Goal: Check status: Check status

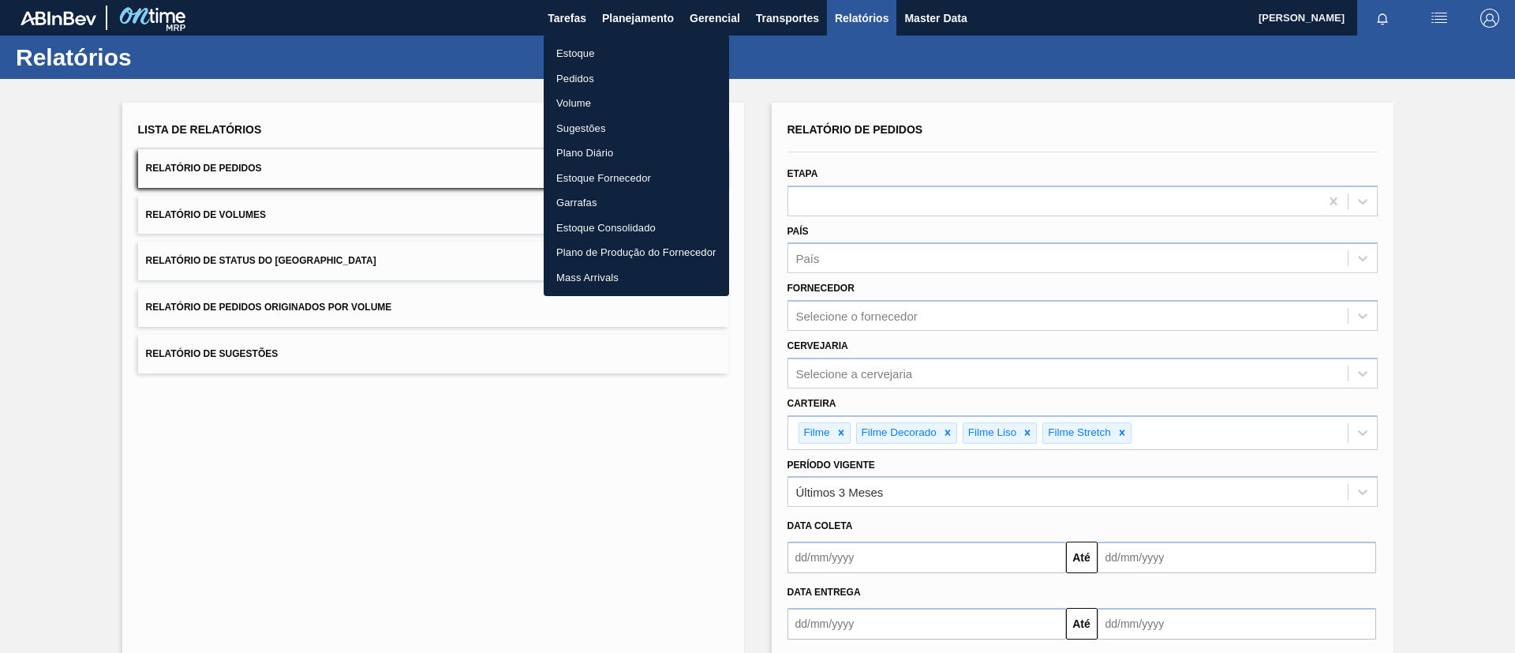
click at [586, 78] on li "Pedidos" at bounding box center [636, 78] width 185 height 25
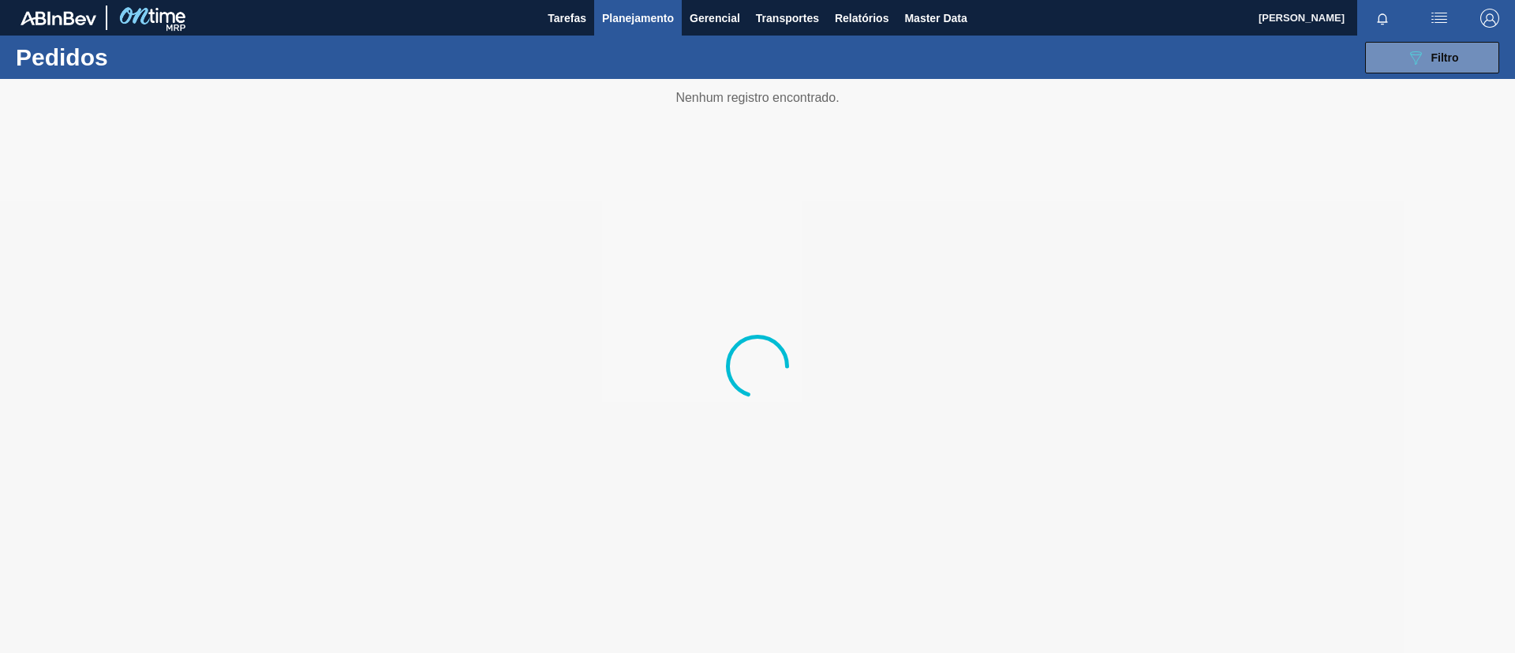
drag, startPoint x: 529, startPoint y: 109, endPoint x: 369, endPoint y: 155, distance: 165.9
click at [369, 155] on div at bounding box center [757, 366] width 1515 height 574
click at [635, 20] on span "Planejamento" at bounding box center [638, 18] width 72 height 19
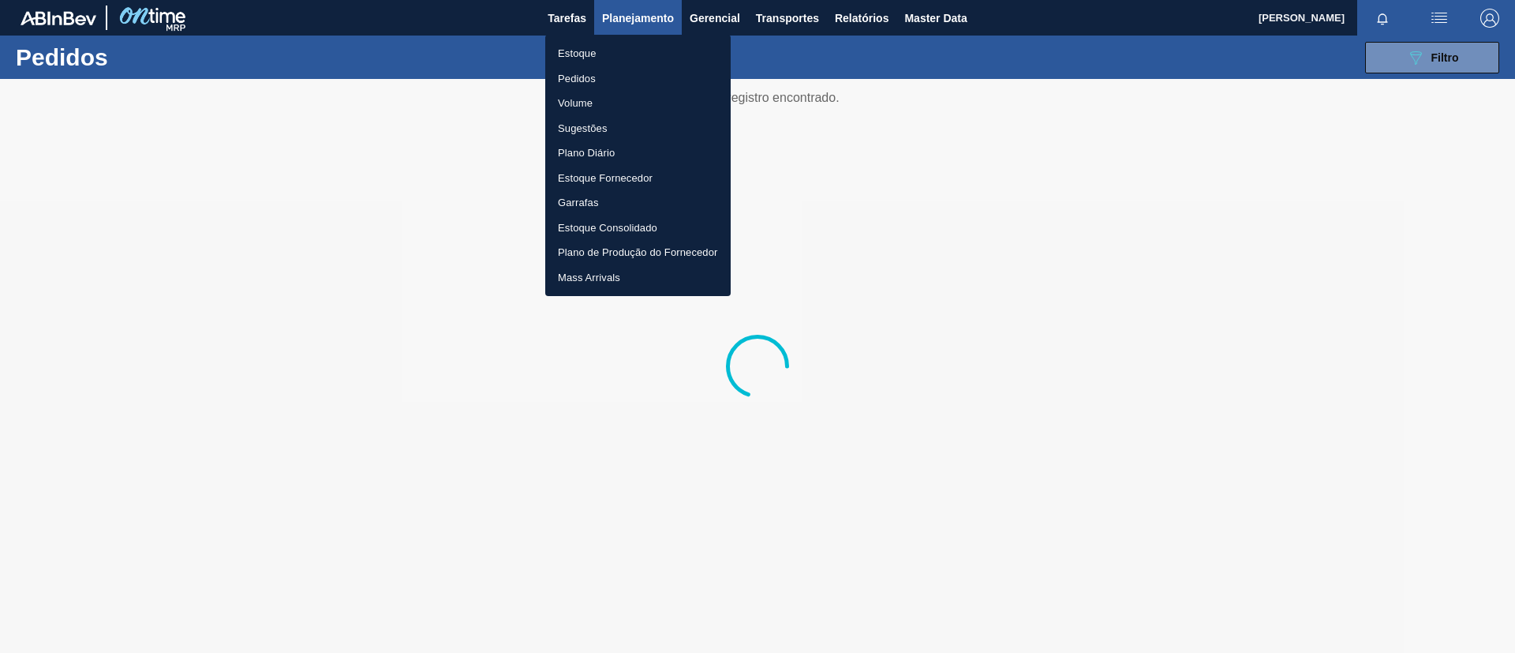
click at [629, 35] on ul "Estoque Pedidos Volume Sugestões Plano Diário Estoque Fornecedor Garrafas Estoq…" at bounding box center [637, 165] width 185 height 261
drag, startPoint x: 630, startPoint y: 37, endPoint x: 627, endPoint y: 45, distance: 8.2
click at [631, 39] on ul "Estoque Pedidos Volume Sugestões Plano Diário Estoque Fornecedor Garrafas Estoq…" at bounding box center [637, 165] width 185 height 261
click at [627, 49] on li "Estoque" at bounding box center [637, 53] width 185 height 25
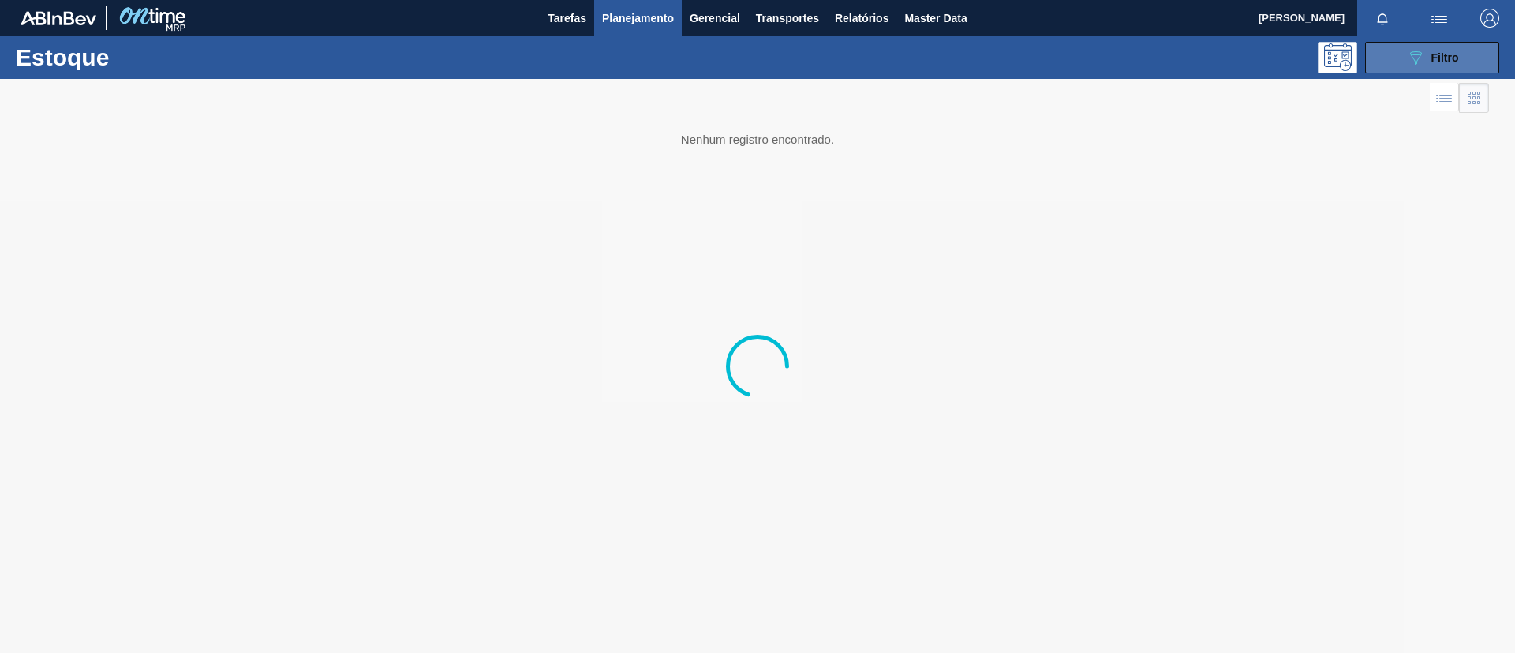
click at [1375, 61] on button "089F7B8B-B2A5-4AFE-B5C0-19BA573D28AC Filtro" at bounding box center [1432, 58] width 134 height 32
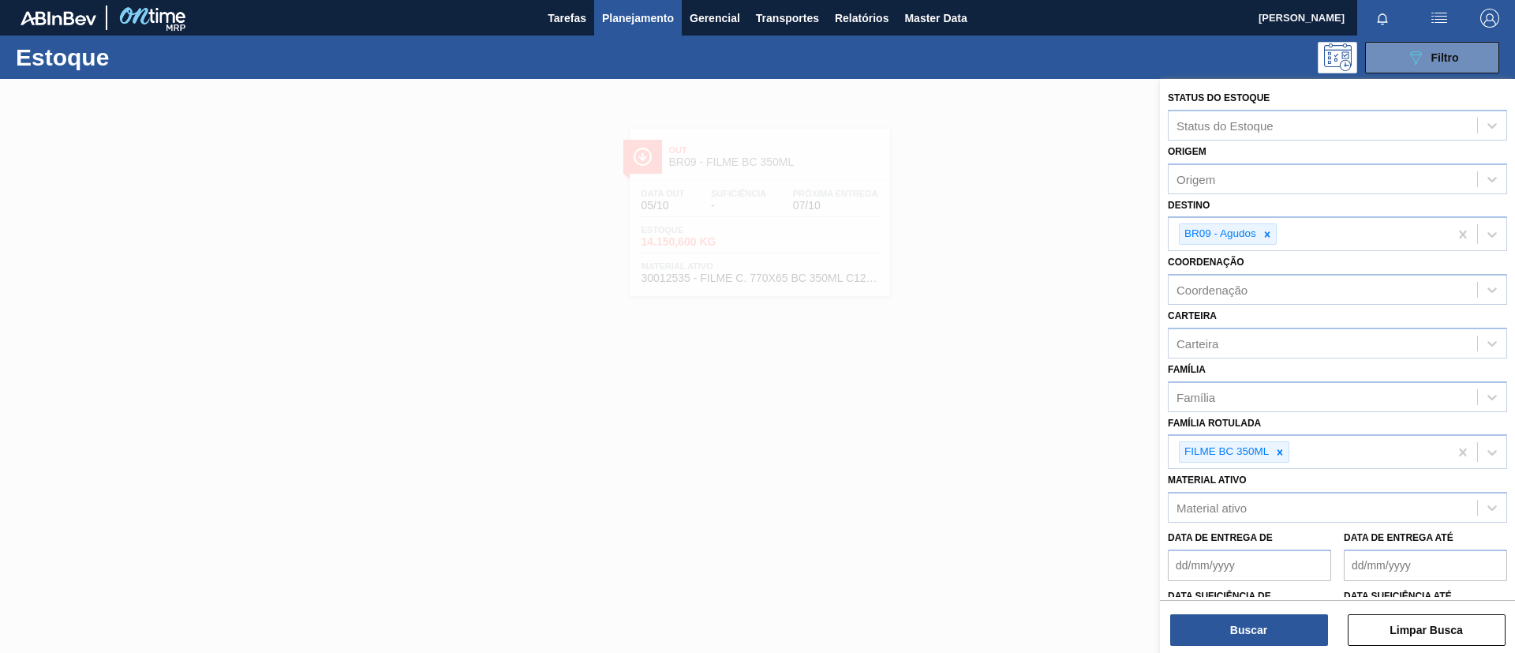
click at [1285, 453] on icon at bounding box center [1280, 452] width 11 height 11
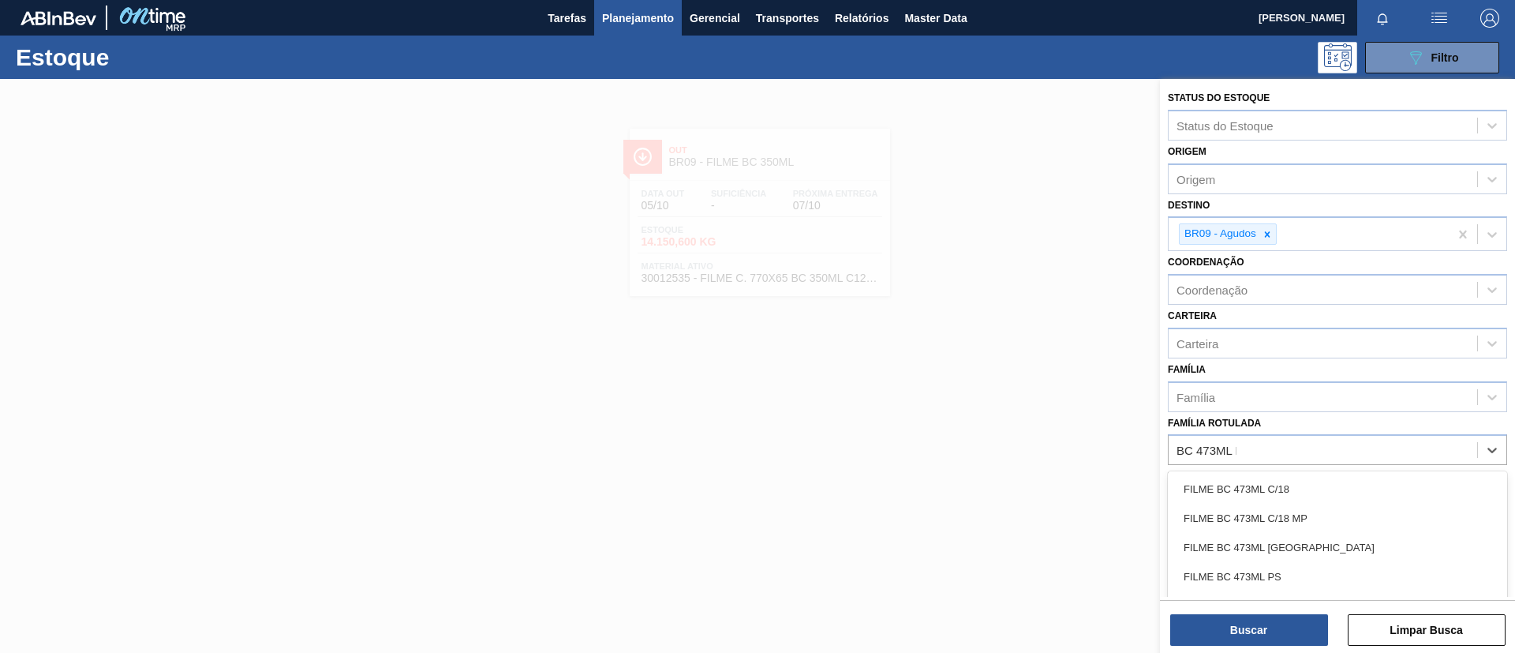
type Rotulada "BC 473ML MP"
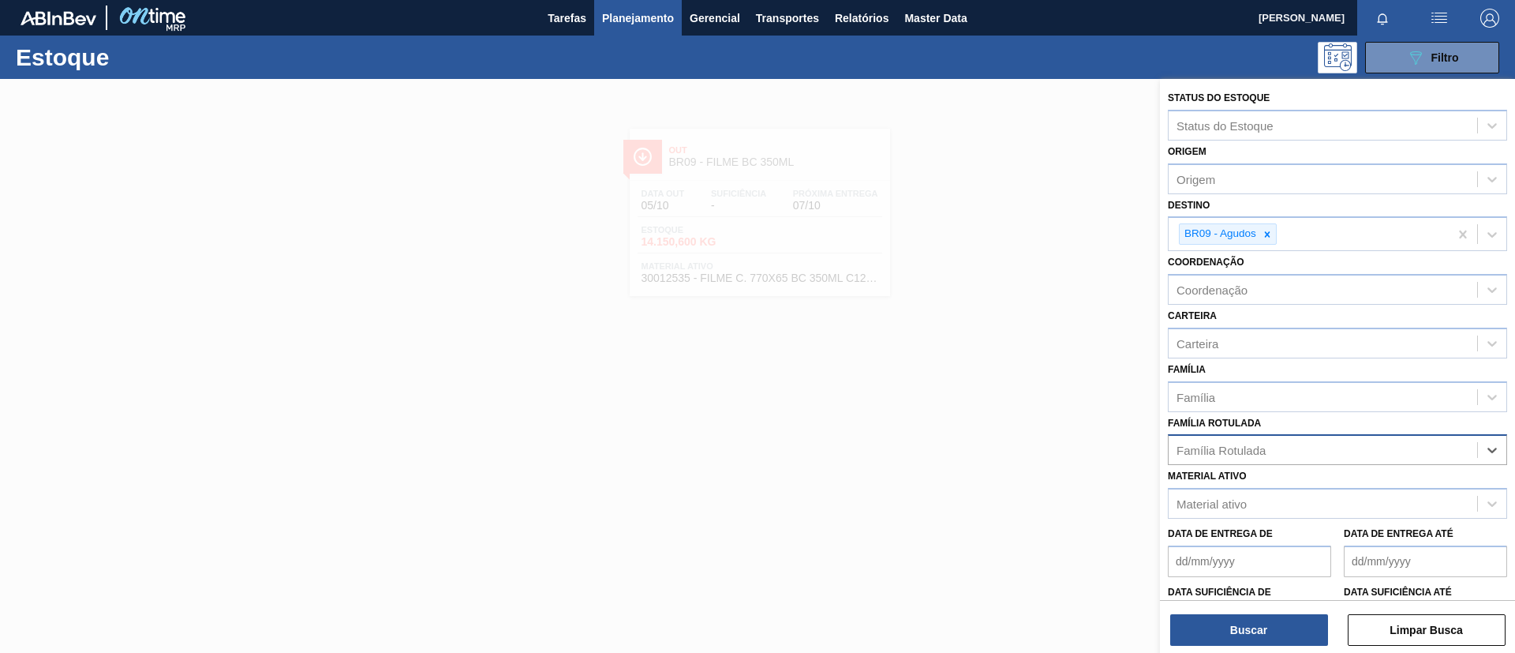
click at [1272, 443] on div "Família Rotulada" at bounding box center [1323, 450] width 309 height 23
type Rotulada "BC 473 MP"
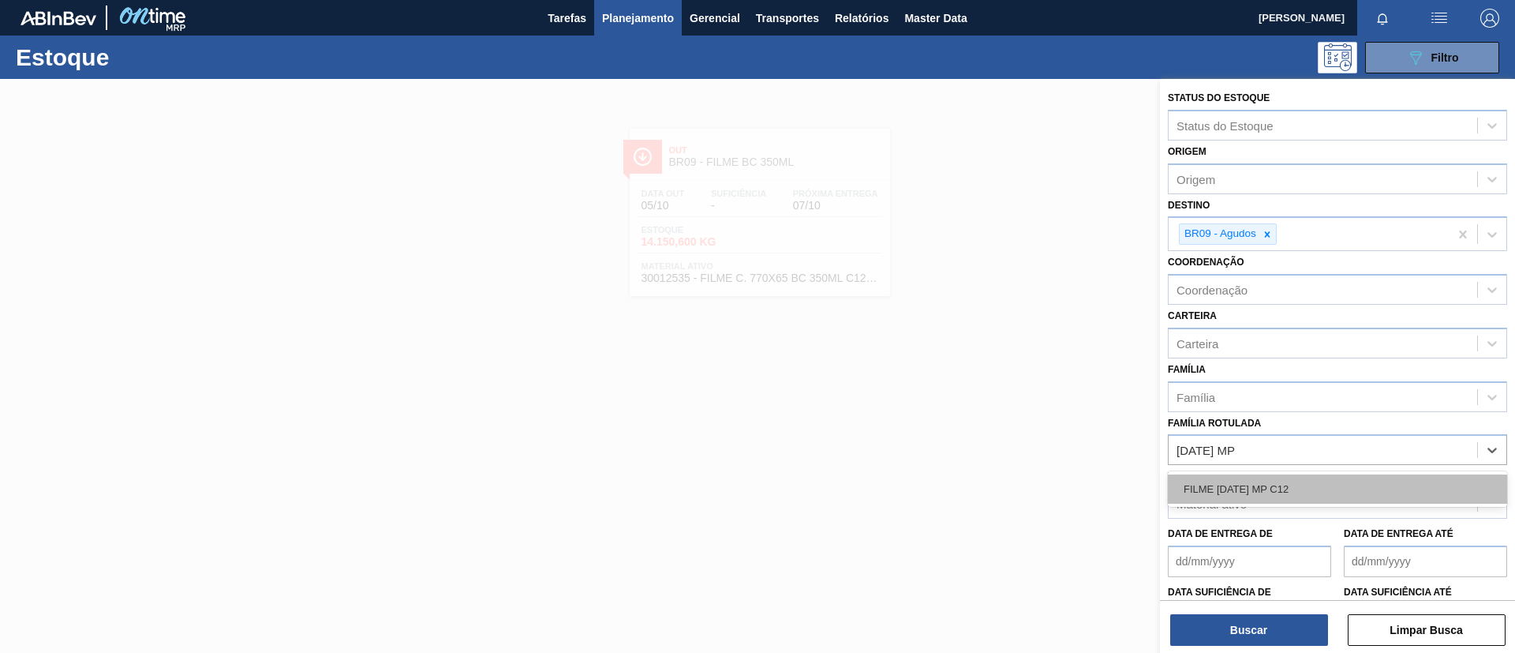
click at [1337, 503] on div "FILME BC 473 MP C12" at bounding box center [1337, 489] width 339 height 36
click at [1339, 500] on div "FILME BC 473 MP C12" at bounding box center [1337, 488] width 339 height 29
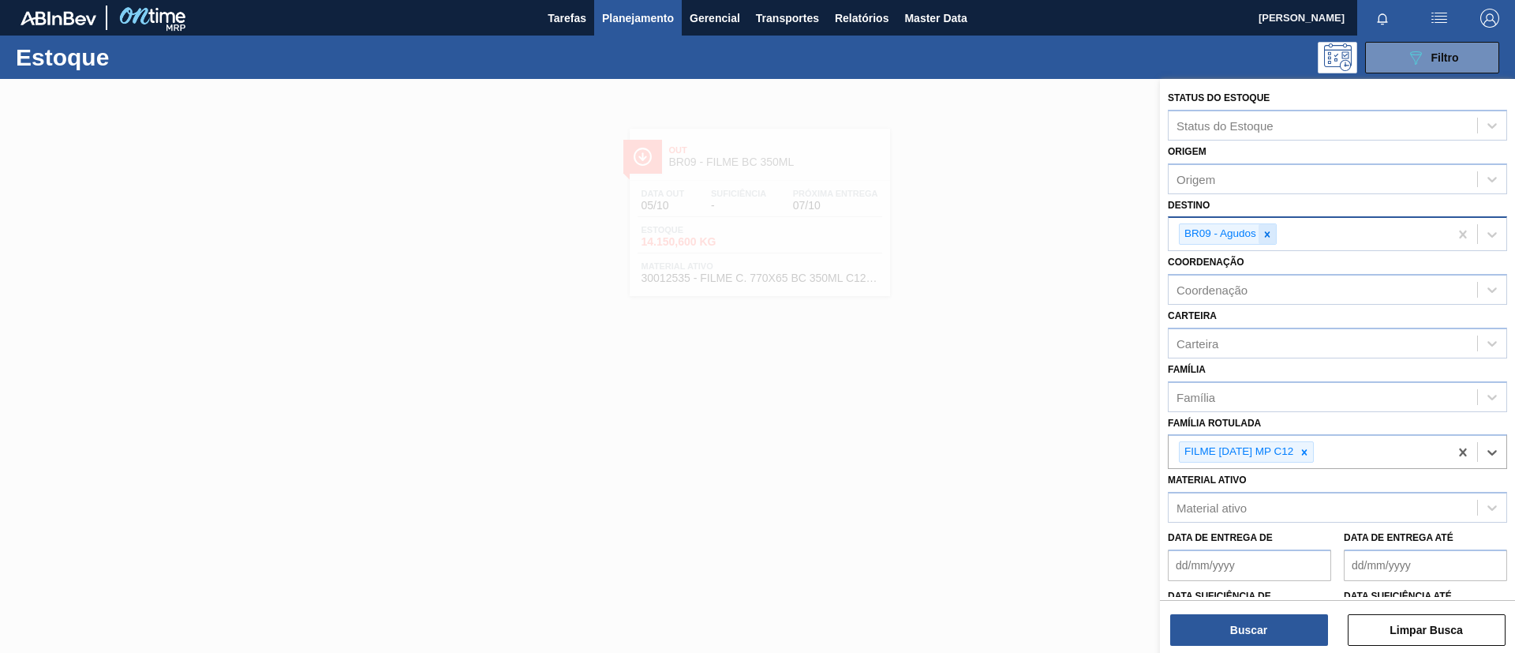
click at [1270, 230] on icon at bounding box center [1267, 234] width 11 height 11
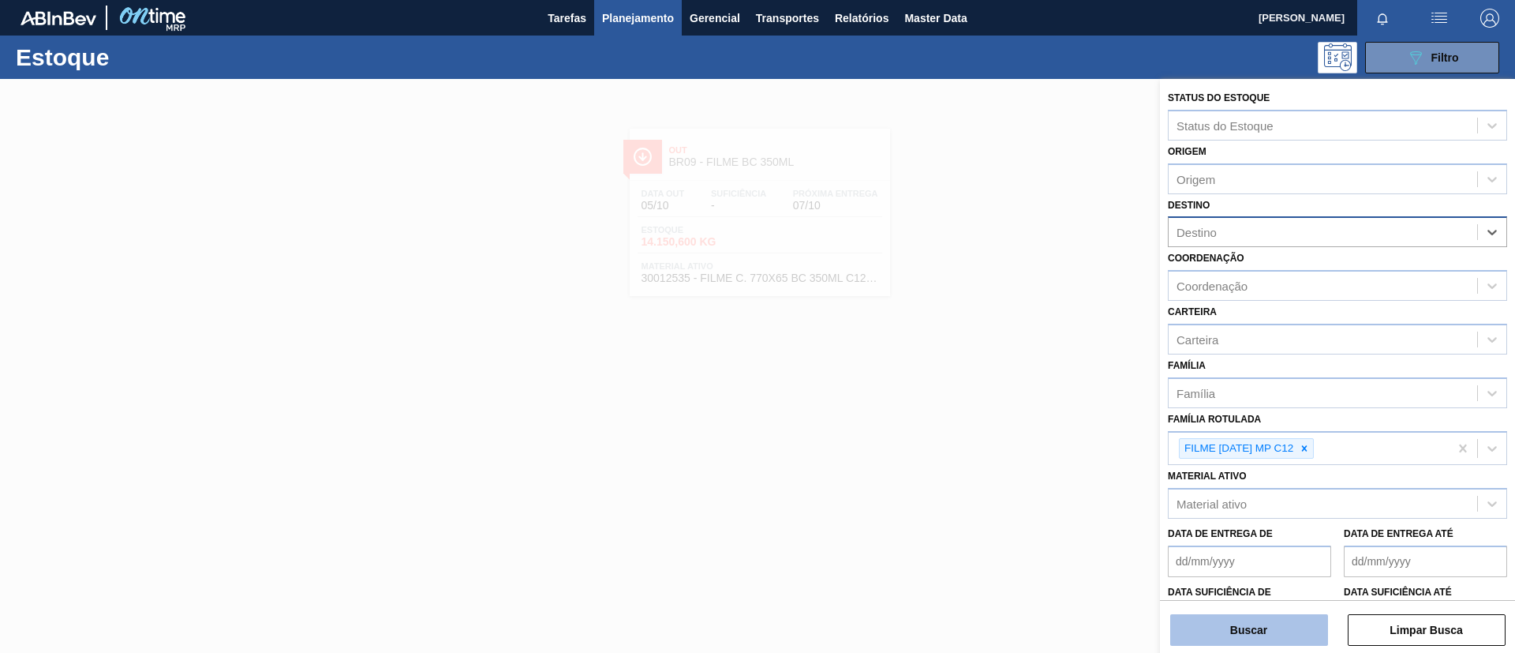
click at [1289, 621] on button "Buscar" at bounding box center [1249, 630] width 158 height 32
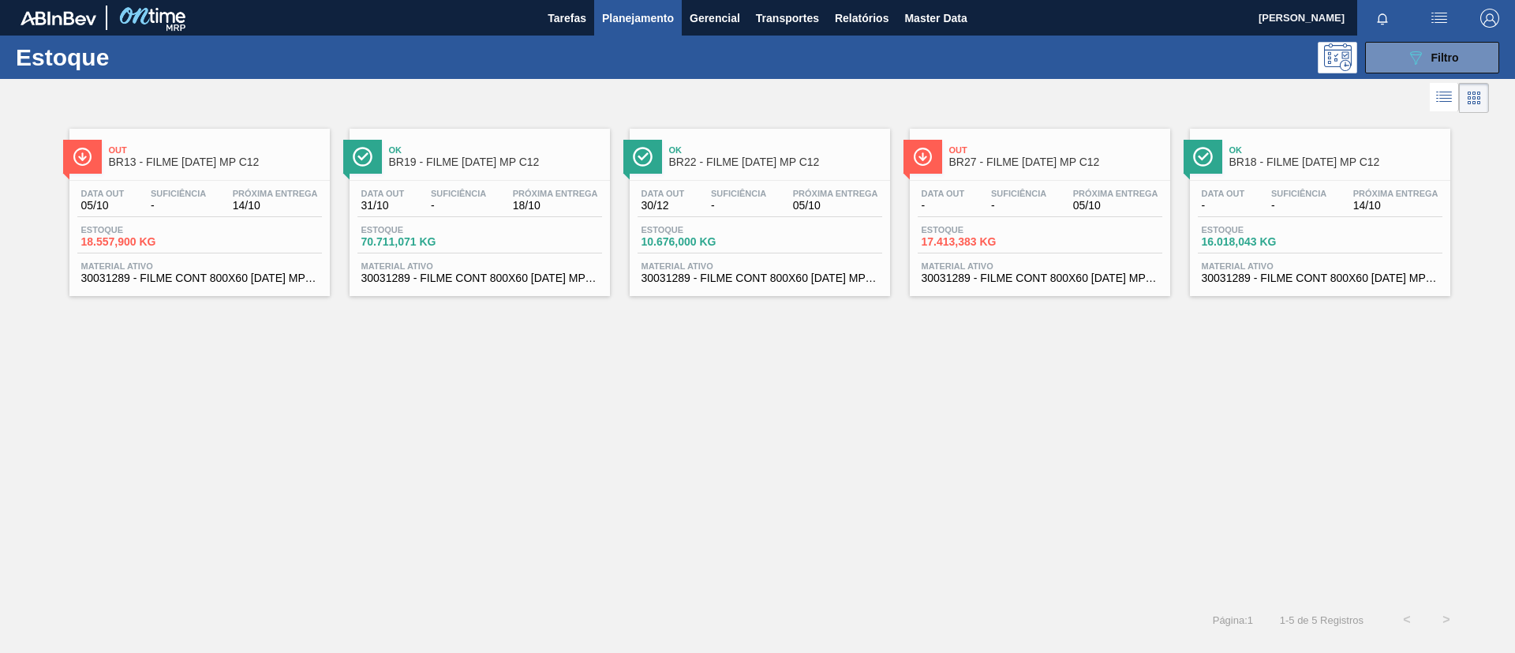
click at [1351, 173] on div "Ok BR18 - FILME BC 473 MP C12" at bounding box center [1336, 157] width 213 height 36
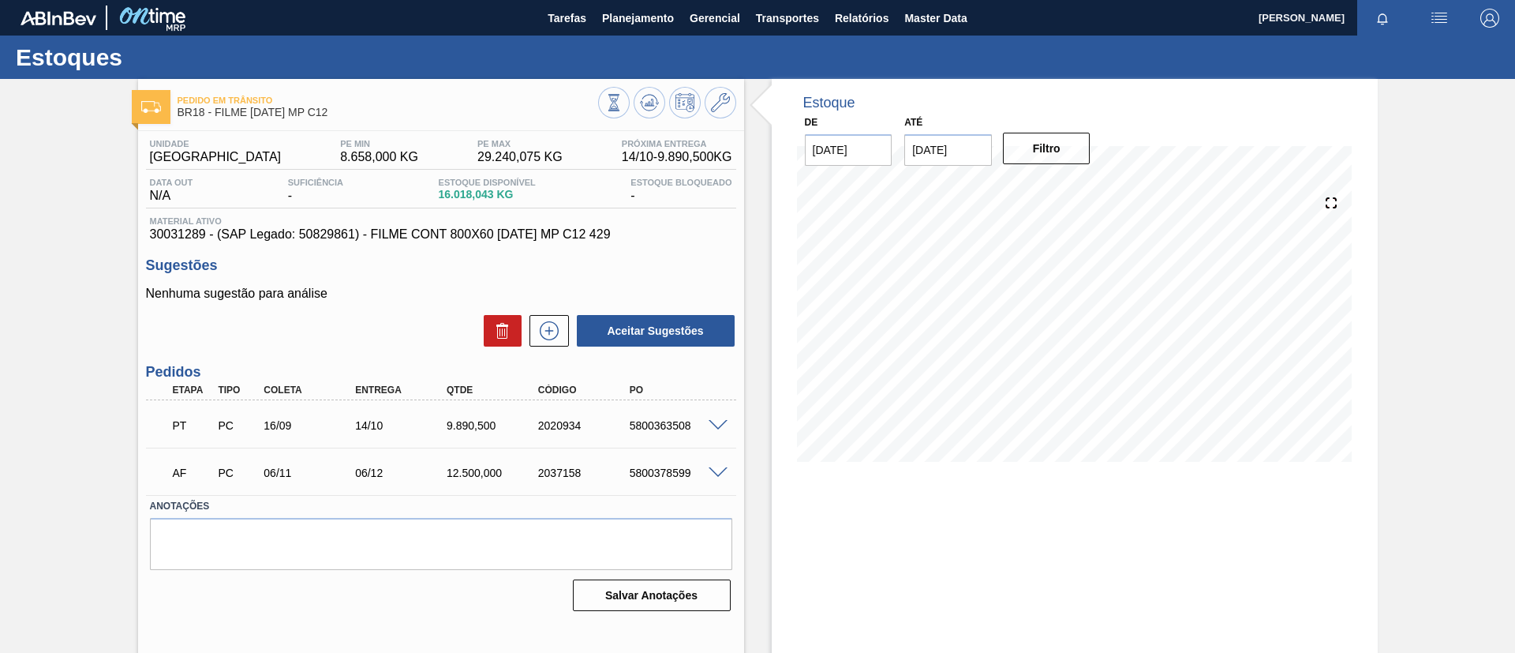
click at [991, 128] on div "Até 19/10/2025" at bounding box center [948, 138] width 100 height 54
click at [980, 133] on div "Até 19/10/2025" at bounding box center [948, 138] width 88 height 54
click at [981, 140] on input "[DATE]" at bounding box center [948, 150] width 88 height 32
click at [1079, 184] on button "Next Month" at bounding box center [1081, 187] width 11 height 11
click at [1080, 185] on button "Next Month" at bounding box center [1081, 187] width 11 height 11
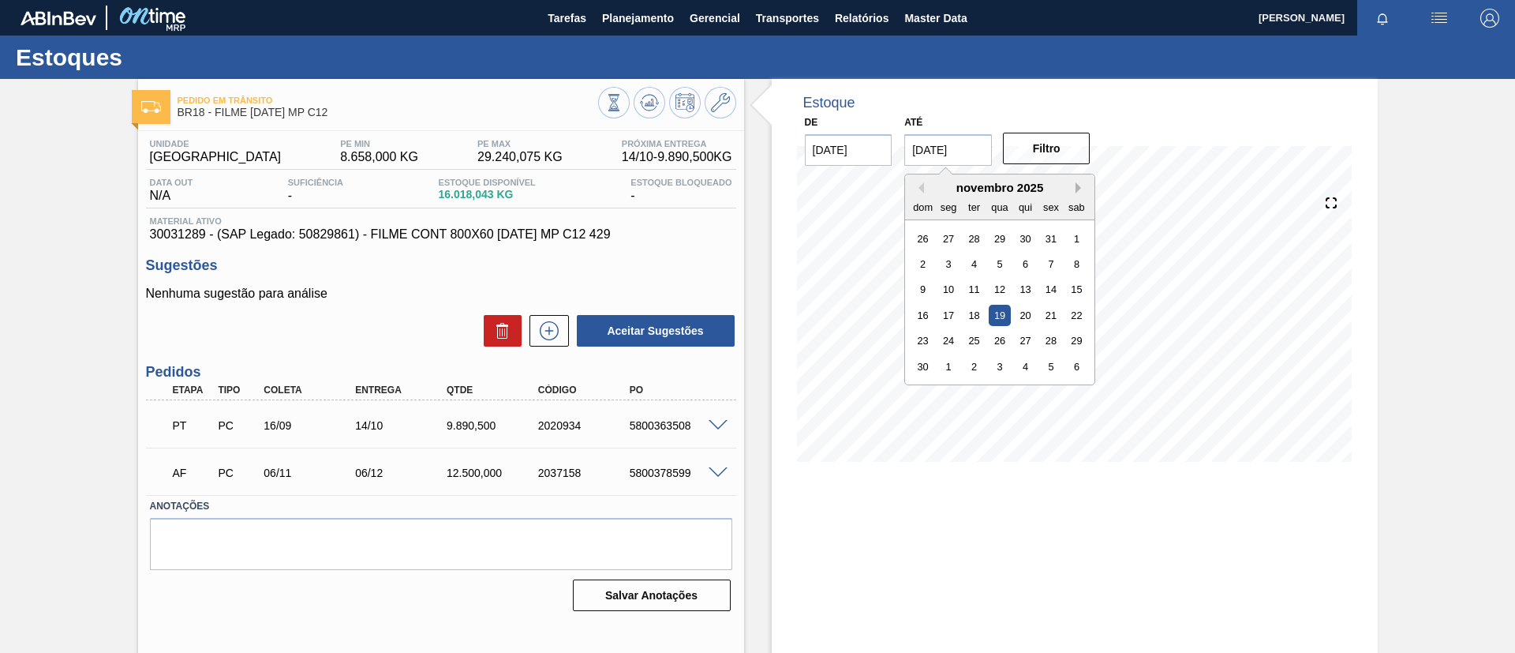
click at [1080, 185] on button "Next Month" at bounding box center [1081, 187] width 11 height 11
click at [1078, 184] on button "Next Month" at bounding box center [1081, 187] width 11 height 11
click at [1021, 316] on div "26" at bounding box center [1025, 315] width 21 height 21
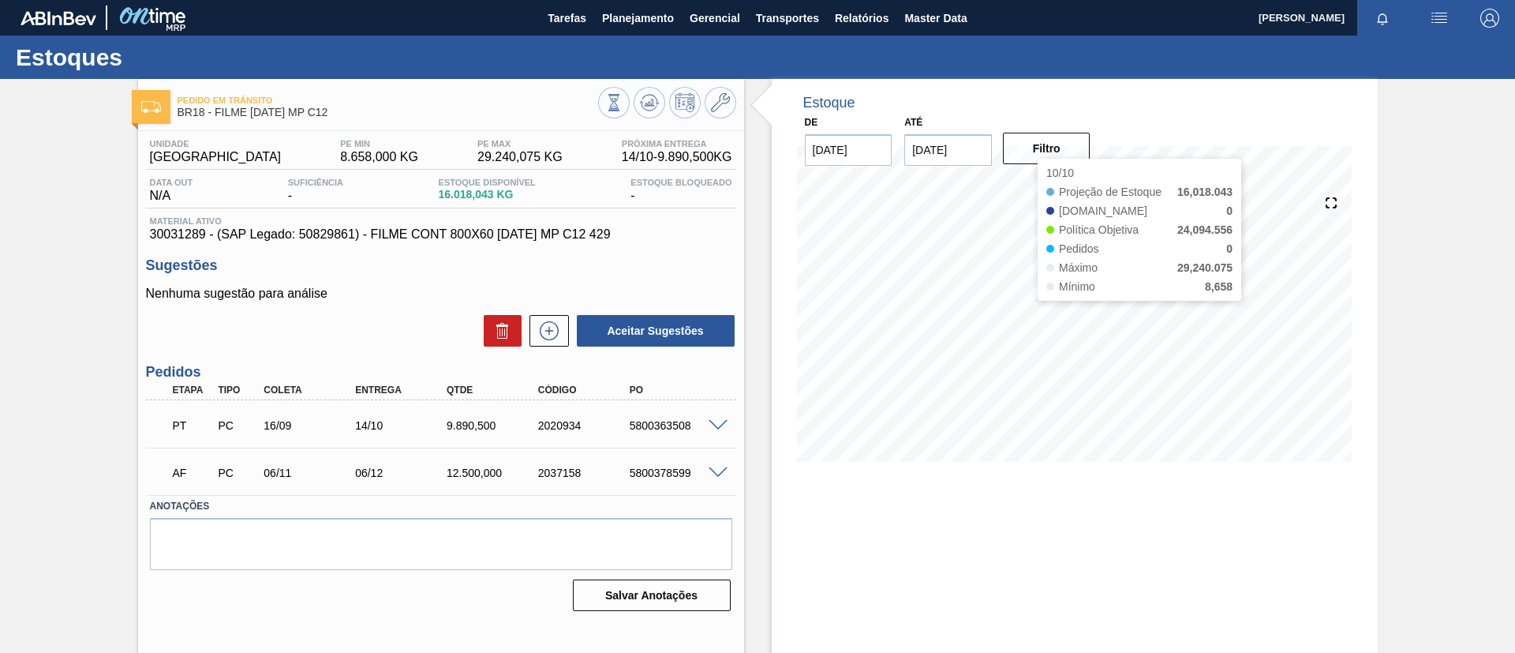
type input "[DATE]"
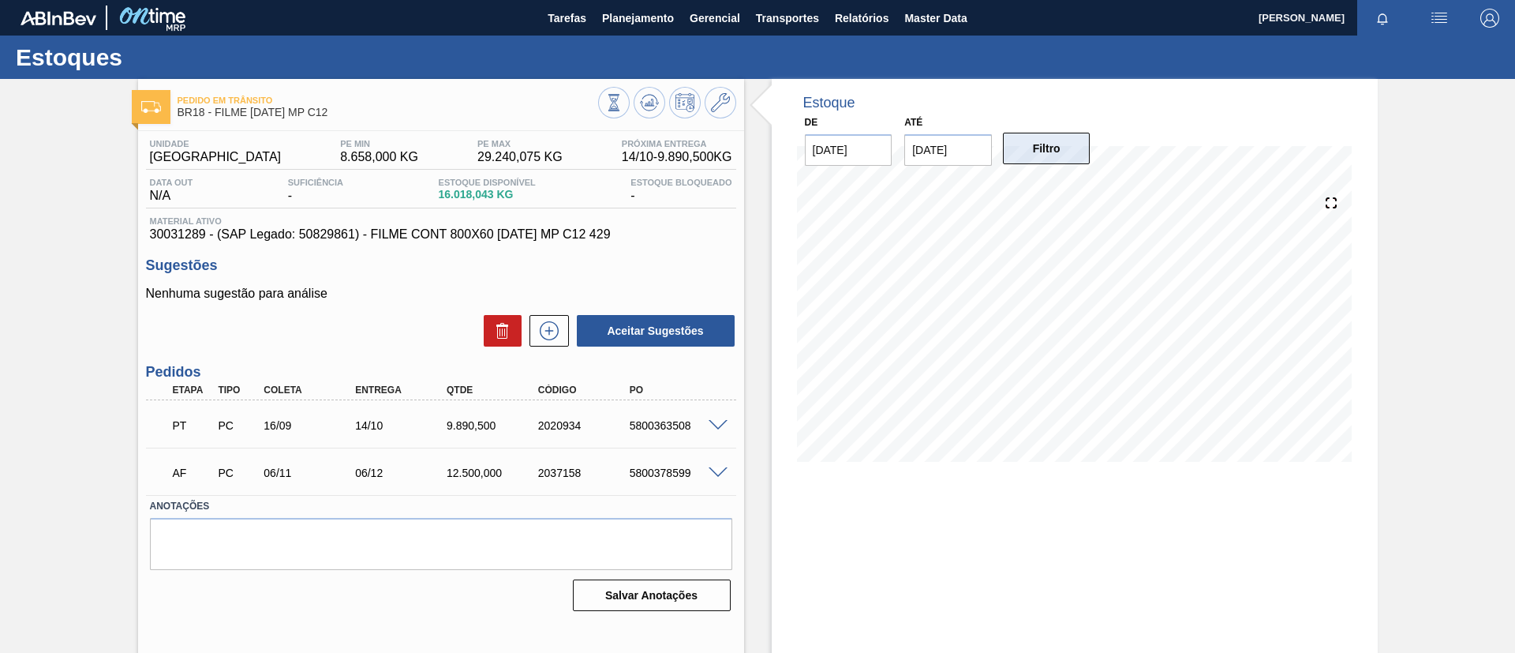
click at [1043, 162] on button "Filtro" at bounding box center [1047, 149] width 88 height 32
click at [619, 24] on span "Planejamento" at bounding box center [638, 18] width 72 height 19
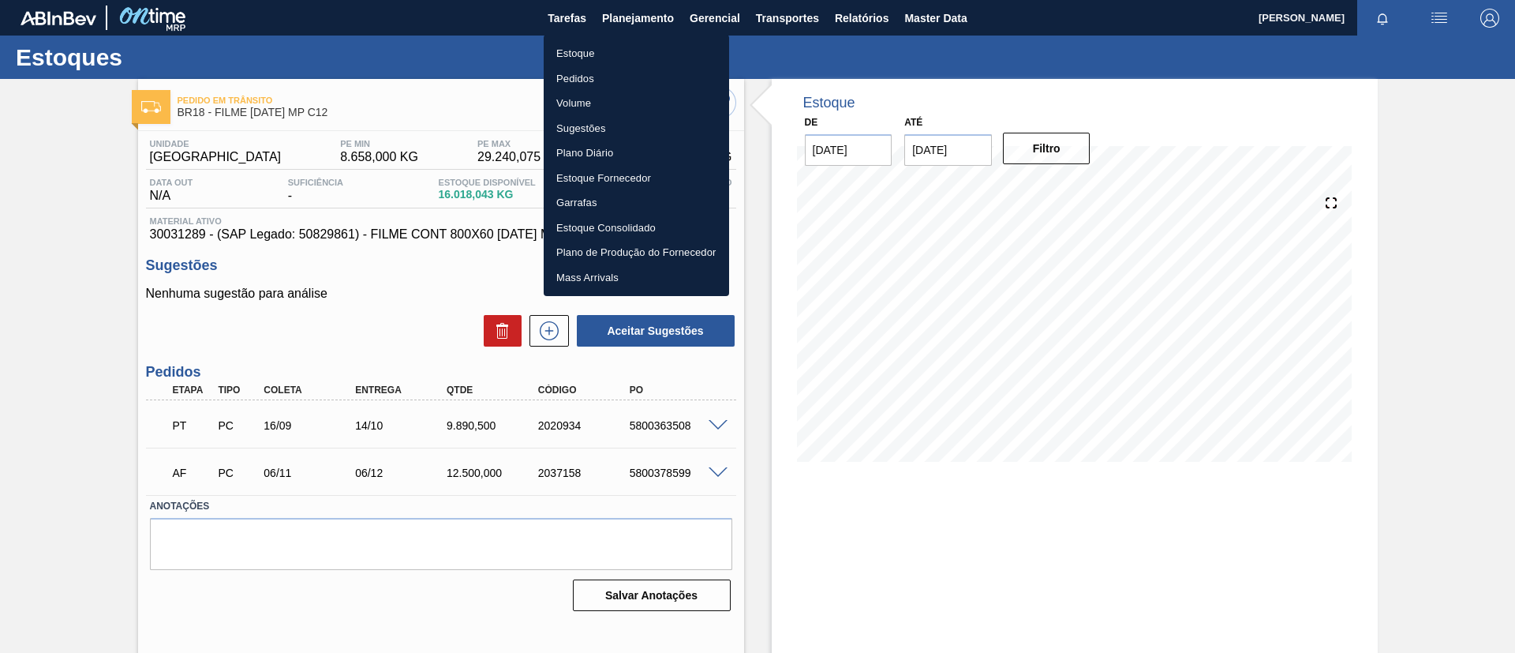
click at [621, 41] on li "Estoque" at bounding box center [636, 53] width 185 height 25
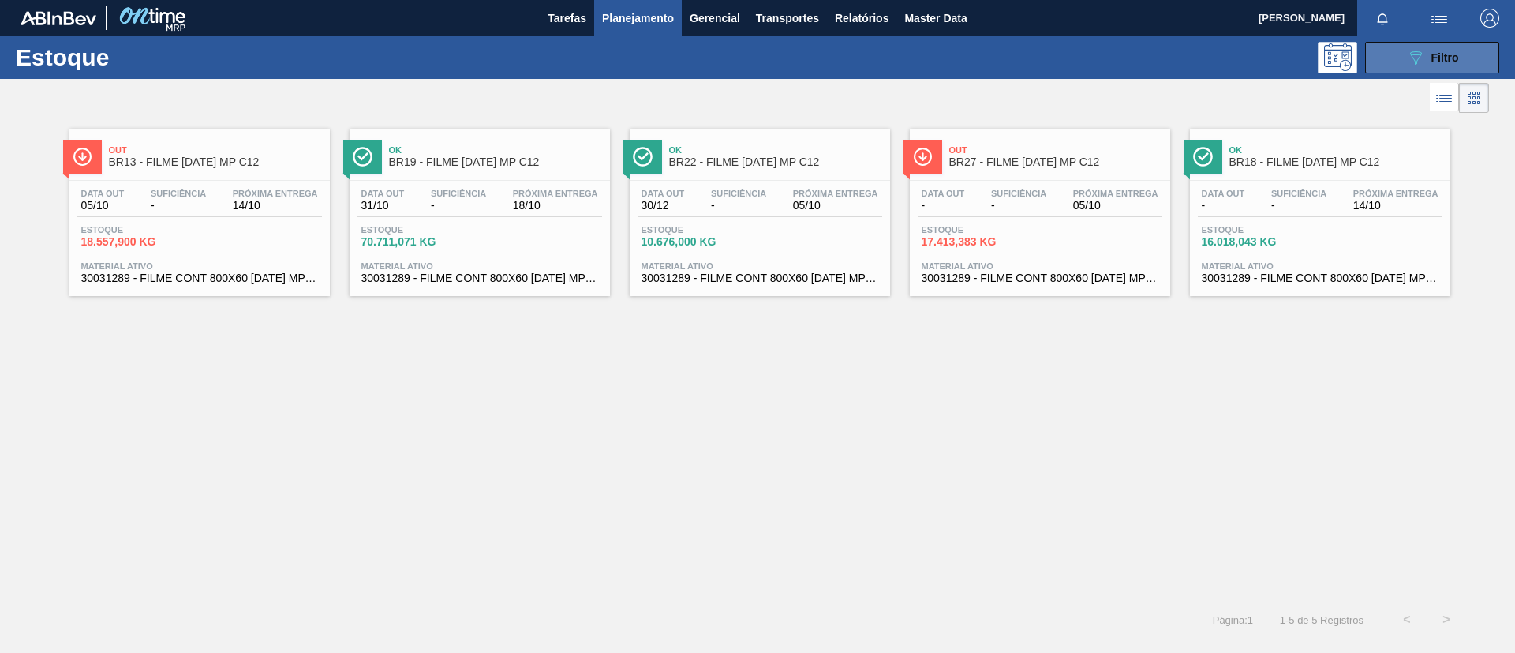
click at [1412, 55] on icon at bounding box center [1416, 57] width 12 height 13
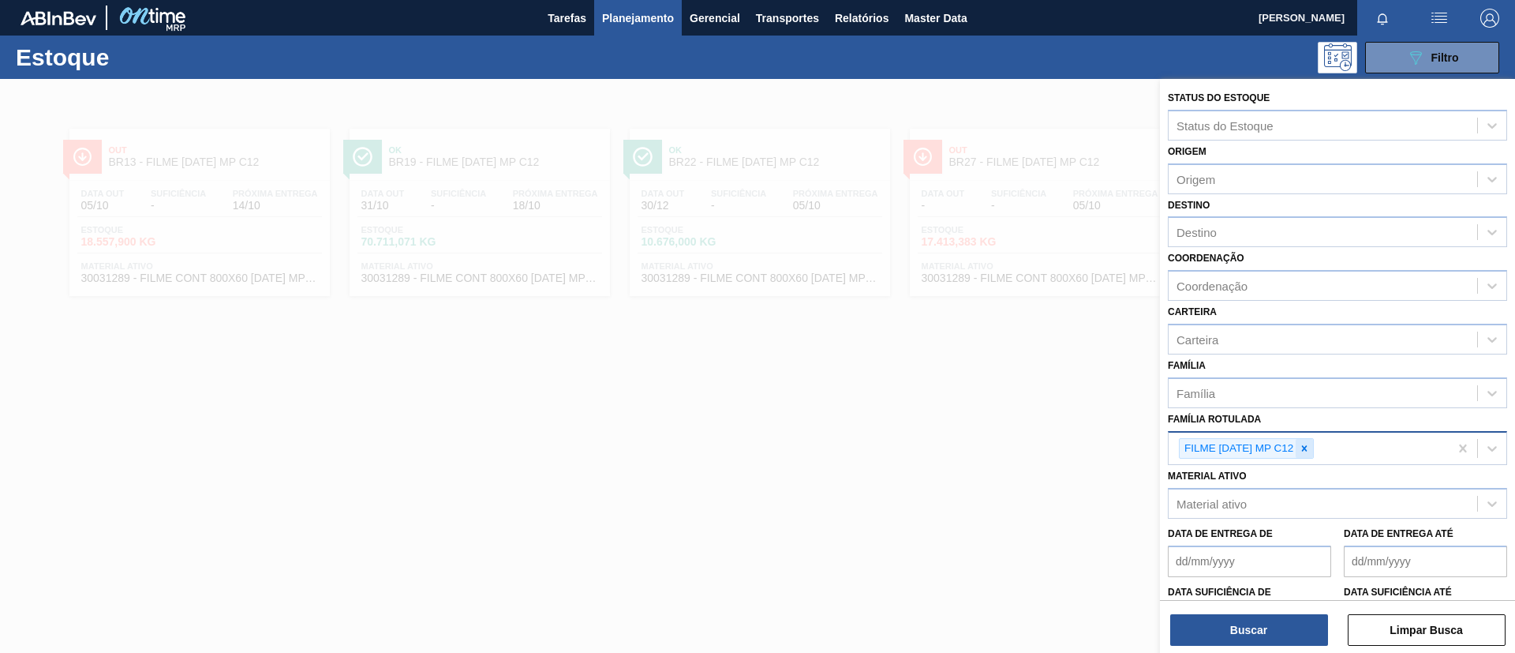
drag, startPoint x: 1317, startPoint y: 425, endPoint x: 1307, endPoint y: 445, distance: 22.9
click at [1307, 445] on icon at bounding box center [1304, 448] width 11 height 11
click at [1310, 448] on div "Família Rotulada" at bounding box center [1323, 446] width 309 height 23
paste Rotulada "FILME LISO 480MM"
type Rotulada "FILME LISO 480MM"
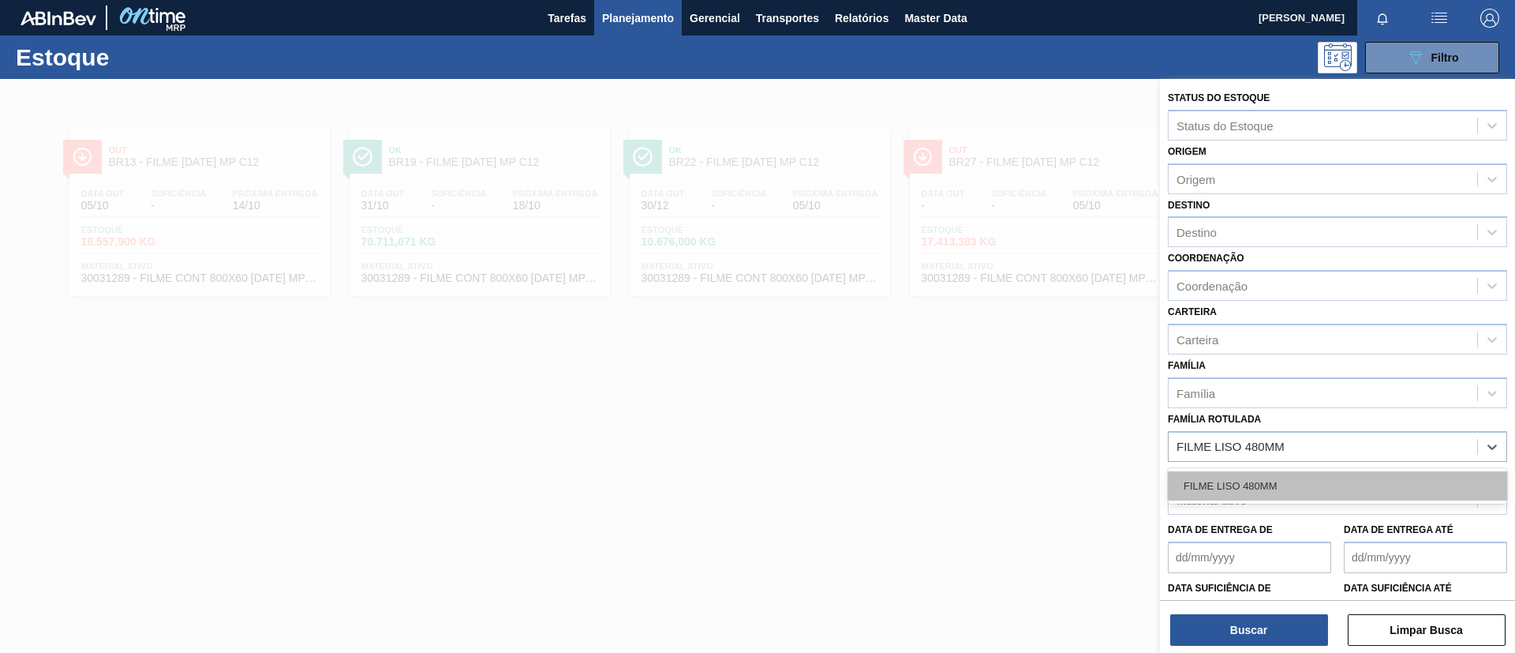
click at [1310, 474] on div "FILME LISO 480MM" at bounding box center [1337, 485] width 339 height 29
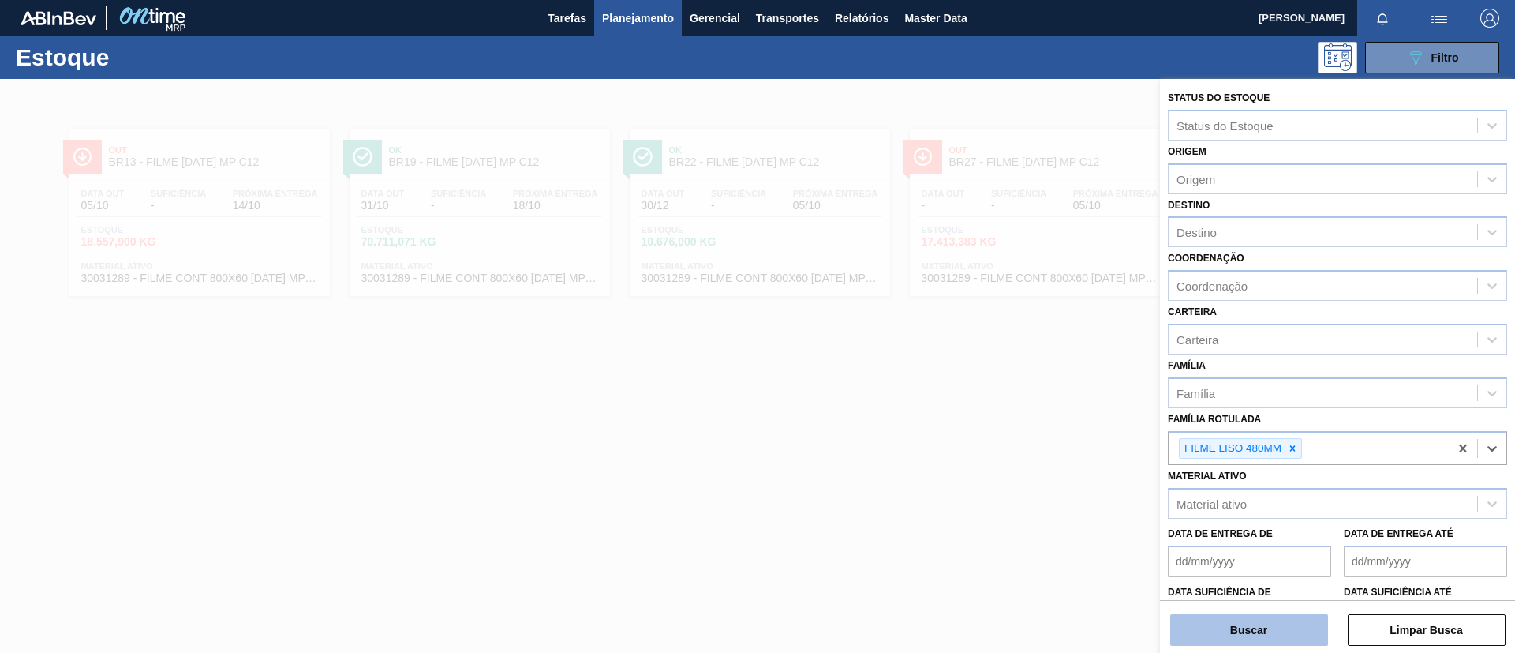
click at [1290, 635] on button "Buscar" at bounding box center [1249, 630] width 158 height 32
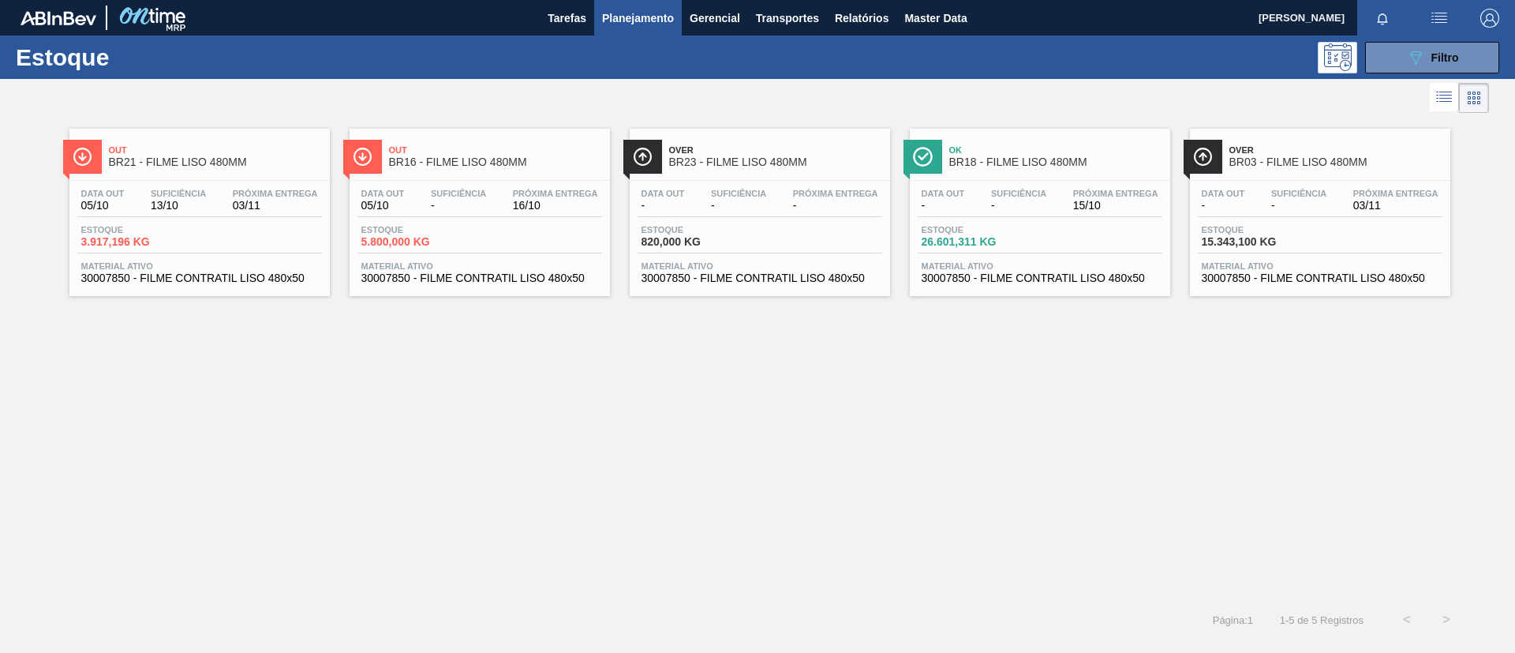
click at [1094, 165] on span "BR18 - FILME LISO 480MM" at bounding box center [1055, 162] width 213 height 12
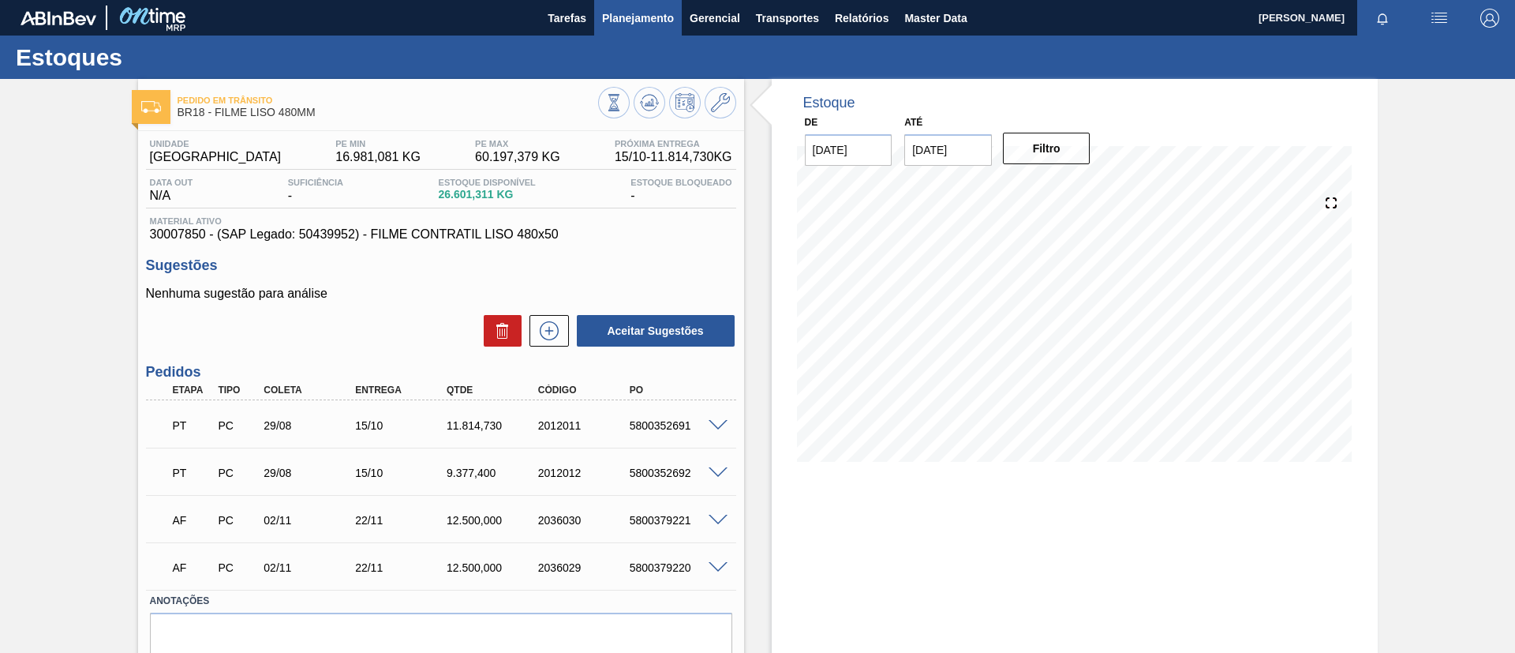
click at [613, 28] on button "Planejamento" at bounding box center [638, 18] width 88 height 36
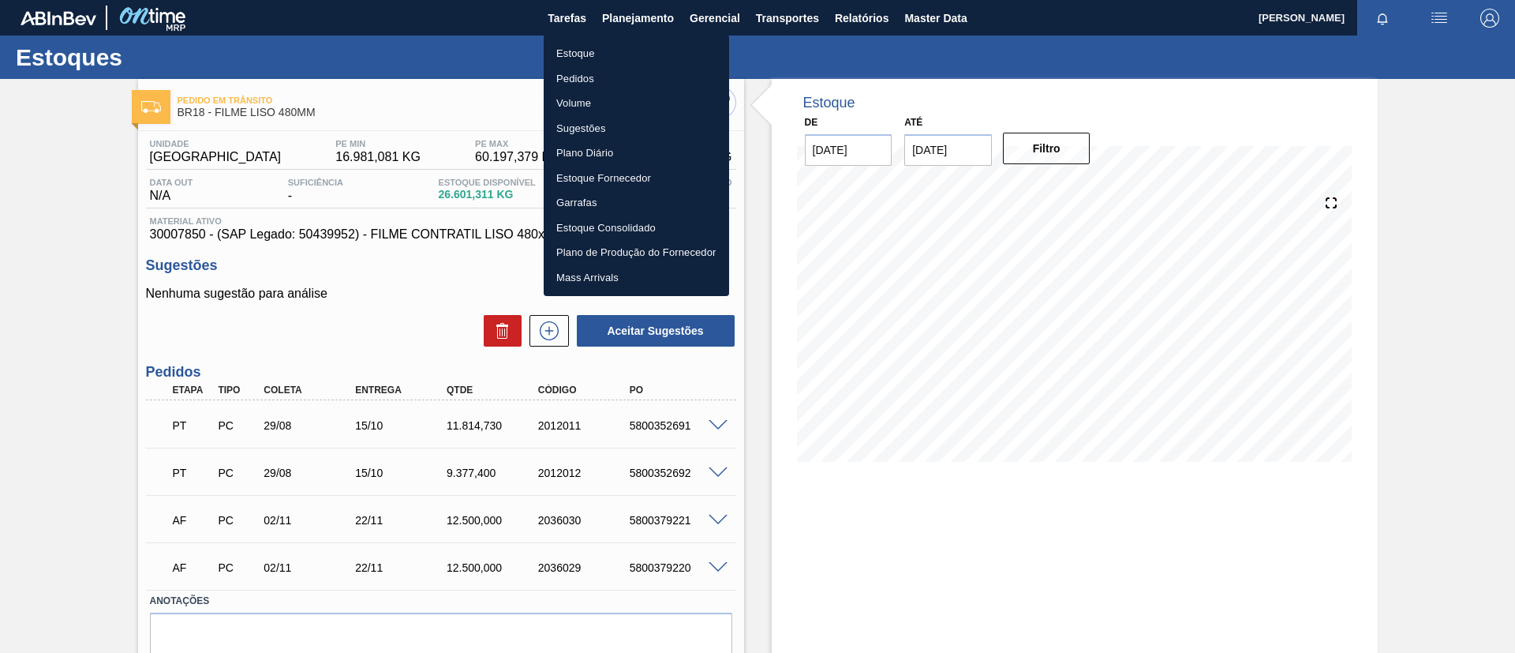
click at [617, 48] on li "Estoque" at bounding box center [636, 53] width 185 height 25
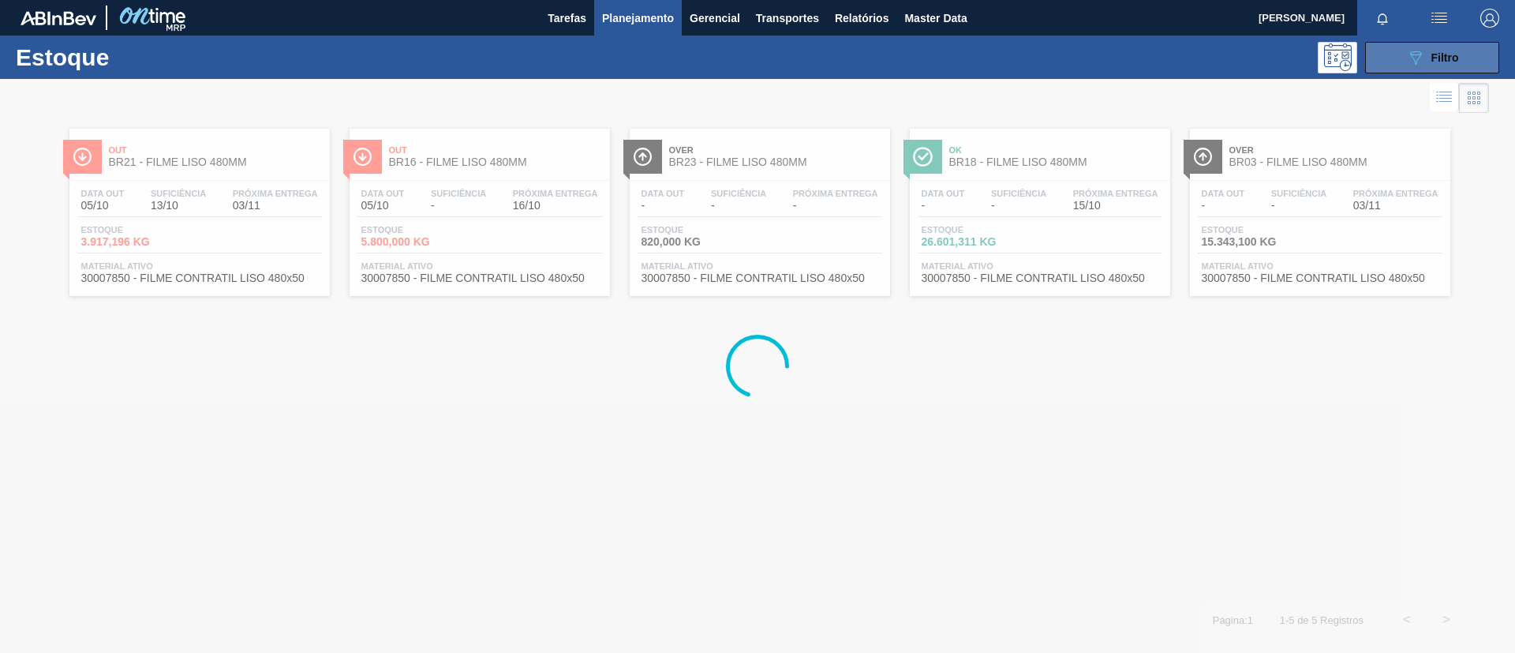
click at [1401, 62] on button "089F7B8B-B2A5-4AFE-B5C0-19BA573D28AC Filtro" at bounding box center [1432, 58] width 134 height 32
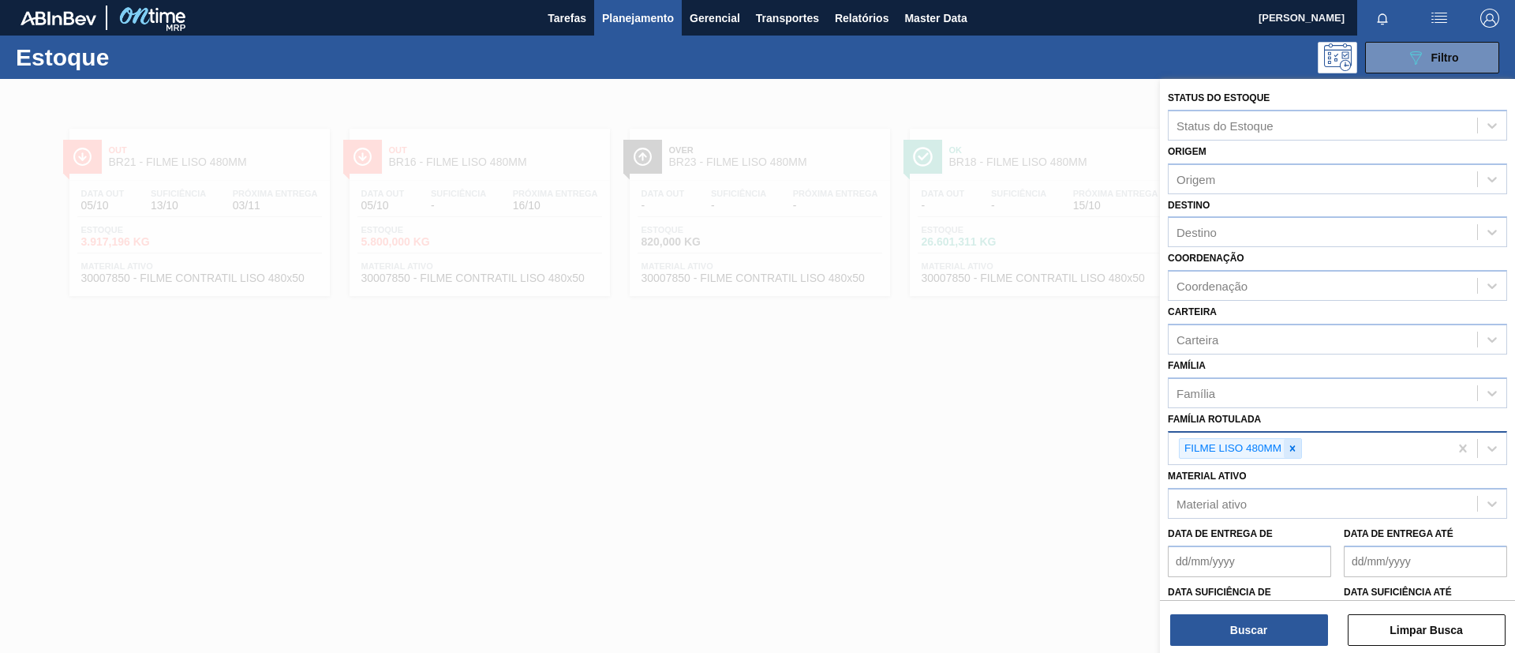
click at [1298, 453] on icon at bounding box center [1292, 448] width 11 height 11
paste Rotulada "FILME BC 350ML MP C/12"
type Rotulada "FILME BC 350ML MP C/12"
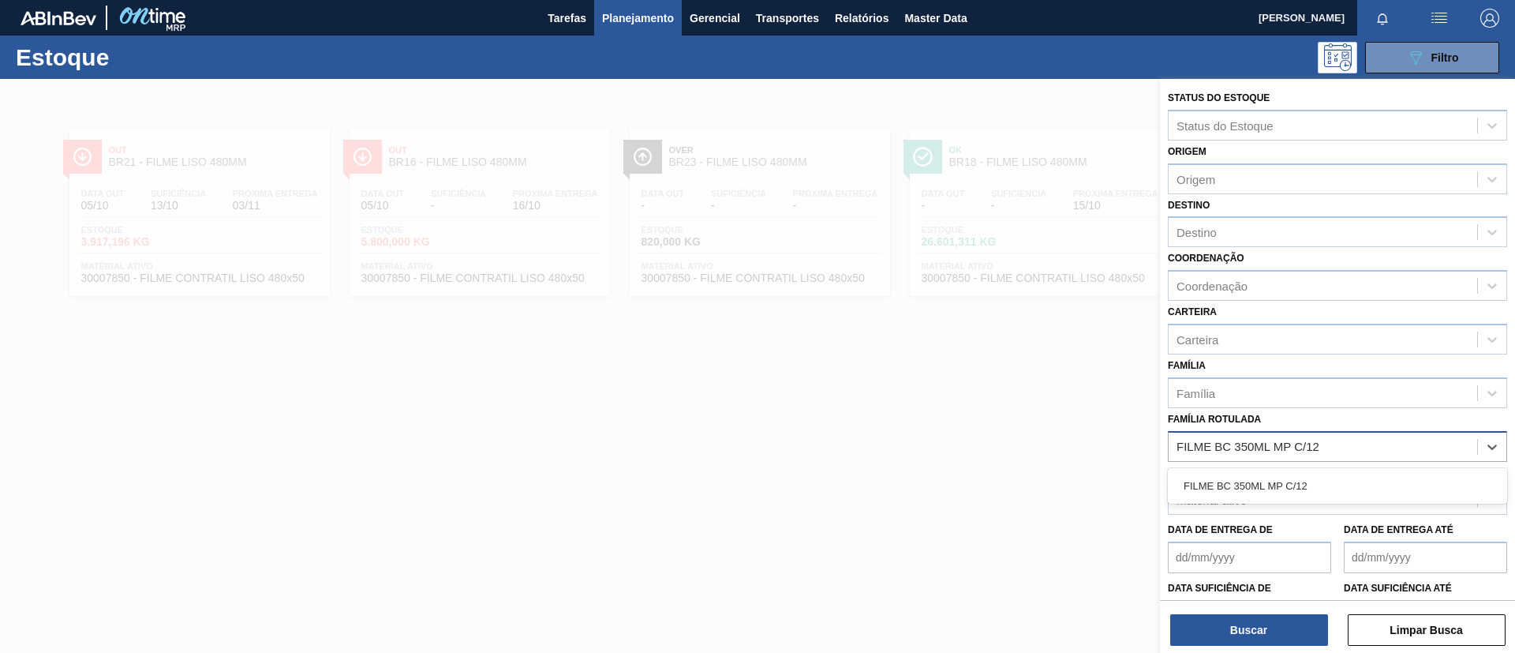
click at [1300, 483] on div "FILME BC 350ML MP C/12" at bounding box center [1337, 485] width 339 height 29
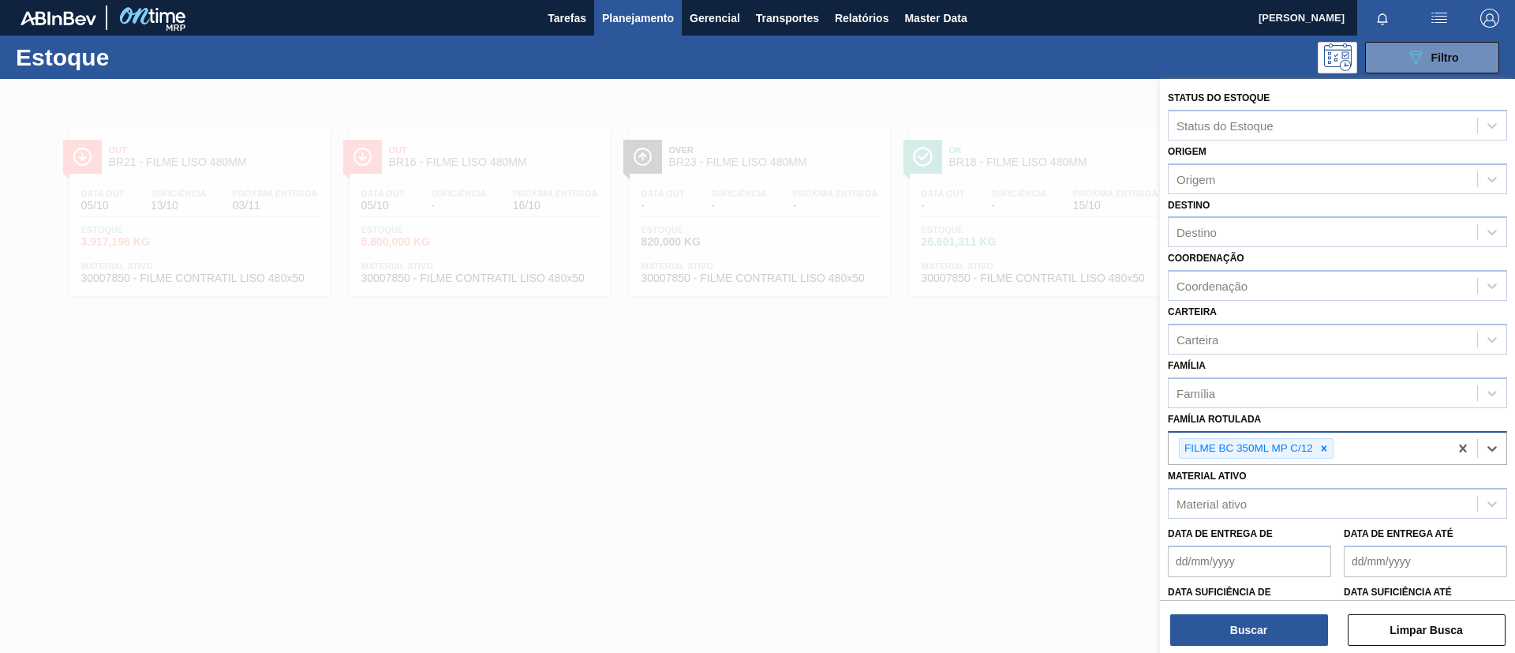
click at [1275, 610] on div "Buscar Limpar Busca" at bounding box center [1337, 622] width 355 height 44
click at [1277, 614] on button "Buscar" at bounding box center [1249, 630] width 158 height 32
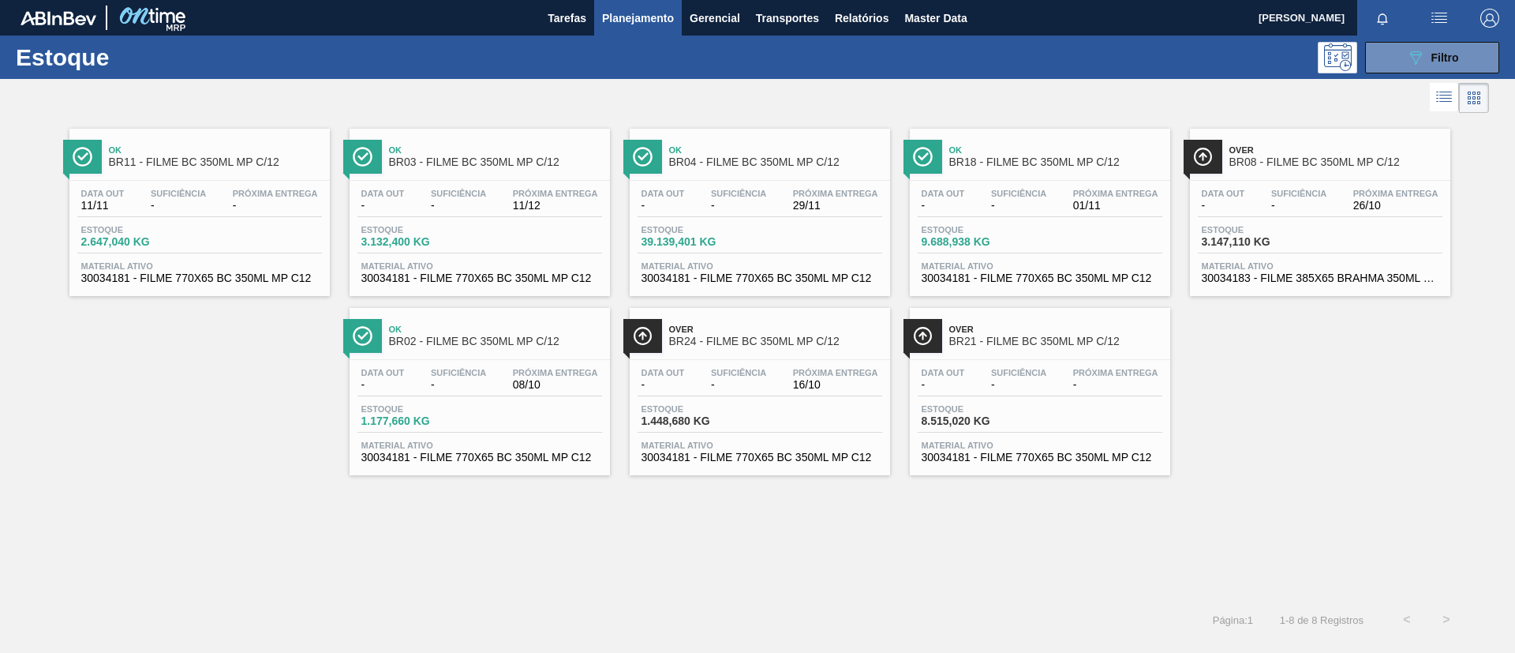
click at [1063, 122] on link "Ok BR18 - FILME BC 350ML MP C/12 Data out - Suficiência - Próxima Entrega 01/11…" at bounding box center [1038, 206] width 280 height 179
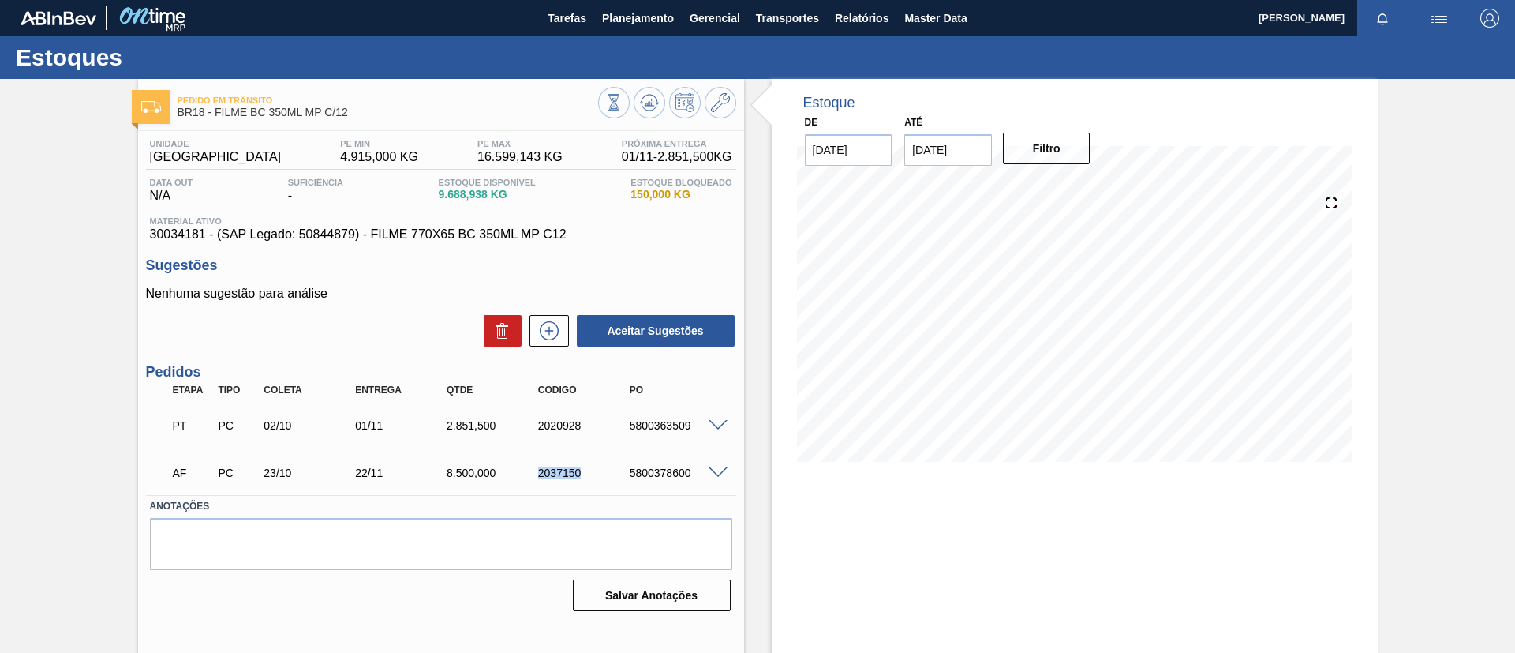
drag, startPoint x: 525, startPoint y: 477, endPoint x: 601, endPoint y: 486, distance: 76.4
click at [601, 486] on div "AF PC 23/10 22/11 8.500,000 2037150 5800378600" at bounding box center [437, 471] width 549 height 32
copy div "2037150"
click at [54, 225] on div "Pedido em Trânsito BR18 - FILME BC 350ML MP C/12 Unidade Pernambuco PE MIN 4.91…" at bounding box center [757, 379] width 1515 height 600
click at [646, 9] on span "Planejamento" at bounding box center [638, 18] width 72 height 19
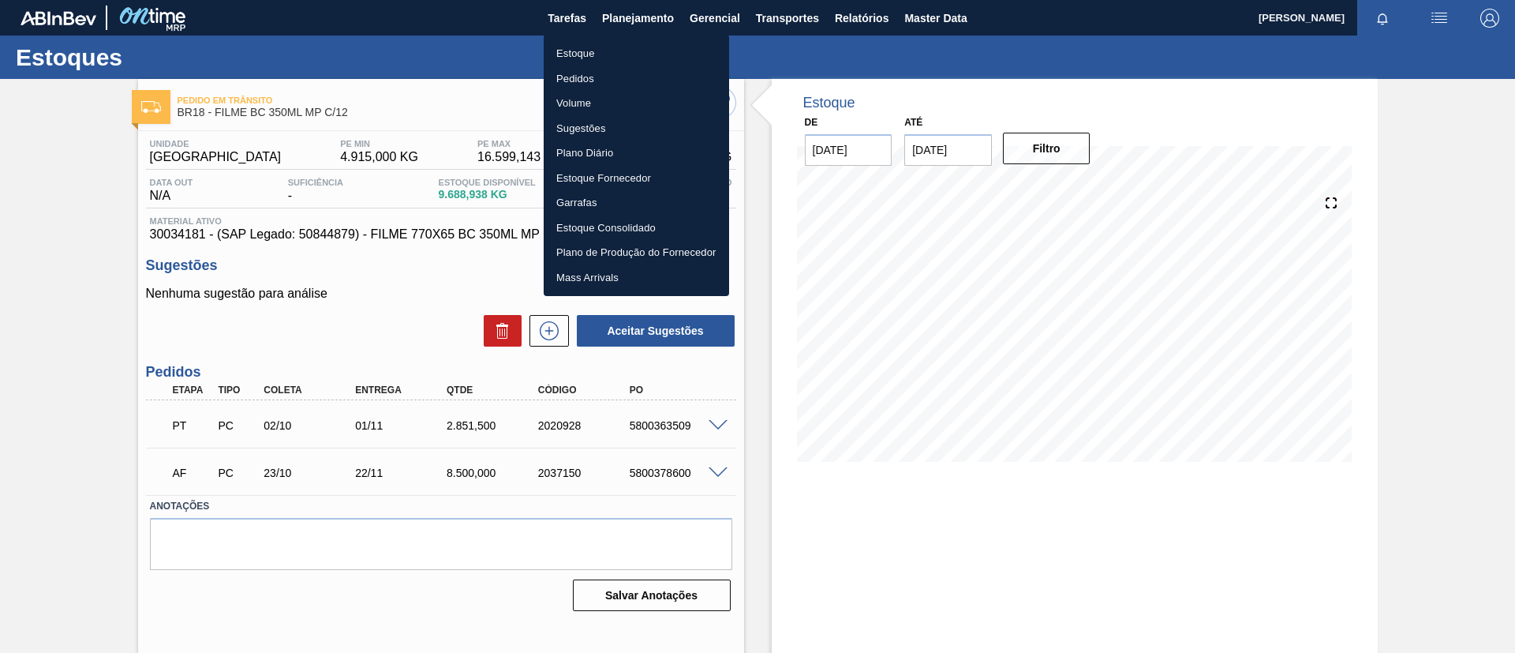
click at [640, 36] on ul "Estoque Pedidos Volume Sugestões Plano Diário Estoque Fornecedor Garrafas Estoq…" at bounding box center [636, 165] width 185 height 261
click at [640, 38] on ul "Estoque Pedidos Volume Sugestões Plano Diário Estoque Fornecedor Garrafas Estoq…" at bounding box center [636, 165] width 185 height 261
click at [646, 46] on li "Estoque" at bounding box center [636, 53] width 185 height 25
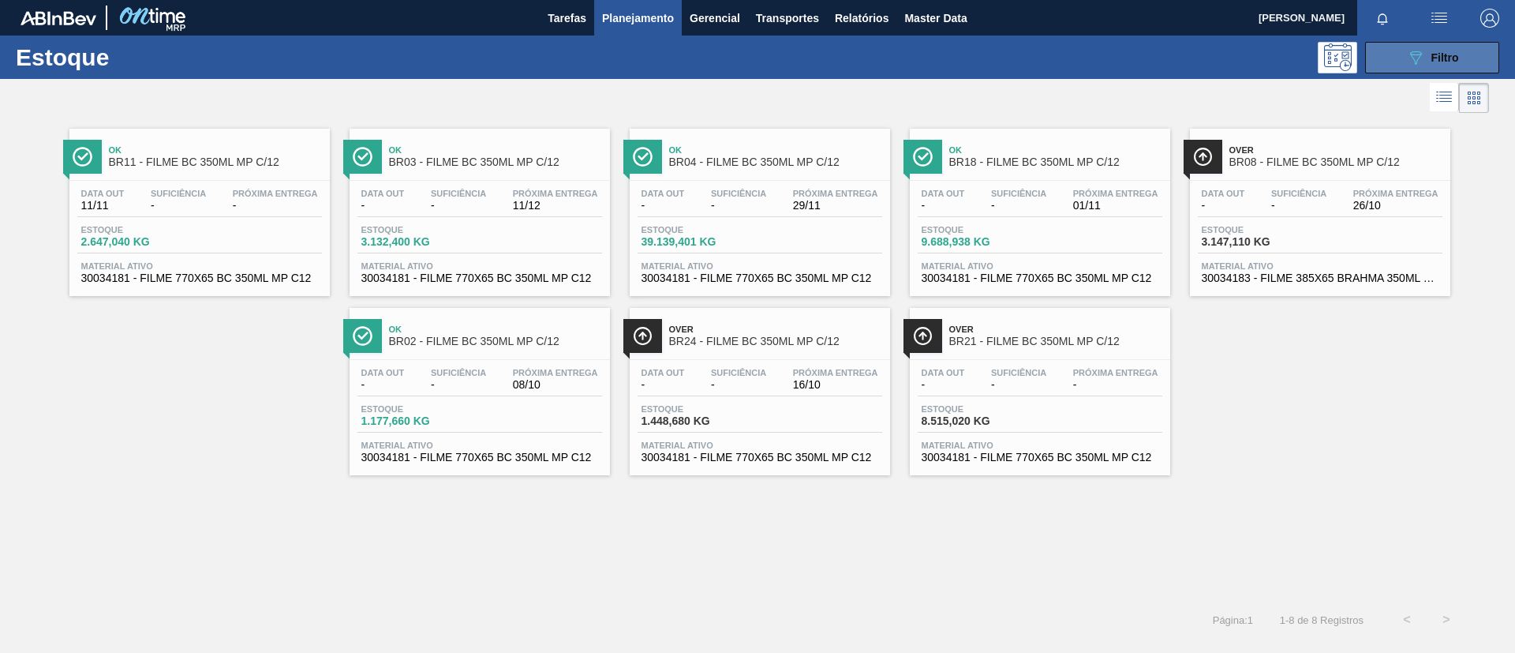
click at [1421, 63] on icon "089F7B8B-B2A5-4AFE-B5C0-19BA573D28AC" at bounding box center [1415, 57] width 19 height 19
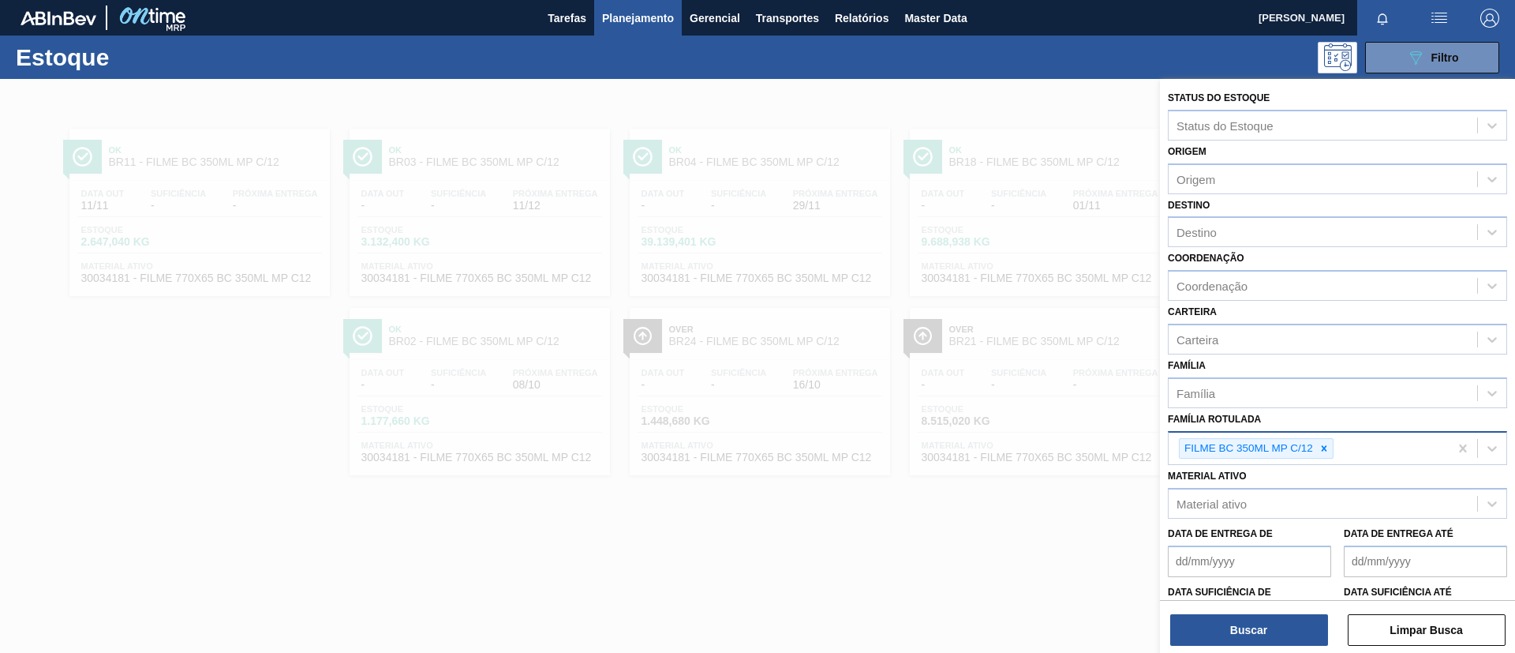
click at [1334, 438] on div "FILME BC 350ML MP C/12" at bounding box center [1309, 449] width 280 height 32
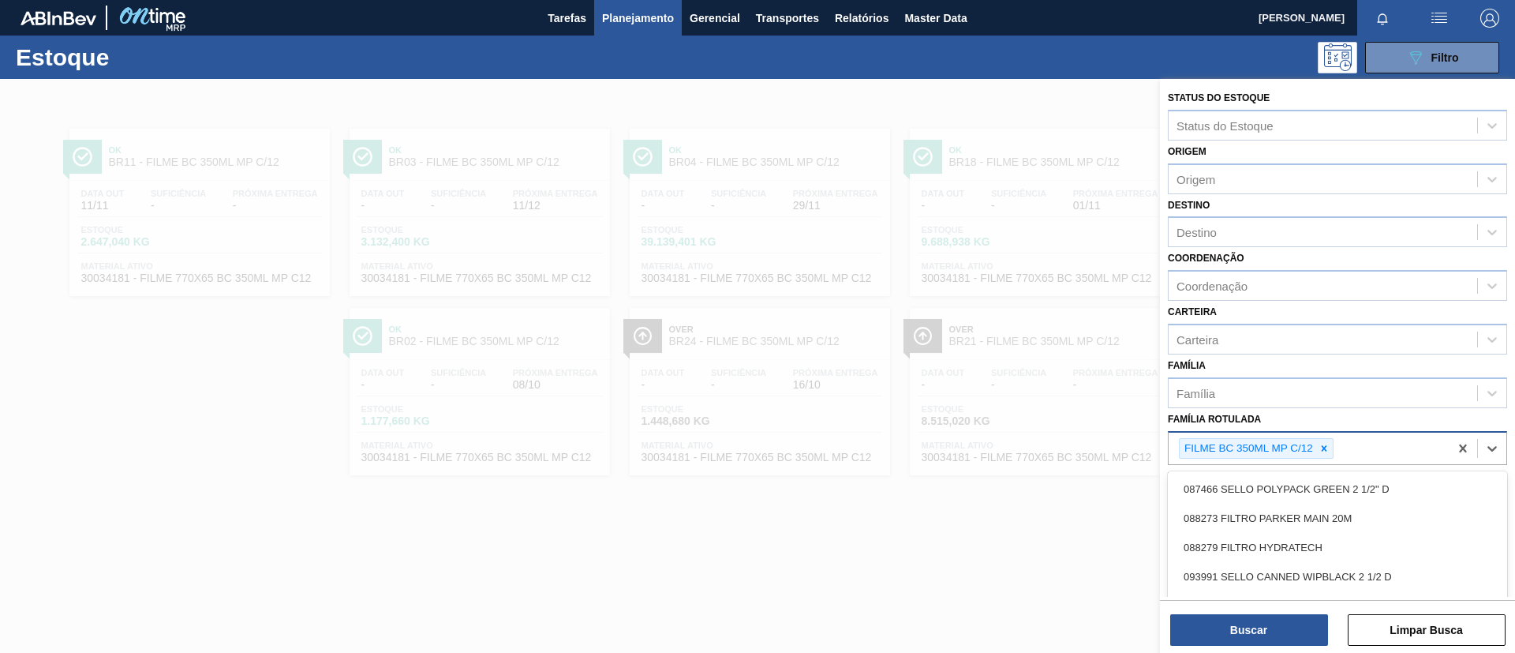
click at [1329, 443] on div at bounding box center [1324, 449] width 17 height 20
paste Rotulada "FILME BC PM SLEEK 350ML"
type Rotulada "FILME BC PM SLEEK 350ML"
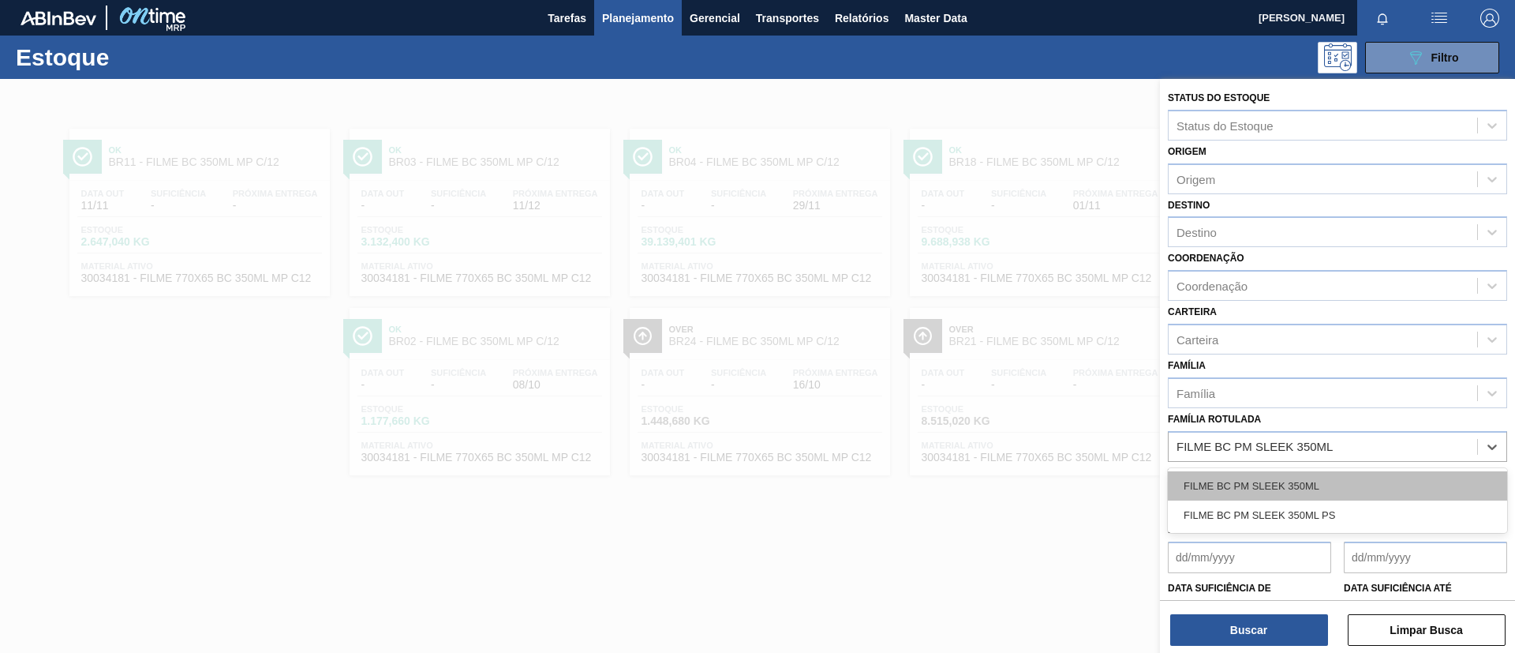
click at [1320, 489] on div "FILME BC PM SLEEK 350ML" at bounding box center [1337, 485] width 339 height 29
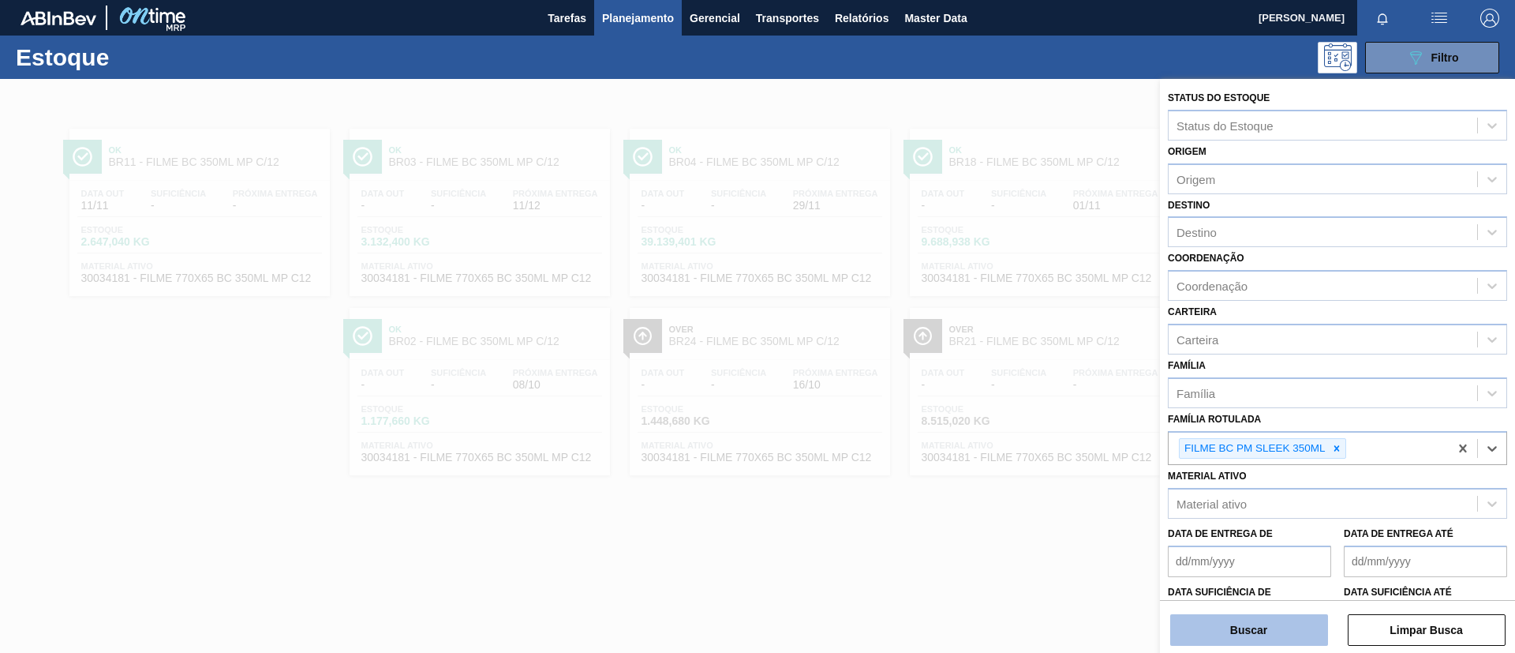
click at [1271, 626] on button "Buscar" at bounding box center [1249, 630] width 158 height 32
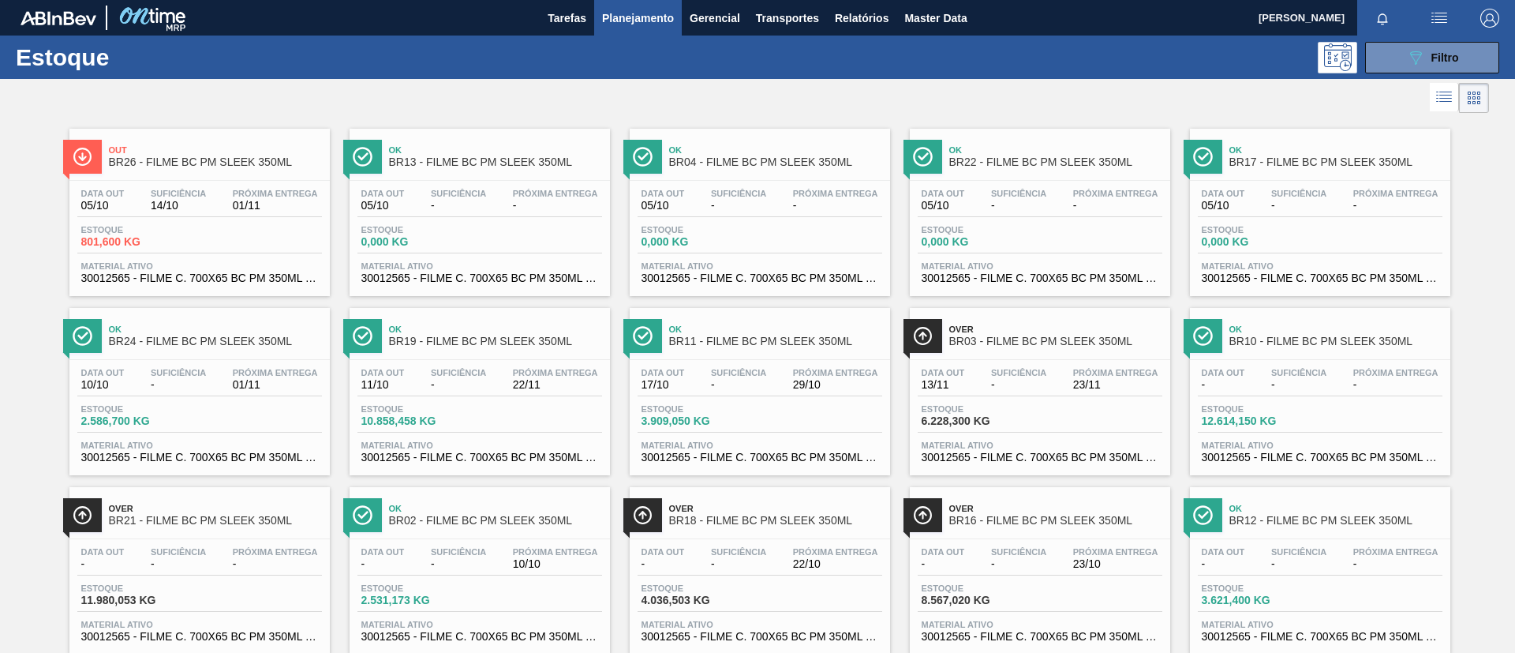
click at [734, 329] on span "Ok" at bounding box center [775, 328] width 213 height 9
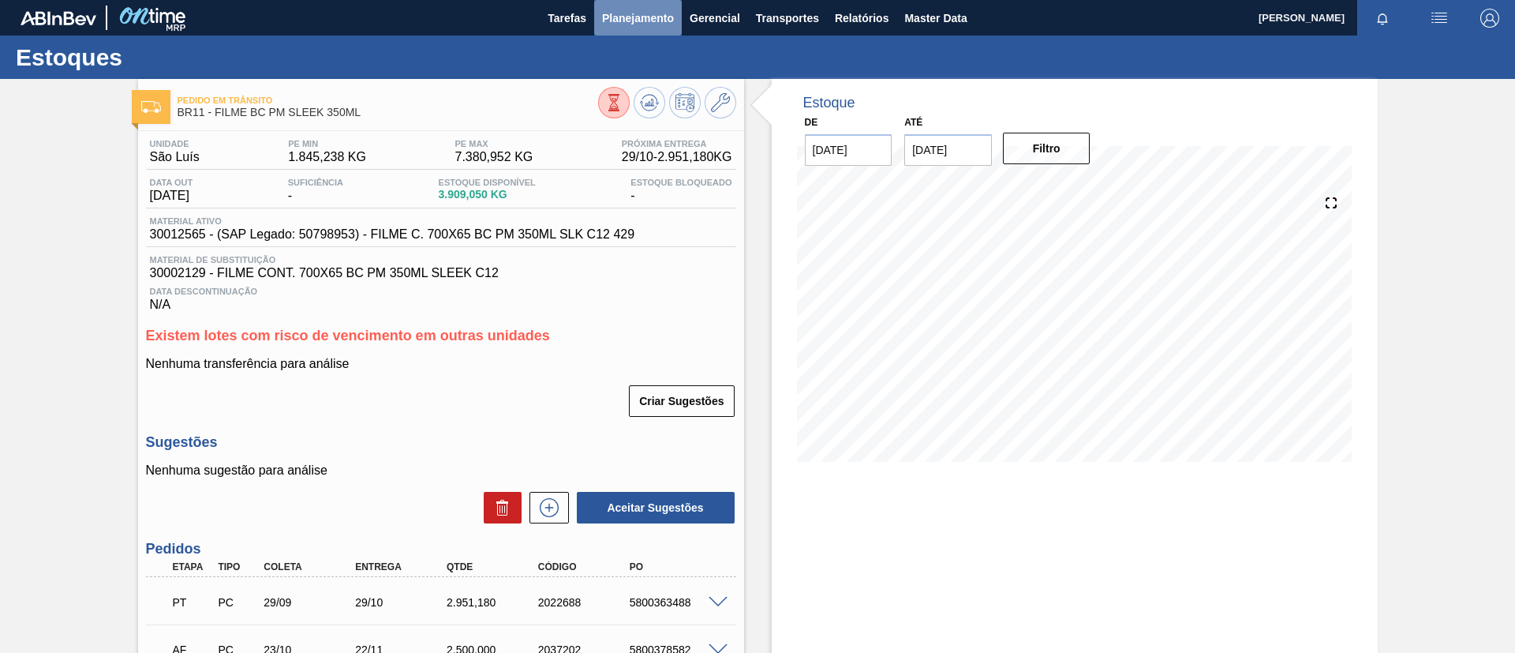
click at [668, 33] on button "Planejamento" at bounding box center [638, 18] width 88 height 36
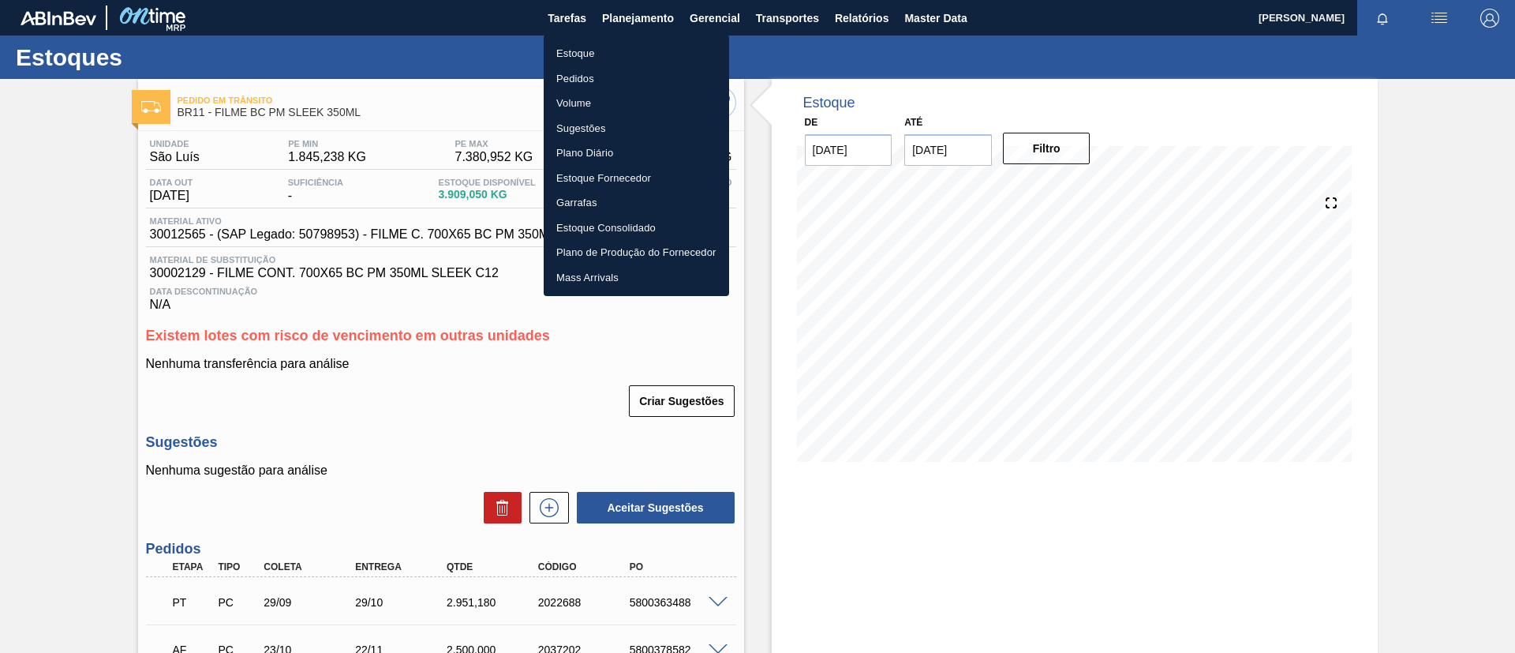
click at [646, 39] on ul "Estoque Pedidos Volume Sugestões Plano Diário Estoque Fornecedor Garrafas Estoq…" at bounding box center [636, 165] width 185 height 261
click at [649, 44] on li "Estoque" at bounding box center [636, 53] width 185 height 25
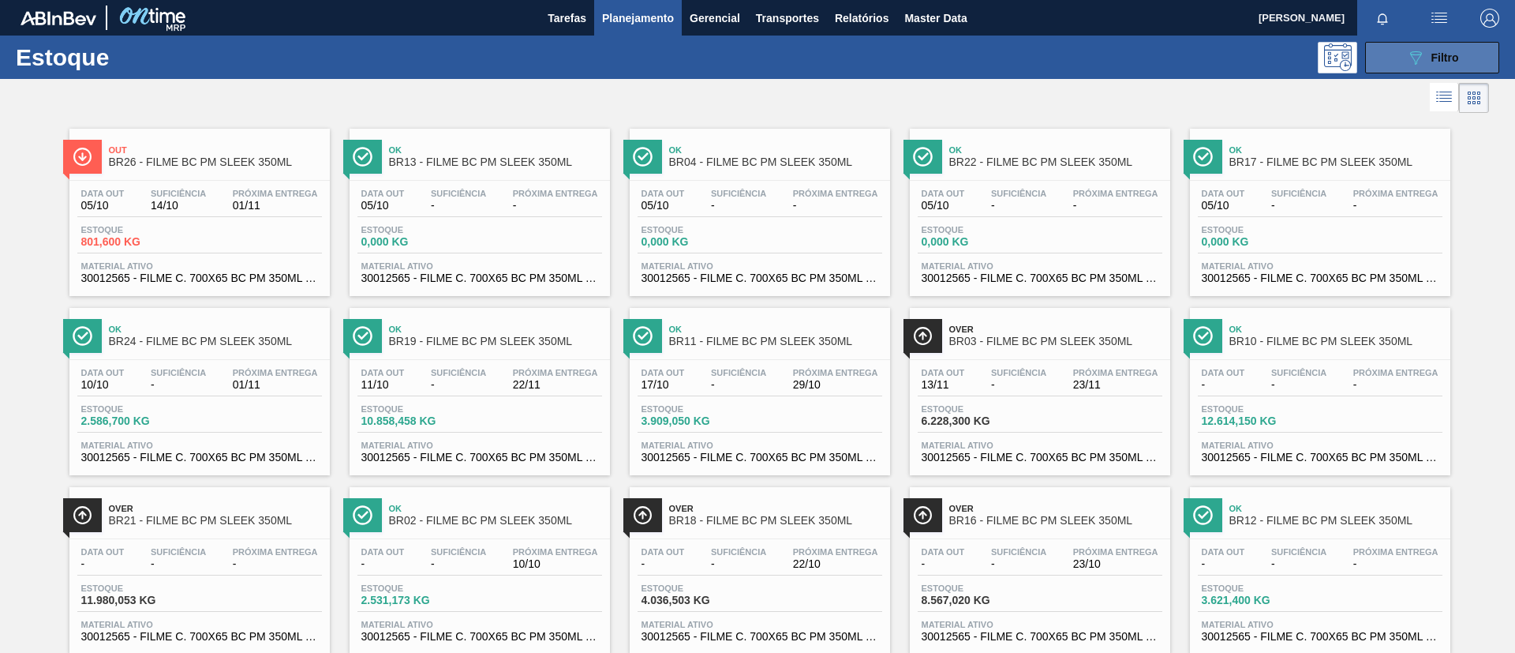
click at [1412, 45] on button "089F7B8B-B2A5-4AFE-B5C0-19BA573D28AC Filtro" at bounding box center [1432, 58] width 134 height 32
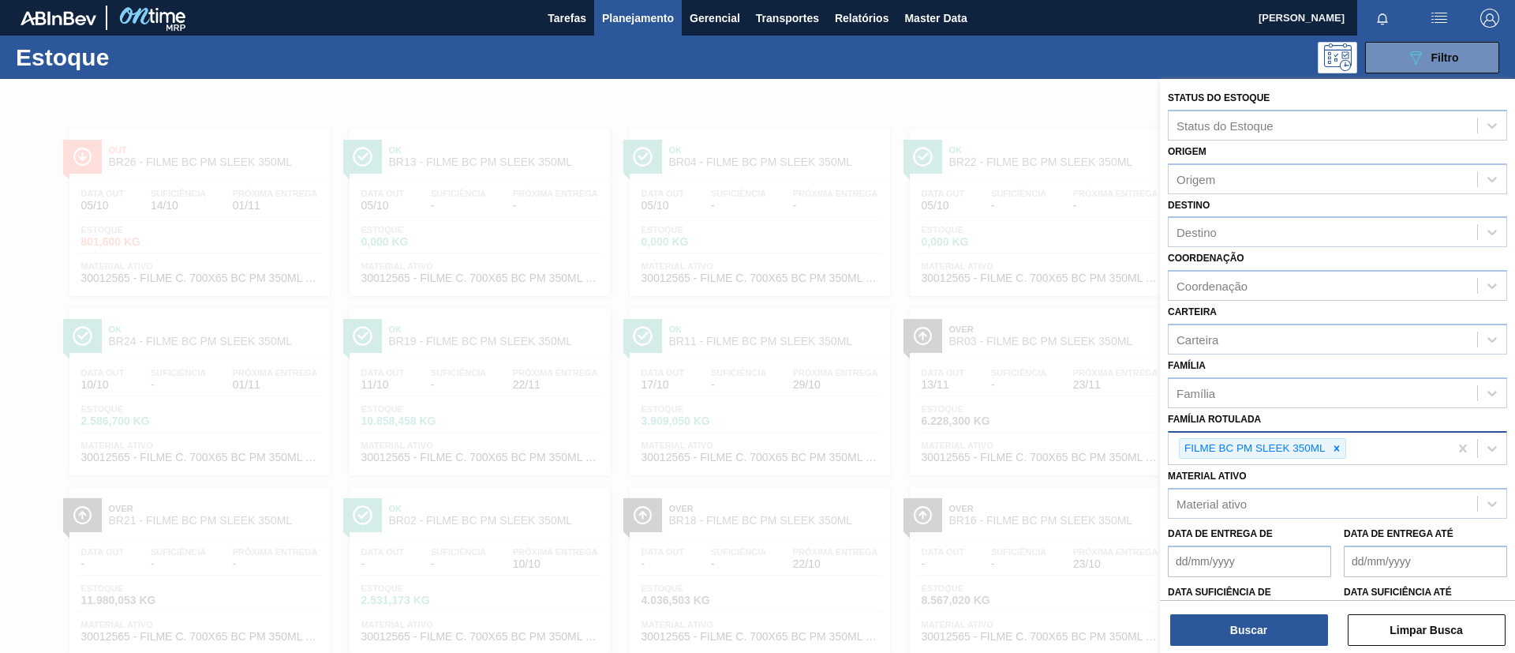
click at [1331, 459] on div "FILME BC PM SLEEK 350ML" at bounding box center [1309, 449] width 280 height 32
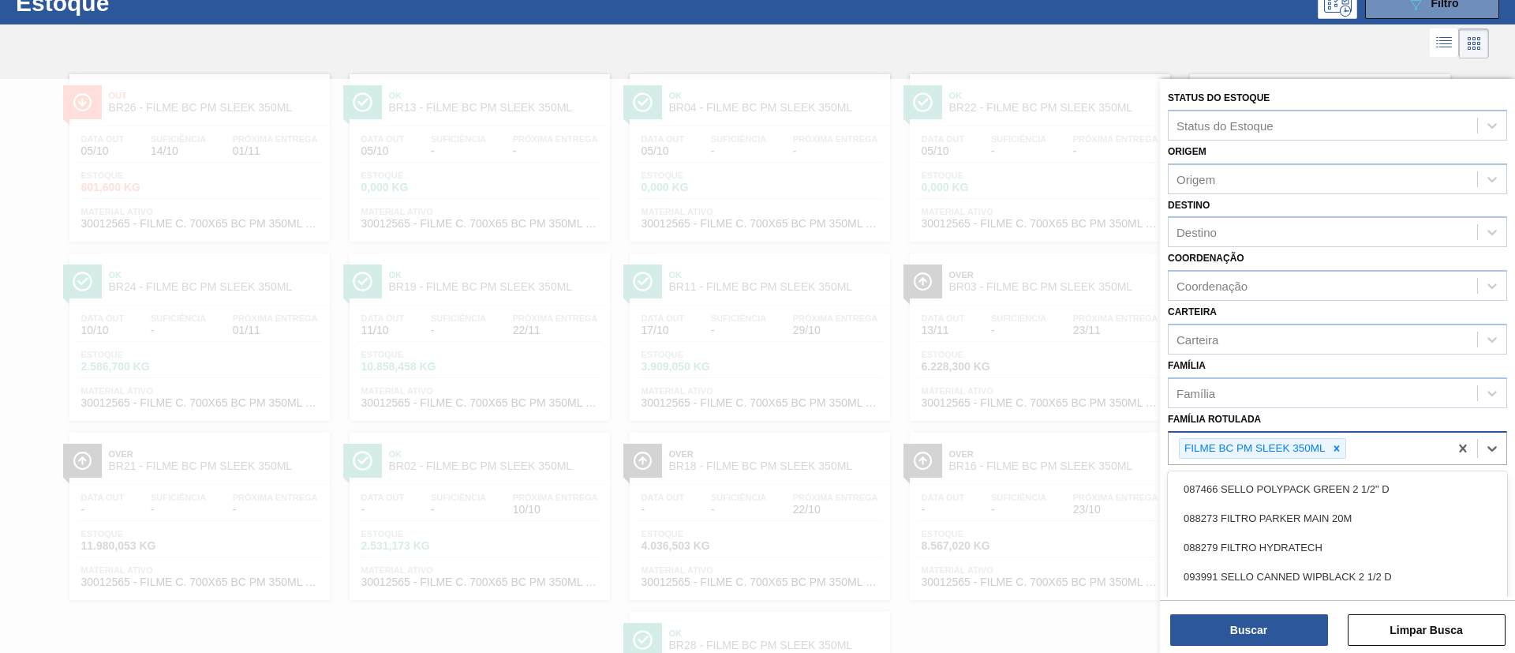
scroll to position [62, 0]
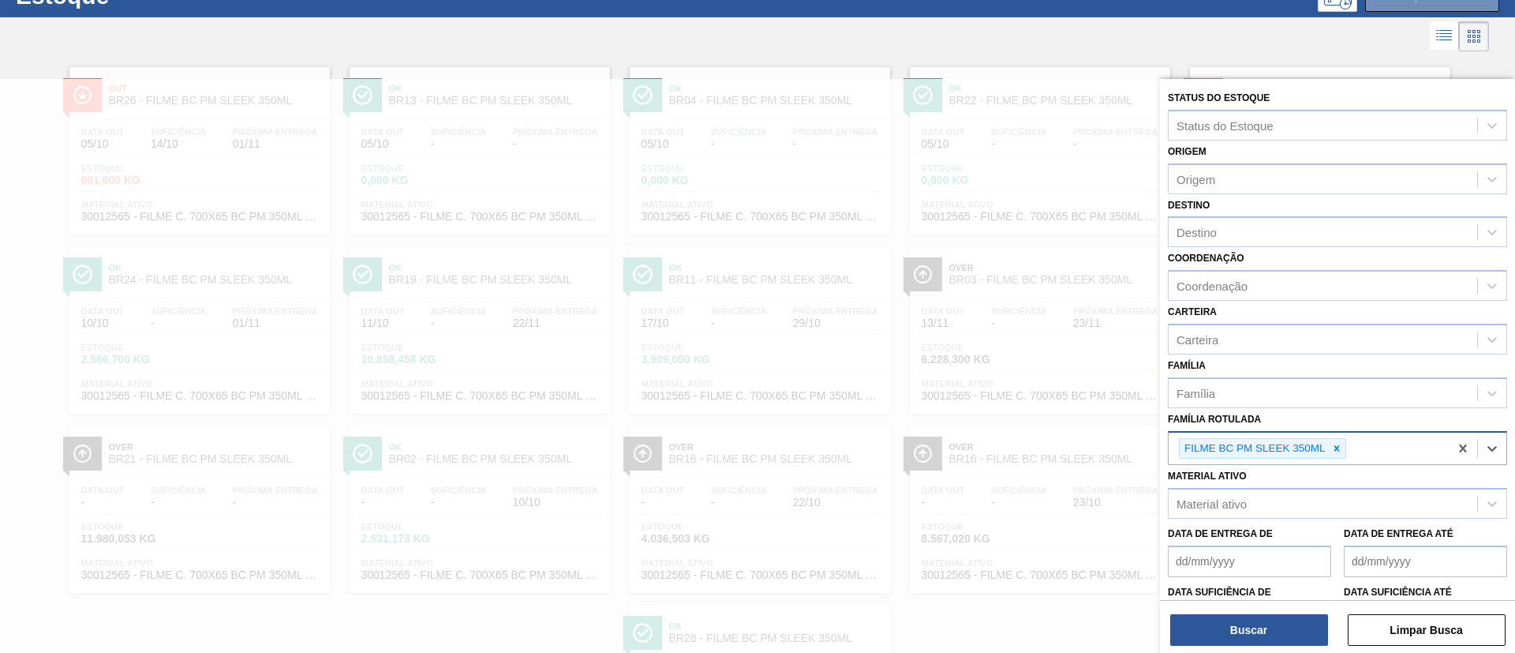
click at [1336, 459] on div "FILME BC PM SLEEK 350ML" at bounding box center [1309, 449] width 280 height 32
click at [1340, 455] on div at bounding box center [1336, 449] width 17 height 20
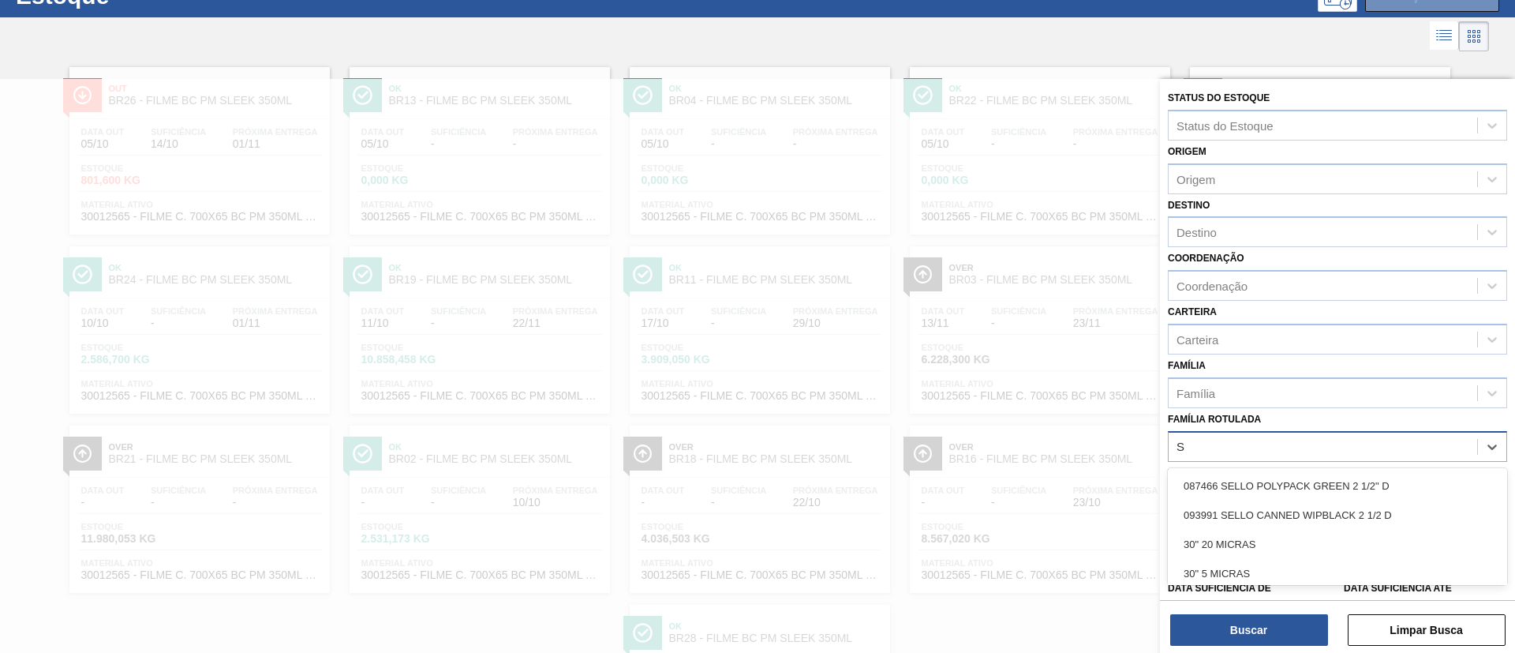
scroll to position [120, 0]
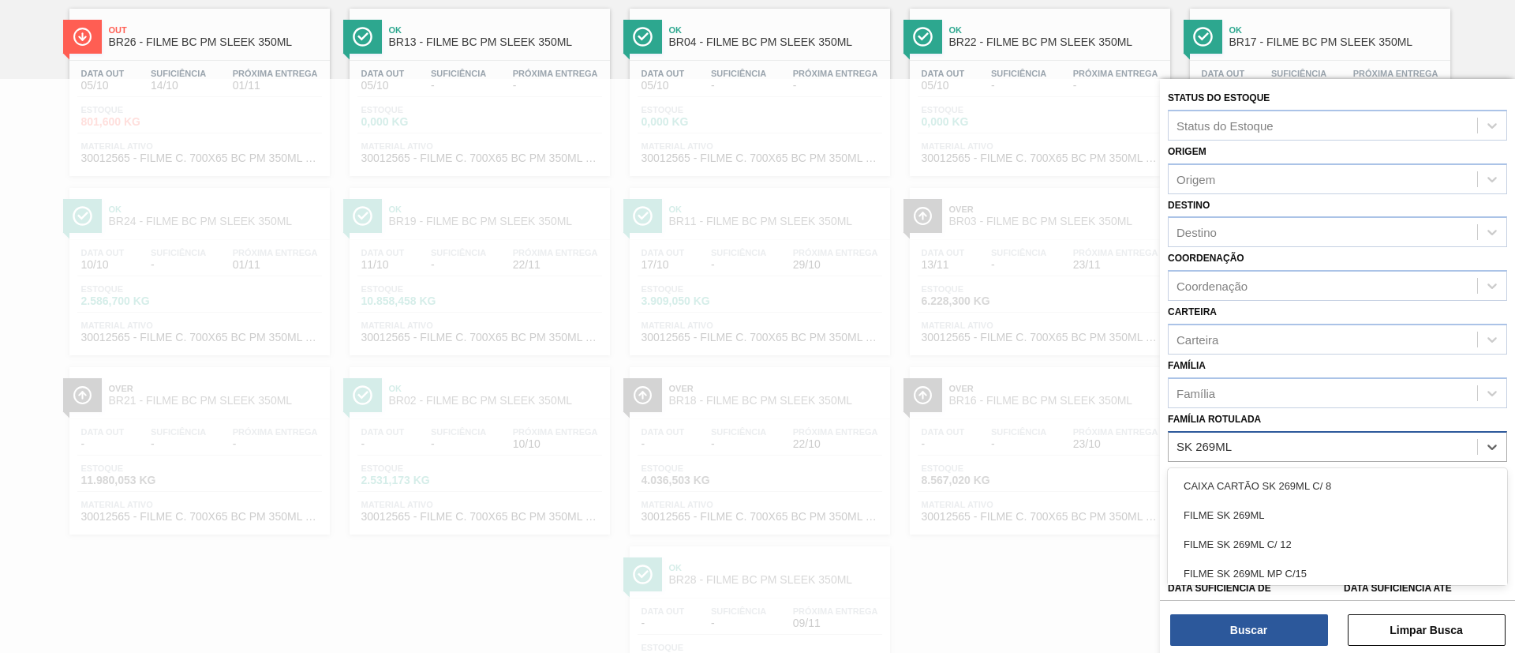
type Rotulada "SK 269ML MP"
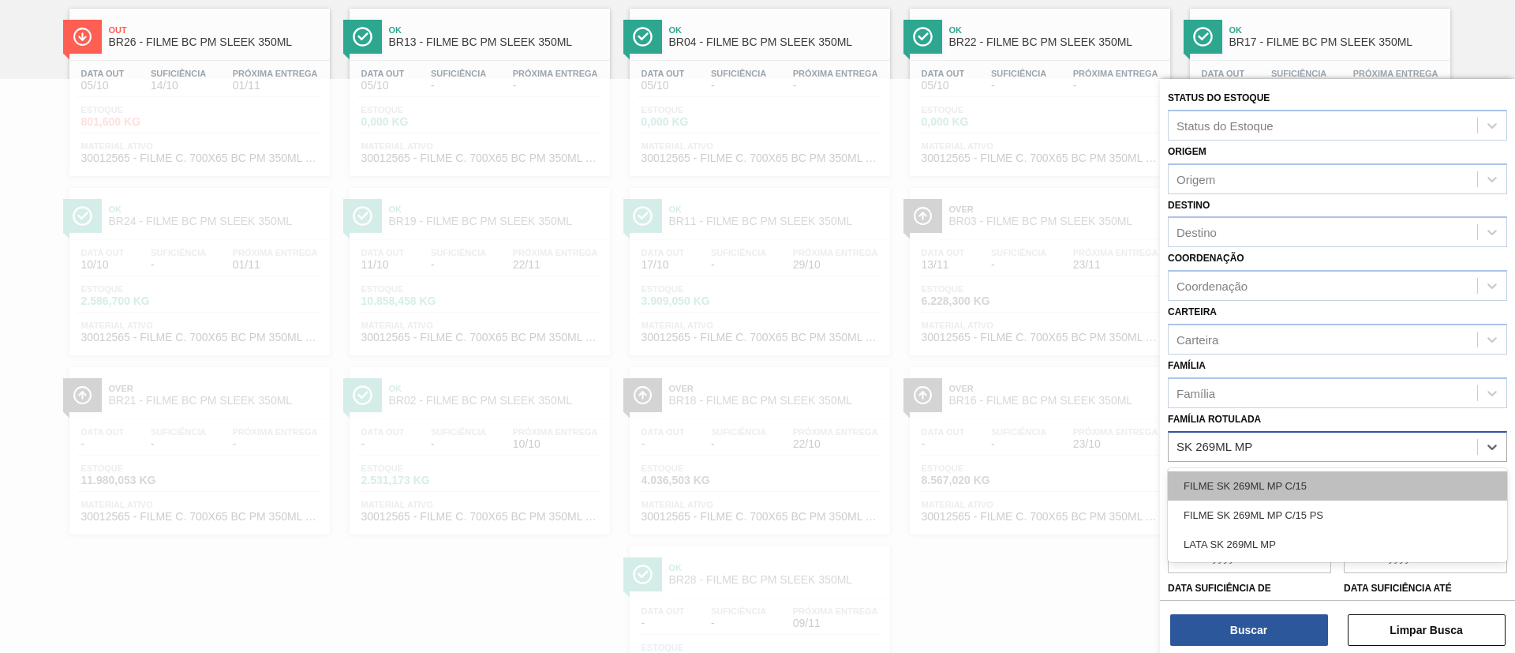
click at [1350, 472] on div "FILME SK 269ML MP C/15" at bounding box center [1337, 485] width 339 height 29
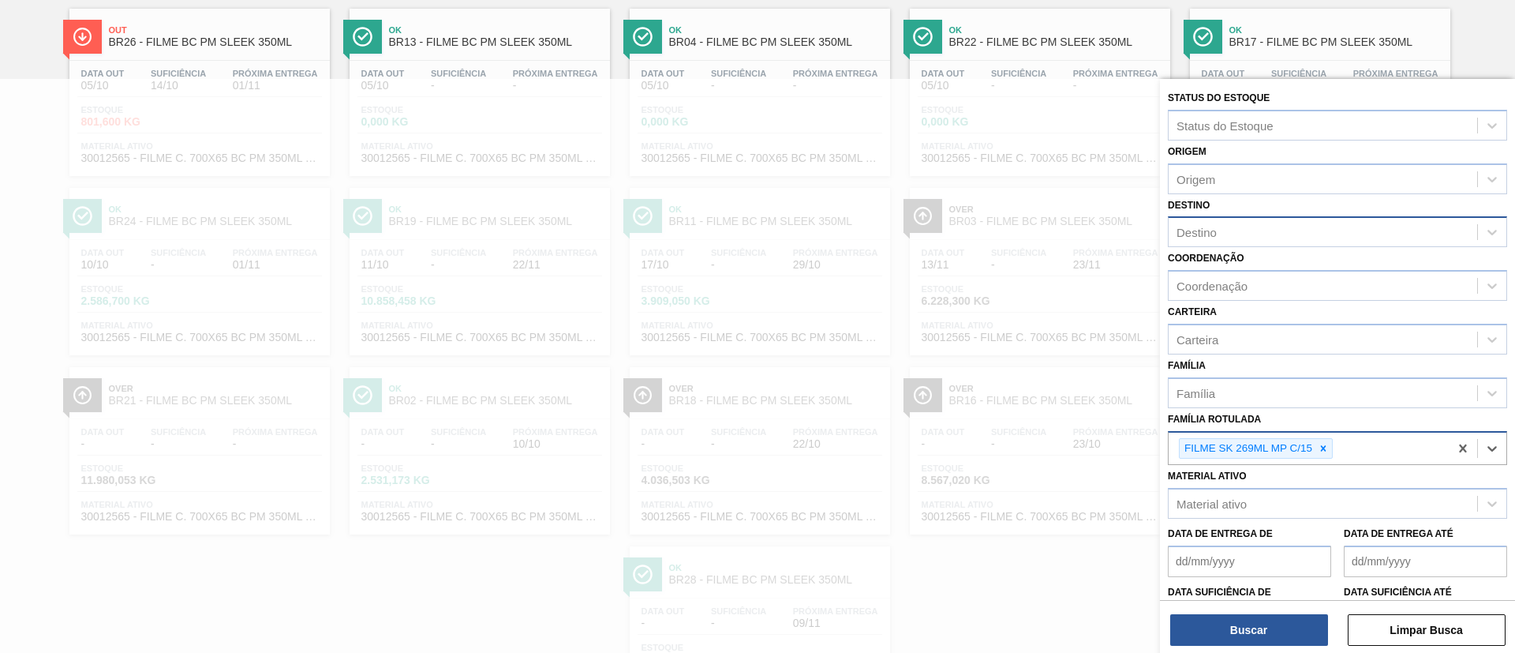
click at [1305, 234] on div "Destino" at bounding box center [1323, 232] width 309 height 23
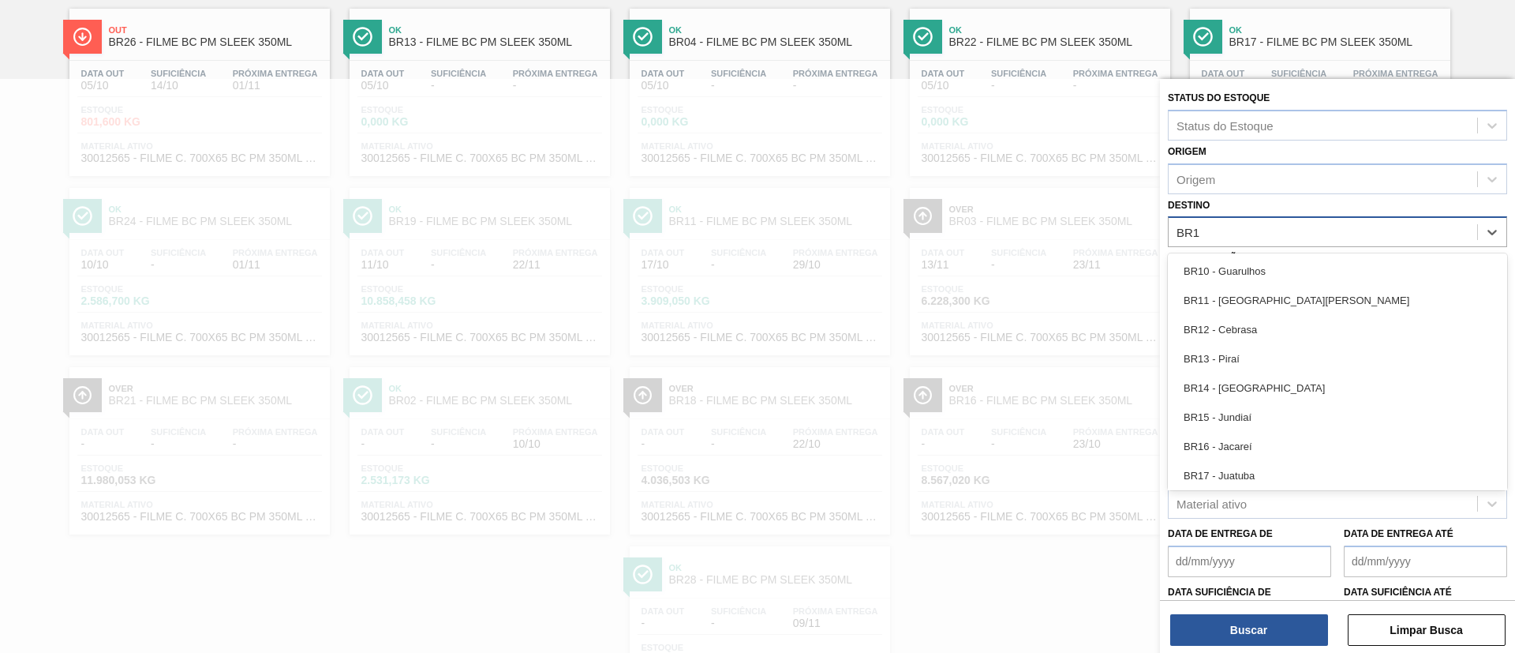
type input "BR10"
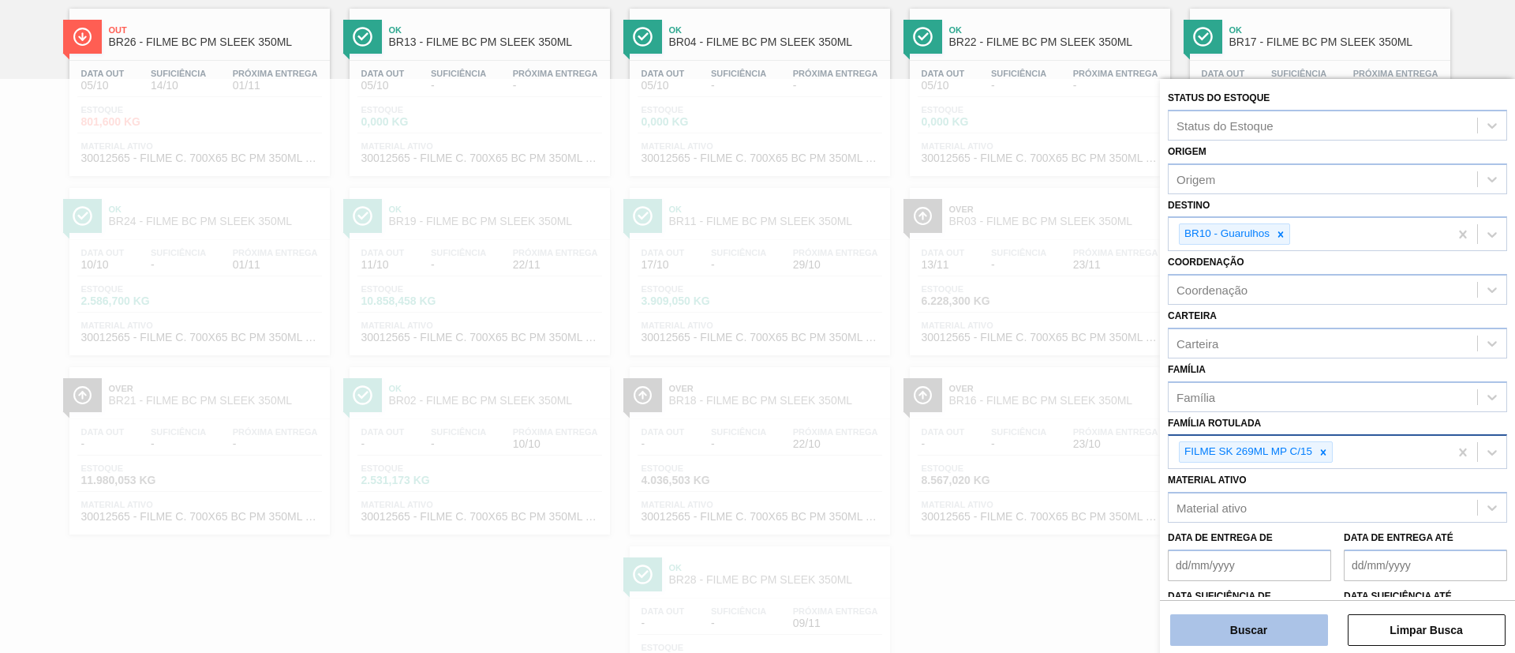
click at [1253, 619] on button "Buscar" at bounding box center [1249, 630] width 158 height 32
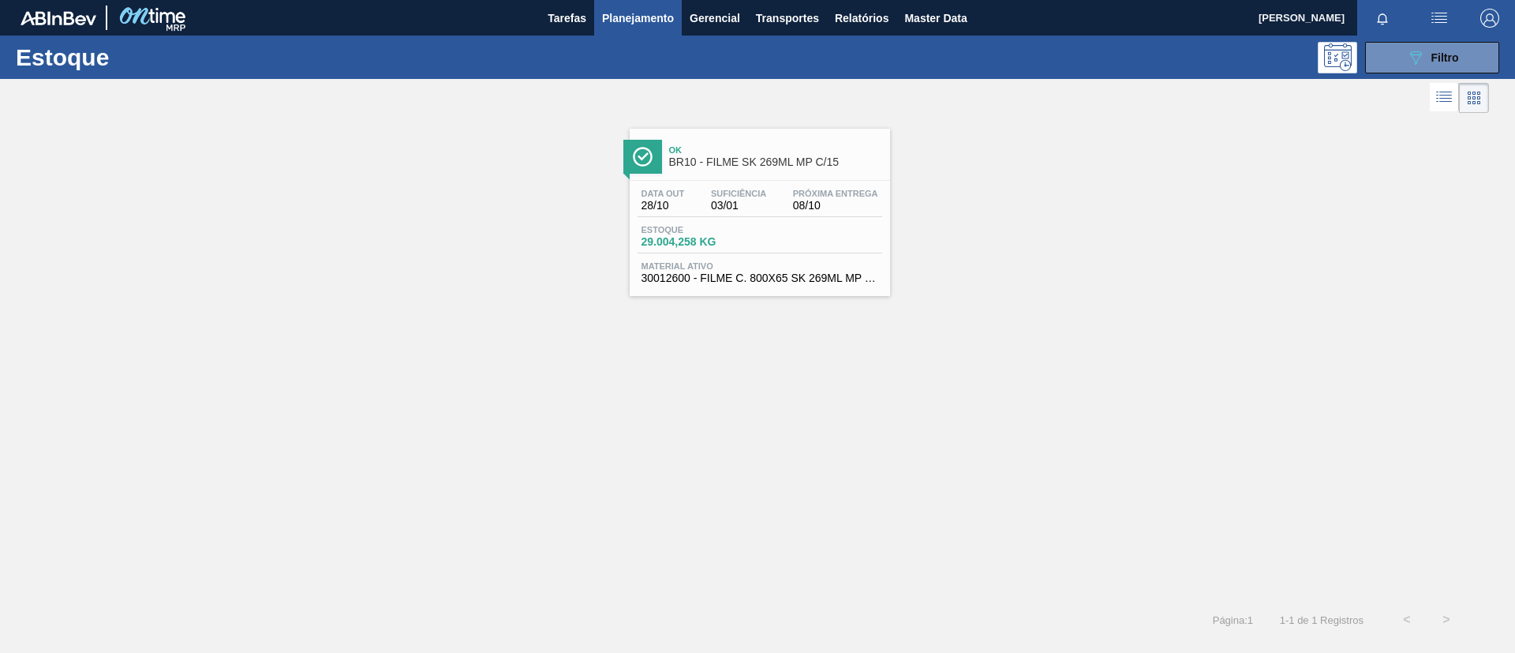
click at [704, 177] on div "Ok BR10 - FILME SK 269ML MP C/15 Data out 28/10 Suficiência 03/01 Próxima Entre…" at bounding box center [760, 212] width 260 height 167
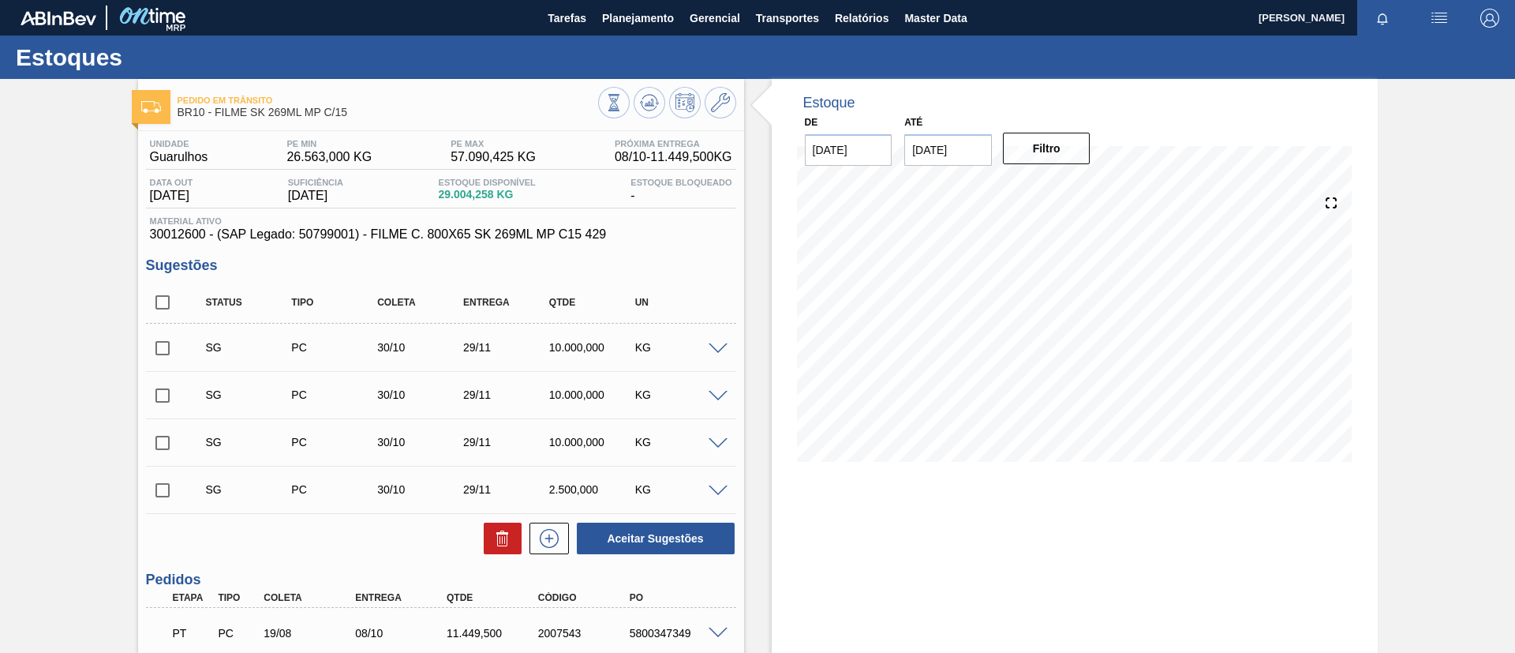
click at [170, 302] on input "checkbox" at bounding box center [162, 302] width 33 height 33
checkbox input "true"
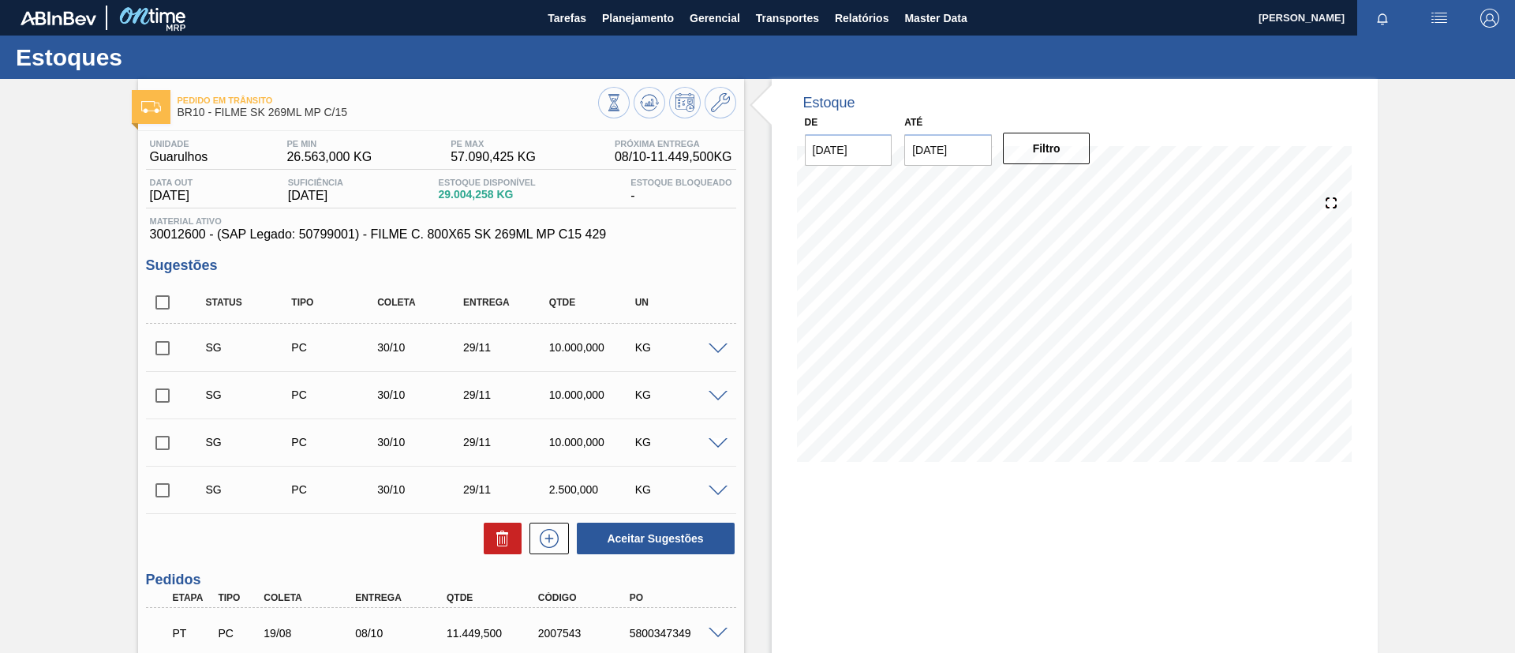
checkbox input "true"
click at [493, 529] on icon at bounding box center [502, 538] width 19 height 19
checkbox input "false"
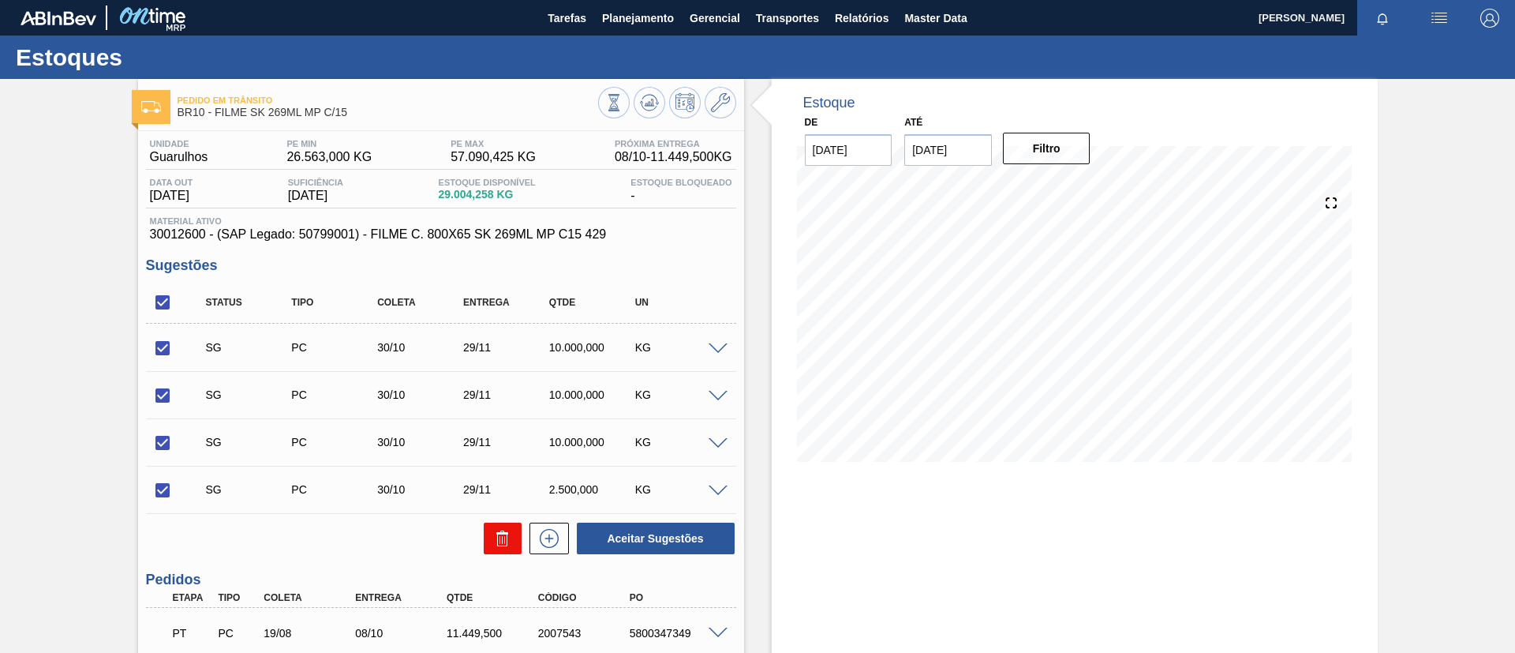
checkbox input "false"
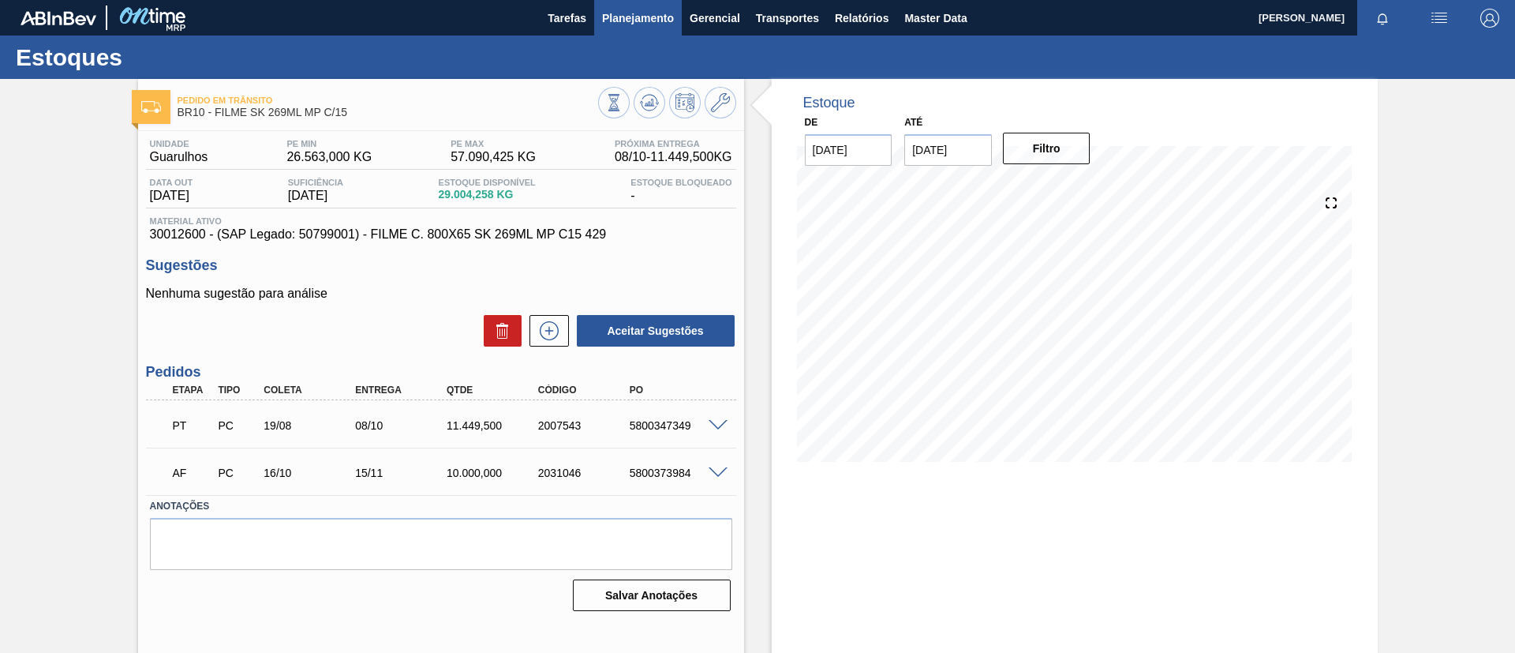
click at [678, 9] on button "Planejamento" at bounding box center [638, 18] width 88 height 36
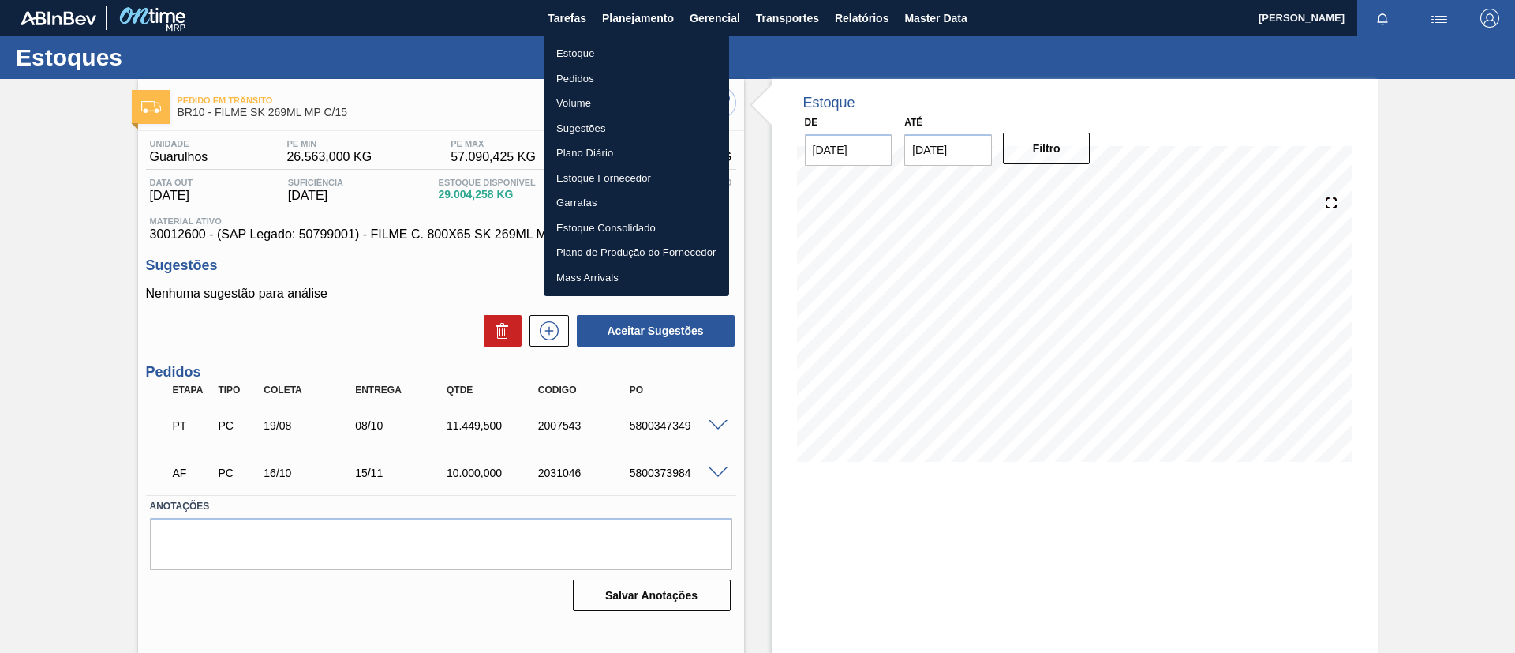
click at [660, 35] on ul "Estoque Pedidos Volume Sugestões Plano Diário Estoque Fornecedor Garrafas Estoq…" at bounding box center [636, 165] width 185 height 261
click at [657, 44] on li "Estoque" at bounding box center [636, 53] width 185 height 25
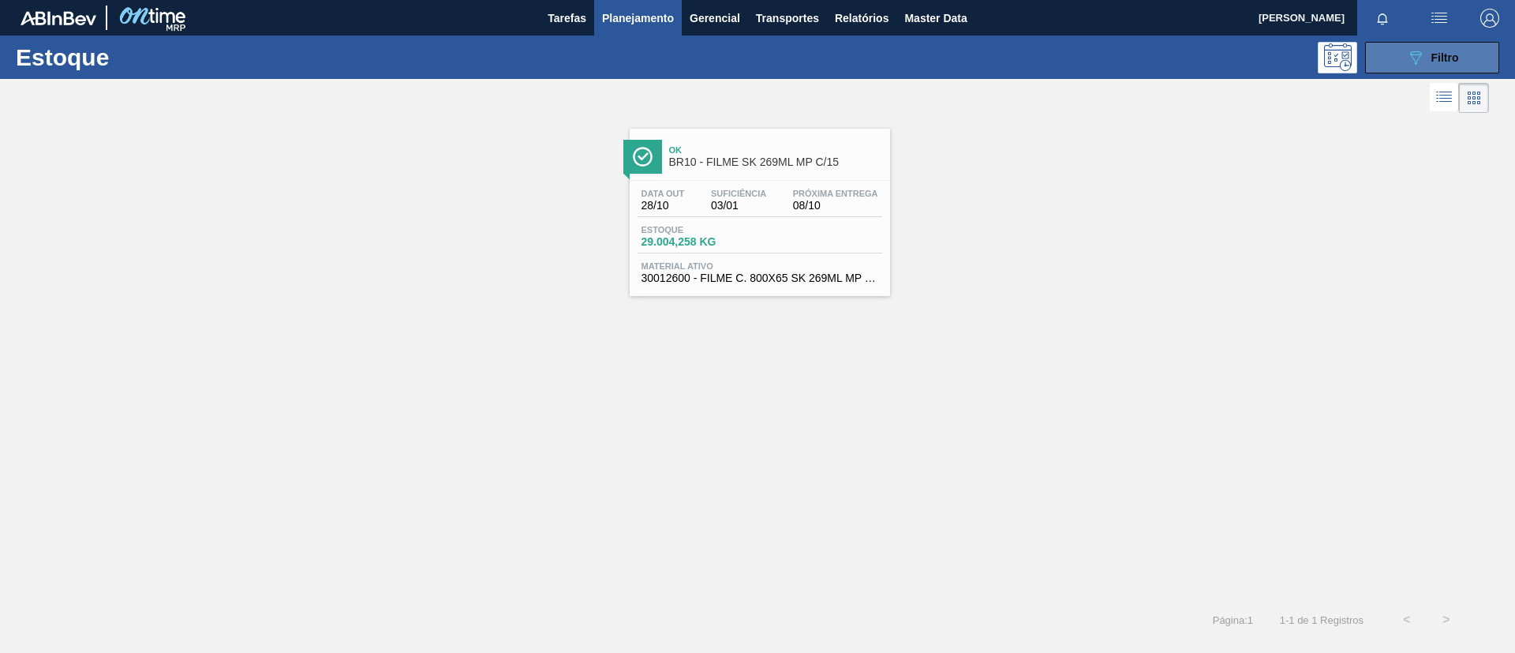
click at [1429, 68] on button "089F7B8B-B2A5-4AFE-B5C0-19BA573D28AC Filtro" at bounding box center [1432, 58] width 134 height 32
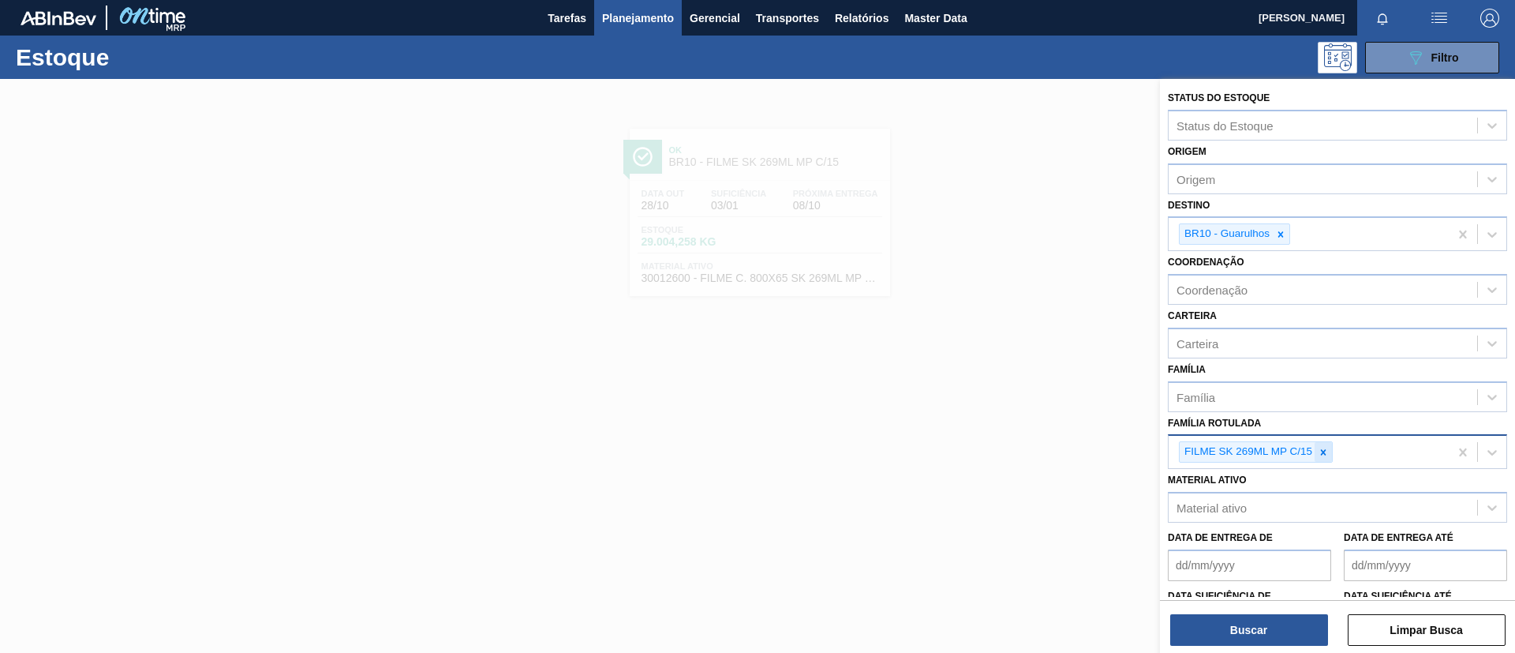
click at [1316, 447] on div at bounding box center [1323, 452] width 17 height 20
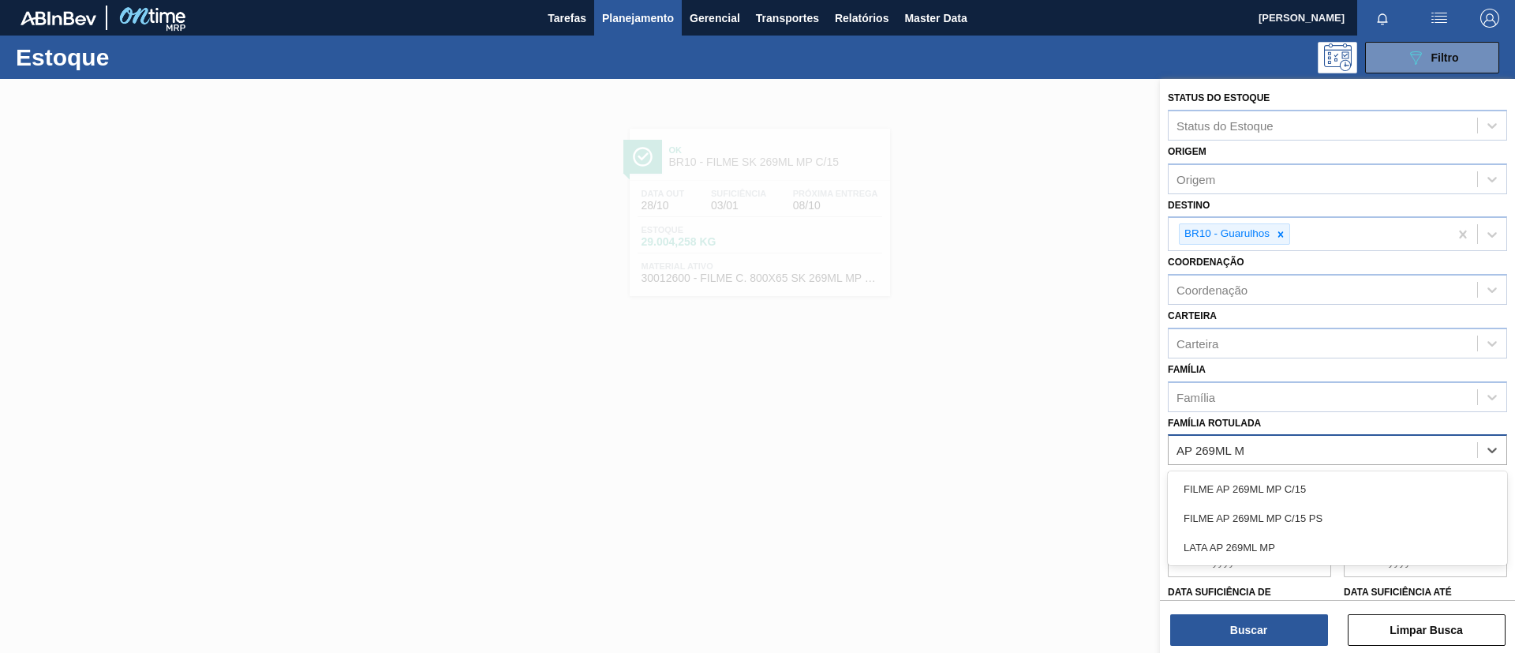
type Rotulada "AP 269ML MP"
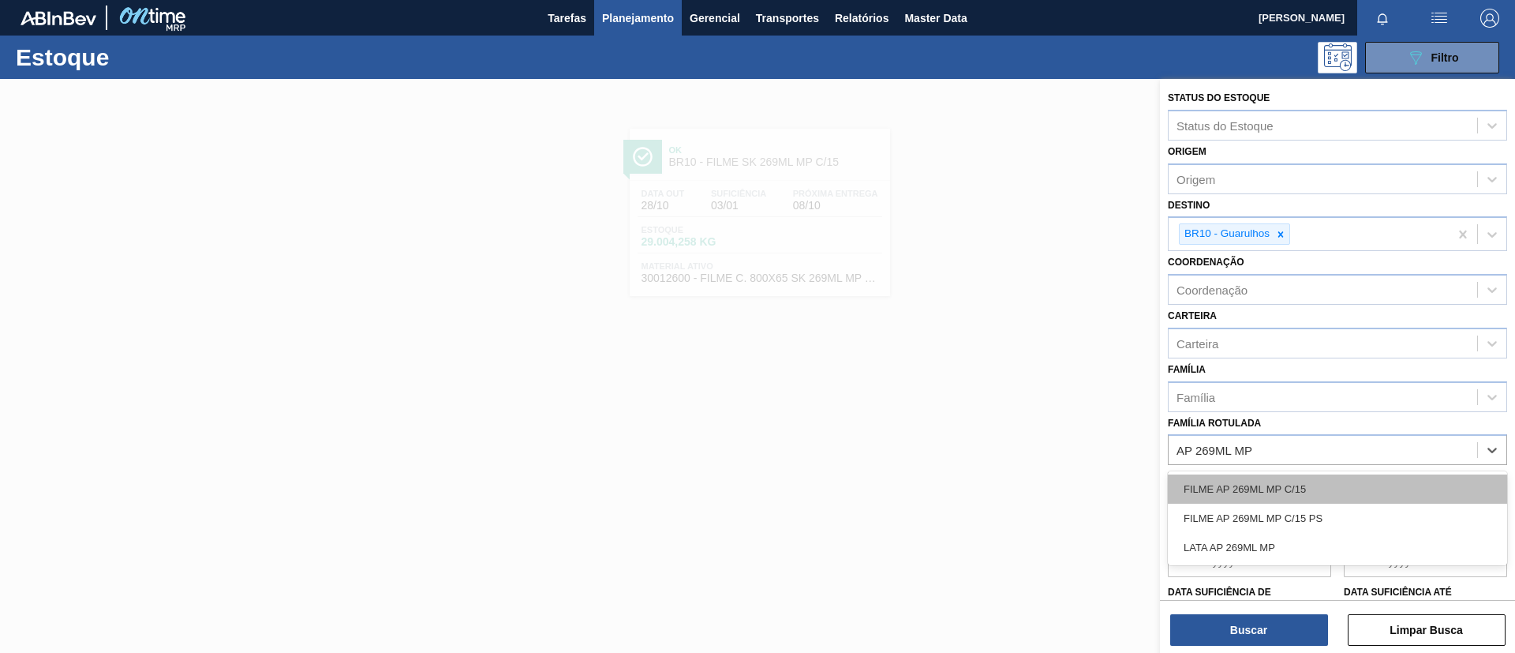
click at [1330, 480] on div "FILME AP 269ML MP C/15" at bounding box center [1337, 488] width 339 height 29
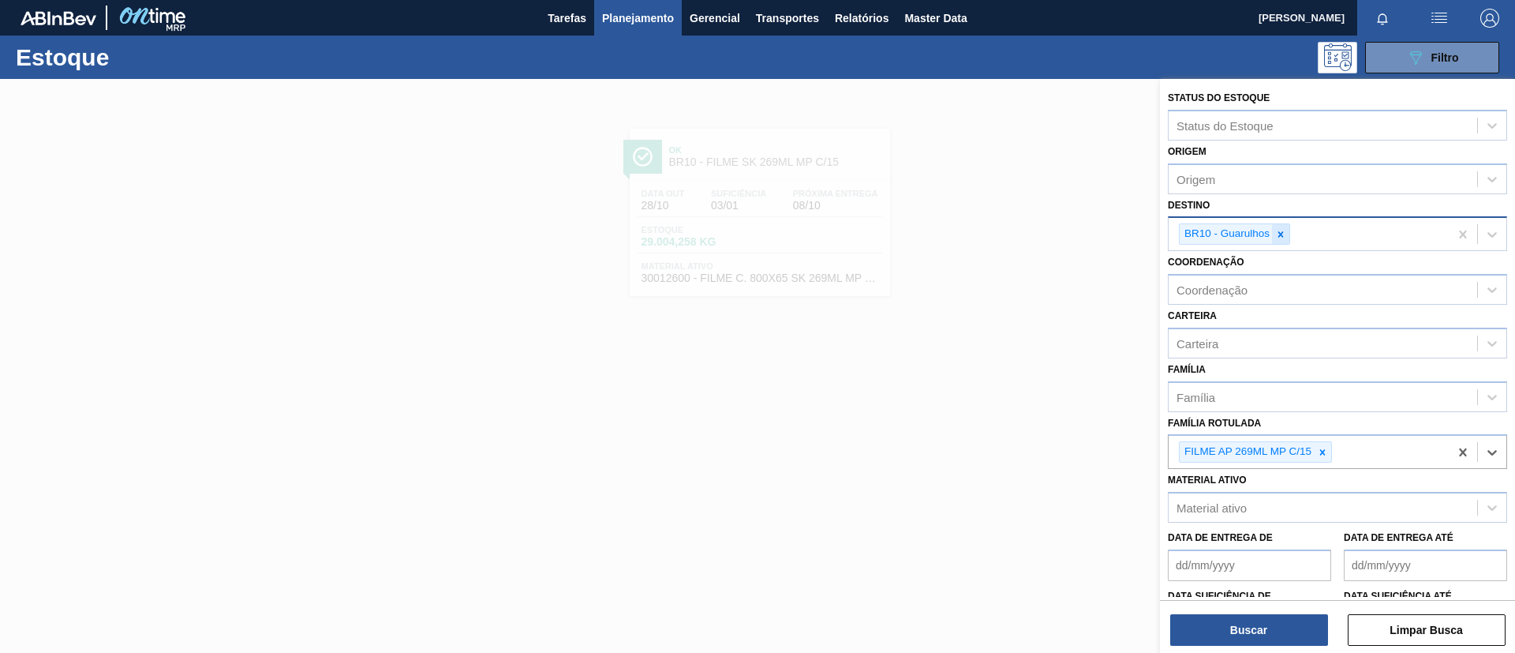
click at [1283, 227] on div at bounding box center [1280, 234] width 17 height 20
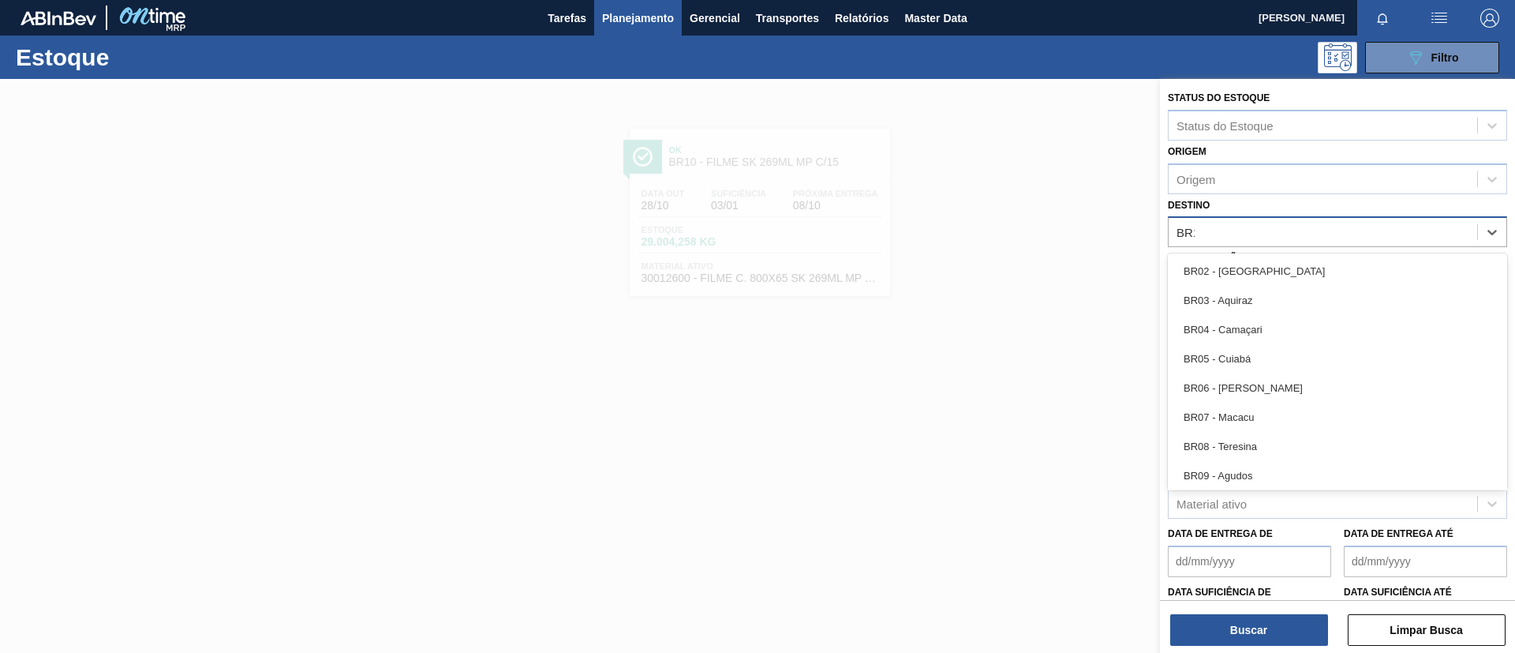
type input "BR12"
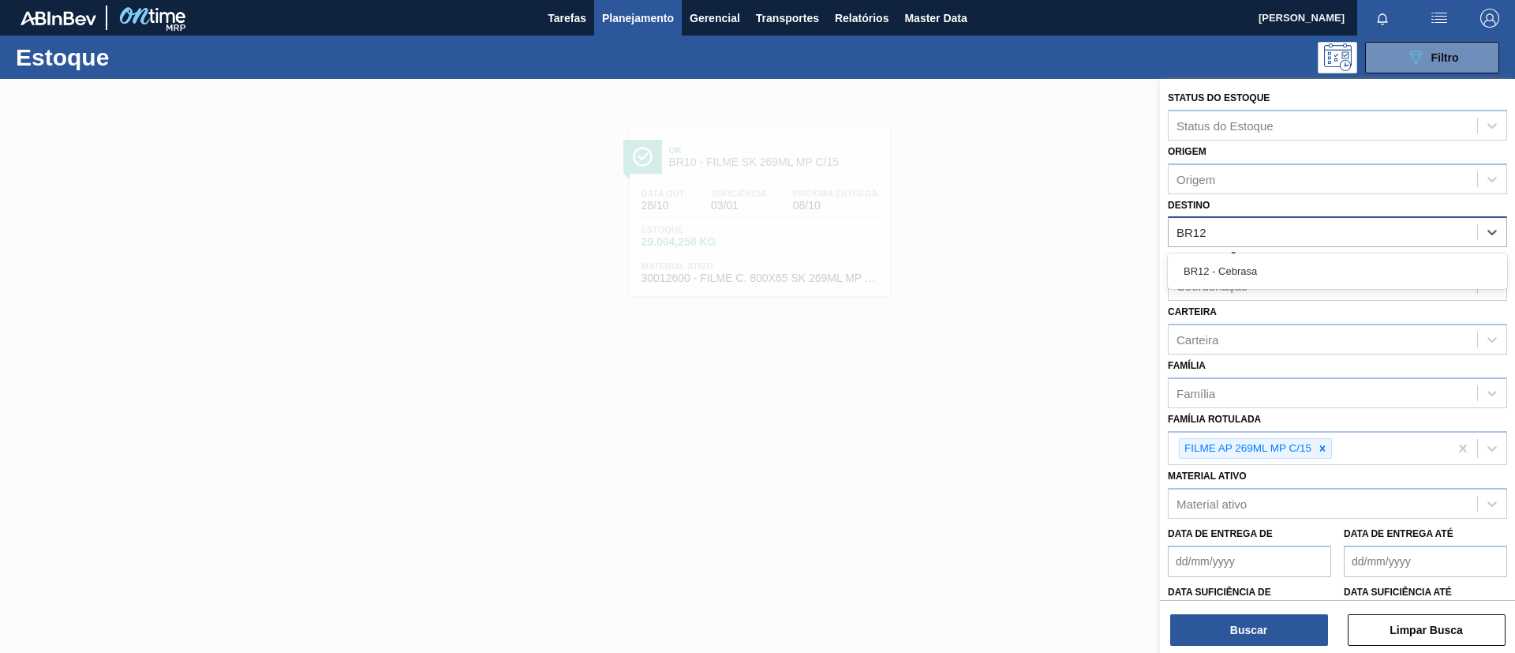
click at [1300, 266] on div "BR12 - Cebrasa" at bounding box center [1337, 271] width 339 height 29
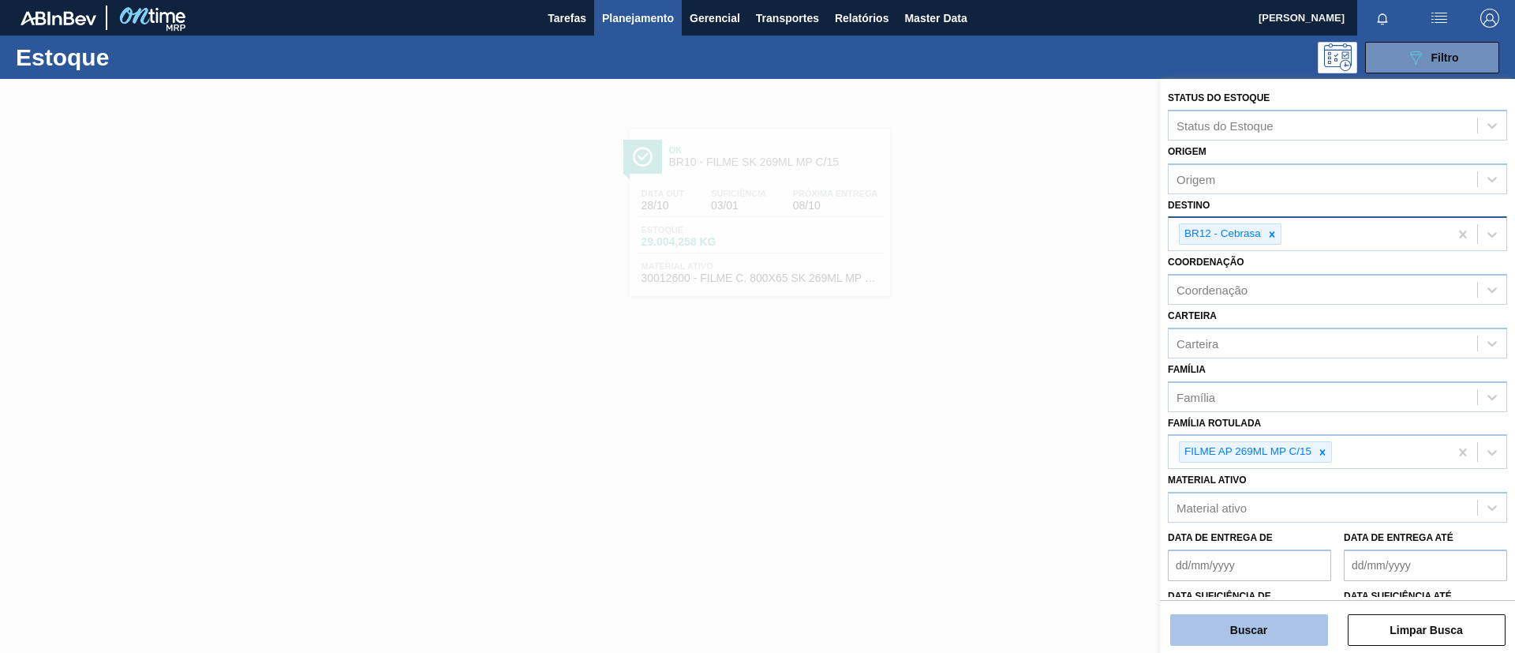
click at [1261, 631] on button "Buscar" at bounding box center [1249, 630] width 158 height 32
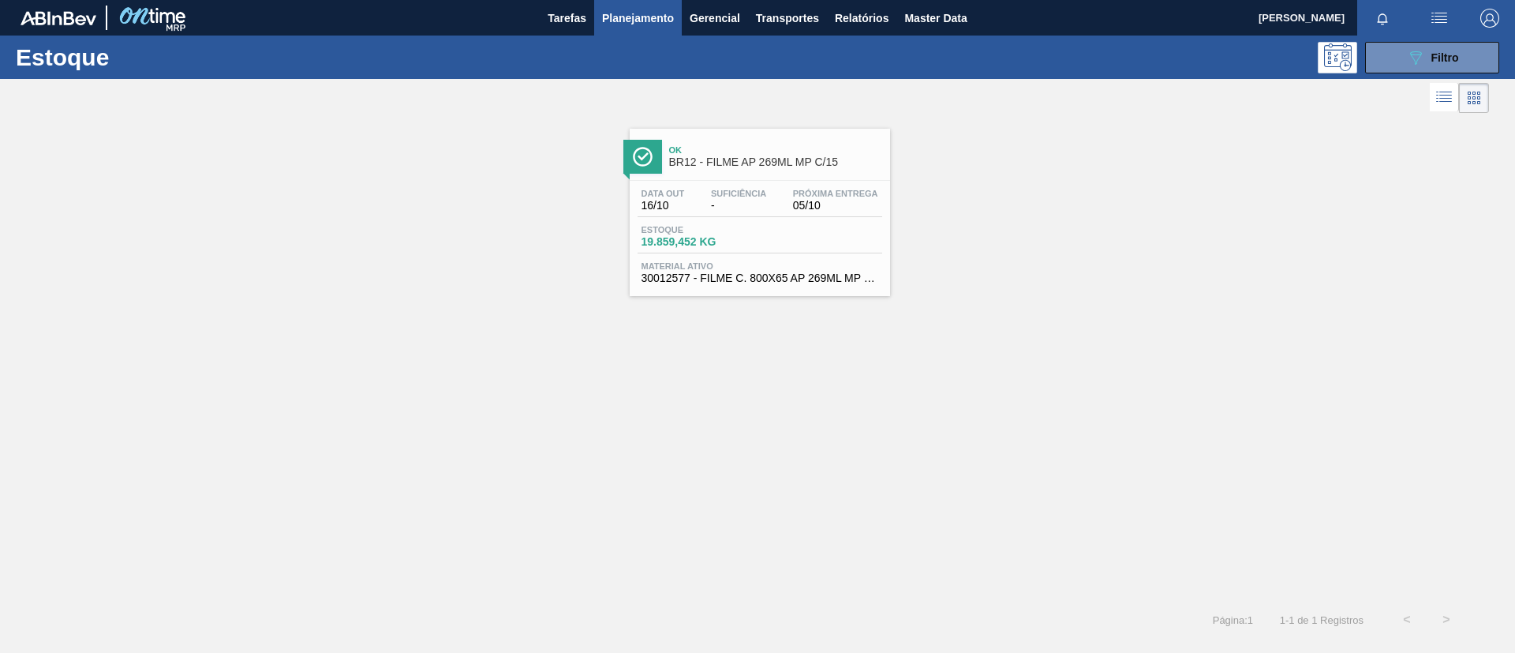
click at [766, 208] on span "-" at bounding box center [738, 206] width 55 height 12
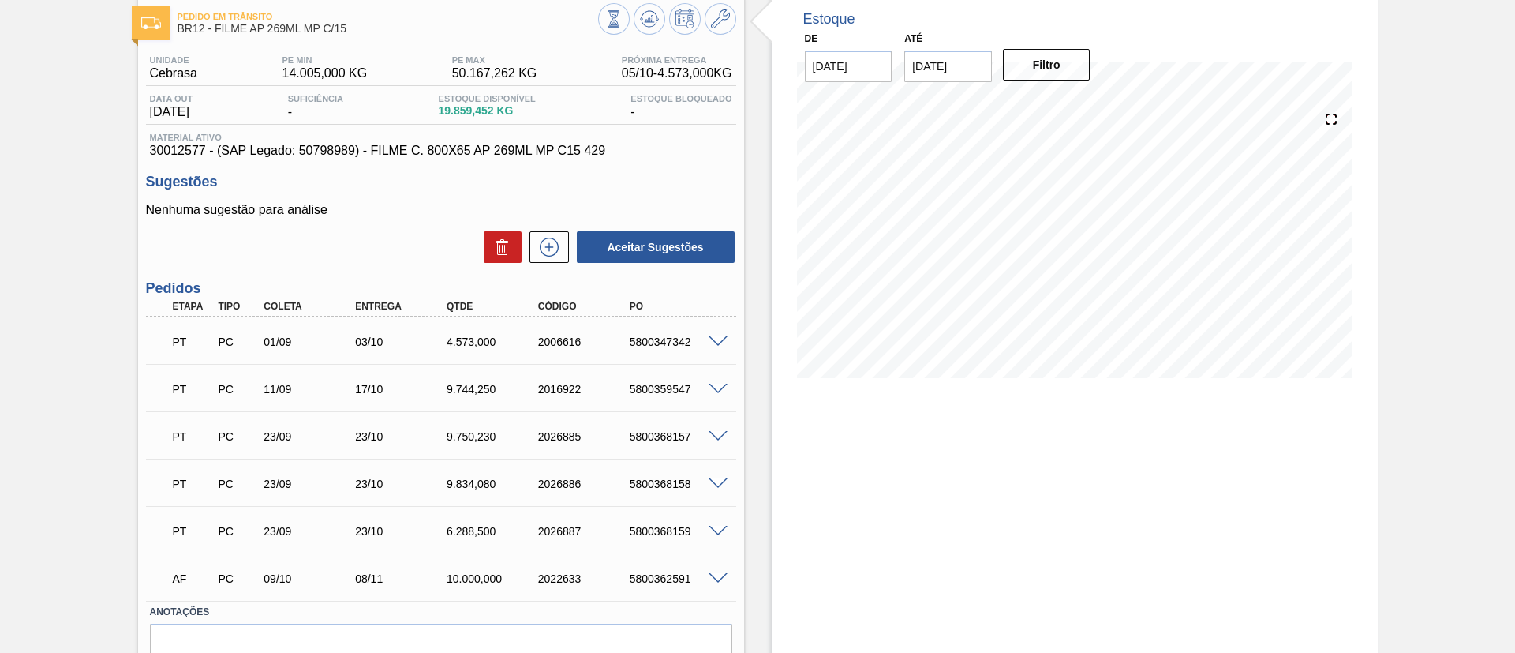
scroll to position [118, 0]
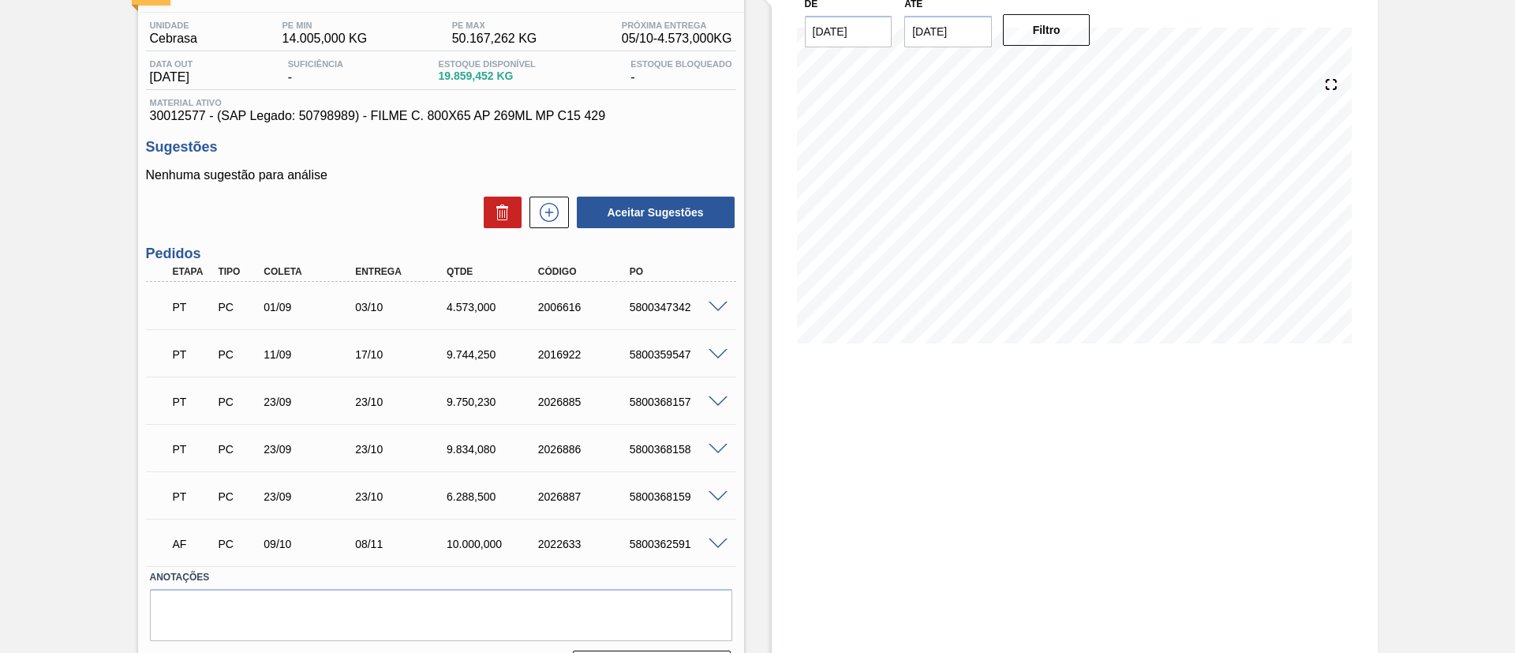
click at [710, 404] on span at bounding box center [718, 402] width 19 height 12
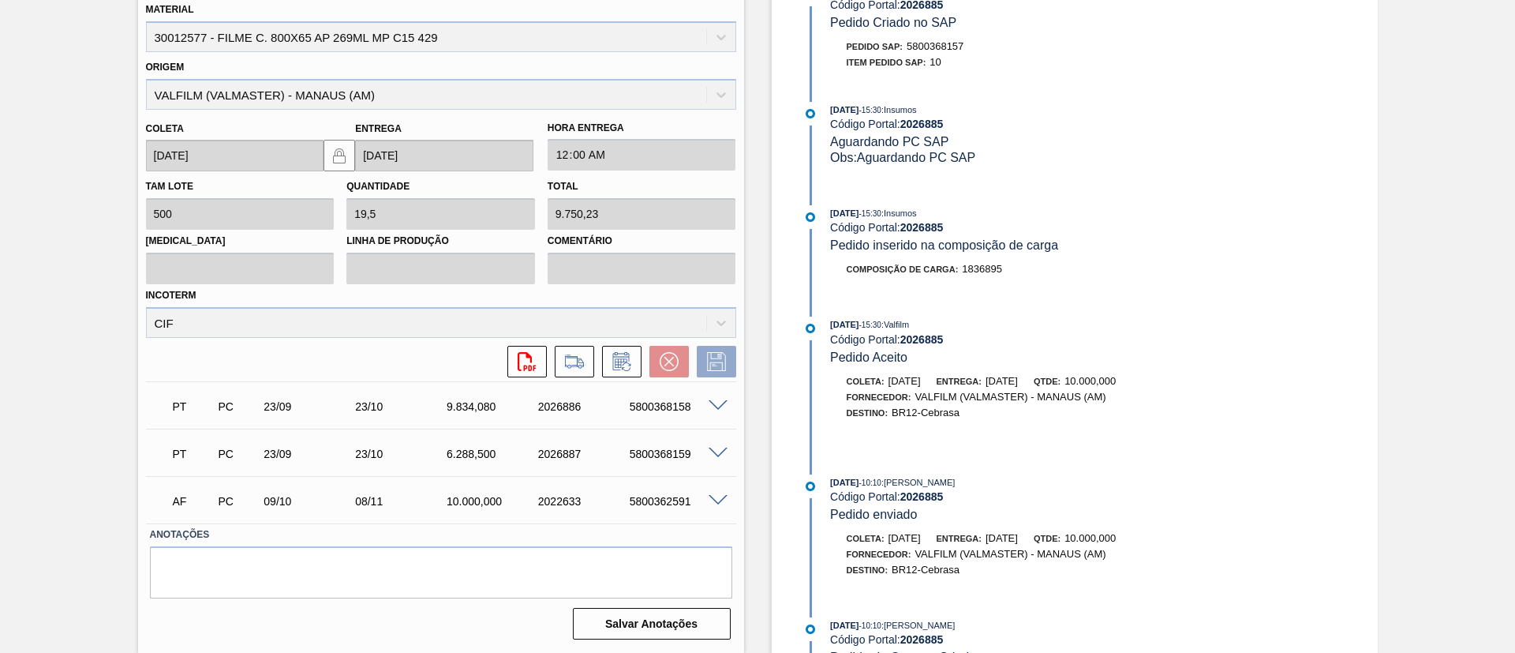
scroll to position [560, 0]
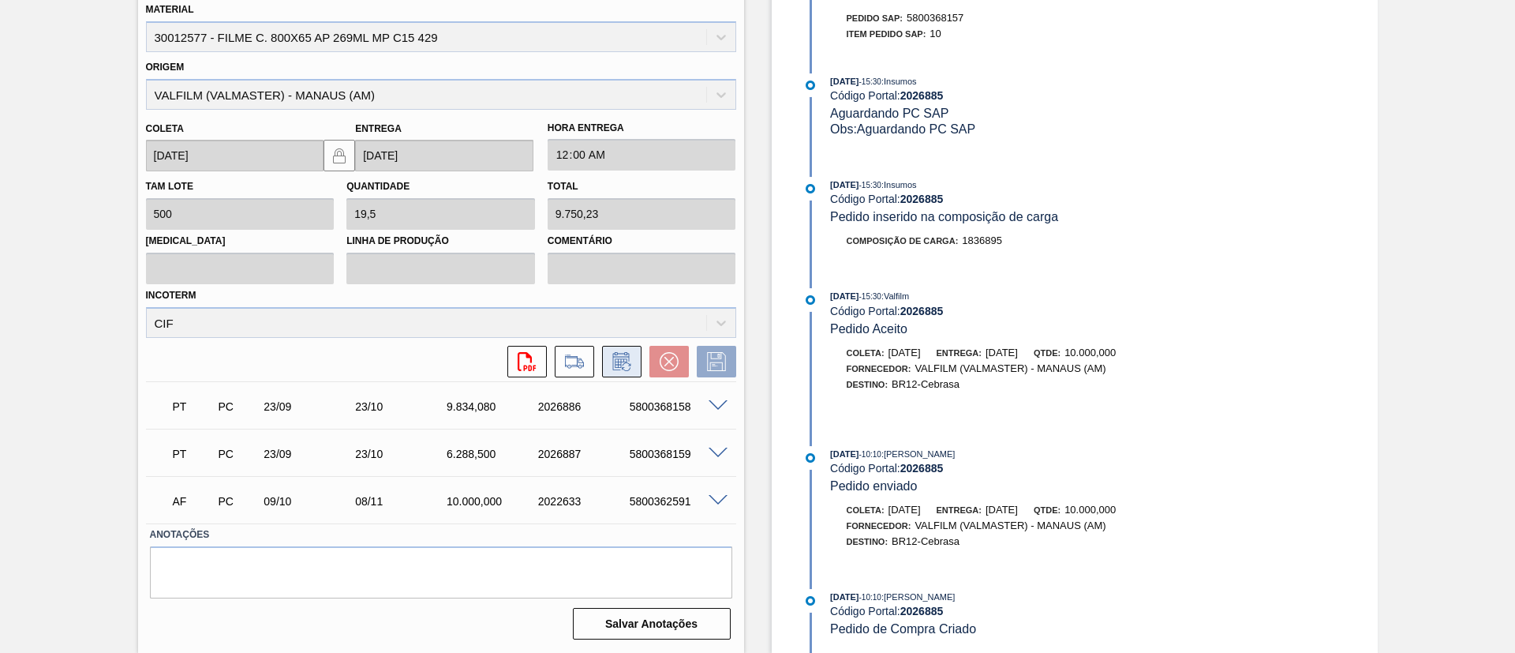
click at [618, 365] on icon at bounding box center [621, 361] width 25 height 19
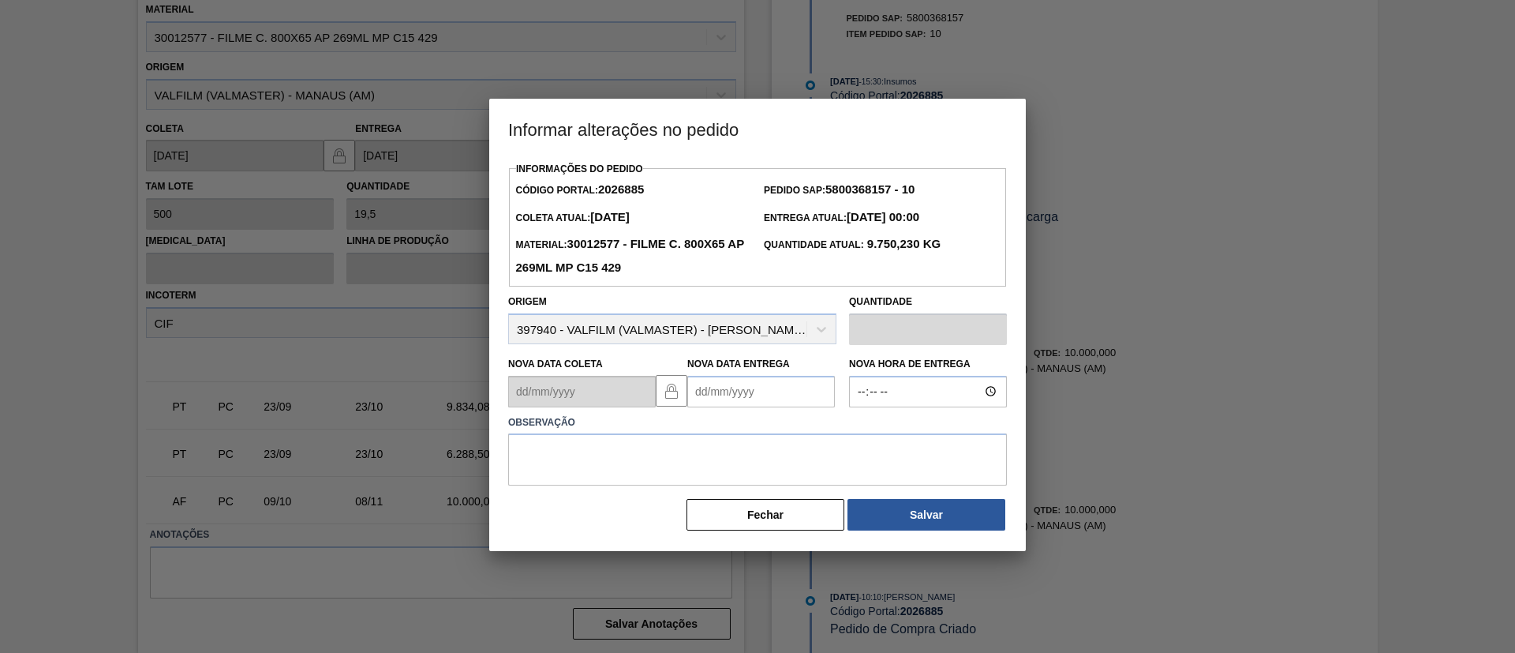
click at [754, 399] on Entrega2026885 "Nova Data Entrega" at bounding box center [761, 392] width 148 height 32
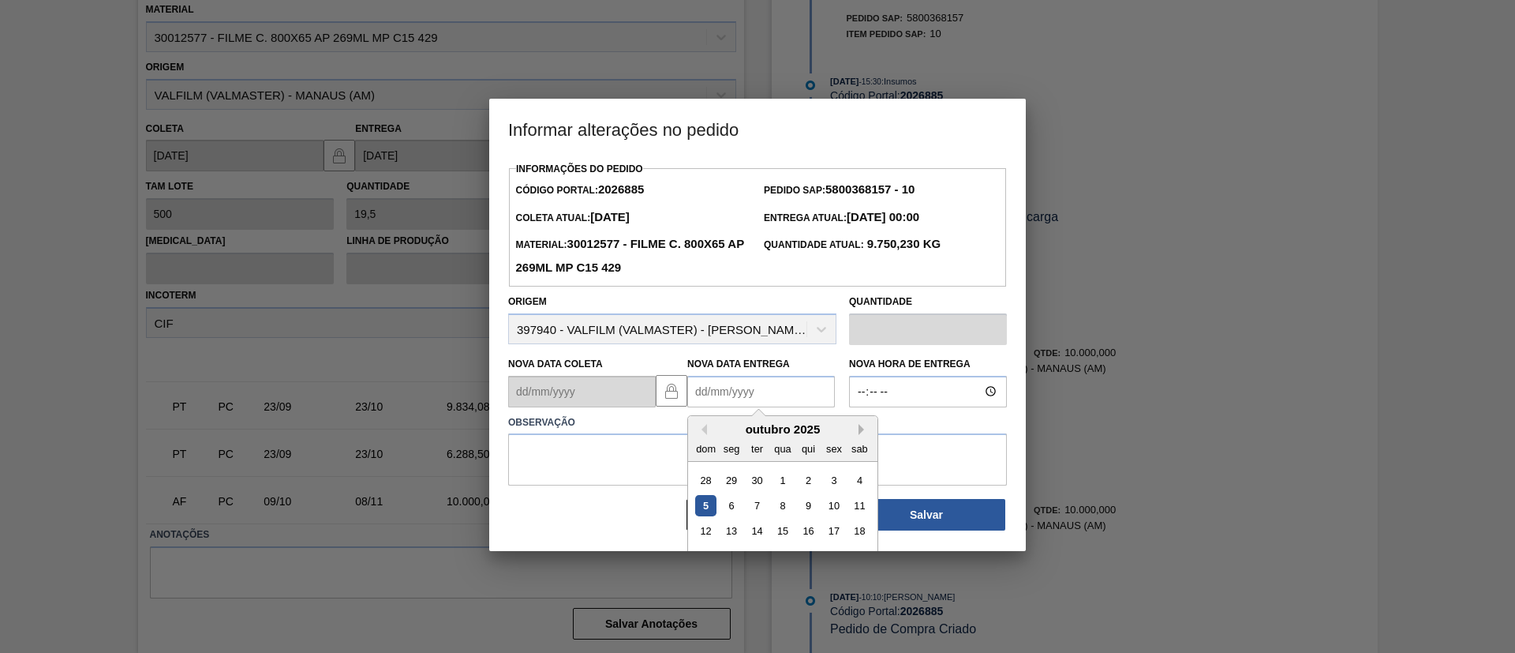
click at [867, 435] on button "Next Month" at bounding box center [864, 429] width 11 height 11
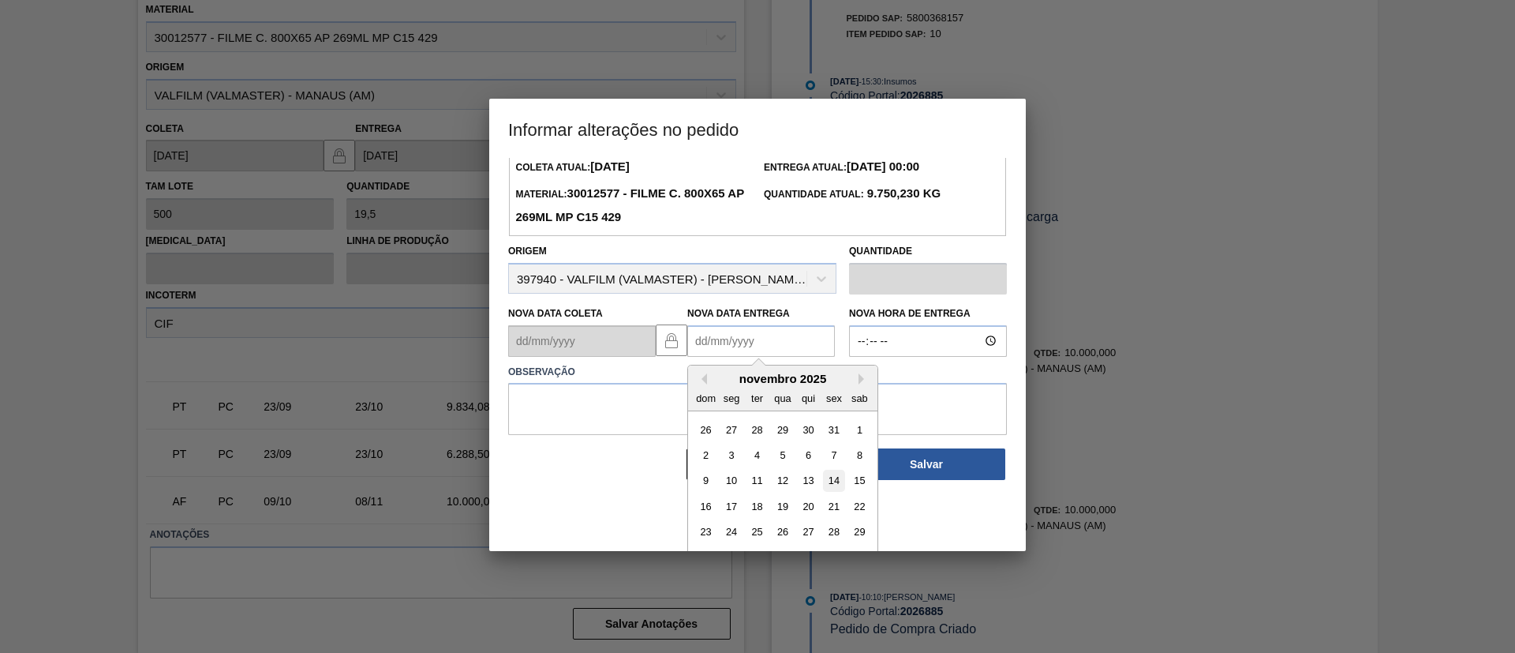
scroll to position [79, 0]
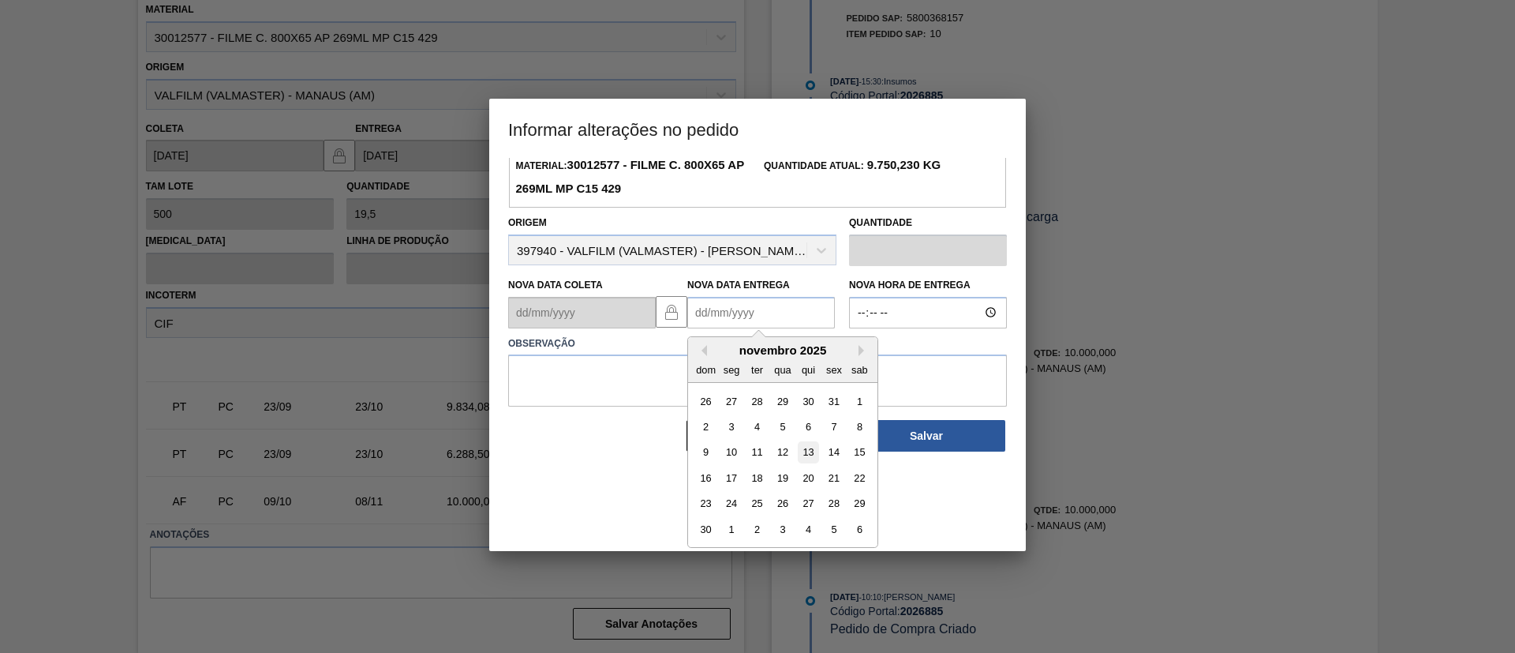
click at [812, 451] on div "13" at bounding box center [808, 451] width 21 height 21
type Entrega2026885 "13/11/2025"
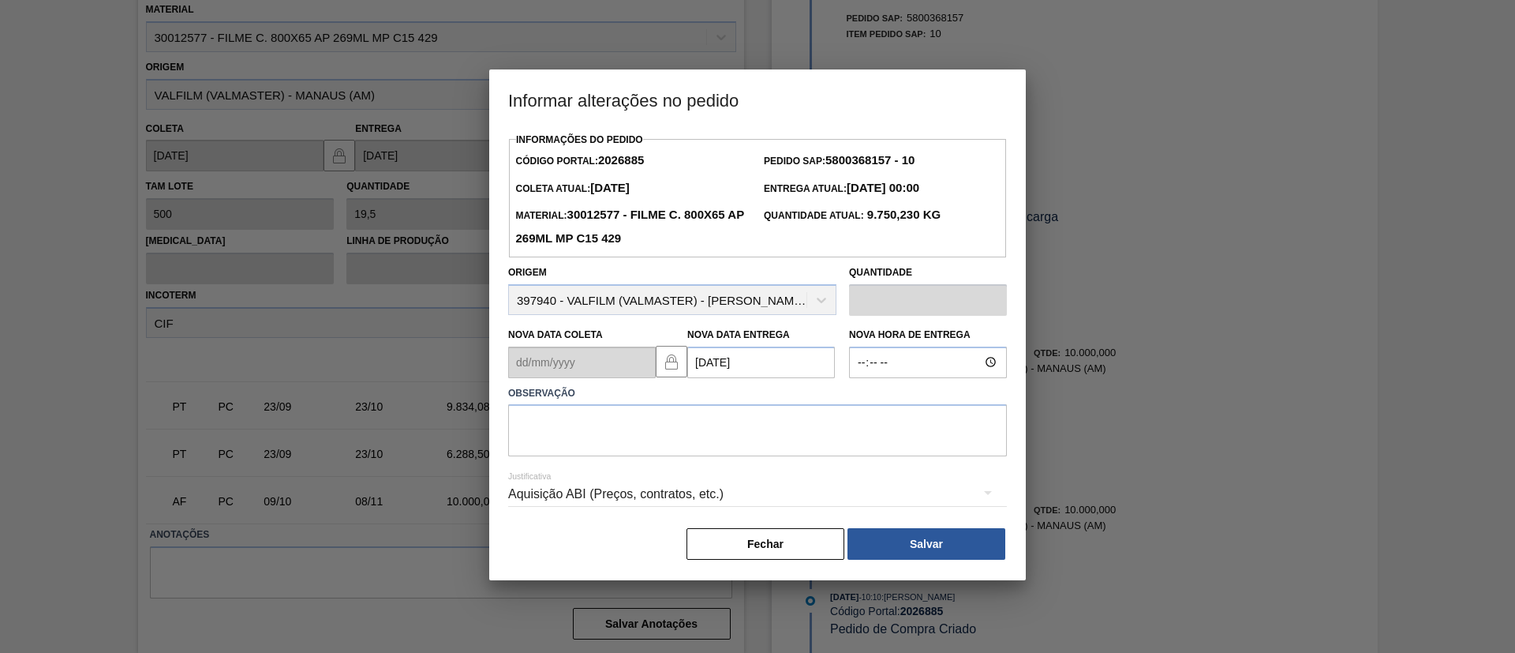
scroll to position [0, 0]
click at [770, 404] on label "Observação" at bounding box center [757, 393] width 499 height 23
click at [776, 418] on textarea at bounding box center [757, 430] width 499 height 52
drag, startPoint x: 776, startPoint y: 418, endPoint x: 441, endPoint y: 415, distance: 334.7
click at [441, 415] on div "Informar alterações no pedido Informações do Pedido Código Portal: 2026885 Pedi…" at bounding box center [757, 326] width 1515 height 653
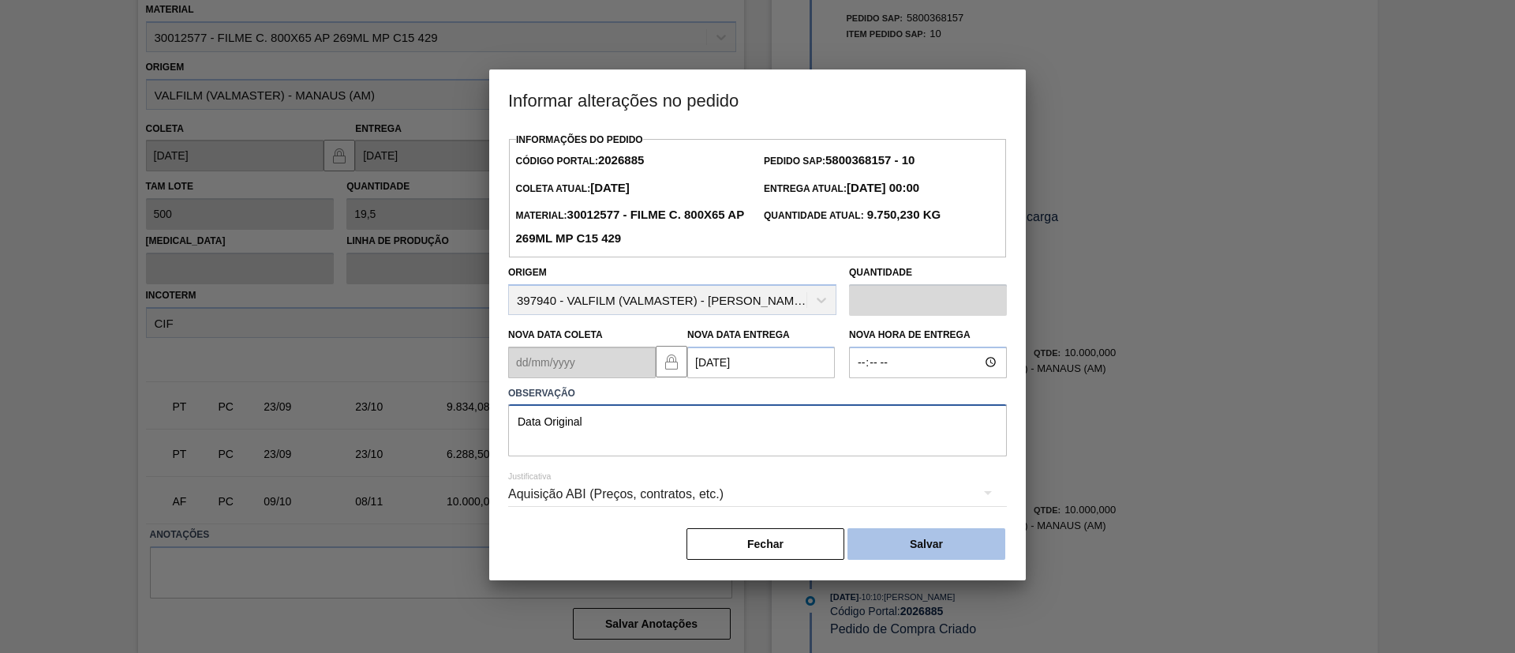
type textarea "Data Original"
click at [961, 554] on button "Salvar" at bounding box center [927, 544] width 158 height 32
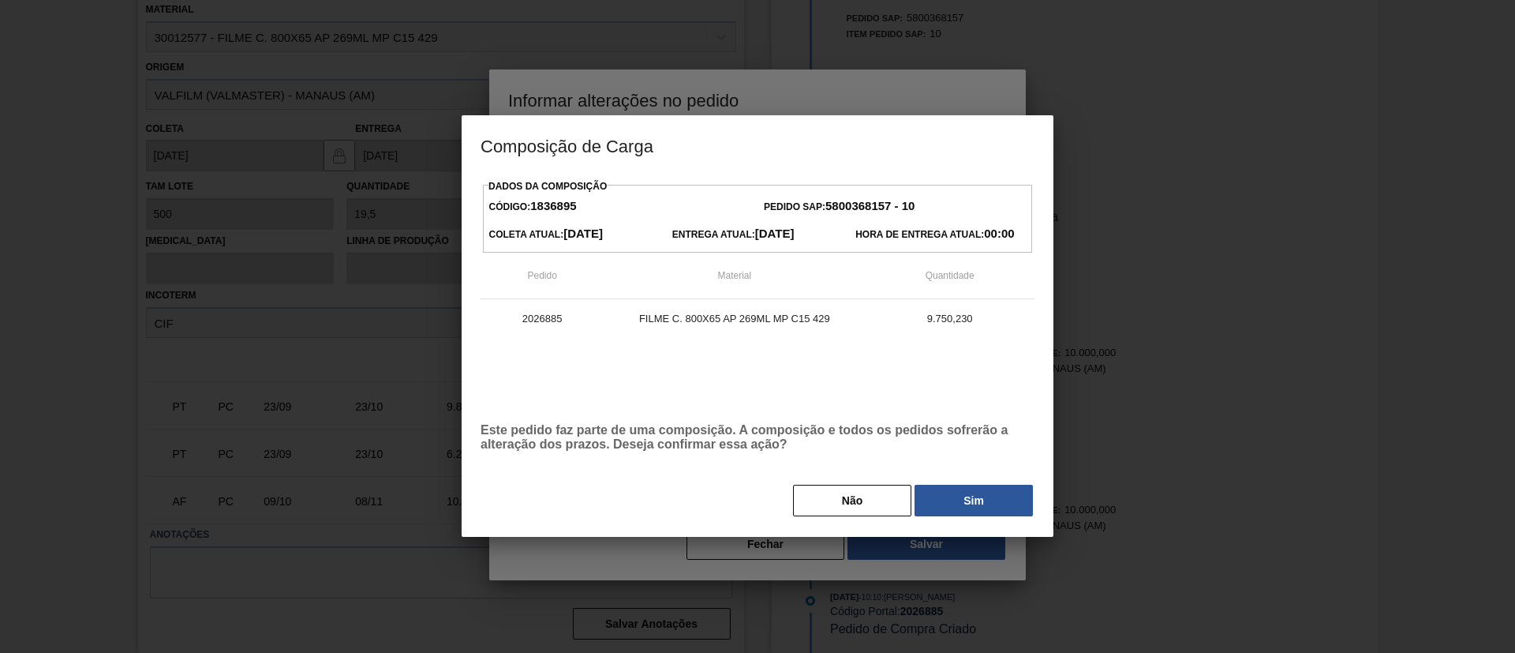
click at [986, 478] on div "Dados da Composição Código: 1836895 Pedido SAP: 5800368157 - 10 Coleta Atual: 1…" at bounding box center [758, 346] width 554 height 343
click at [987, 481] on div "Dados da Composição Código: 1836895 Pedido SAP: 5800368157 - 10 Coleta Atual: 1…" at bounding box center [758, 346] width 554 height 343
click at [990, 488] on button "Sim" at bounding box center [974, 501] width 118 height 32
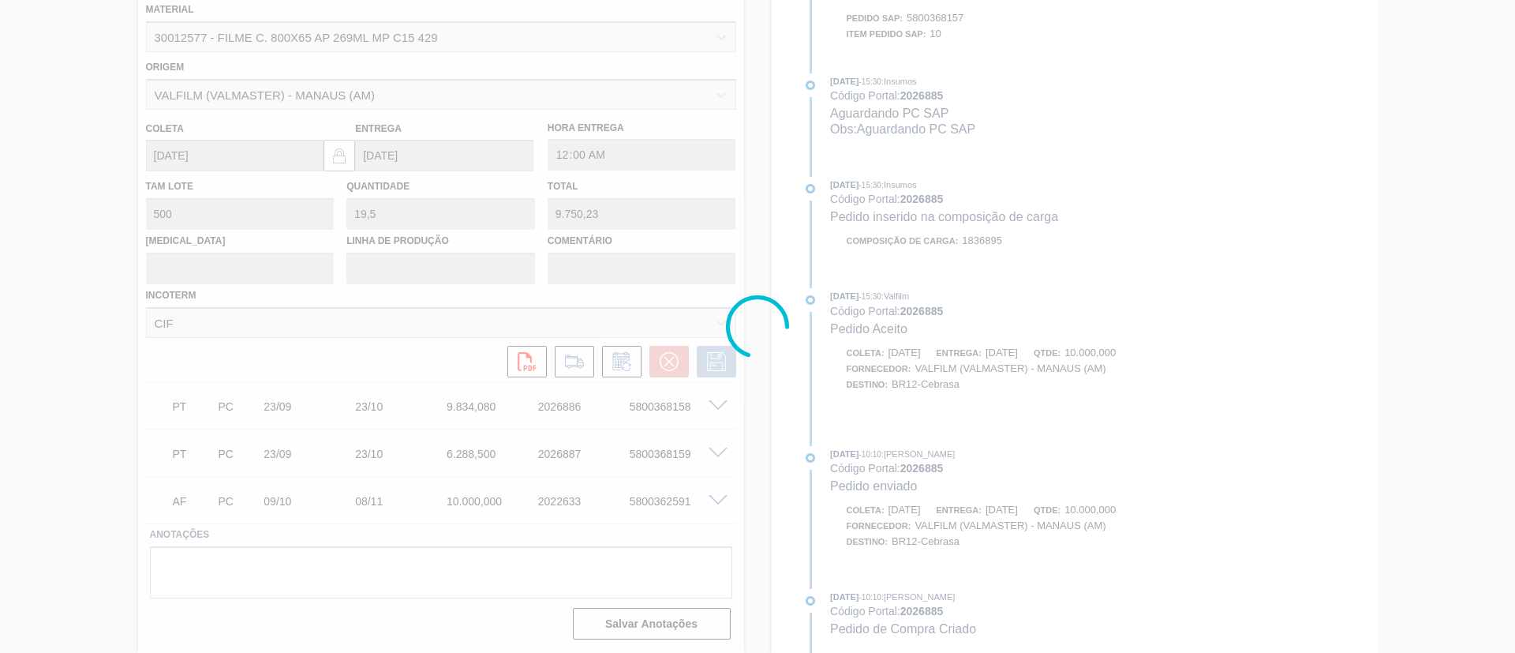
scroll to position [703, 0]
type input "Data Original"
type input "13/11/2025"
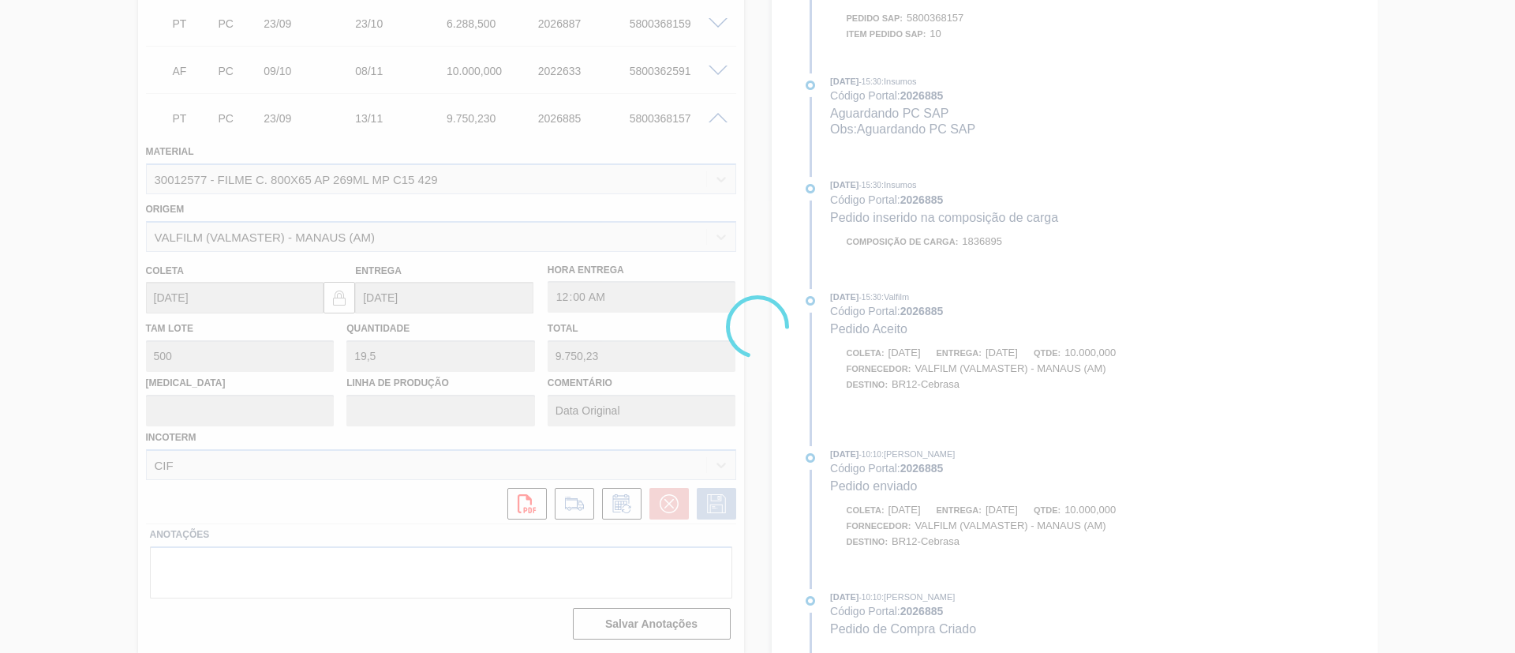
scroll to position [114, 0]
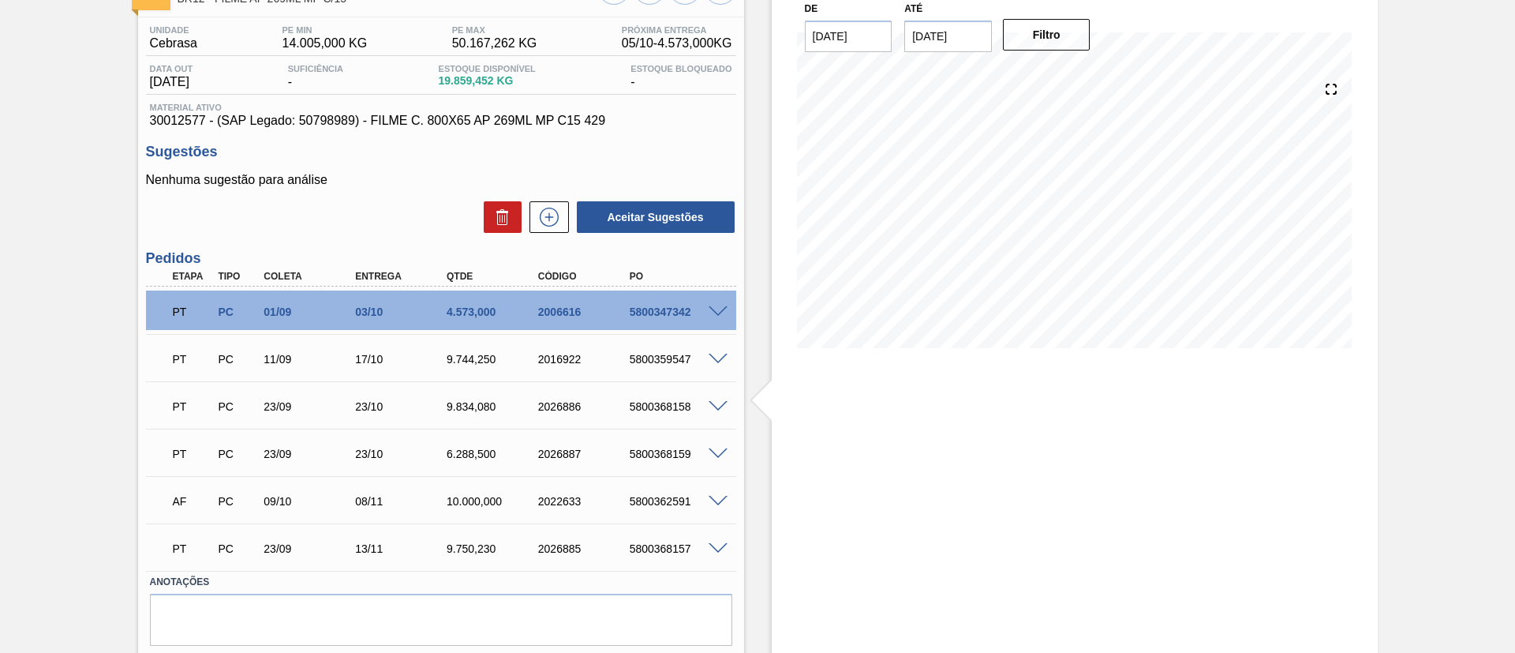
click at [717, 401] on span at bounding box center [718, 407] width 19 height 12
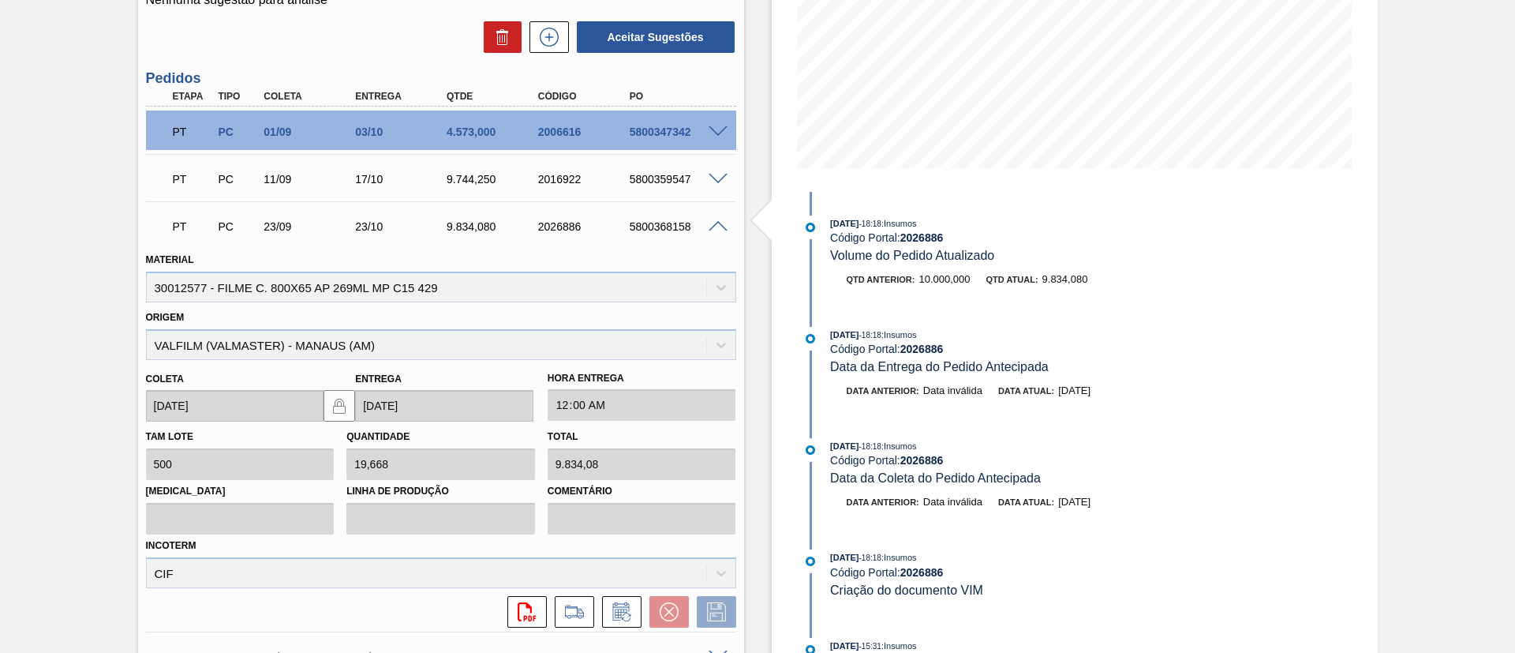
scroll to position [544, 0]
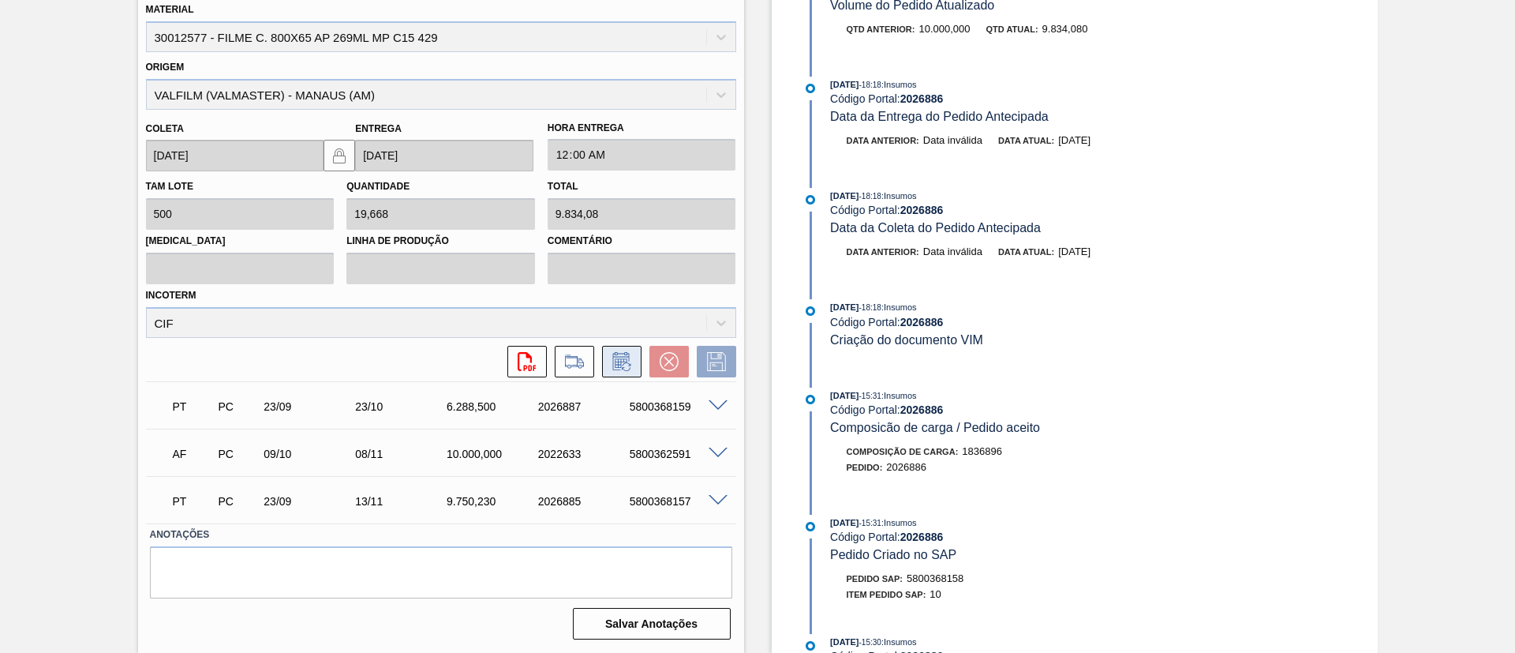
click at [627, 361] on icon at bounding box center [621, 361] width 25 height 19
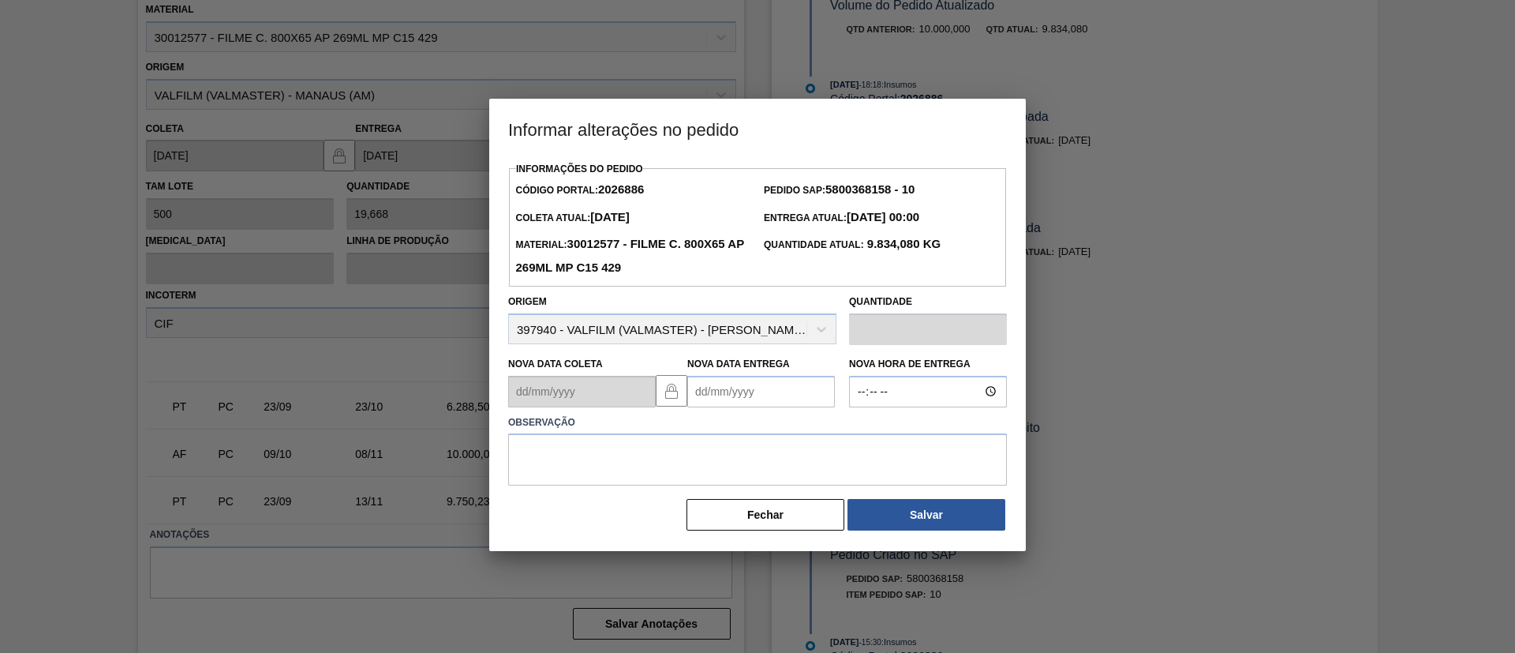
click at [778, 406] on Entrega2026886 "Nova Data Entrega" at bounding box center [761, 392] width 148 height 32
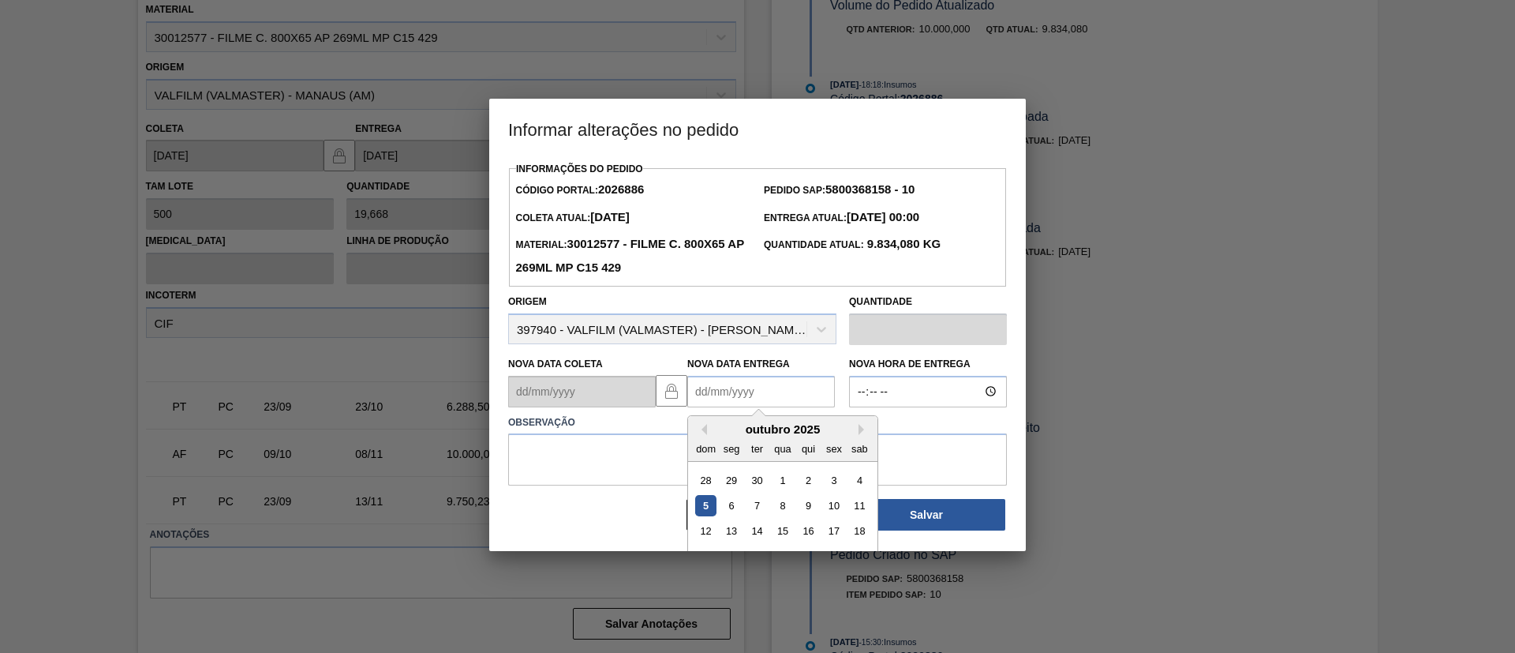
click at [609, 495] on div "Informações do Pedido Código Portal: 2026886 Pedido SAP: 5800368158 - 10 Coleta…" at bounding box center [757, 345] width 499 height 374
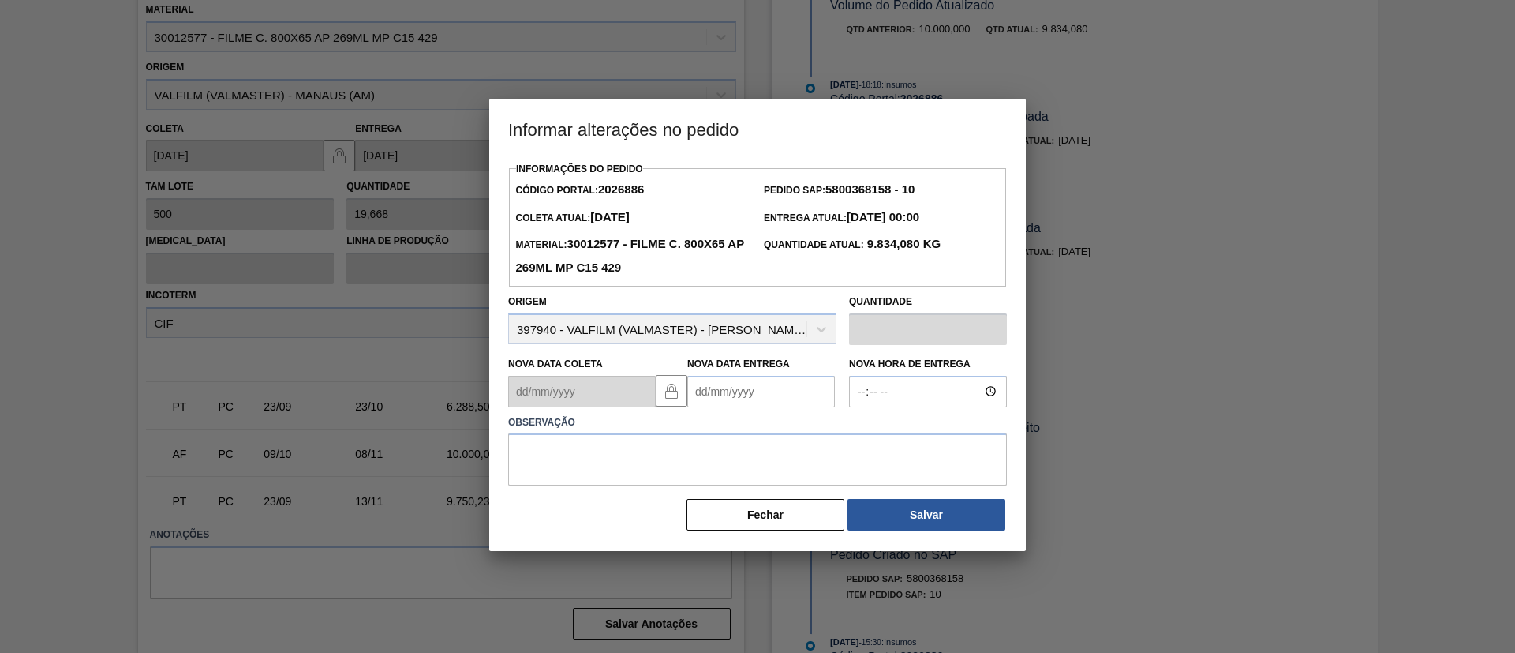
click at [766, 521] on button "Fechar" at bounding box center [766, 515] width 158 height 32
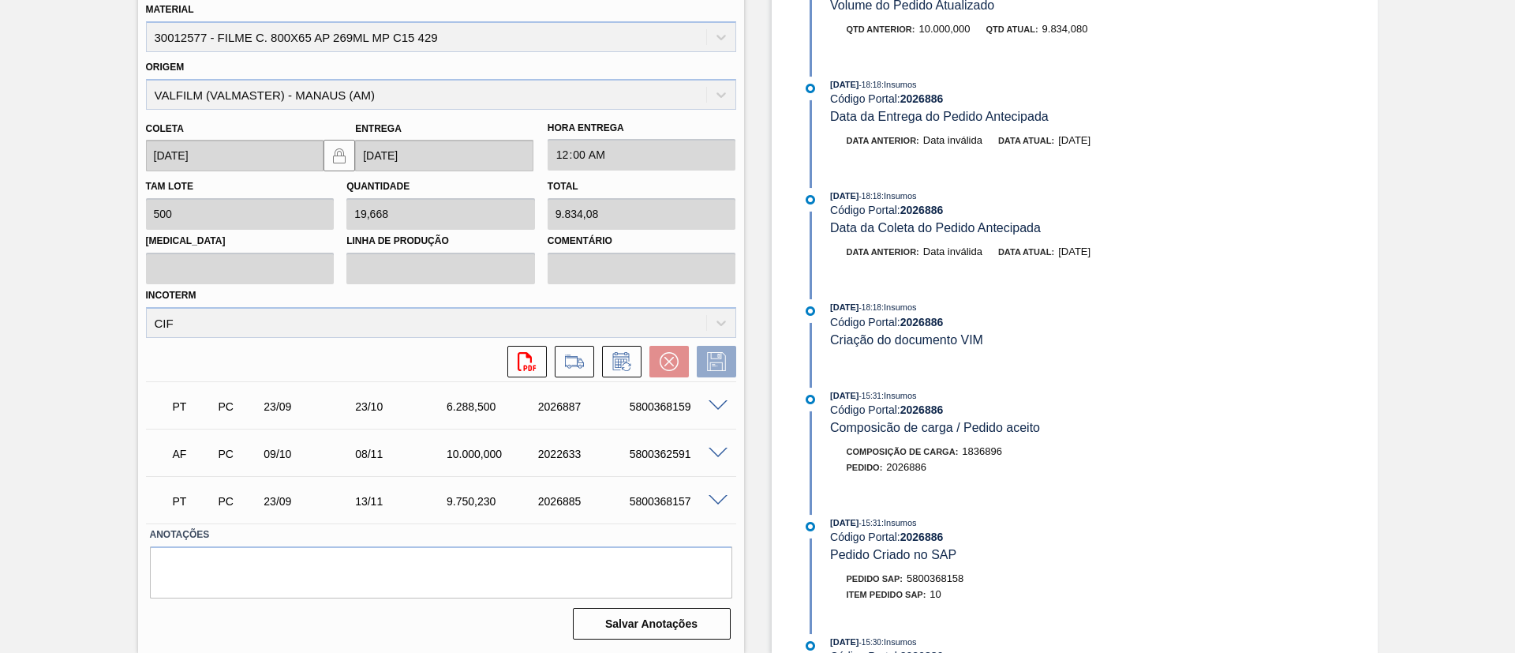
scroll to position [560, 0]
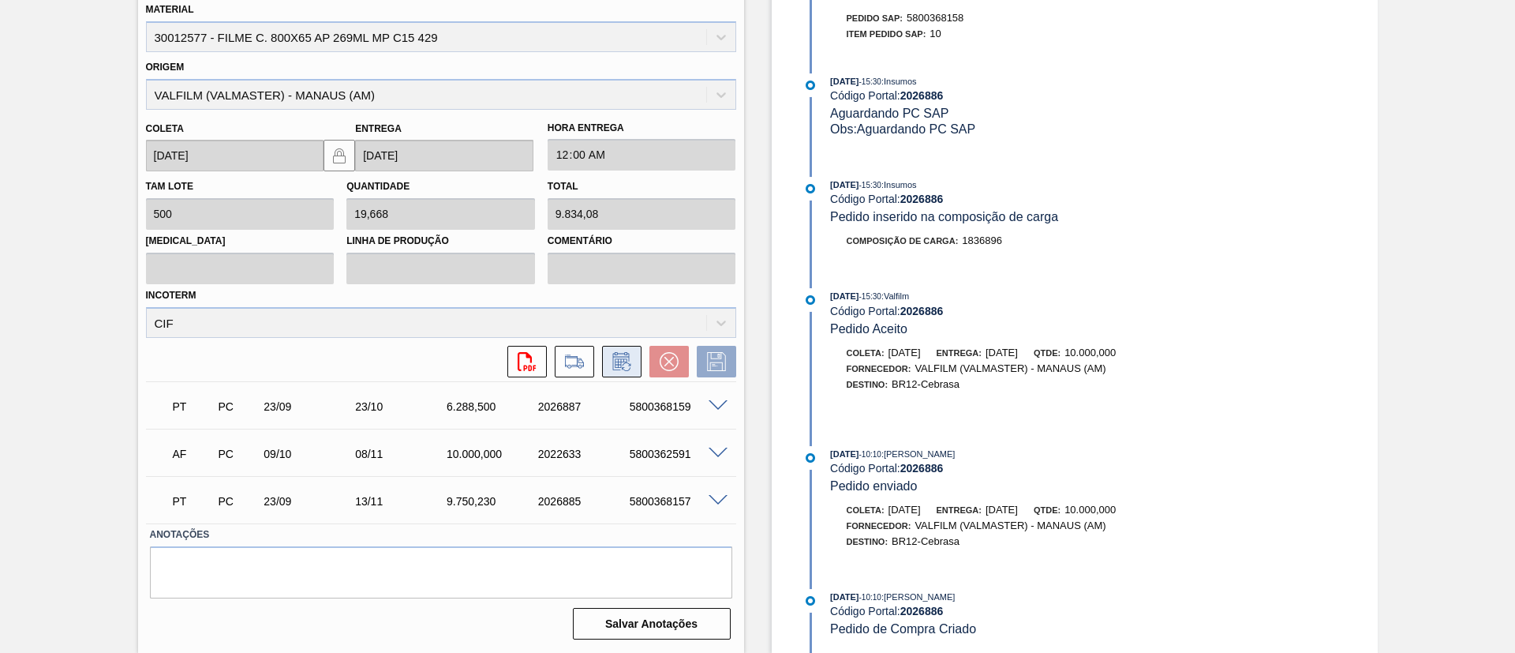
click at [625, 362] on g at bounding box center [621, 361] width 18 height 19
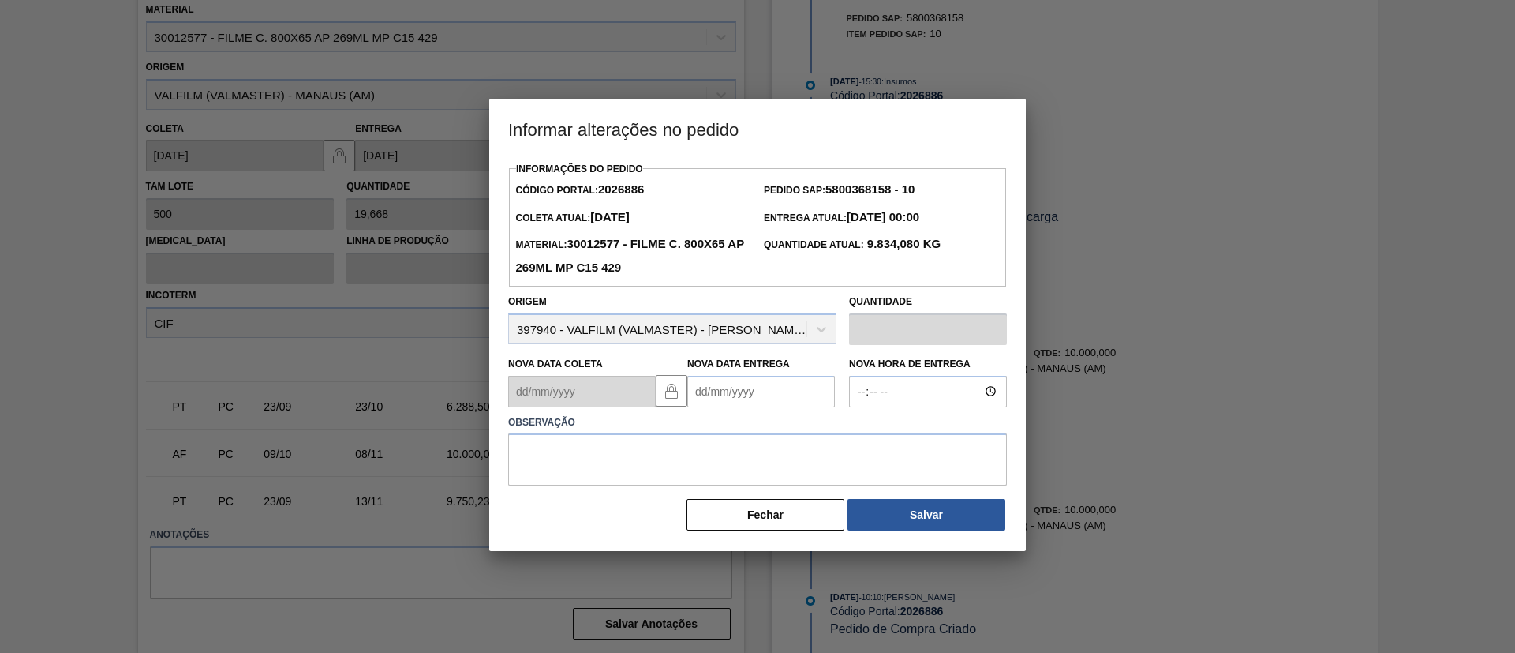
click at [785, 395] on Entrega2026886 "Nova Data Entrega" at bounding box center [761, 392] width 148 height 32
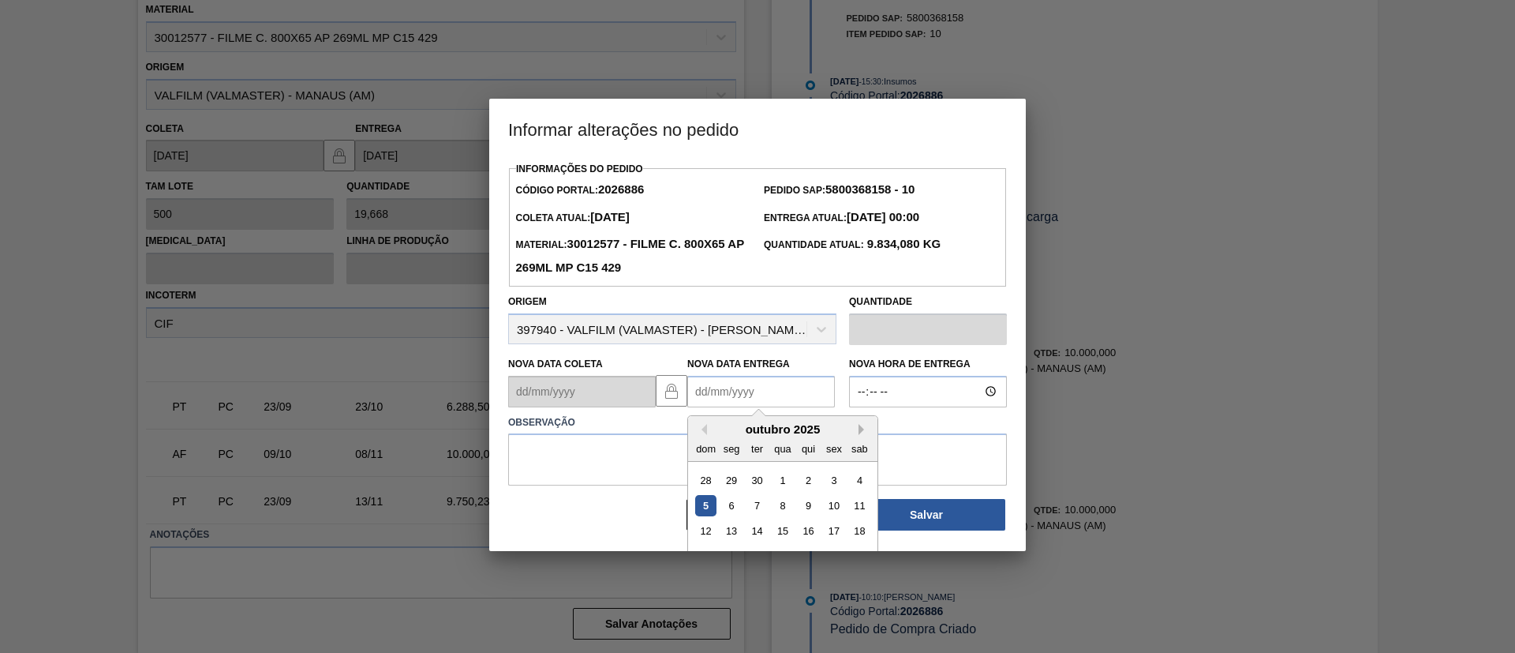
click at [861, 433] on button "Next Month" at bounding box center [864, 429] width 11 height 11
click at [814, 529] on div "13" at bounding box center [808, 530] width 21 height 21
type Entrega2026886 "13/11/2025"
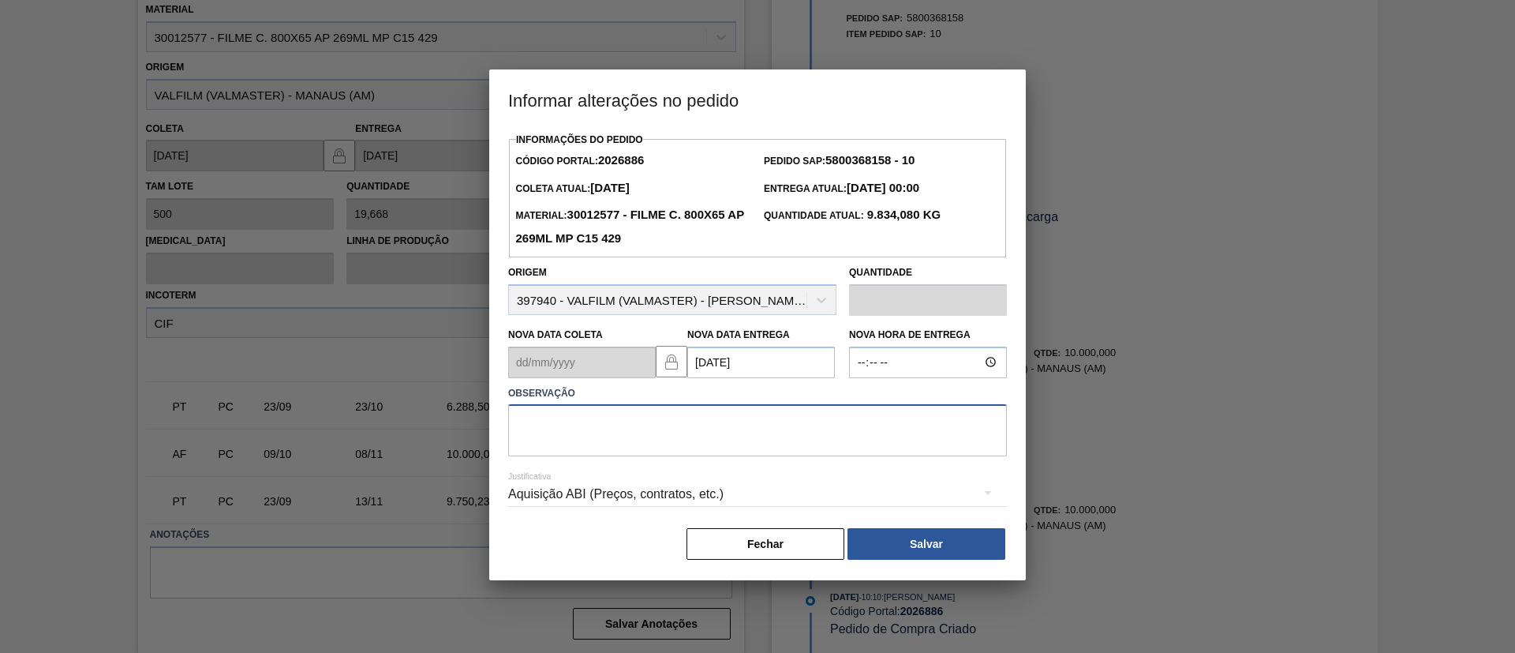
click at [757, 436] on textarea at bounding box center [757, 430] width 499 height 52
paste textarea "Data Original"
type textarea "Data Original"
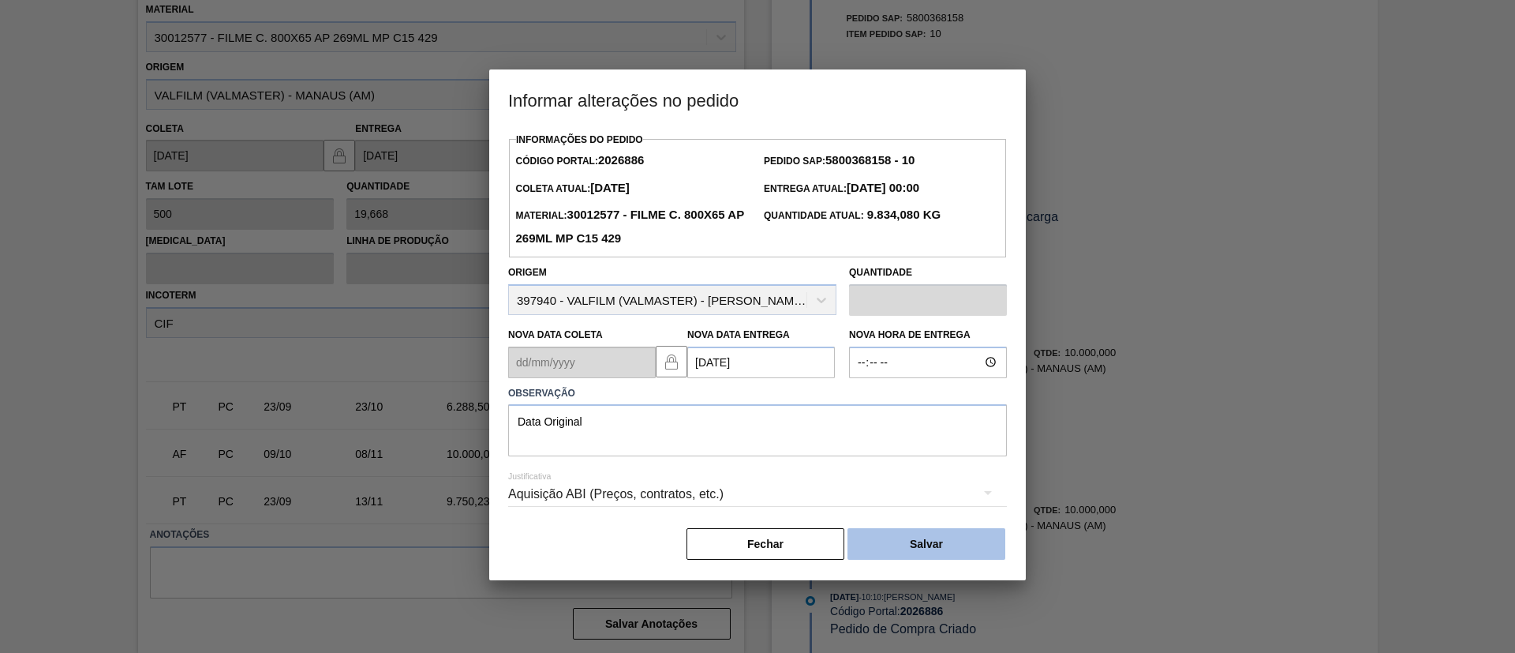
click at [938, 537] on button "Salvar" at bounding box center [927, 544] width 158 height 32
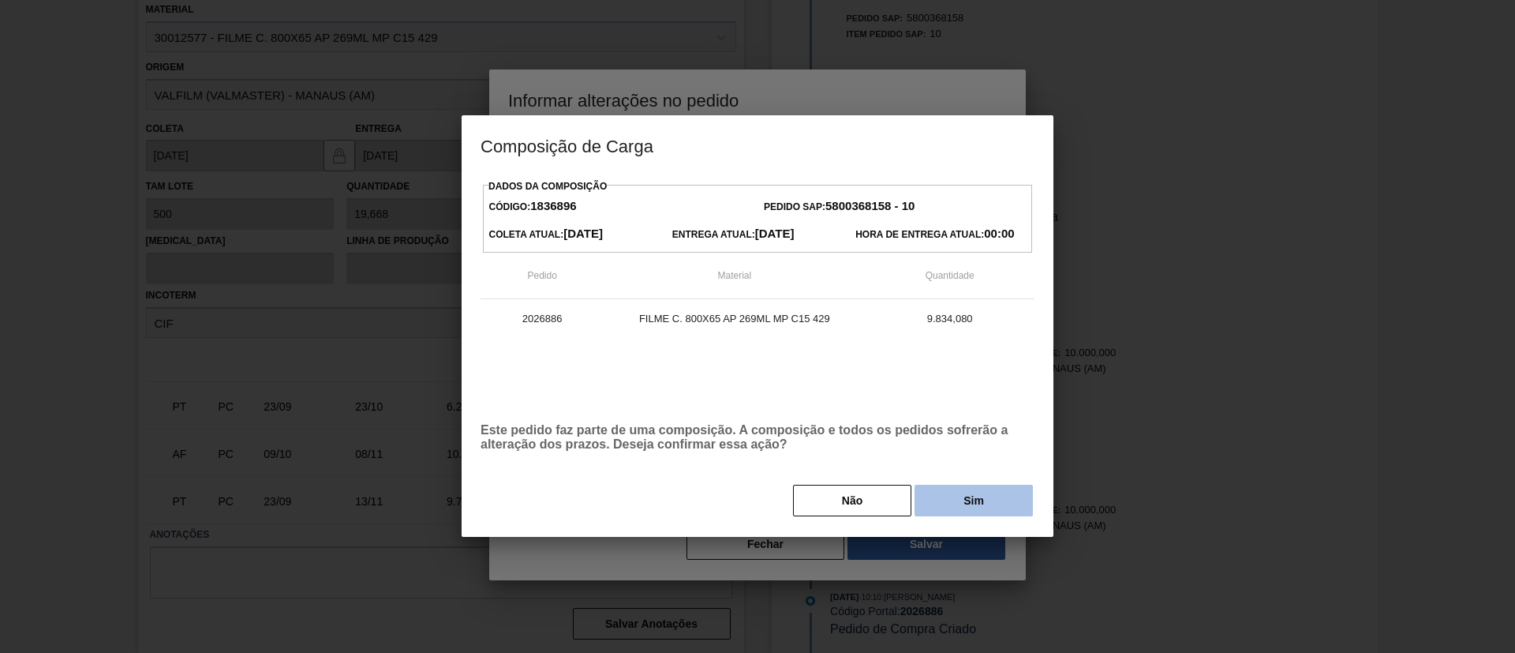
click at [960, 505] on button "Sim" at bounding box center [974, 501] width 118 height 32
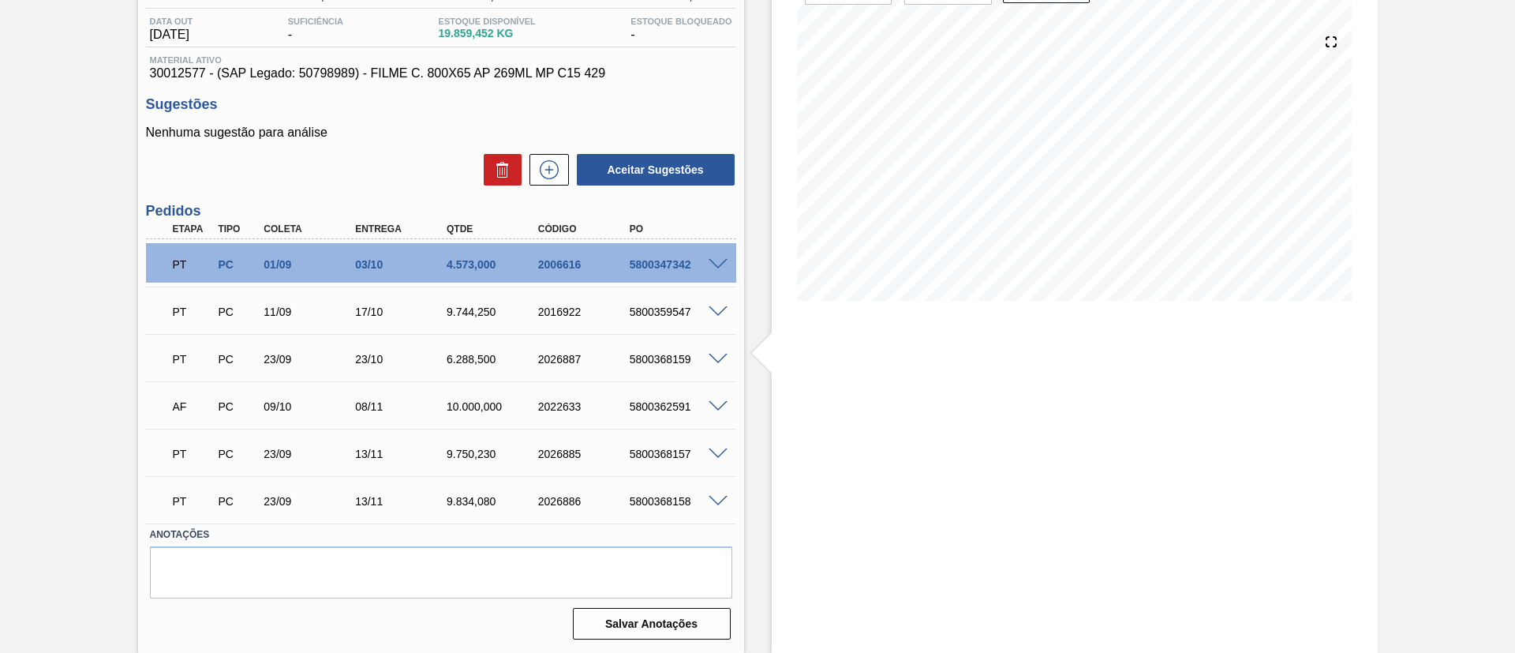
scroll to position [114, 0]
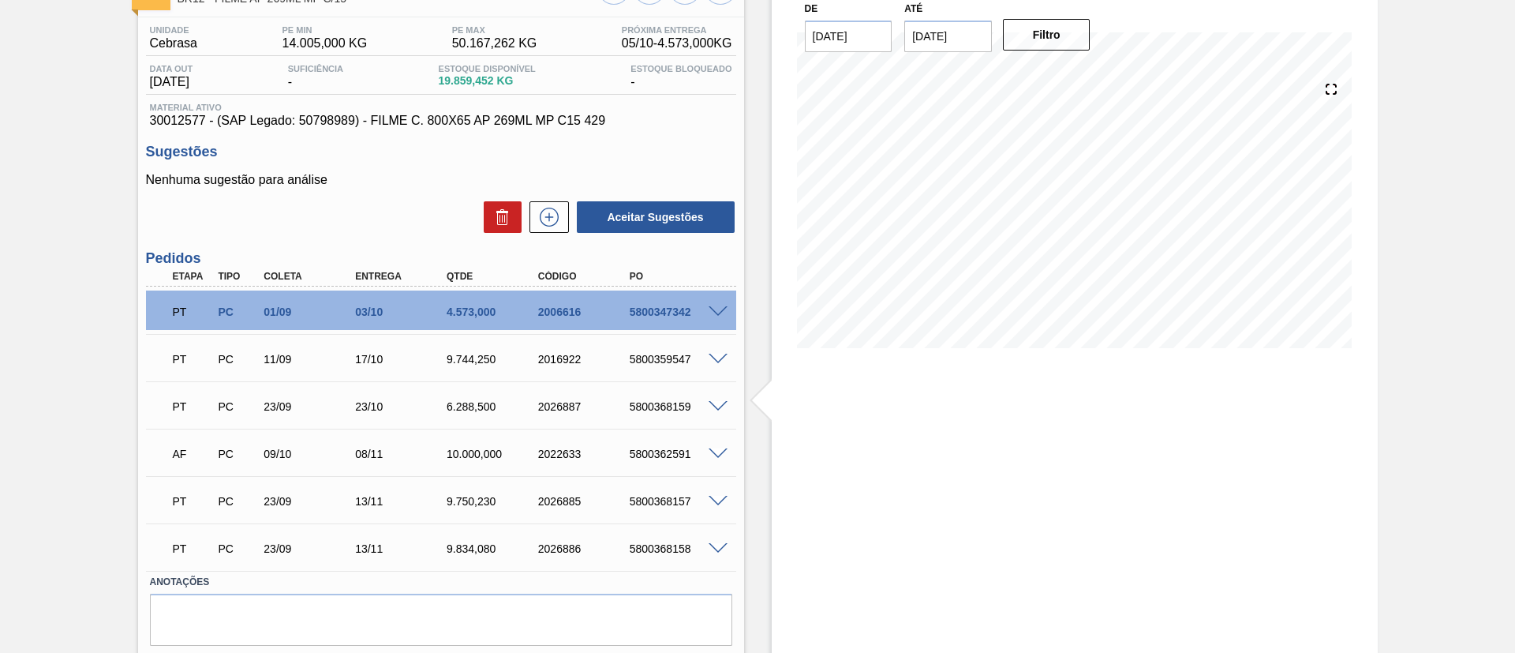
click at [715, 399] on div at bounding box center [721, 405] width 32 height 12
click at [714, 404] on span at bounding box center [718, 407] width 19 height 12
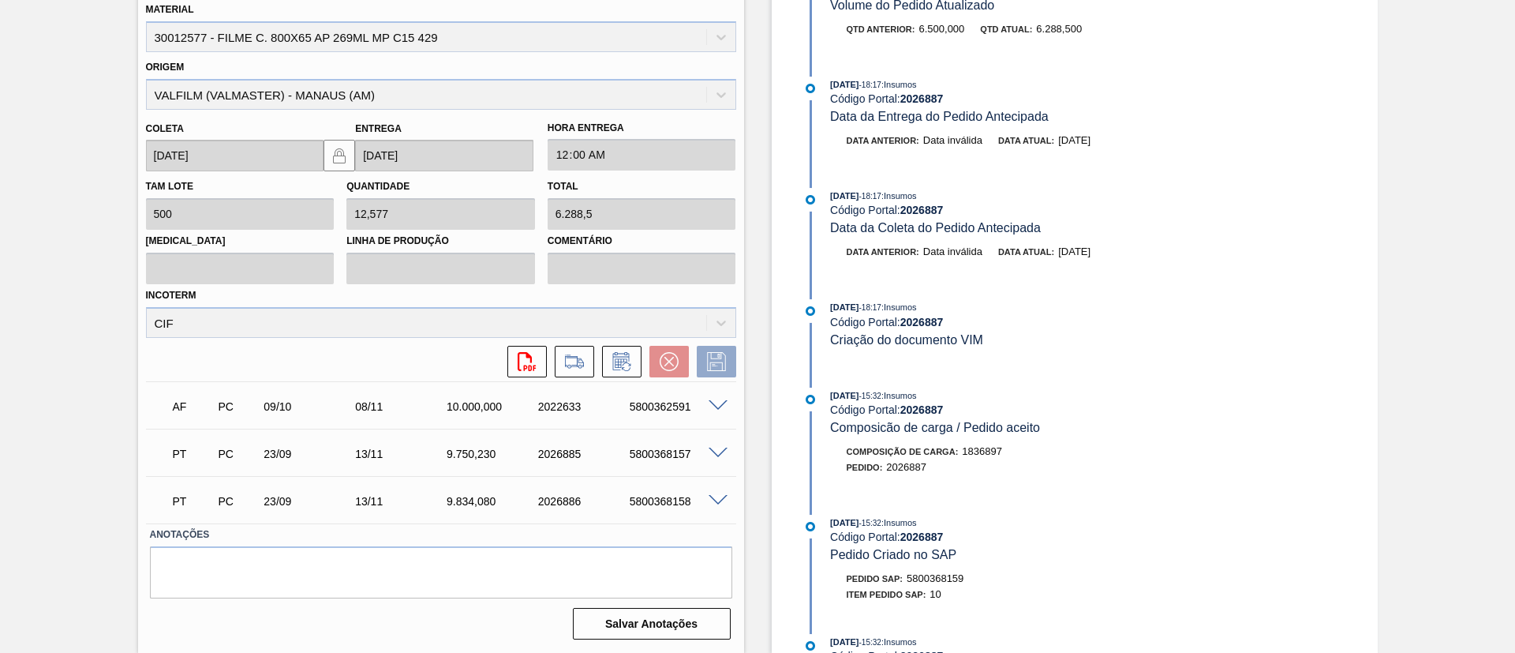
scroll to position [576, 0]
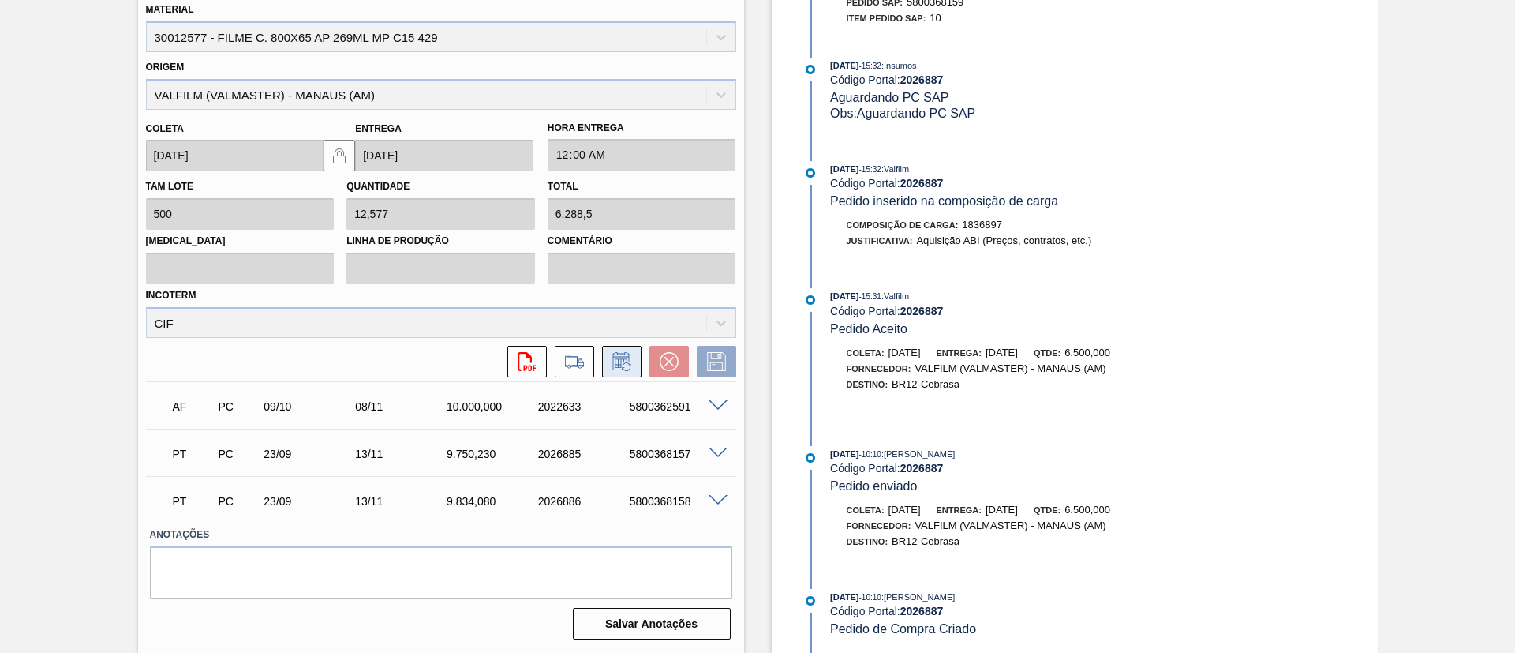
click at [609, 357] on icon at bounding box center [621, 361] width 25 height 19
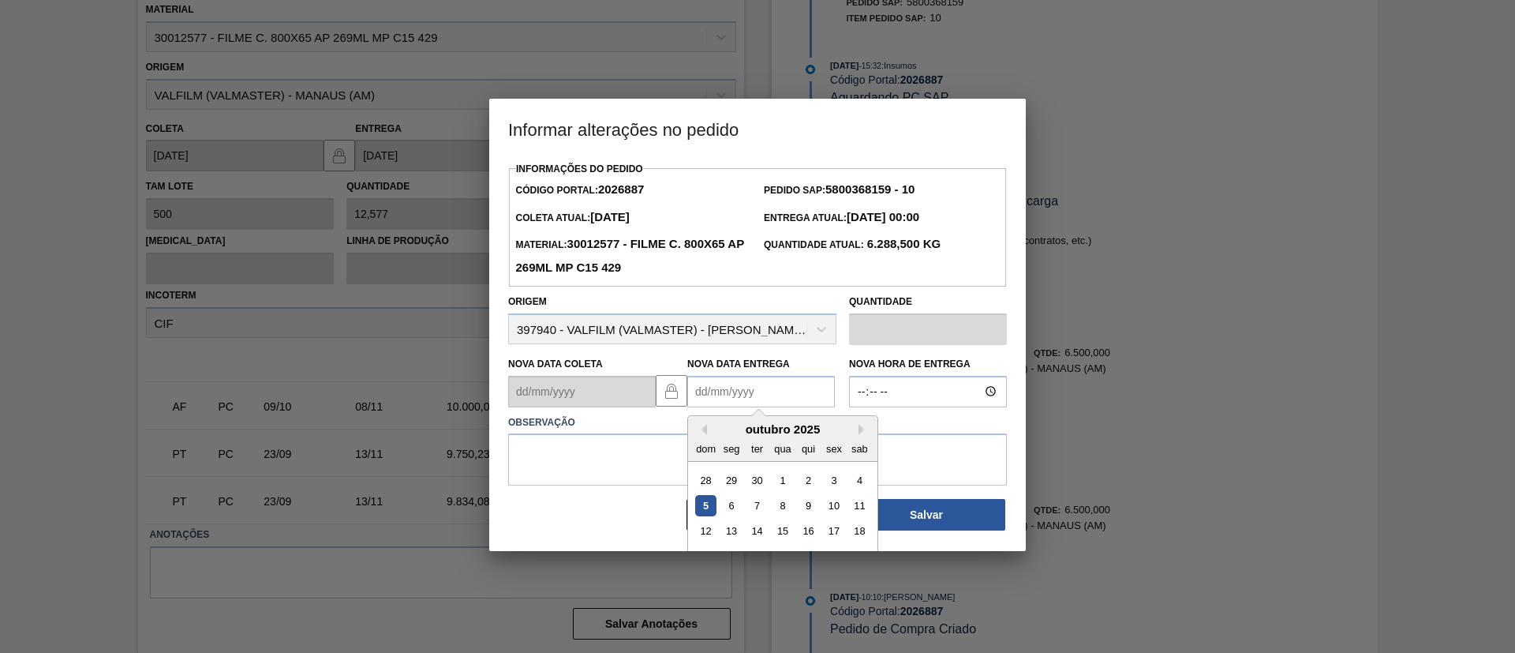
click at [804, 389] on Entrega2026887 "Nova Data Entrega" at bounding box center [761, 392] width 148 height 32
click at [859, 429] on button "Next Month" at bounding box center [864, 429] width 11 height 11
click at [814, 529] on div "13" at bounding box center [808, 530] width 21 height 21
type Entrega2026887 "13/11/2025"
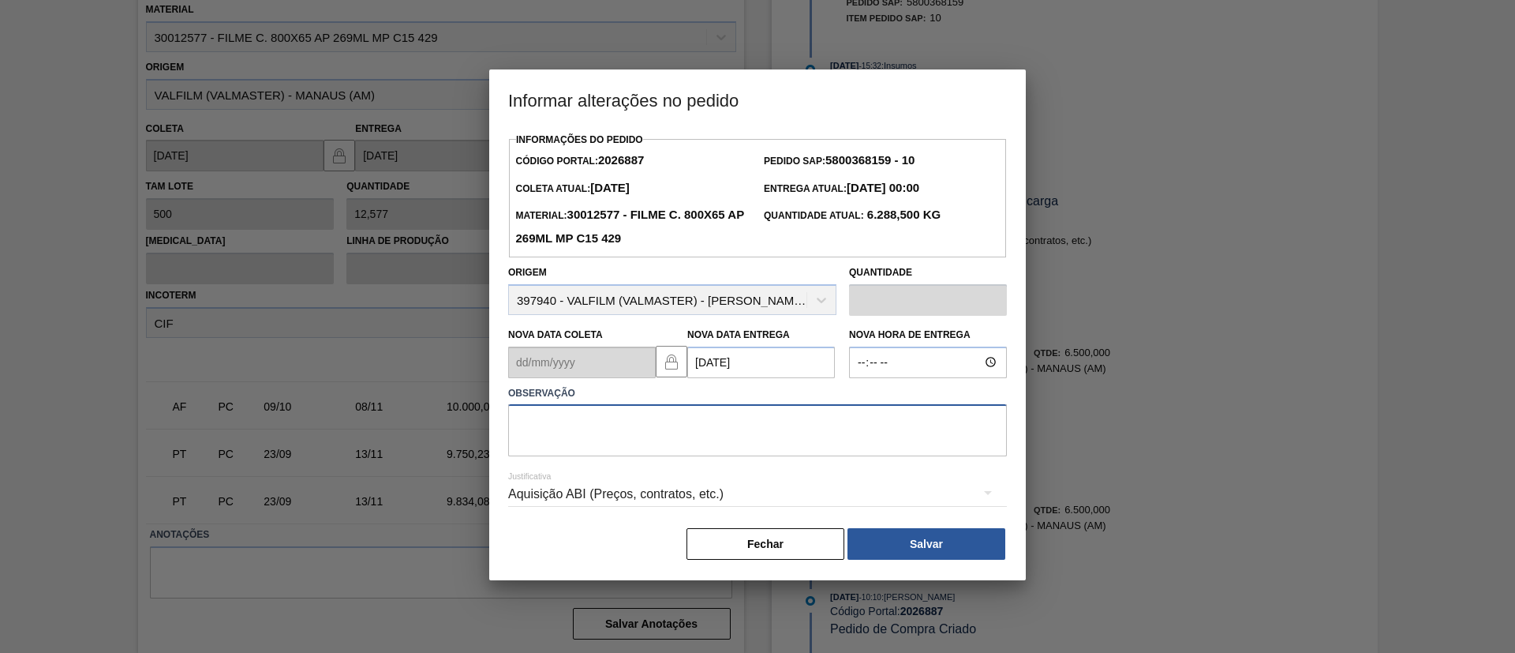
click at [680, 435] on textarea at bounding box center [757, 430] width 499 height 52
paste textarea "joyce.gomes@novixtransportes.com.br"
drag, startPoint x: 613, startPoint y: 418, endPoint x: 369, endPoint y: 388, distance: 246.4
click at [369, 388] on div "Informar alterações no pedido Informações do Pedido Código Portal: 2026887 Pedi…" at bounding box center [757, 326] width 1515 height 653
type textarea "Data Original"
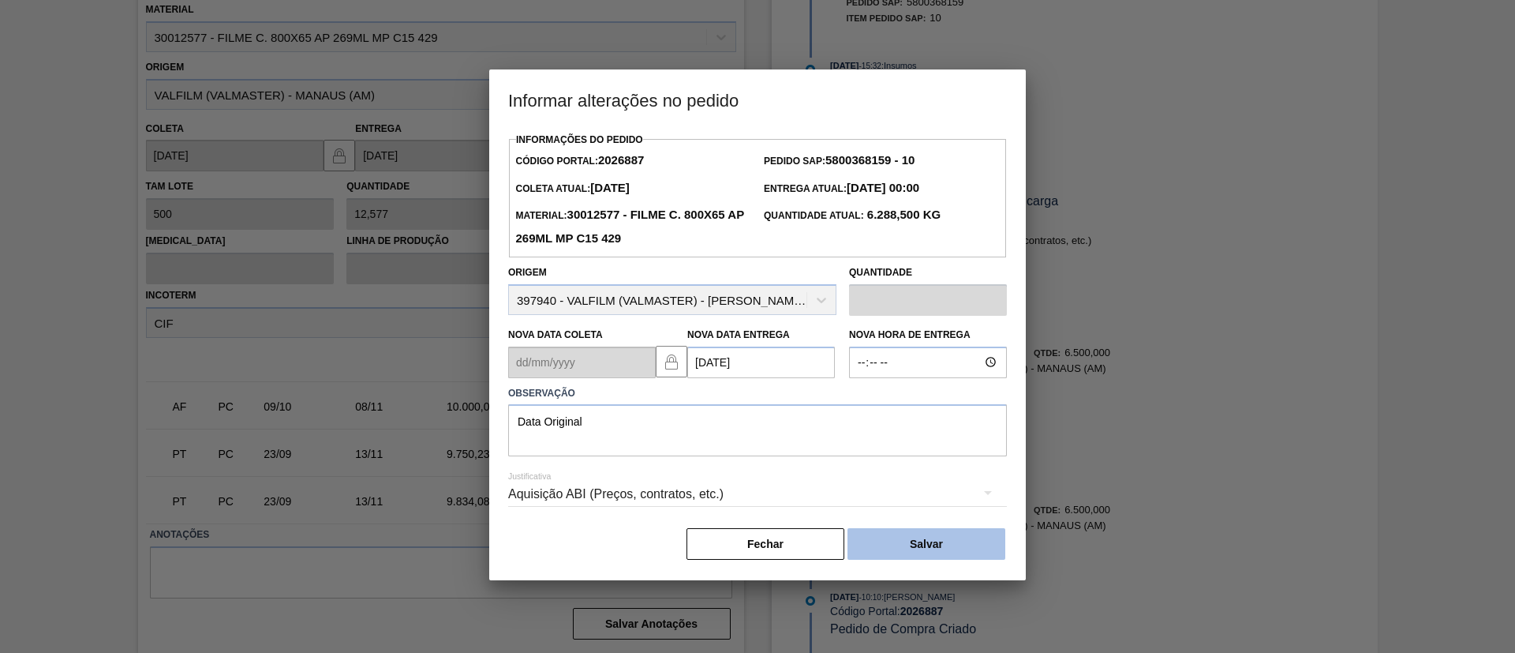
click at [934, 548] on button "Salvar" at bounding box center [927, 544] width 158 height 32
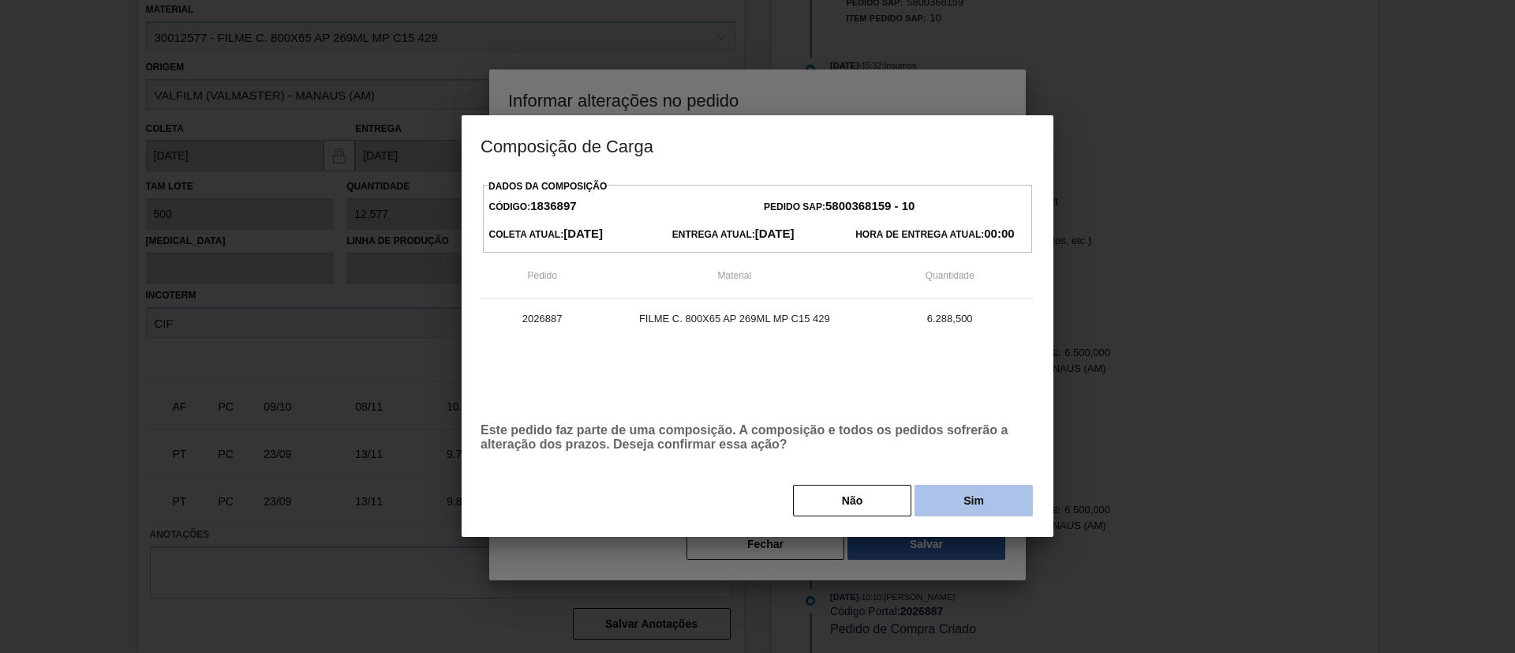
click at [993, 503] on button "Sim" at bounding box center [974, 501] width 118 height 32
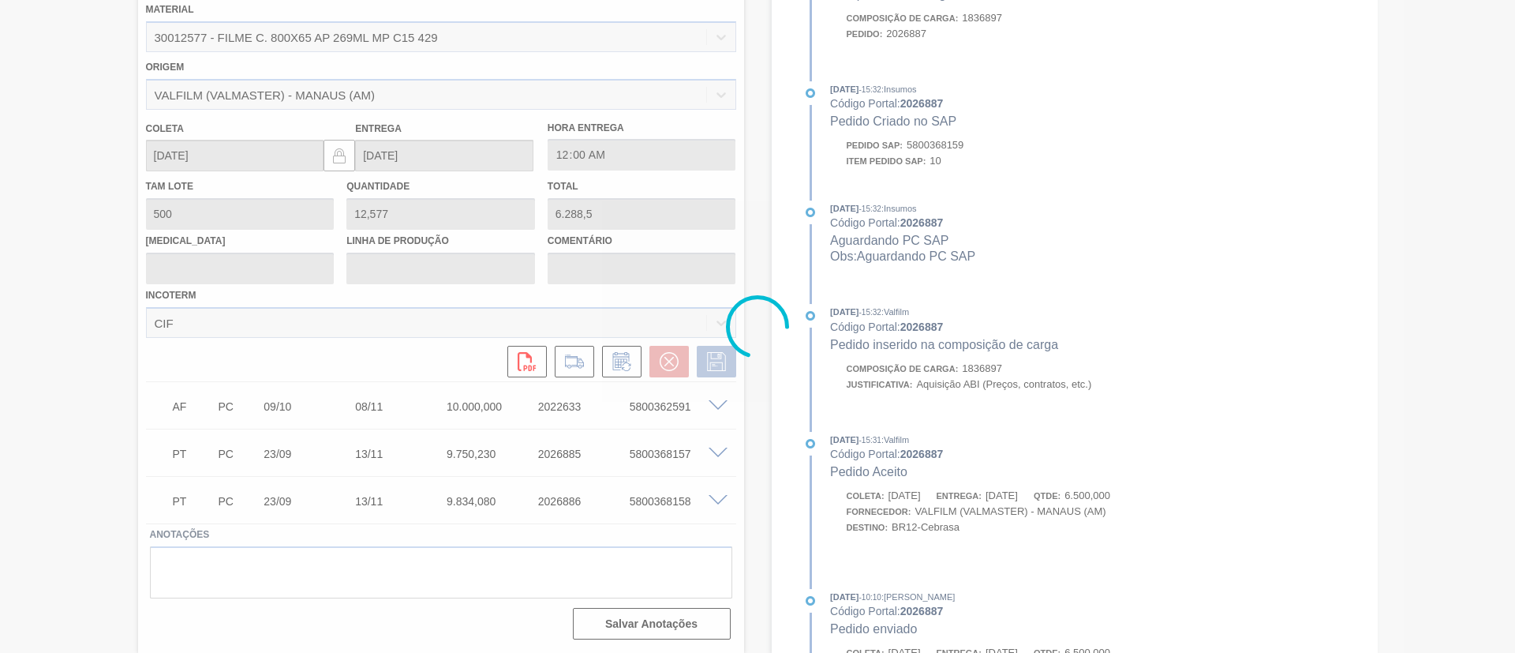
scroll to position [719, 0]
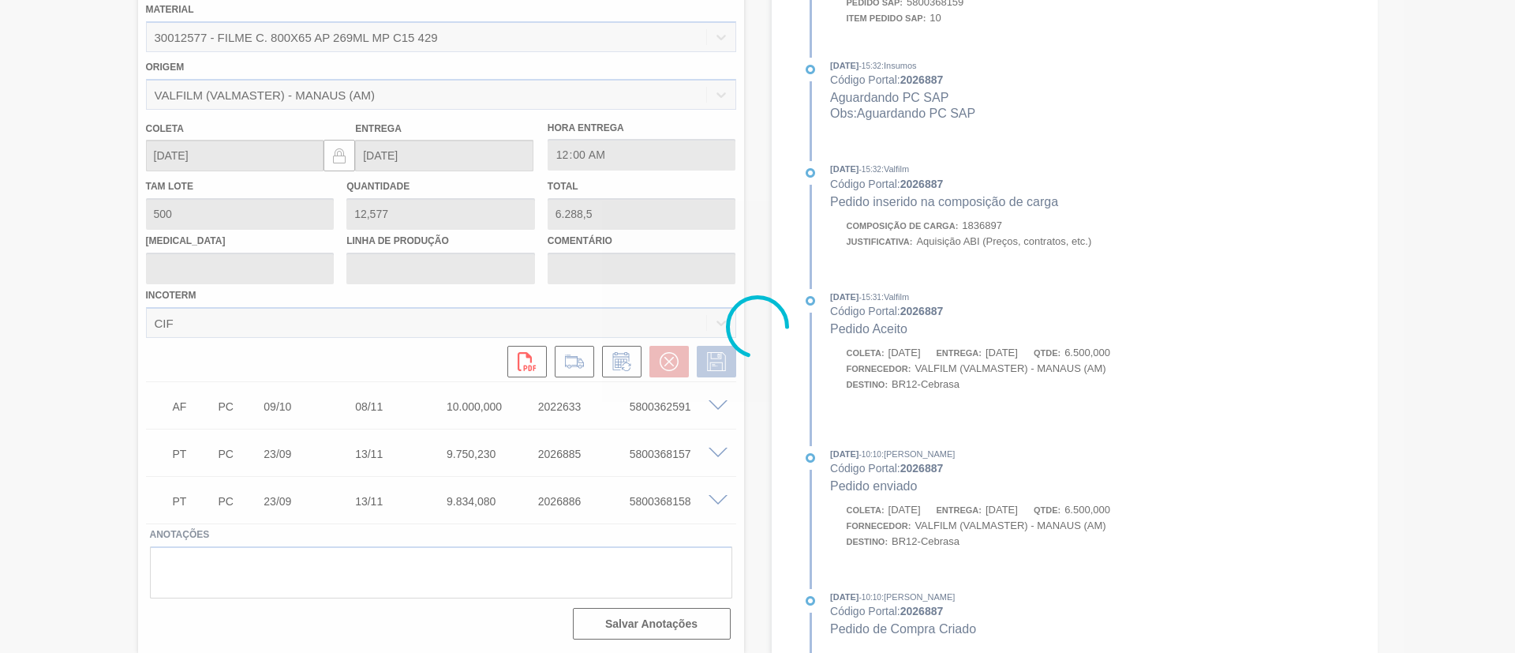
type input "Data Original"
type input "13/11/2025"
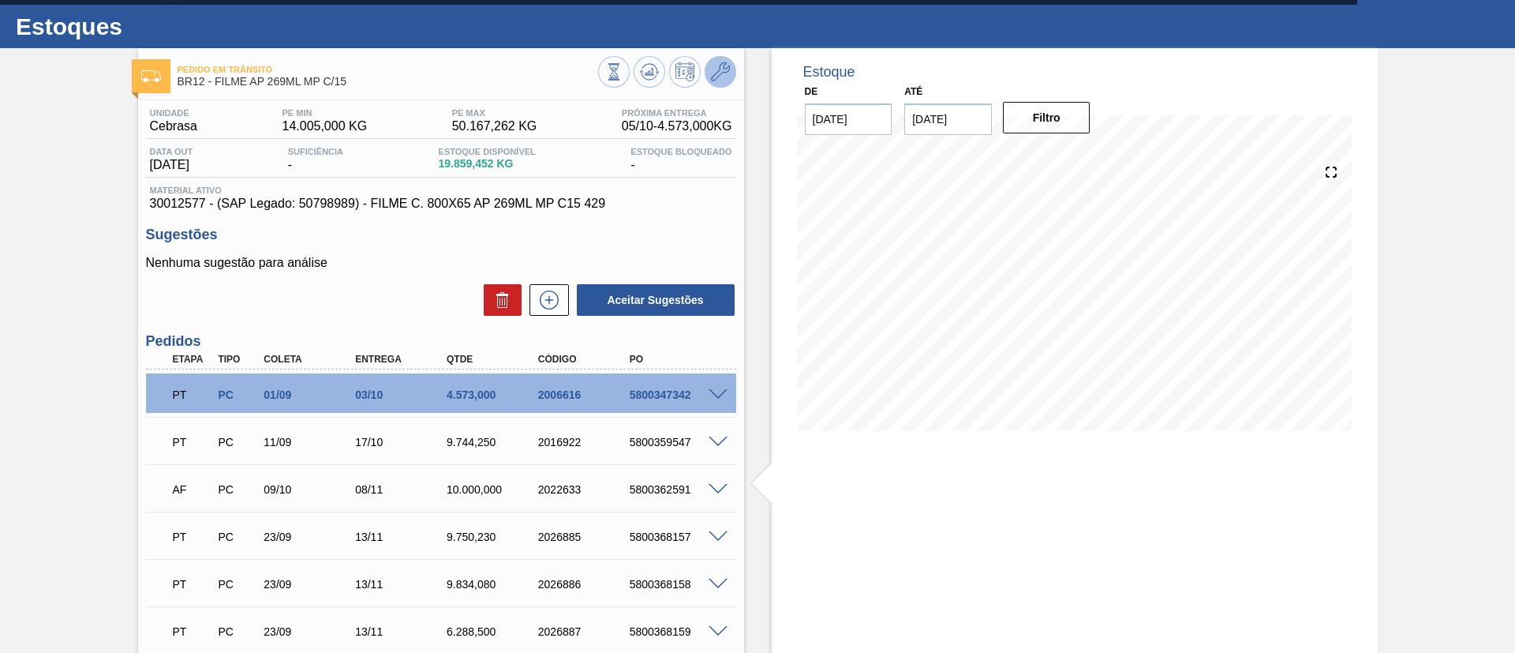
scroll to position [0, 0]
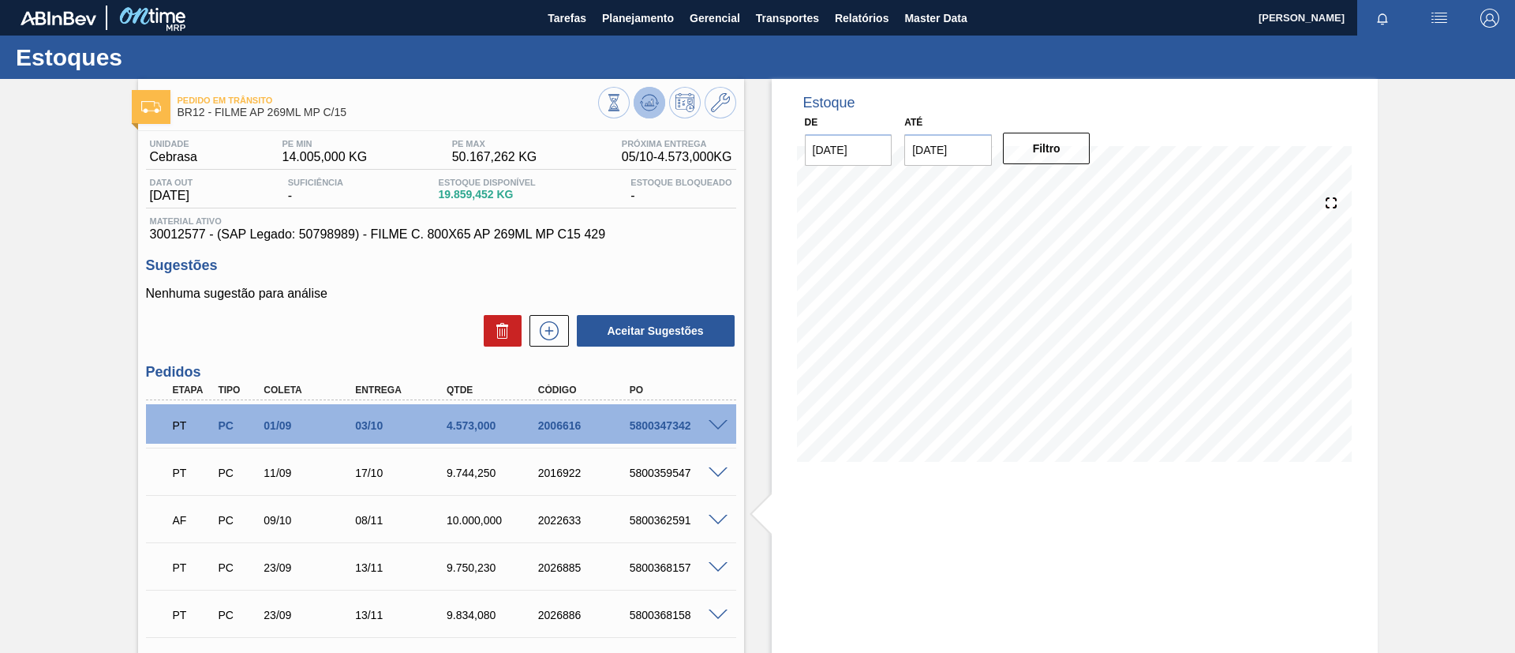
click at [654, 102] on icon at bounding box center [649, 102] width 19 height 19
click at [617, 28] on button "Planejamento" at bounding box center [638, 18] width 88 height 36
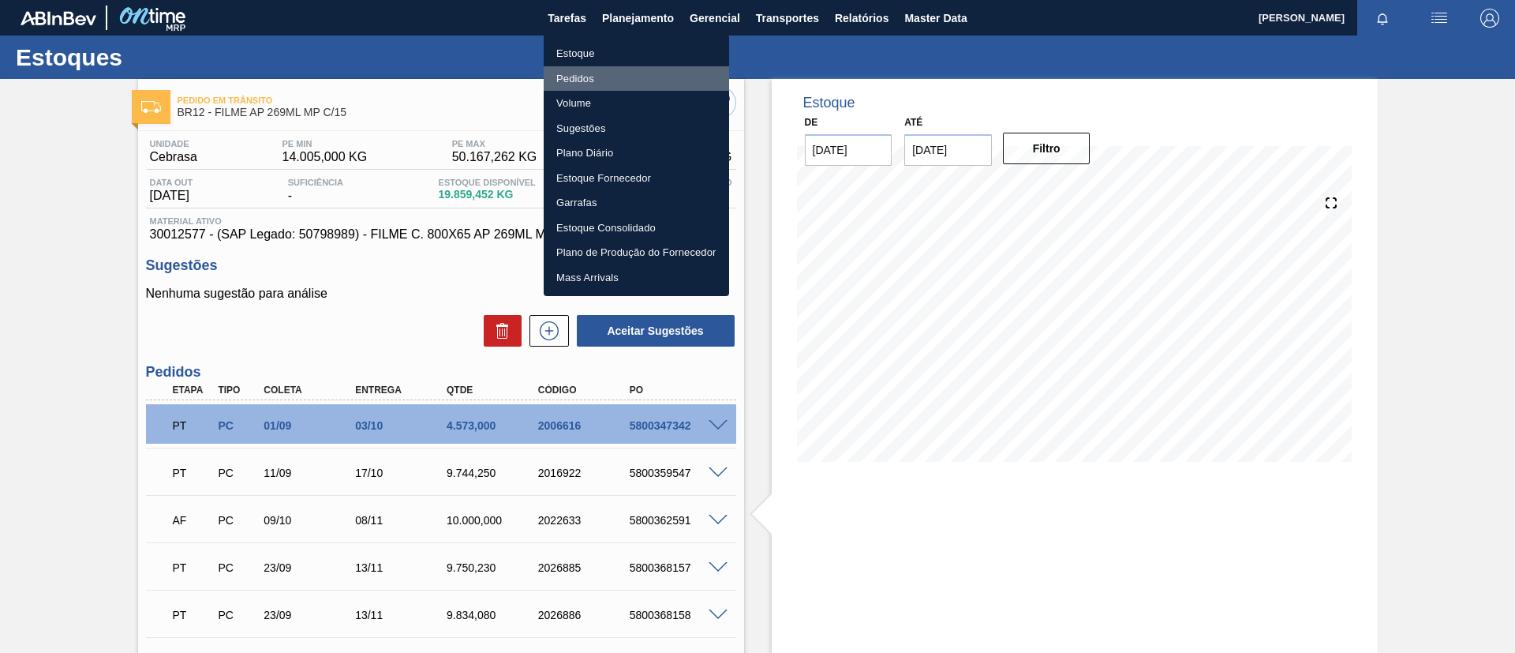
click at [597, 76] on li "Pedidos" at bounding box center [636, 78] width 185 height 25
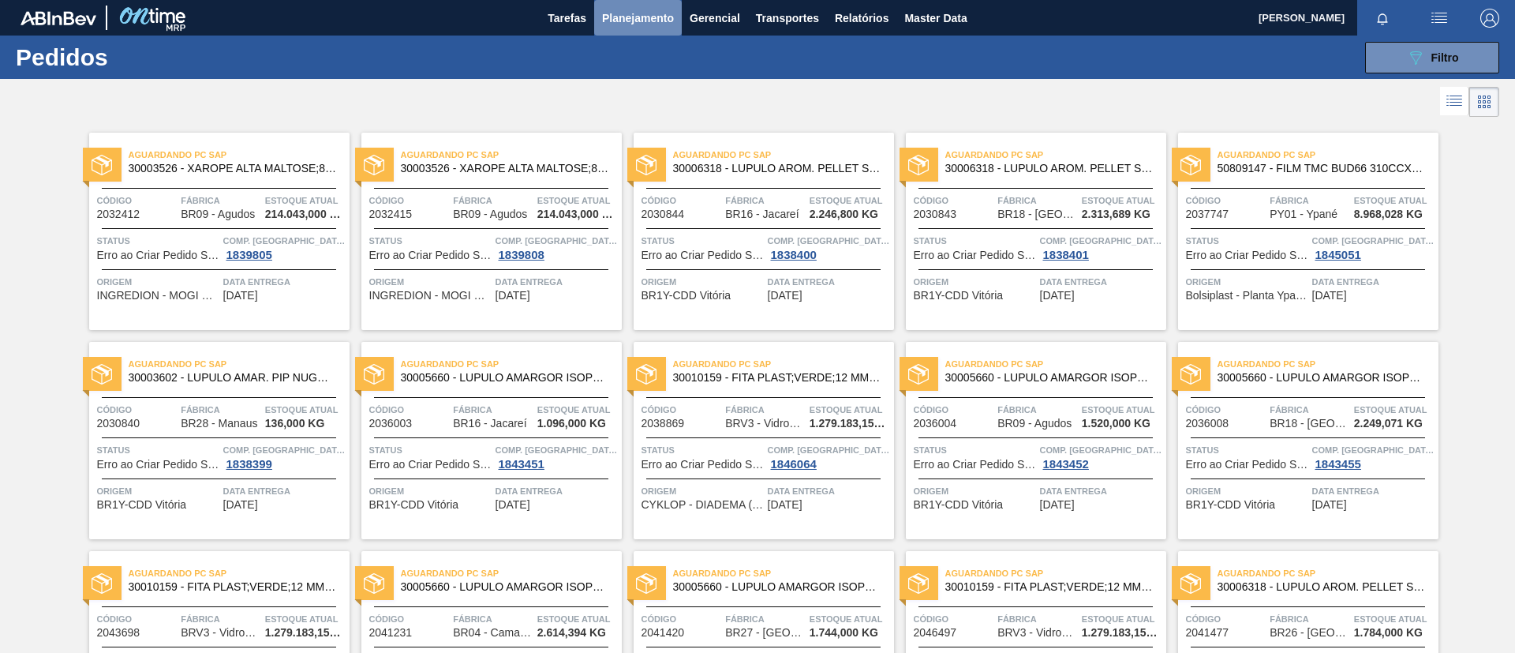
click at [625, 32] on button "Planejamento" at bounding box center [638, 18] width 88 height 36
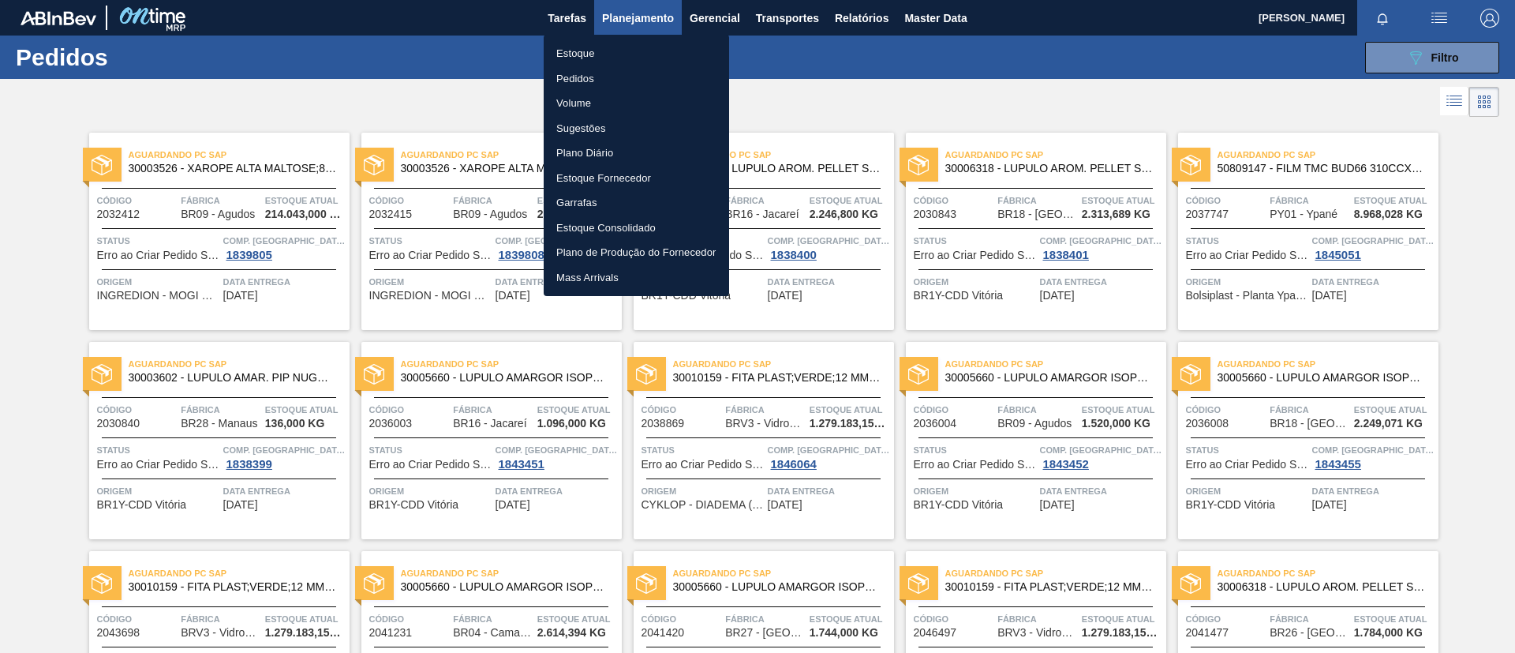
click at [1015, 122] on div at bounding box center [757, 326] width 1515 height 653
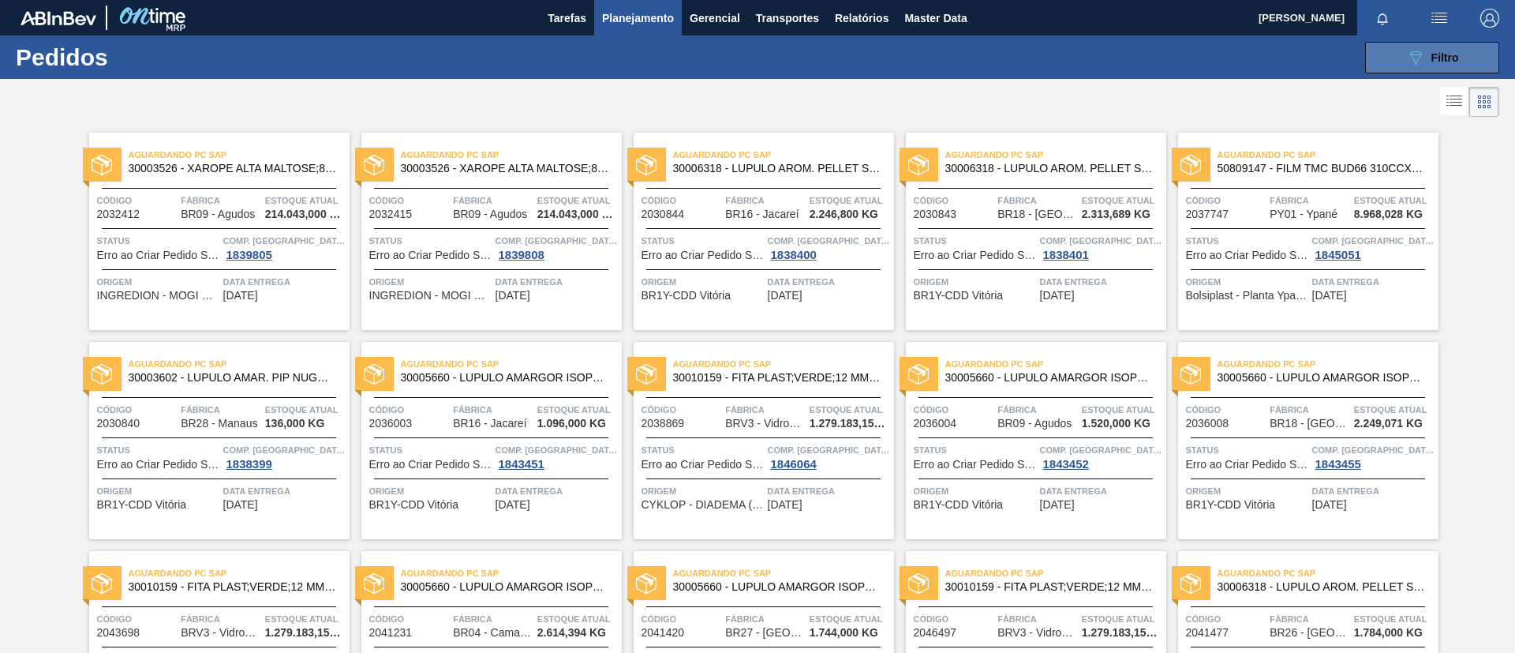
click at [1388, 71] on button "089F7B8B-B2A5-4AFE-B5C0-19BA573D28AC Filtro" at bounding box center [1432, 58] width 134 height 32
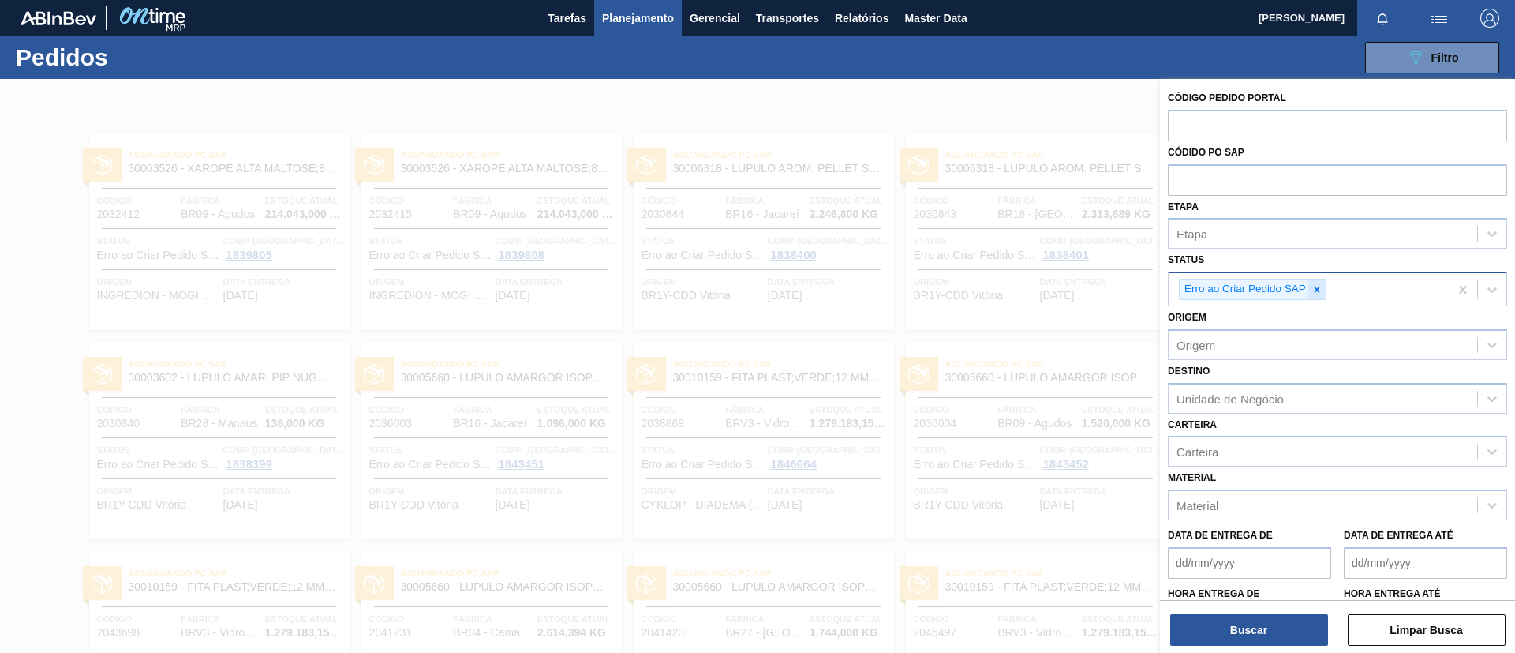
click at [1314, 284] on icon at bounding box center [1317, 289] width 11 height 11
click at [1233, 110] on input "text" at bounding box center [1337, 125] width 339 height 30
paste input "text"
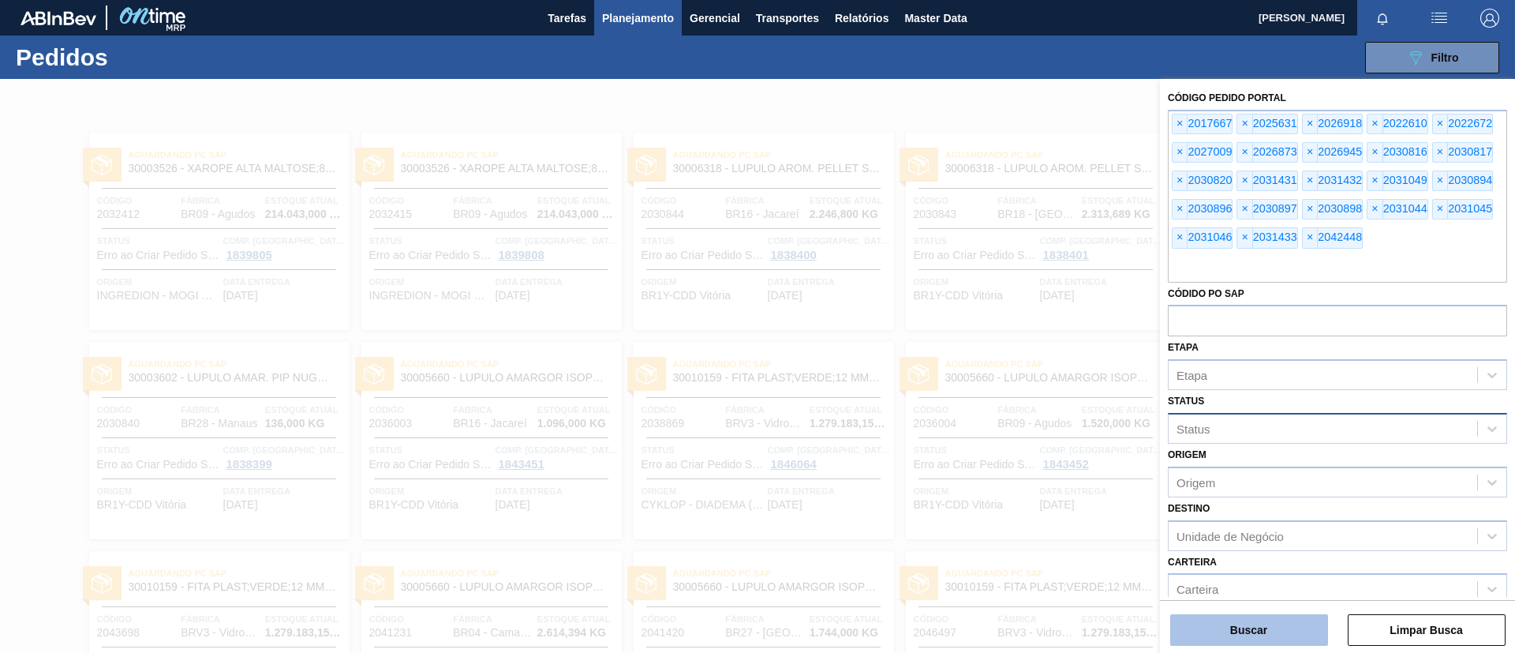
click at [1239, 645] on button "Buscar" at bounding box center [1249, 630] width 158 height 32
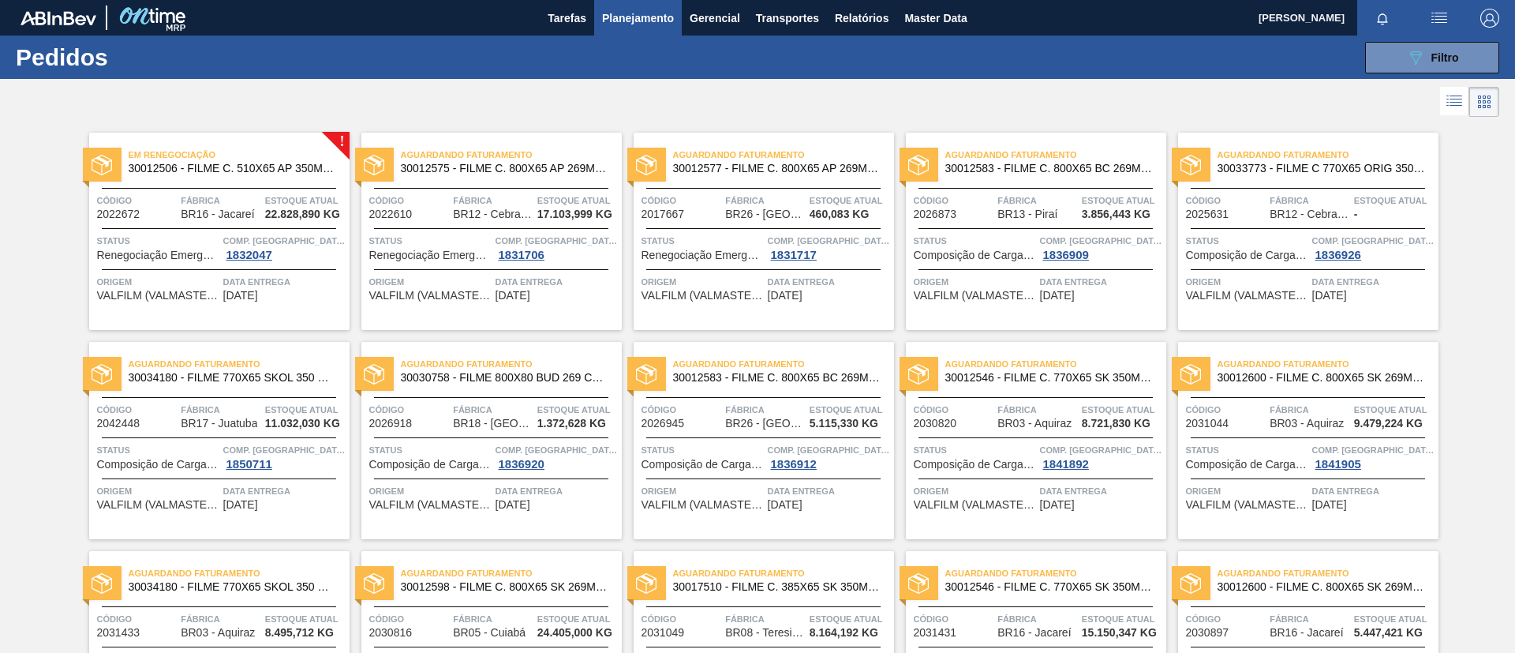
click at [253, 186] on div "Em Renegociação 30012506 - FILME C. 510X65 AP 350ML MP C18 429 Código 2022672 F…" at bounding box center [219, 231] width 260 height 197
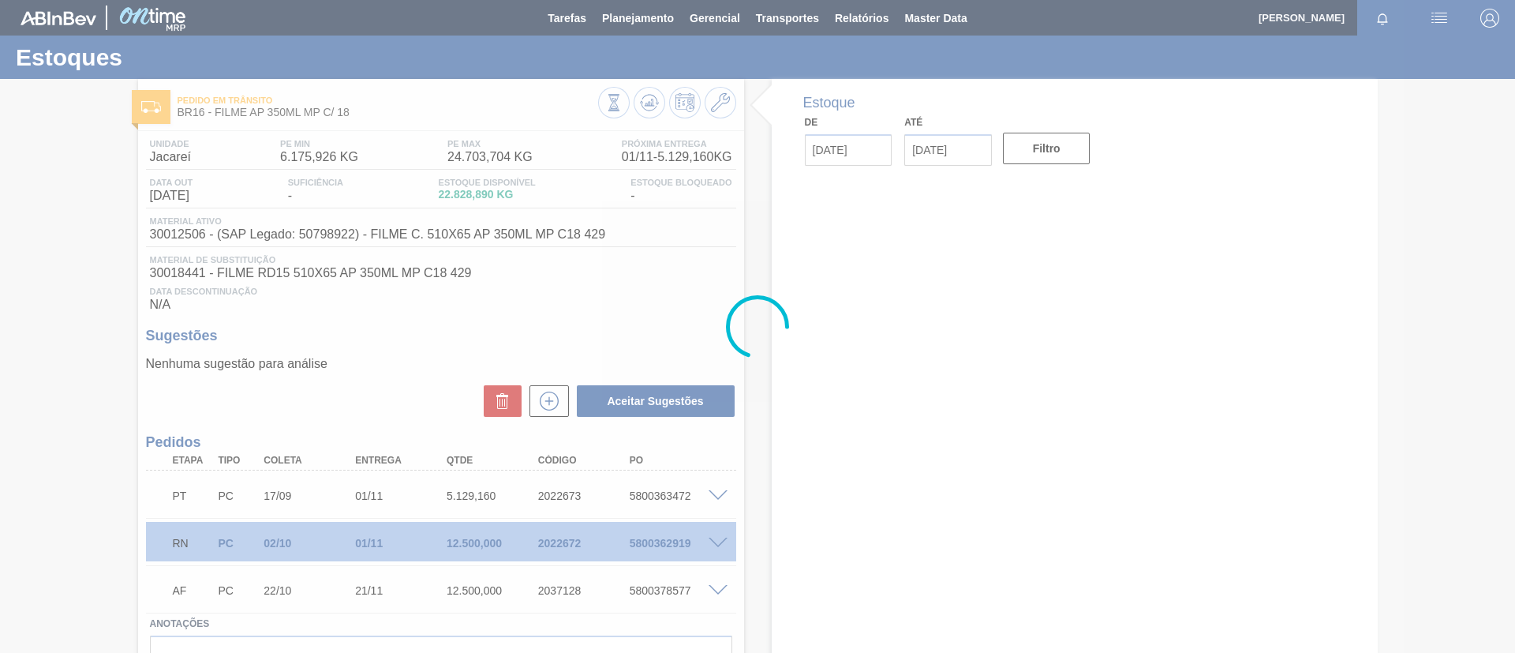
drag, startPoint x: 280, startPoint y: 268, endPoint x: 54, endPoint y: 293, distance: 227.1
click at [55, 293] on div at bounding box center [757, 326] width 1515 height 653
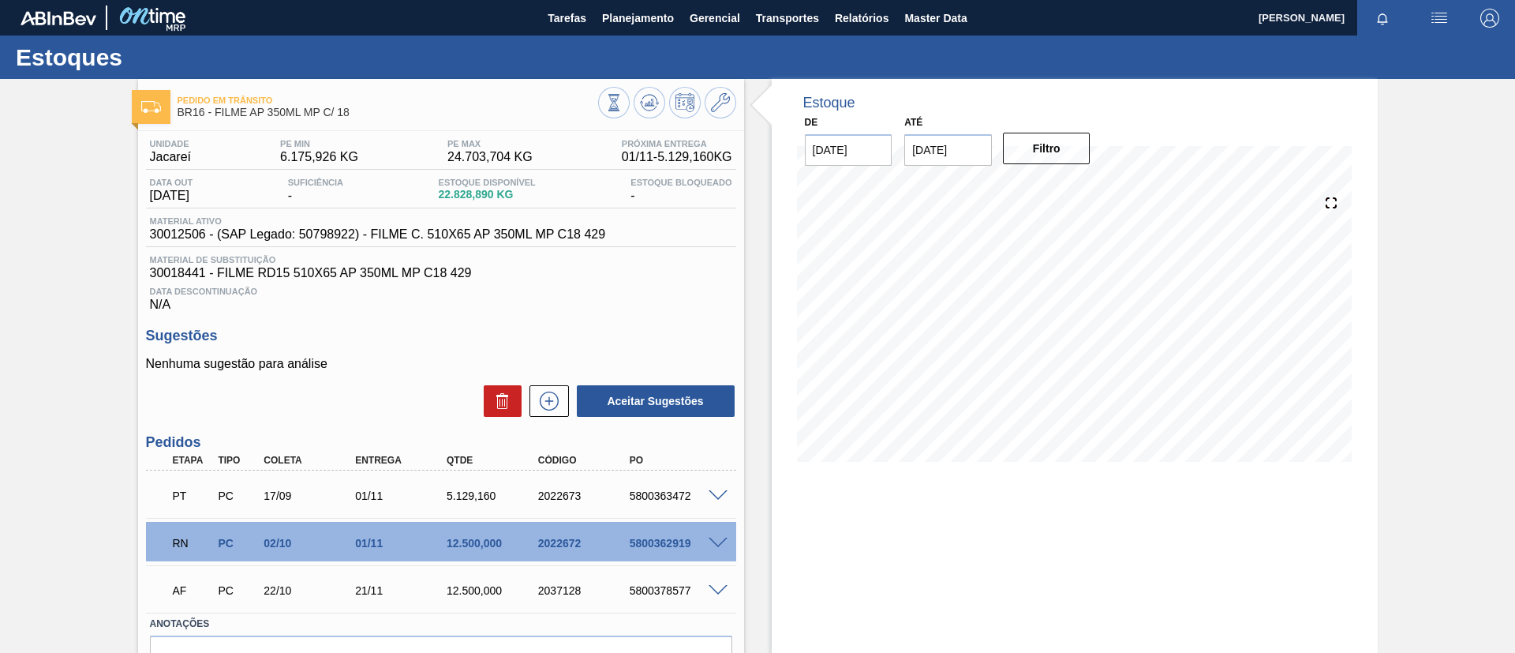
click at [715, 537] on span at bounding box center [718, 543] width 19 height 12
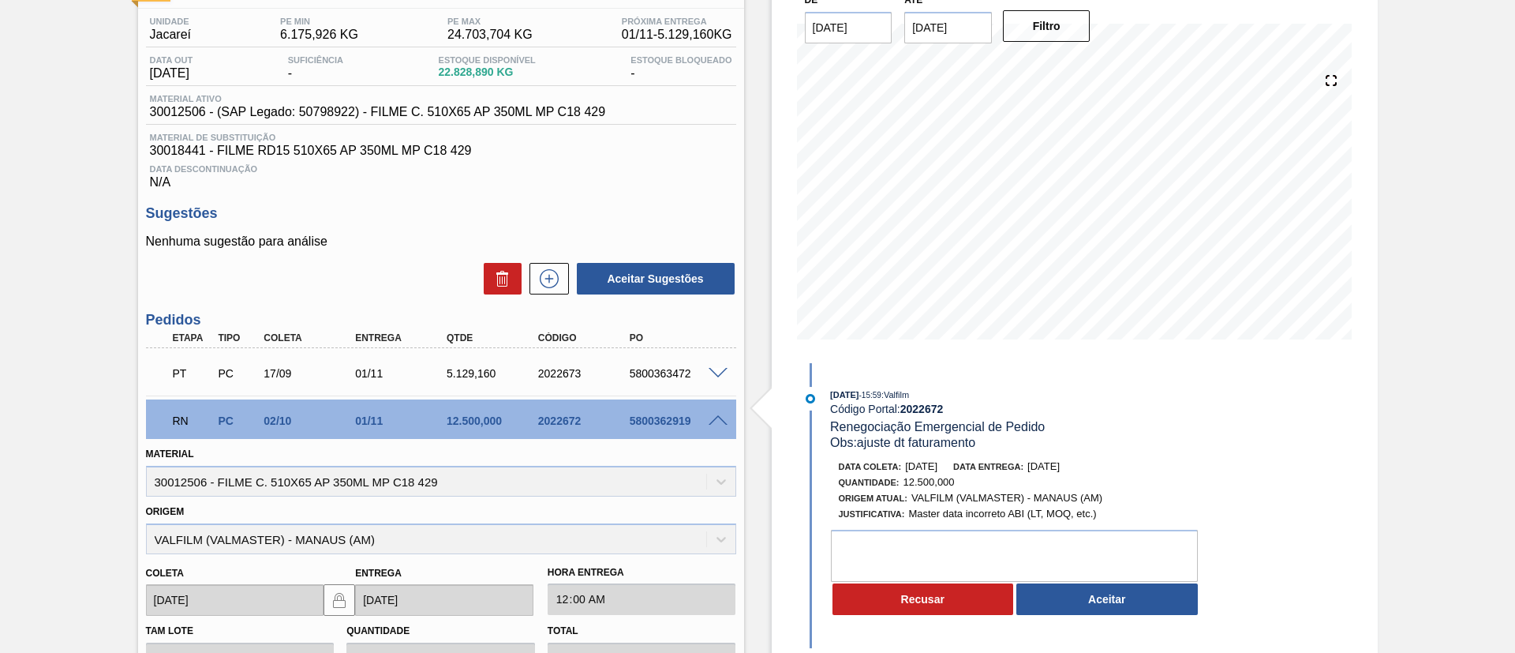
scroll to position [355, 0]
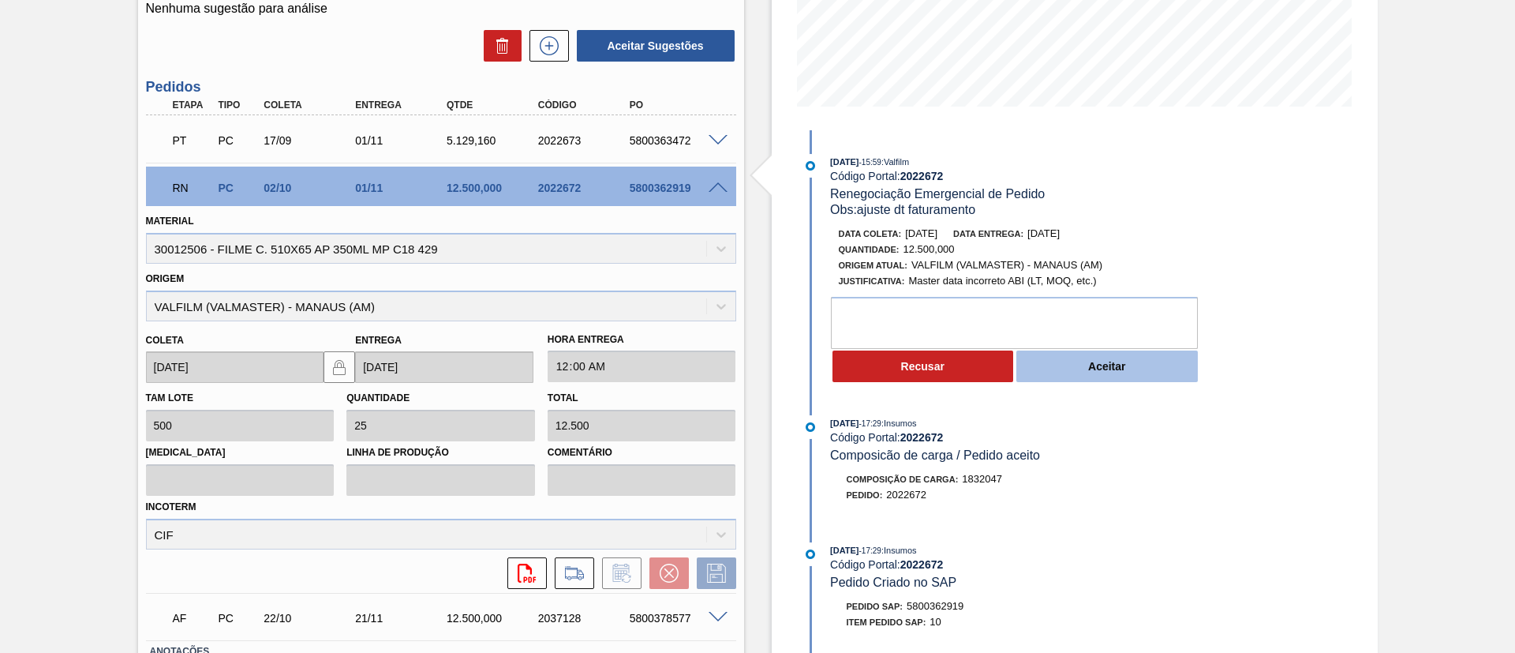
click at [1099, 368] on button "Aceitar" at bounding box center [1108, 366] width 182 height 32
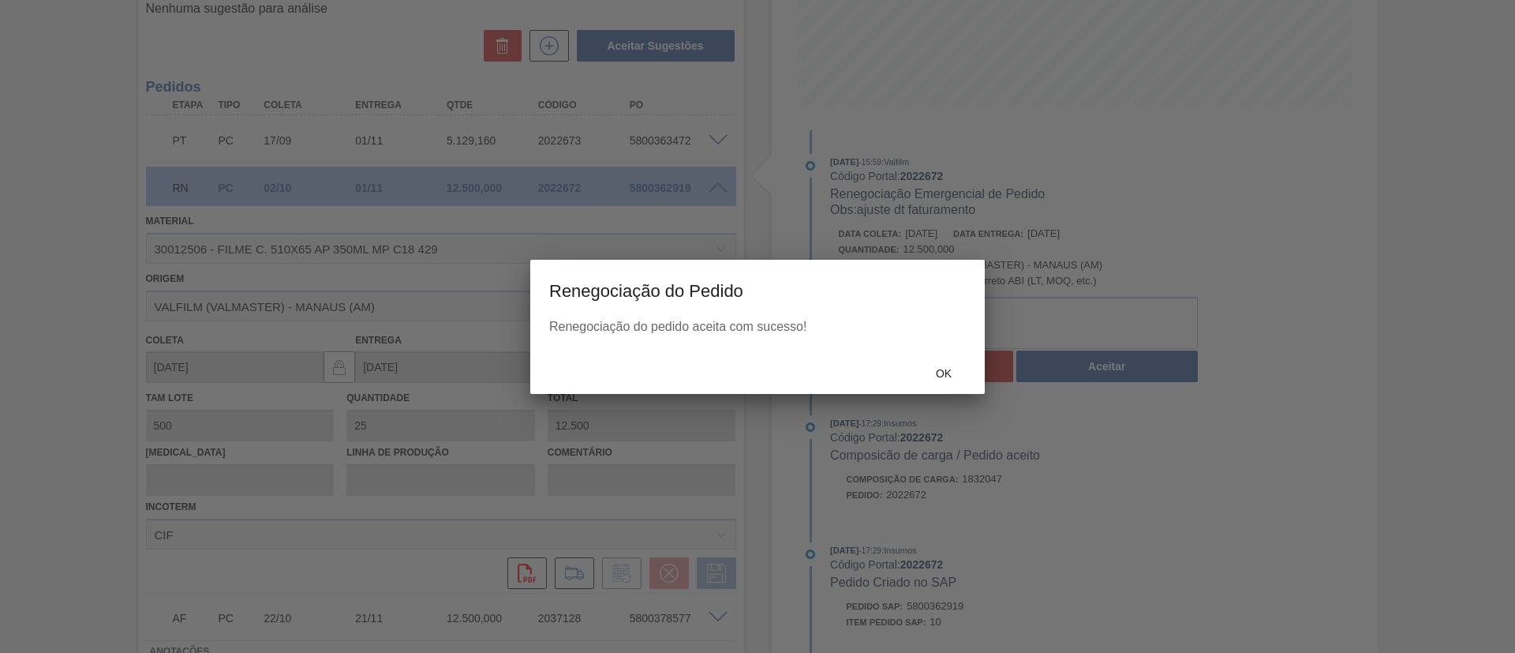
click at [946, 361] on div "Ok" at bounding box center [943, 373] width 69 height 29
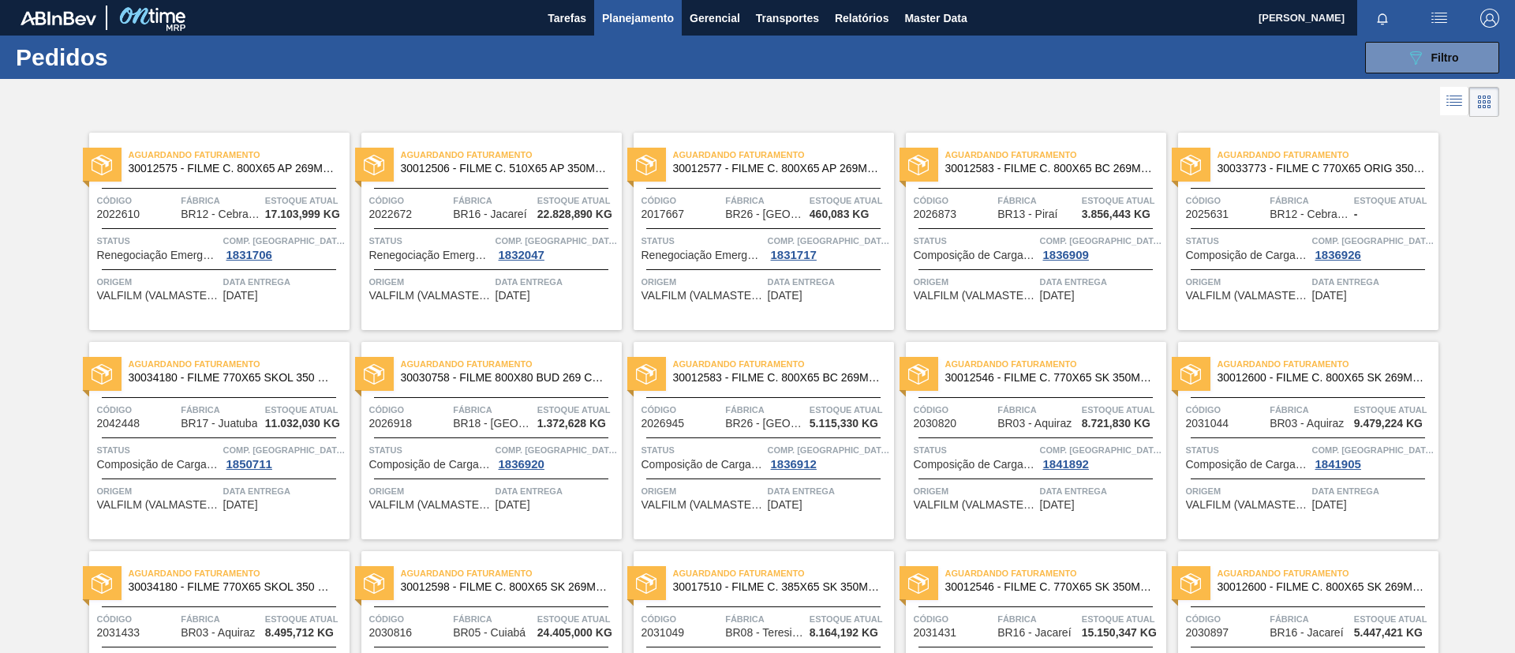
click at [238, 177] on div "Aguardando Faturamento 30012575 - FILME C. 800X65 AP 269ML C15 429" at bounding box center [219, 162] width 260 height 36
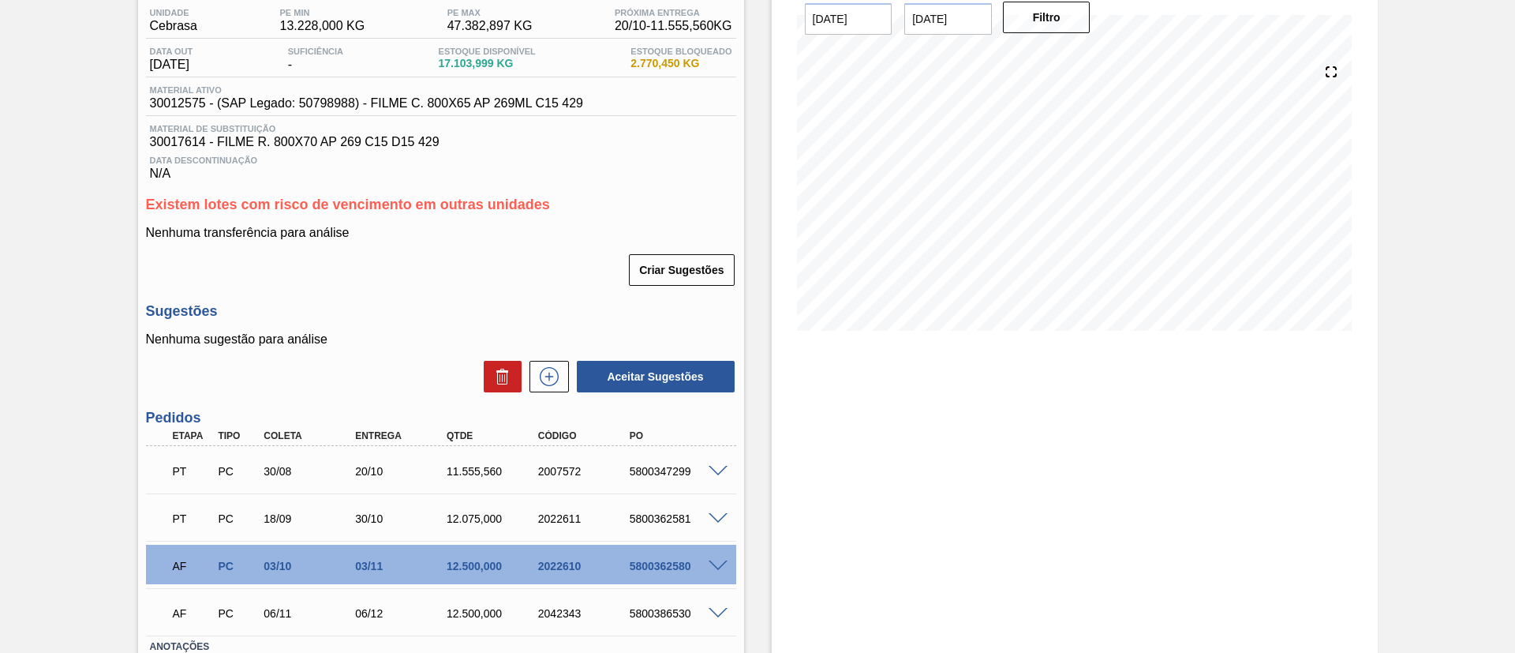
scroll to position [243, 0]
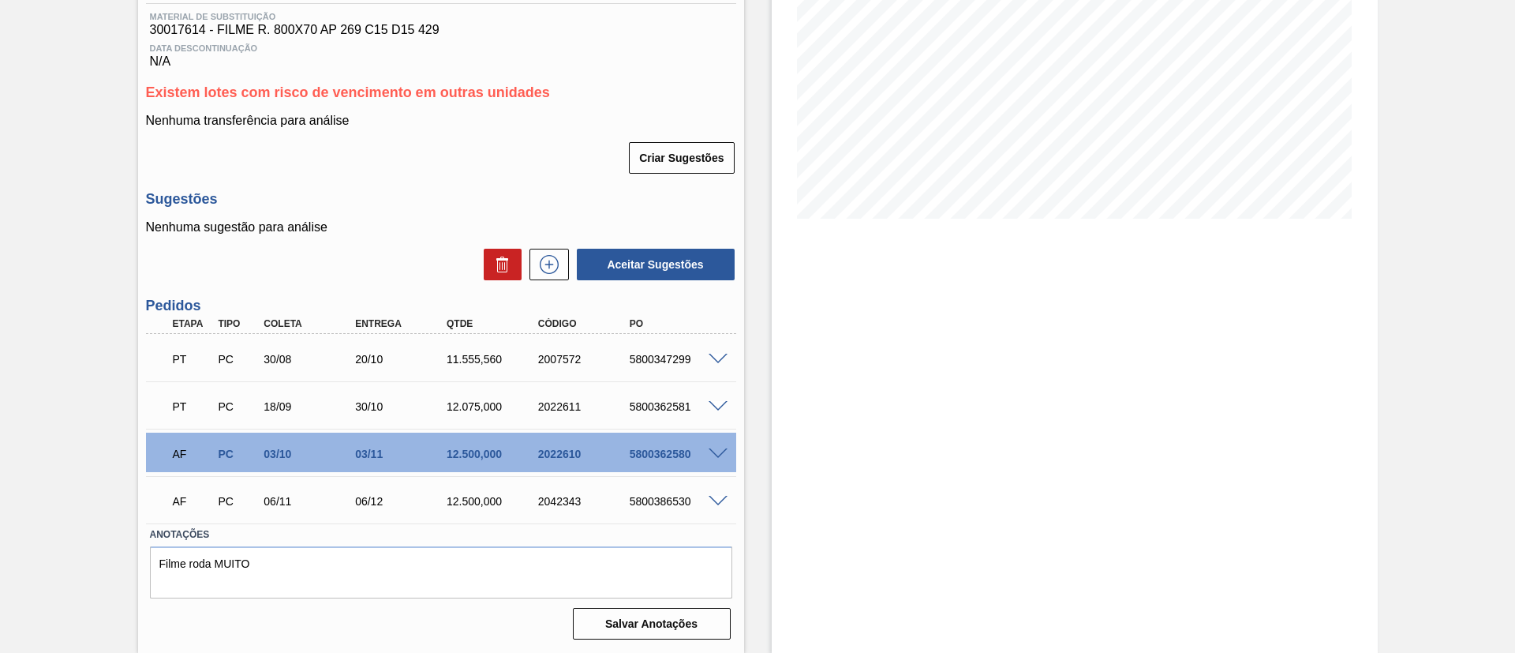
click at [719, 448] on span at bounding box center [718, 454] width 19 height 12
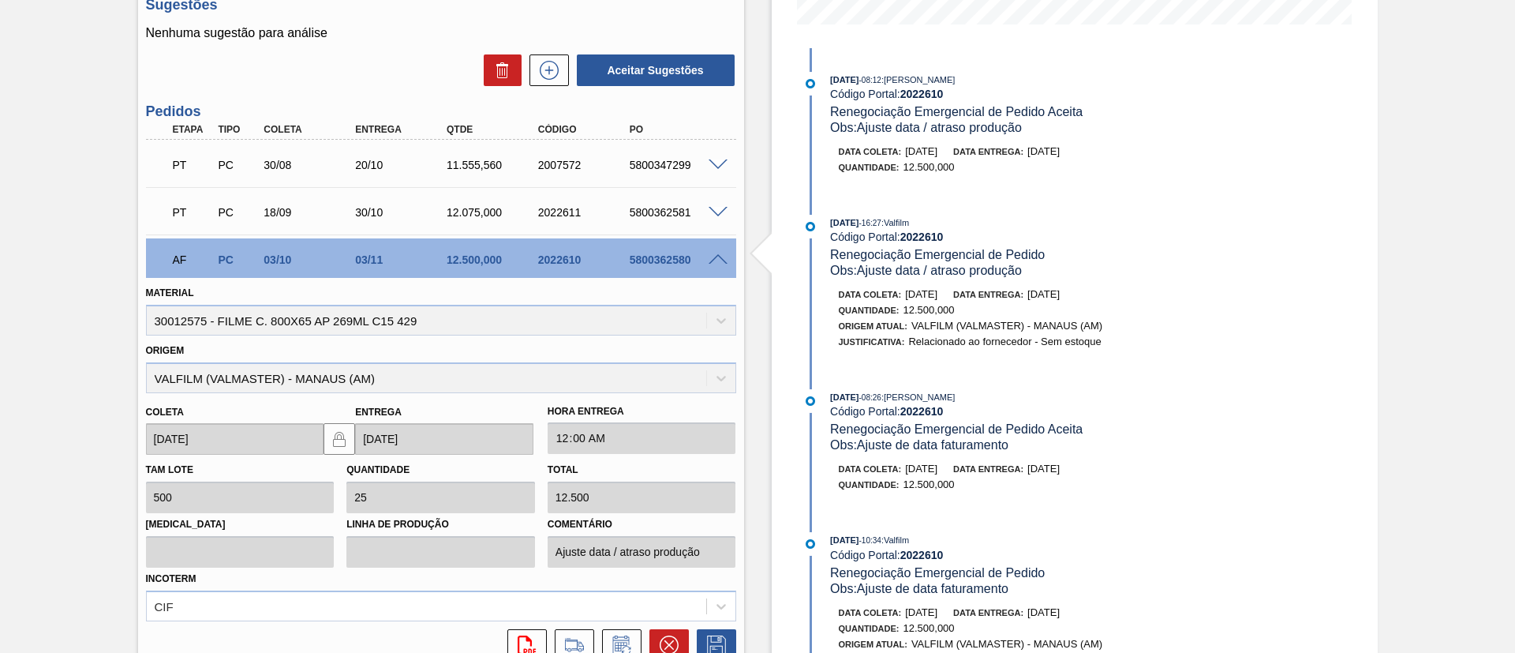
scroll to position [474, 0]
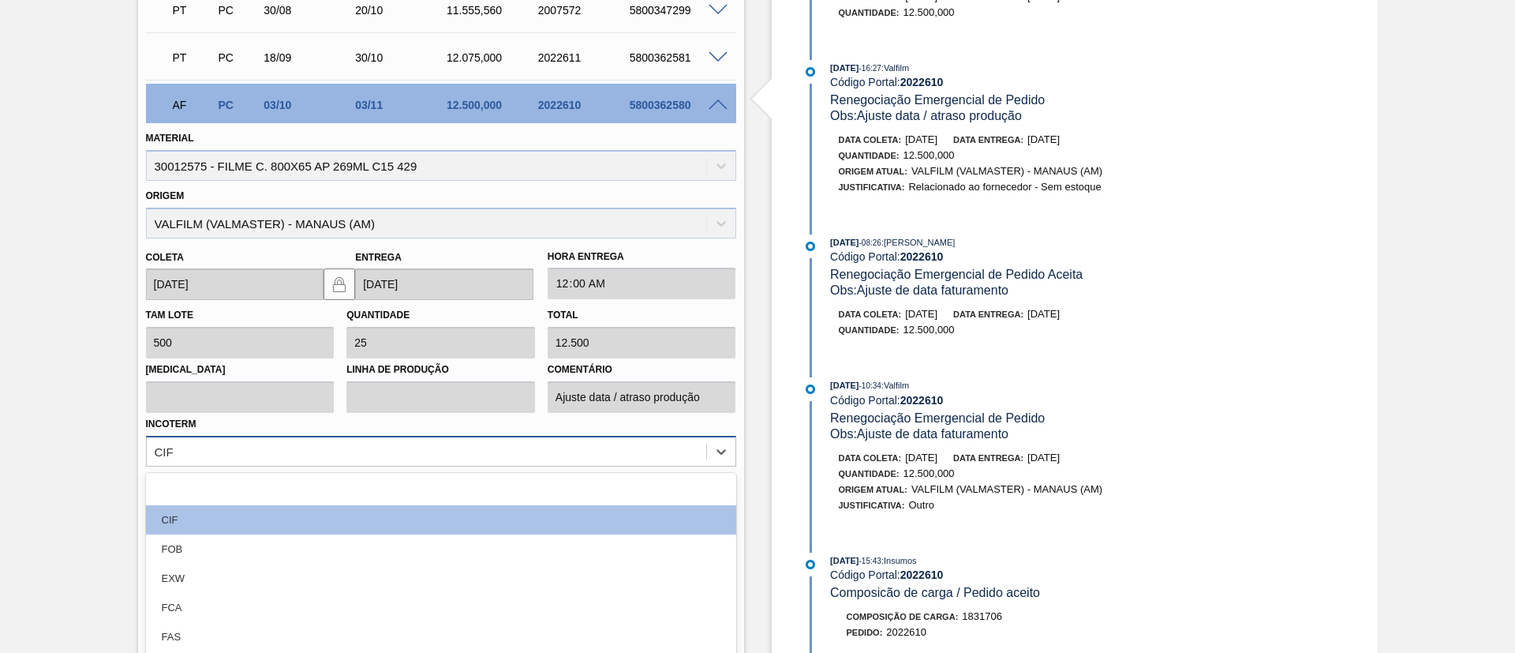
click at [272, 456] on div "option CIF focused, 2 of 12. 12 results available. Use Up and Down to choose op…" at bounding box center [441, 451] width 590 height 31
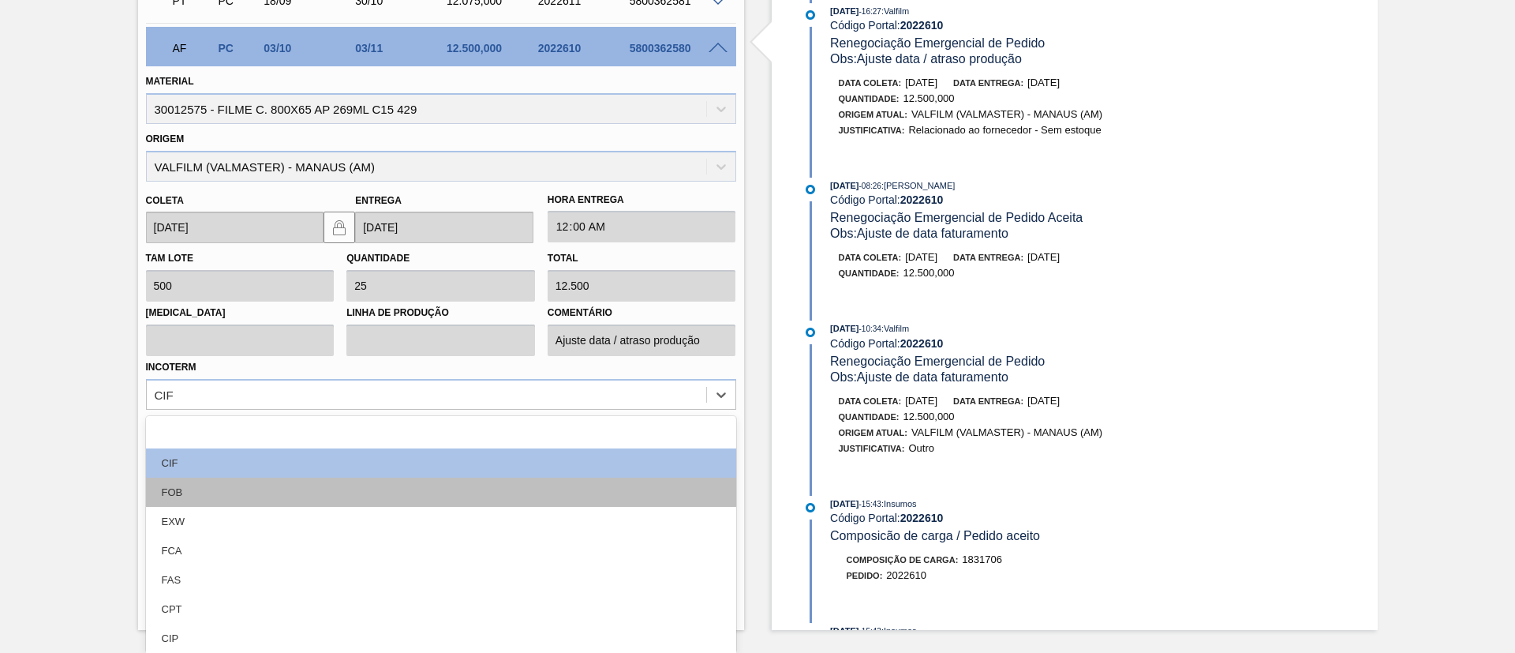
click at [241, 492] on div "FOB" at bounding box center [441, 492] width 590 height 29
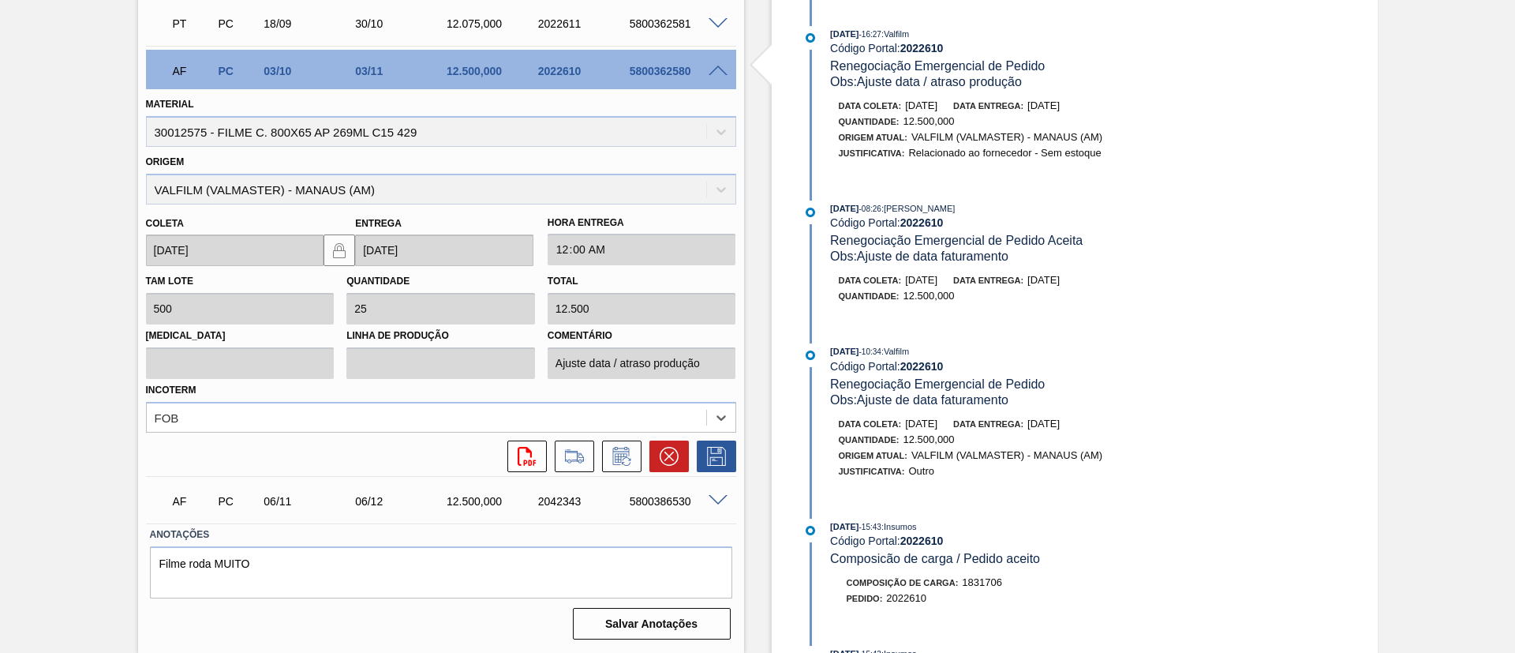
scroll to position [626, 0]
click at [725, 456] on icon at bounding box center [716, 456] width 25 height 19
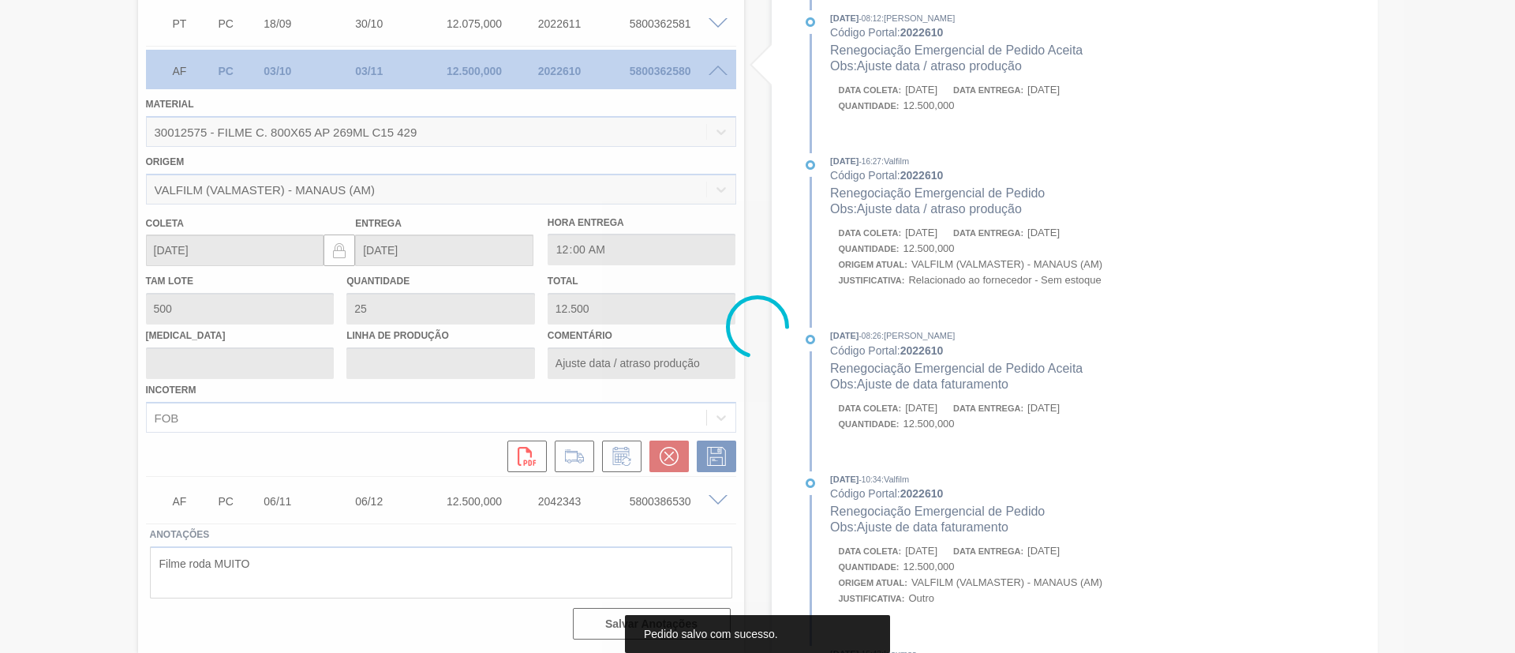
scroll to position [243, 0]
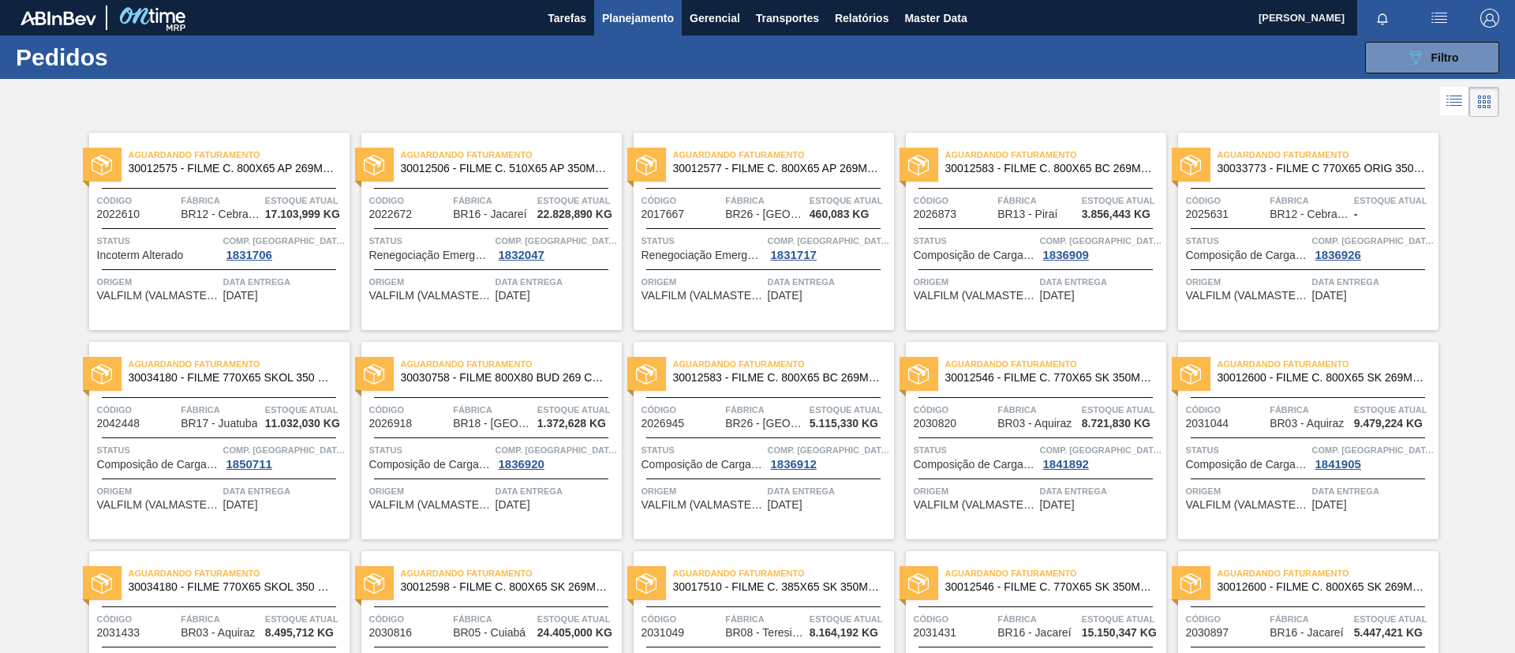
click at [498, 170] on span "30012506 - FILME C. 510X65 AP 350ML MP C18 429" at bounding box center [505, 169] width 208 height 12
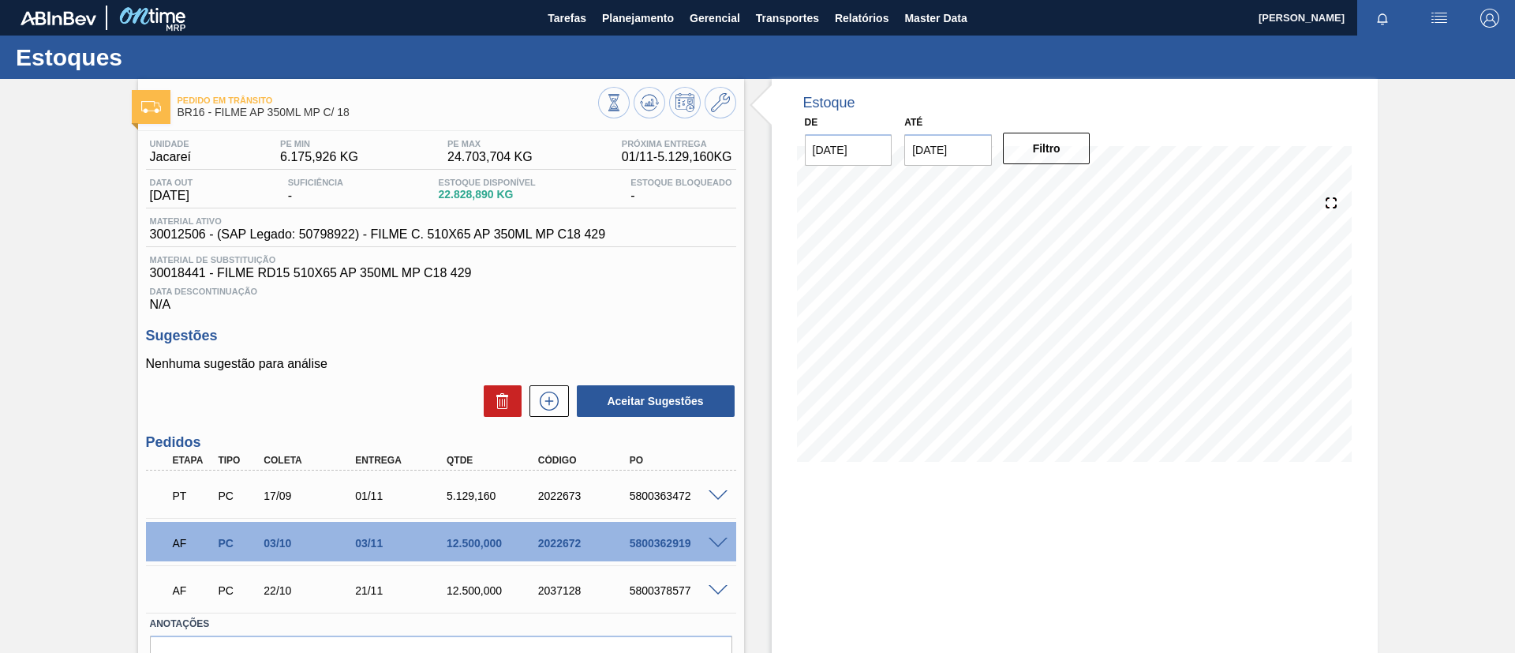
click at [712, 541] on span at bounding box center [718, 543] width 19 height 12
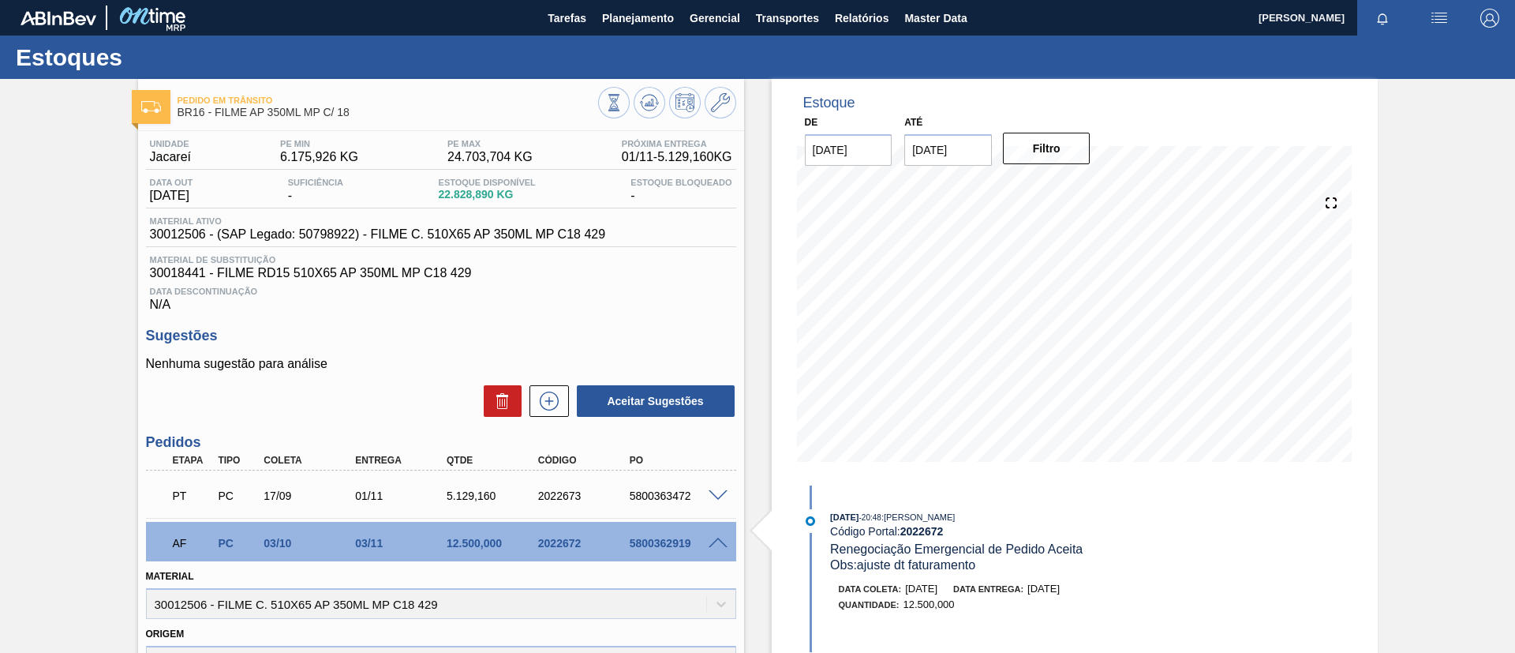
scroll to position [355, 0]
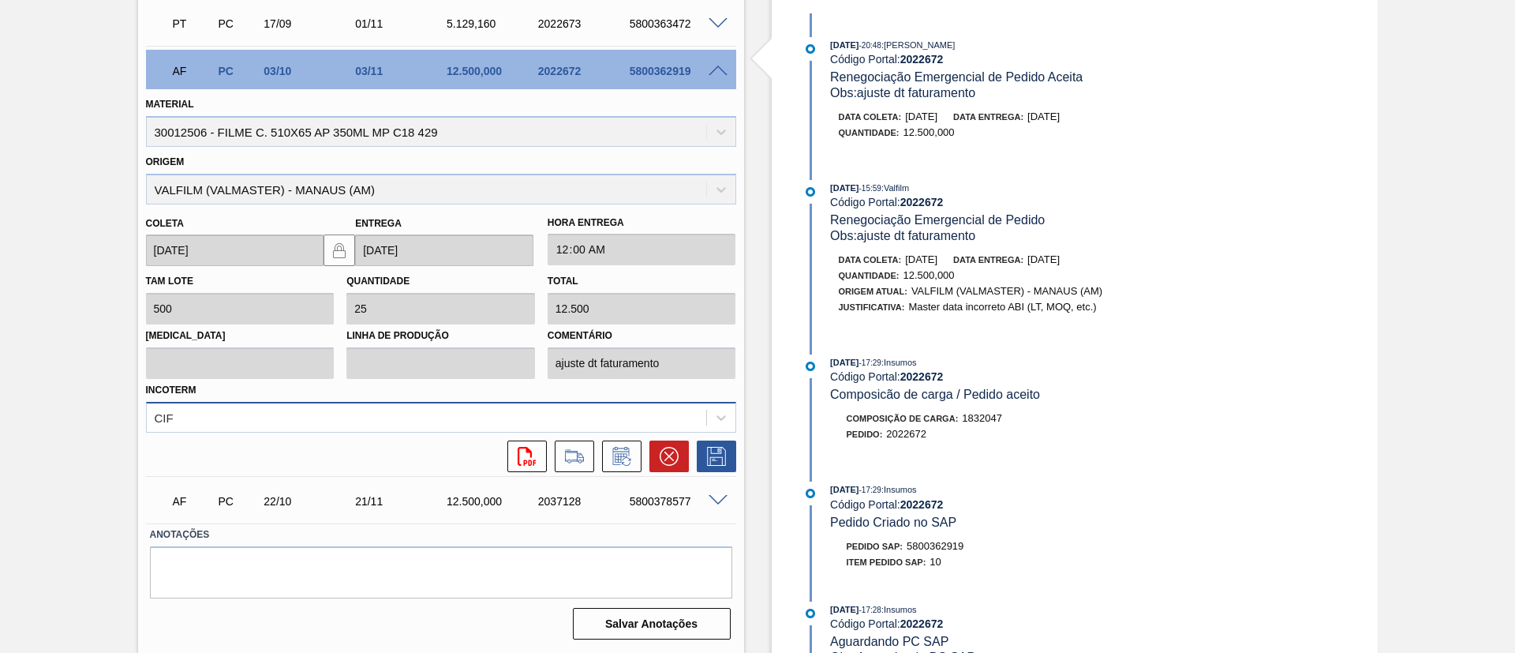
click at [349, 433] on div "CIF" at bounding box center [441, 417] width 590 height 31
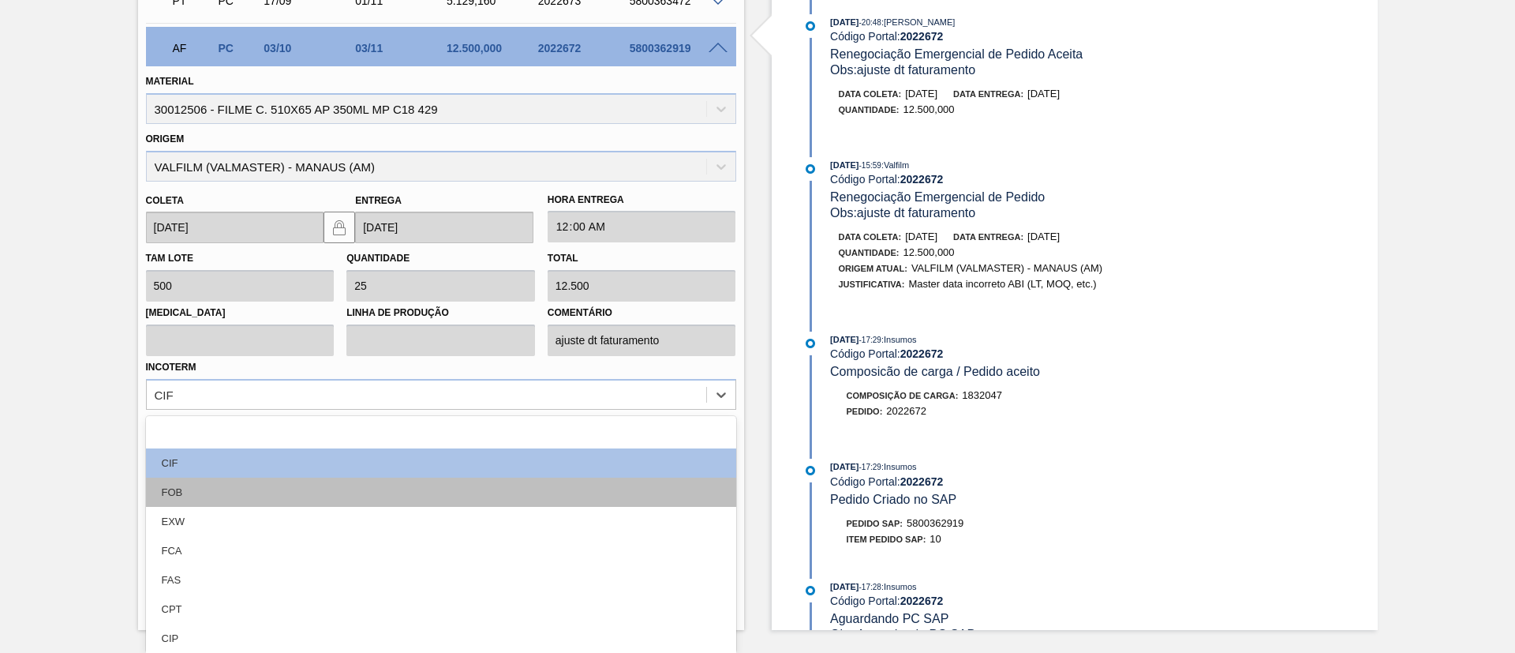
click at [258, 492] on div "FOB" at bounding box center [441, 492] width 590 height 29
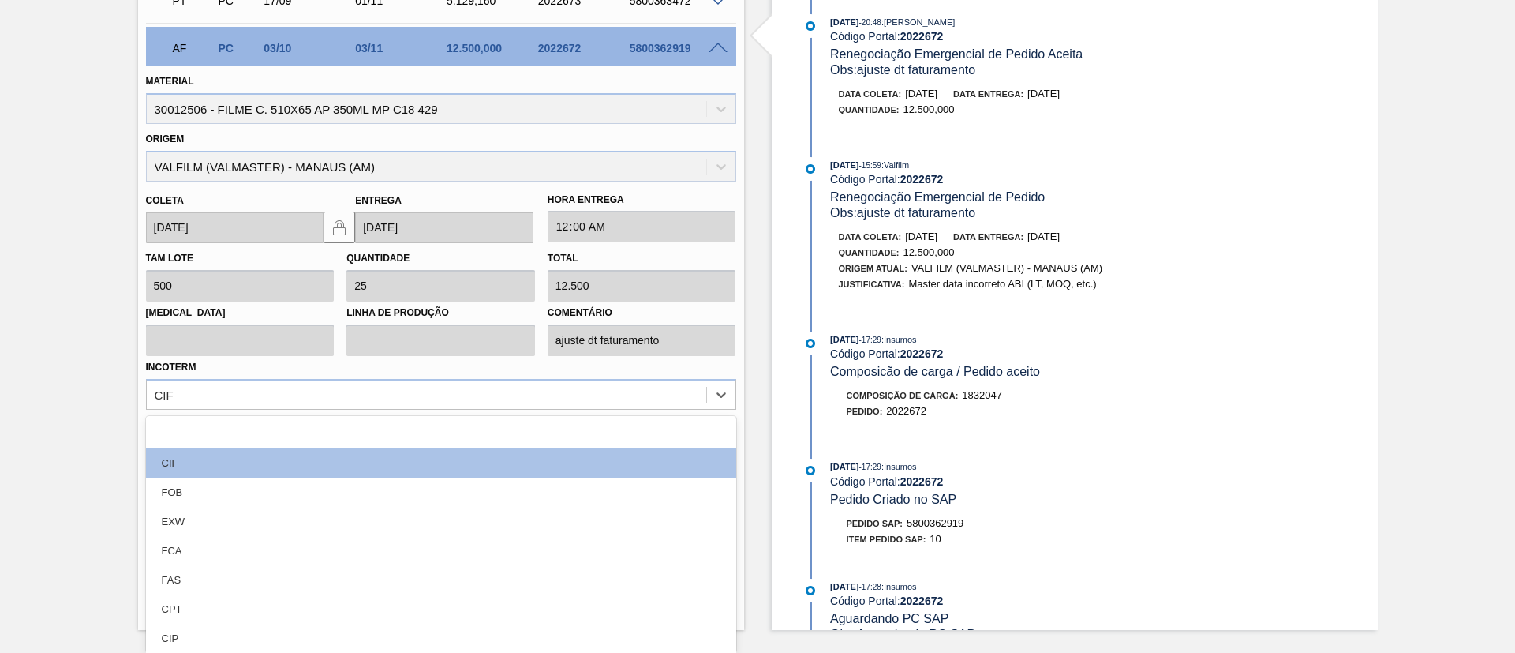
scroll to position [472, 0]
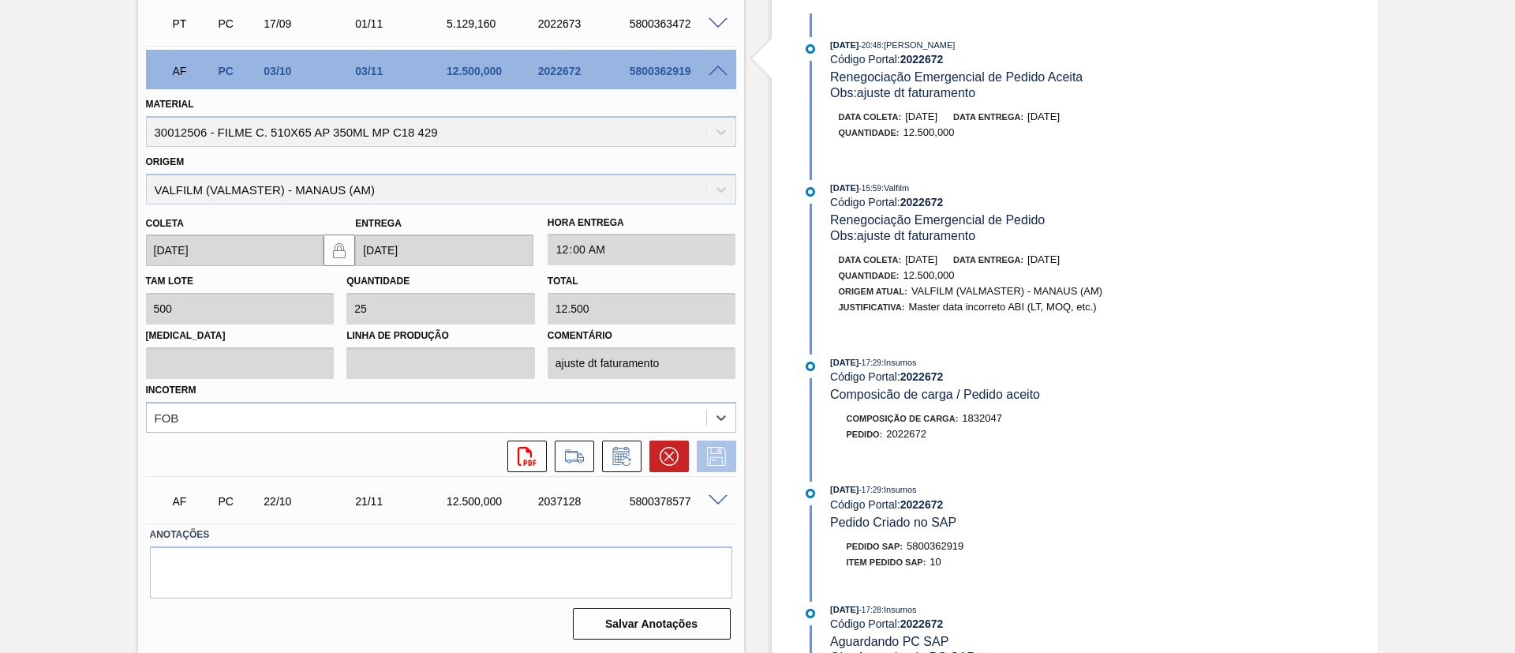
click at [721, 456] on icon at bounding box center [716, 456] width 25 height 19
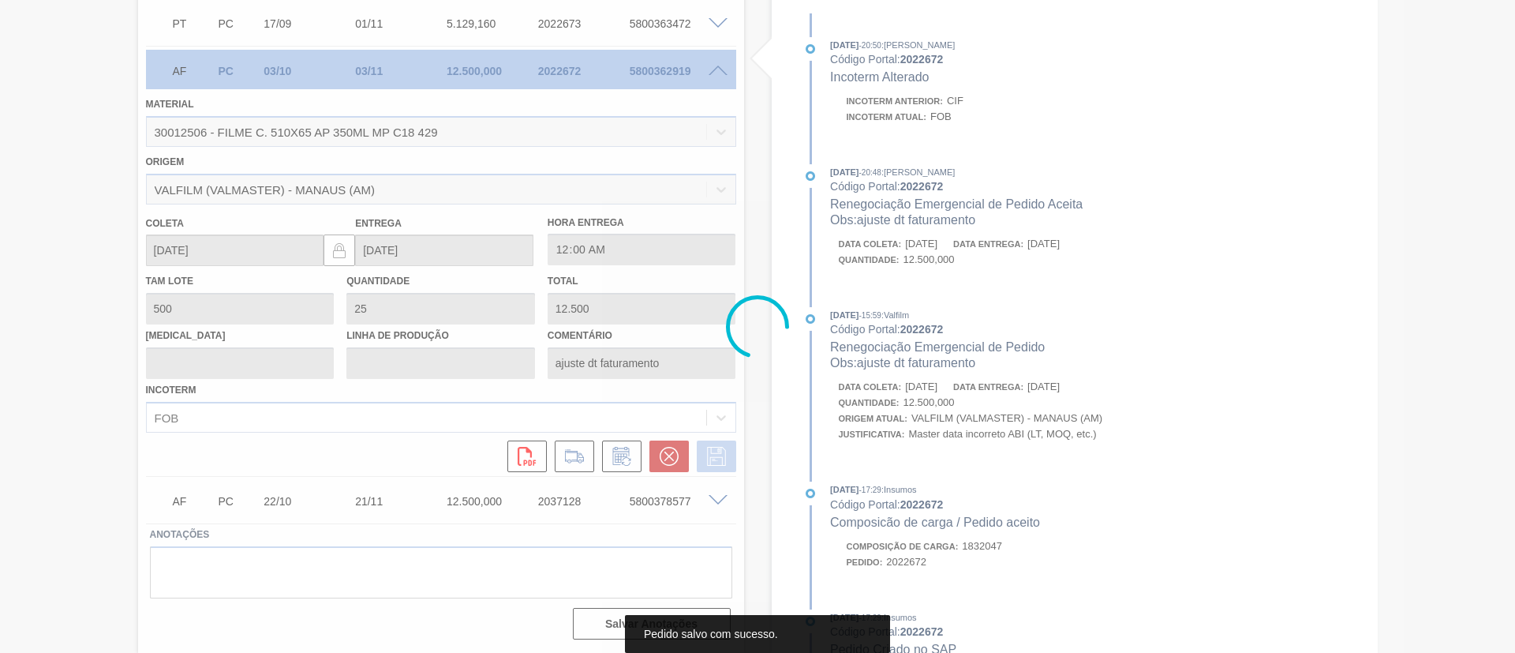
scroll to position [89, 0]
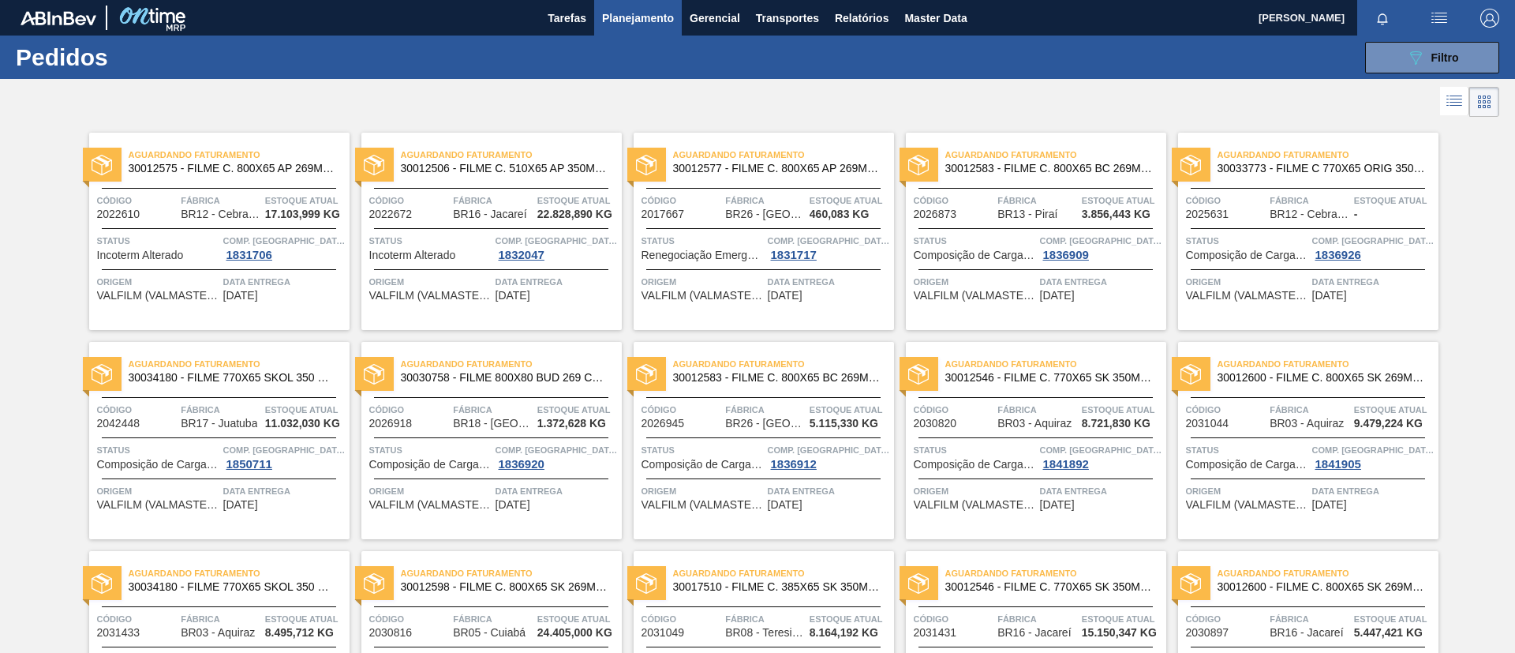
click at [786, 164] on span "30012577 - FILME C. 800X65 AP 269ML MP C15 429" at bounding box center [777, 169] width 208 height 12
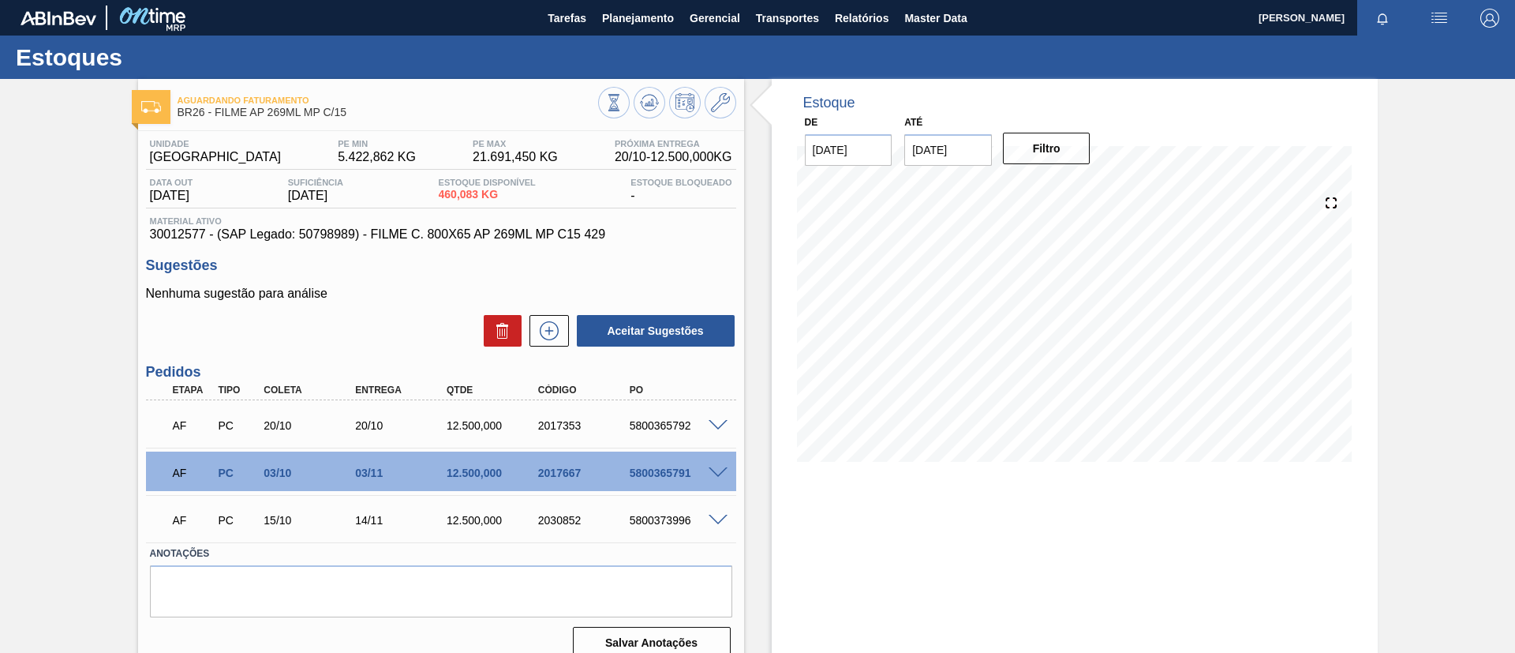
click at [718, 467] on span at bounding box center [718, 473] width 19 height 12
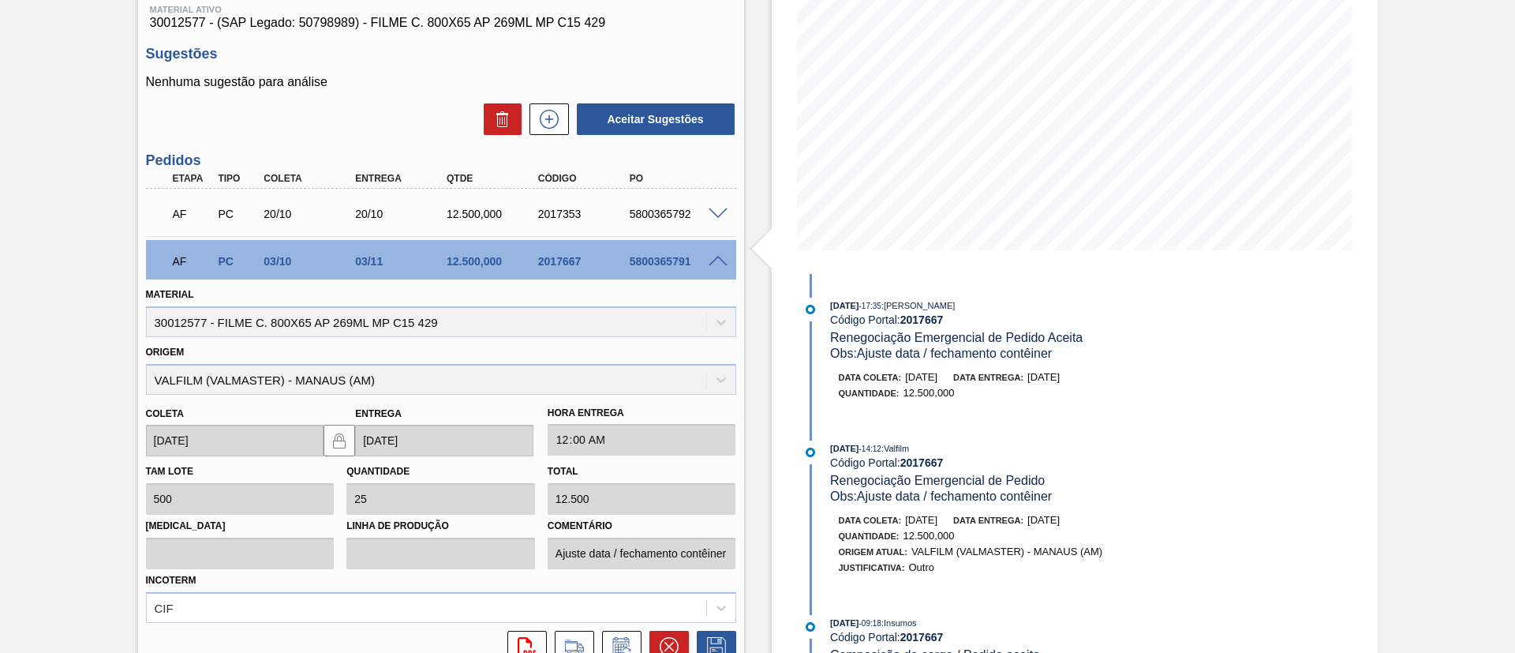
scroll to position [402, 0]
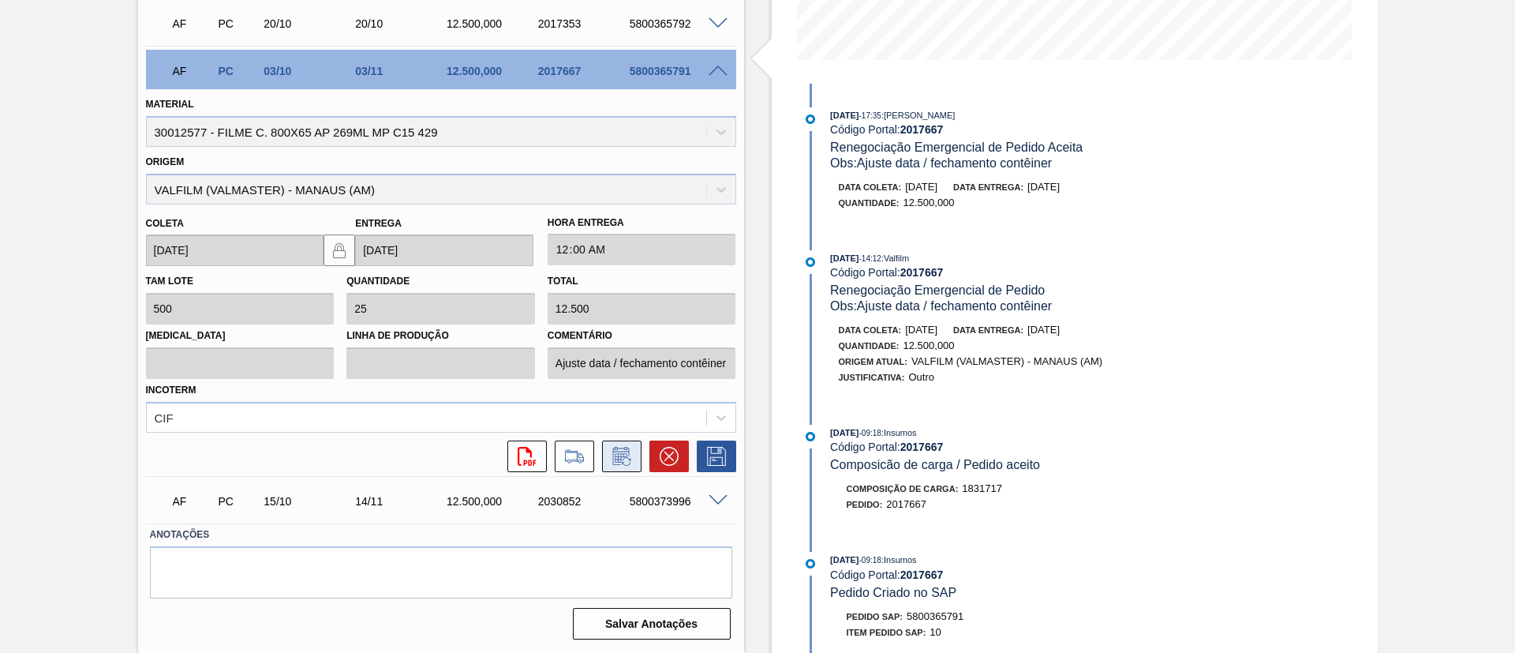
click at [632, 456] on icon at bounding box center [621, 456] width 25 height 19
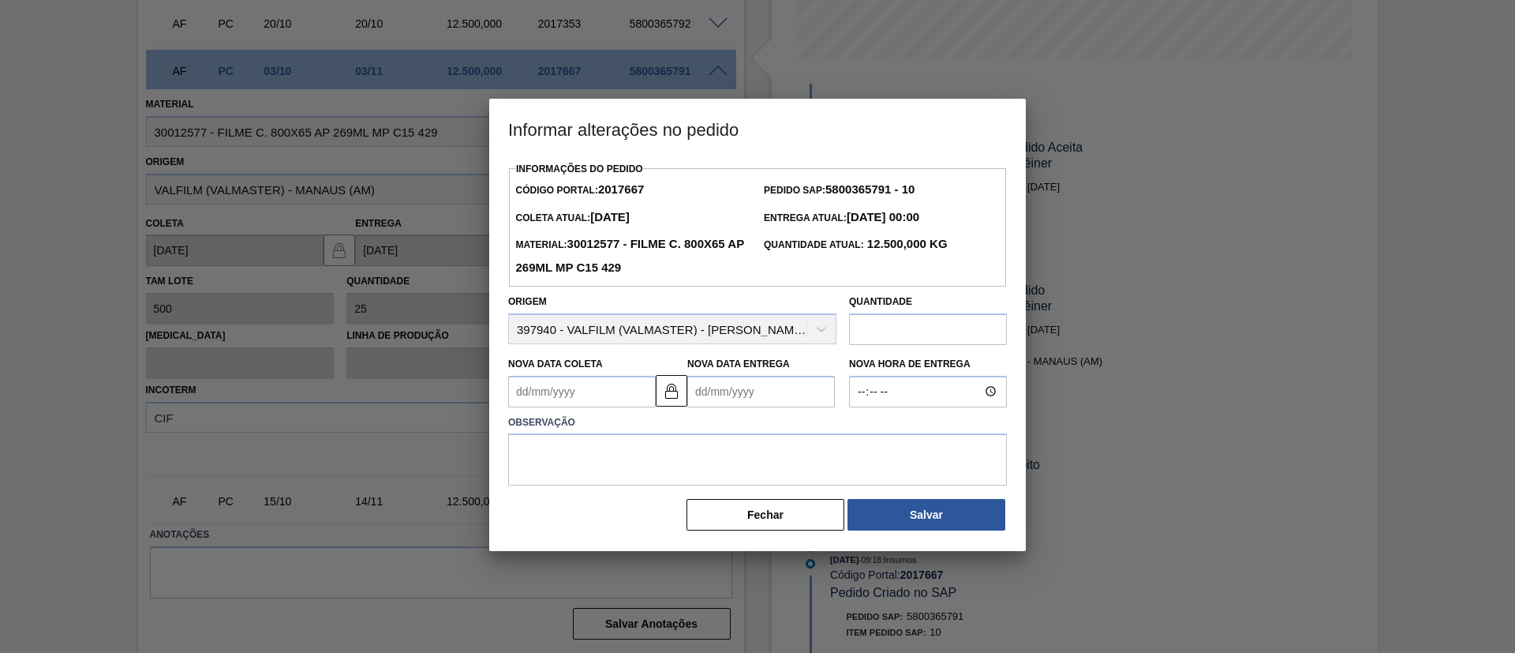
click at [793, 537] on div "Informações do Pedido Código Portal: 2017667 Pedido SAP: 5800365791 - 10 Coleta…" at bounding box center [757, 354] width 537 height 393
click at [777, 525] on button "Fechar" at bounding box center [766, 515] width 158 height 32
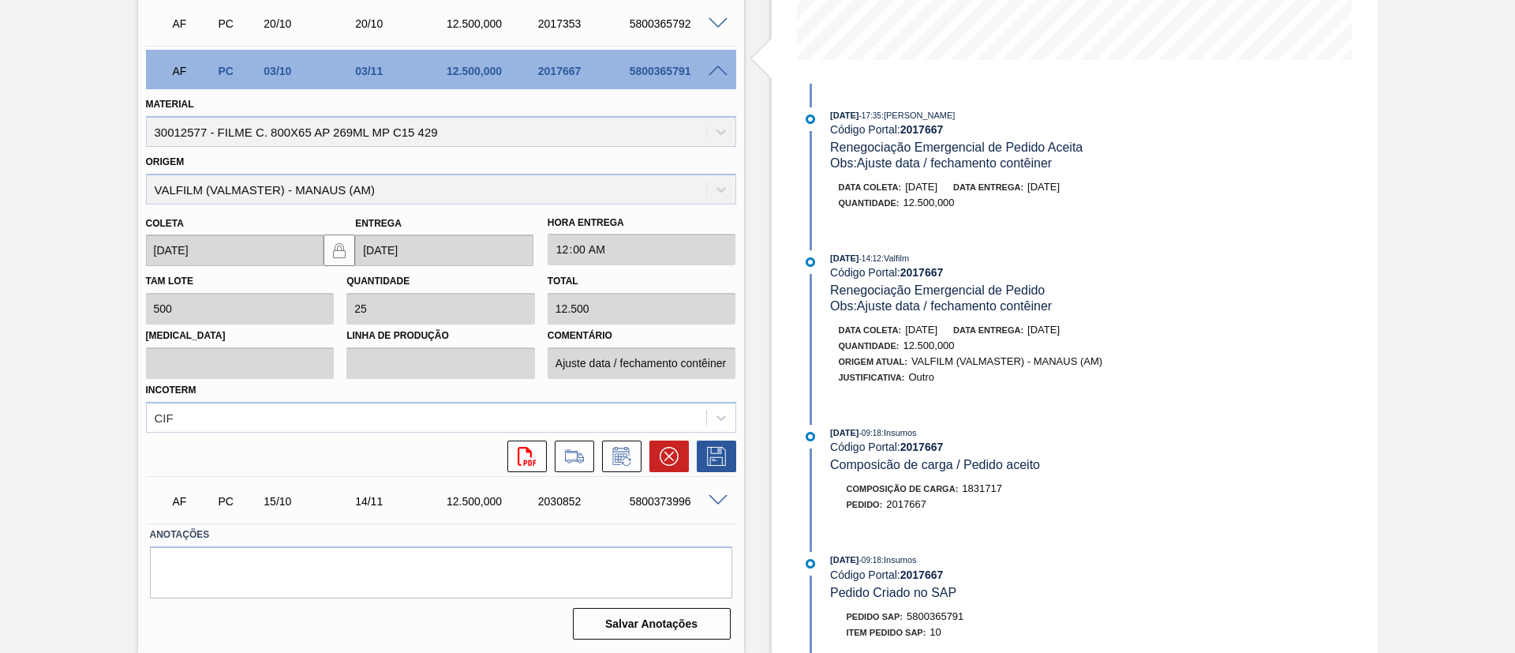
click at [342, 430] on div "CIF" at bounding box center [441, 417] width 590 height 31
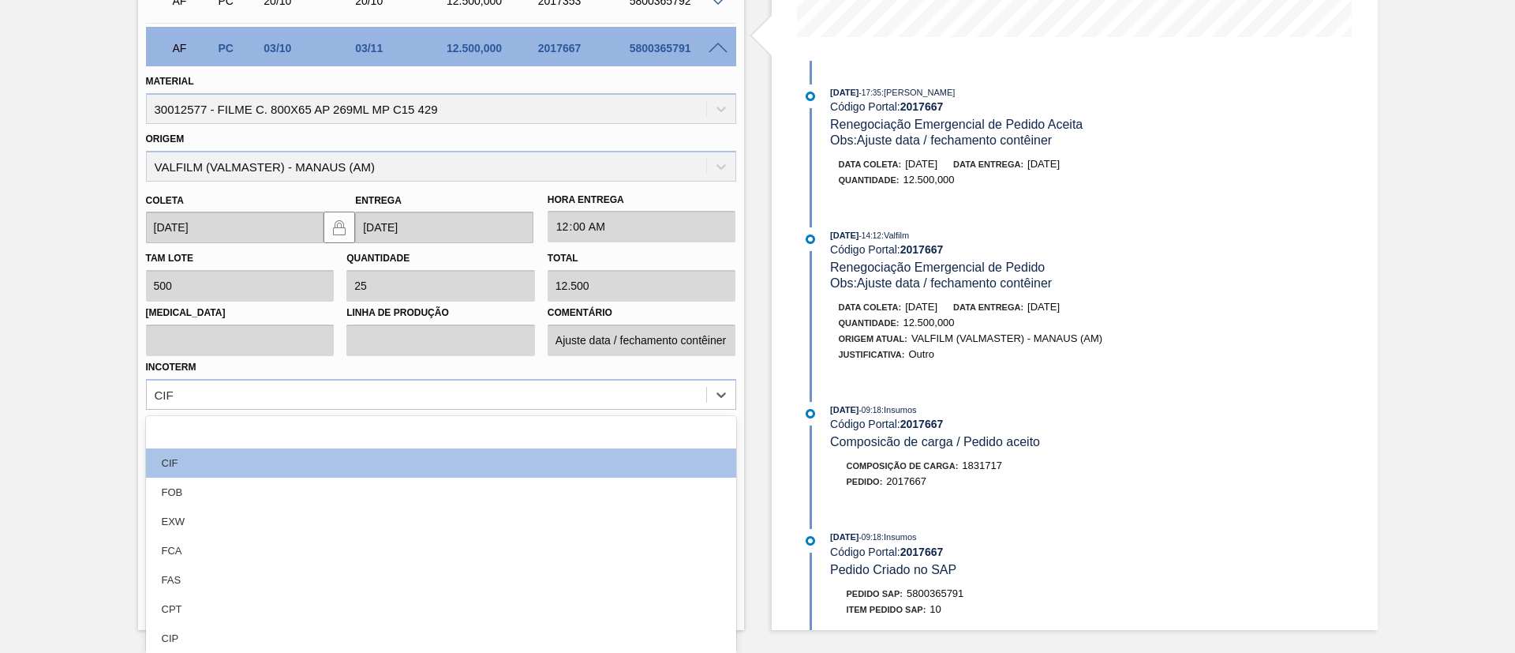
drag, startPoint x: 294, startPoint y: 492, endPoint x: 323, endPoint y: 489, distance: 28.6
click at [294, 494] on div "FOB" at bounding box center [441, 492] width 590 height 29
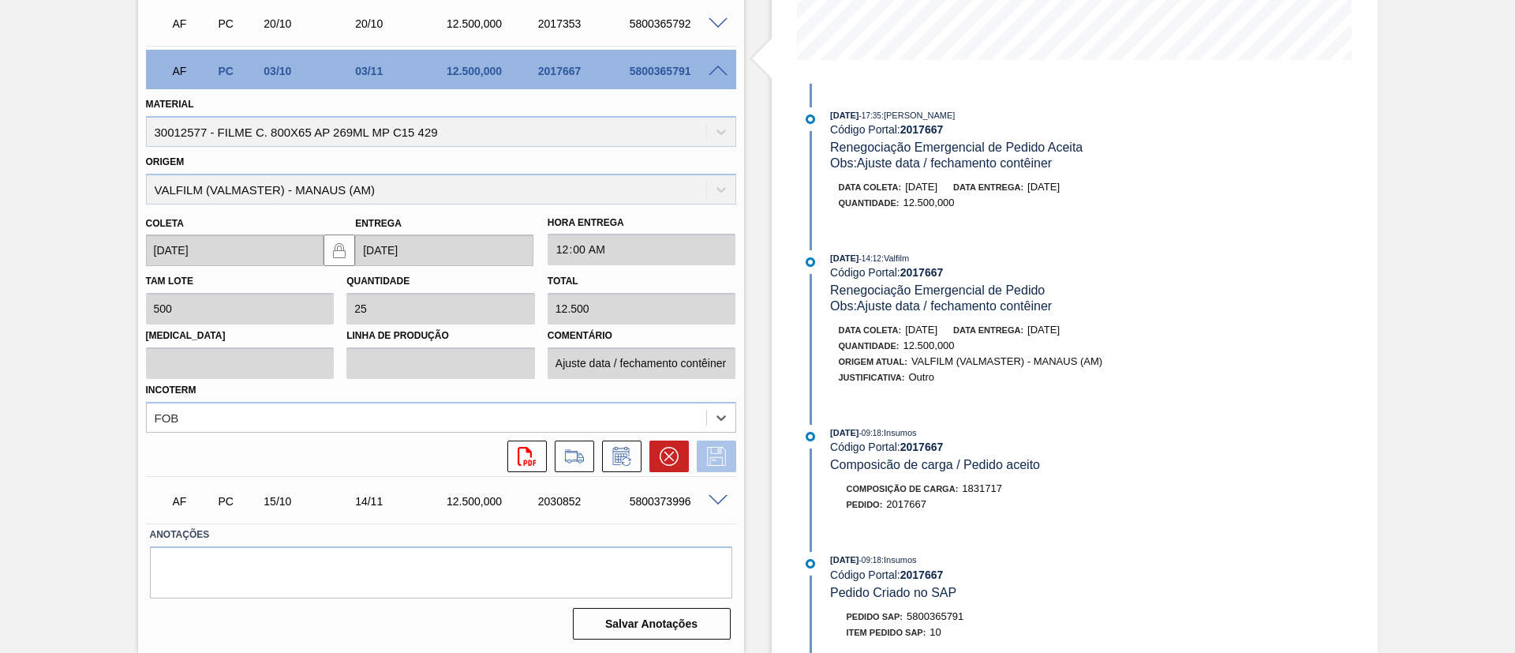
click at [713, 454] on icon at bounding box center [716, 456] width 25 height 19
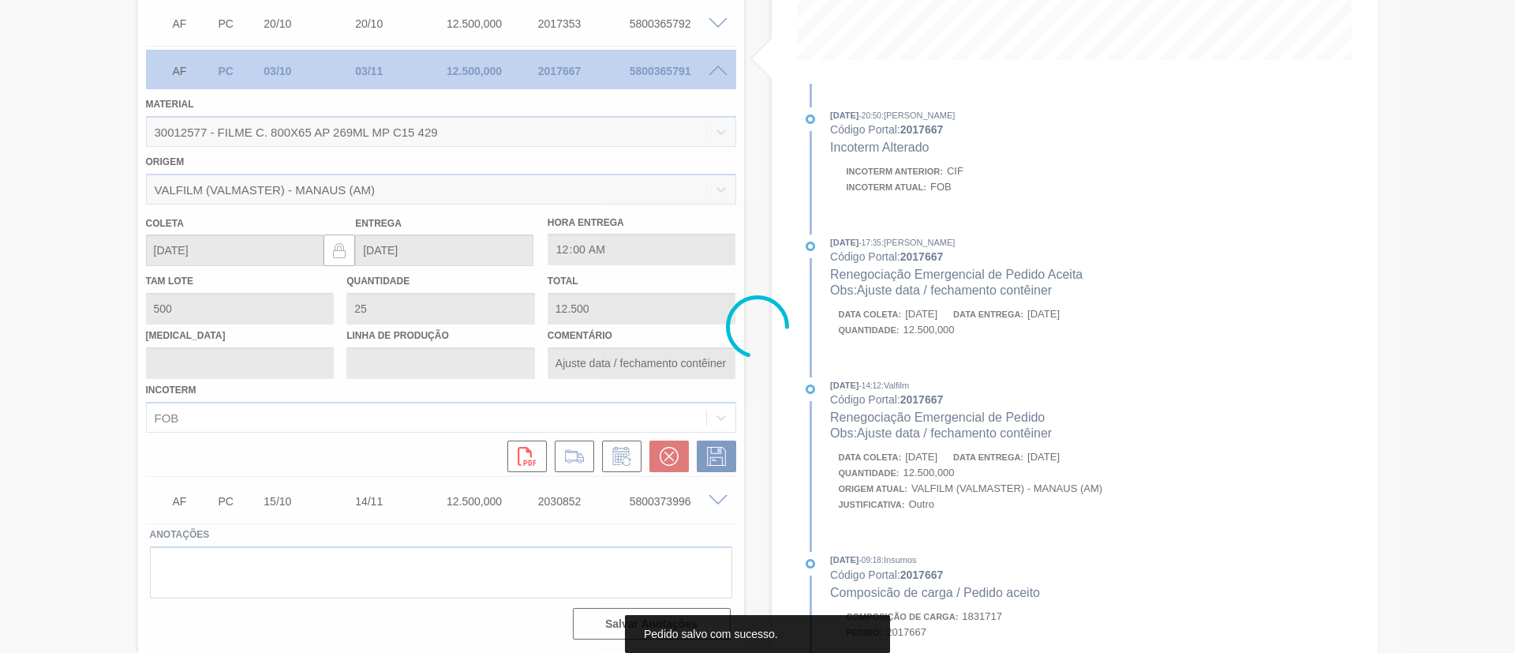
scroll to position [26, 0]
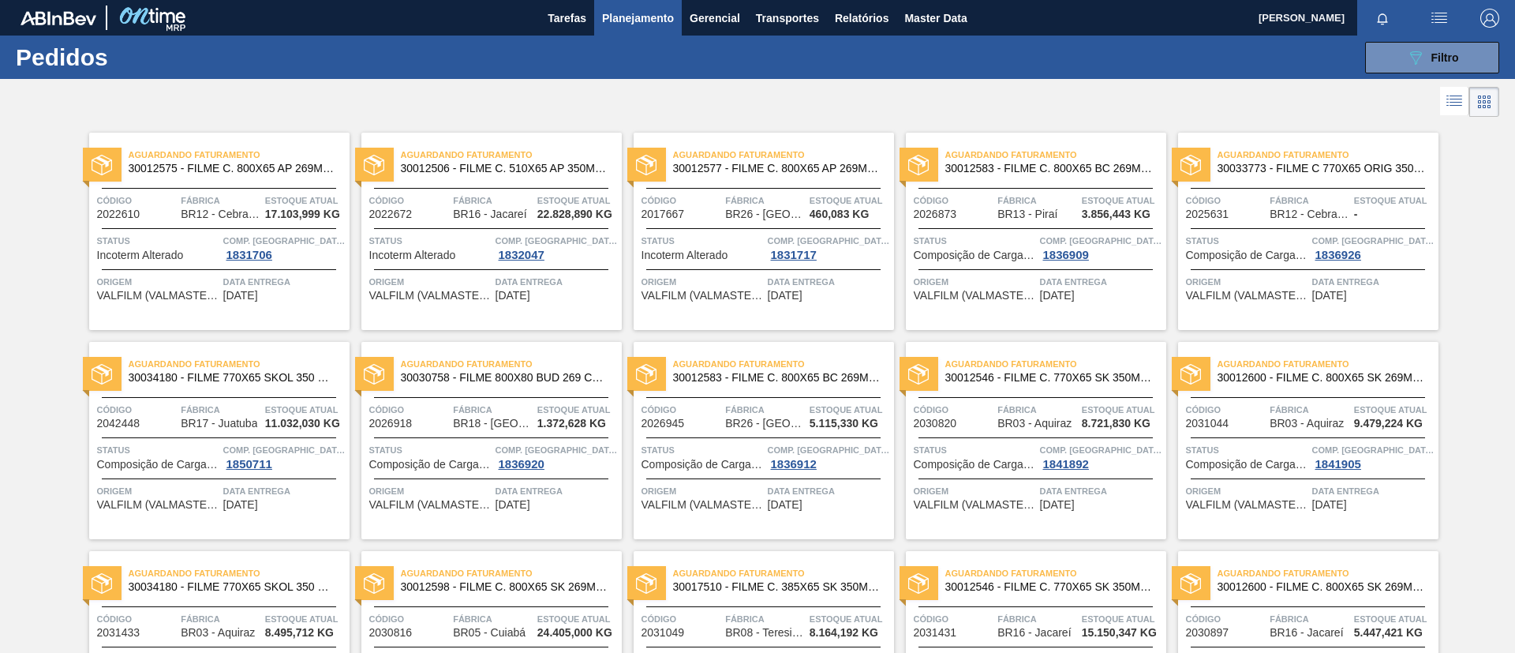
click at [1080, 174] on span "30012583 - FILME C. 800X65 BC 269ML MP C15 429" at bounding box center [1050, 169] width 208 height 12
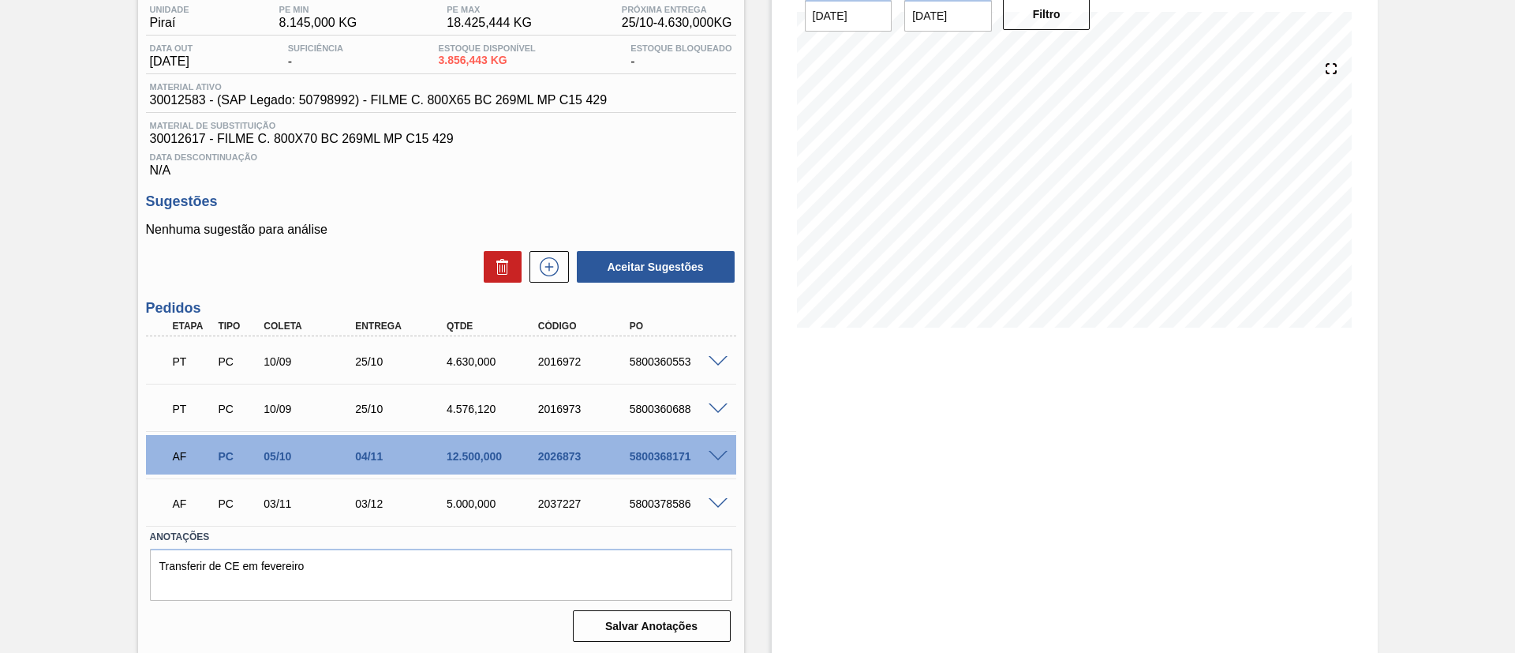
scroll to position [137, 0]
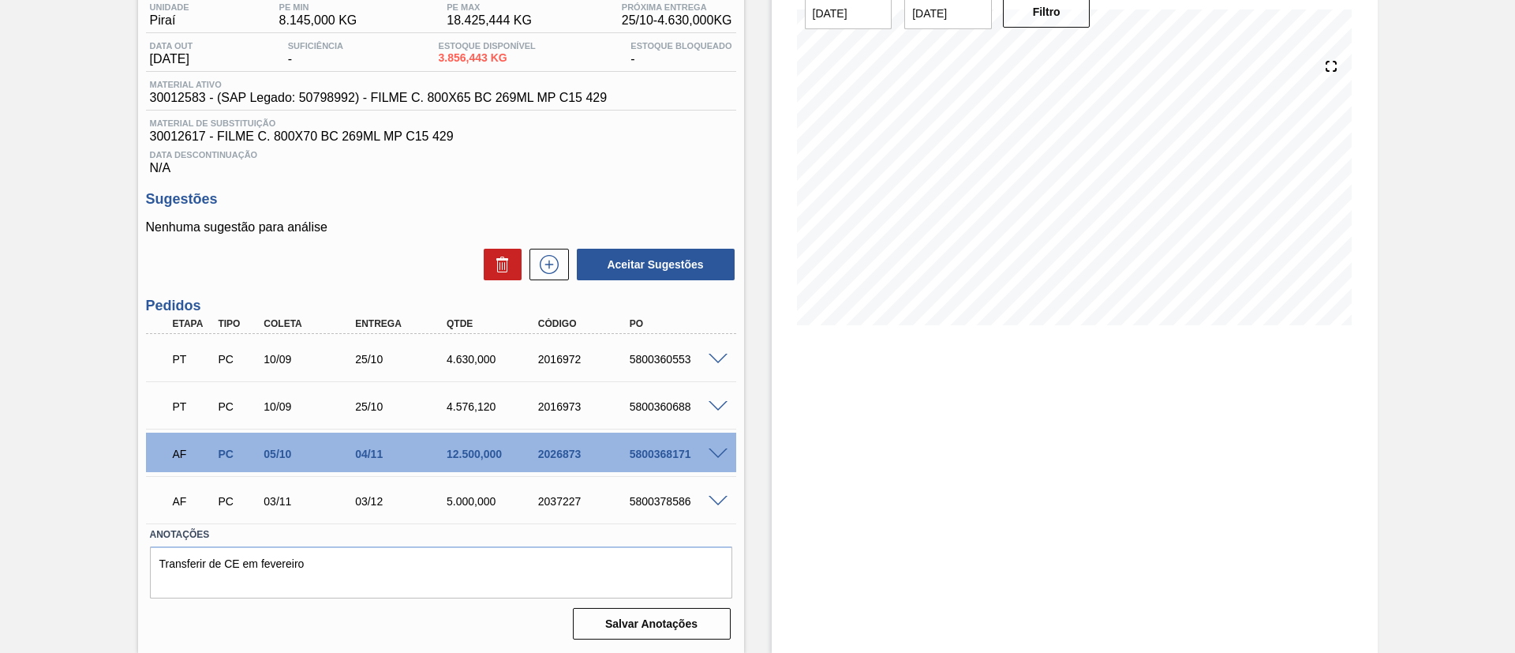
click at [713, 447] on div at bounding box center [721, 453] width 32 height 12
click at [716, 449] on span at bounding box center [718, 454] width 19 height 12
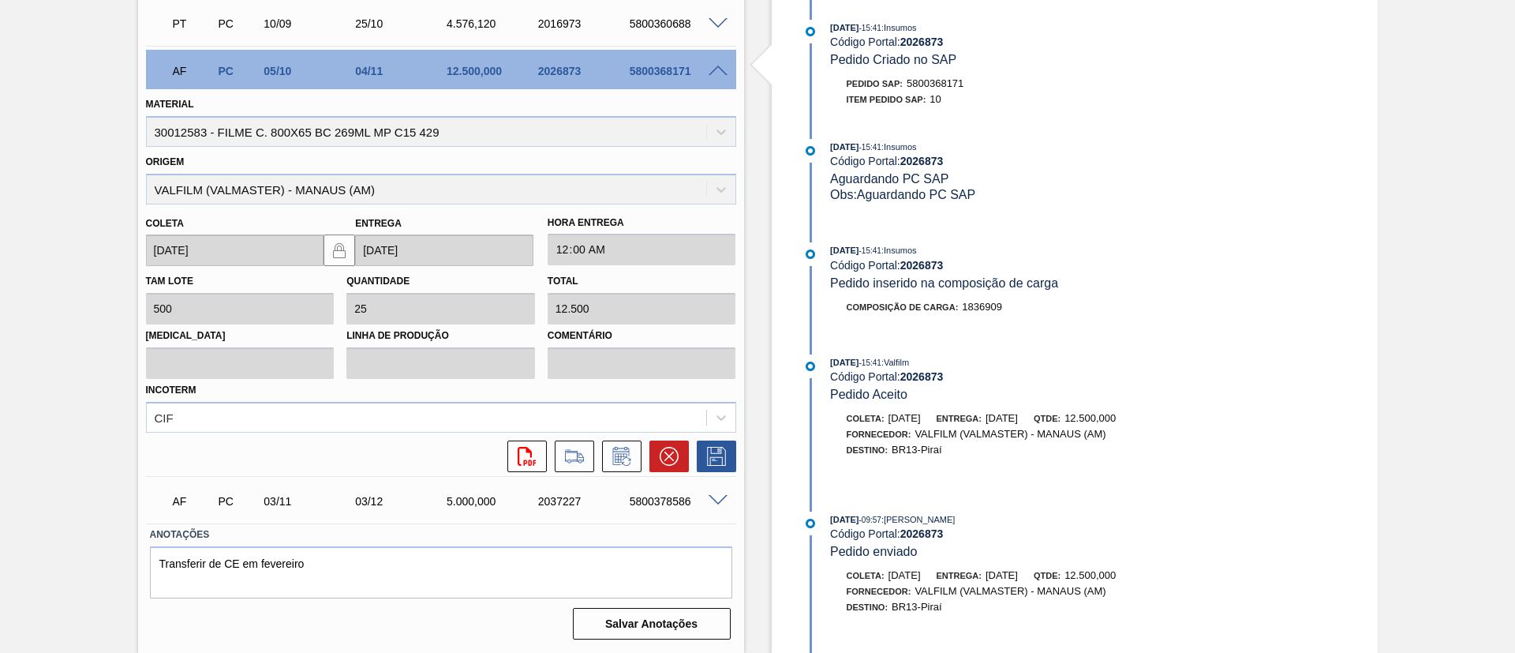
scroll to position [163, 0]
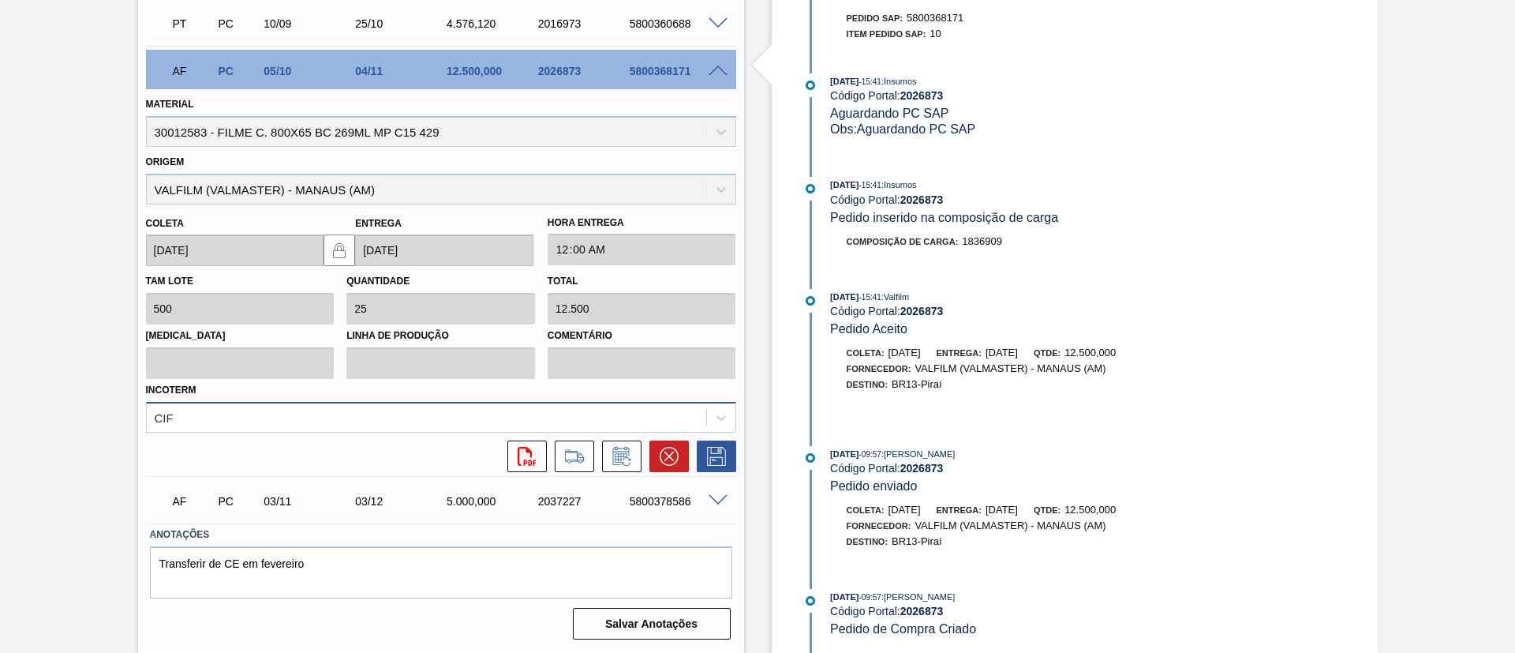
click at [285, 414] on div "Material 30012583 - FILME C. 800X65 BC 269ML MP C15 429 Origem VALFILM (VALMAST…" at bounding box center [441, 280] width 590 height 383
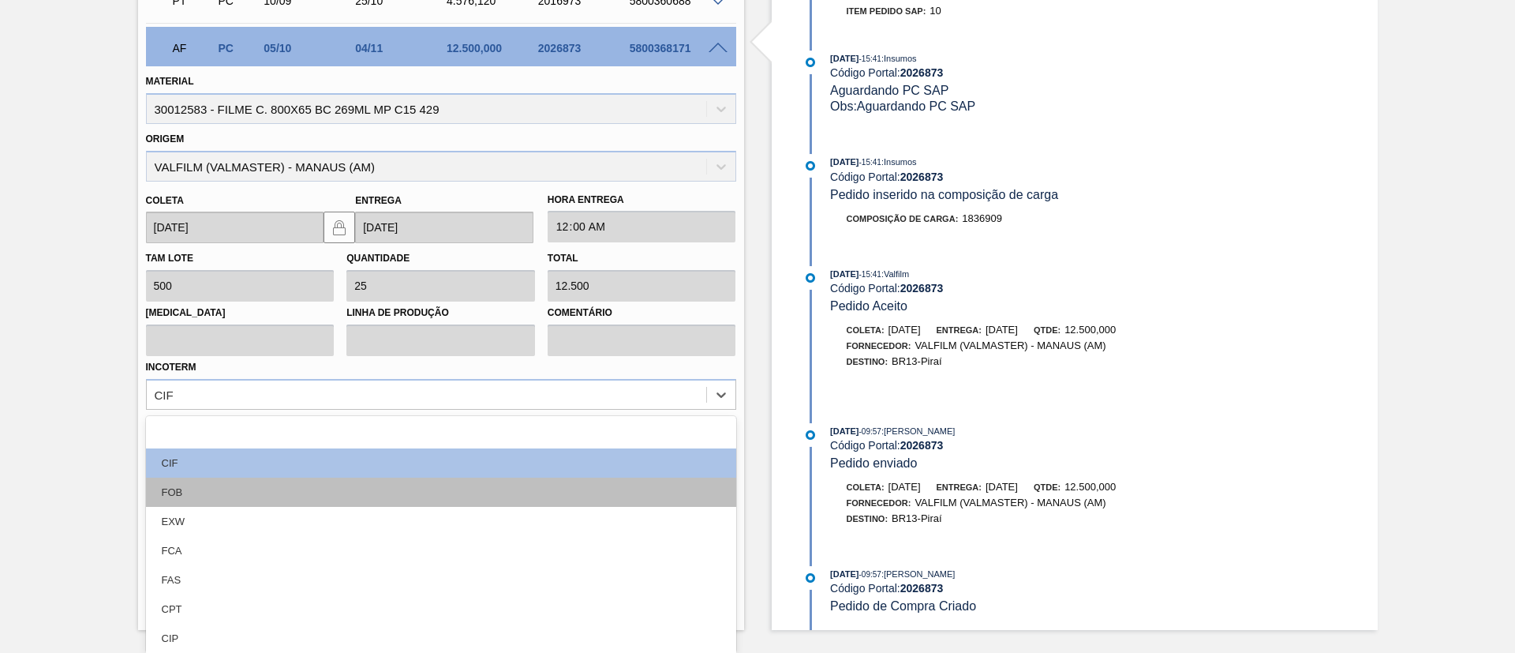
click at [215, 482] on div "FOB" at bounding box center [441, 492] width 590 height 29
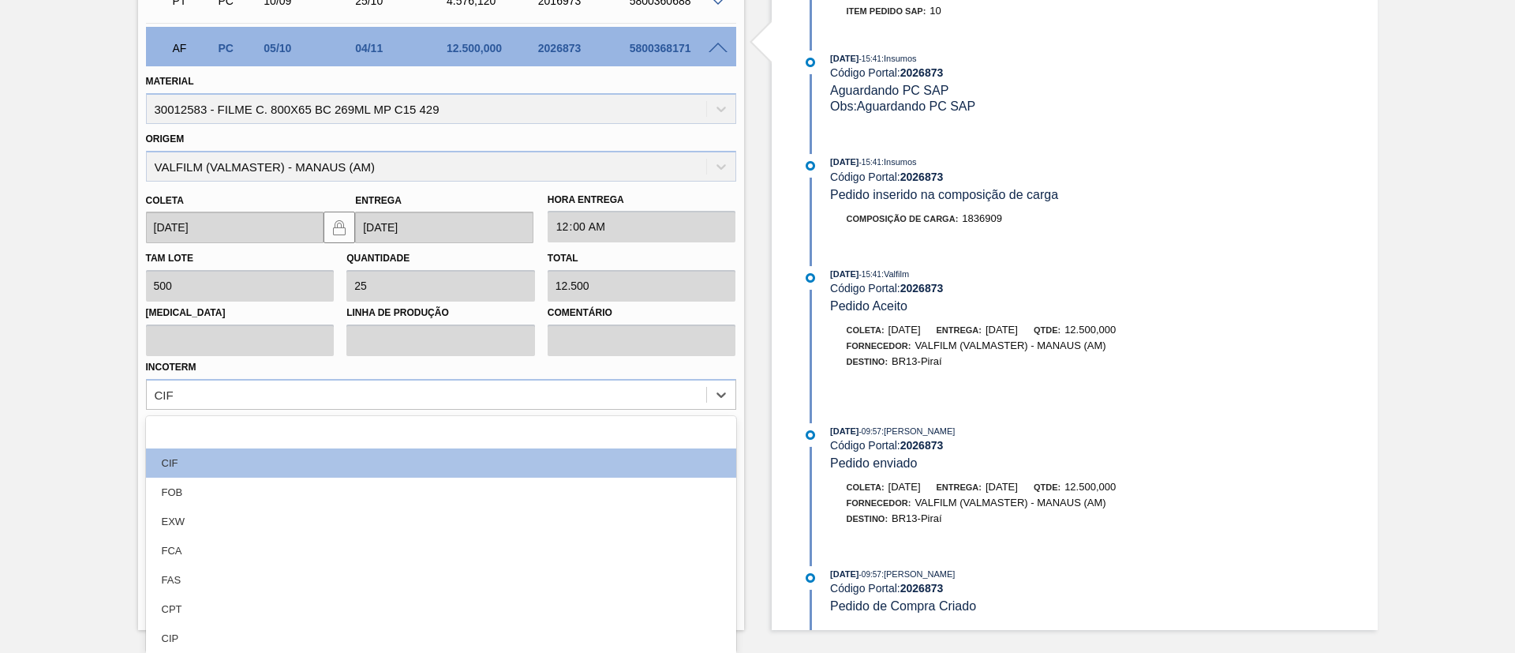
scroll to position [519, 0]
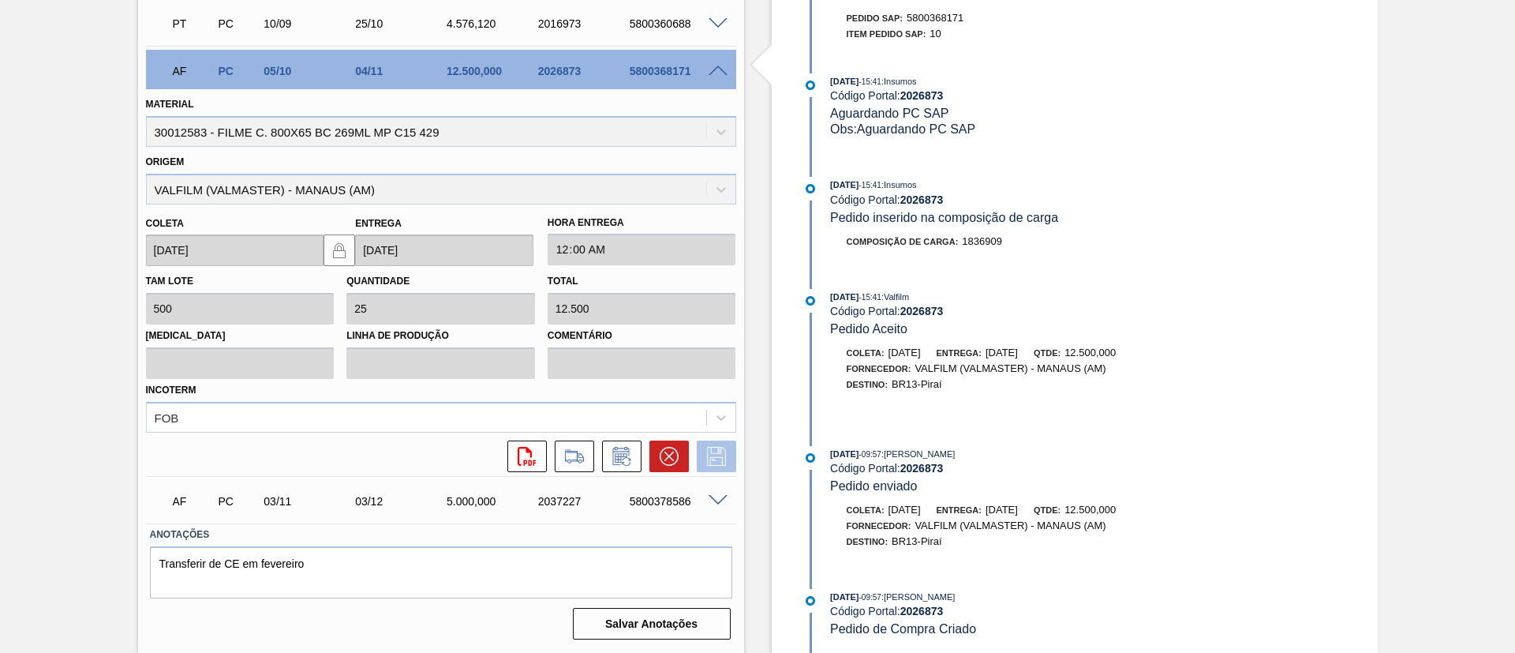
click at [731, 454] on button at bounding box center [716, 456] width 39 height 32
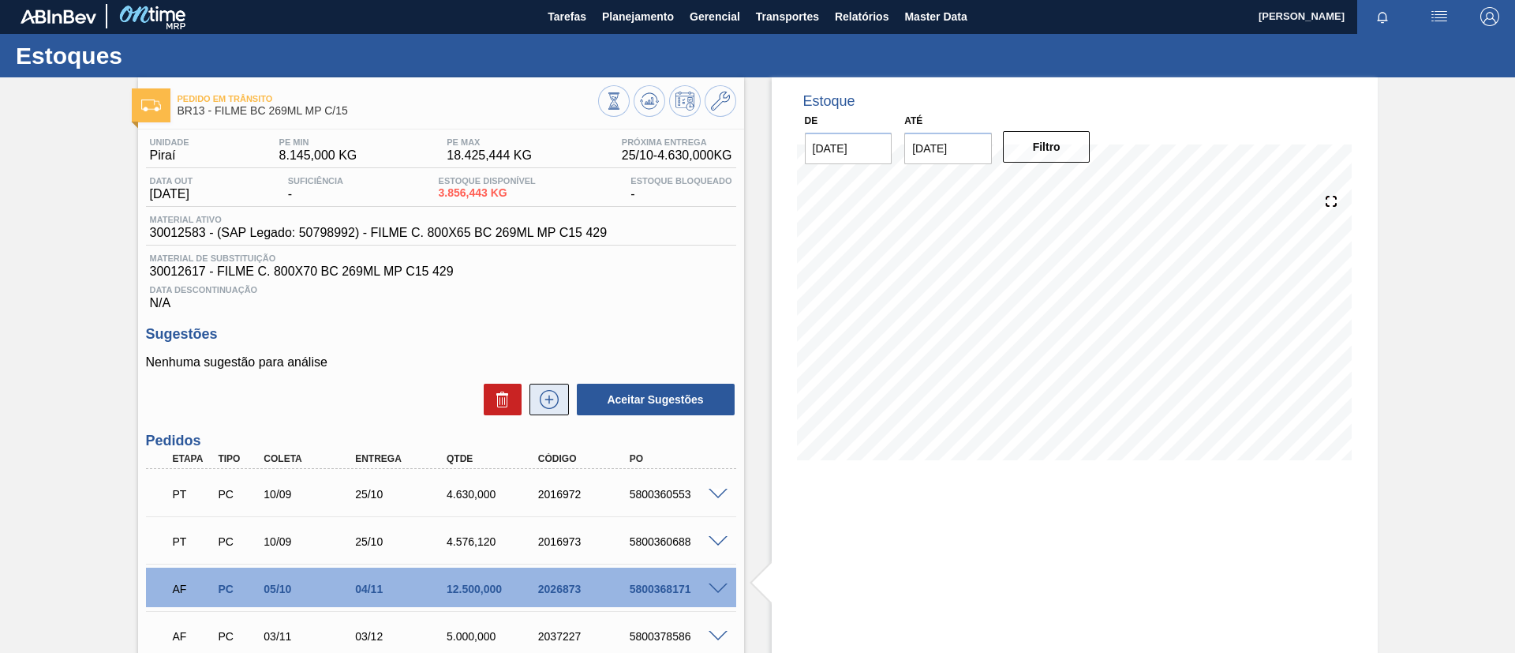
scroll to position [0, 0]
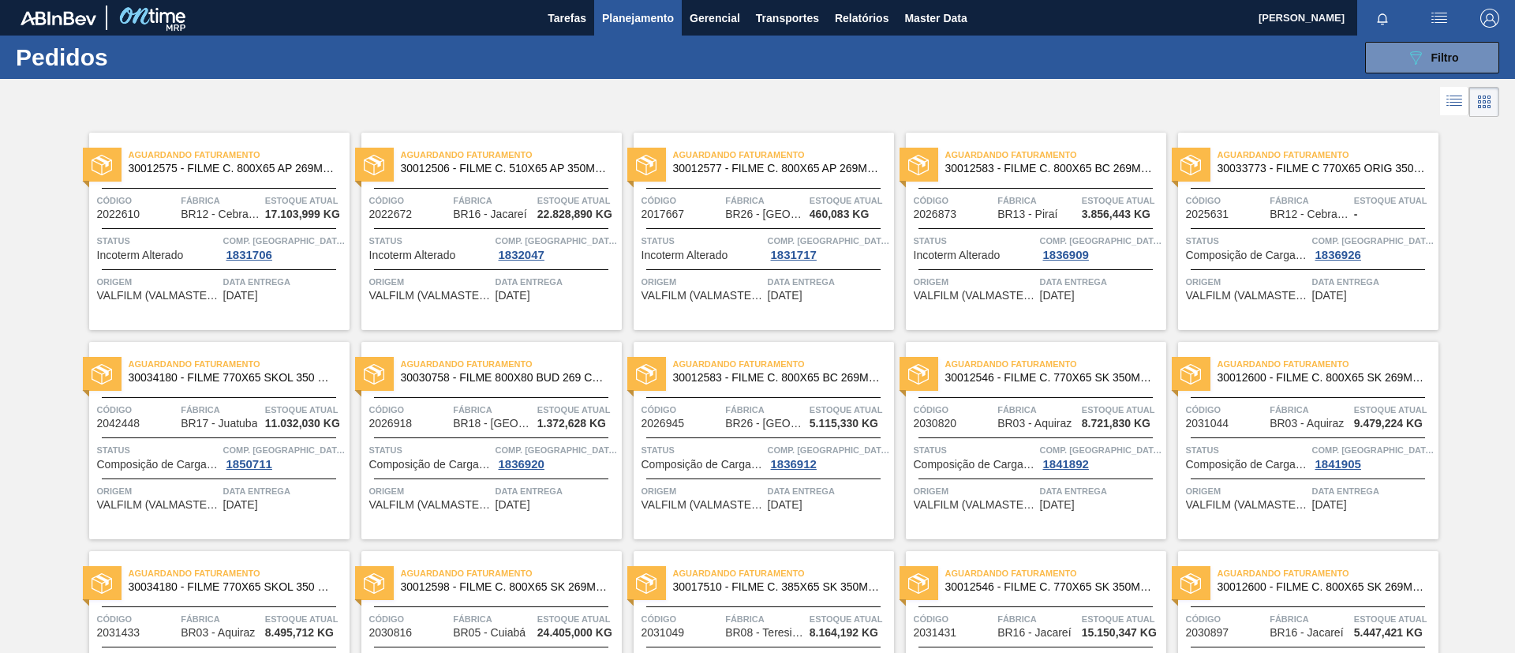
click at [1365, 167] on span "30033773 - FILME C 770X65 ORIG 350ML C12 NIV24" at bounding box center [1322, 169] width 208 height 12
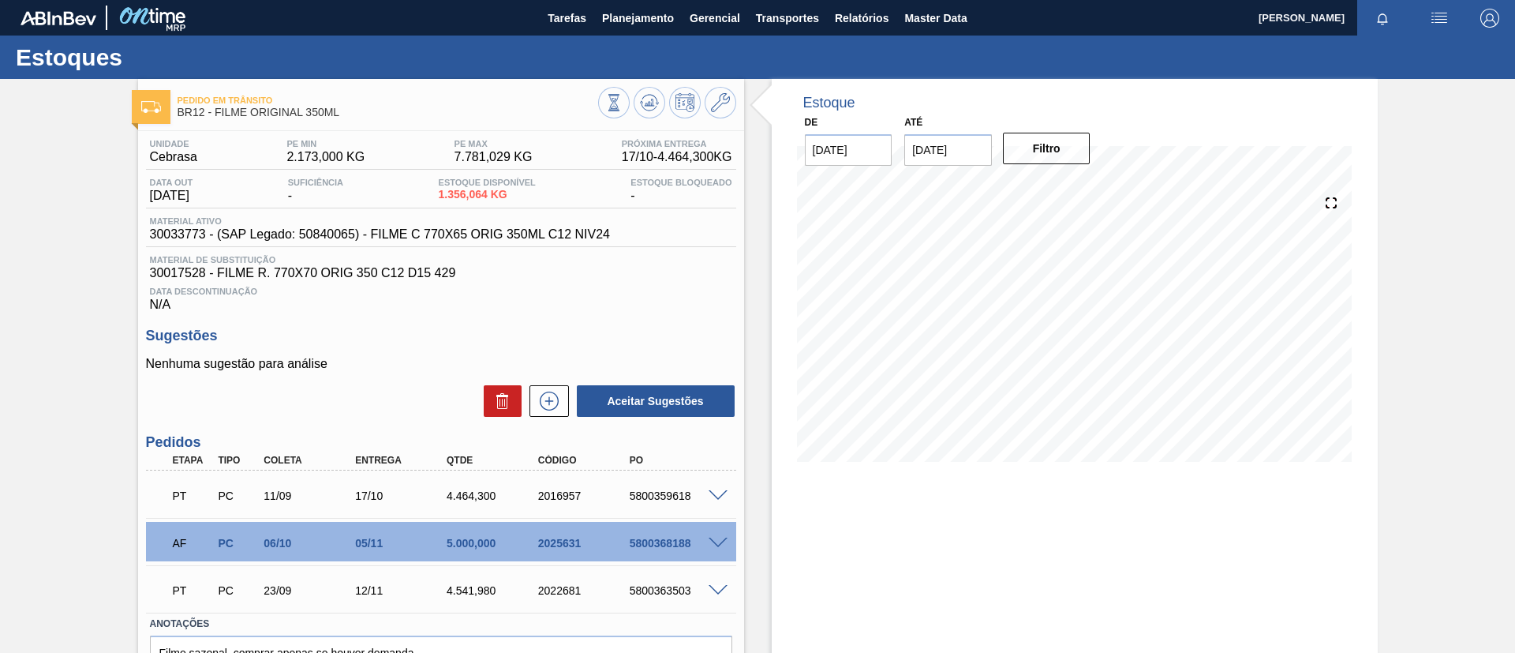
click at [717, 542] on span at bounding box center [718, 543] width 19 height 12
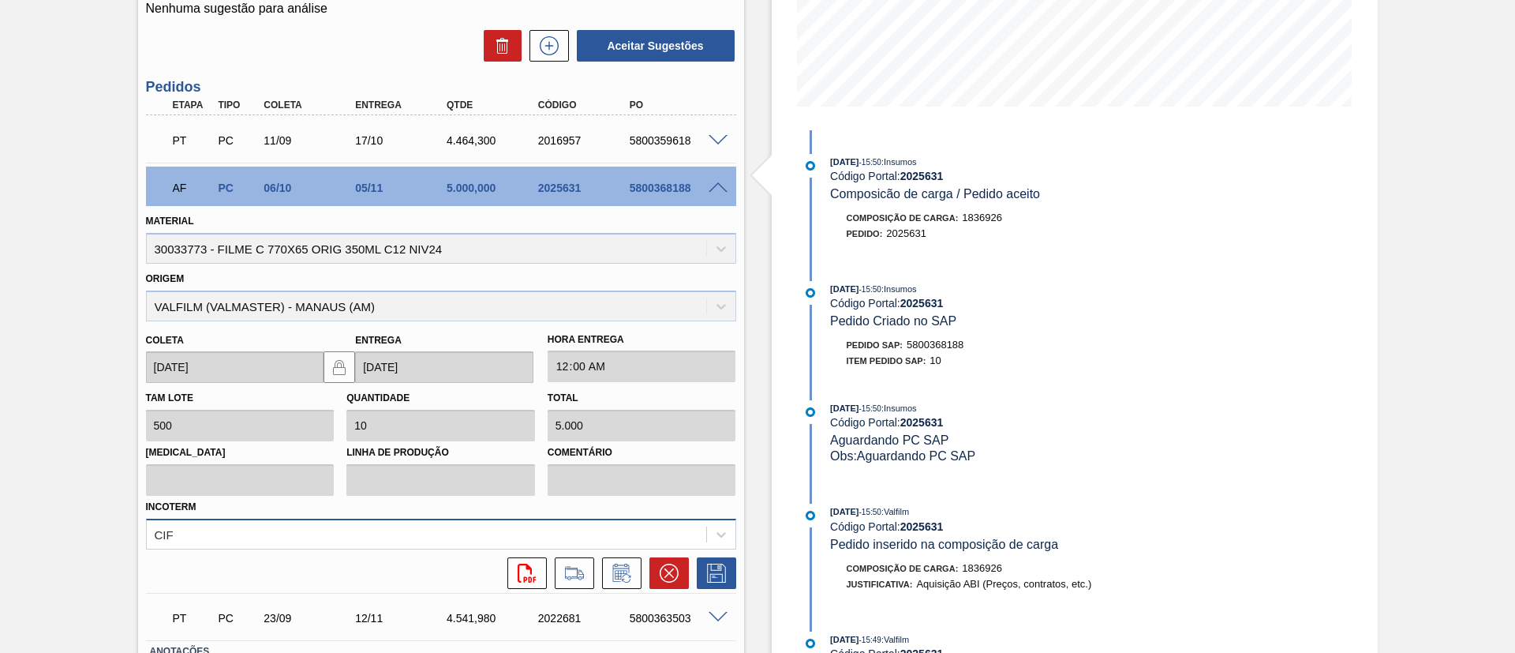
click at [250, 518] on div "Incoterm CIF" at bounding box center [441, 523] width 590 height 54
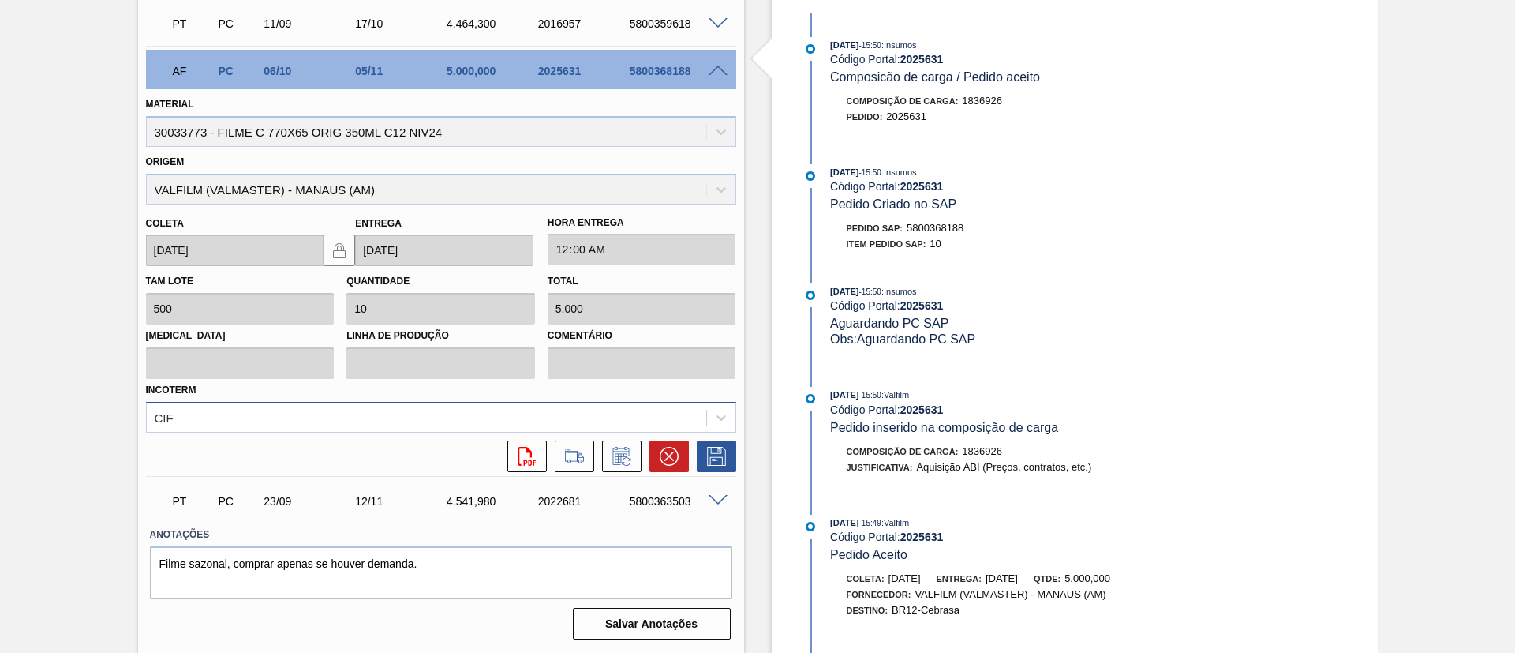
click at [250, 433] on div "CIF" at bounding box center [441, 417] width 590 height 31
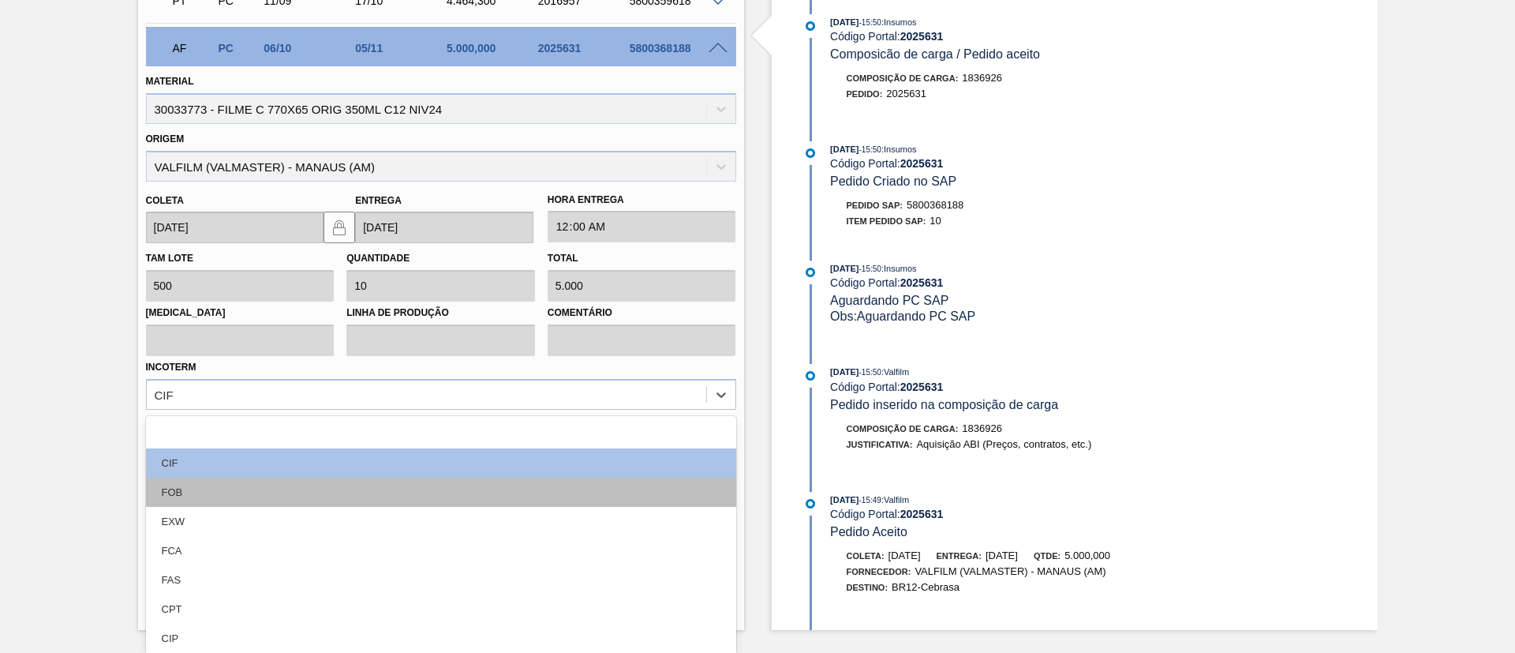
drag, startPoint x: 234, startPoint y: 490, endPoint x: 290, endPoint y: 491, distance: 56.0
click at [236, 490] on div "FOB" at bounding box center [441, 492] width 590 height 29
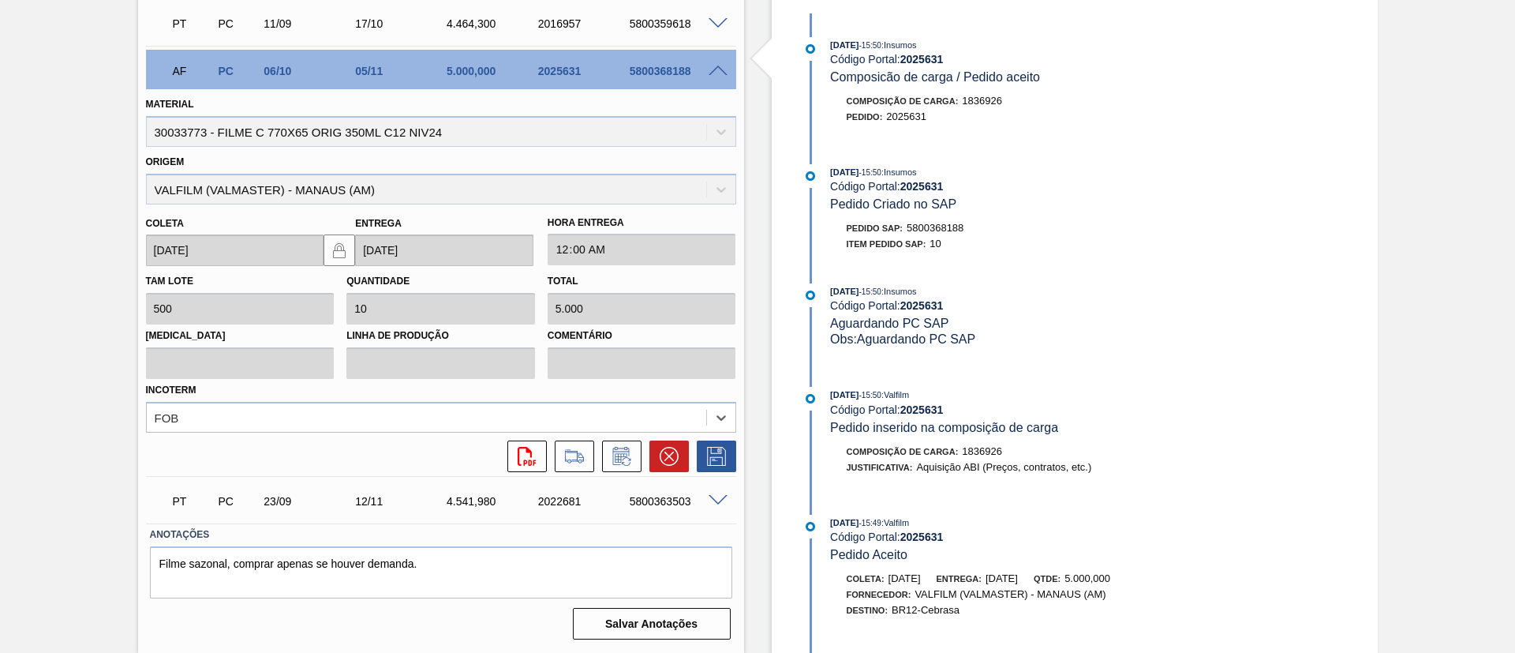
scroll to position [472, 0]
click at [720, 449] on icon at bounding box center [716, 456] width 19 height 19
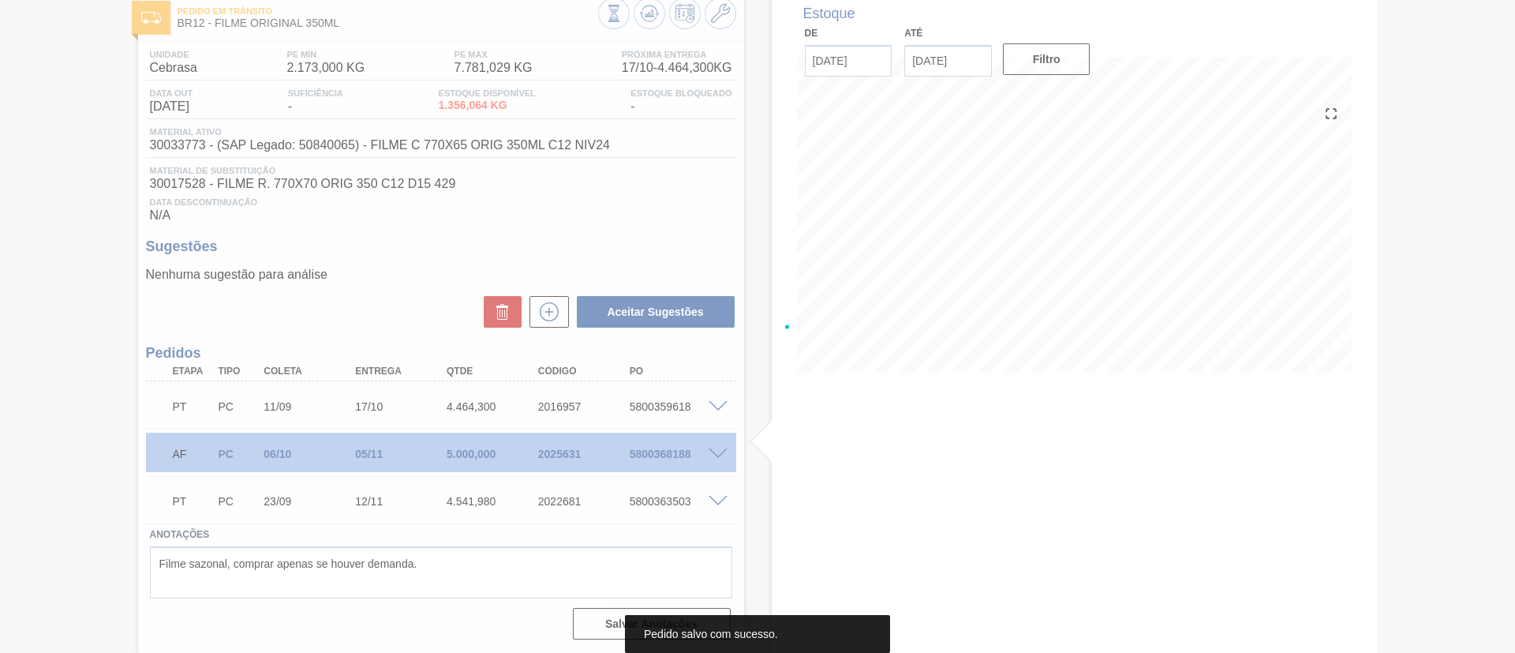
scroll to position [89, 0]
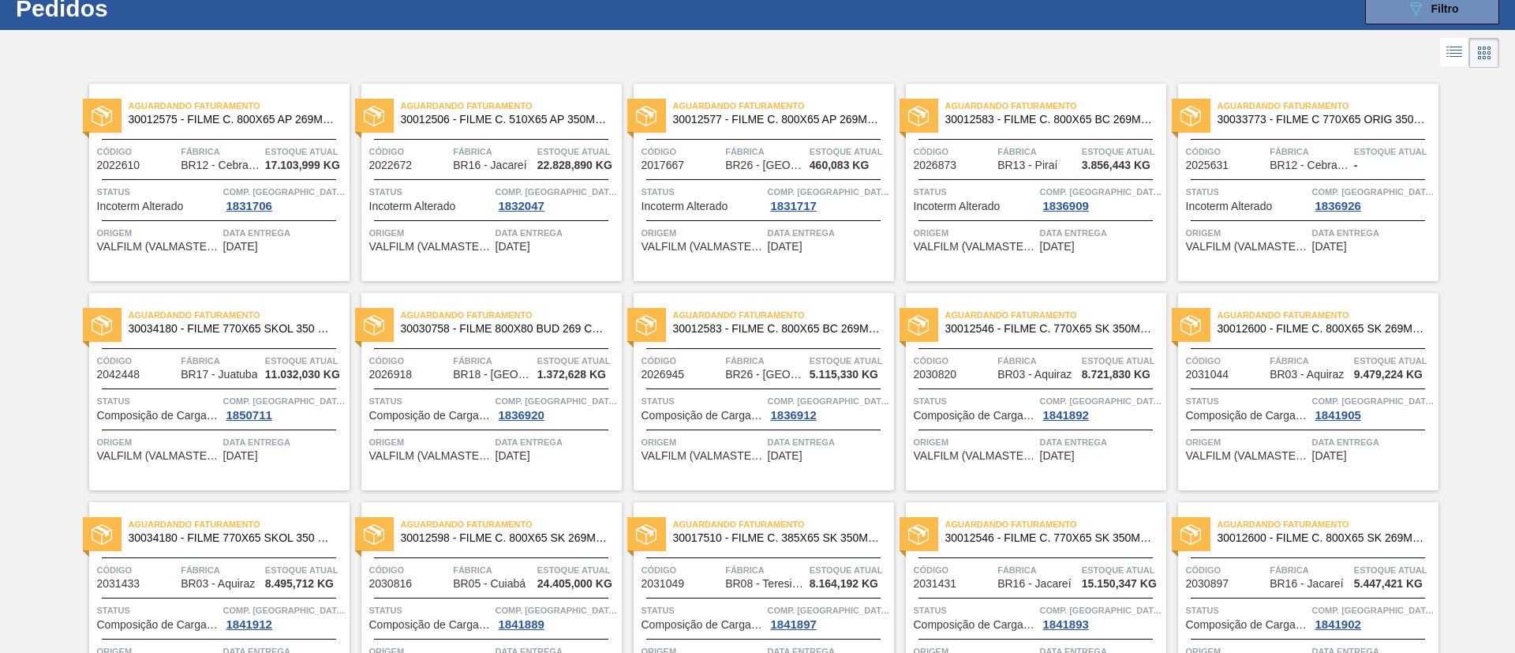
scroll to position [118, 0]
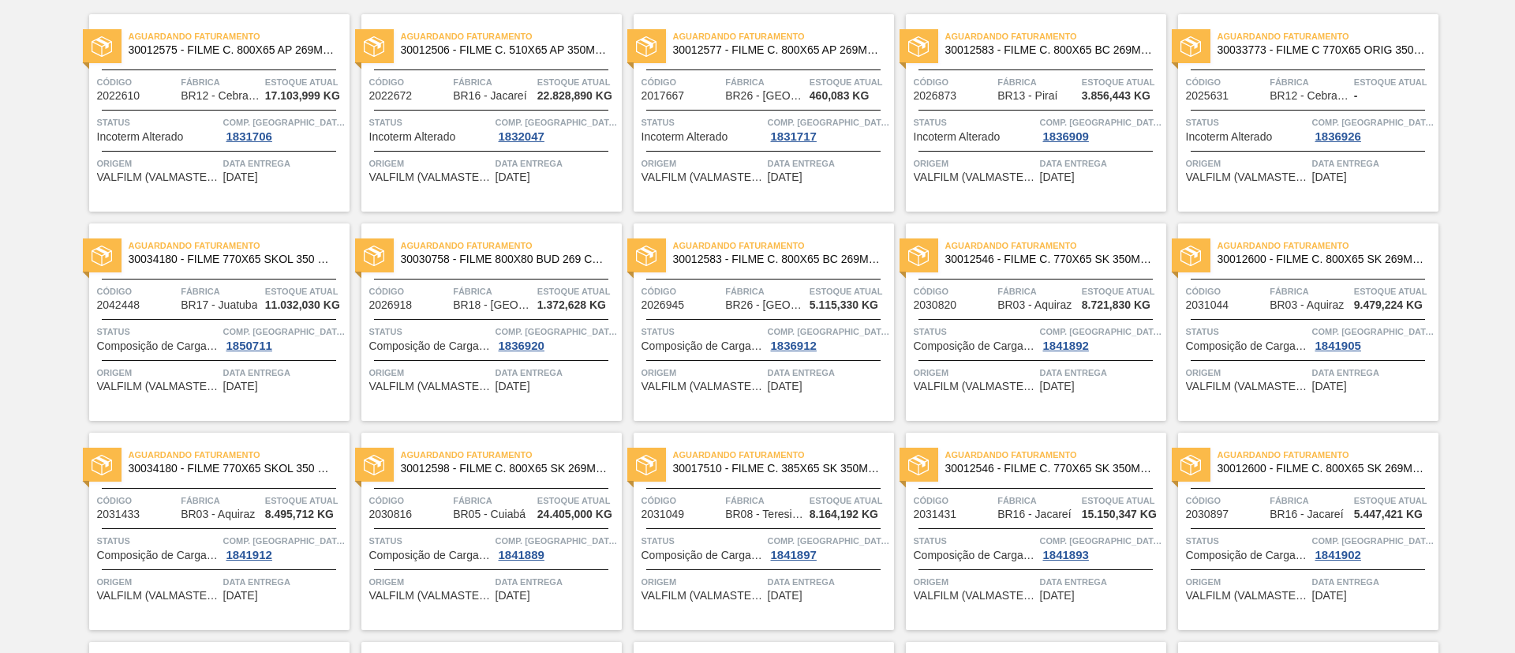
click at [208, 260] on span "30034180 - FILME 770X65 SKOL 350 MP C12" at bounding box center [233, 259] width 208 height 12
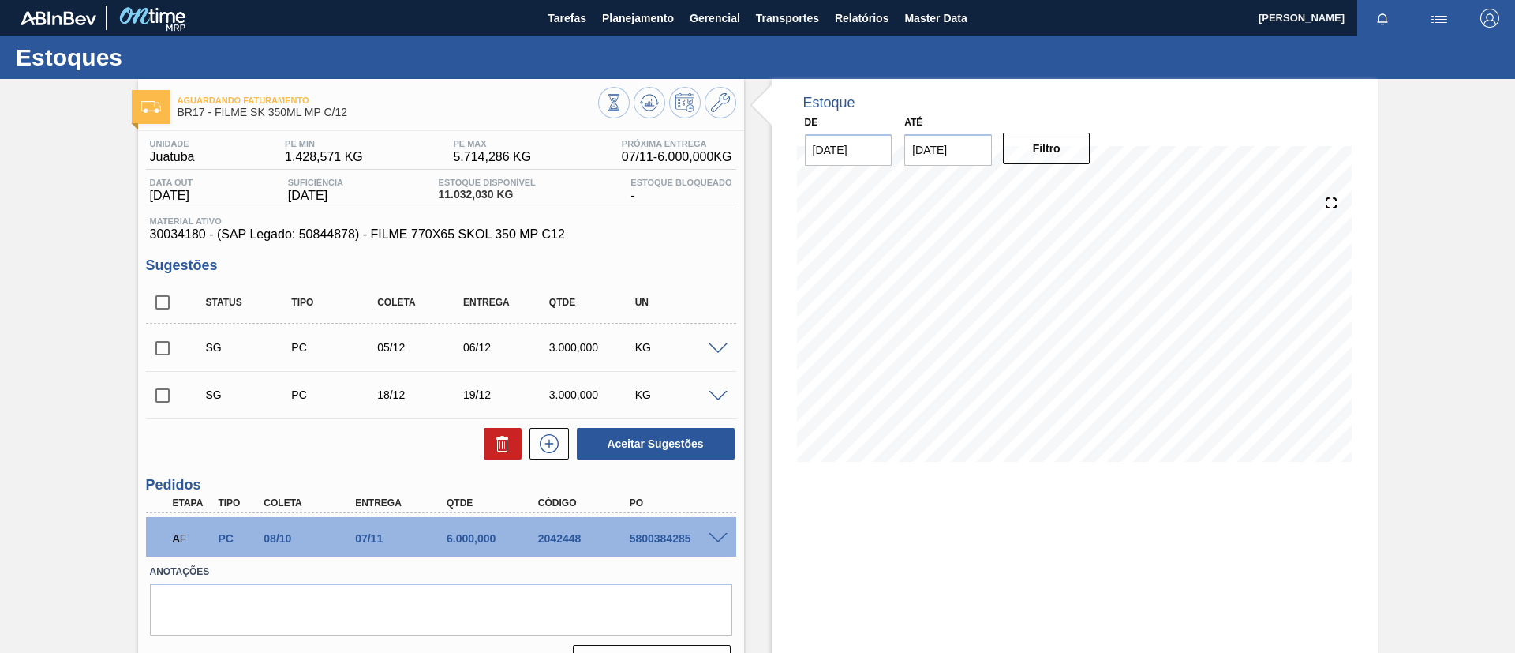
scroll to position [37, 0]
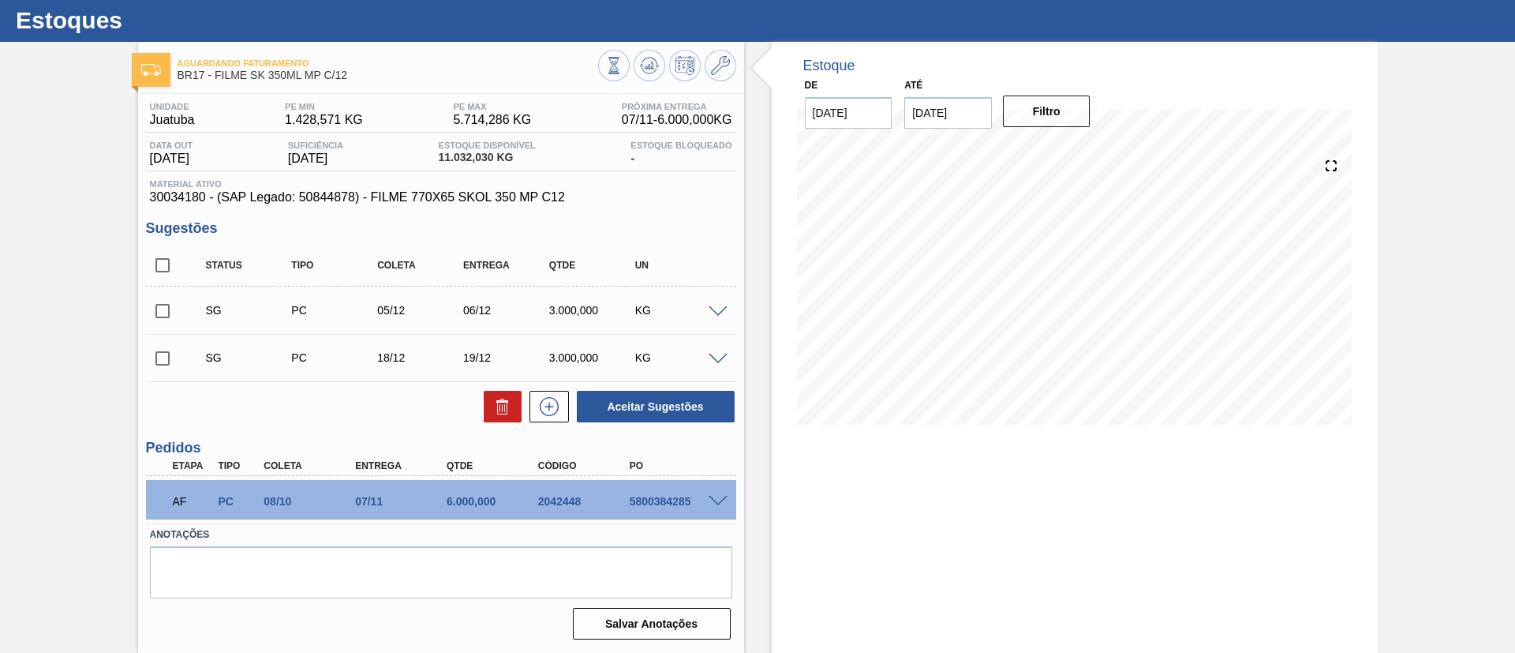
click at [712, 500] on span at bounding box center [718, 502] width 19 height 12
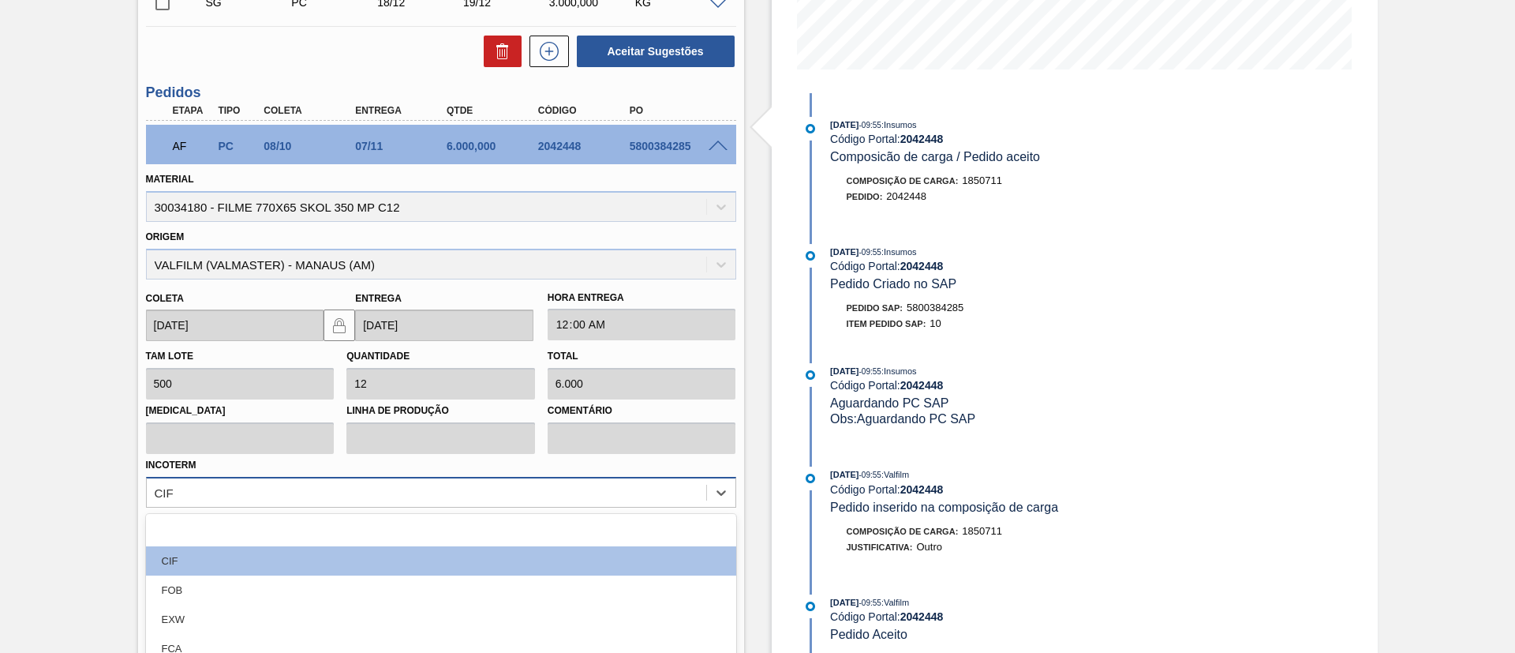
click at [185, 496] on div "option FOB focused, 3 of 12. 12 results available. Use Up and Down to choose op…" at bounding box center [441, 492] width 590 height 31
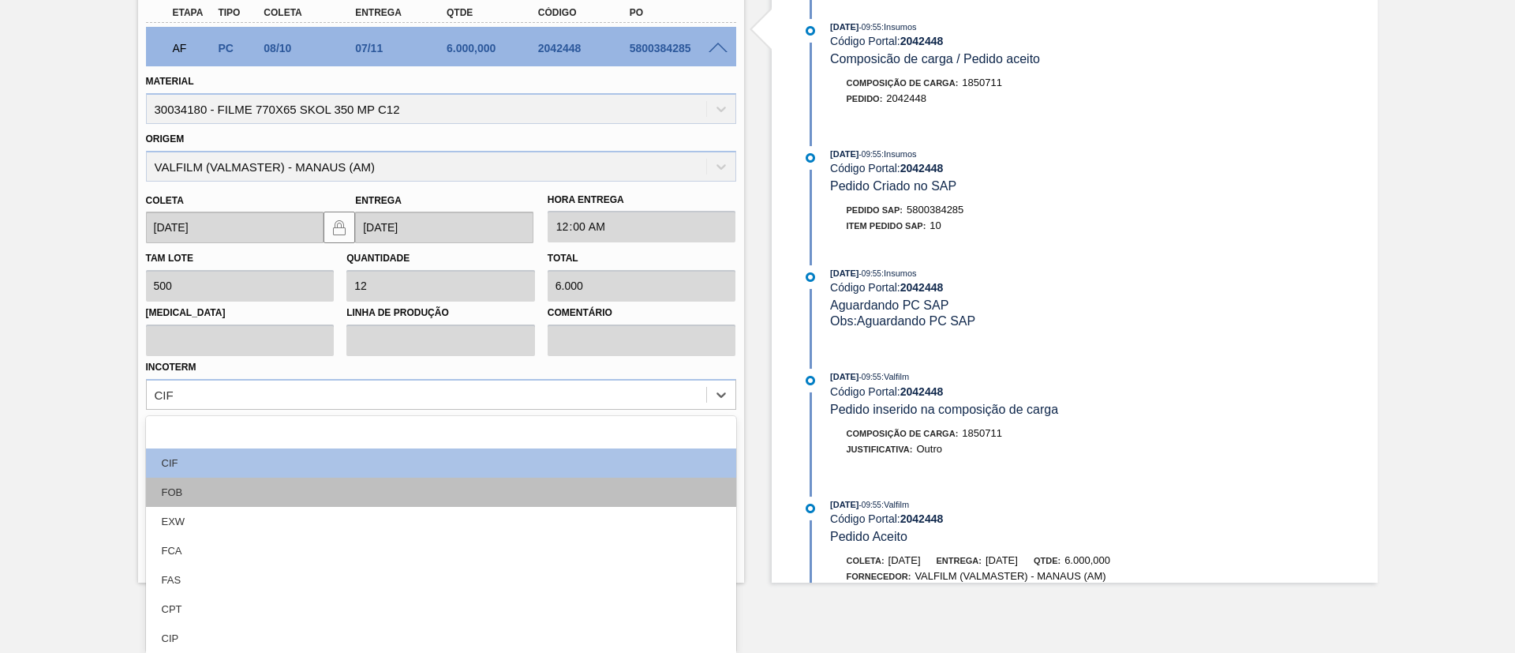
click at [198, 491] on div "FOB" at bounding box center [441, 492] width 590 height 29
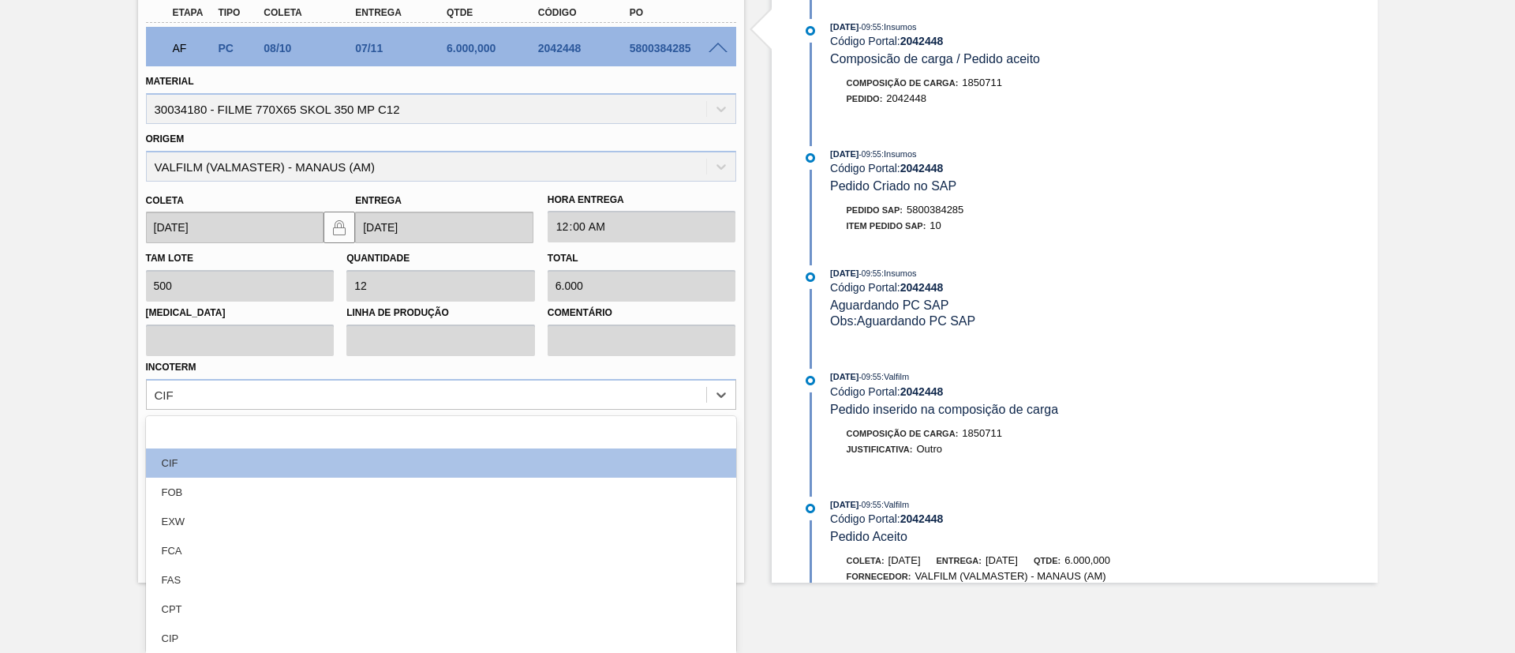
scroll to position [420, 0]
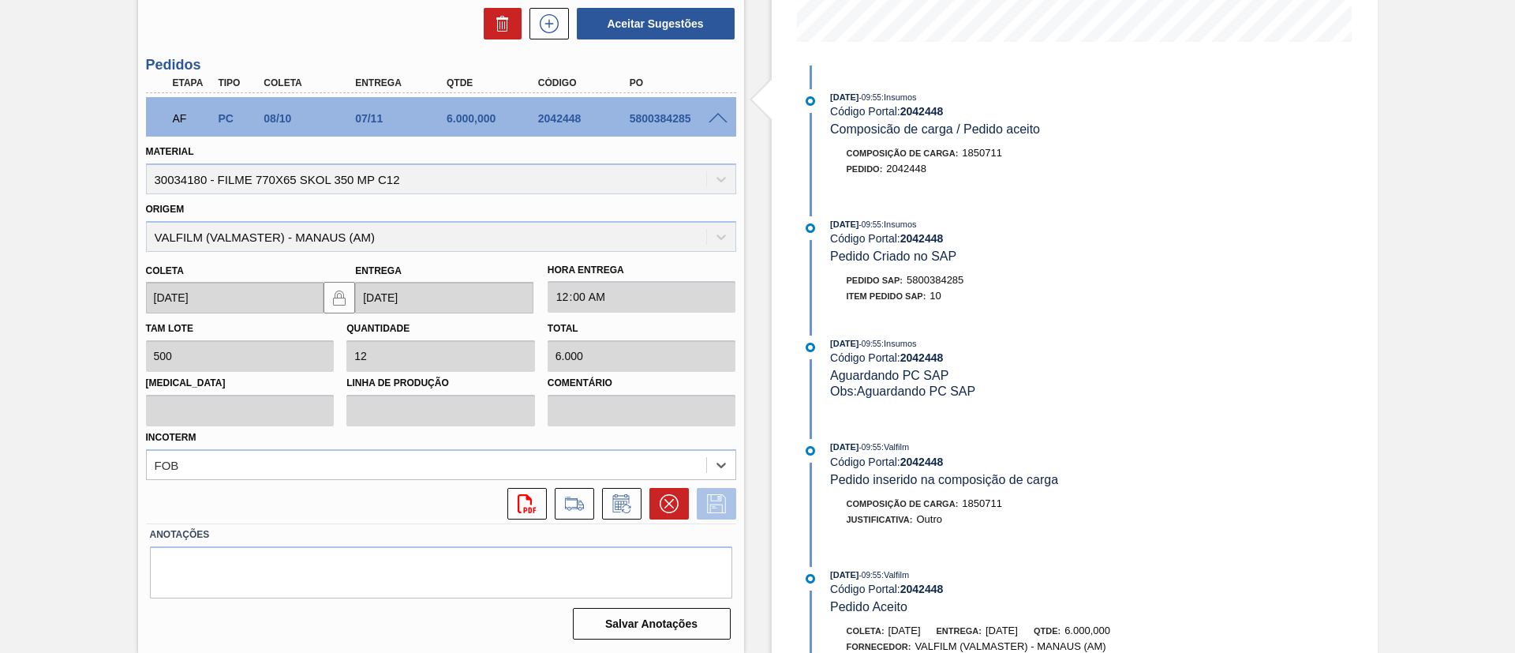
click at [719, 503] on icon at bounding box center [716, 503] width 25 height 19
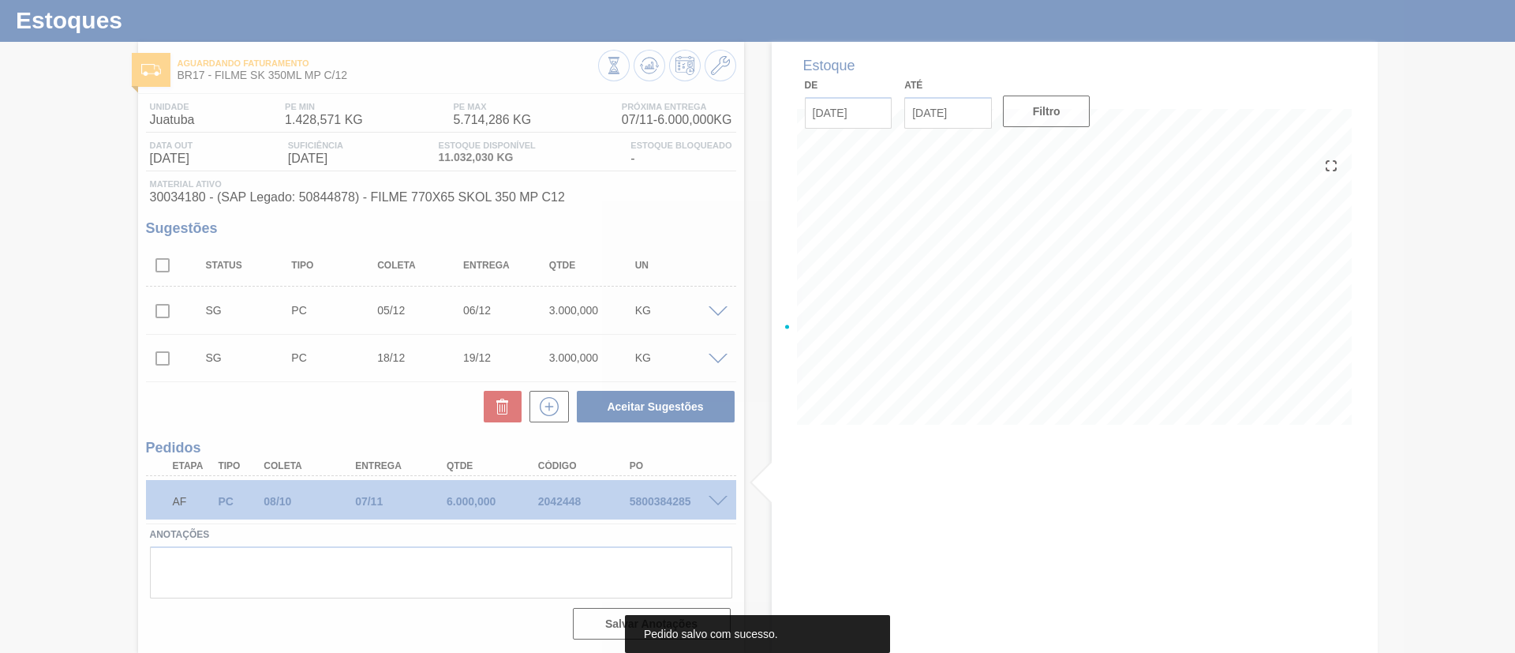
scroll to position [37, 0]
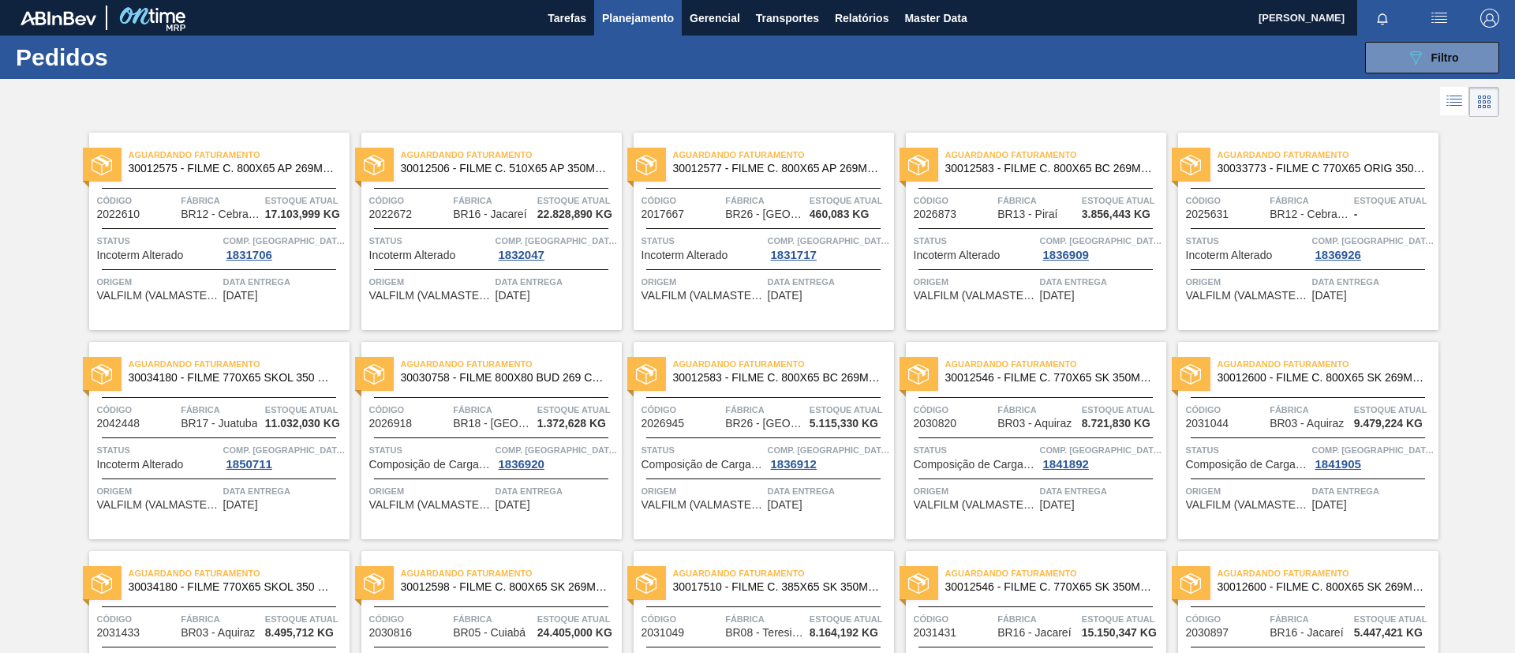
scroll to position [118, 0]
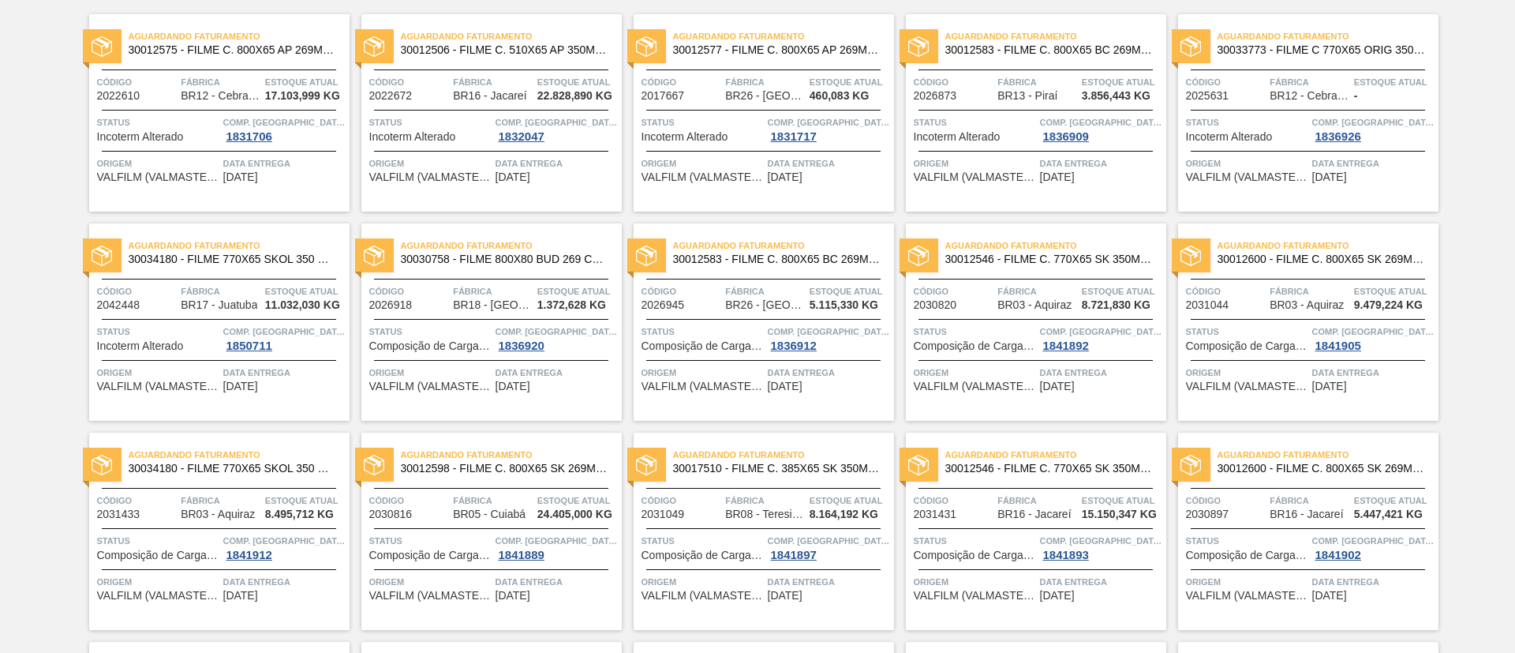
click at [590, 262] on span "30030758 - FILME 800X80 BUD 269 C15 429" at bounding box center [505, 259] width 208 height 12
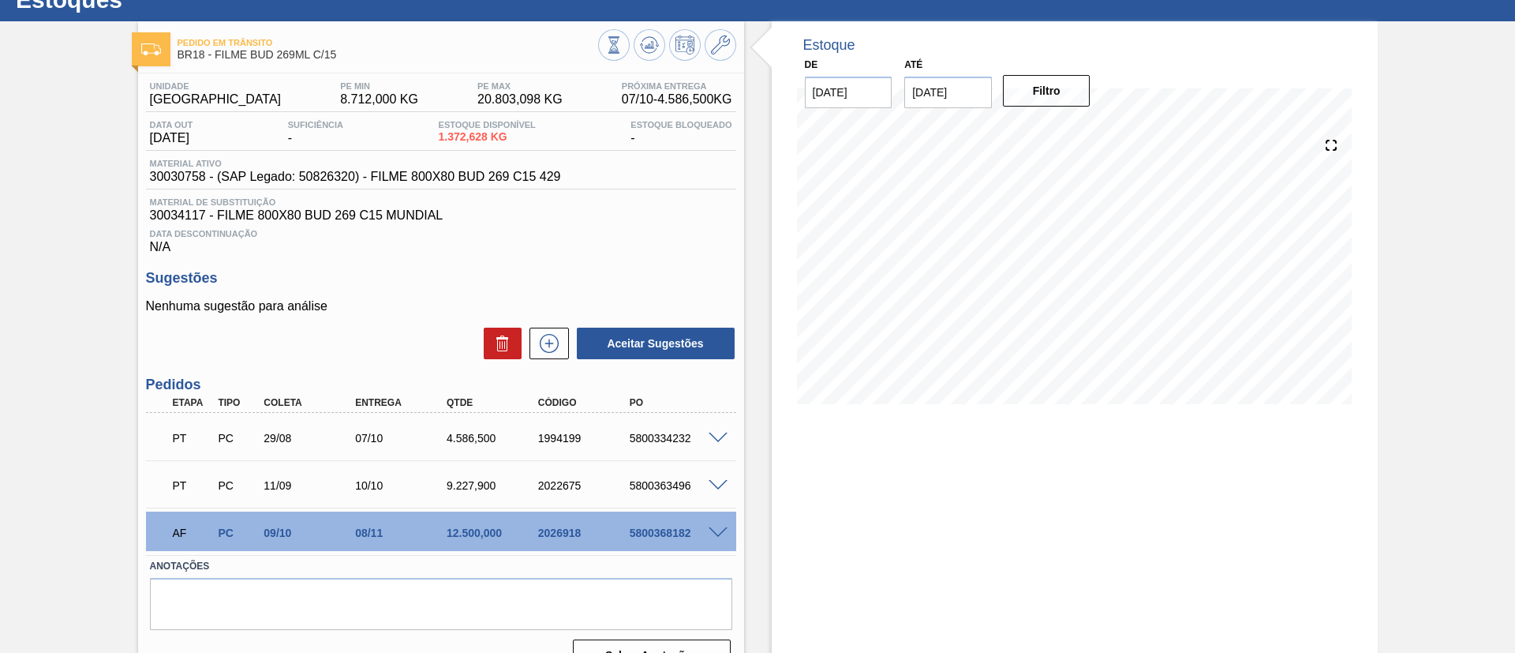
scroll to position [89, 0]
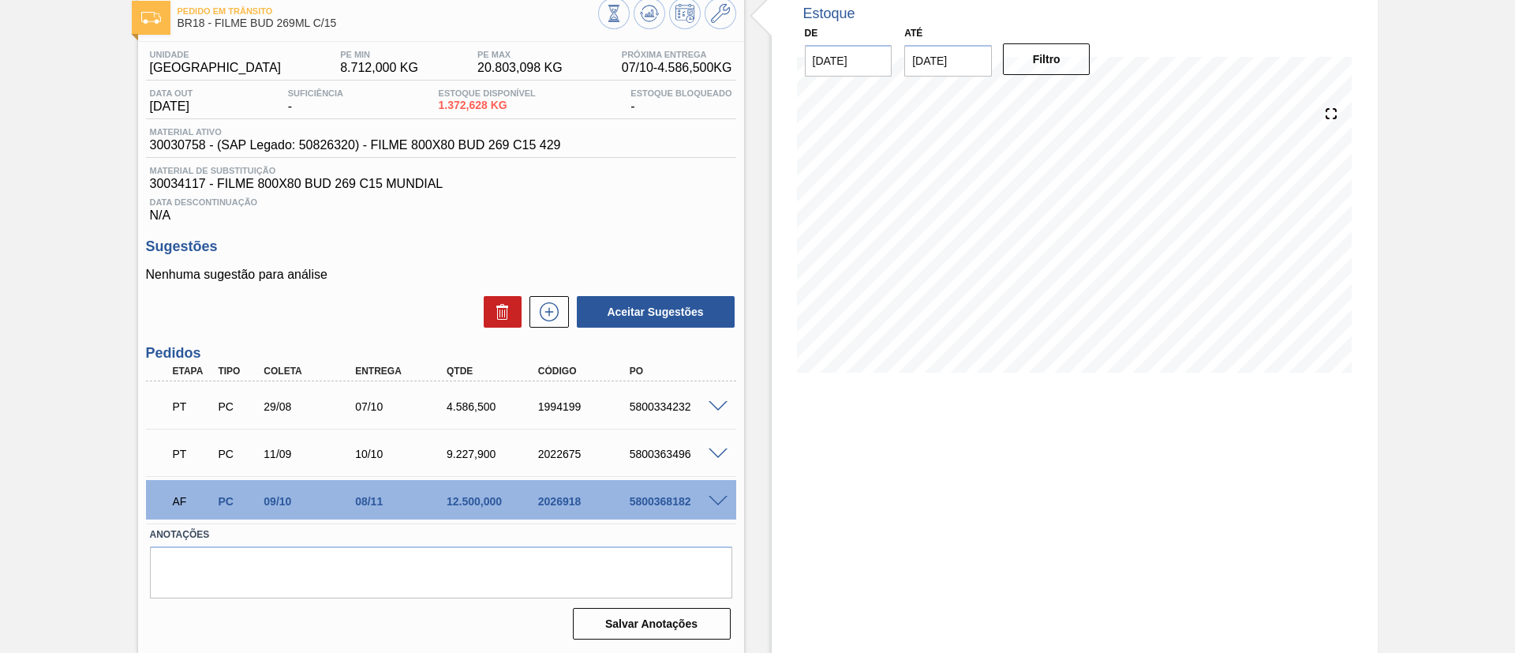
click at [717, 496] on span at bounding box center [718, 502] width 19 height 12
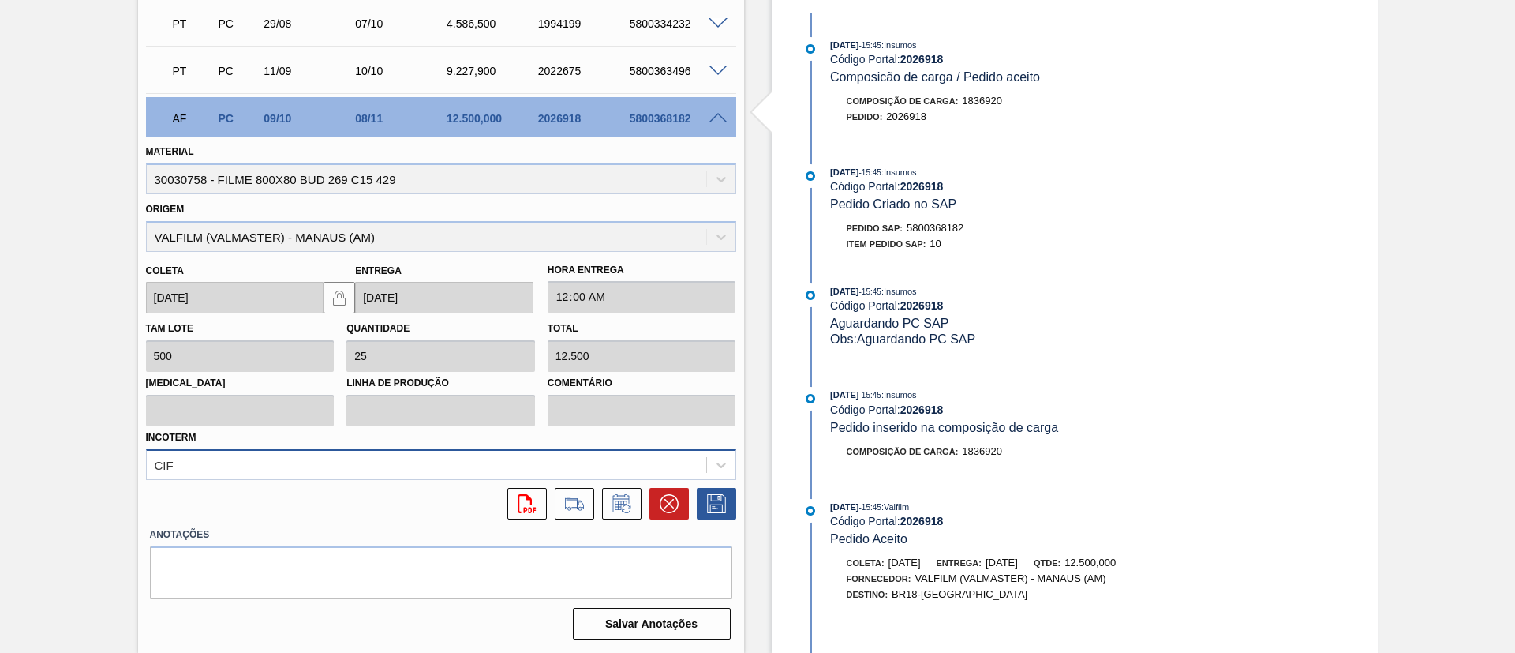
click at [219, 480] on div "CIF" at bounding box center [441, 464] width 590 height 31
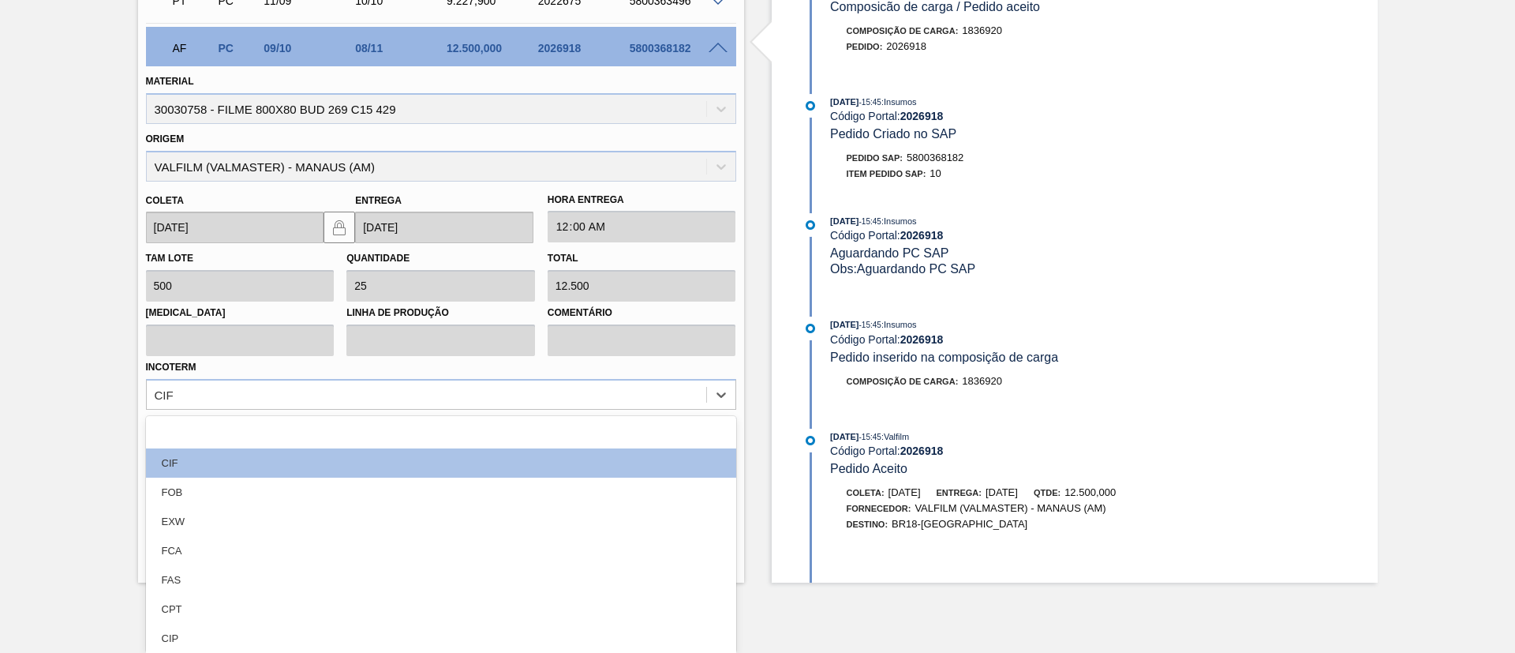
click at [214, 495] on div "FOB" at bounding box center [441, 492] width 590 height 29
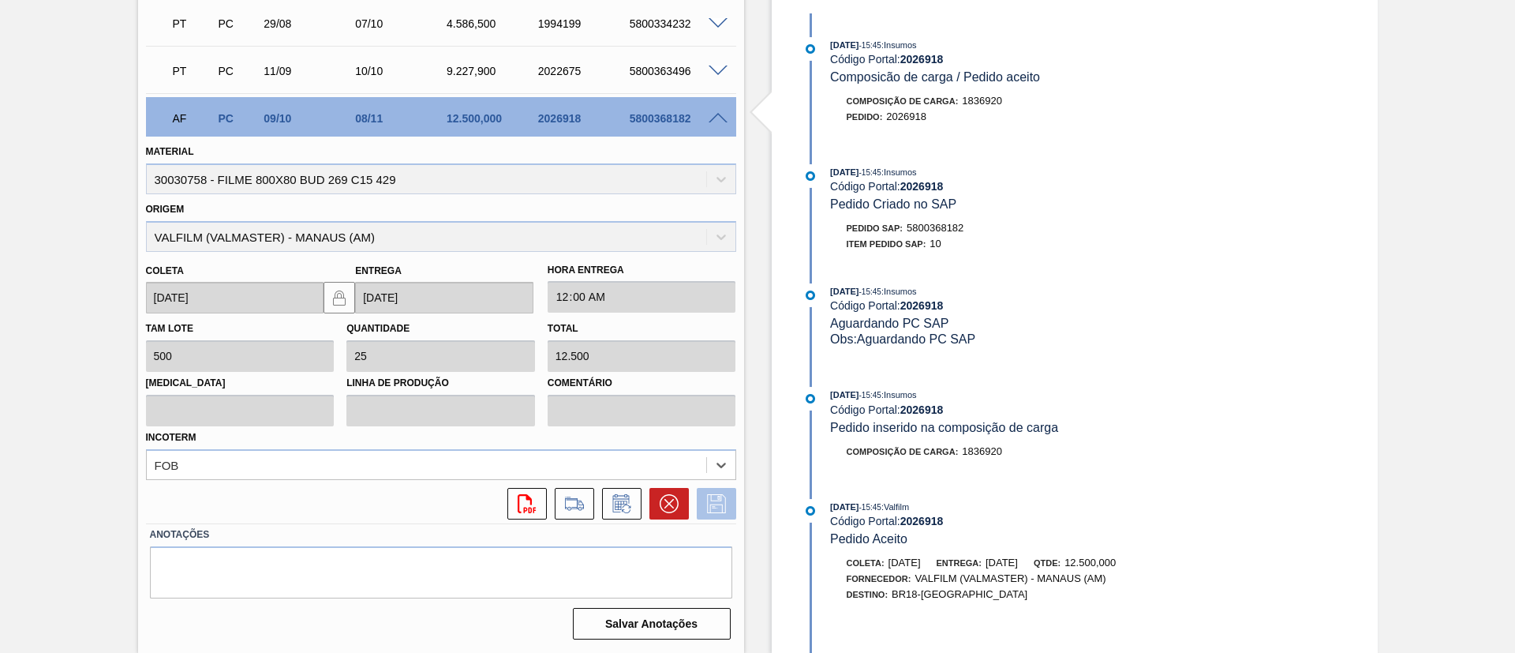
click at [711, 507] on icon at bounding box center [716, 503] width 25 height 19
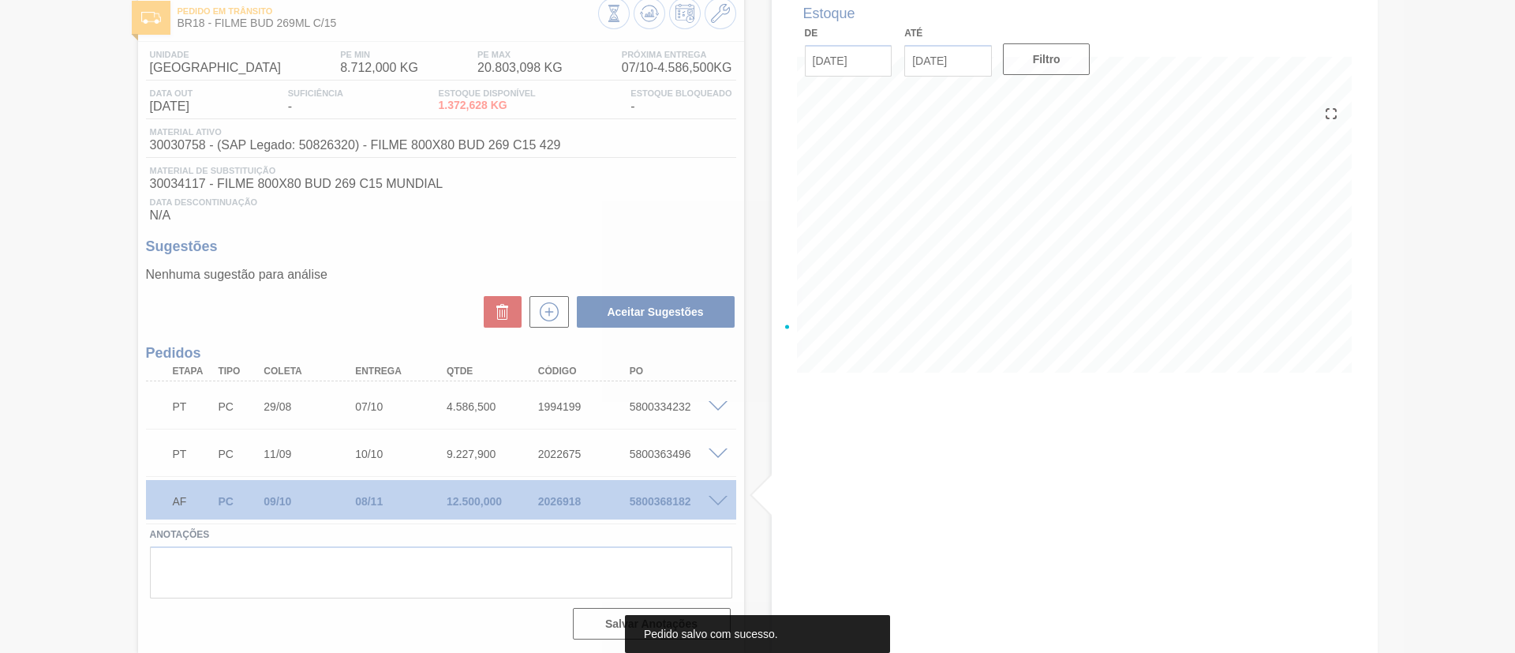
scroll to position [89, 0]
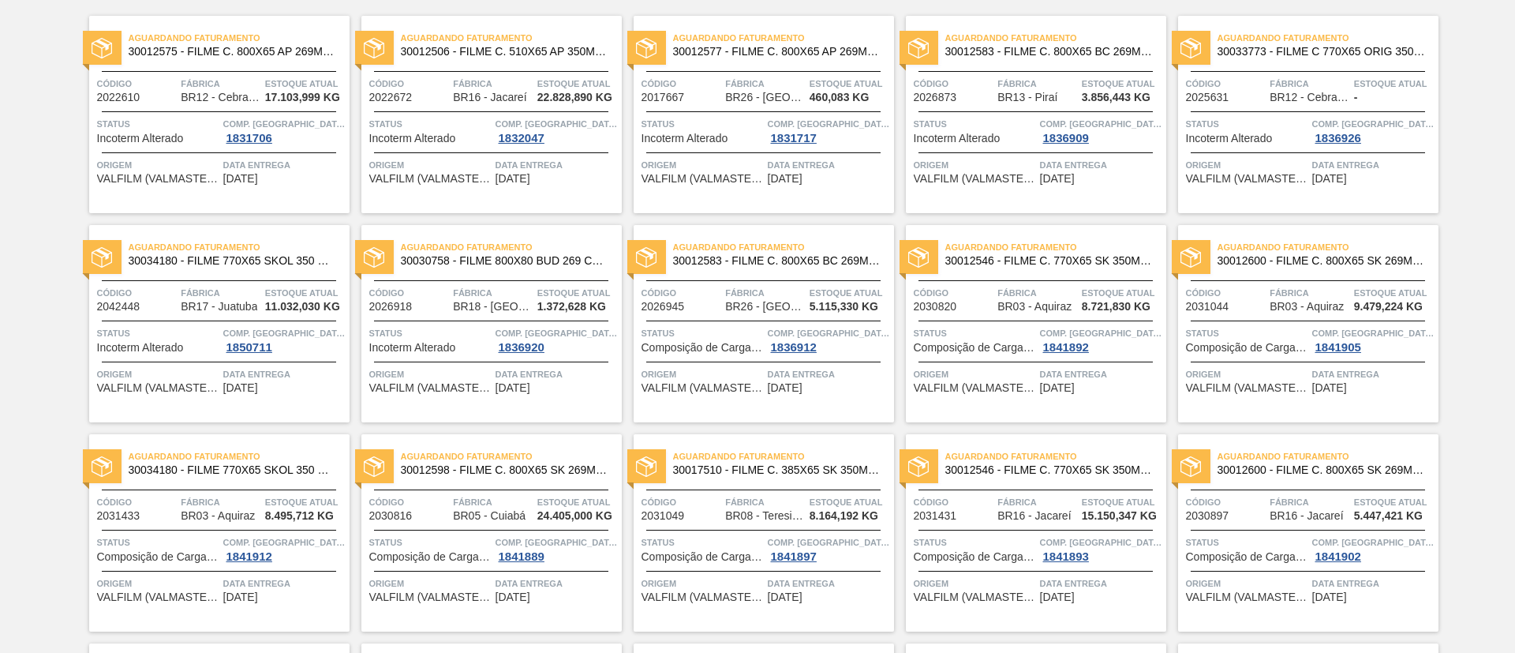
scroll to position [118, 0]
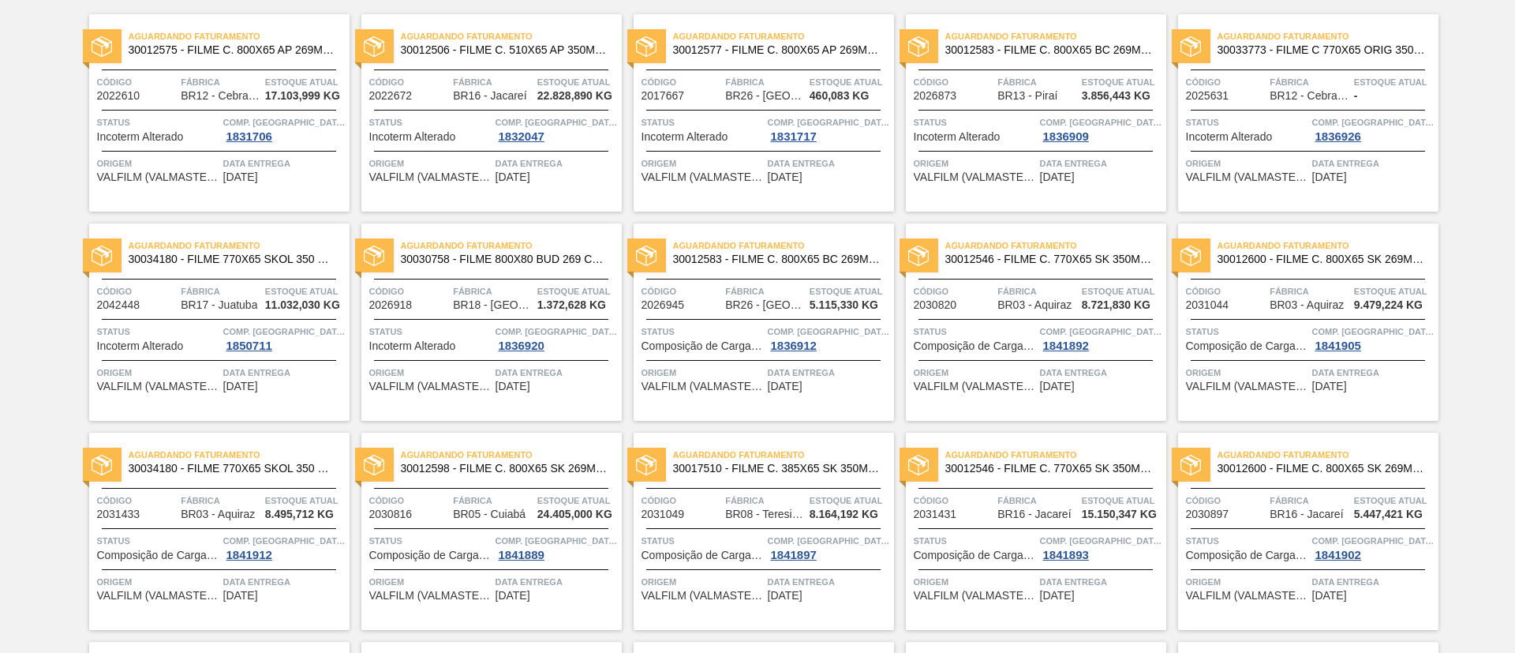
click at [788, 260] on span "30012583 - FILME C. 800X65 BC 269ML MP C15 429" at bounding box center [777, 259] width 208 height 12
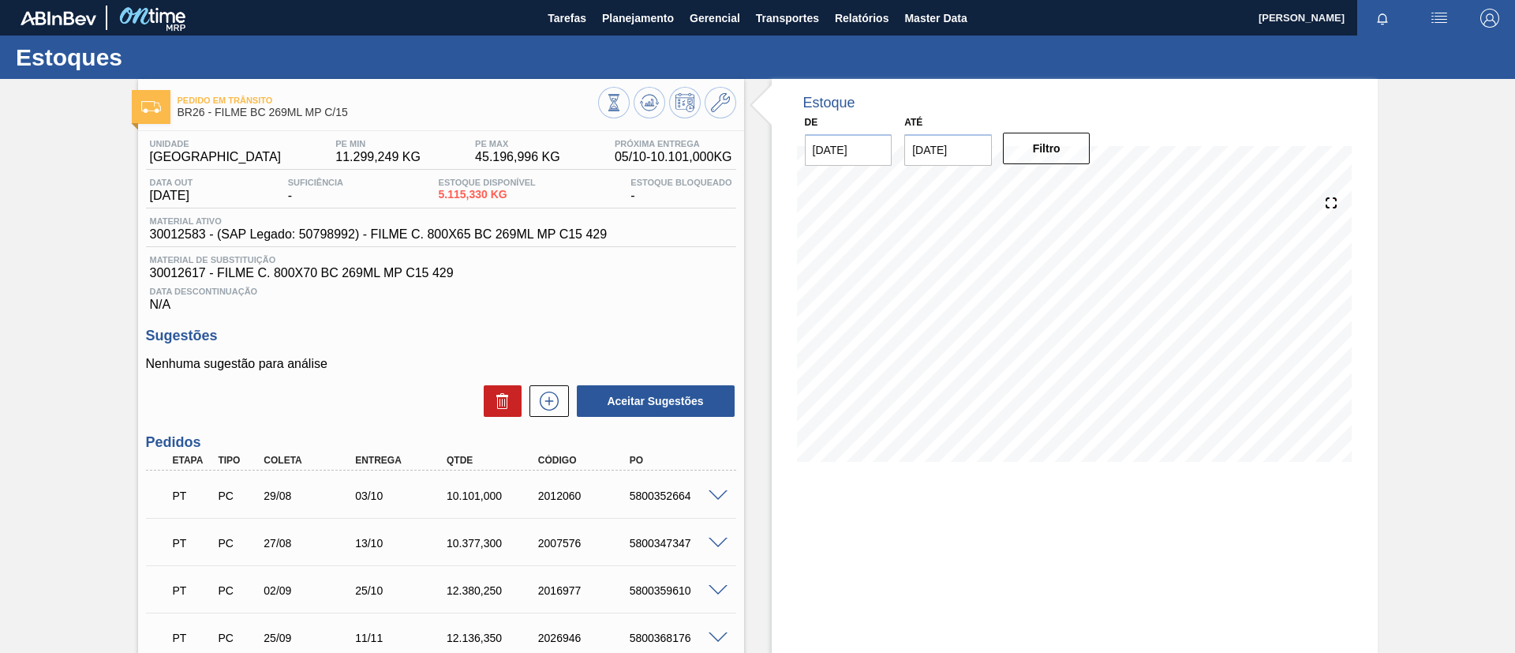
scroll to position [184, 0]
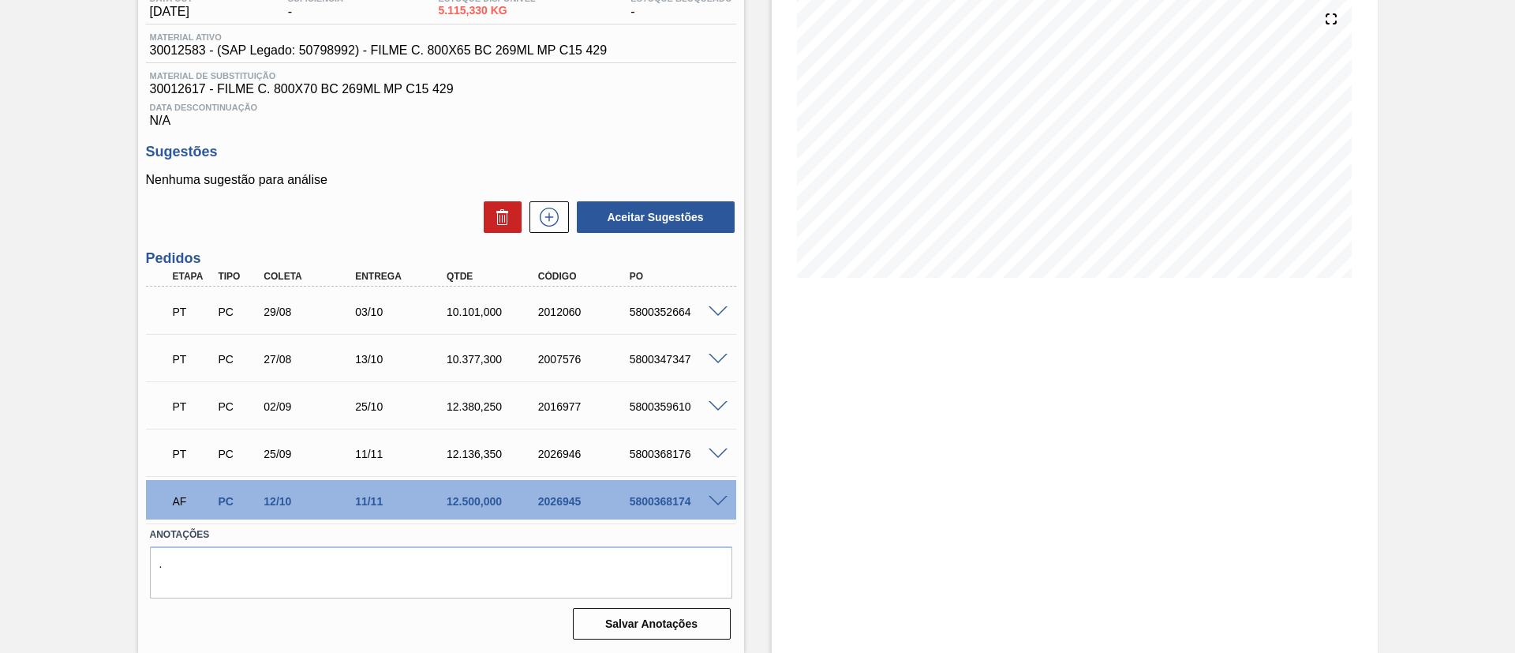
click at [714, 504] on span at bounding box center [718, 502] width 19 height 12
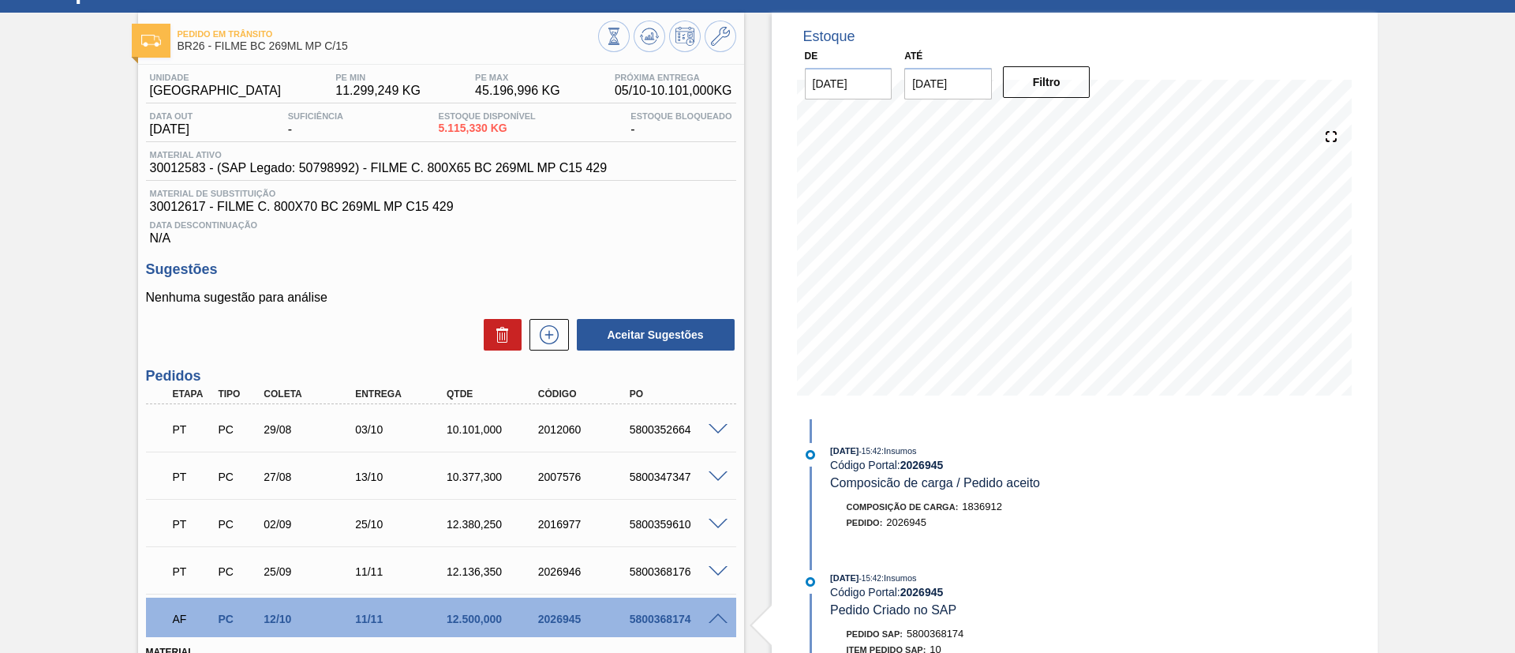
scroll to position [0, 0]
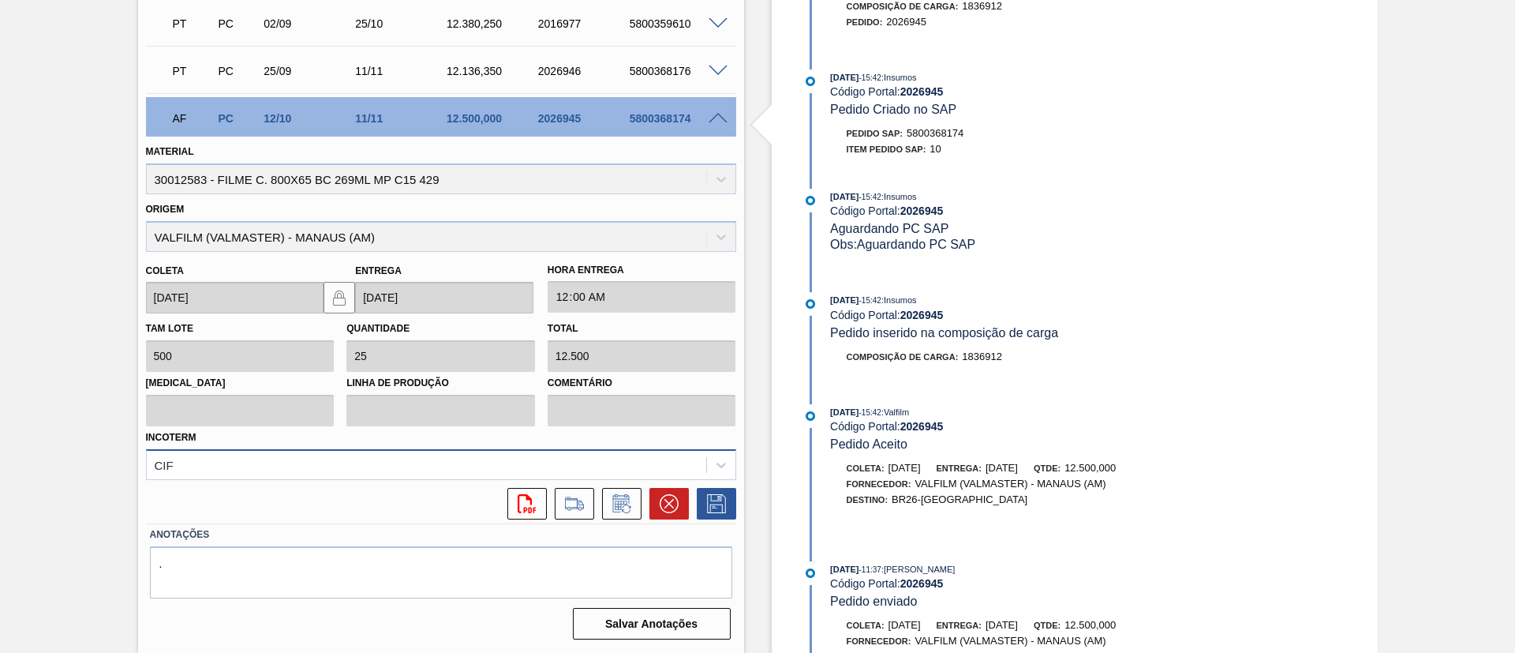
click at [248, 456] on div "CIF" at bounding box center [441, 464] width 590 height 31
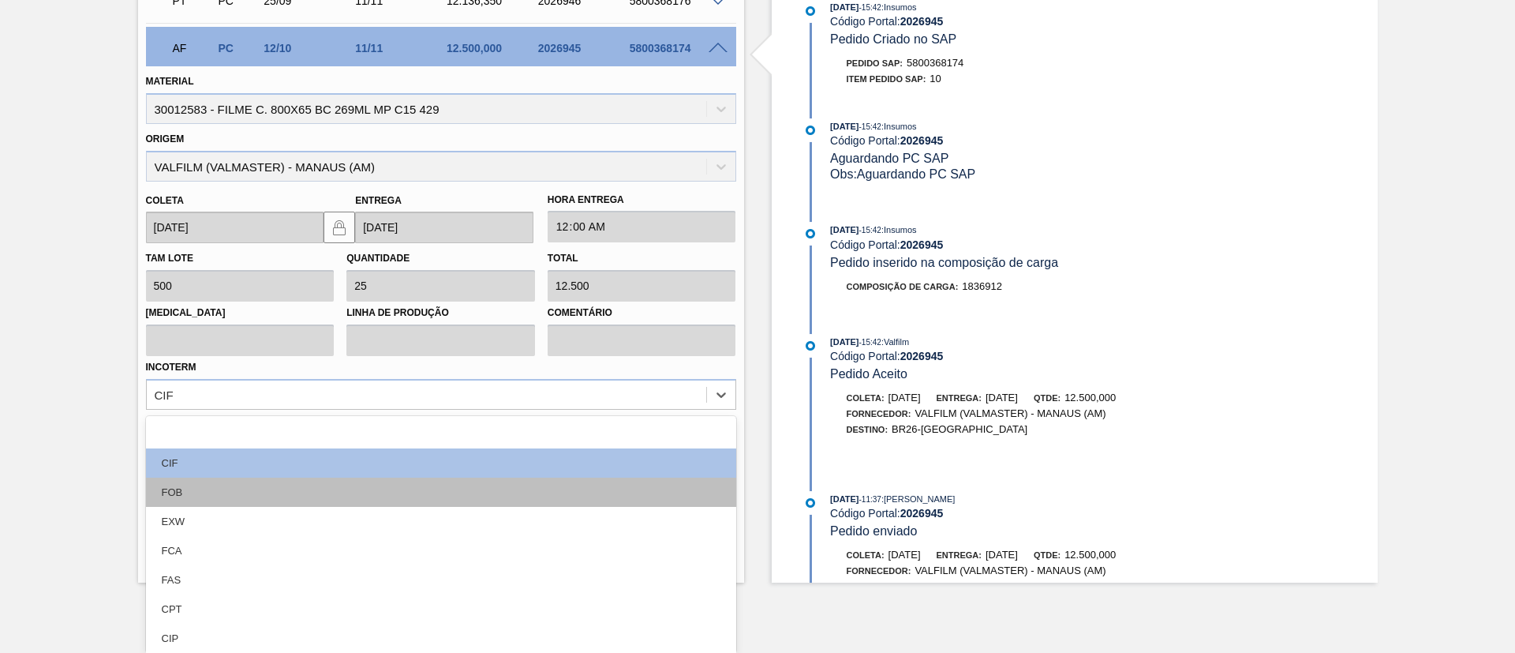
click at [228, 487] on div "FOB" at bounding box center [441, 492] width 590 height 29
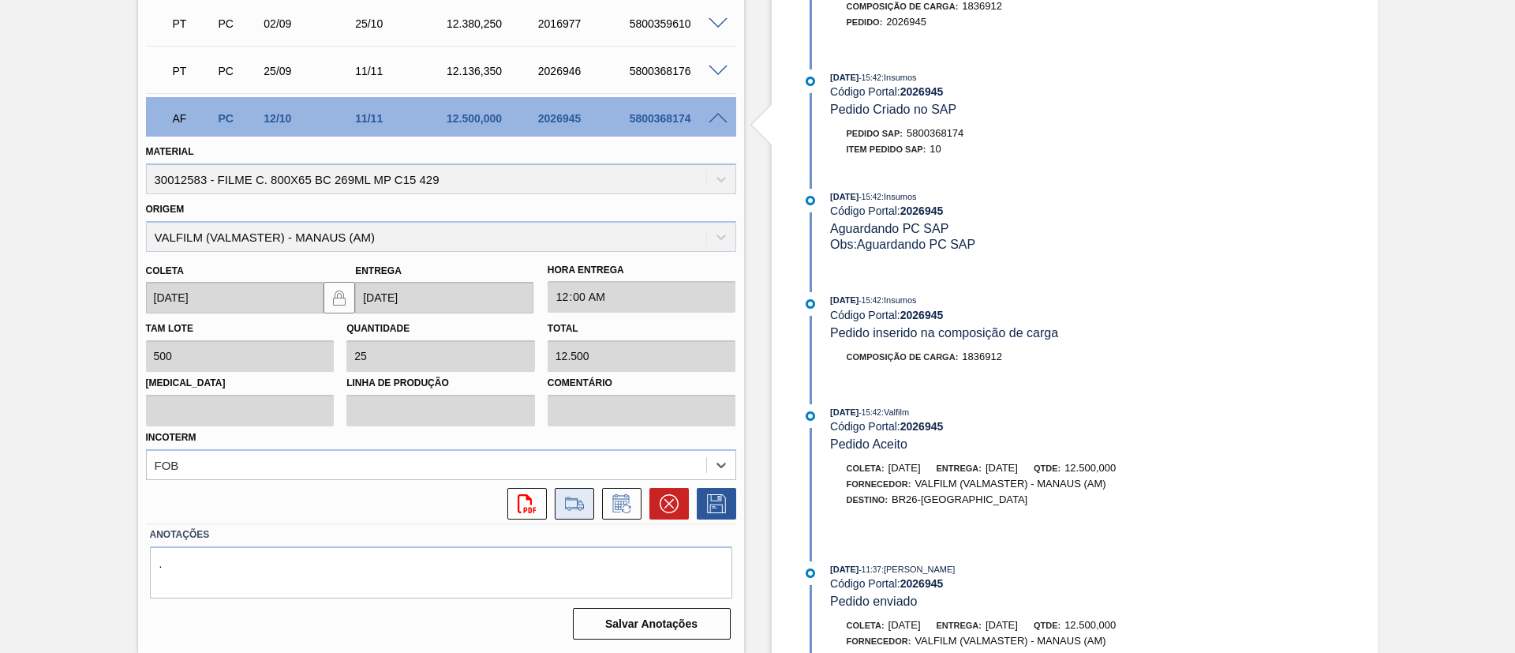
scroll to position [567, 0]
click at [719, 503] on icon at bounding box center [716, 503] width 25 height 19
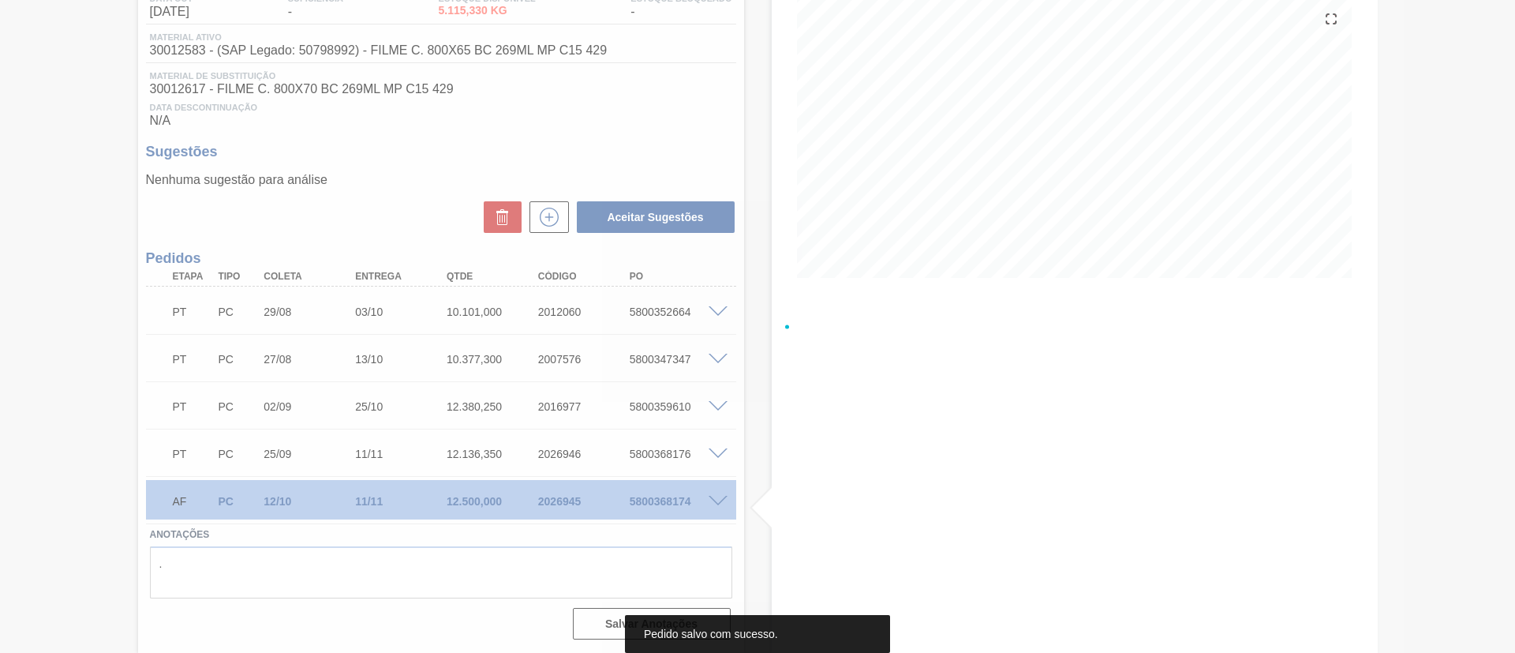
scroll to position [184, 0]
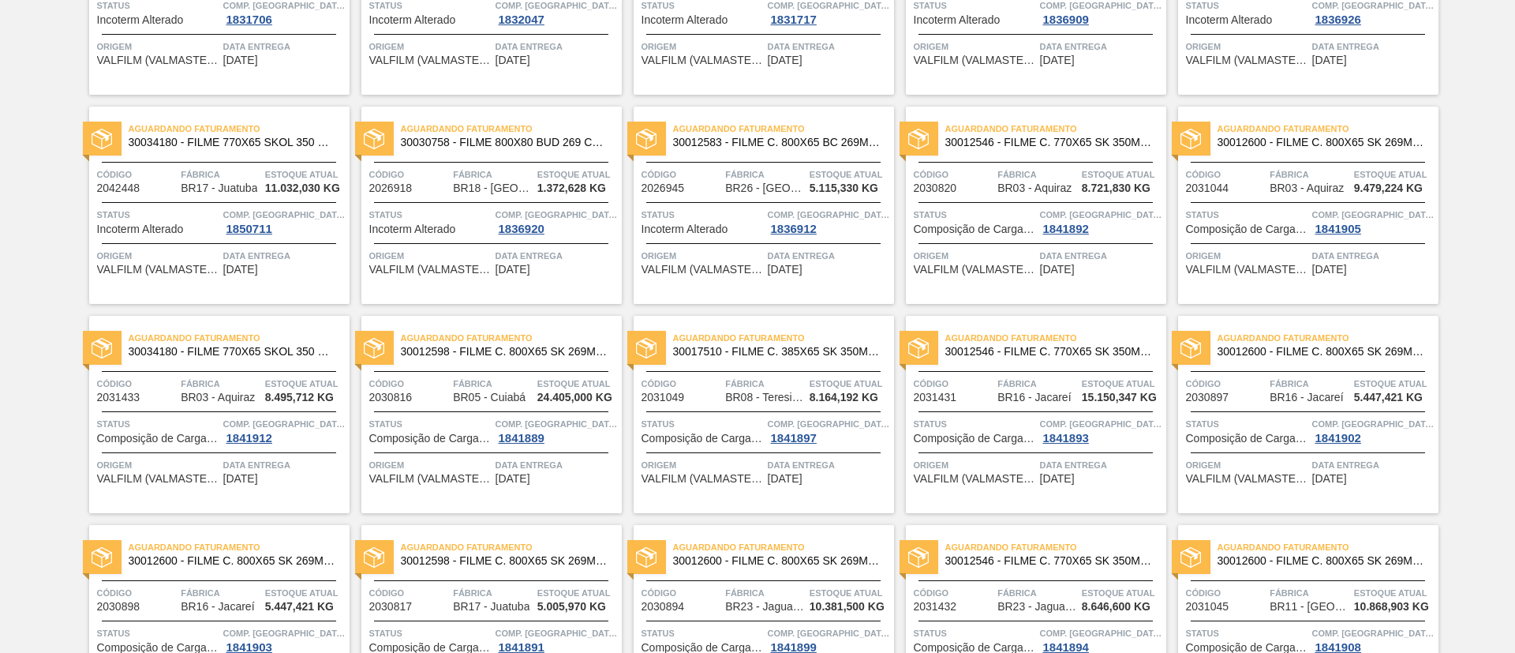
scroll to position [237, 0]
click at [982, 130] on span "Aguardando Faturamento" at bounding box center [1056, 127] width 221 height 16
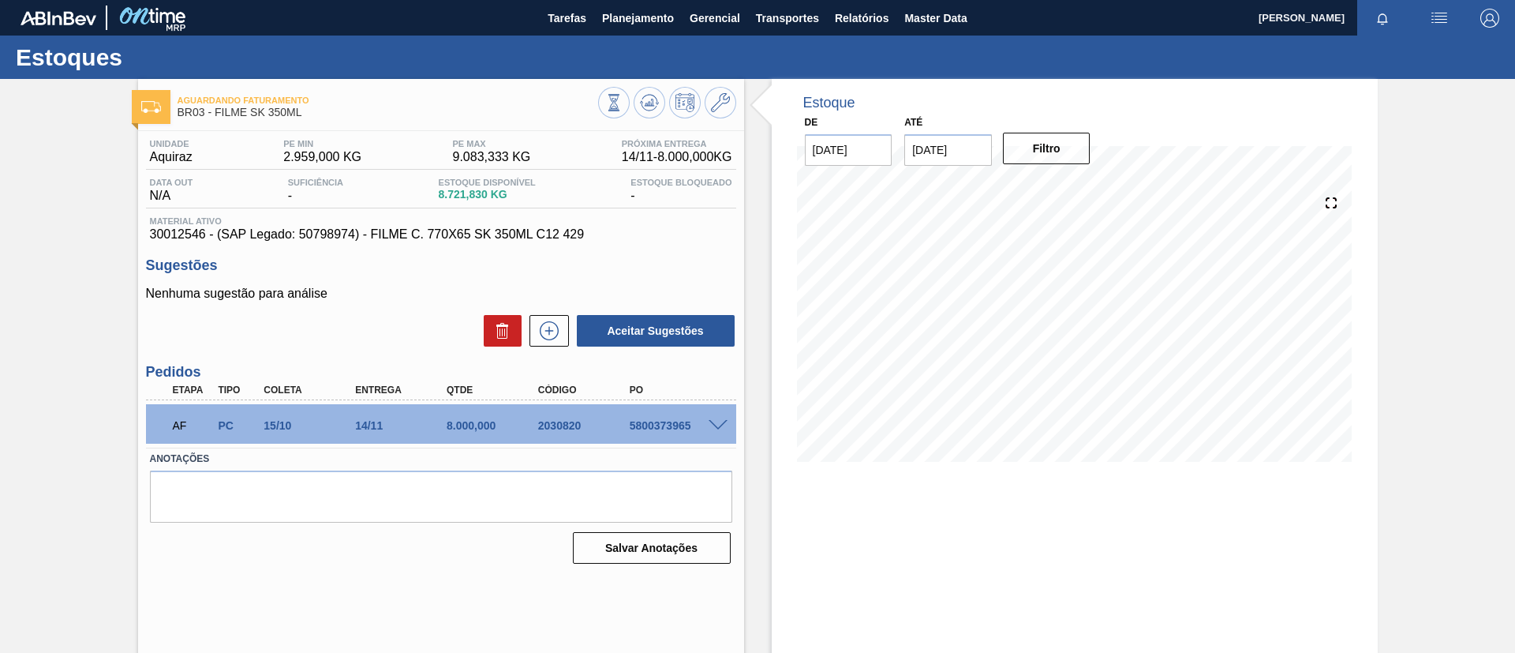
click at [709, 425] on span at bounding box center [718, 426] width 19 height 12
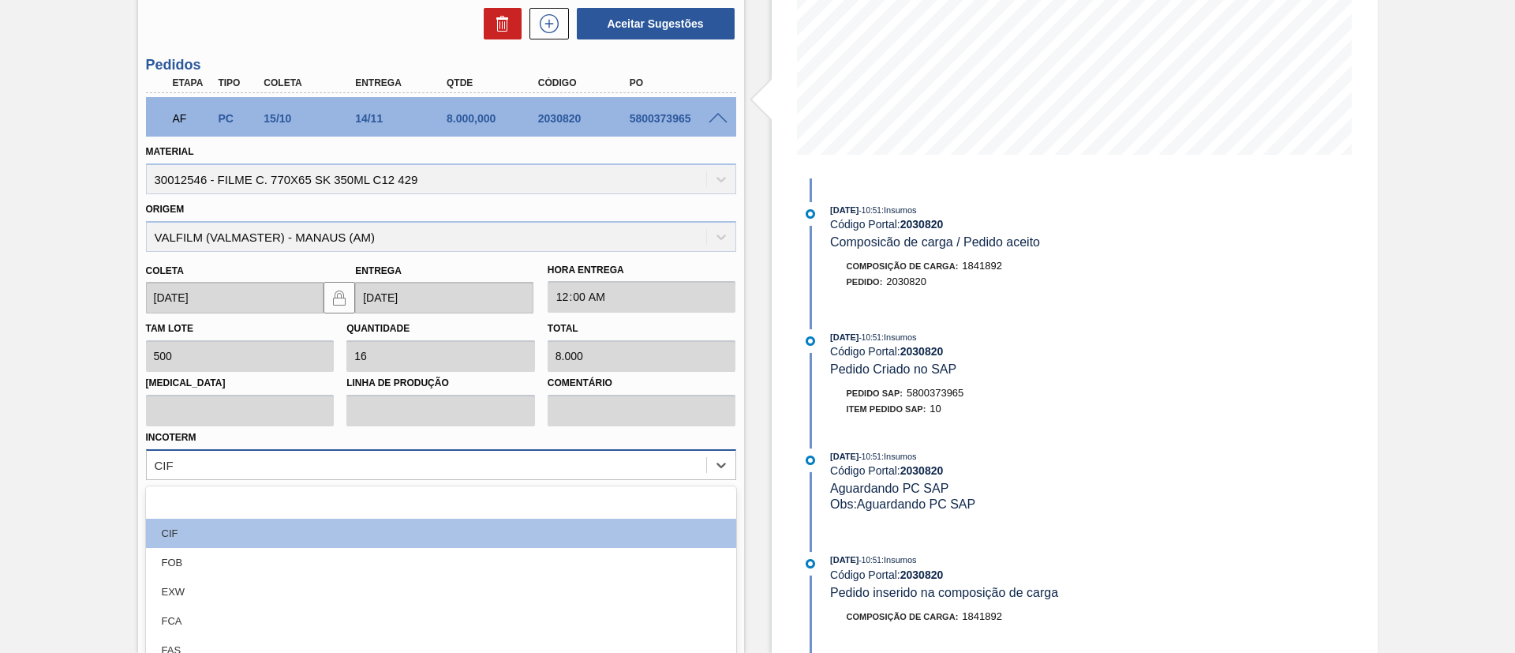
click at [304, 473] on div "option CIF focused, 2 of 12. 12 results available. Use Up and Down to choose op…" at bounding box center [441, 464] width 590 height 31
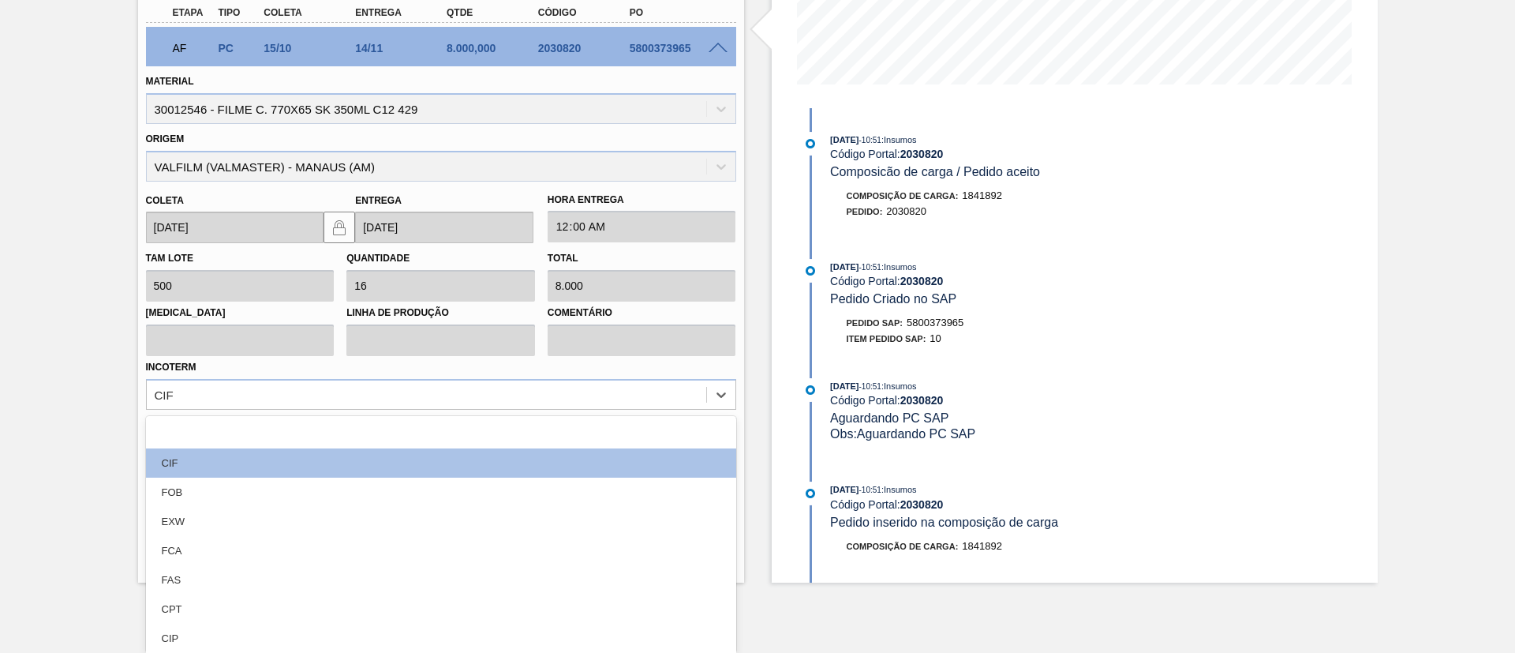
drag, startPoint x: 287, startPoint y: 481, endPoint x: 521, endPoint y: 483, distance: 233.6
click at [287, 481] on div "FOB" at bounding box center [441, 492] width 590 height 29
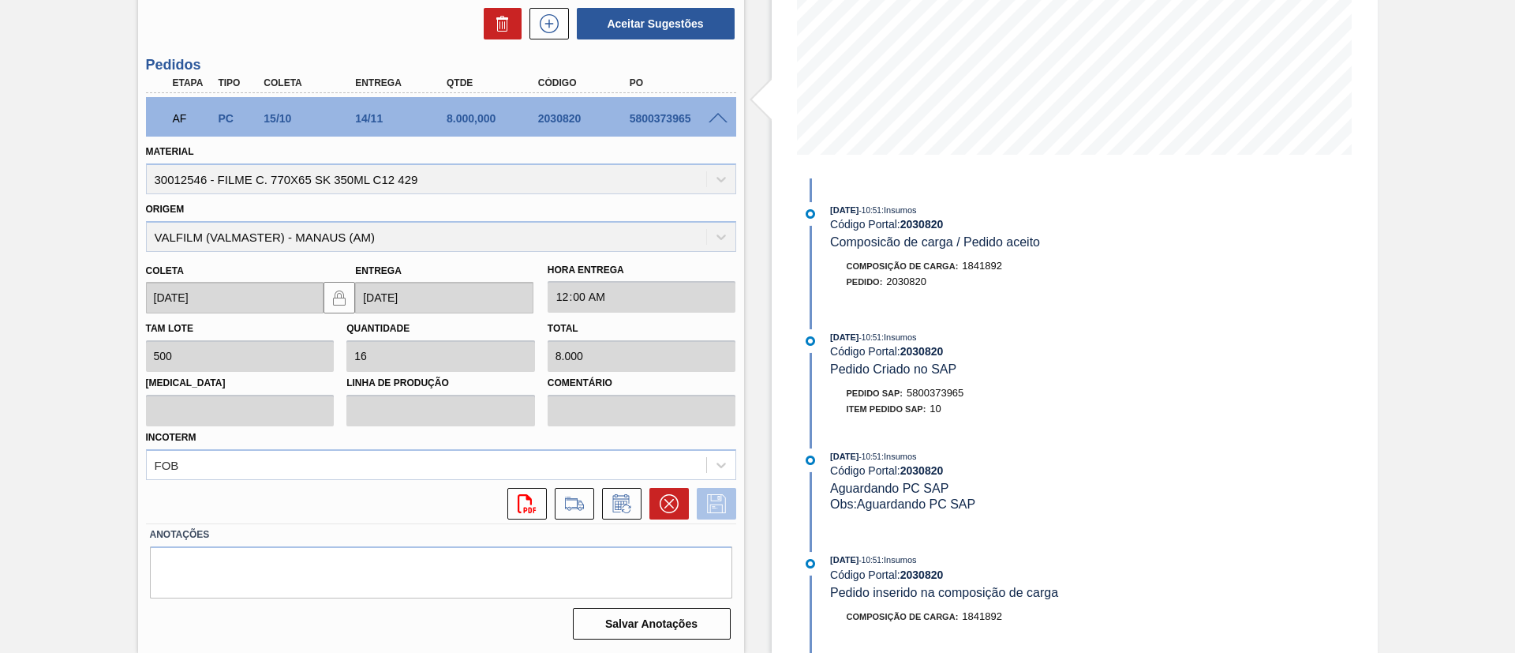
click at [707, 503] on icon at bounding box center [716, 503] width 25 height 19
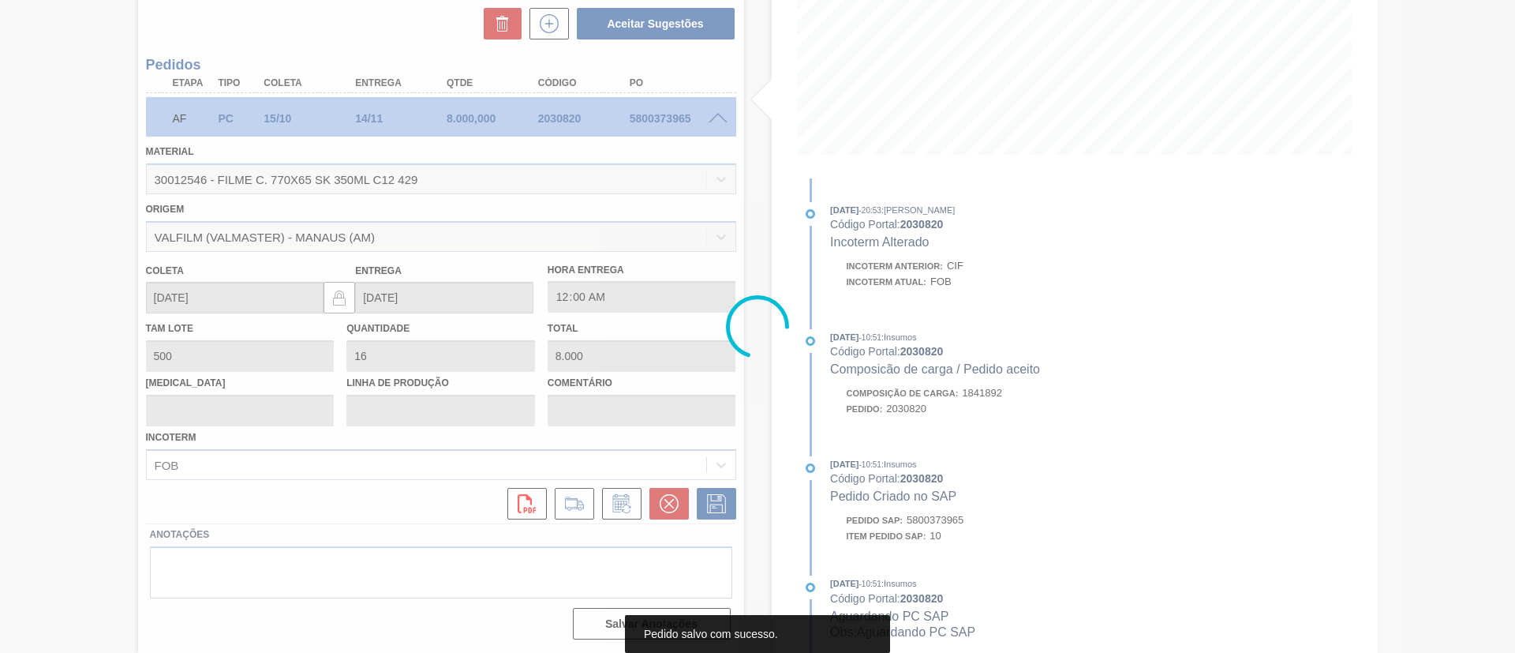
scroll to position [26, 0]
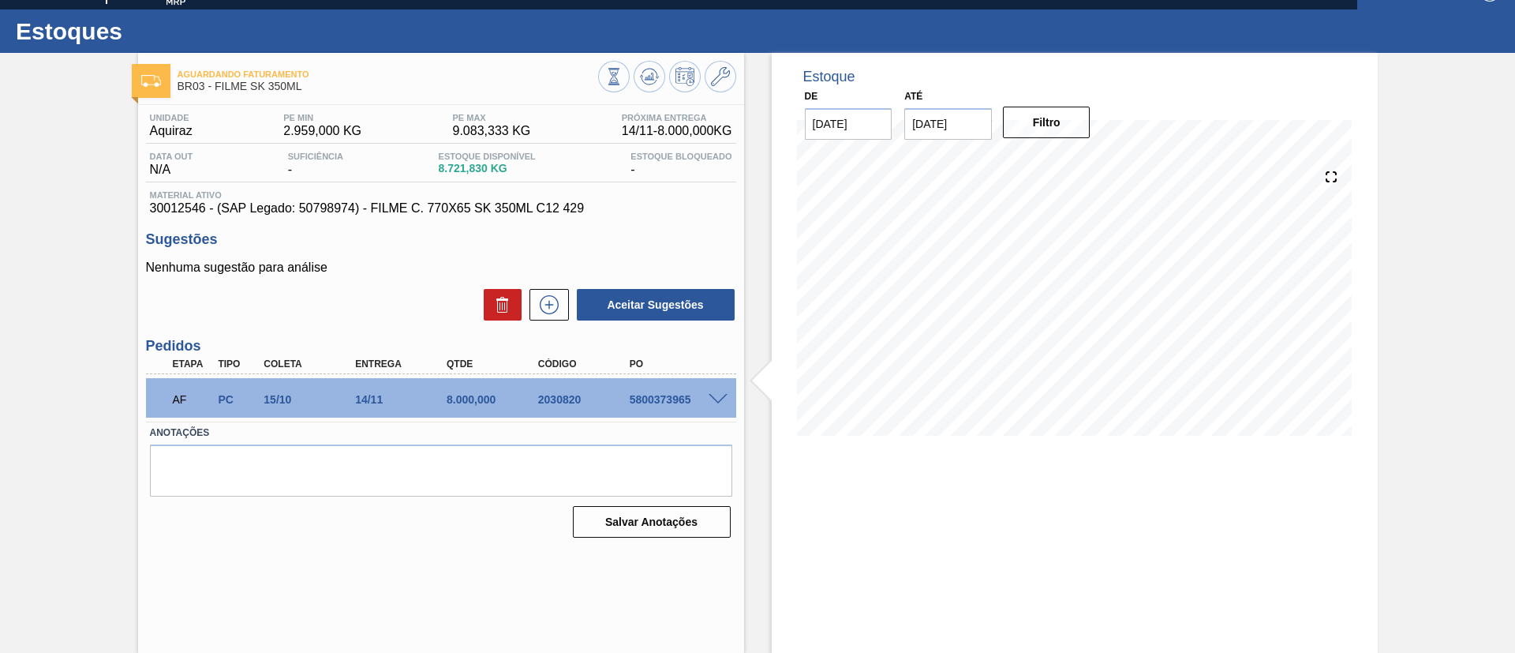
click at [720, 396] on span at bounding box center [718, 400] width 19 height 12
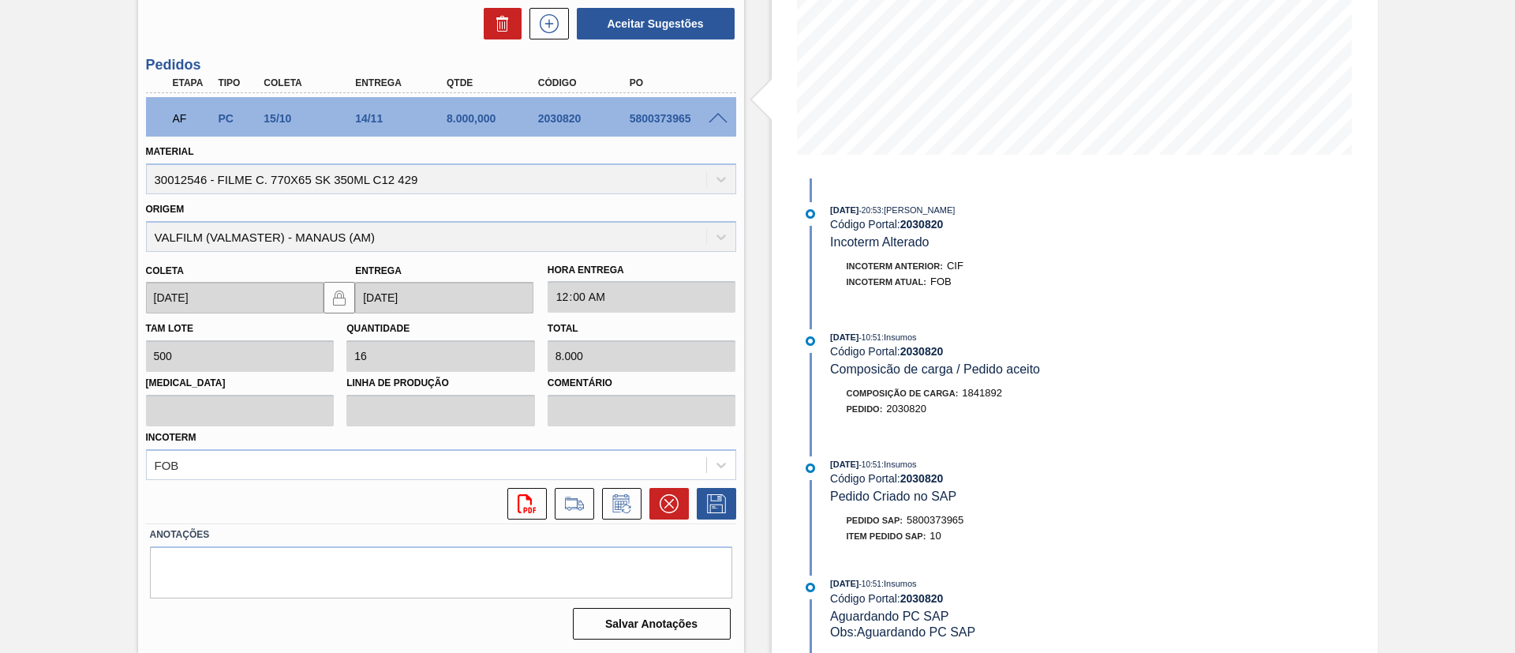
scroll to position [503, 0]
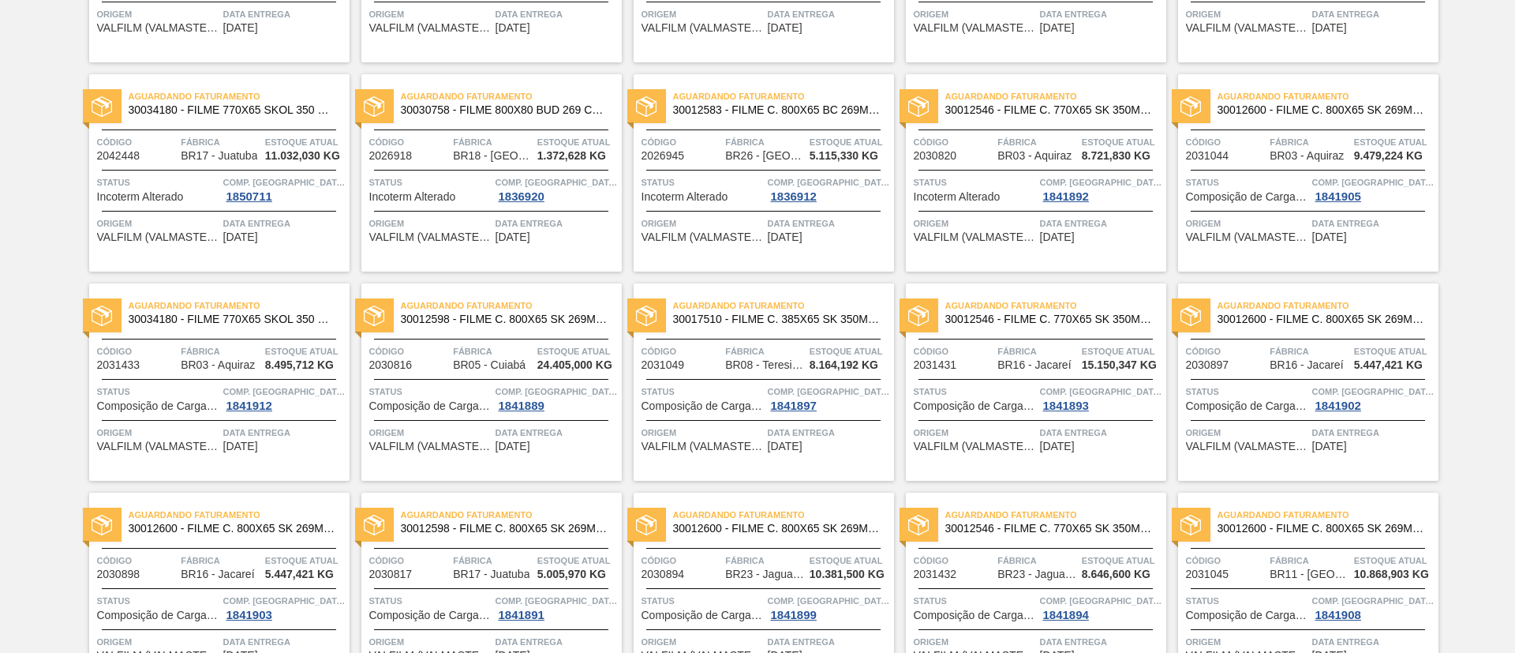
scroll to position [237, 0]
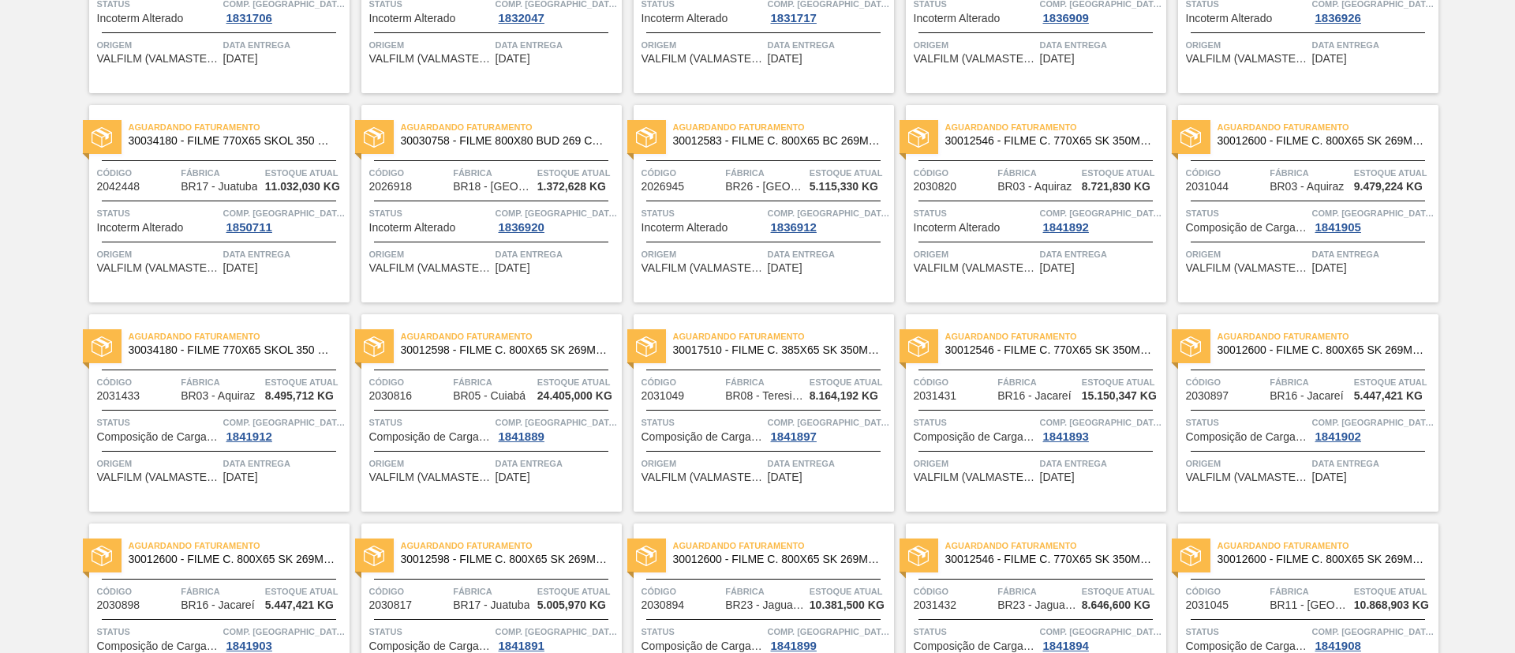
click at [1305, 139] on span "30012600 - FILME C. 800X65 SK 269ML MP C15 429" at bounding box center [1322, 141] width 208 height 12
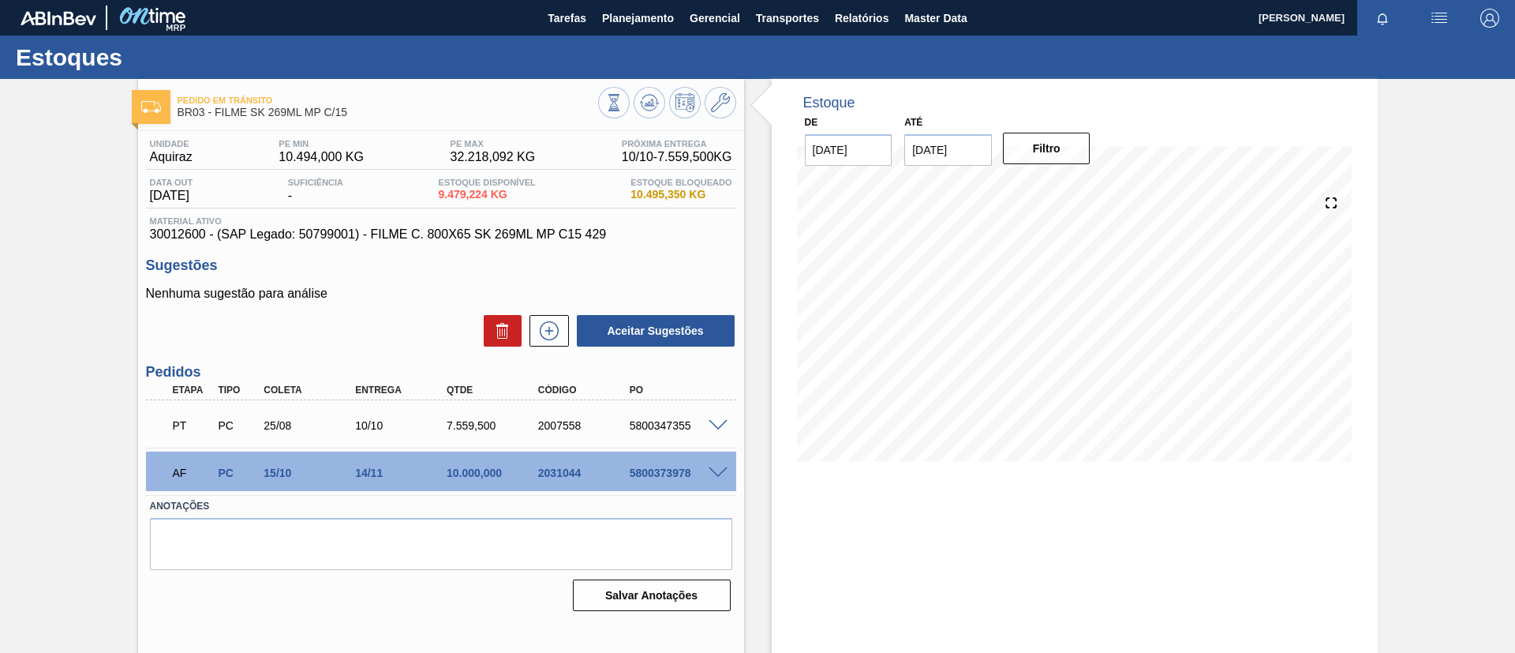
click at [714, 469] on span at bounding box center [718, 473] width 19 height 12
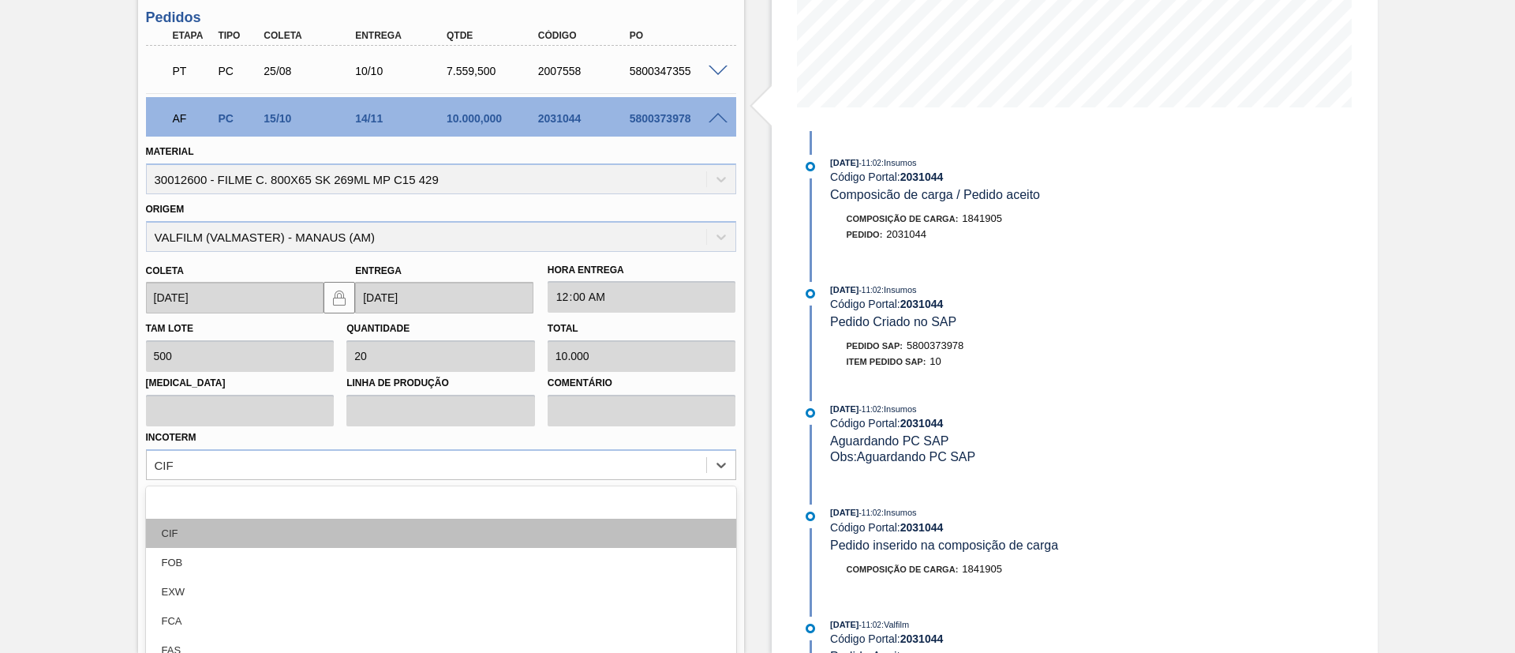
click at [294, 458] on div "option CIF focused, 2 of 12. 12 results available. Use Up and Down to choose op…" at bounding box center [441, 464] width 590 height 31
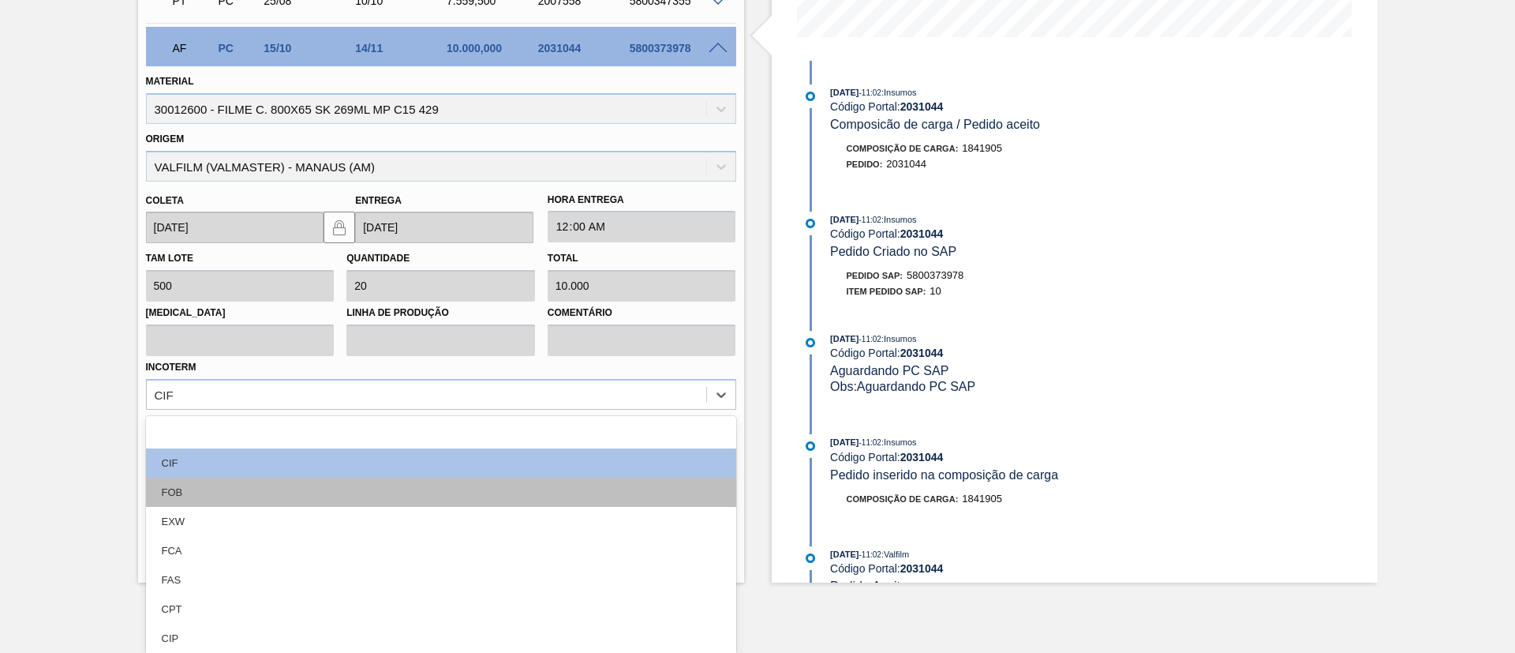
click at [245, 482] on div "FOB" at bounding box center [441, 492] width 590 height 29
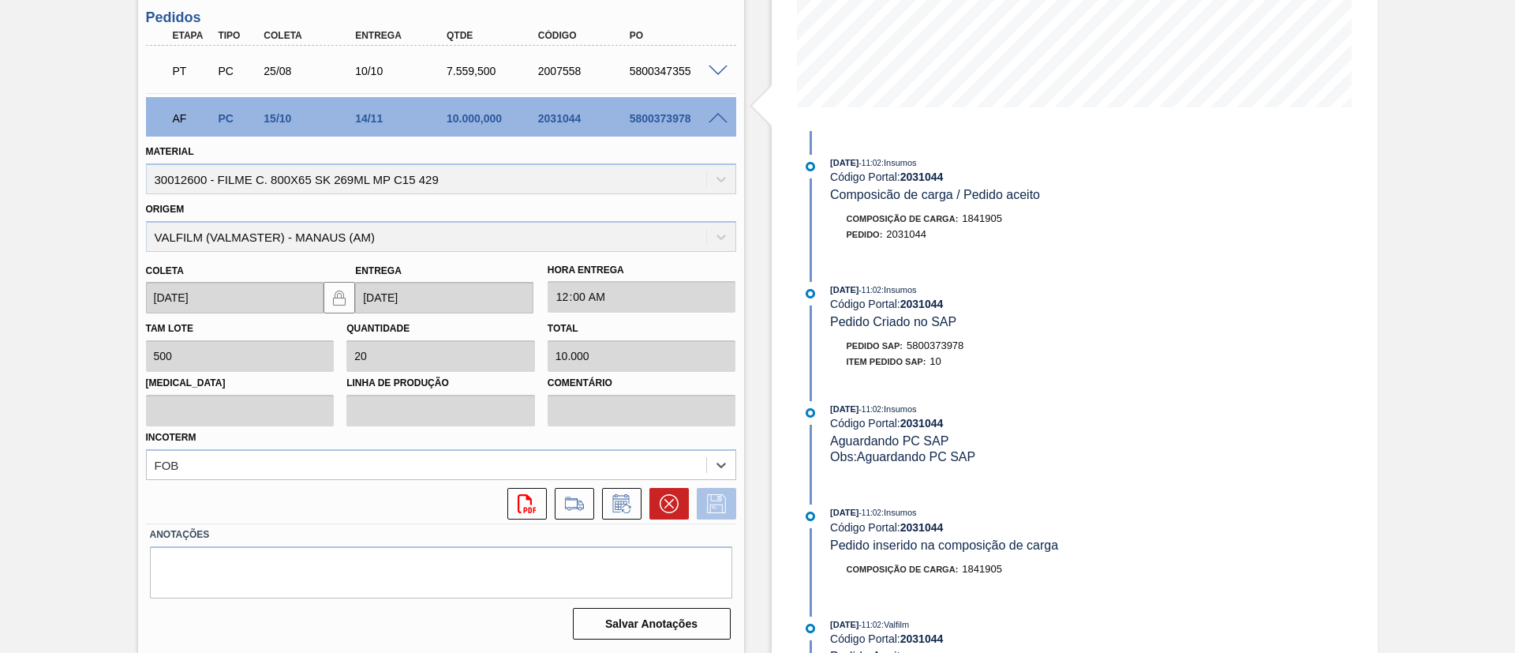
click at [701, 511] on button at bounding box center [716, 504] width 39 height 32
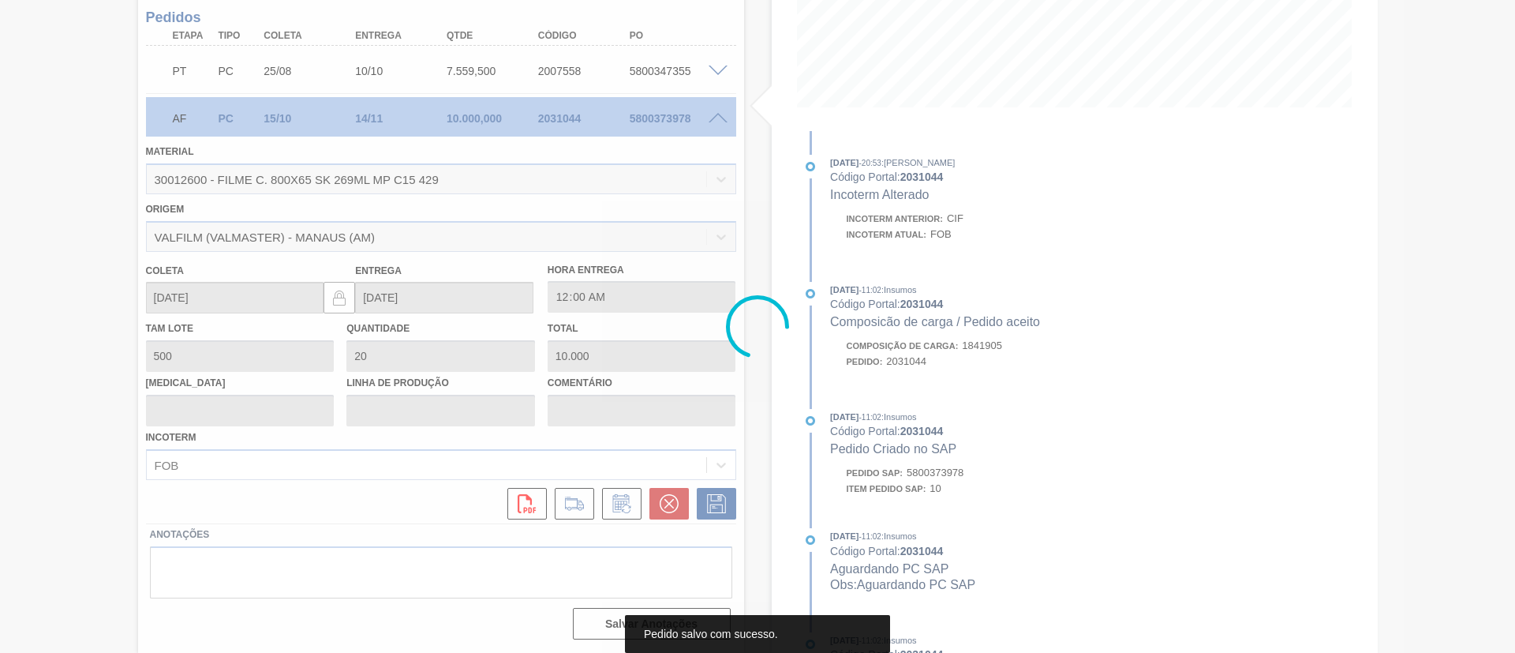
scroll to position [26, 0]
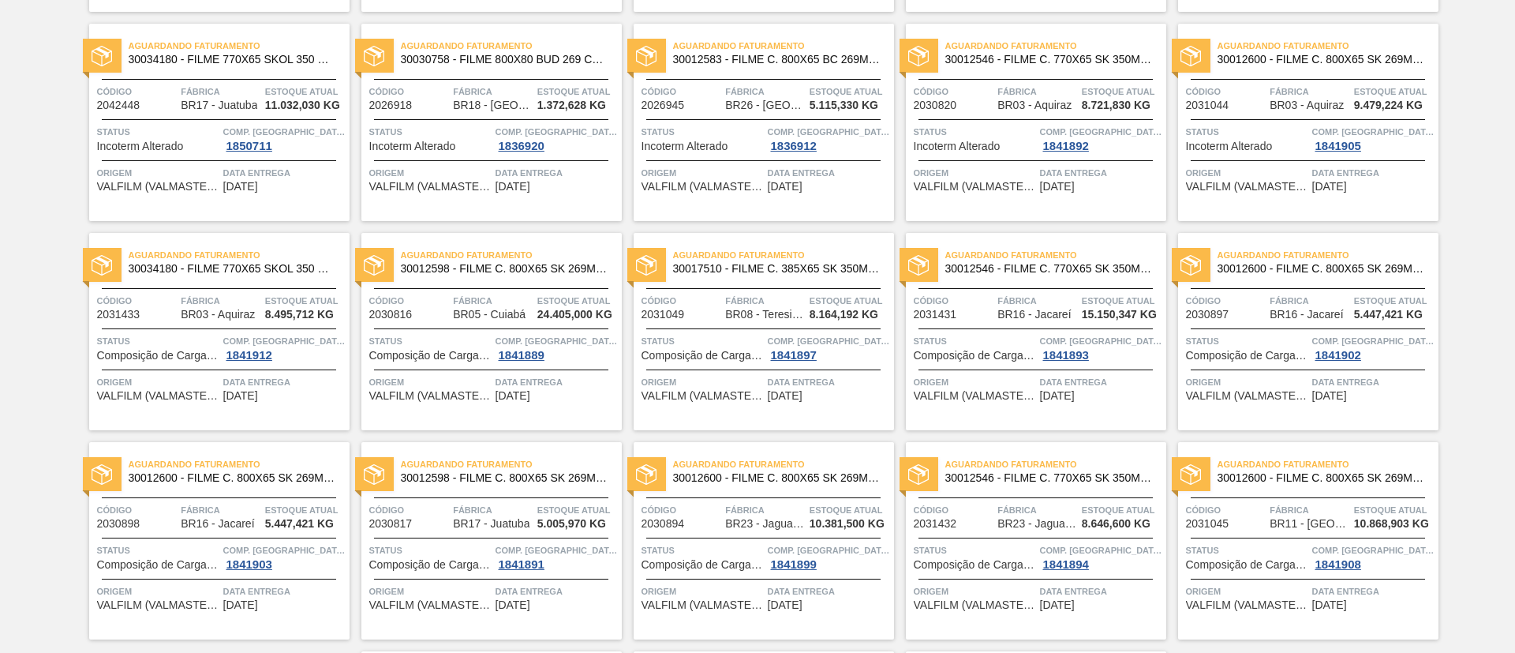
scroll to position [355, 0]
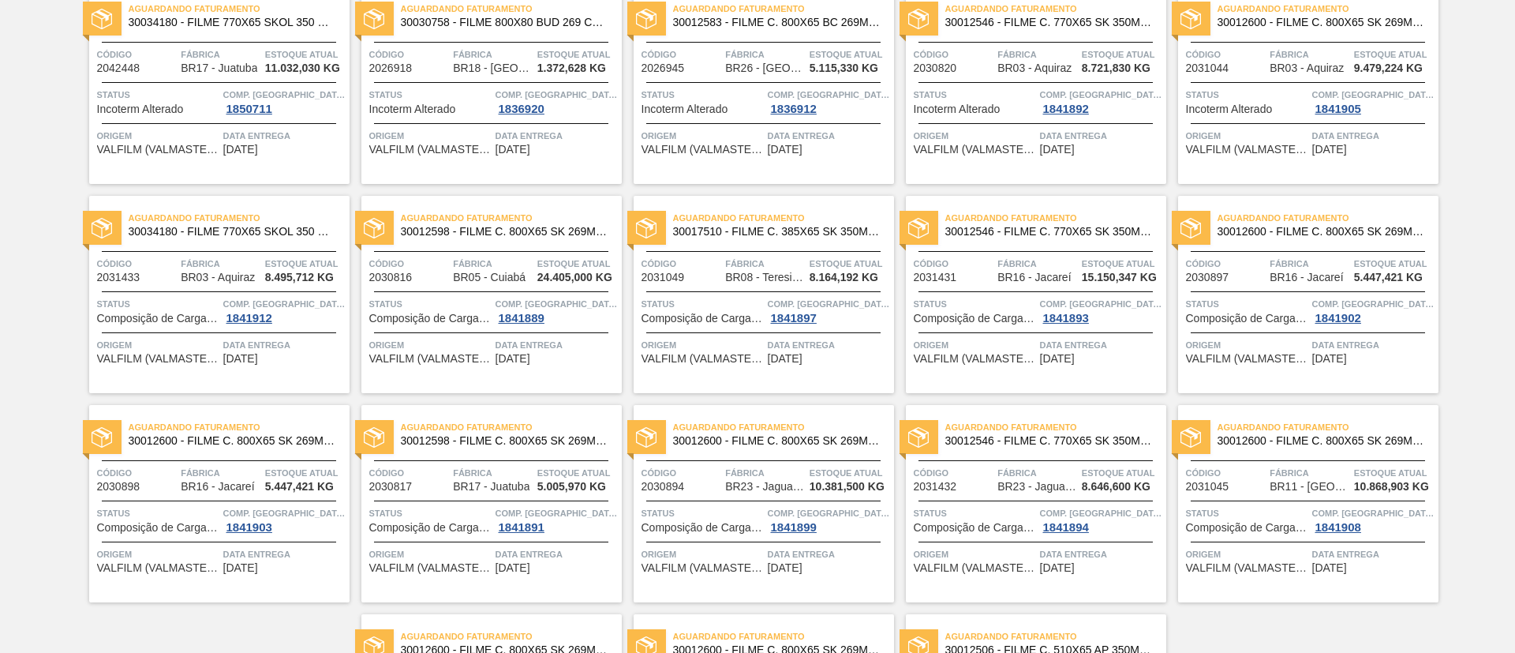
click at [267, 241] on div "Aguardando Faturamento 30034180 - FILME 770X65 SKOL 350 MP C12" at bounding box center [219, 226] width 260 height 36
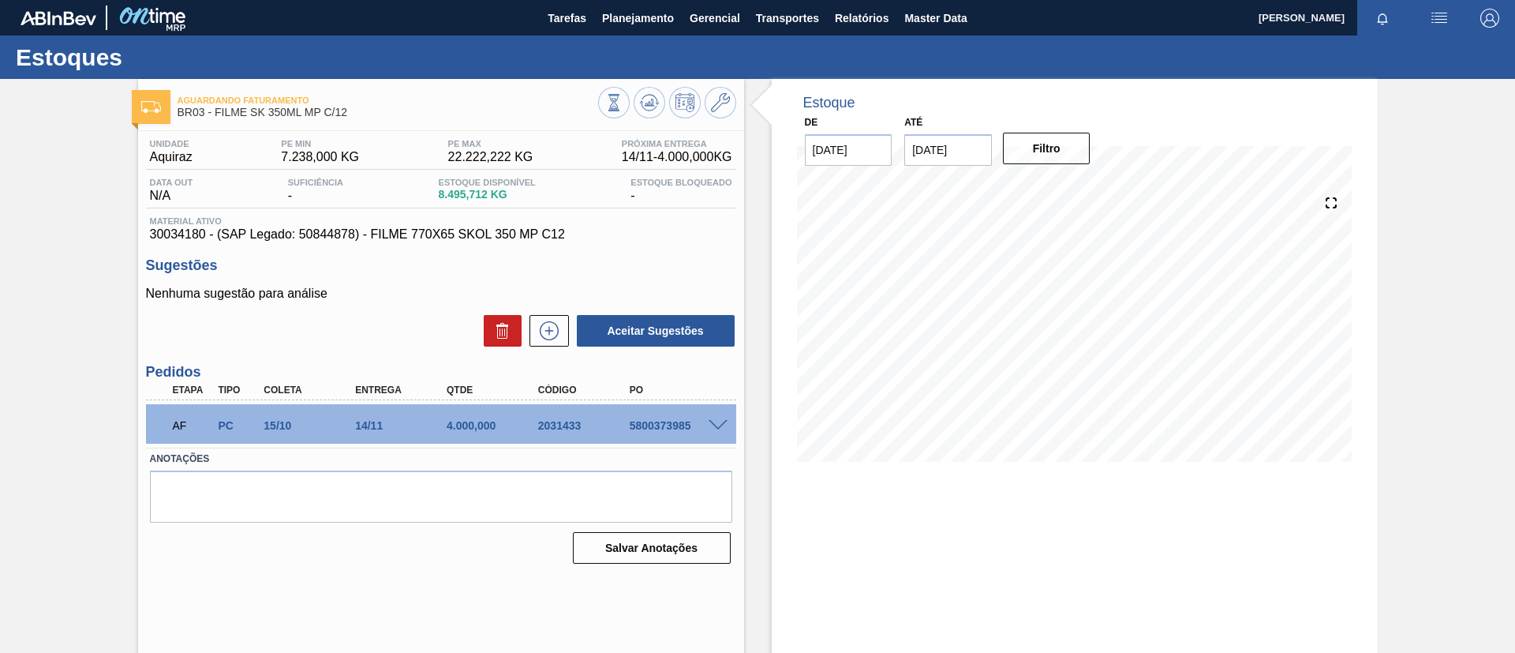
click at [719, 425] on span at bounding box center [718, 426] width 19 height 12
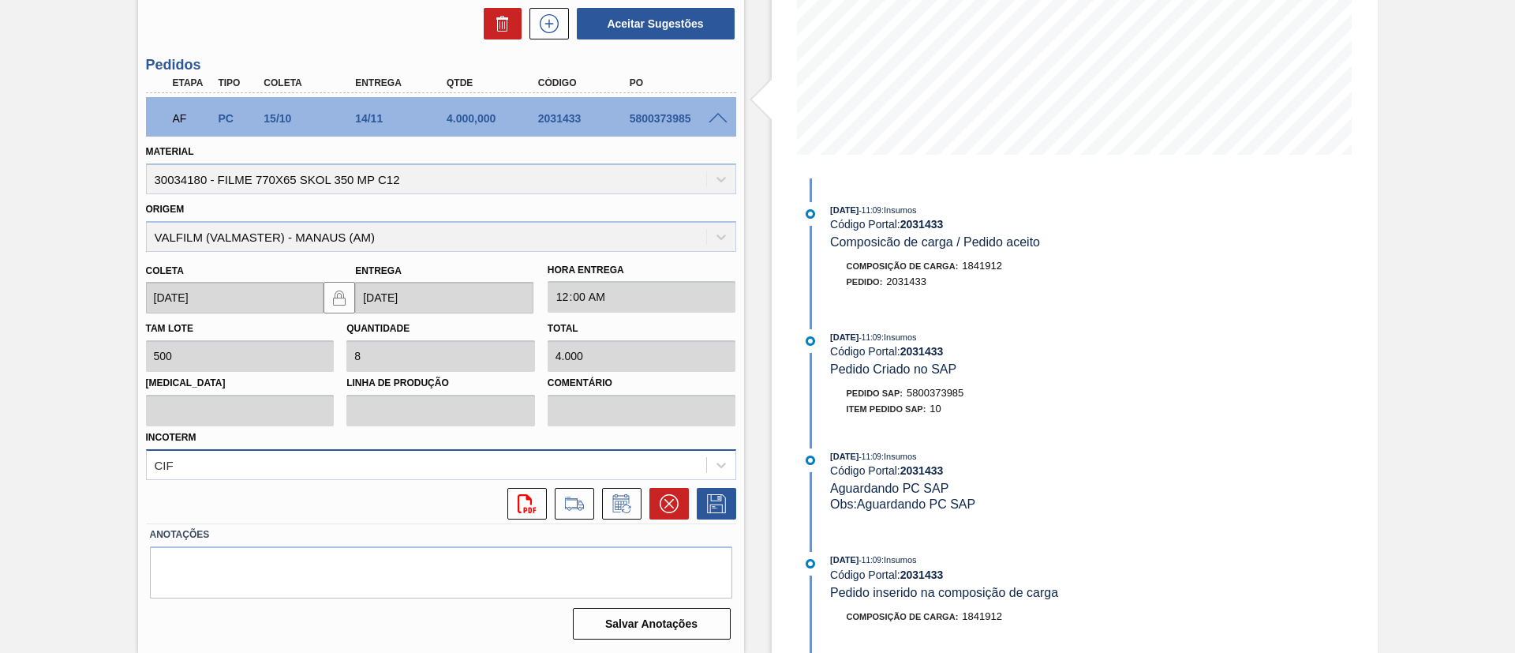
click at [648, 459] on div "CIF" at bounding box center [441, 464] width 590 height 31
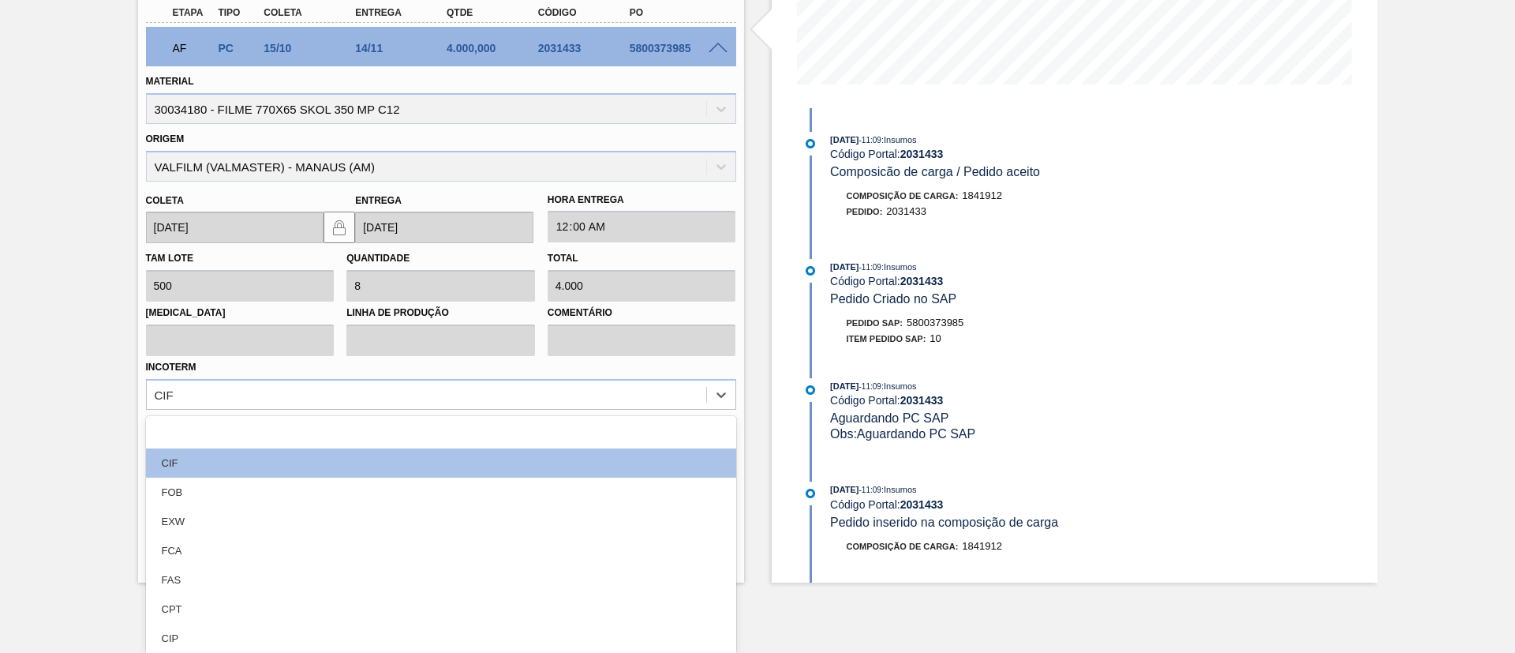
drag, startPoint x: 350, startPoint y: 479, endPoint x: 582, endPoint y: 484, distance: 232.1
click at [351, 481] on div "FOB" at bounding box center [441, 492] width 590 height 29
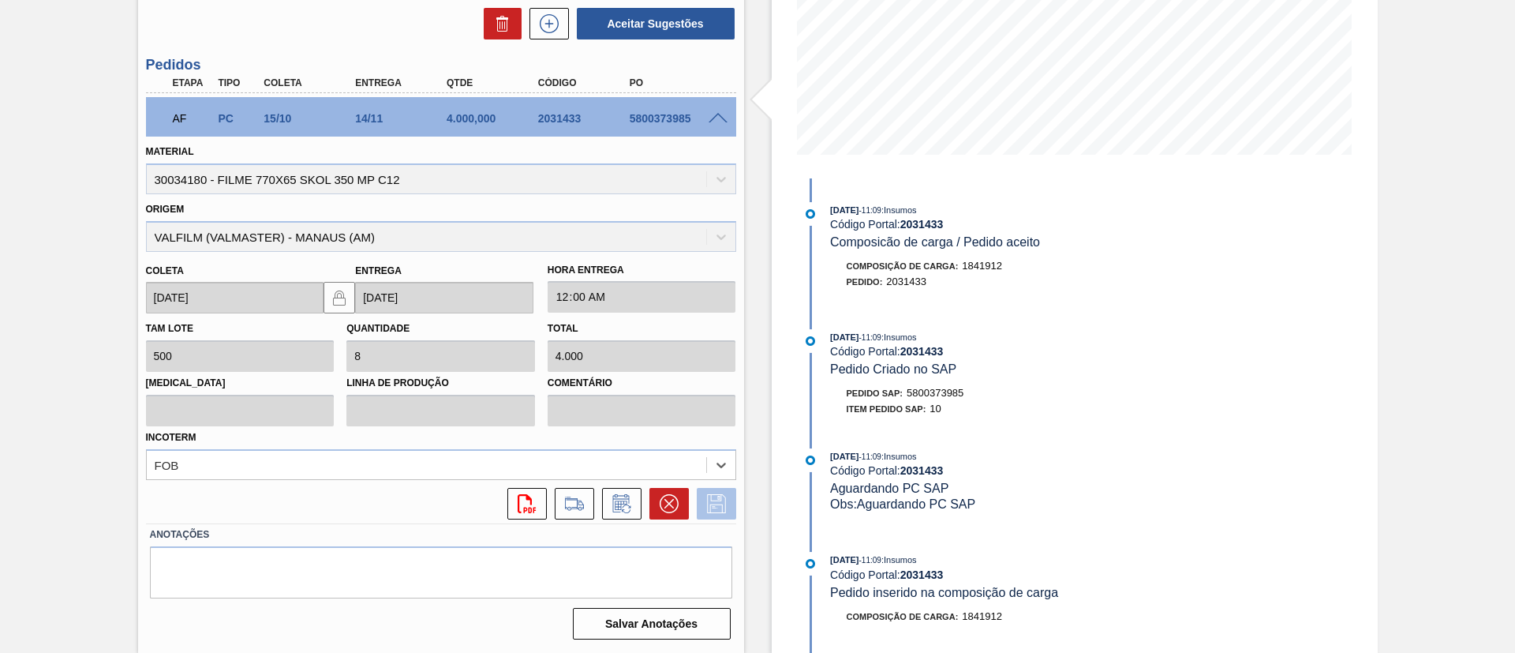
click at [707, 504] on icon at bounding box center [716, 503] width 19 height 19
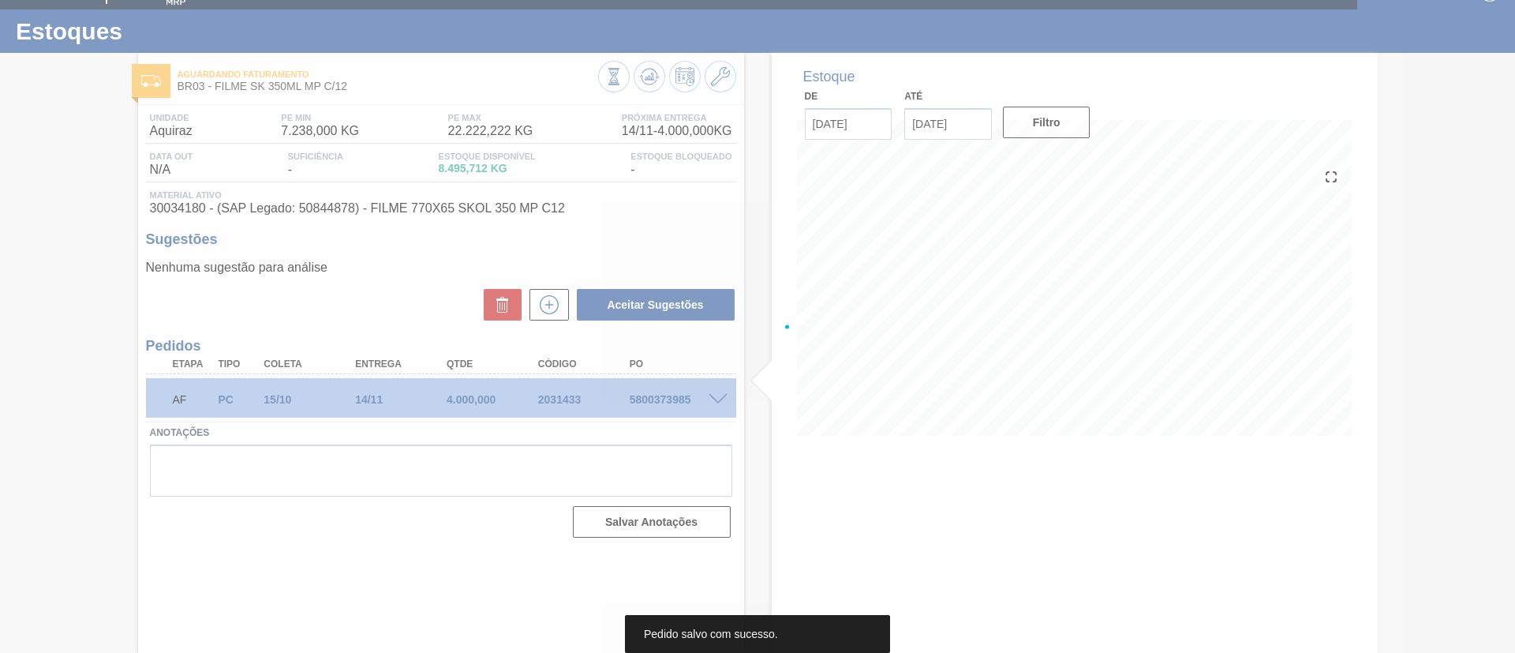
scroll to position [26, 0]
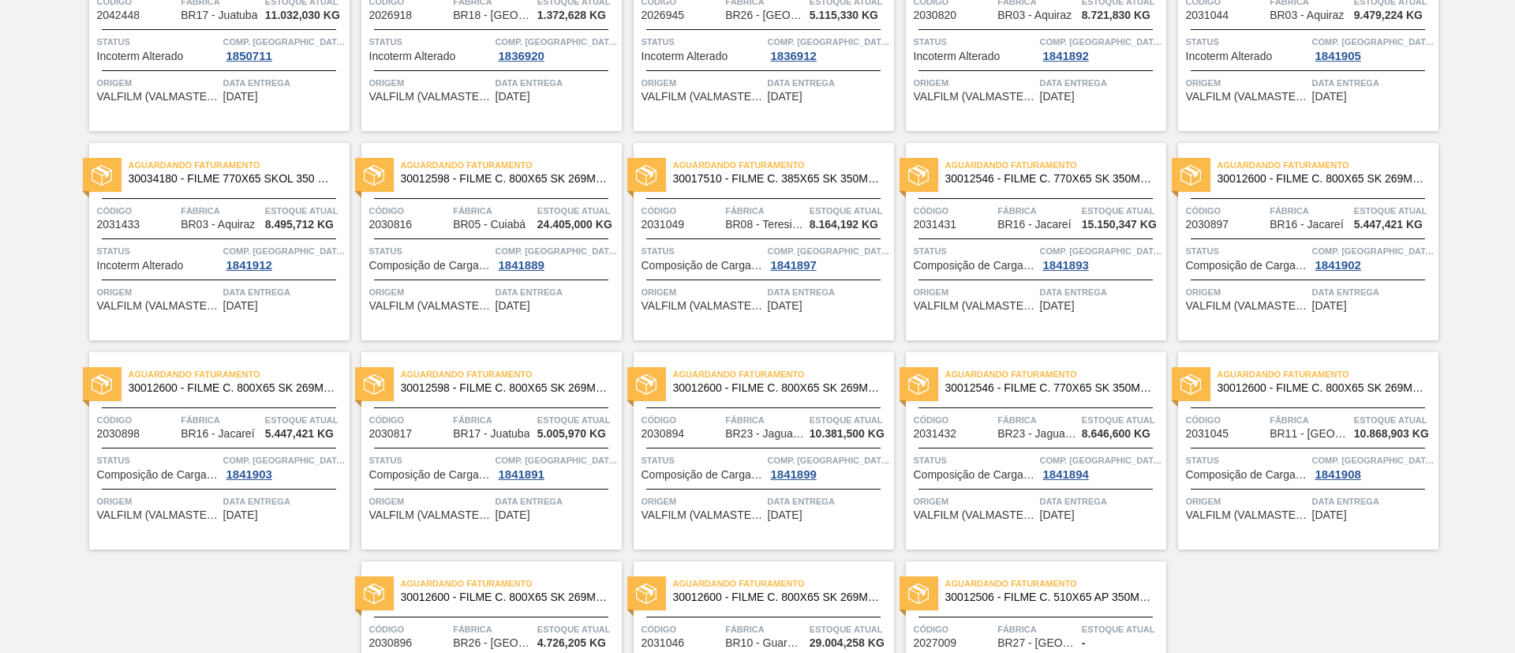
scroll to position [355, 0]
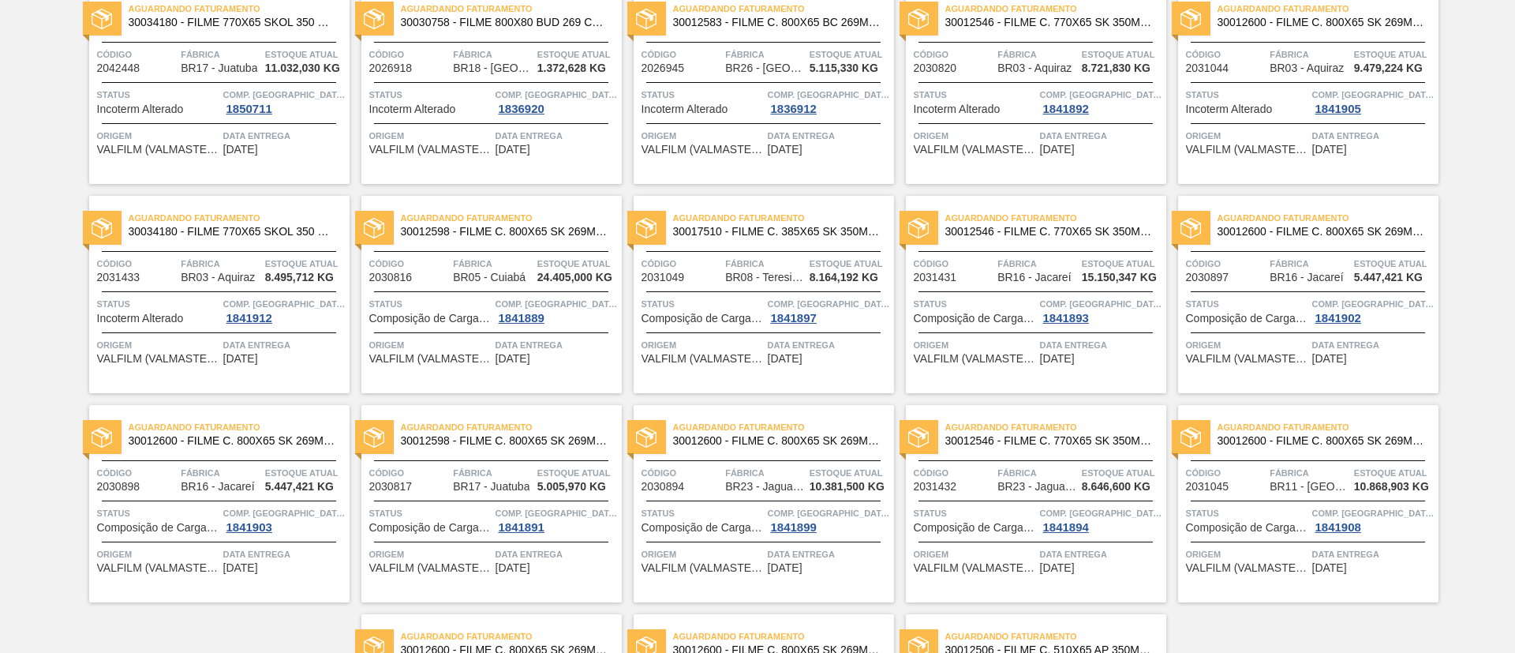
click at [523, 235] on span "30012598 - FILME C. 800X65 SK 269ML C15 429" at bounding box center [505, 232] width 208 height 12
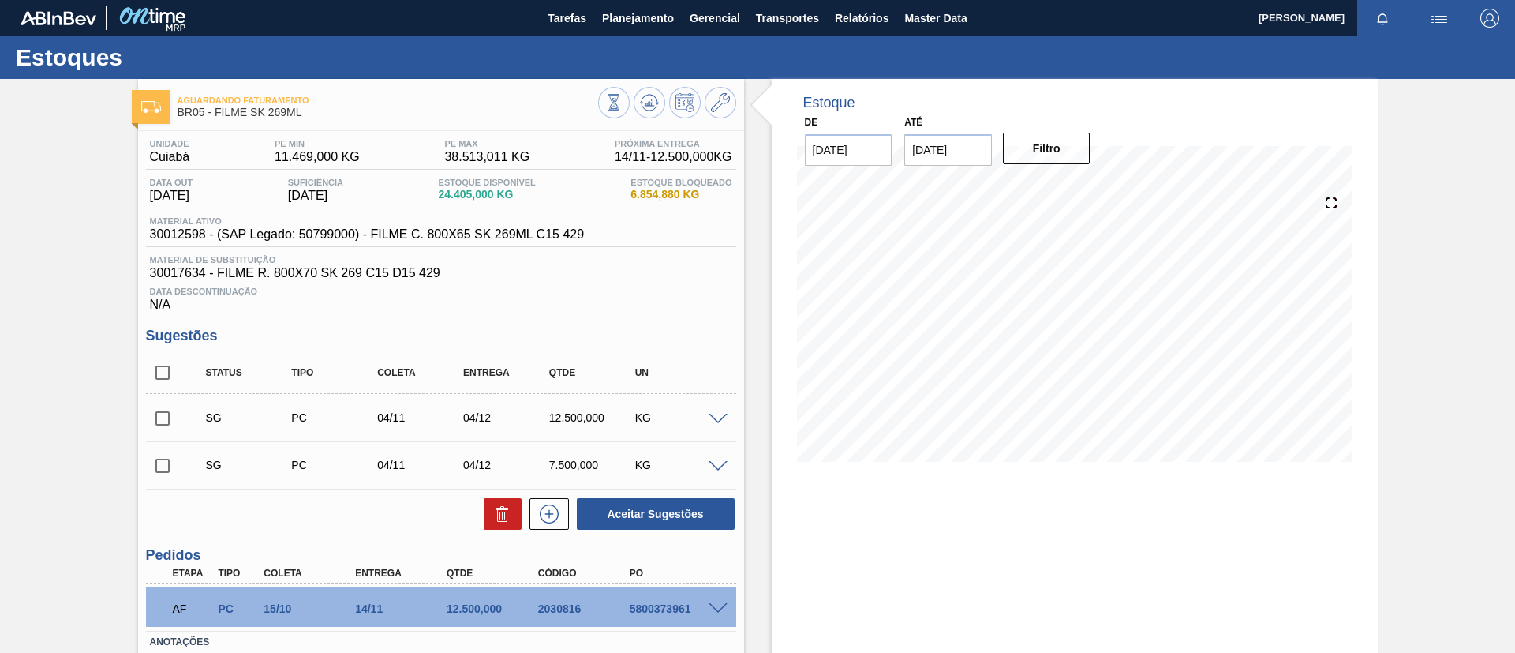
scroll to position [107, 0]
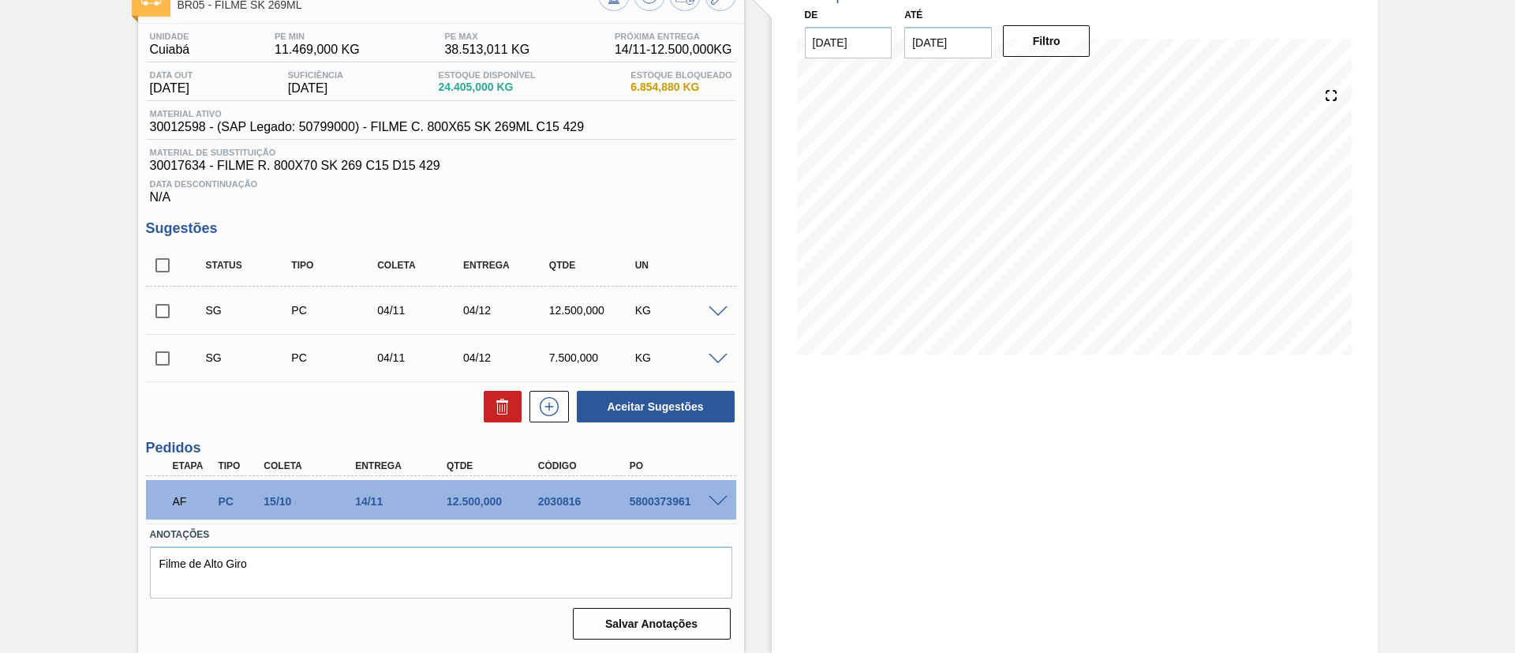
click at [725, 491] on div "AF PC 15/10 14/11 12.500,000 2030816 5800373961" at bounding box center [441, 499] width 590 height 39
click at [721, 494] on div at bounding box center [721, 500] width 32 height 12
click at [711, 500] on span at bounding box center [718, 502] width 19 height 12
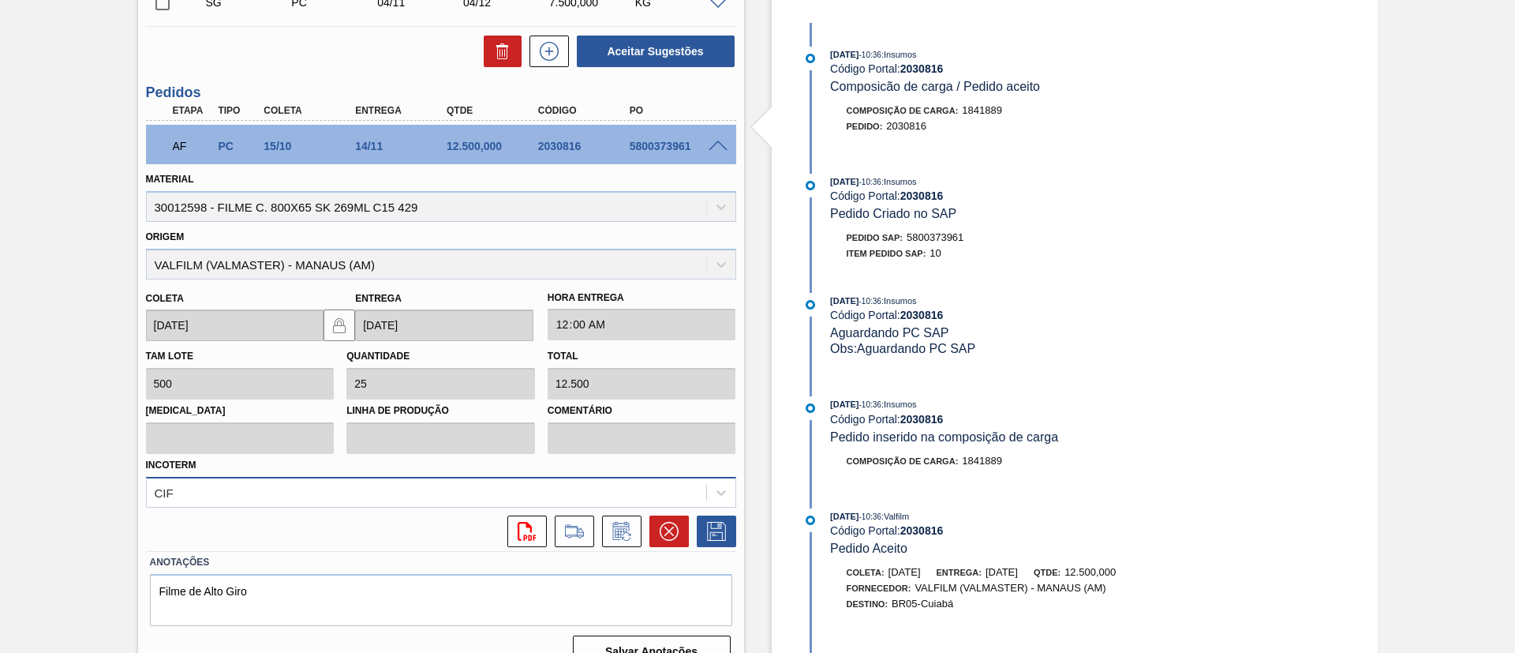
click at [208, 478] on div "CIF" at bounding box center [441, 492] width 590 height 31
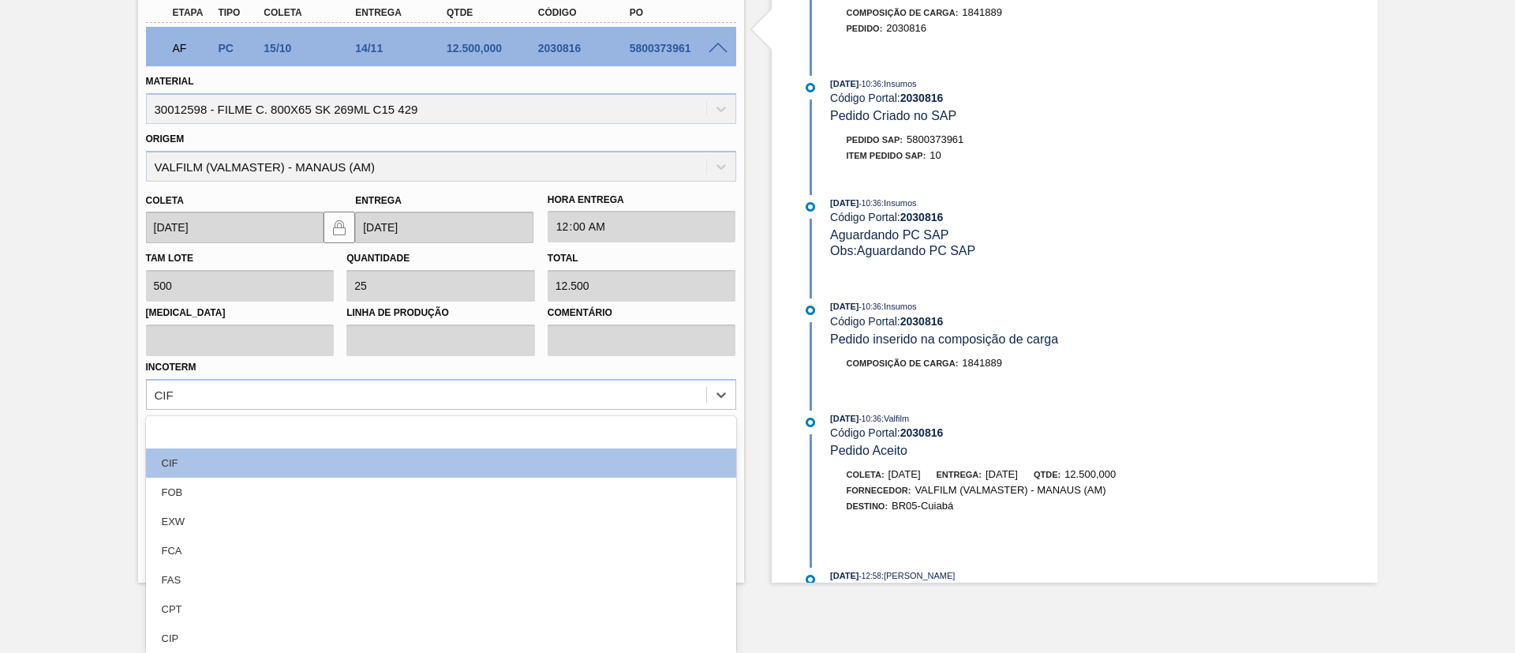
drag, startPoint x: 213, startPoint y: 482, endPoint x: 492, endPoint y: 505, distance: 279.5
click at [215, 482] on div "FOB" at bounding box center [441, 492] width 590 height 29
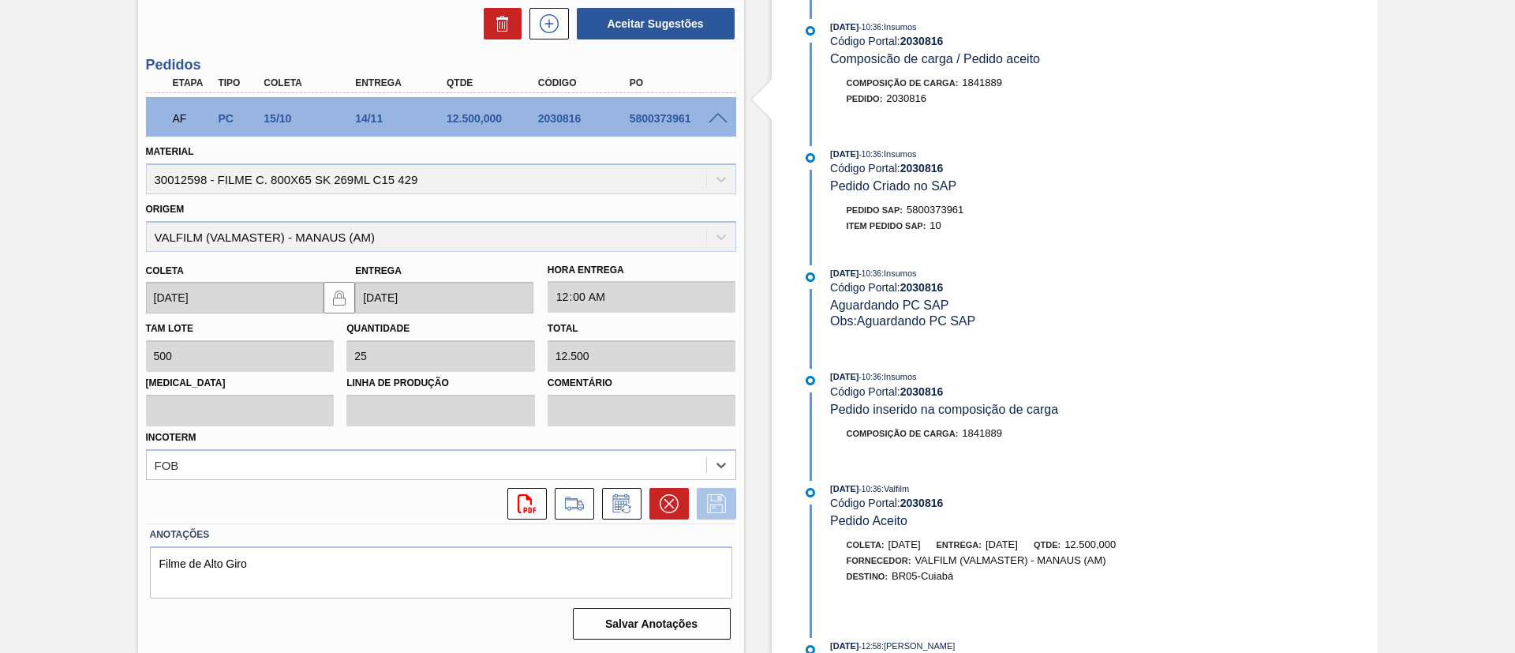
click at [710, 504] on icon at bounding box center [716, 503] width 25 height 19
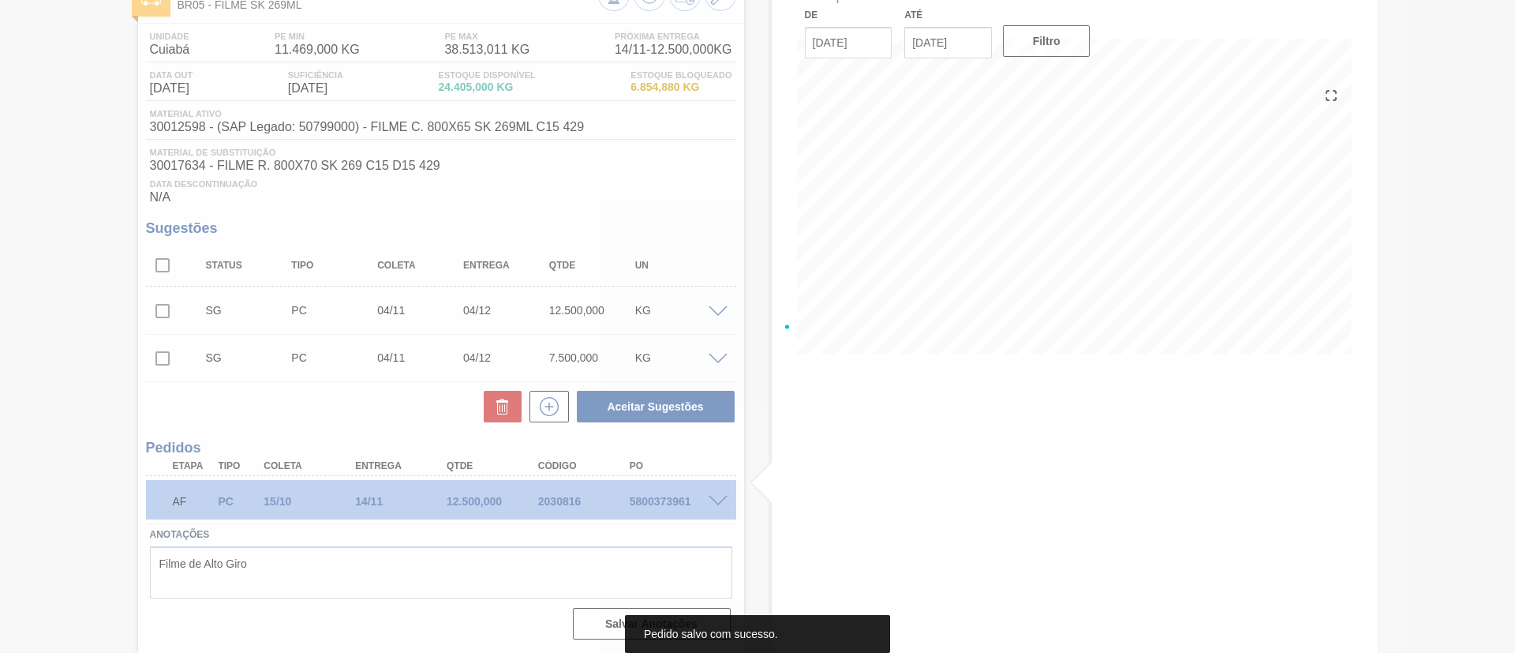
scroll to position [107, 0]
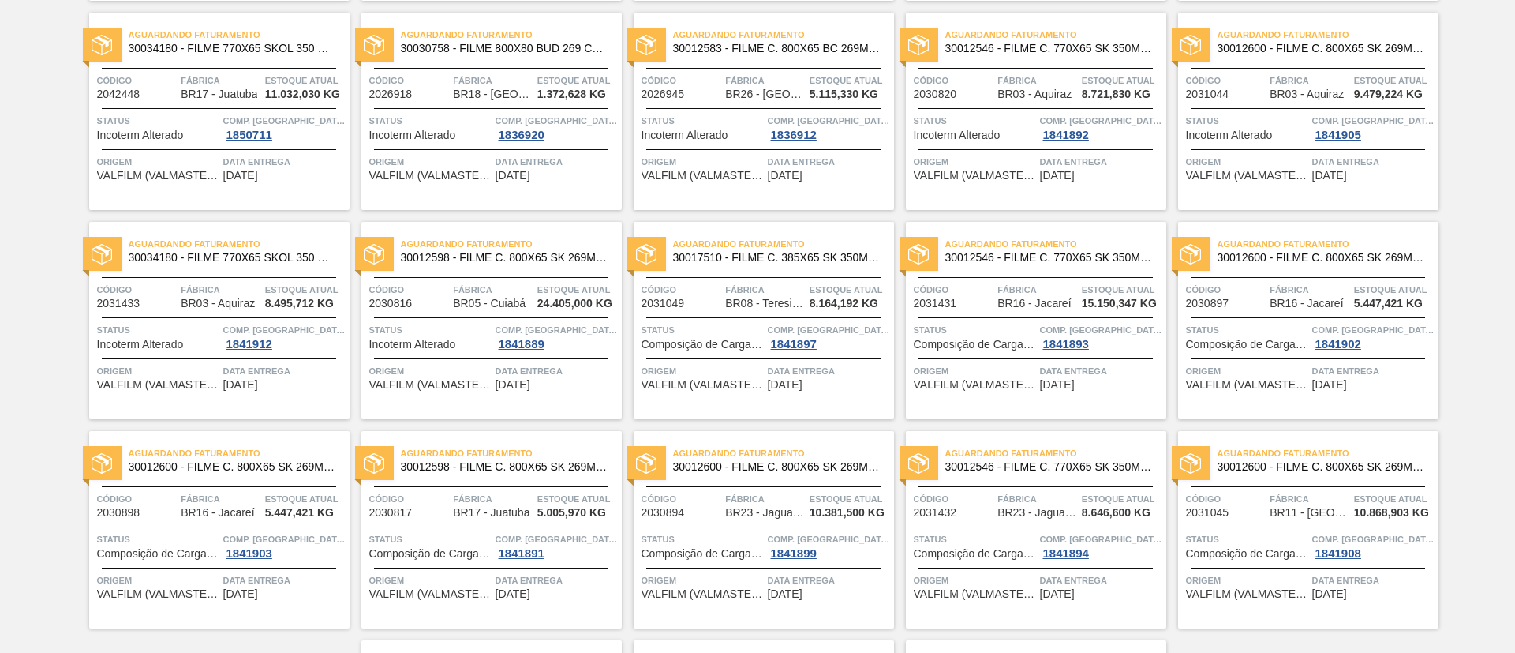
scroll to position [355, 0]
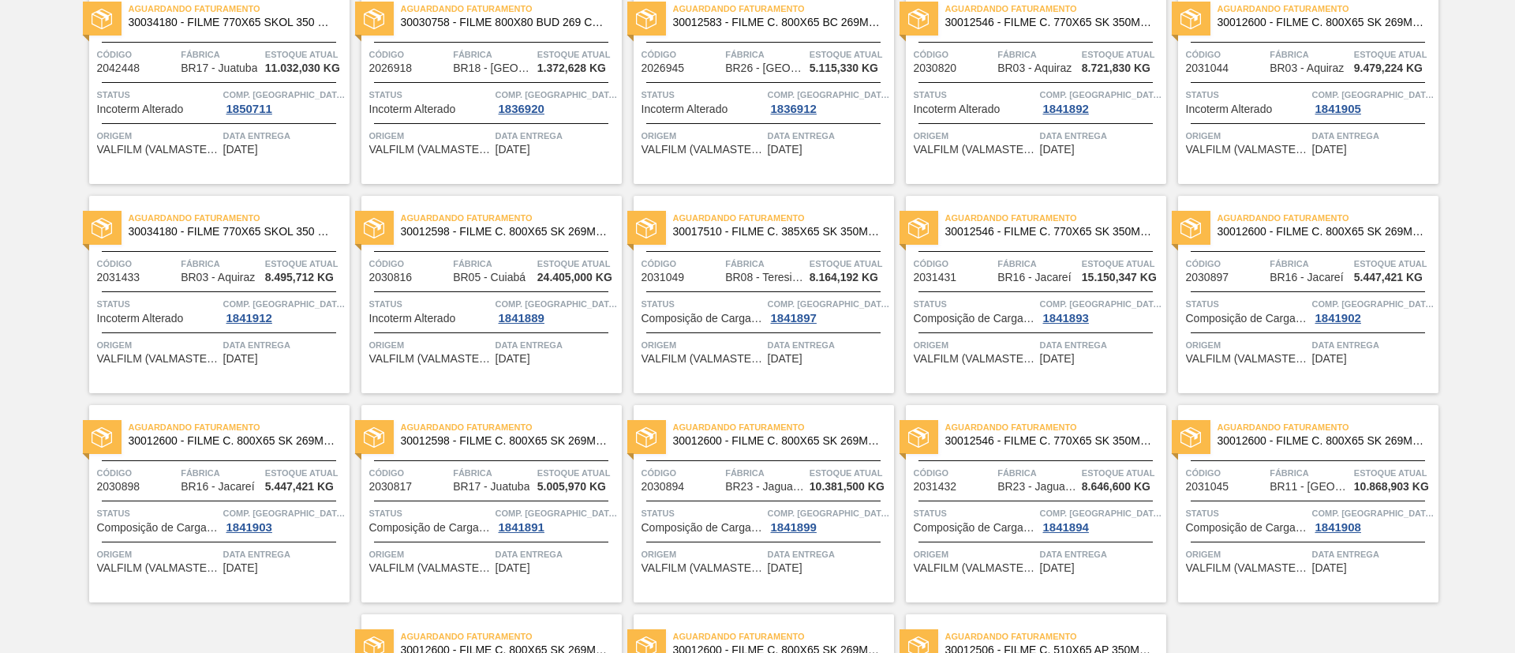
click at [793, 229] on span "30017510 - FILME C. 385X65 SK 350ML 429" at bounding box center [777, 232] width 208 height 12
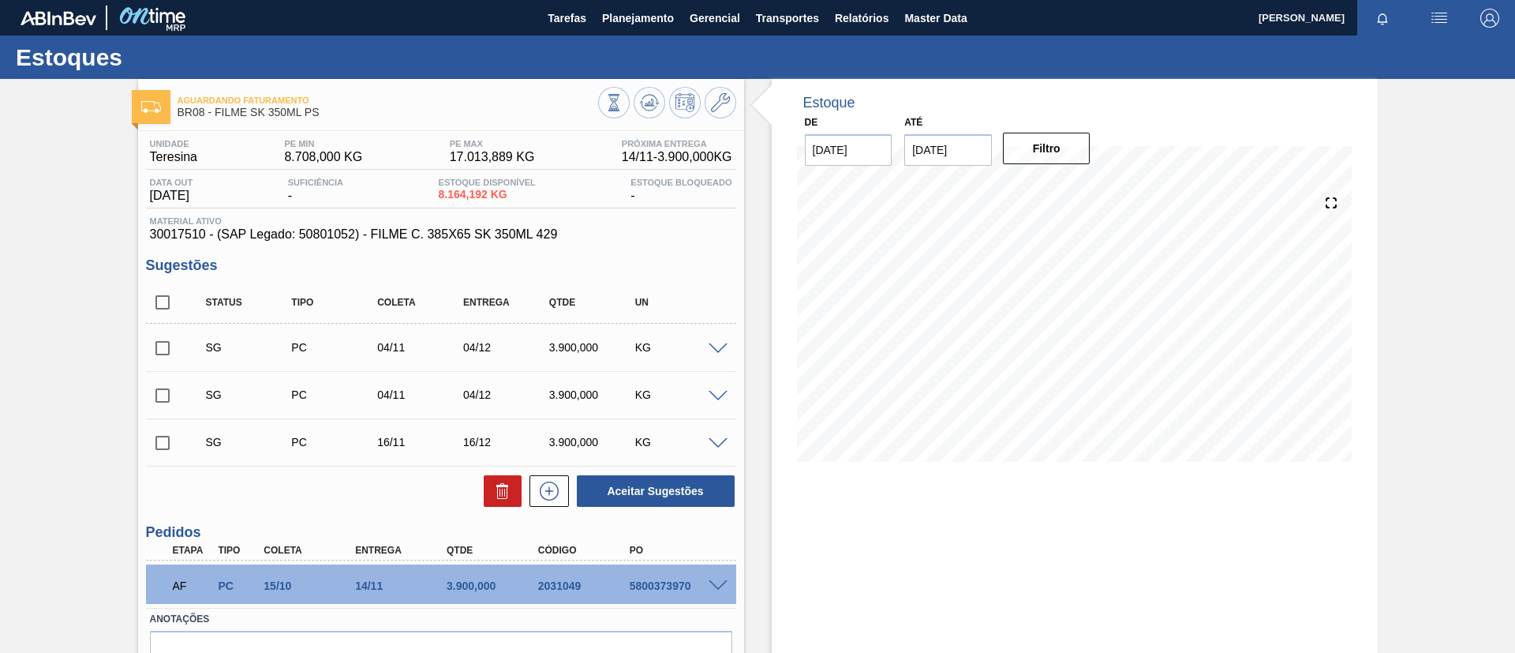
click at [703, 590] on div "5800373970" at bounding box center [677, 585] width 103 height 13
click at [711, 577] on div "AF PC 15/10 14/11 3.900,000 2031049 5800373970" at bounding box center [441, 583] width 590 height 39
click at [716, 570] on div "AF PC 15/10 14/11 3.900,000 2031049 5800373970" at bounding box center [441, 583] width 590 height 39
click at [723, 560] on div "AF PC 15/10 14/11 3.900,000 2031049 5800373970 Material 30017510 - FILME C. 385…" at bounding box center [441, 583] width 590 height 47
click at [723, 574] on div "AF PC 15/10 14/11 3.900,000 2031049 5800373970" at bounding box center [441, 583] width 590 height 39
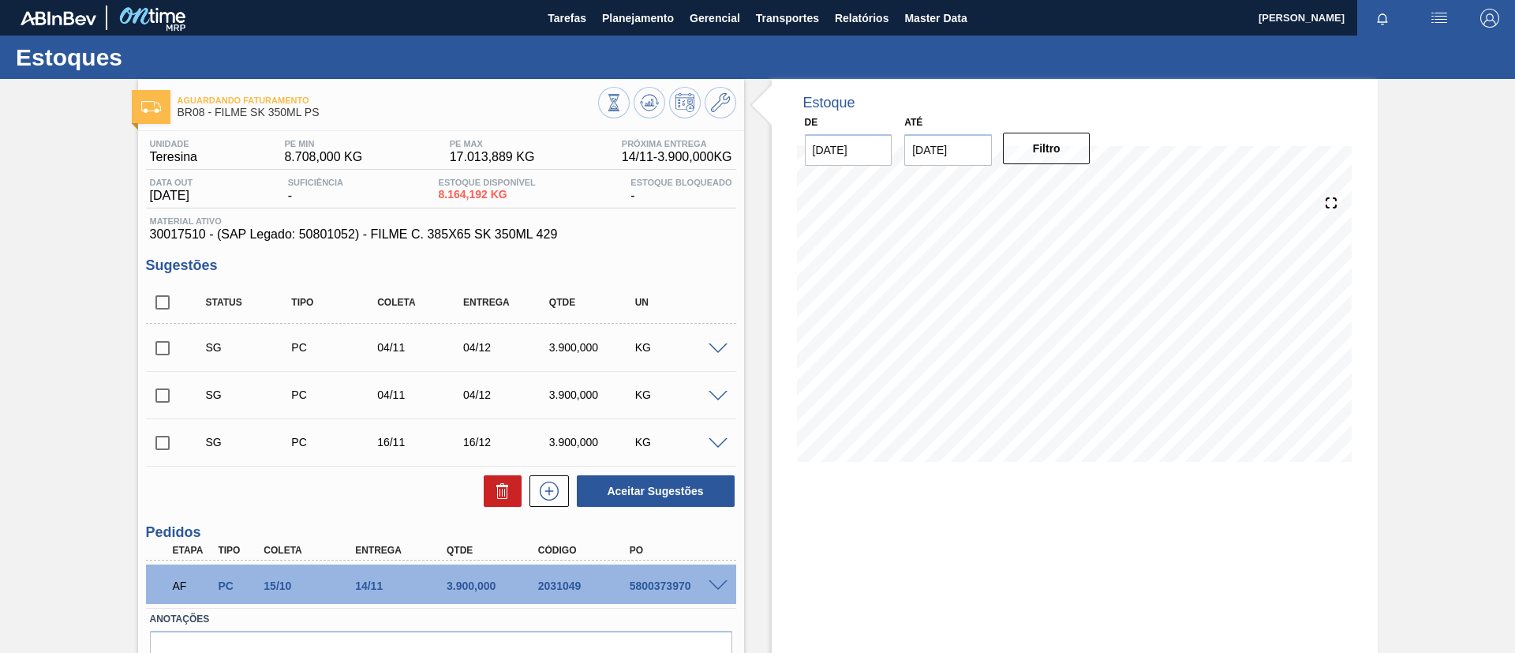
click at [721, 590] on div "5800373970" at bounding box center [677, 585] width 103 height 13
click at [715, 586] on span at bounding box center [718, 586] width 19 height 12
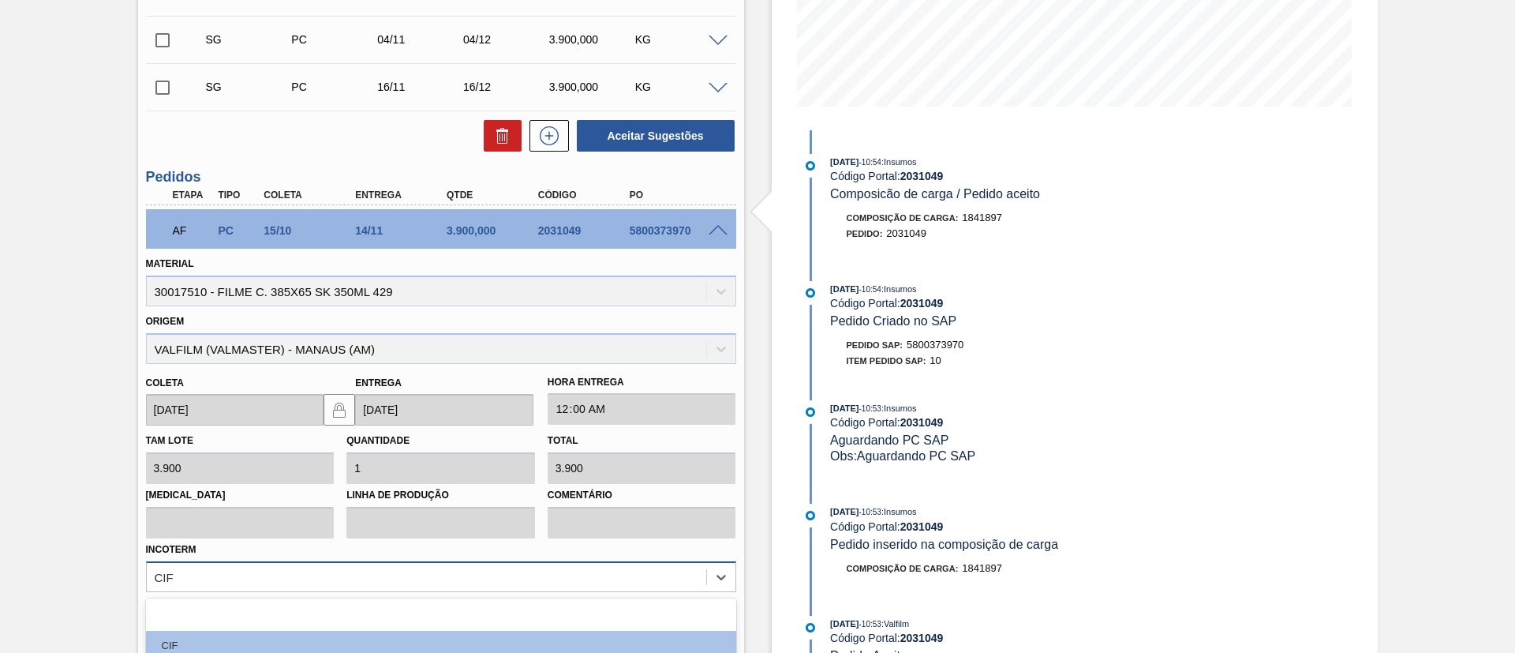
click at [187, 579] on div "option FAS focused, 6 of 12. 12 results available. Use Up and Down to choose op…" at bounding box center [441, 576] width 590 height 31
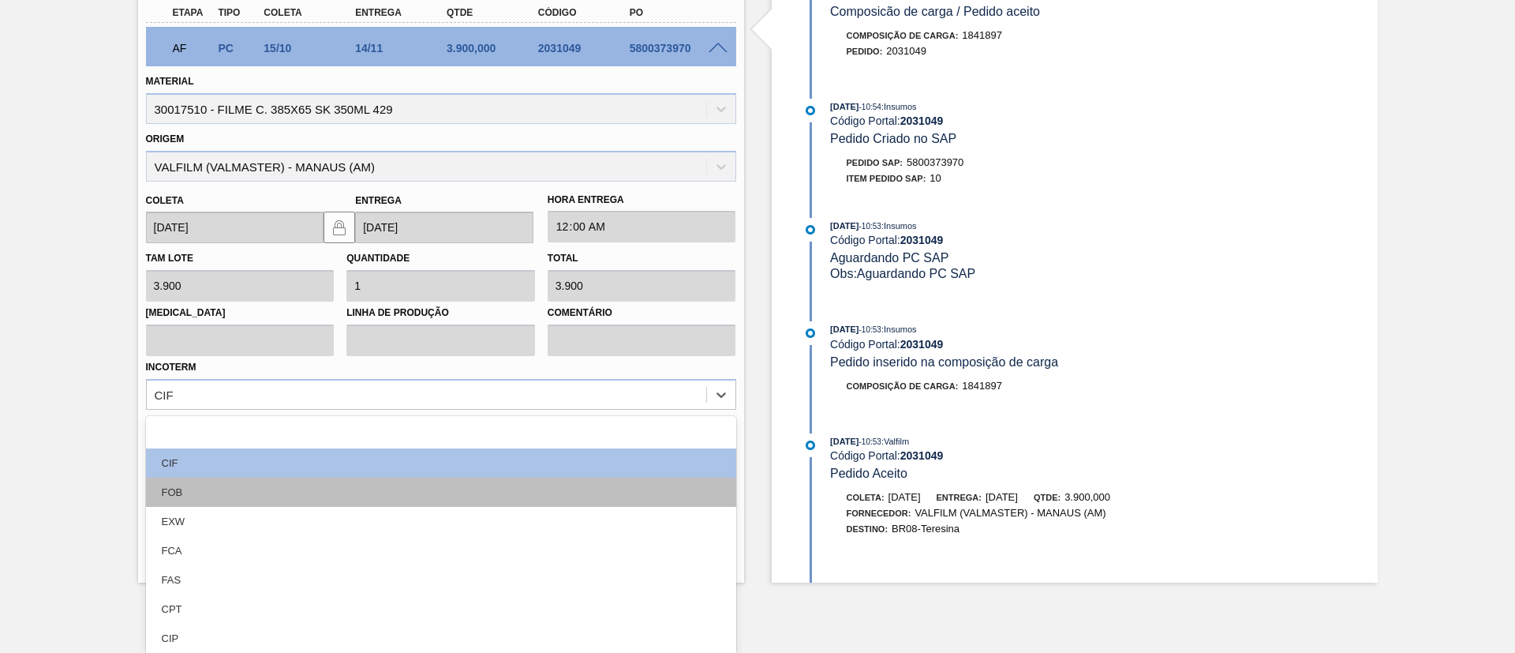
click at [254, 488] on div "FOB" at bounding box center [441, 492] width 590 height 29
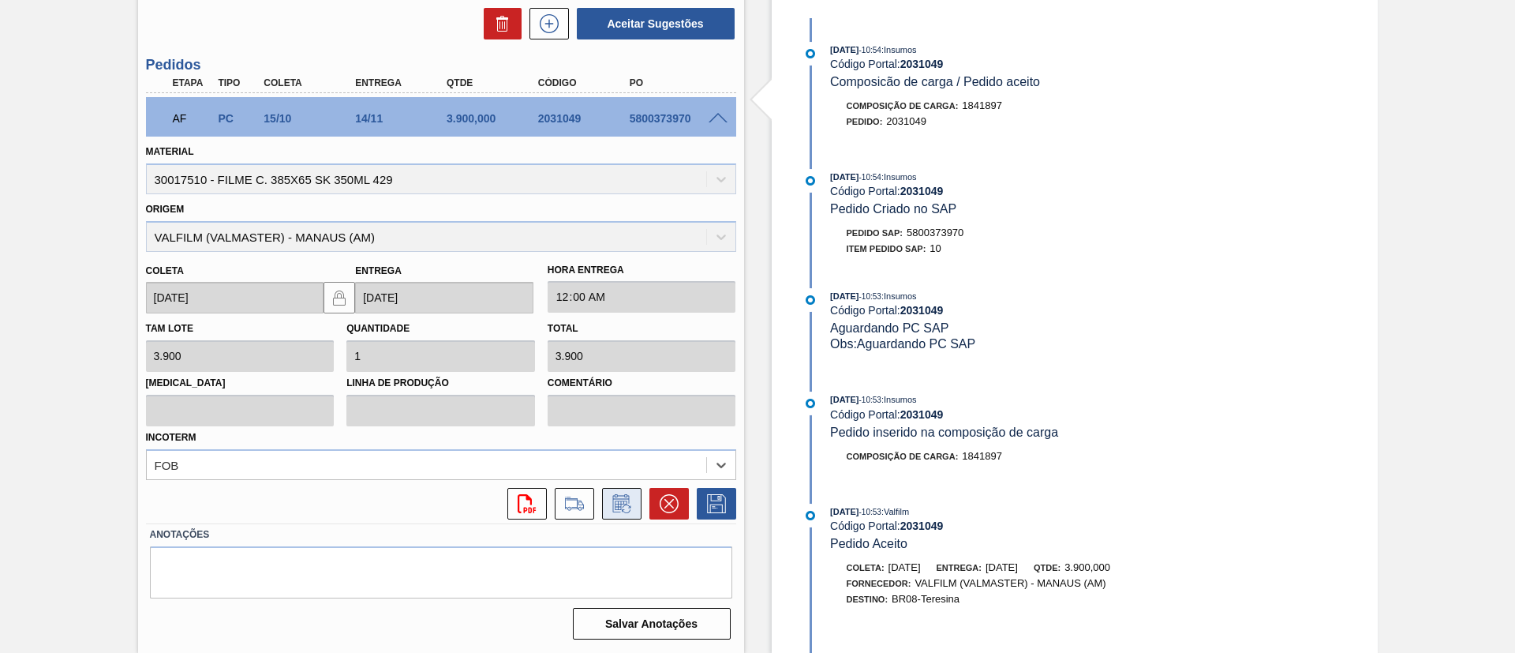
scroll to position [467, 0]
click at [704, 503] on icon at bounding box center [716, 503] width 25 height 19
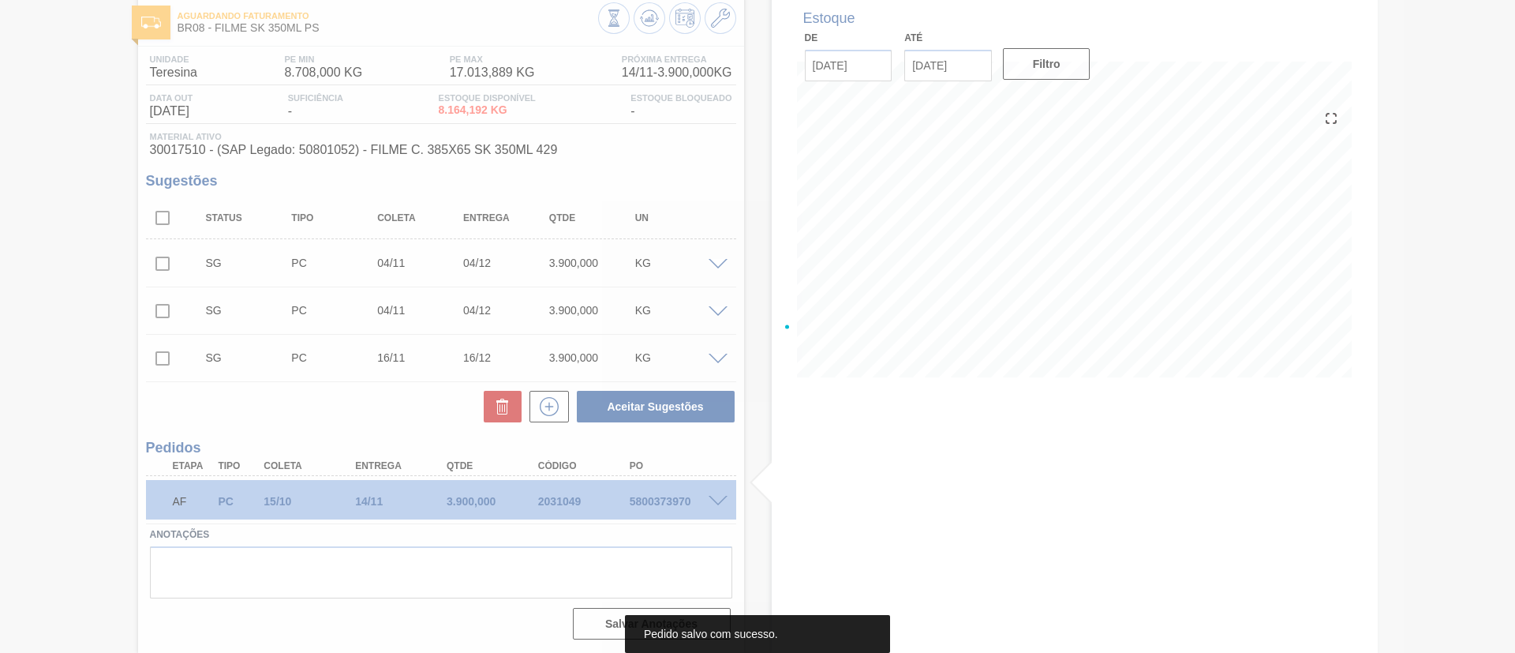
scroll to position [84, 0]
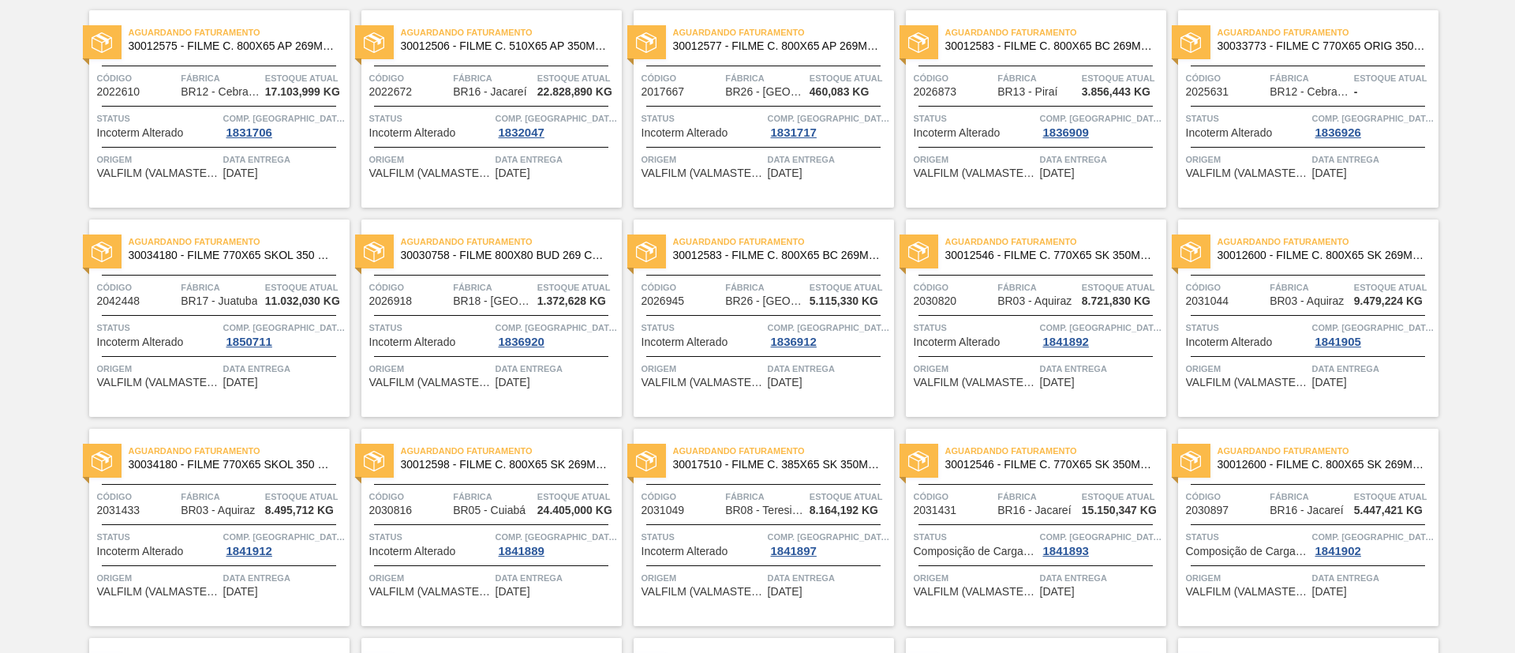
scroll to position [355, 0]
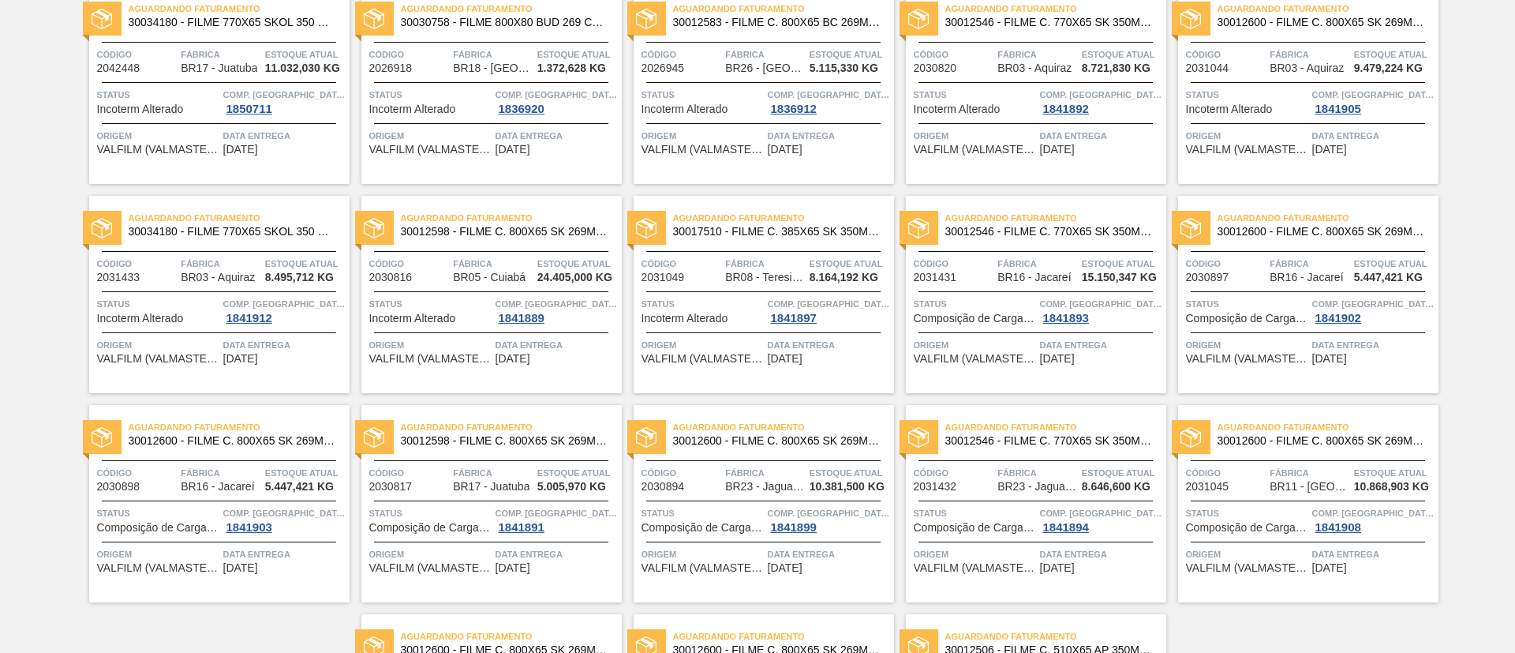
click at [1088, 237] on span "30012546 - FILME C. 770X65 SK 350ML C12 429" at bounding box center [1050, 232] width 208 height 12
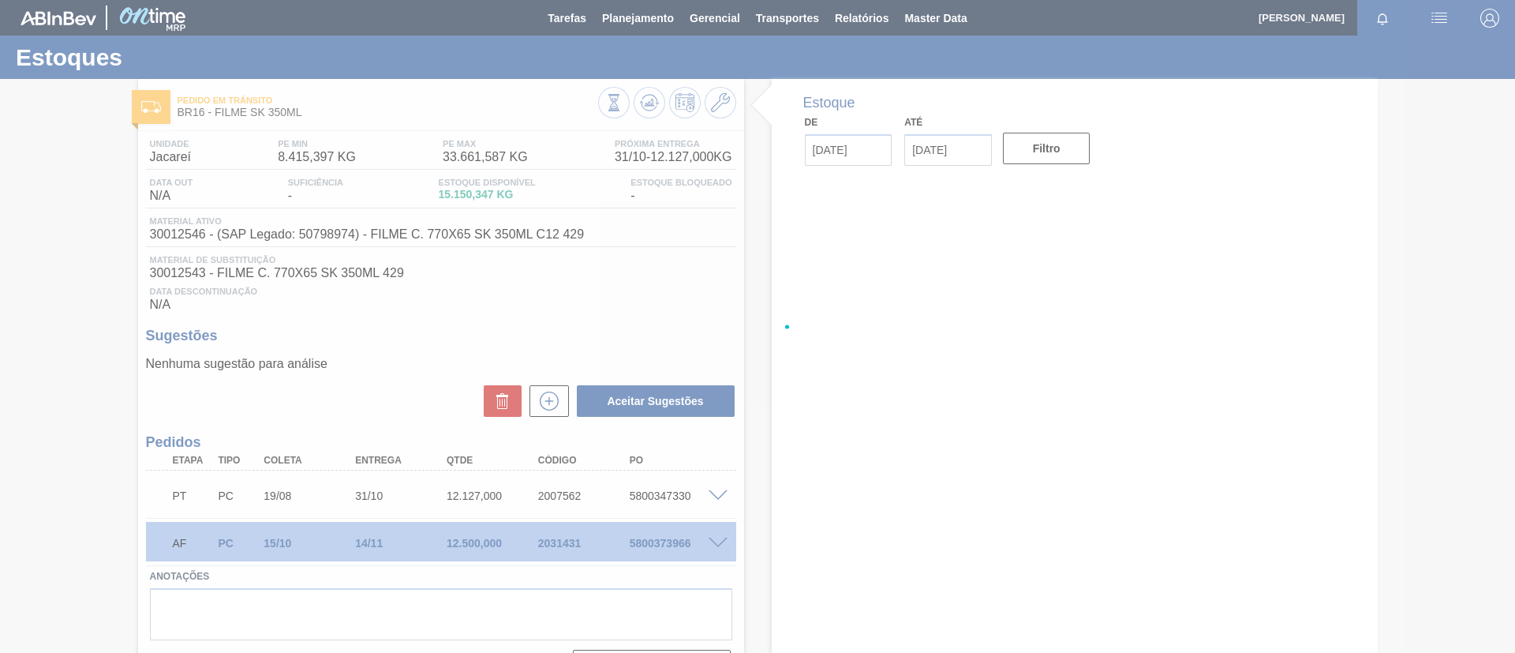
click at [714, 541] on div at bounding box center [757, 326] width 1515 height 653
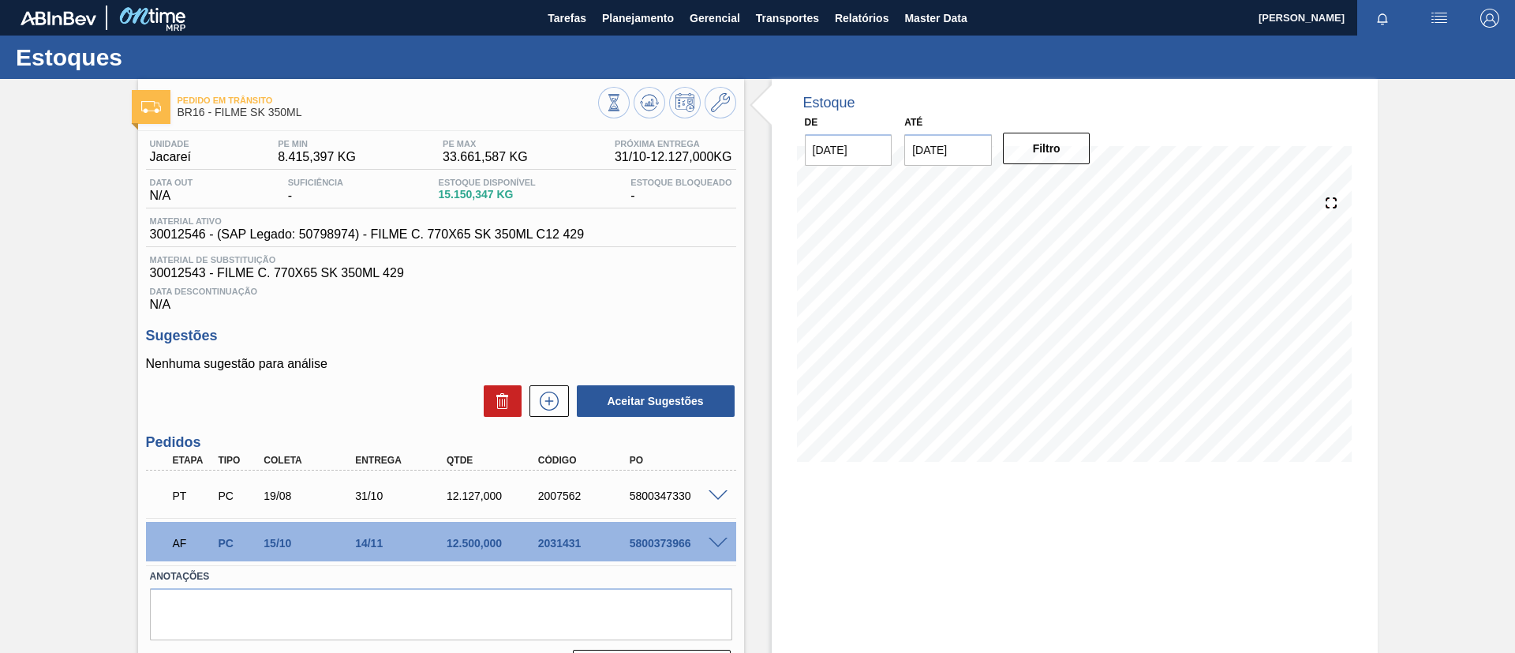
click at [717, 542] on span at bounding box center [718, 543] width 19 height 12
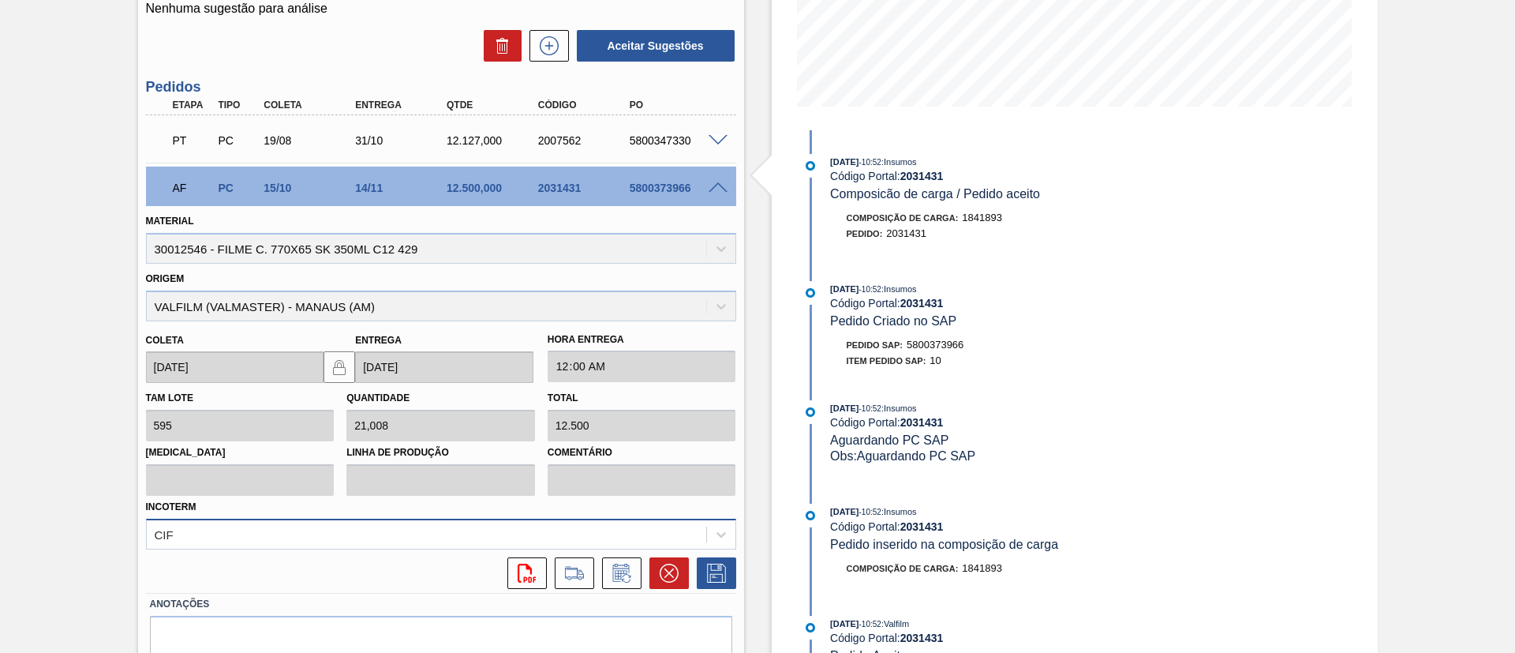
click at [237, 526] on div "CIF" at bounding box center [441, 534] width 590 height 31
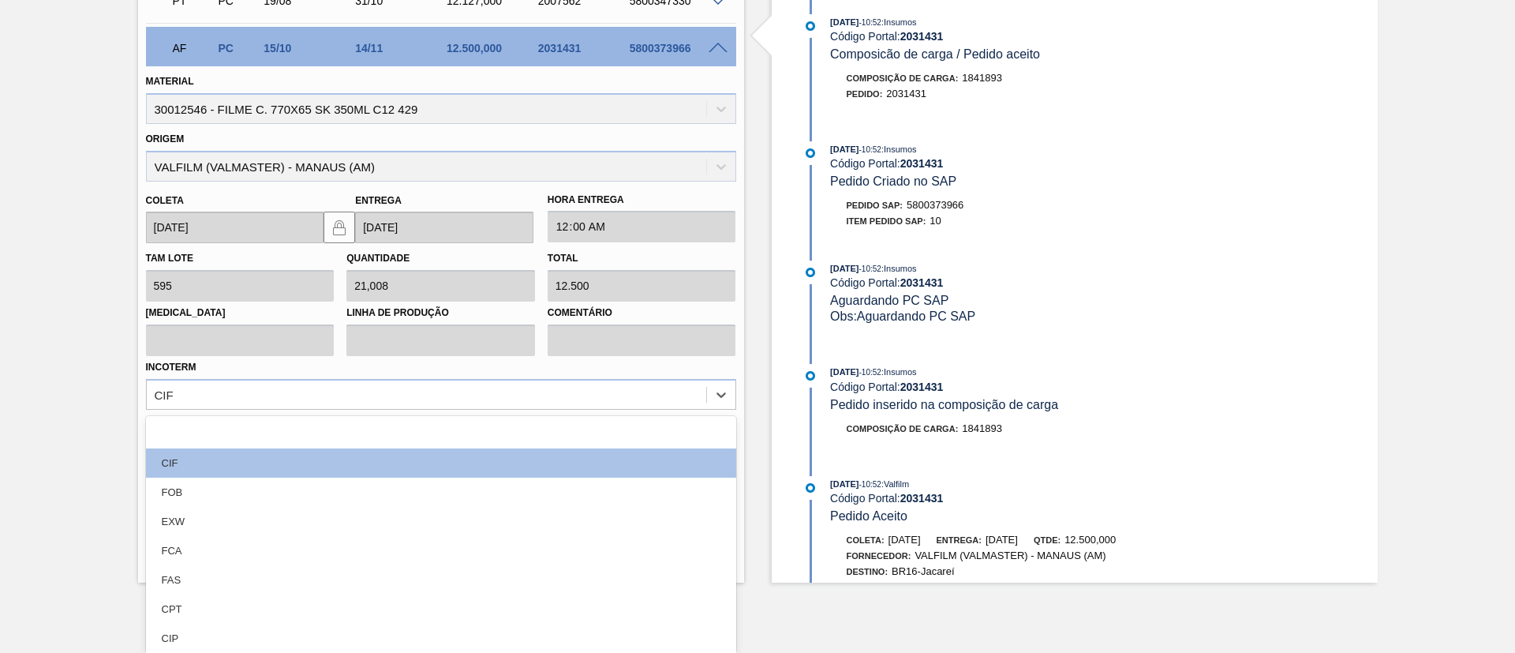
drag, startPoint x: 227, startPoint y: 495, endPoint x: 280, endPoint y: 492, distance: 53.8
click at [234, 493] on div "FOB" at bounding box center [441, 492] width 590 height 29
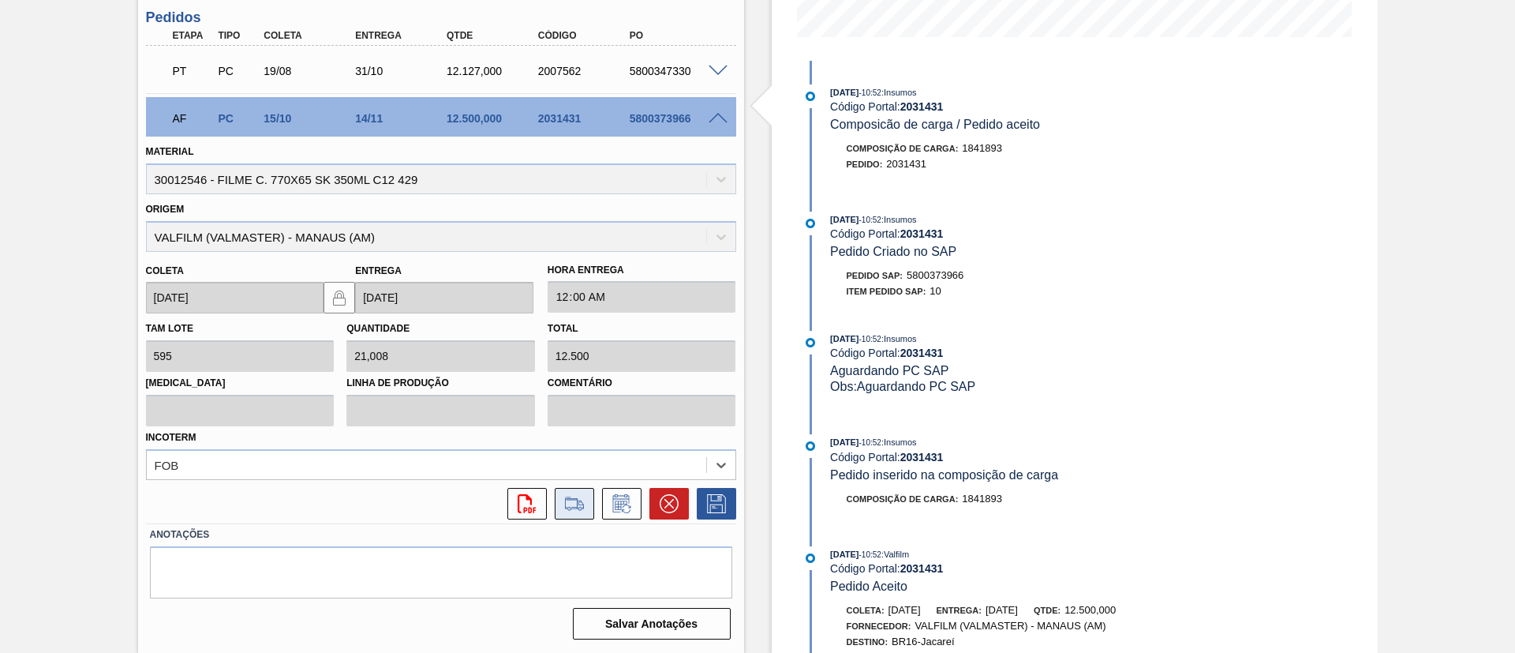
scroll to position [425, 0]
click at [714, 502] on icon at bounding box center [716, 503] width 25 height 19
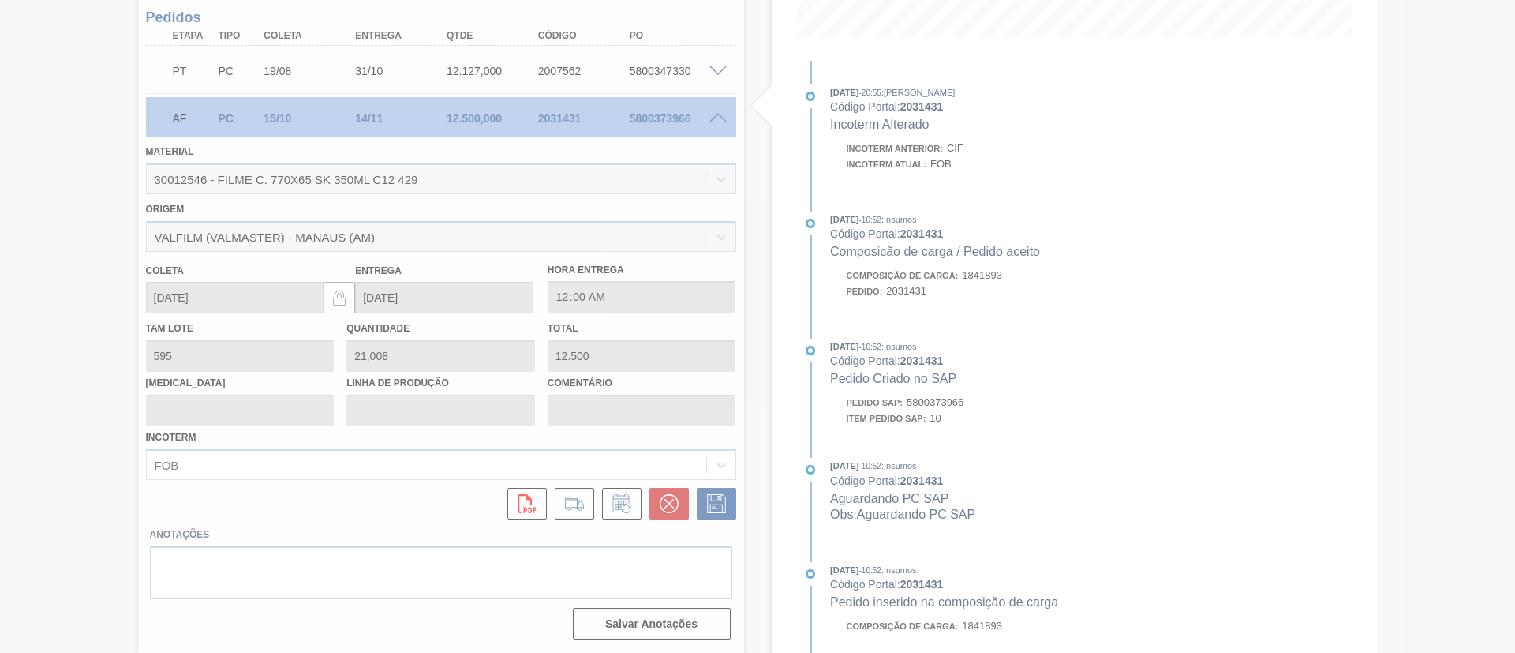
scroll to position [42, 0]
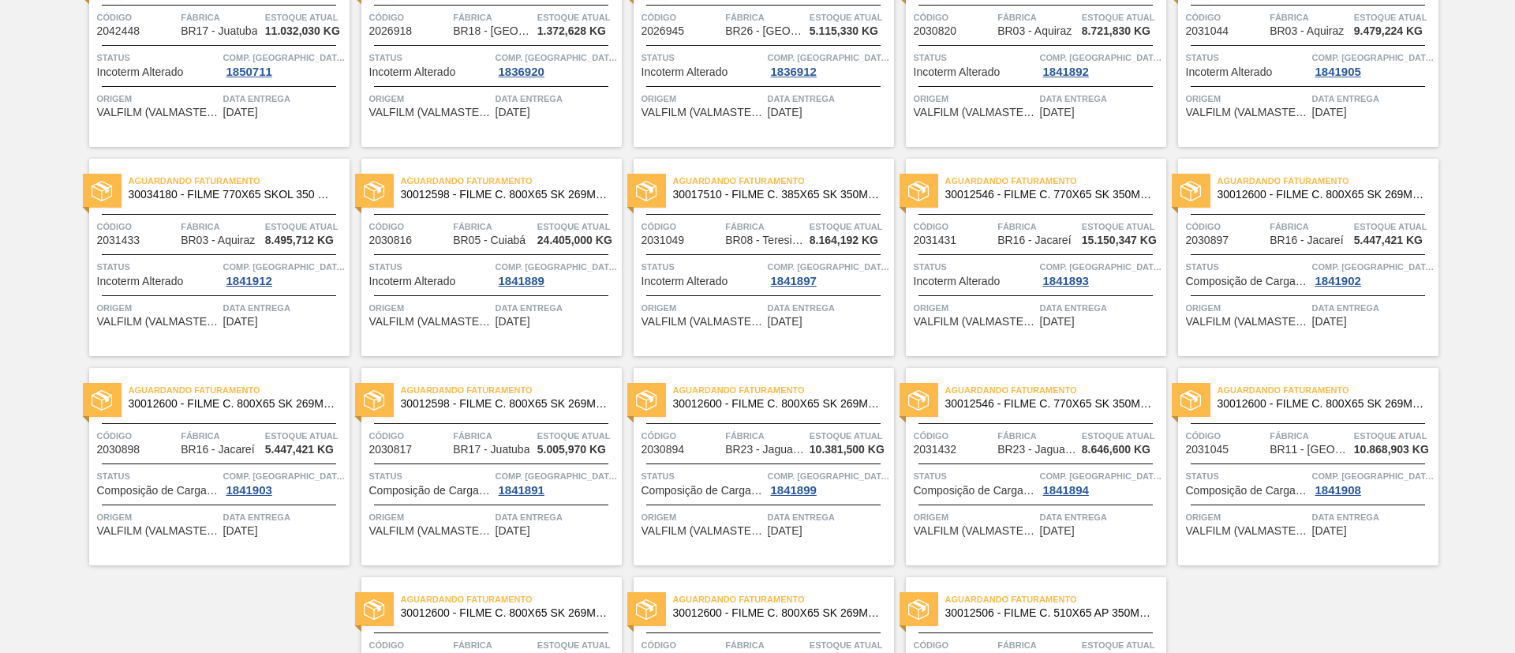
scroll to position [355, 0]
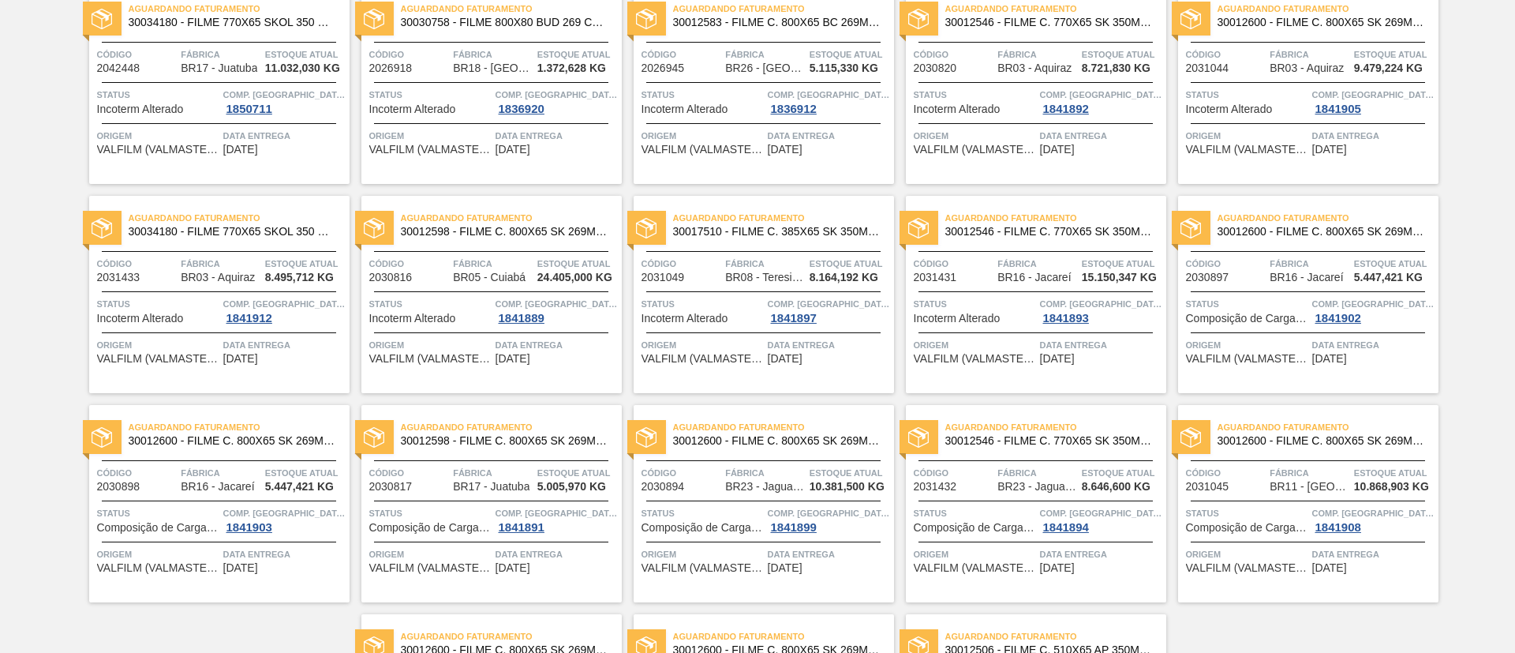
click at [1318, 227] on span "30012600 - FILME C. 800X65 SK 269ML MP C15 429" at bounding box center [1322, 232] width 208 height 12
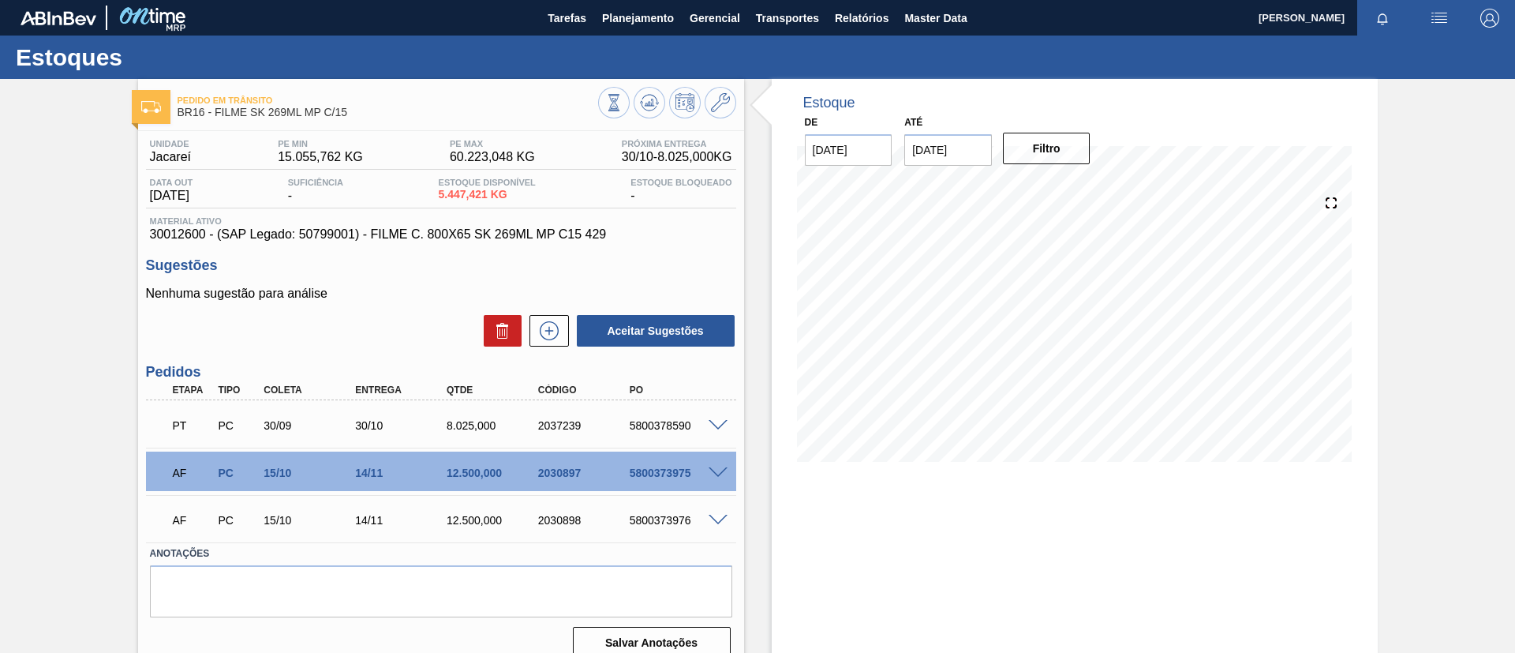
click at [719, 470] on span at bounding box center [718, 473] width 19 height 12
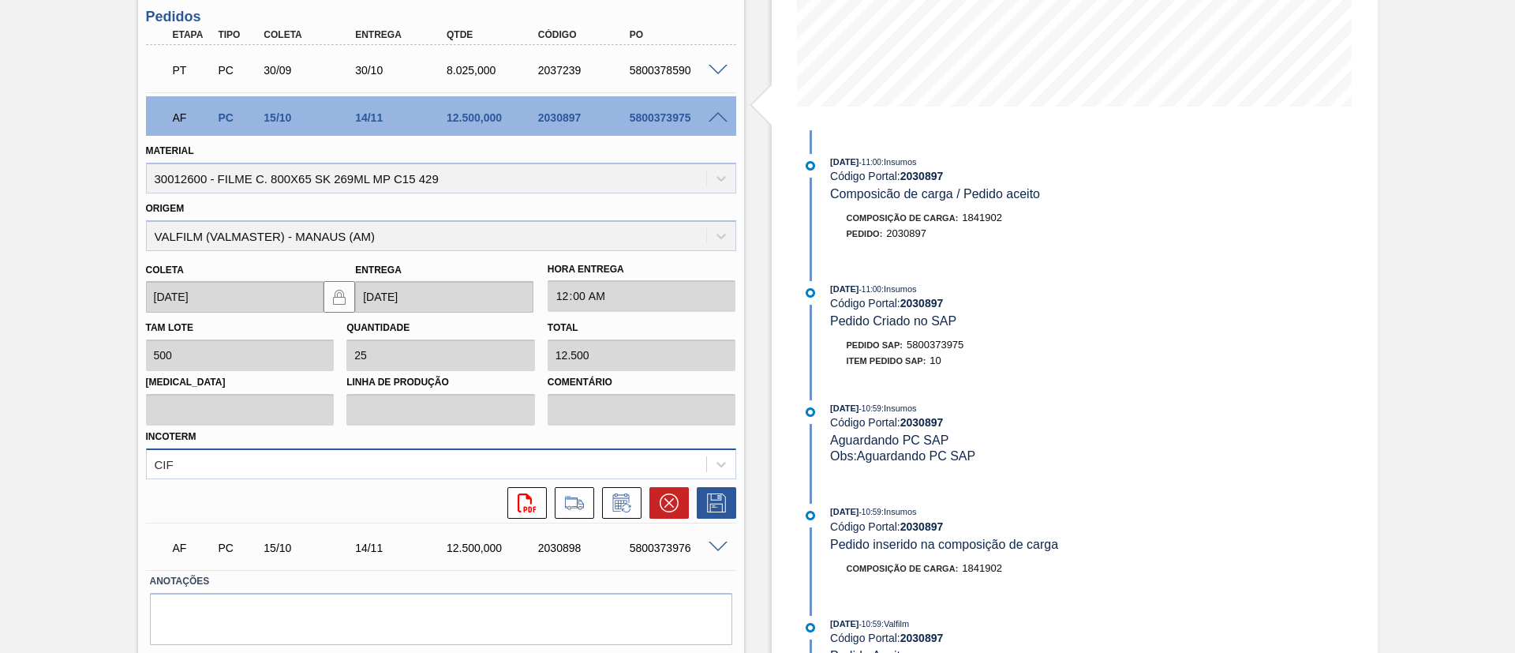
click at [537, 449] on div "CIF" at bounding box center [441, 463] width 590 height 31
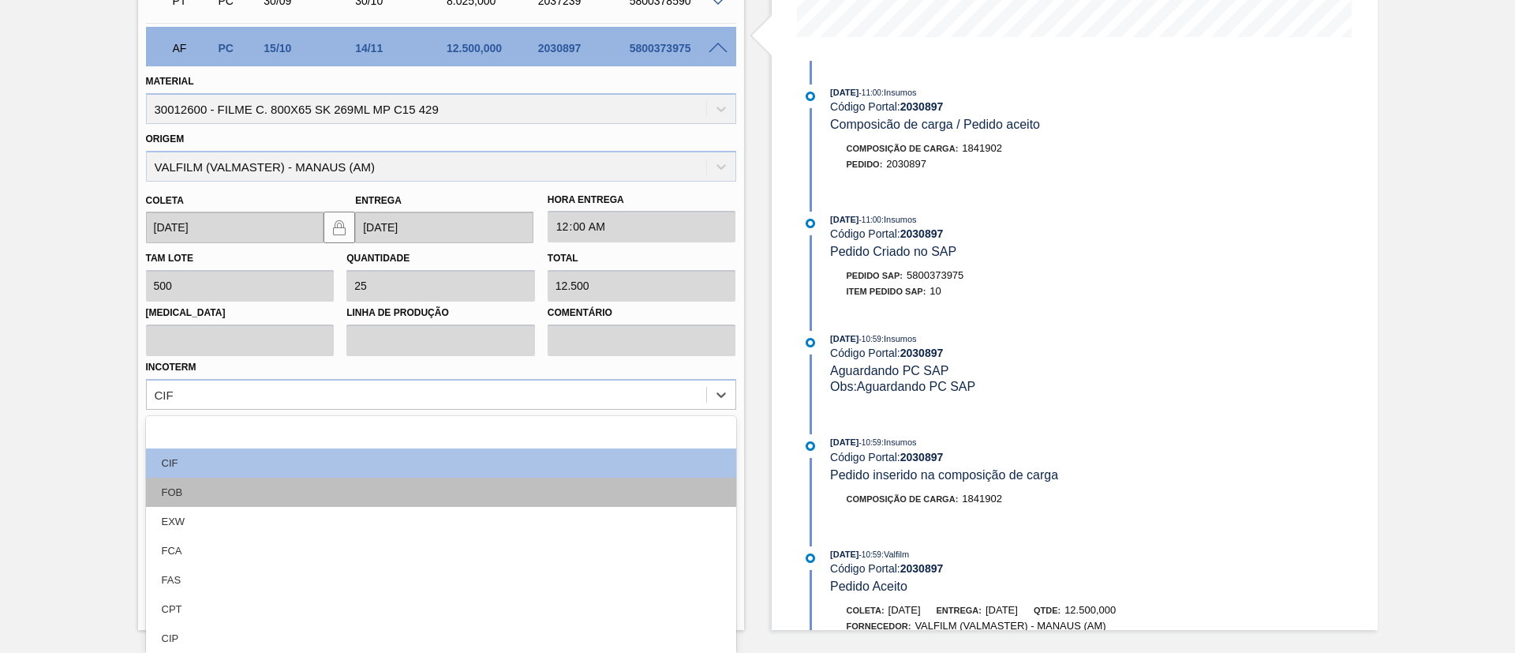
click at [325, 492] on div "FOB" at bounding box center [441, 492] width 590 height 29
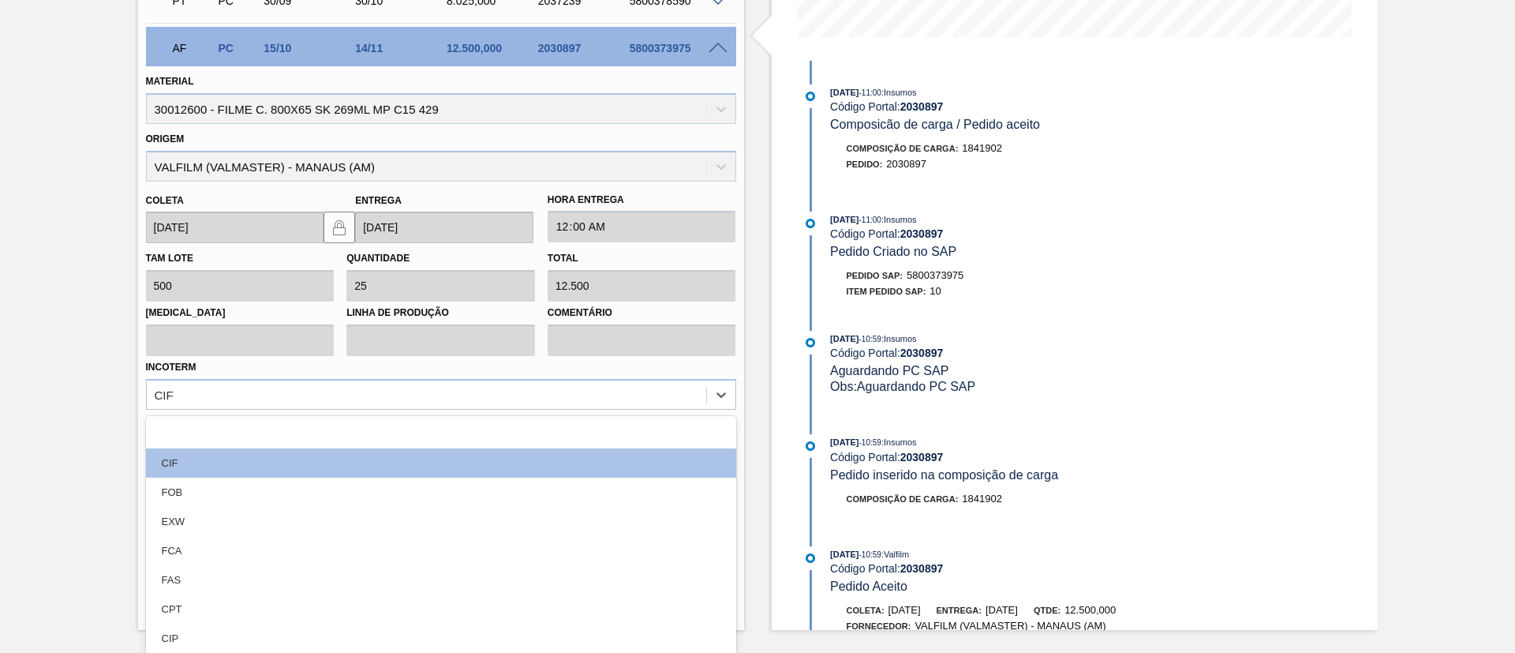
scroll to position [402, 0]
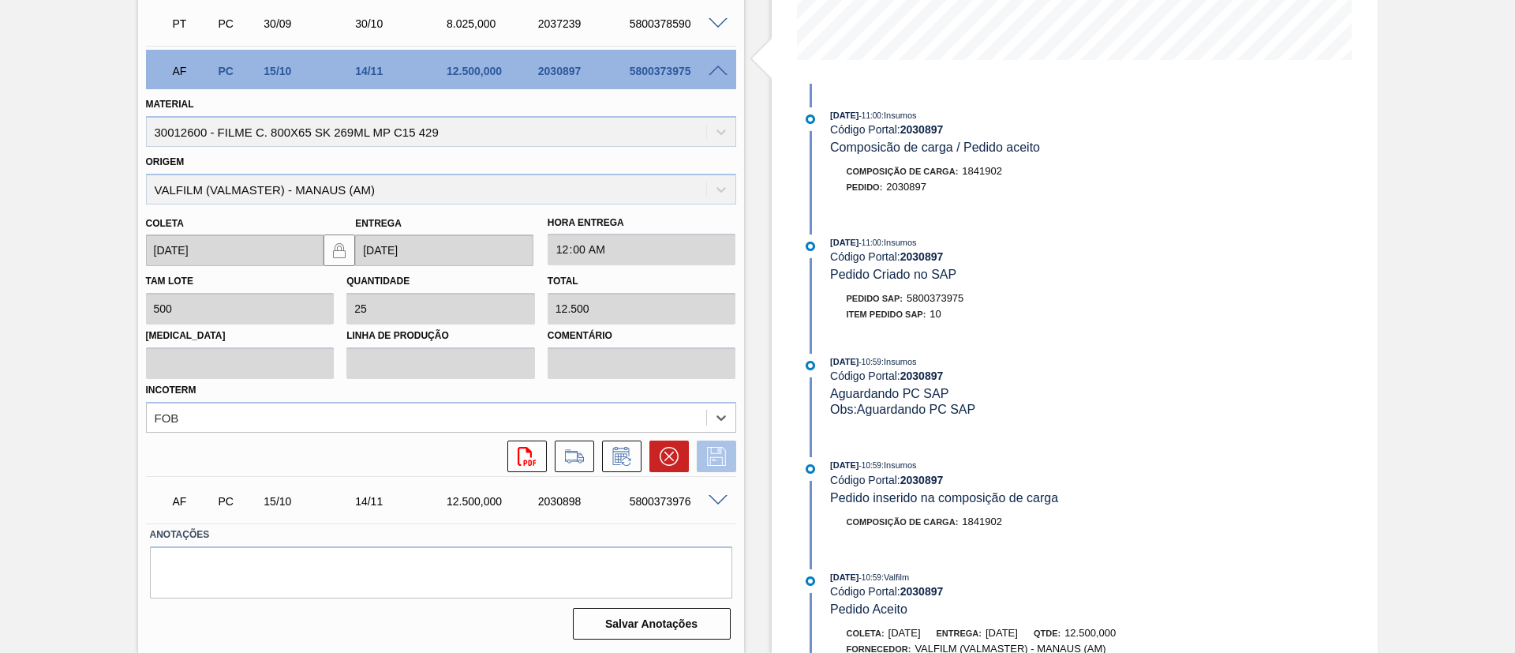
click at [721, 459] on icon at bounding box center [716, 456] width 19 height 19
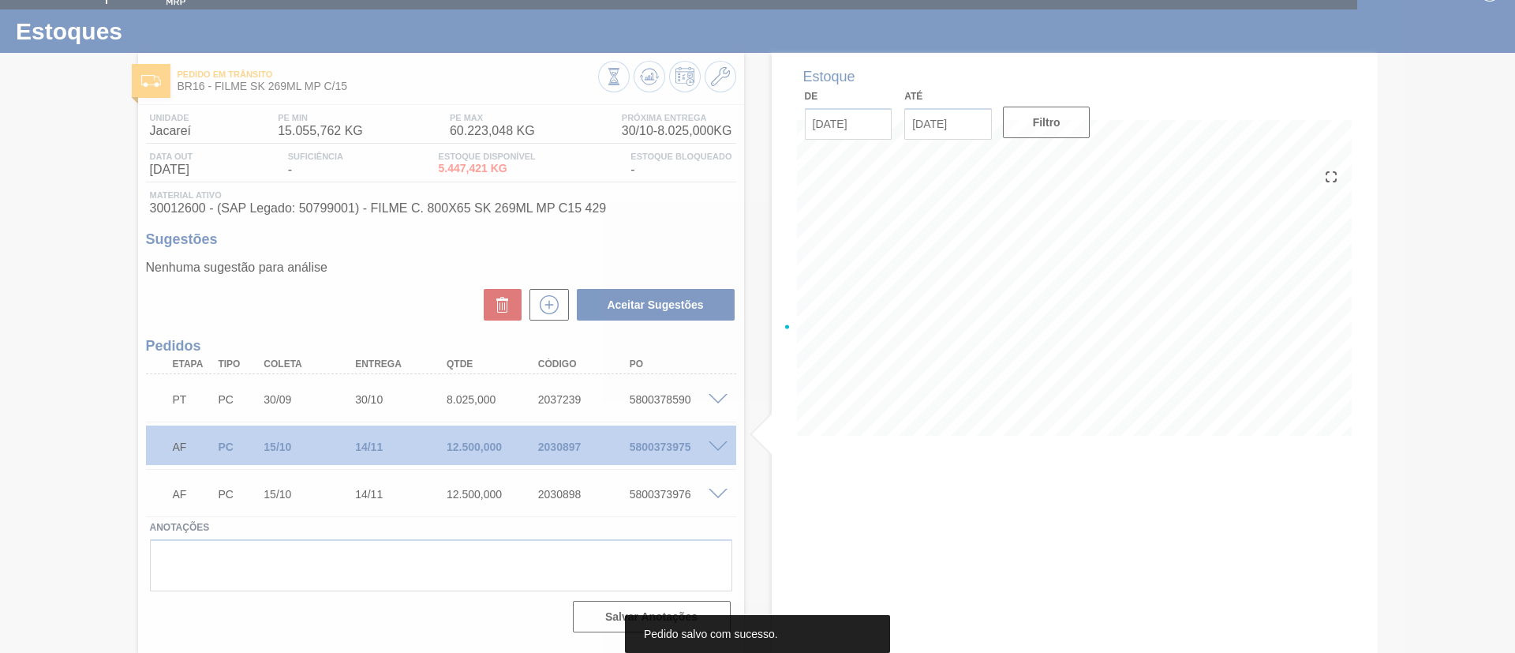
scroll to position [26, 0]
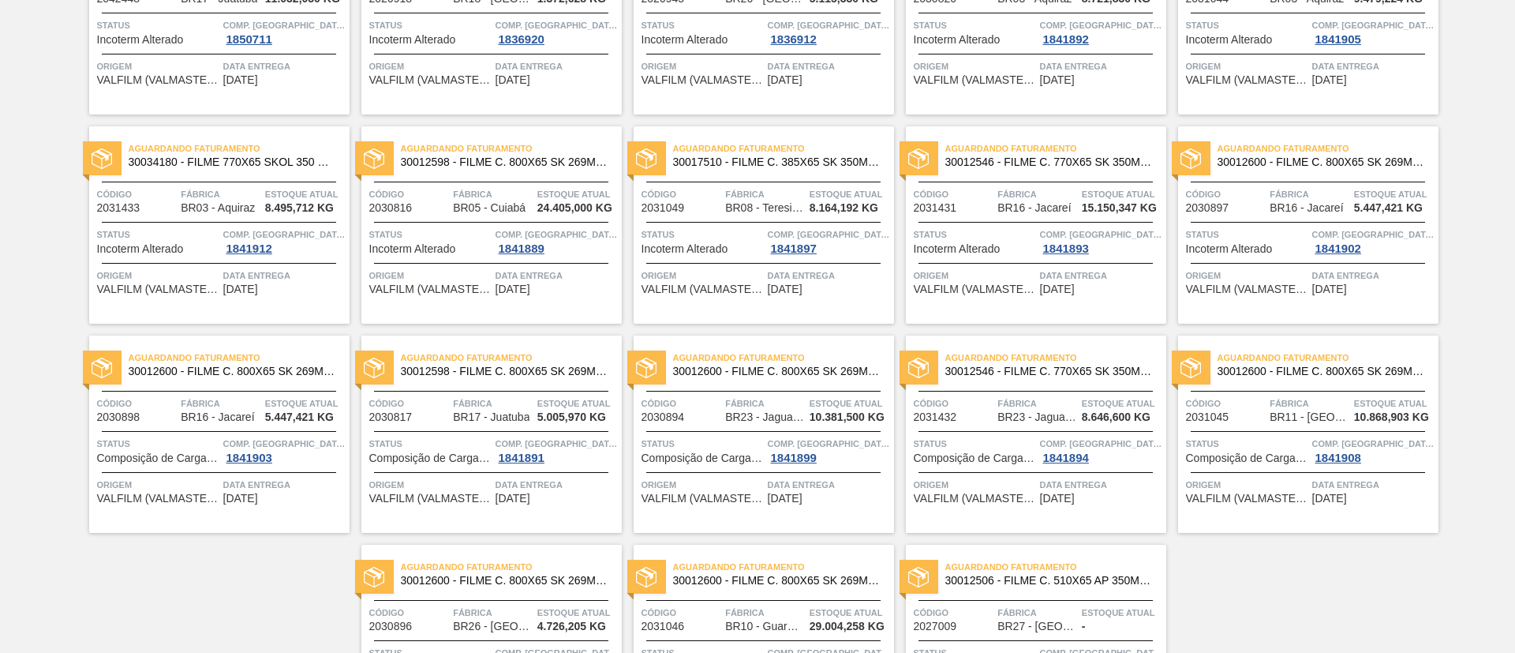
scroll to position [474, 0]
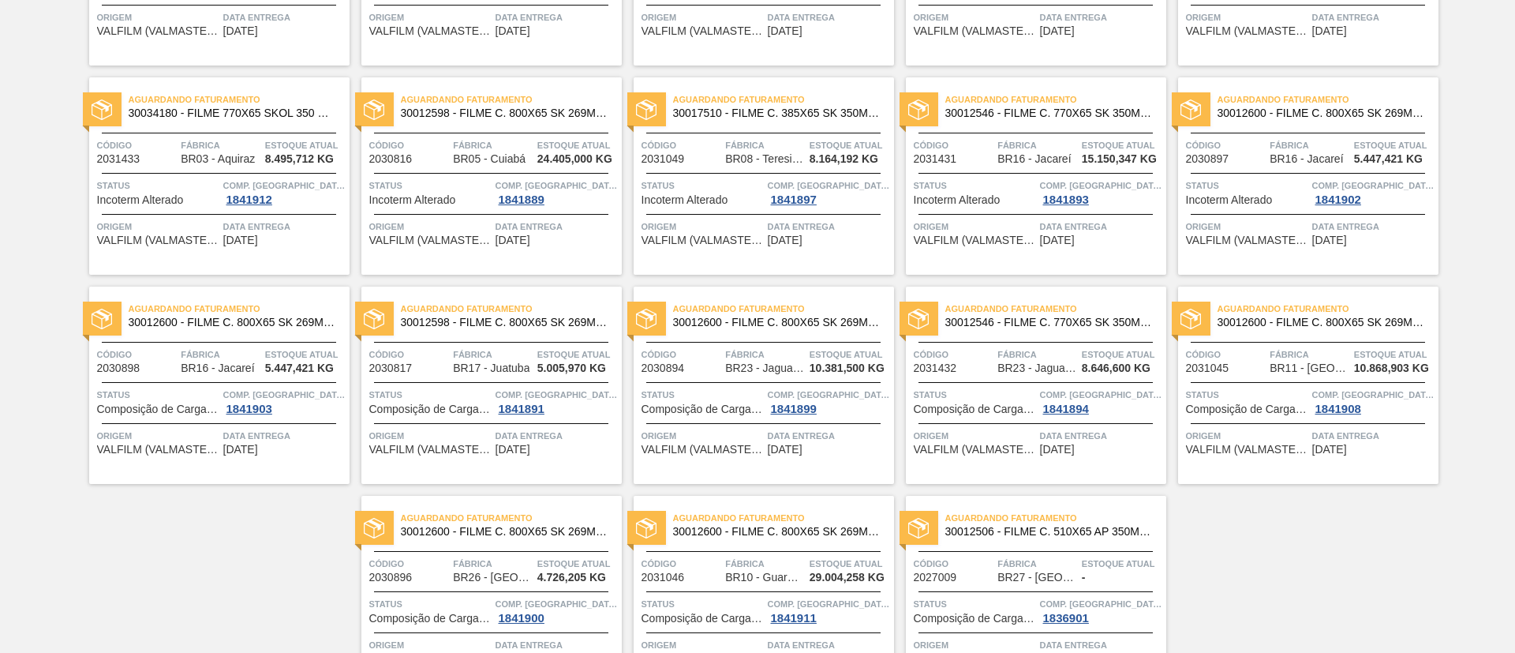
click at [246, 328] on span "30012600 - FILME C. 800X65 SK 269ML MP C15 429" at bounding box center [233, 322] width 208 height 12
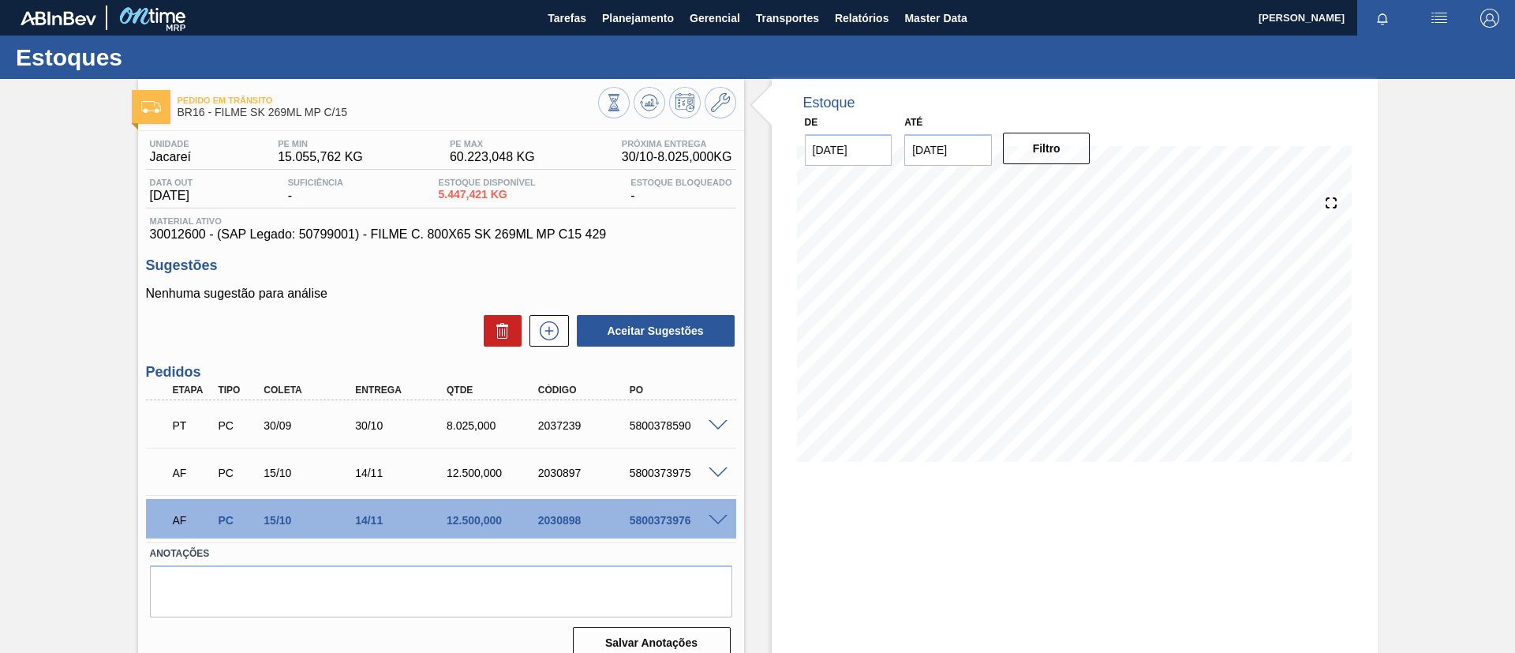
click at [725, 515] on span at bounding box center [718, 521] width 19 height 12
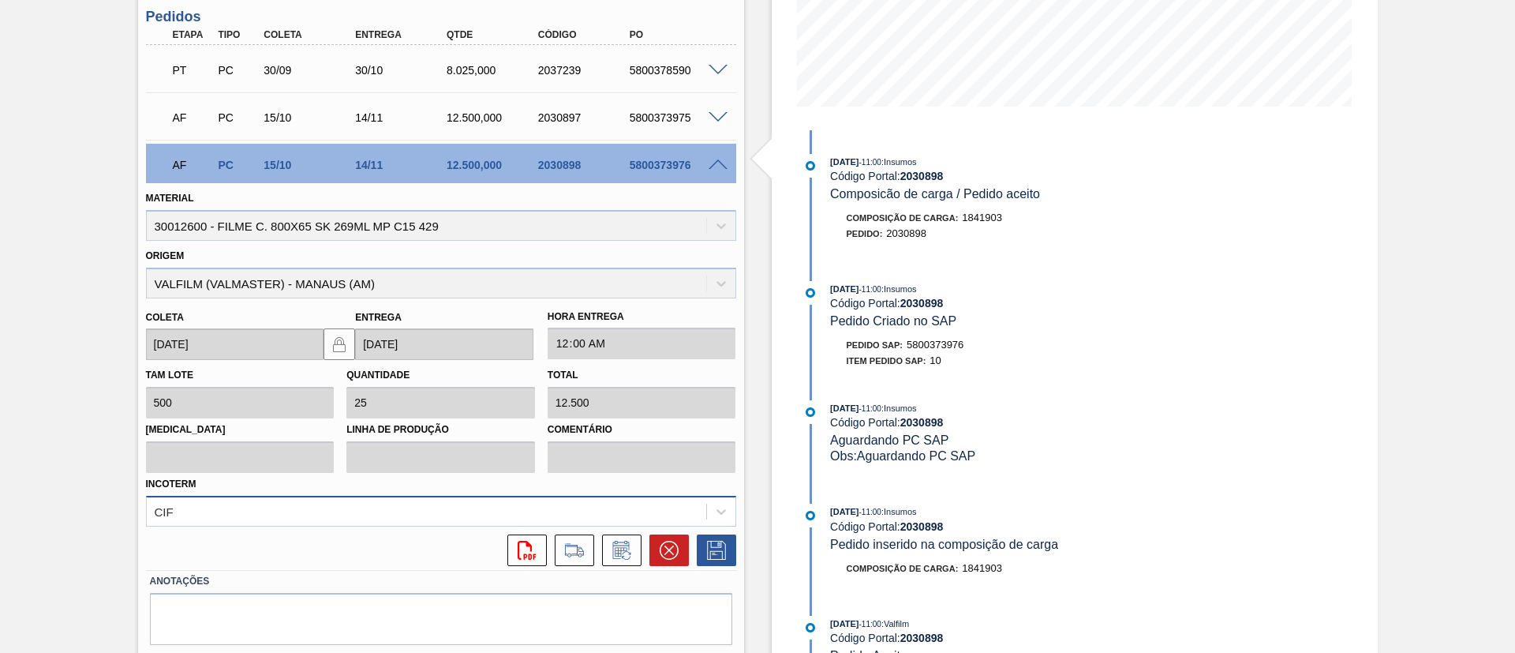
click at [275, 501] on div "CIF" at bounding box center [441, 511] width 590 height 31
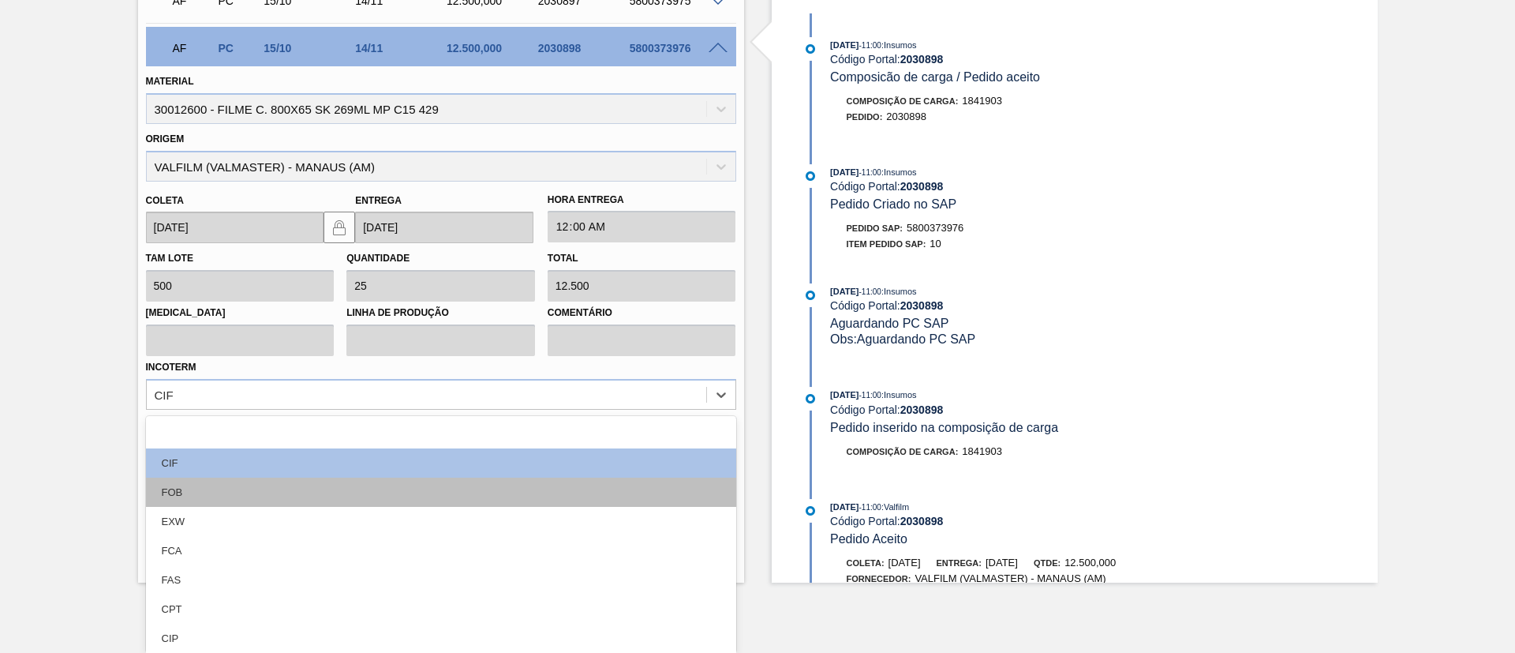
click at [248, 496] on div "FOB" at bounding box center [441, 492] width 590 height 29
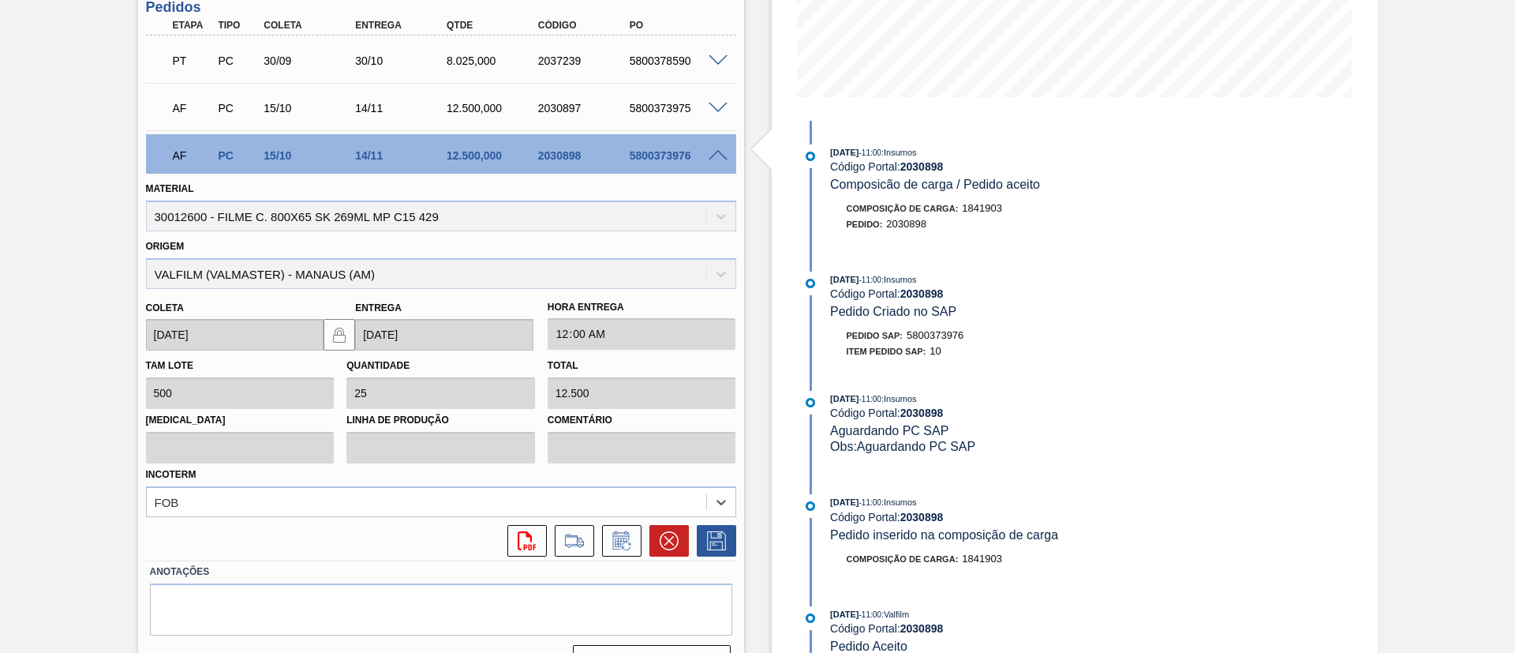
scroll to position [402, 0]
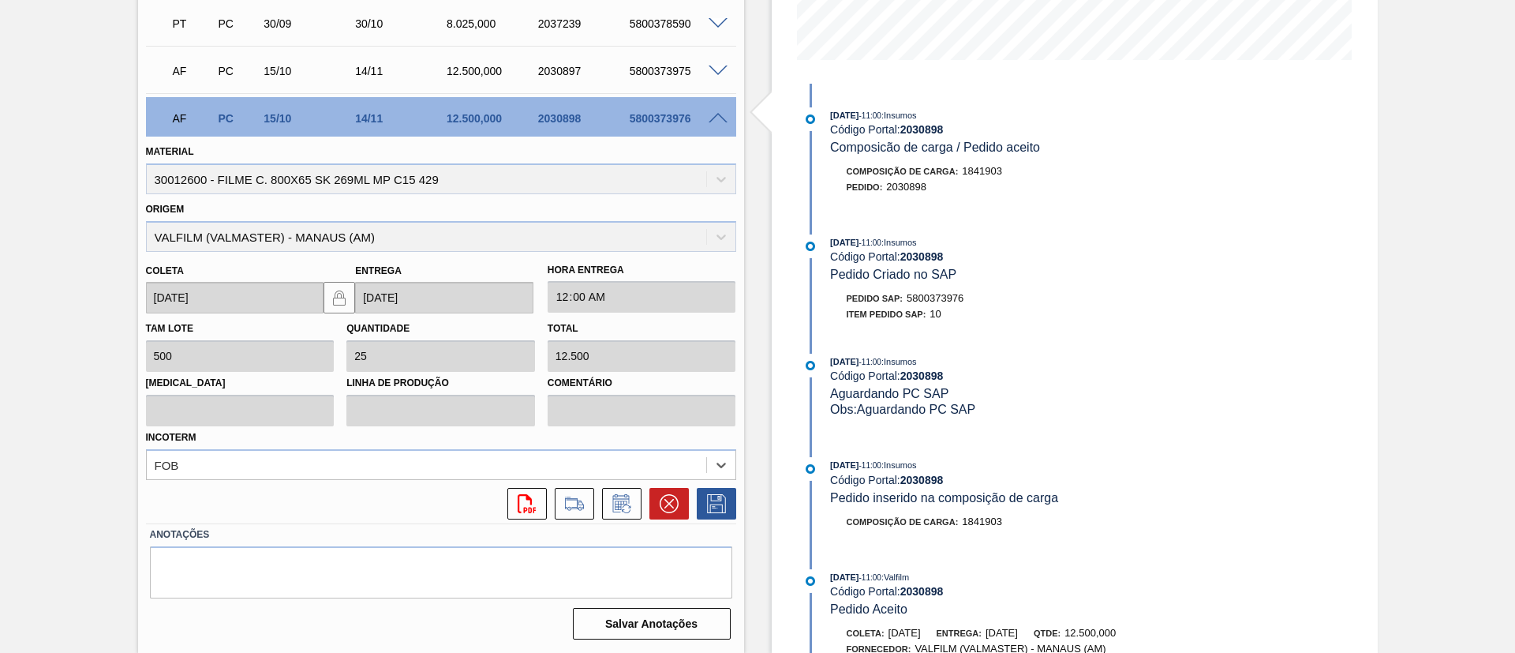
click at [711, 64] on div at bounding box center [721, 70] width 32 height 12
click at [715, 505] on icon at bounding box center [716, 503] width 25 height 19
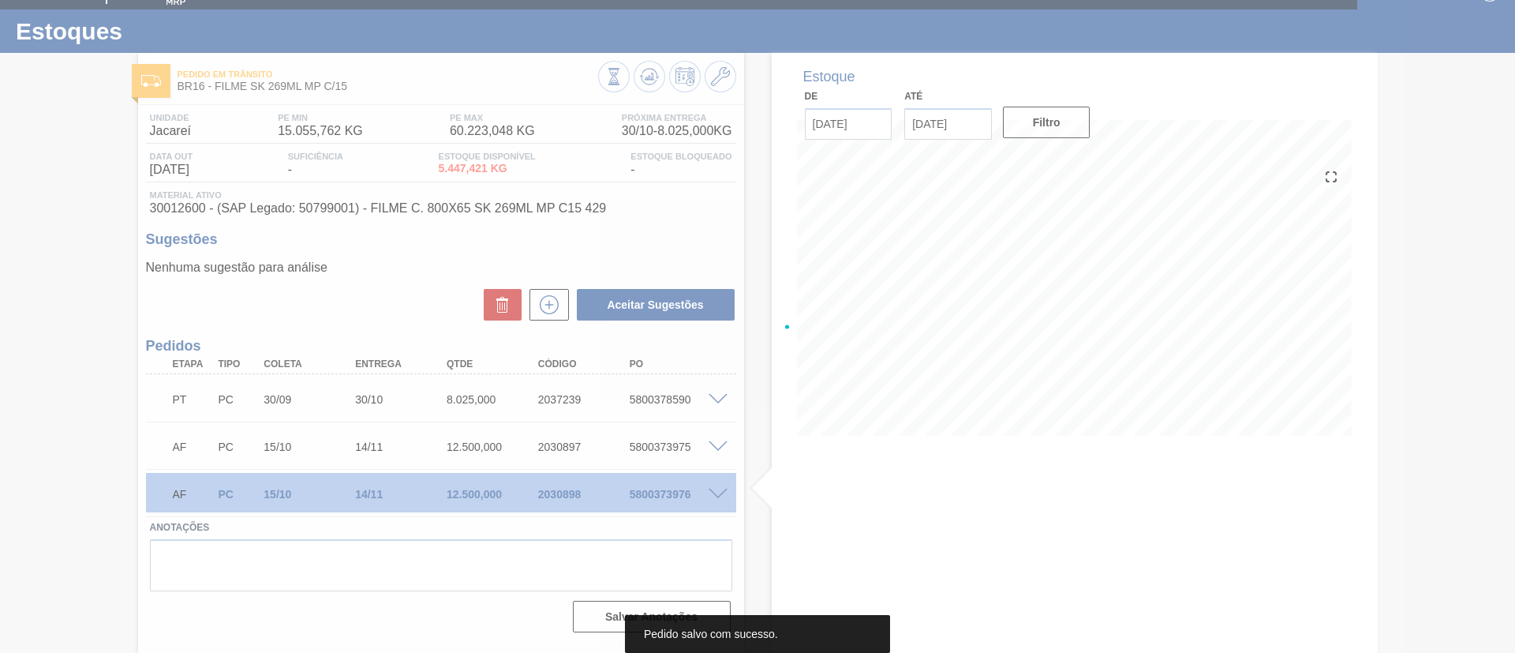
scroll to position [26, 0]
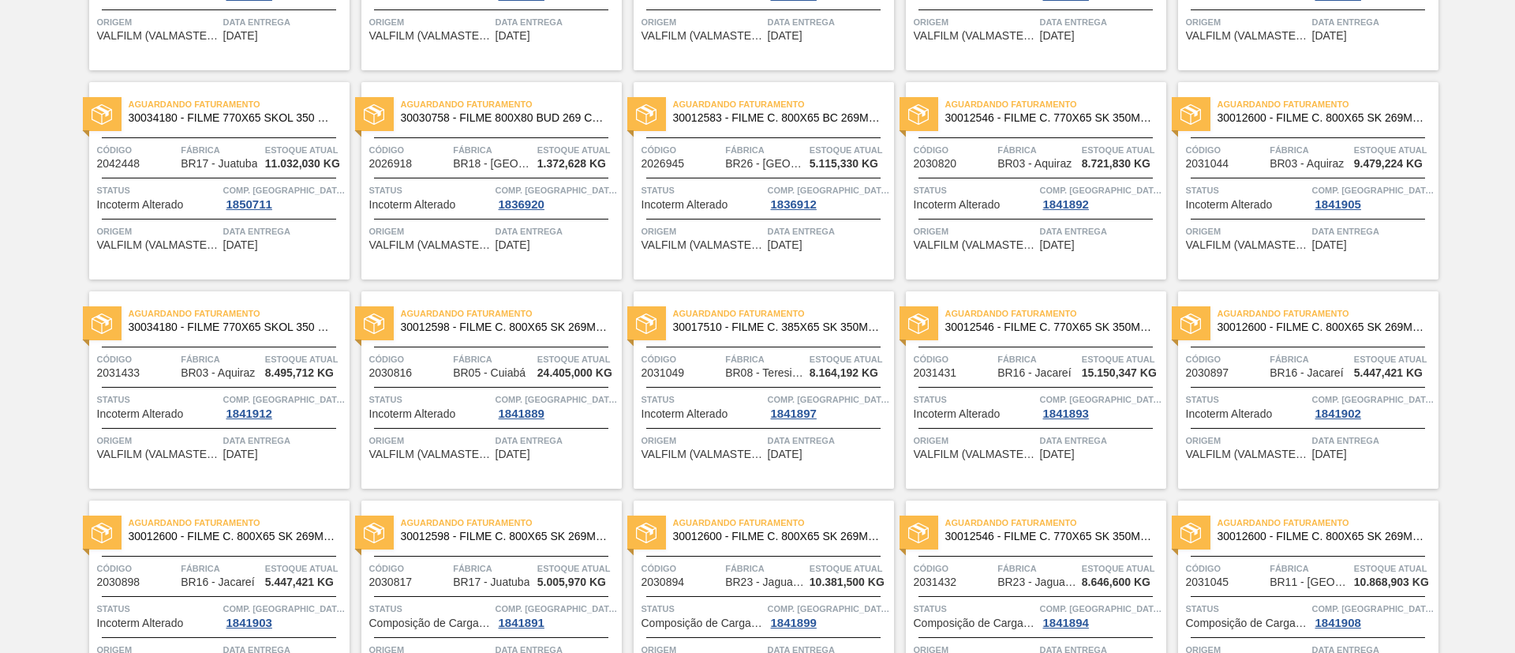
scroll to position [474, 0]
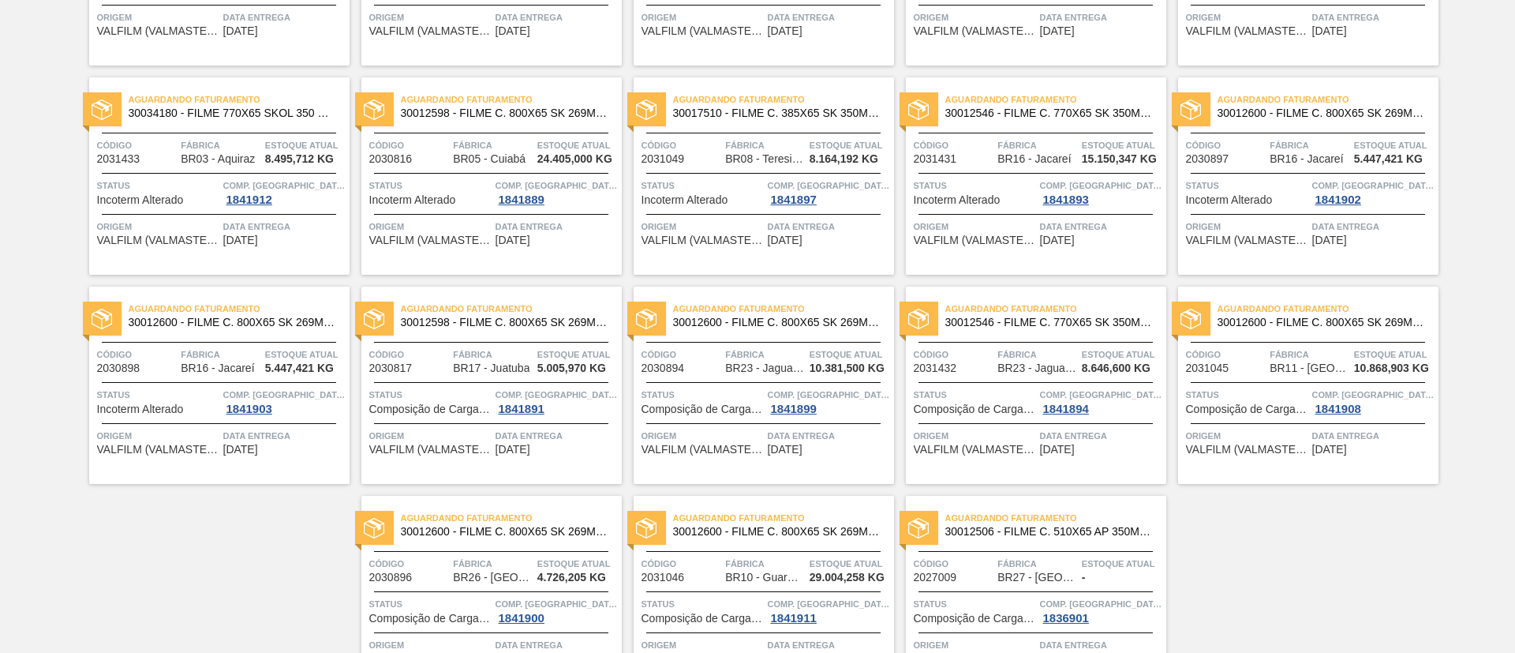
click at [575, 323] on span "30012598 - FILME C. 800X65 SK 269ML C15 429" at bounding box center [505, 322] width 208 height 12
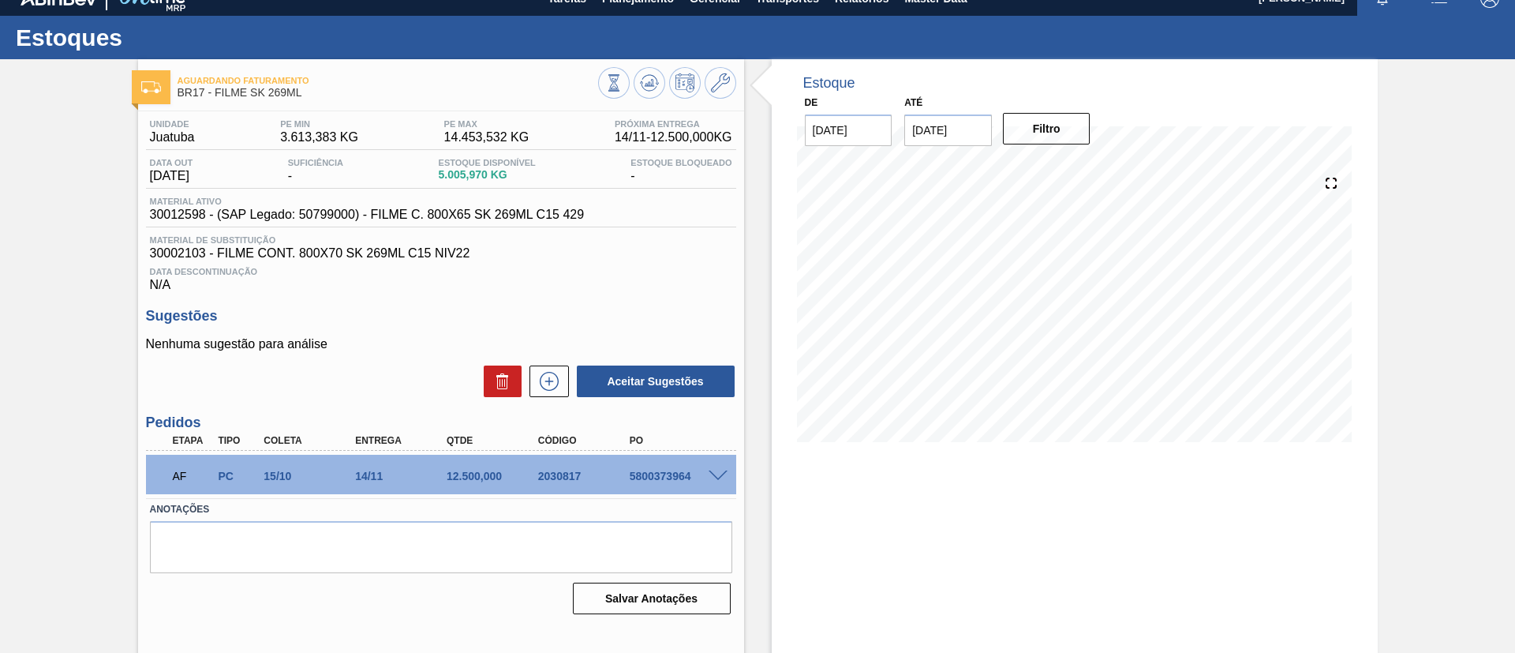
scroll to position [26, 0]
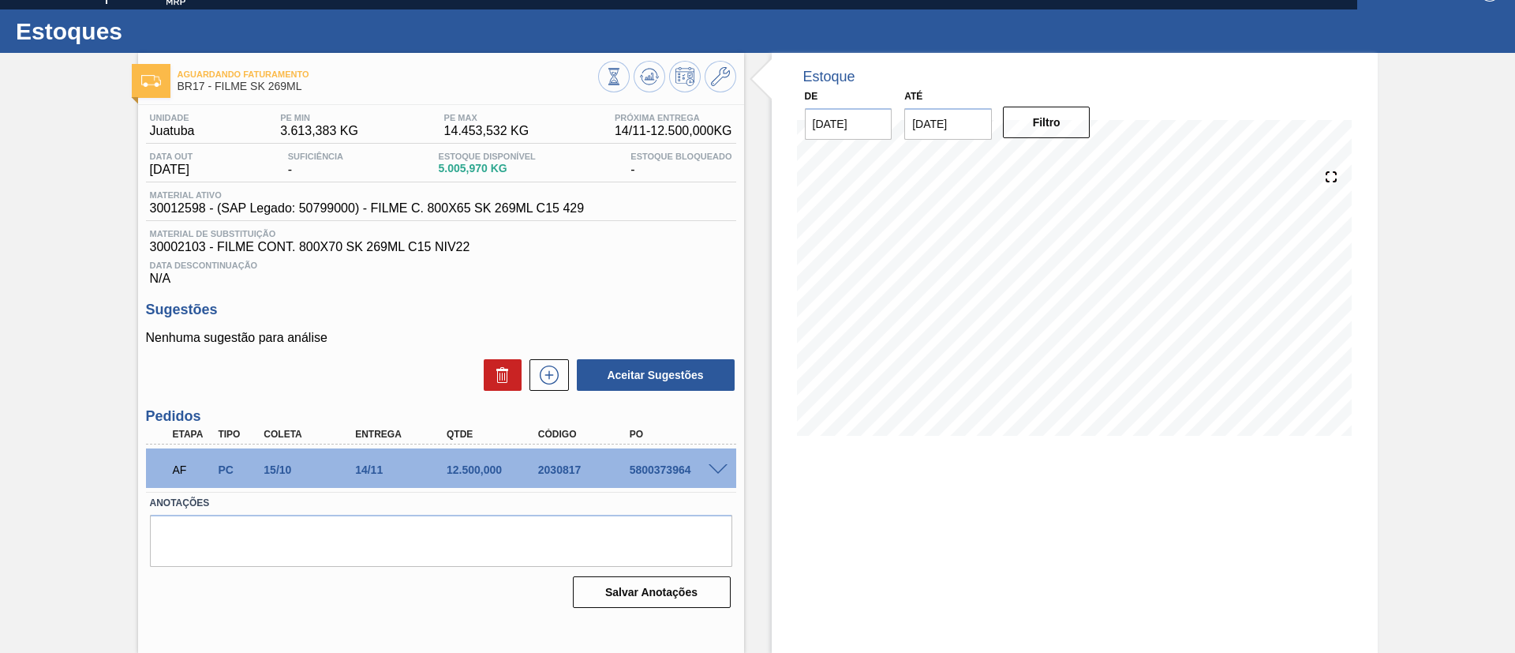
click at [718, 467] on span at bounding box center [718, 470] width 19 height 12
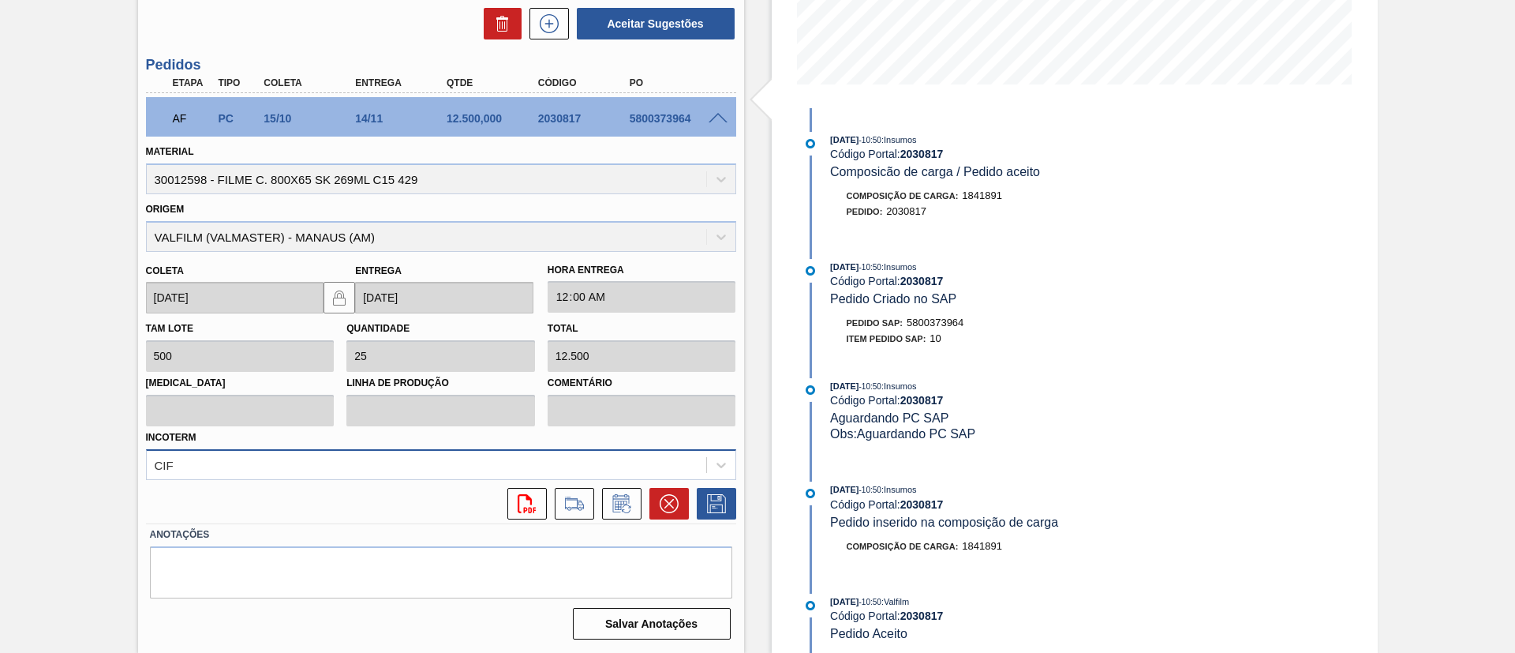
click at [334, 469] on div "CIF" at bounding box center [441, 464] width 590 height 31
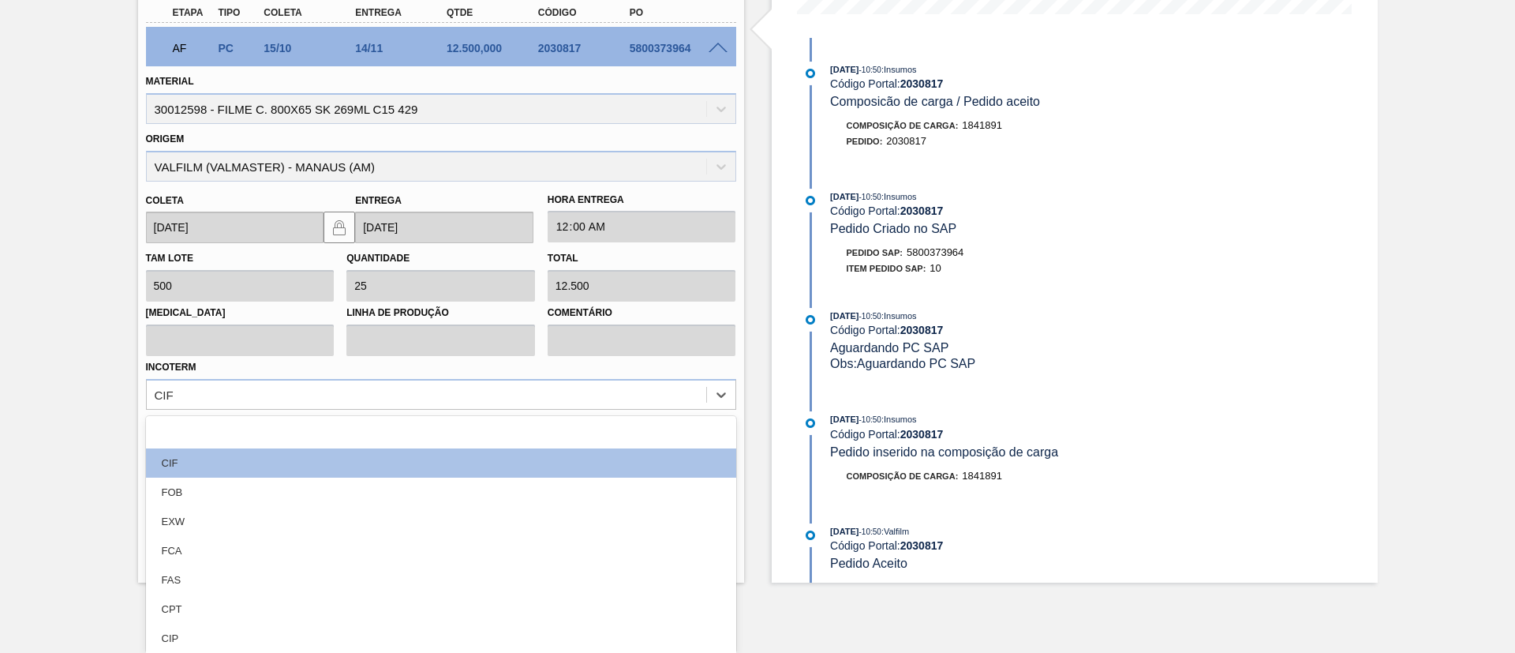
drag, startPoint x: 266, startPoint y: 482, endPoint x: 573, endPoint y: 485, distance: 307.0
click at [265, 483] on div "FOB" at bounding box center [441, 492] width 590 height 29
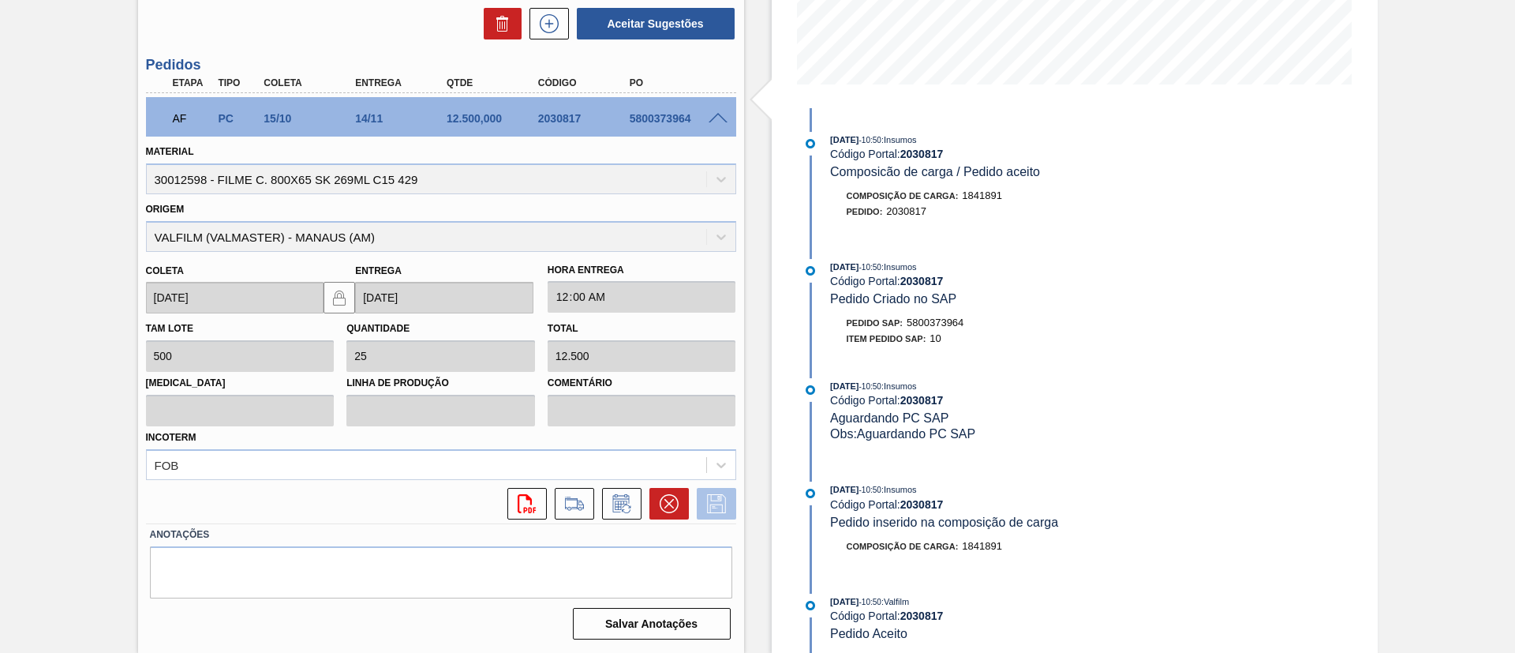
click at [721, 500] on icon at bounding box center [716, 503] width 25 height 19
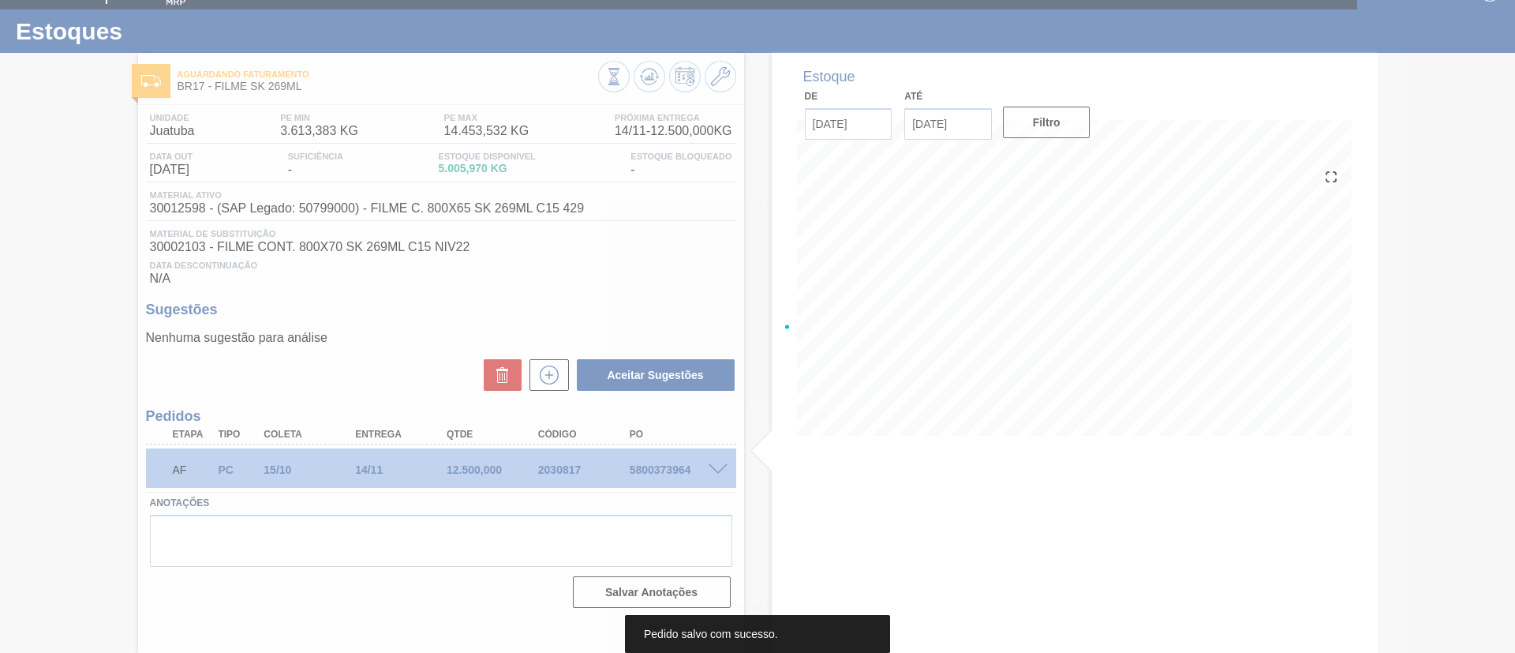
scroll to position [26, 0]
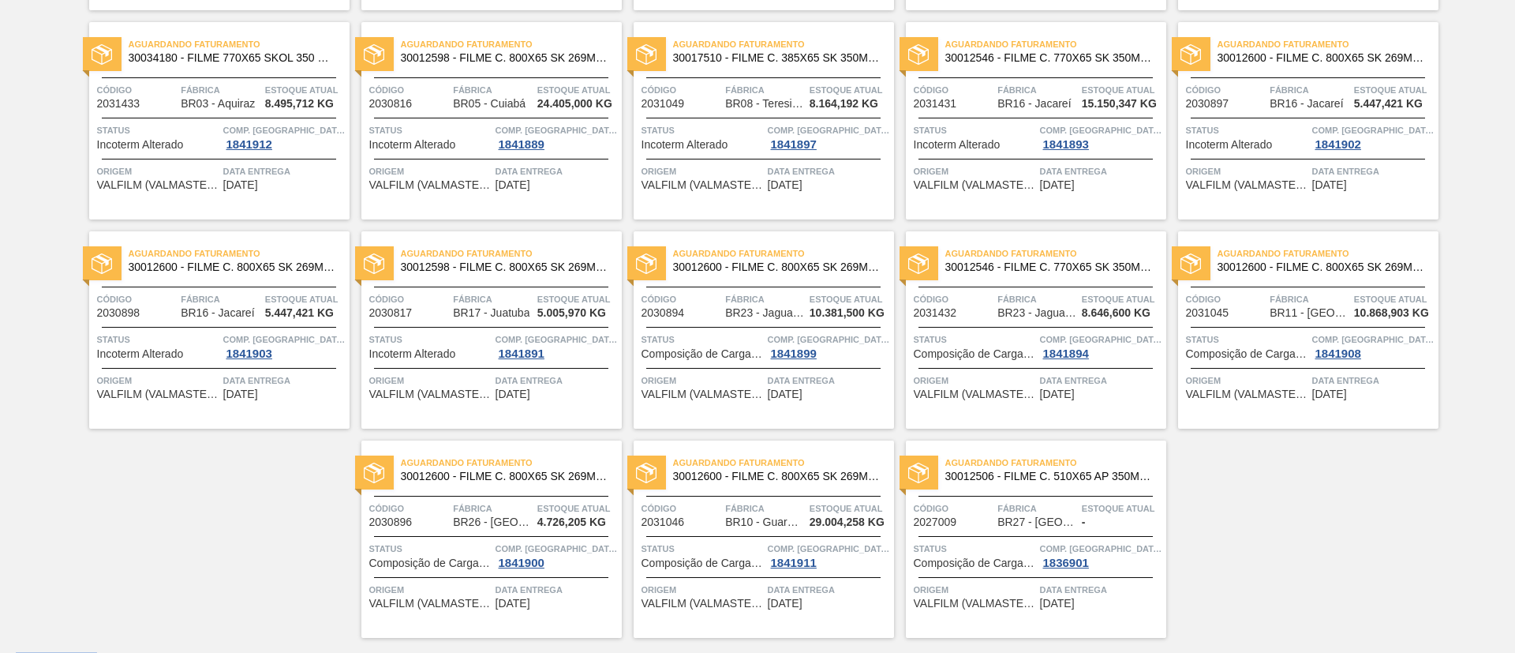
scroll to position [572, 0]
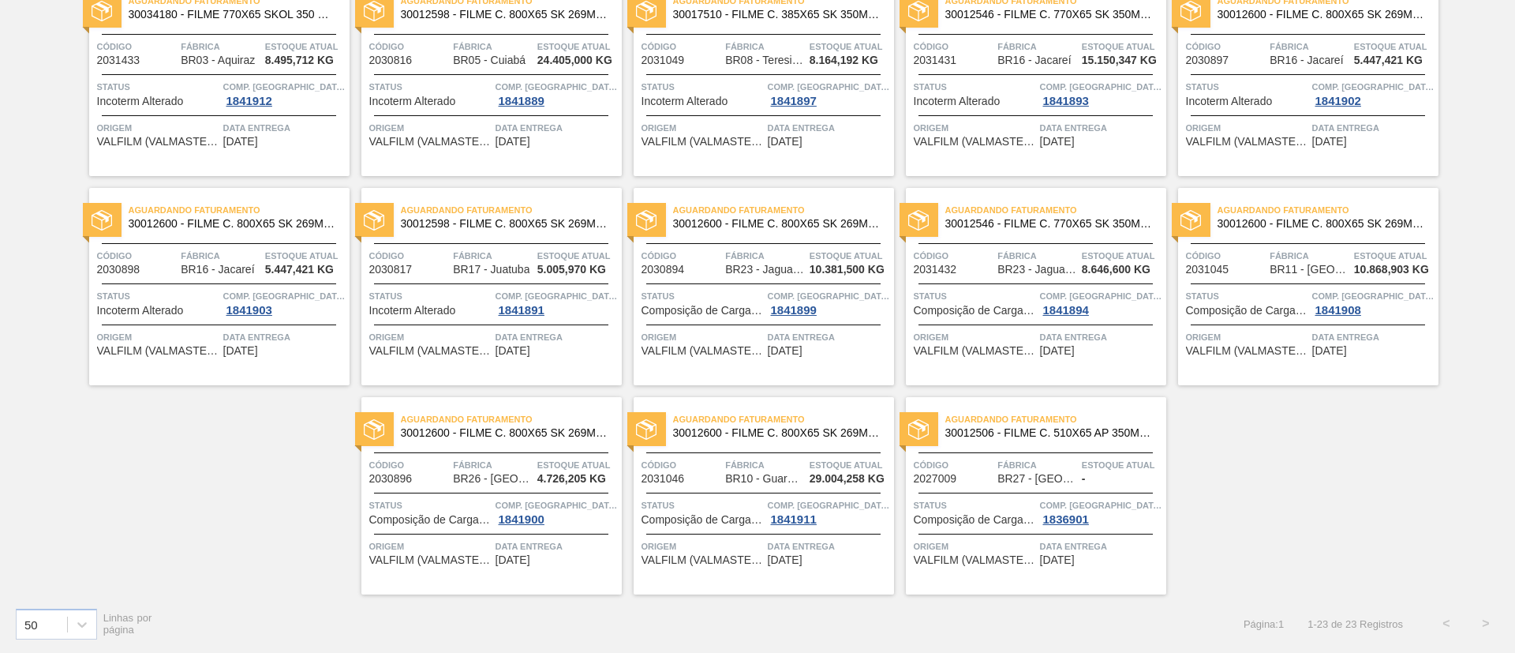
click at [810, 230] on div "Aguardando Faturamento 30012600 - FILME C. 800X65 SK 269ML MP C15 429" at bounding box center [764, 218] width 260 height 36
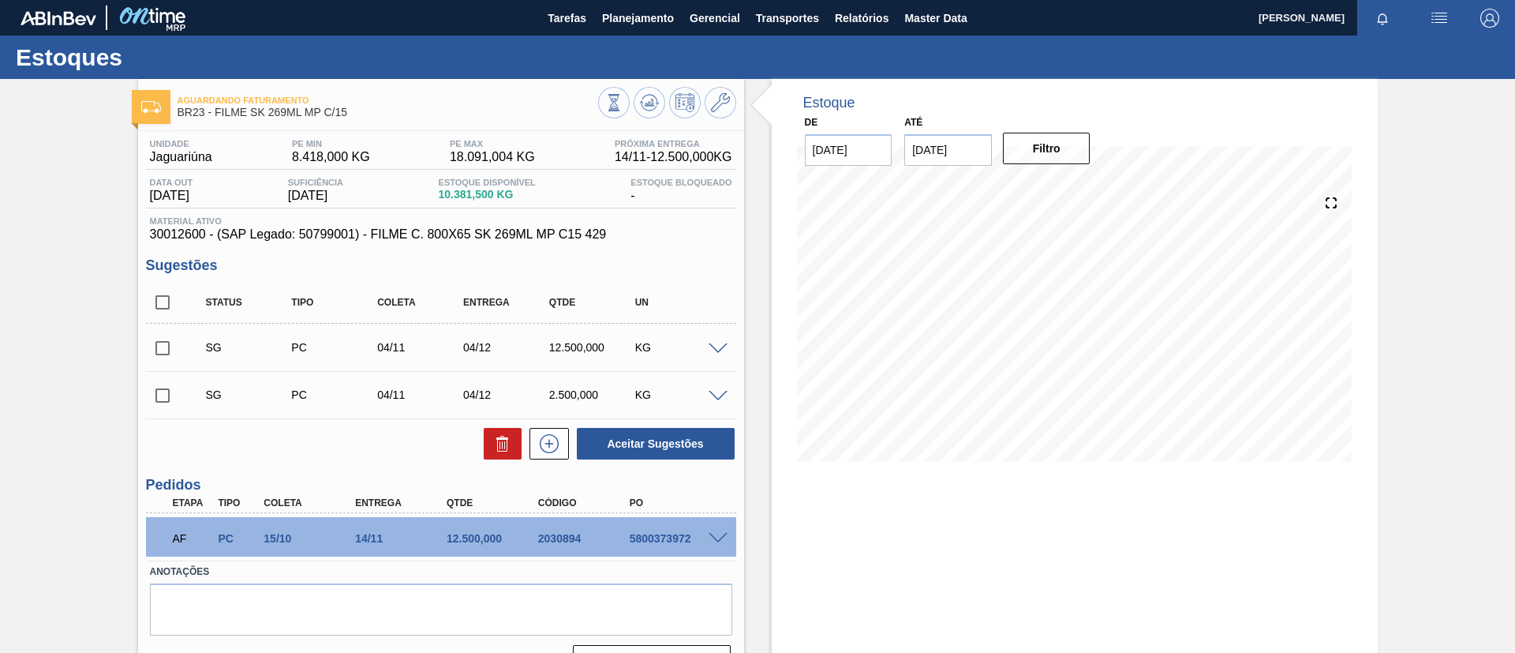
click at [713, 537] on span at bounding box center [718, 539] width 19 height 12
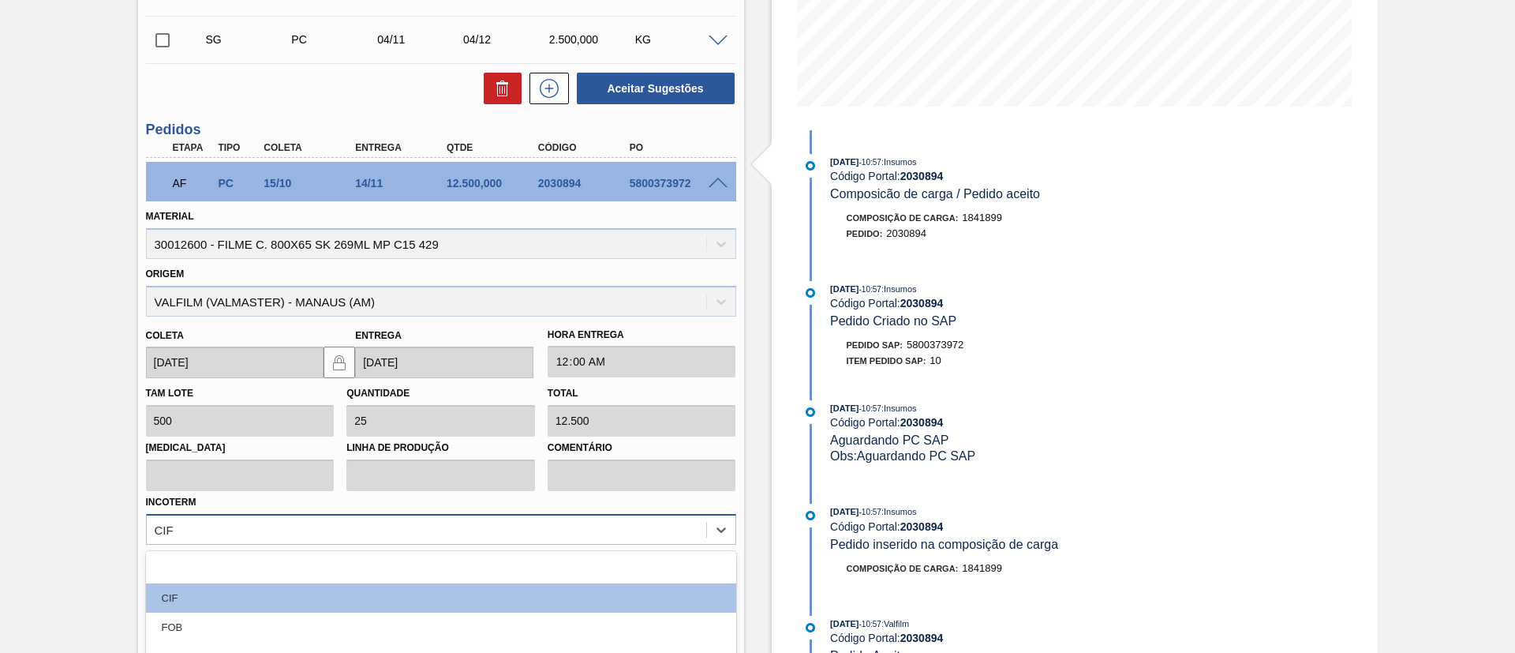
click at [220, 527] on div "option EXW focused, 4 of 12. 12 results available. Use Up and Down to choose op…" at bounding box center [441, 529] width 590 height 31
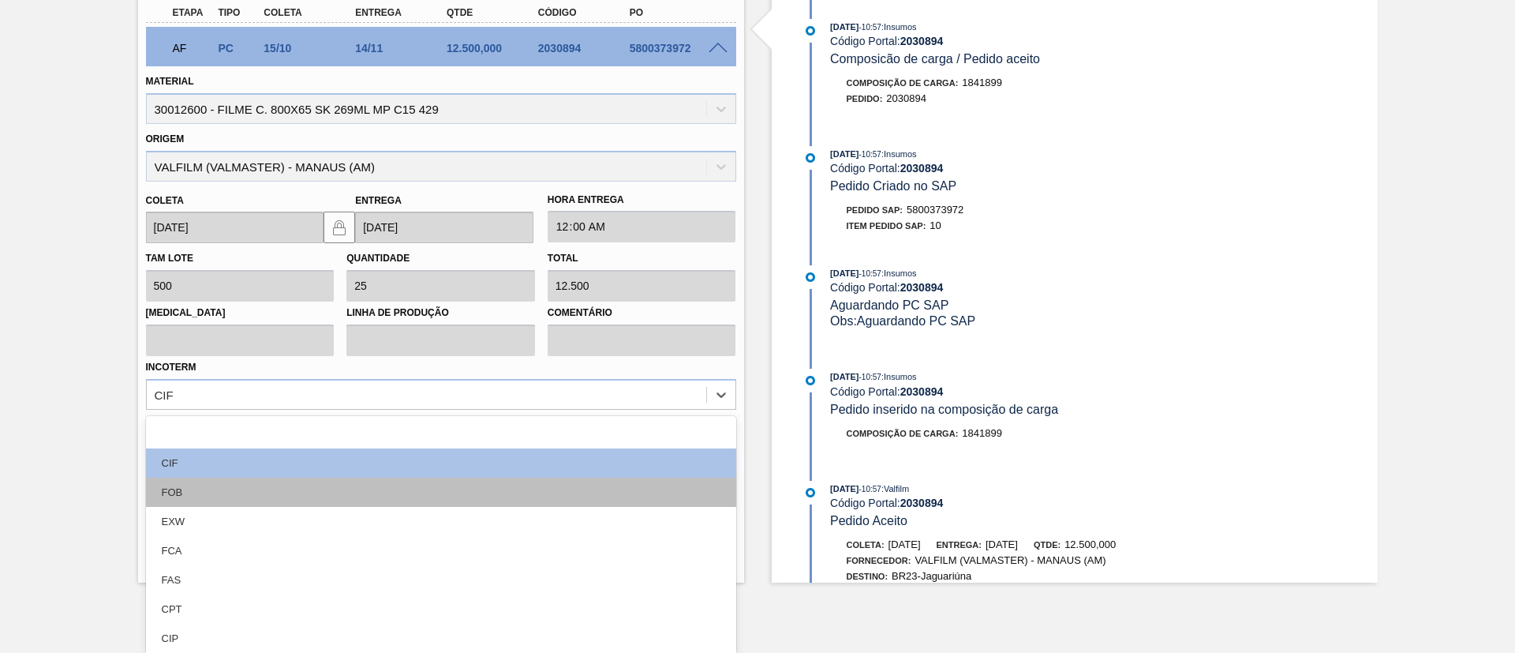
click at [215, 502] on div "FOB" at bounding box center [441, 492] width 590 height 29
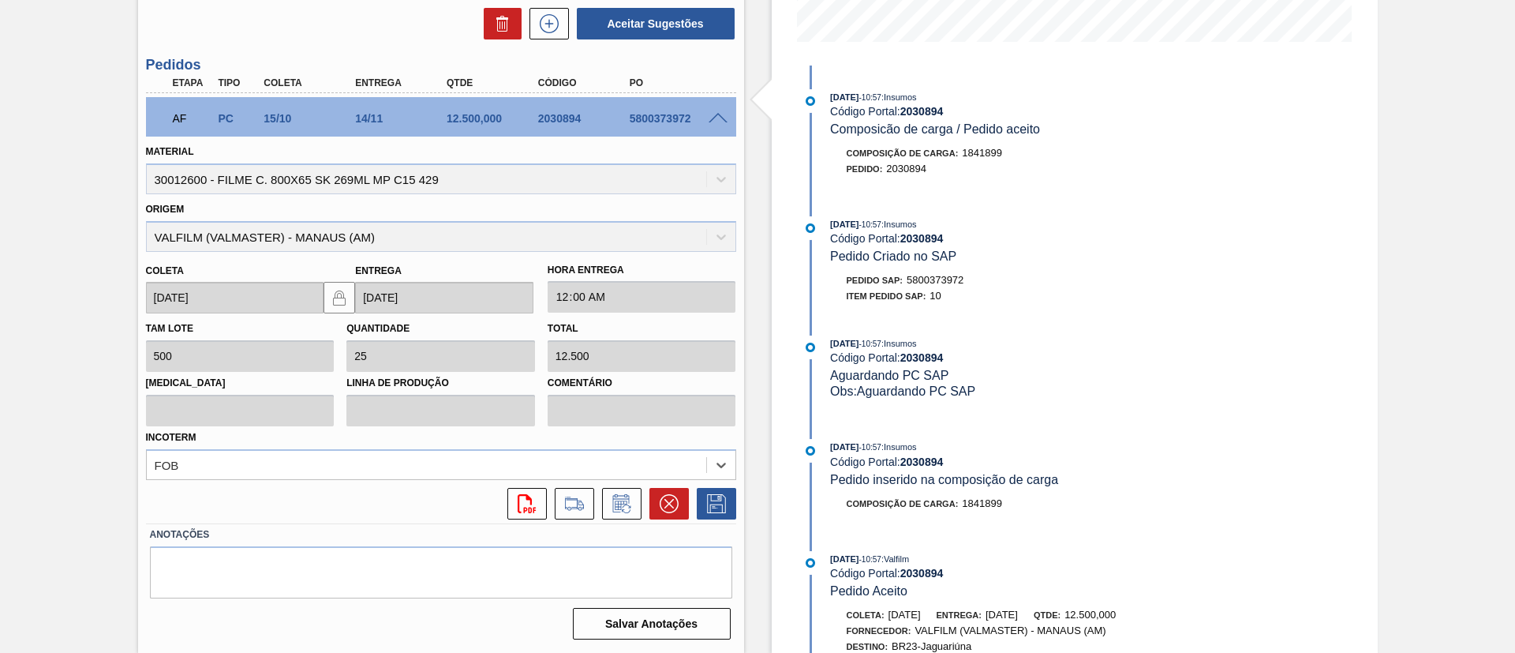
scroll to position [420, 0]
click at [712, 502] on icon at bounding box center [716, 503] width 25 height 19
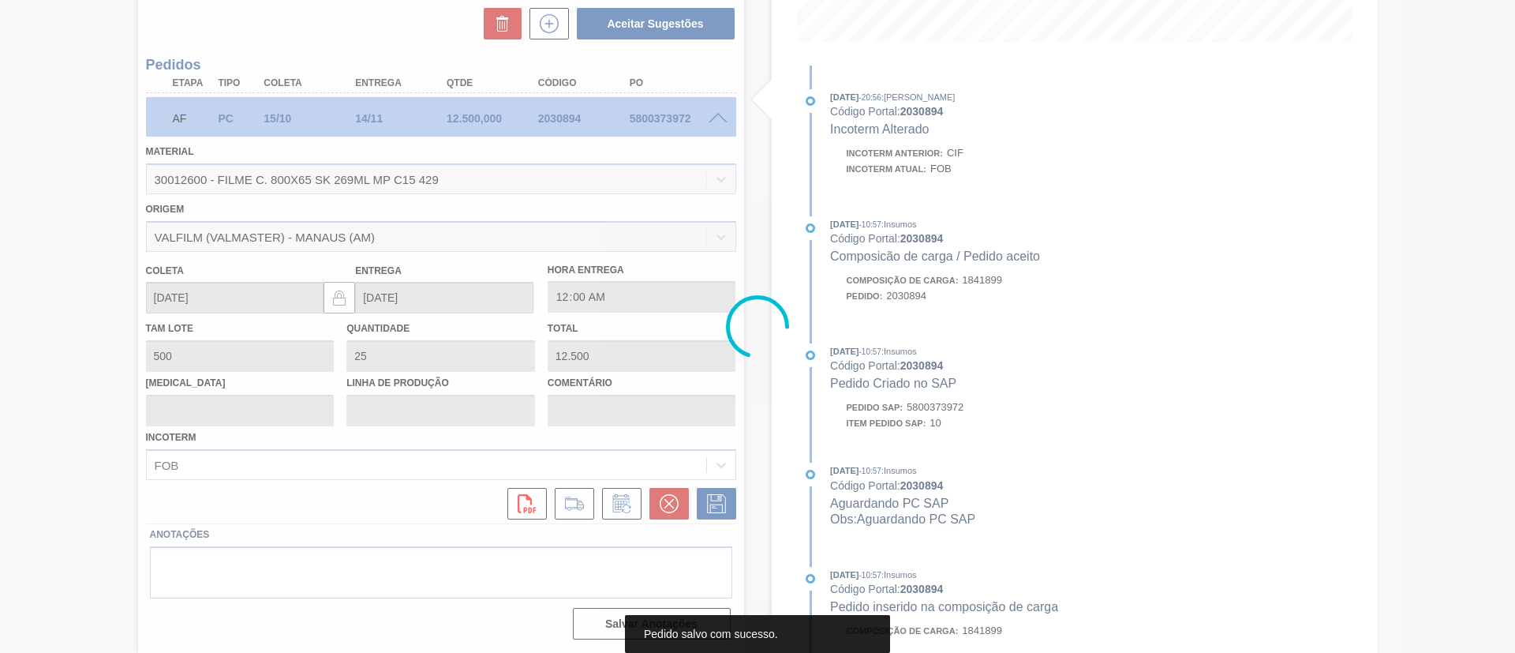
scroll to position [37, 0]
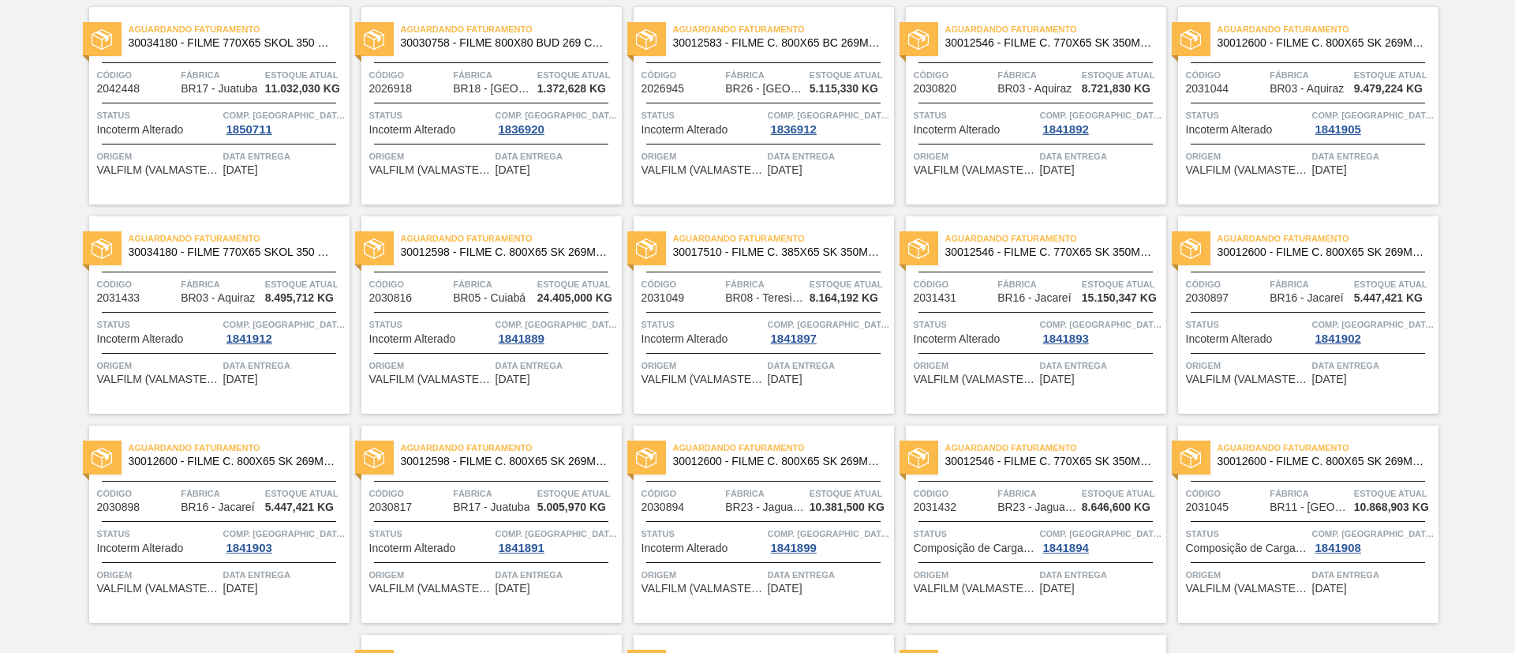
scroll to position [474, 0]
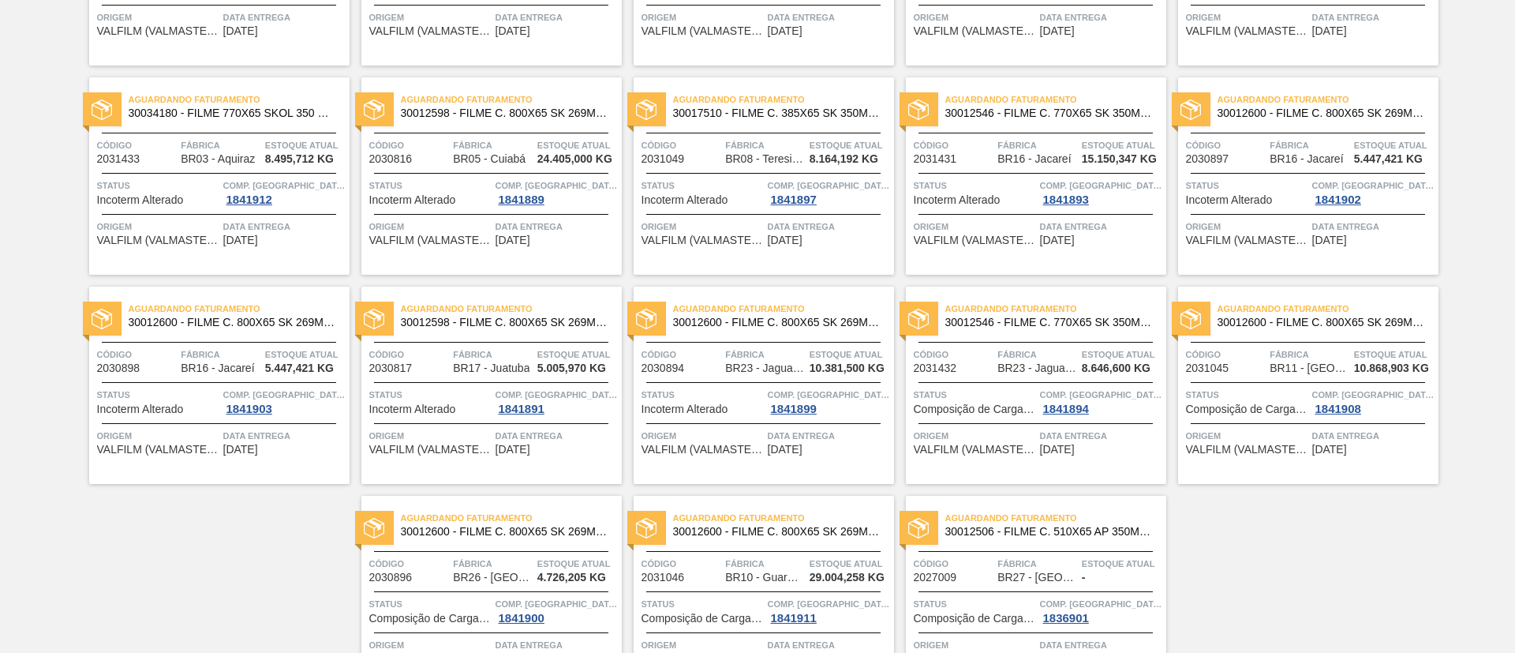
drag, startPoint x: 504, startPoint y: 320, endPoint x: 288, endPoint y: 324, distance: 216.3
click at [1060, 317] on span "30012546 - FILME C. 770X65 SK 350ML C12 429" at bounding box center [1050, 322] width 208 height 12
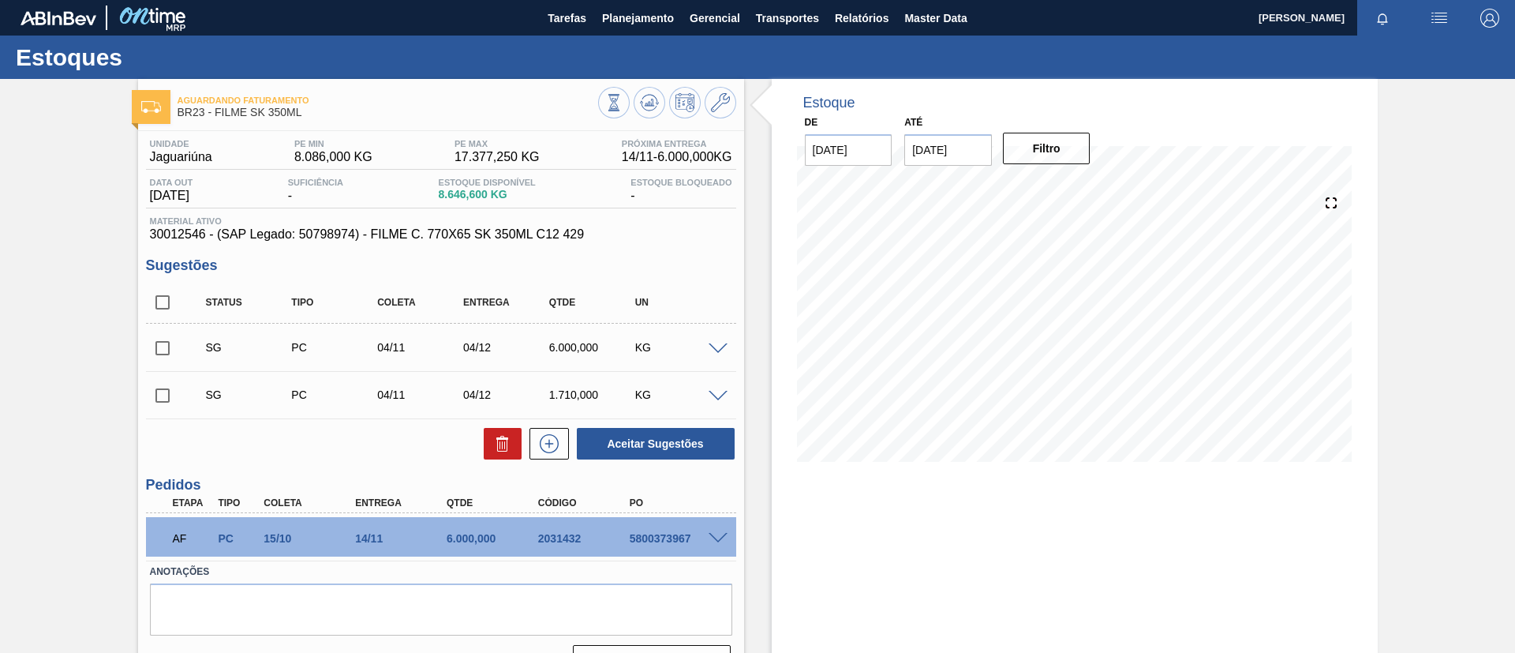
click at [712, 537] on span at bounding box center [718, 539] width 19 height 12
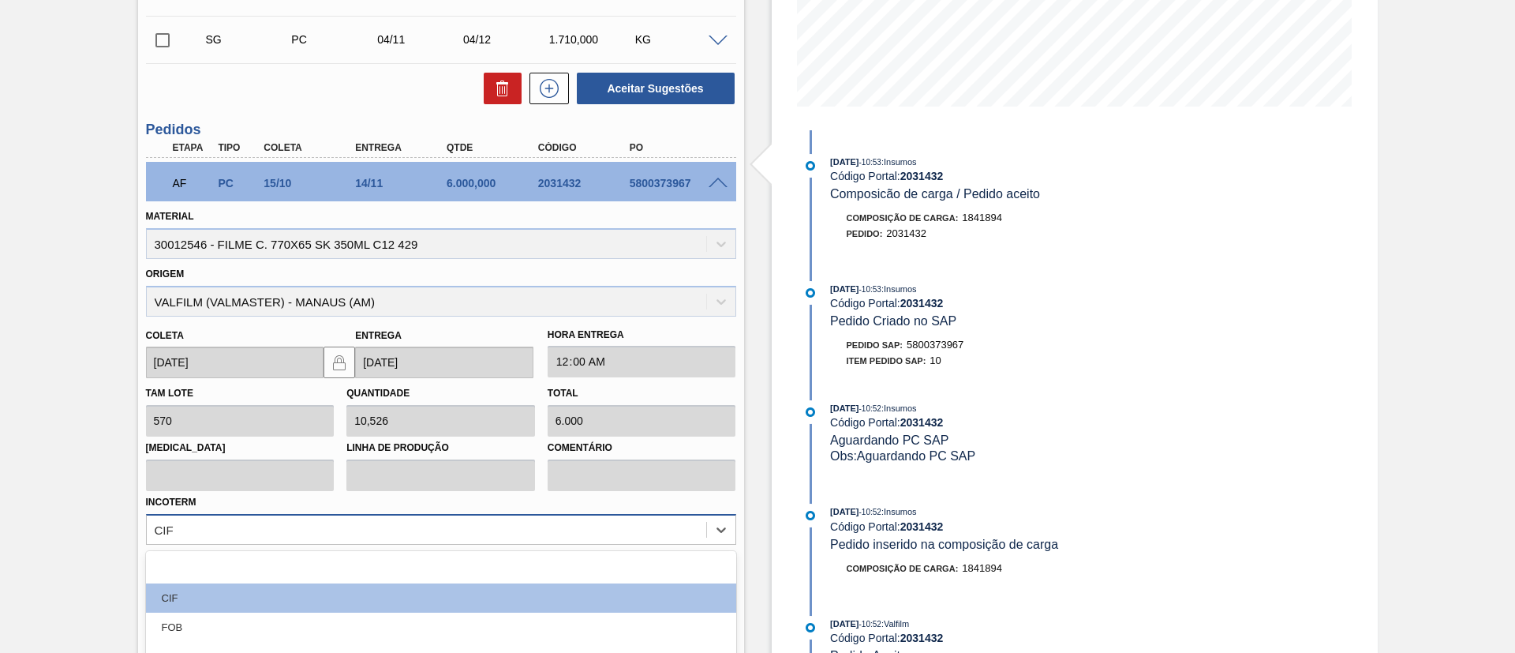
click at [255, 522] on div "option EXW focused, 4 of 12. 12 results available. Use Up and Down to choose op…" at bounding box center [441, 529] width 590 height 31
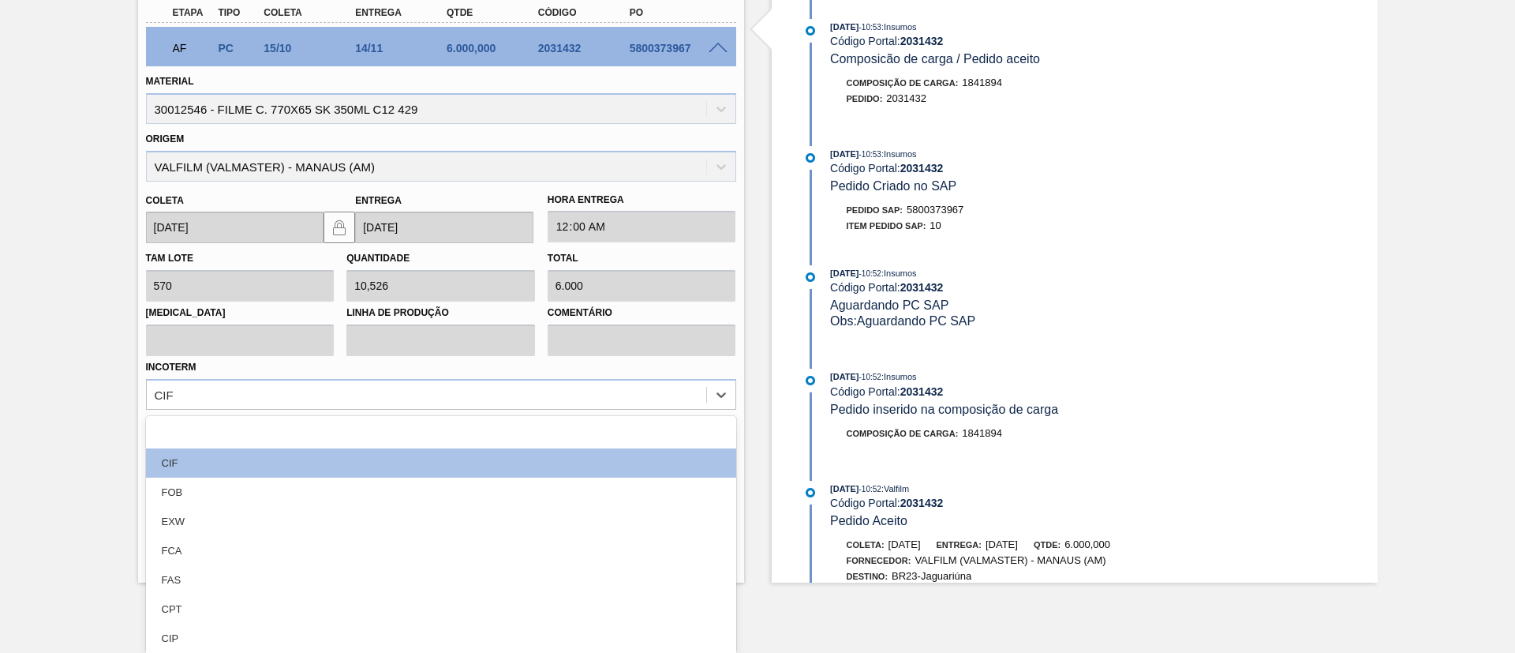
drag, startPoint x: 253, startPoint y: 496, endPoint x: 588, endPoint y: 506, distance: 335.6
click at [253, 496] on div "FOB" at bounding box center [441, 492] width 590 height 29
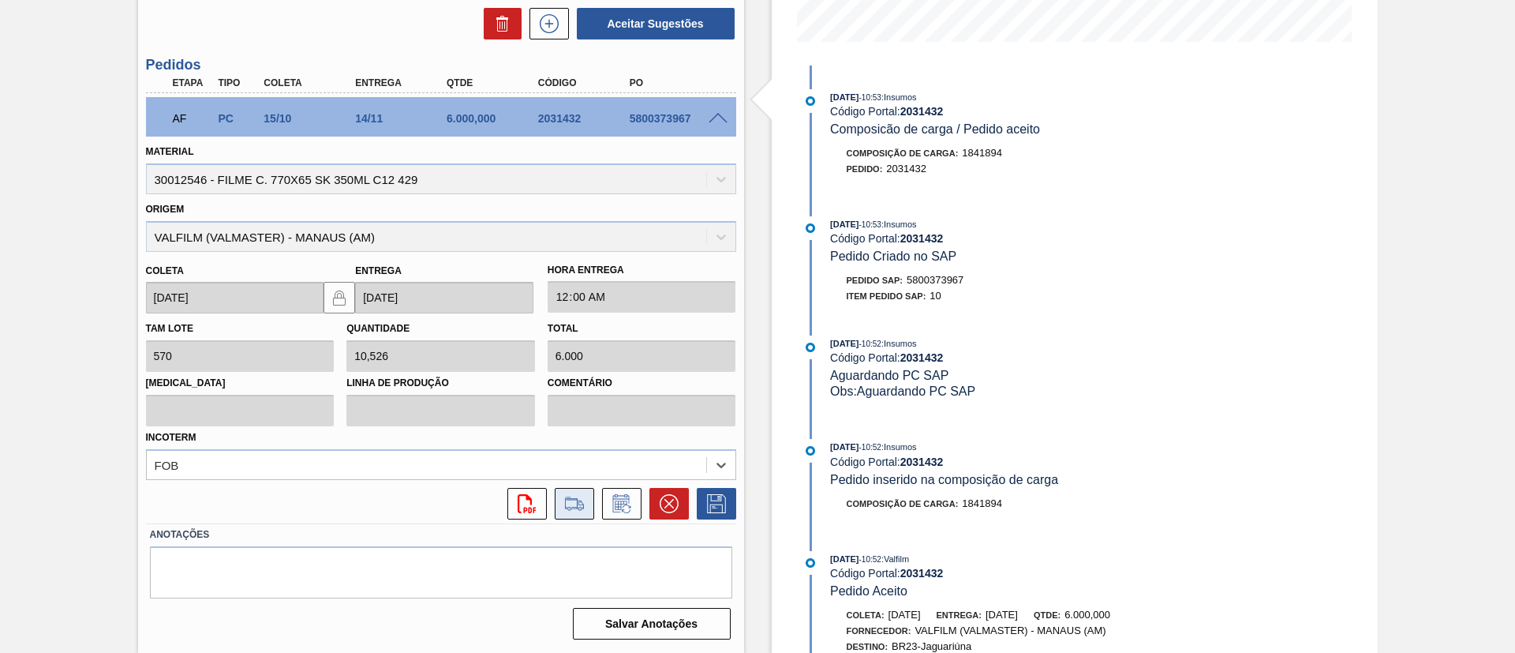
scroll to position [420, 0]
click at [707, 499] on icon at bounding box center [716, 503] width 25 height 19
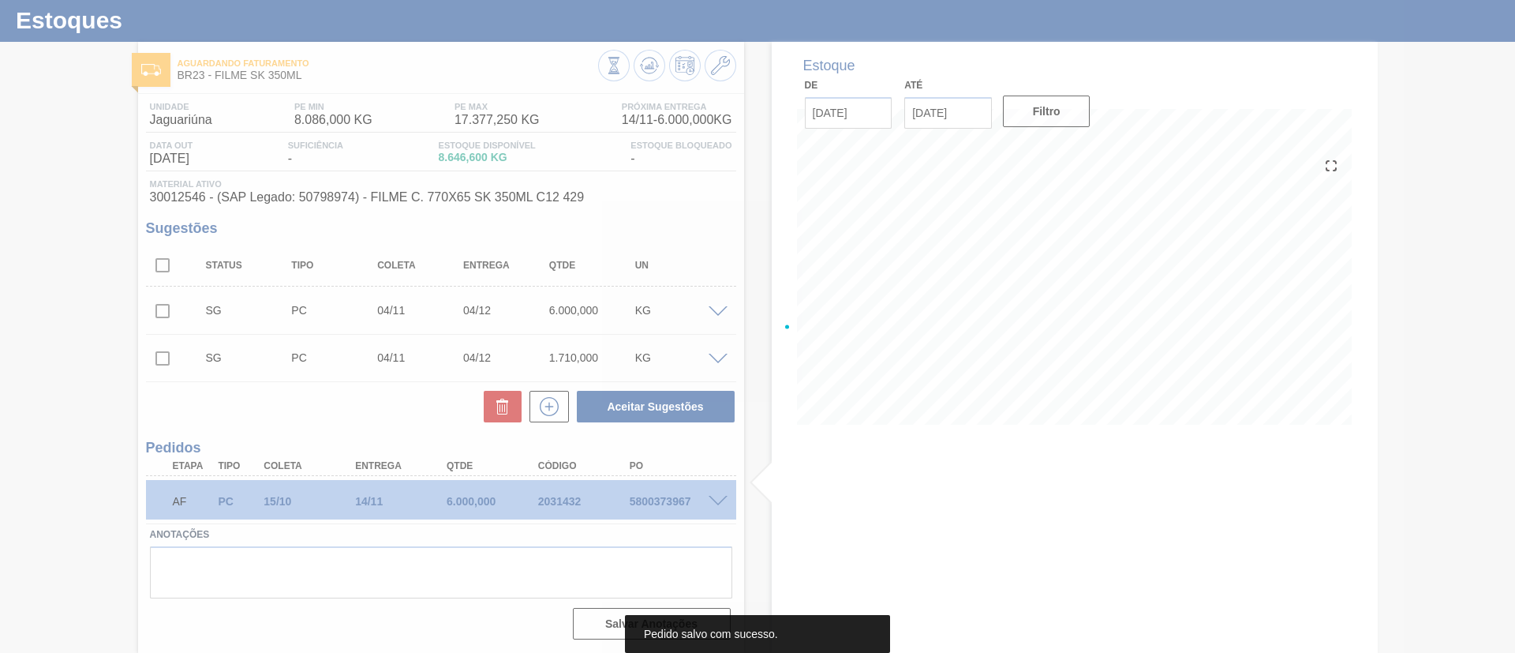
scroll to position [37, 0]
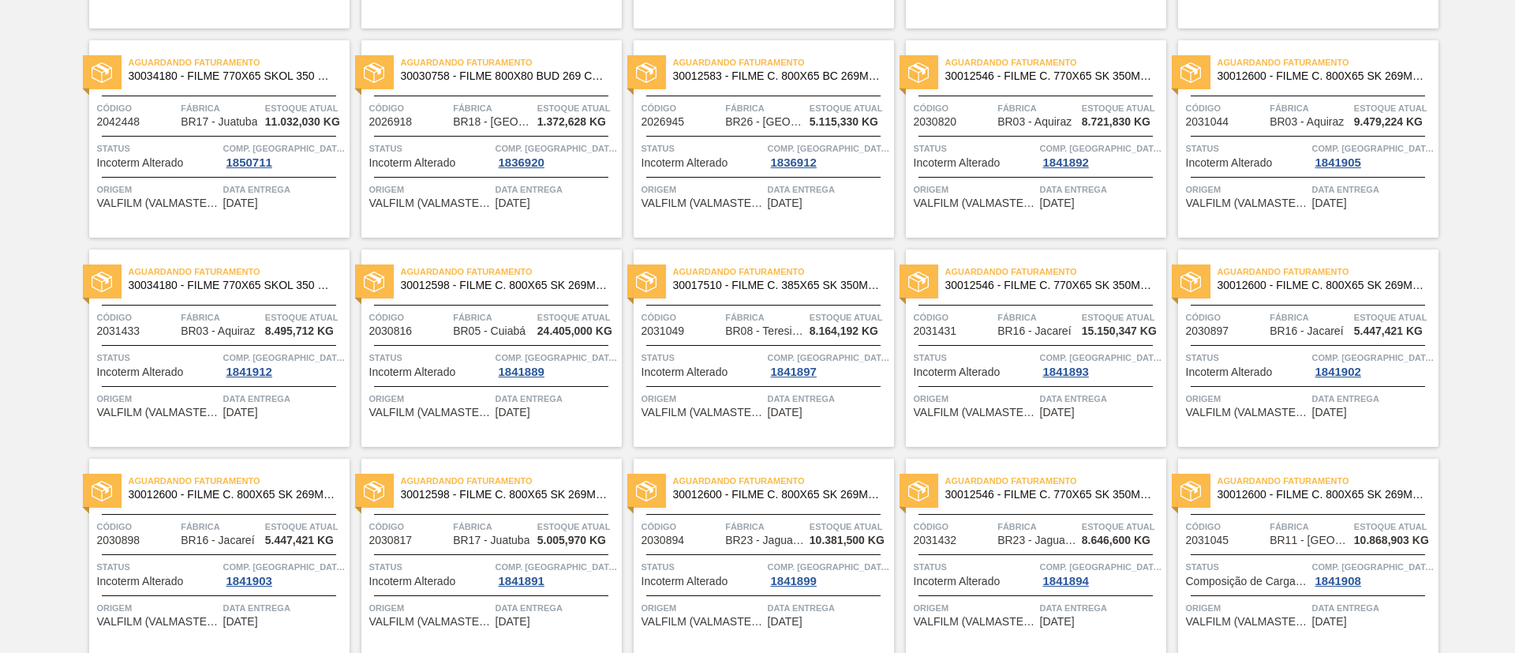
scroll to position [572, 0]
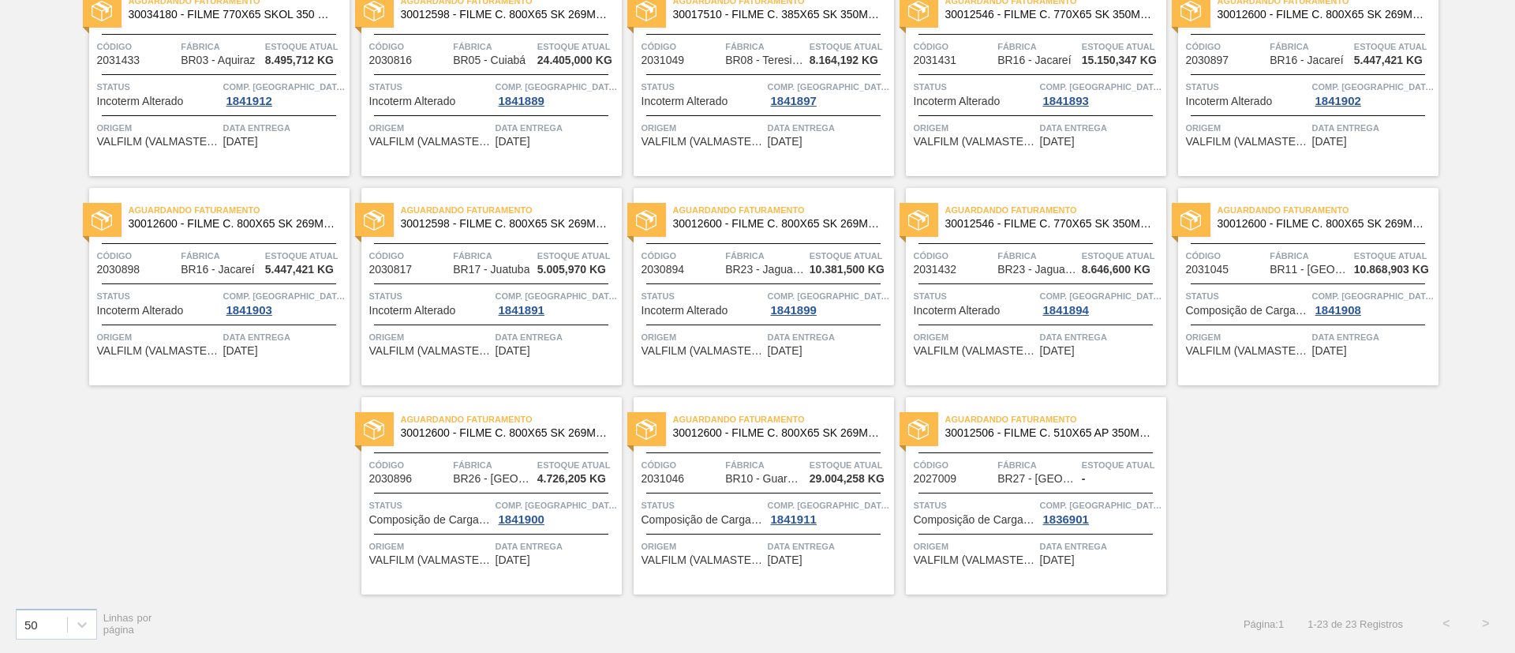
click at [1373, 223] on span "30012600 - FILME C. 800X65 SK 269ML MP C15 429" at bounding box center [1322, 224] width 208 height 12
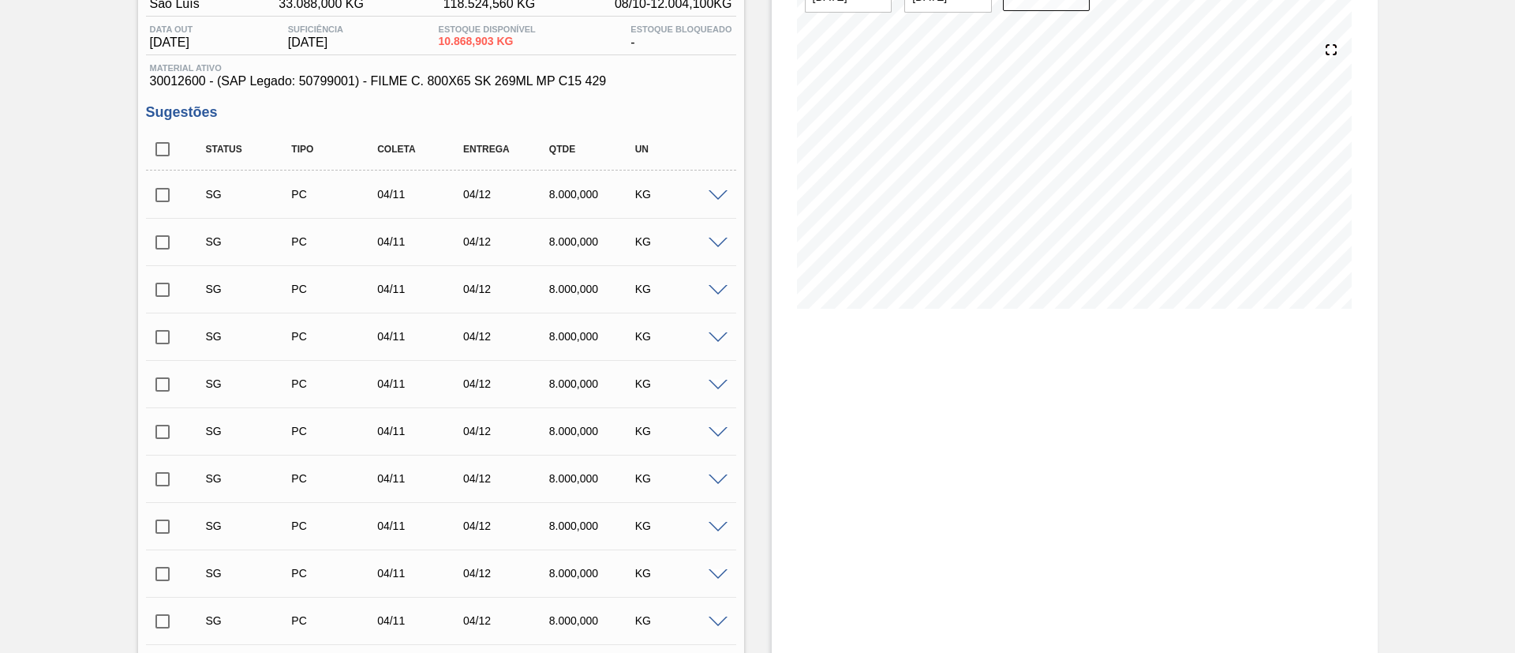
scroll to position [592, 0]
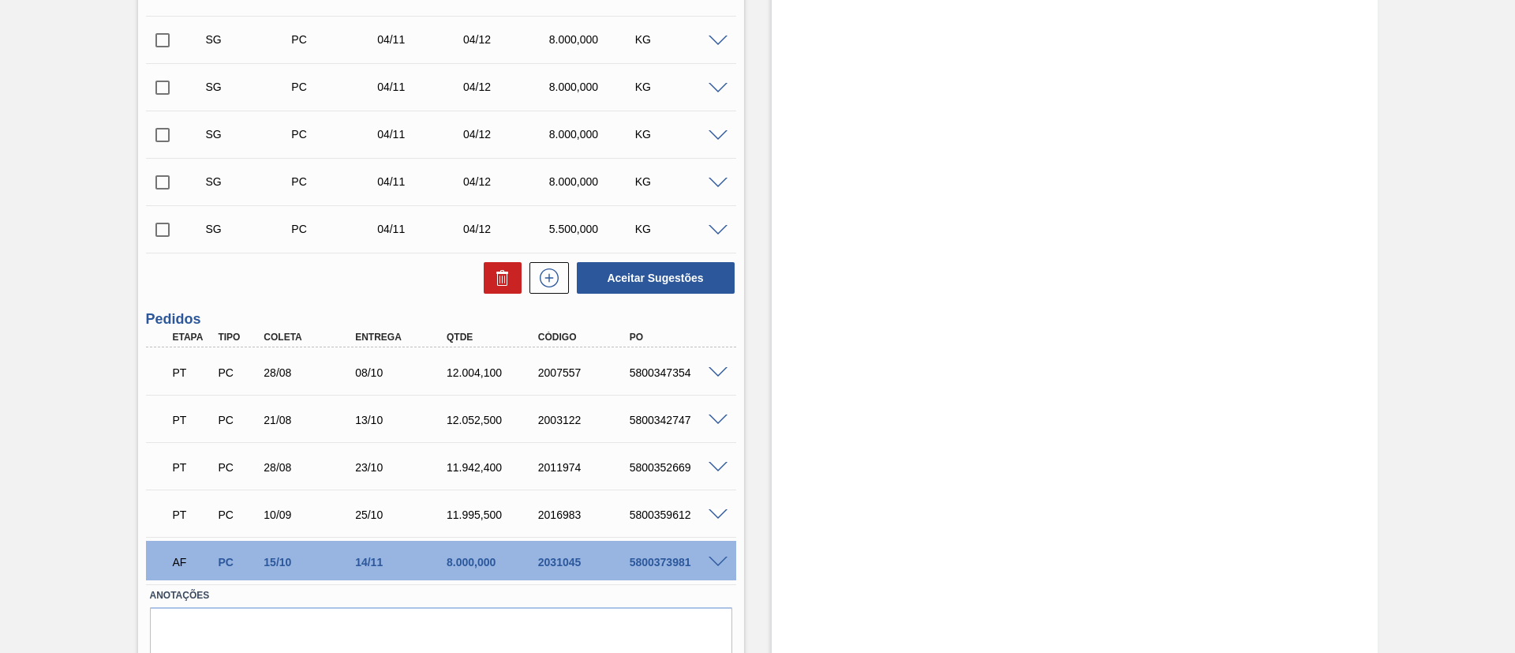
click at [720, 562] on span at bounding box center [718, 562] width 19 height 12
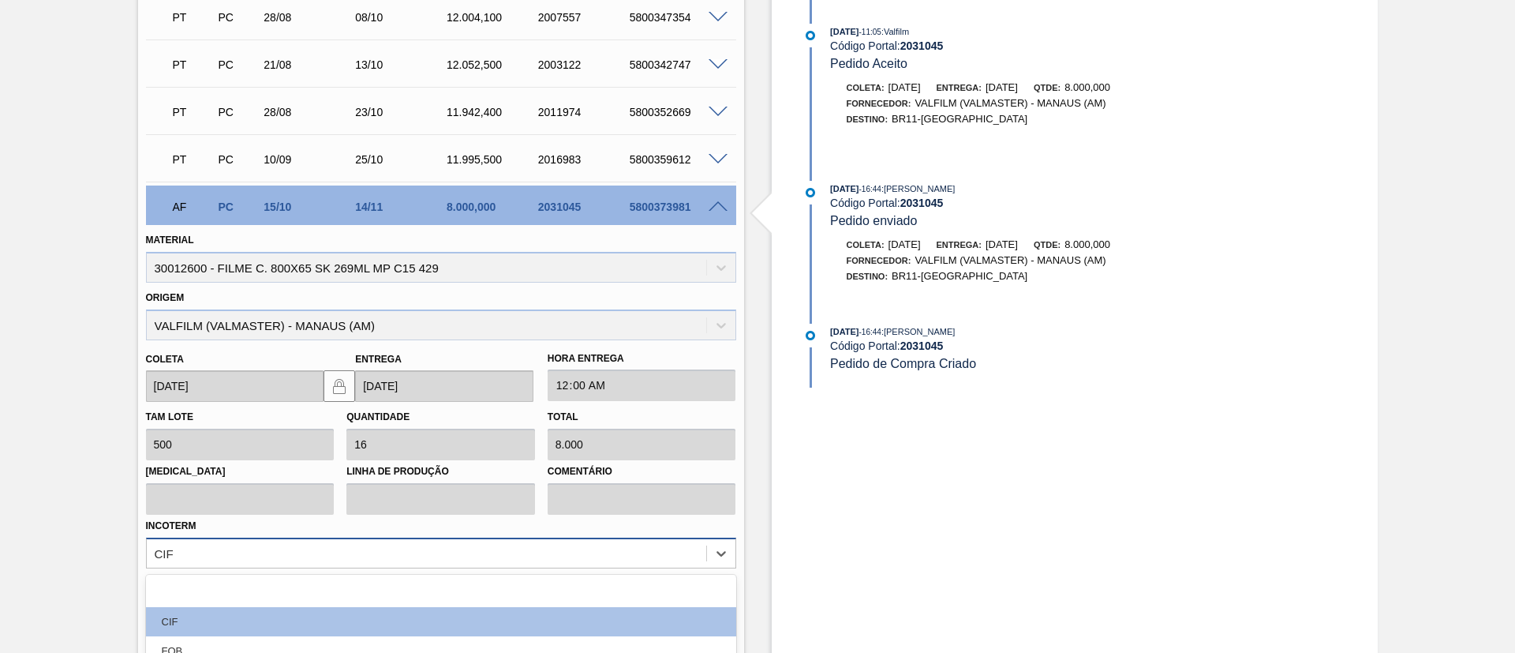
click at [332, 550] on div "option FCA focused, 5 of 12. 12 results available. Use Up and Down to choose op…" at bounding box center [441, 552] width 590 height 31
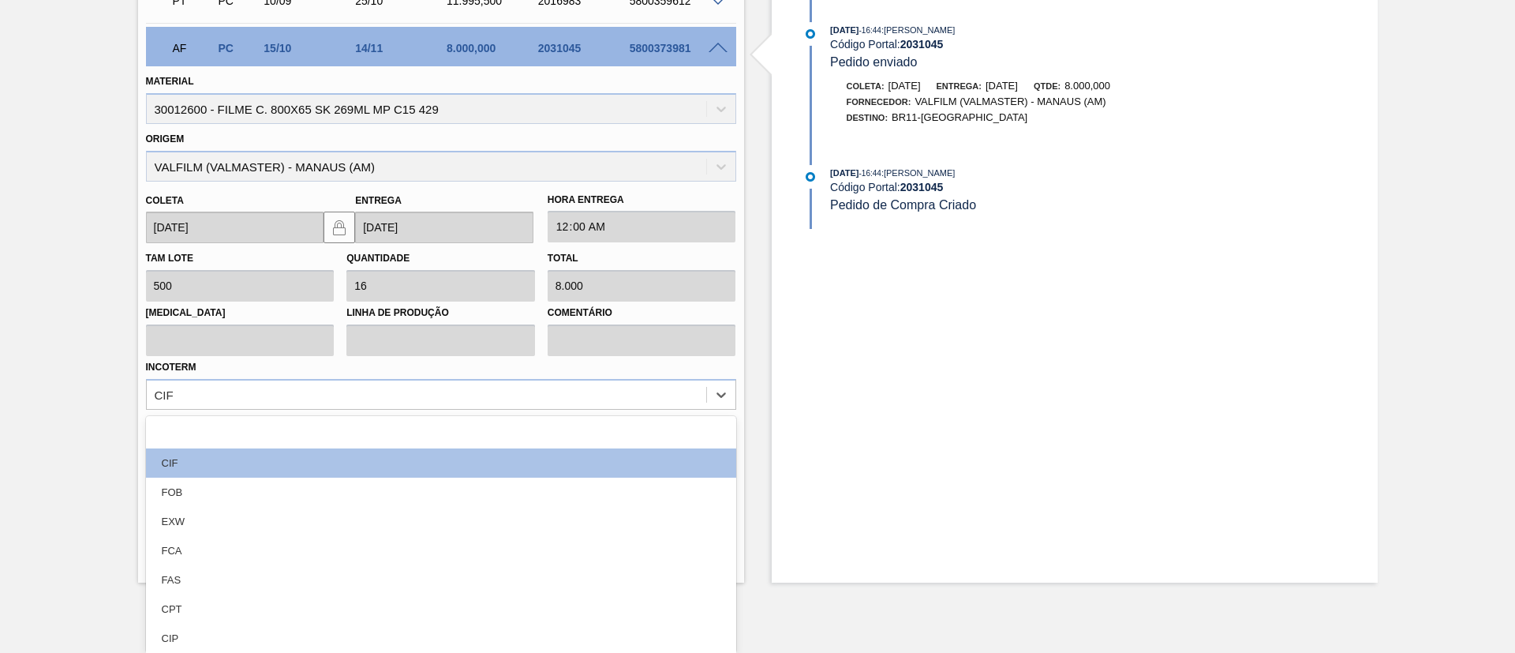
drag, startPoint x: 257, startPoint y: 494, endPoint x: 398, endPoint y: 491, distance: 140.5
click at [264, 492] on div "FOB" at bounding box center [441, 492] width 590 height 29
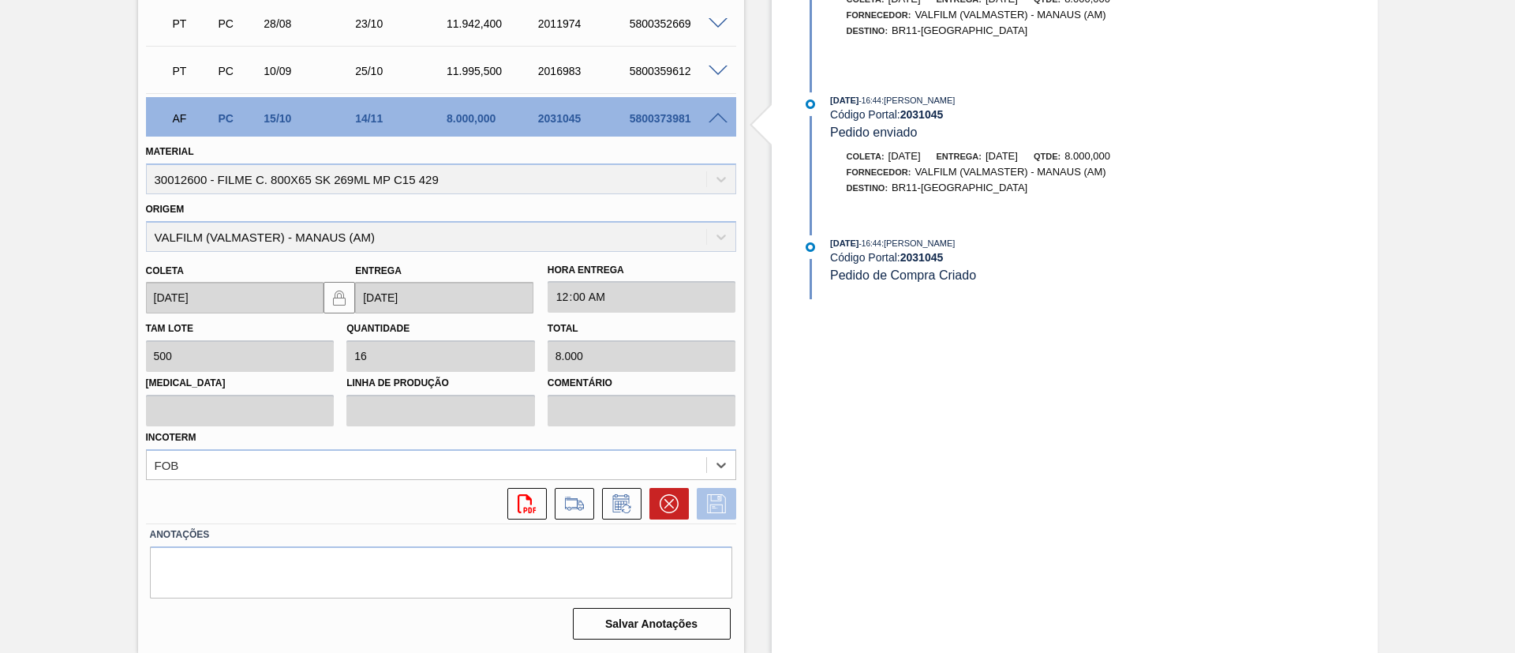
click at [706, 507] on icon at bounding box center [716, 503] width 25 height 19
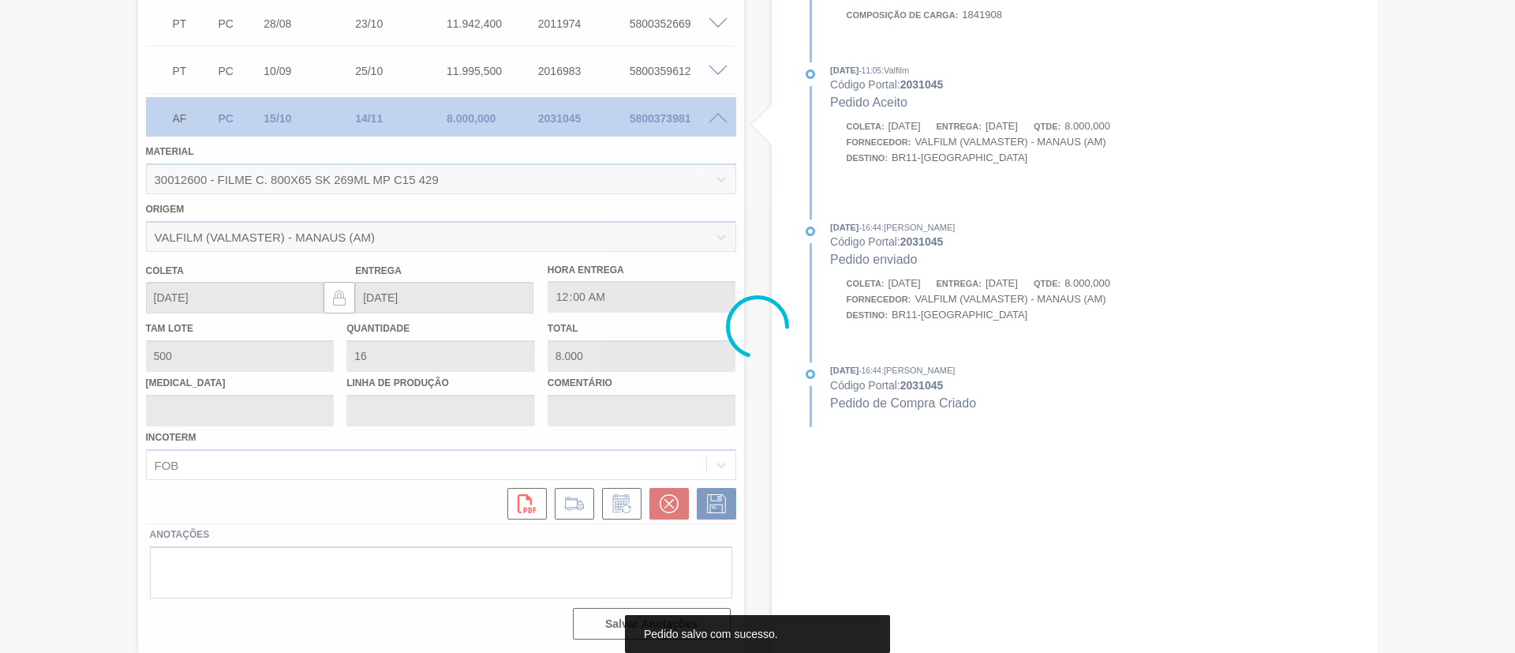
scroll to position [653, 0]
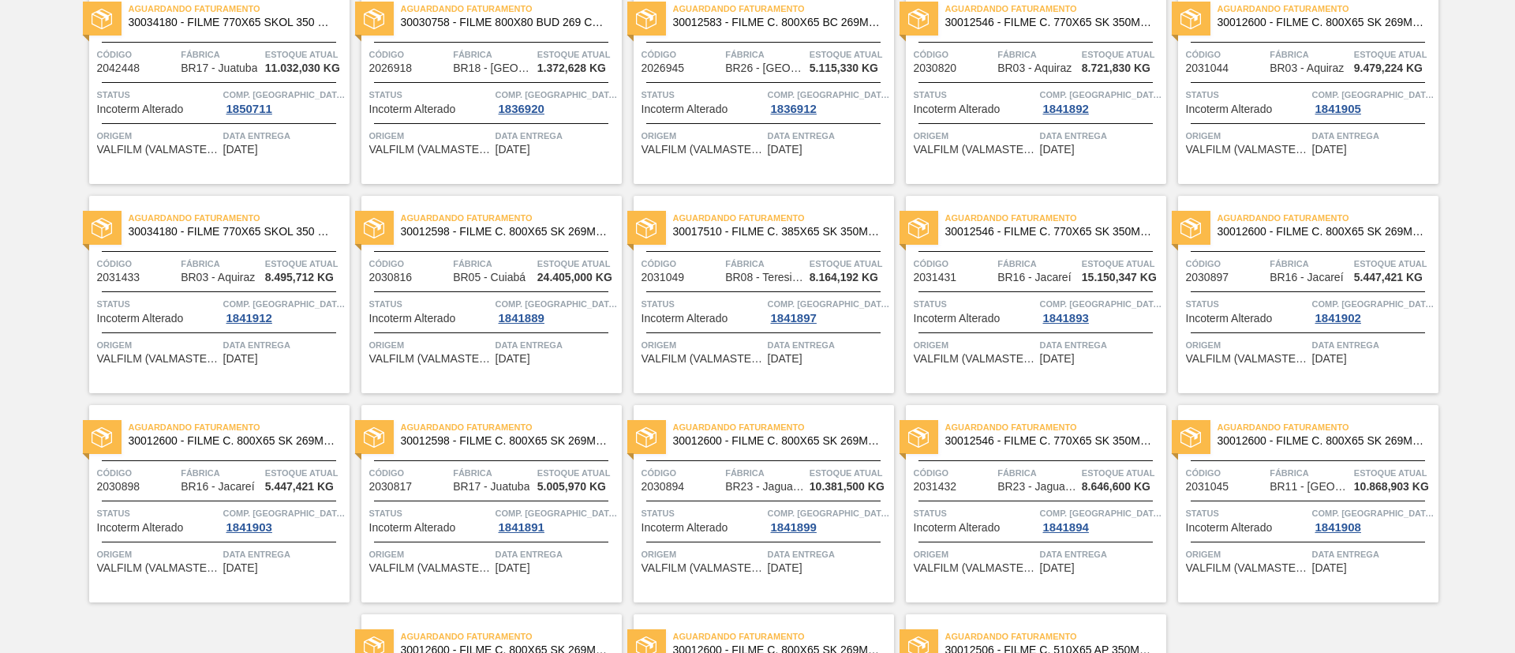
scroll to position [572, 0]
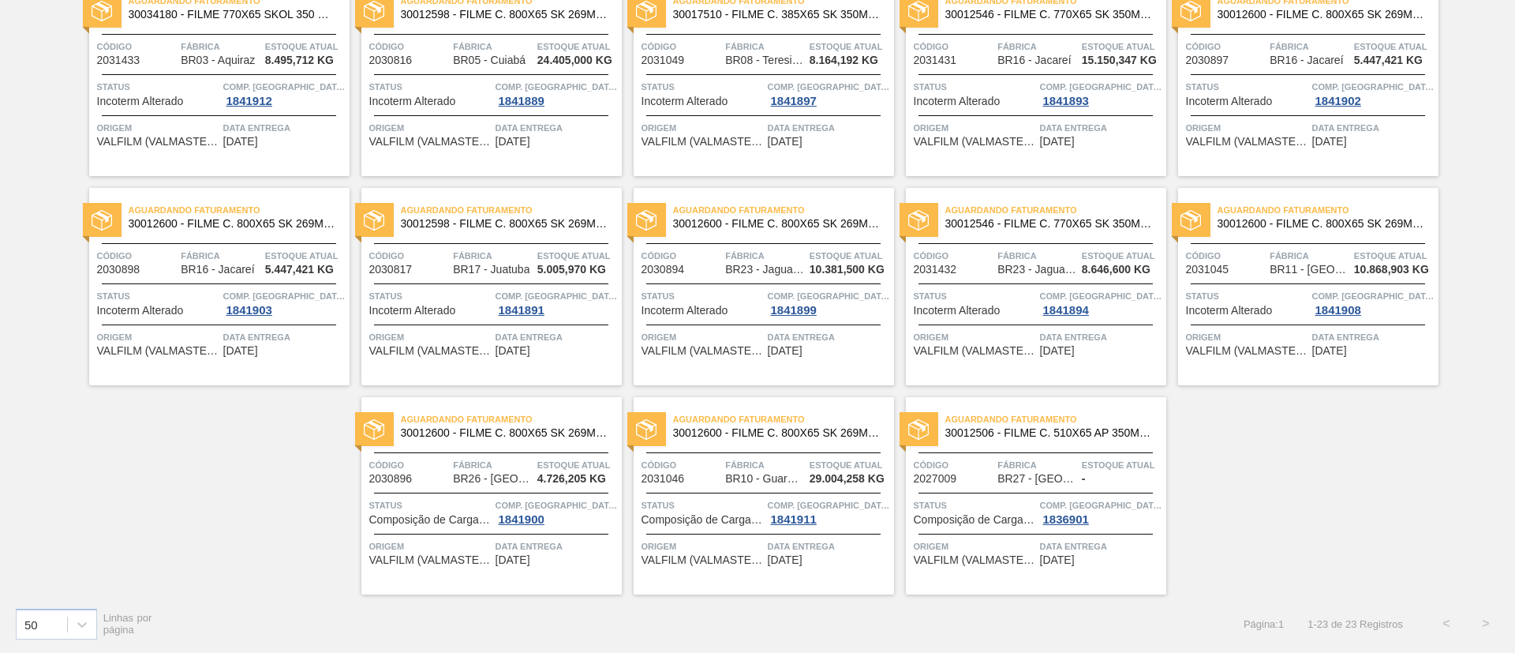
click at [501, 430] on span "30012600 - FILME C. 800X65 SK 269ML MP C15 429" at bounding box center [505, 433] width 208 height 12
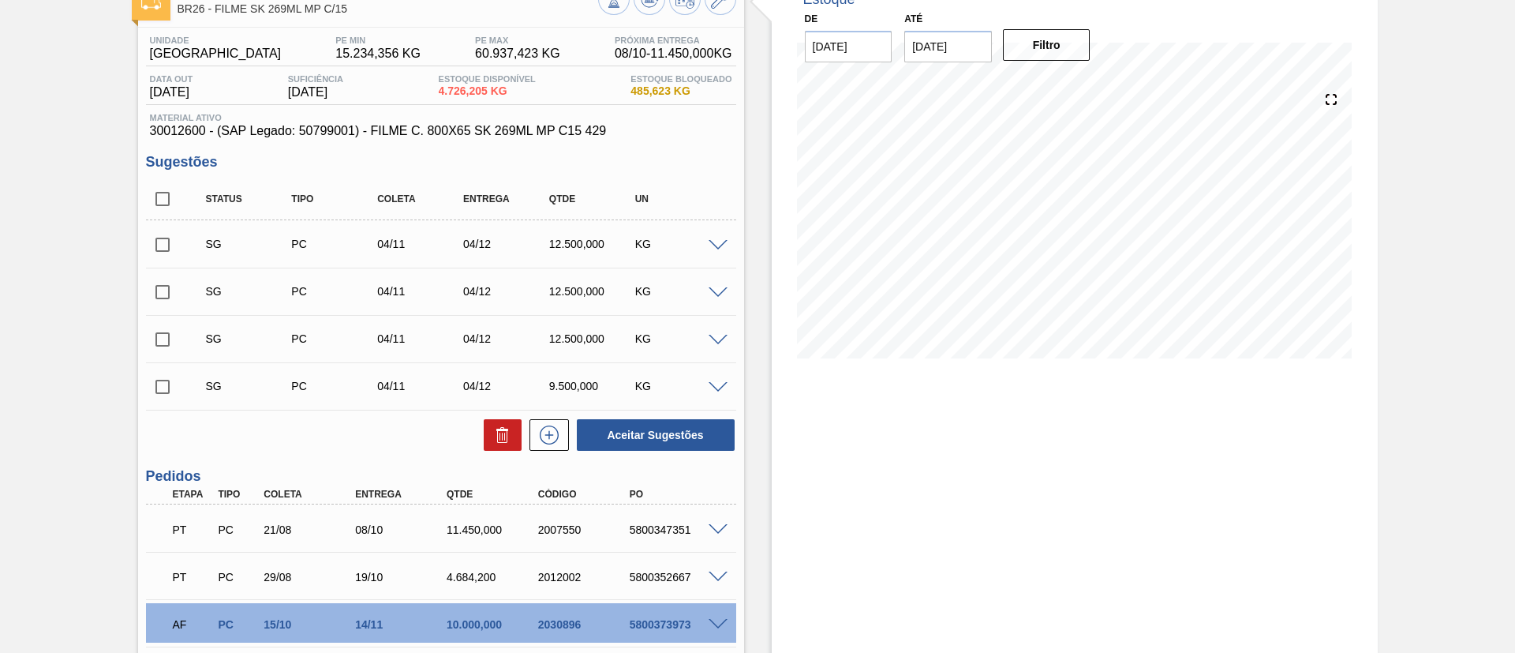
scroll to position [274, 0]
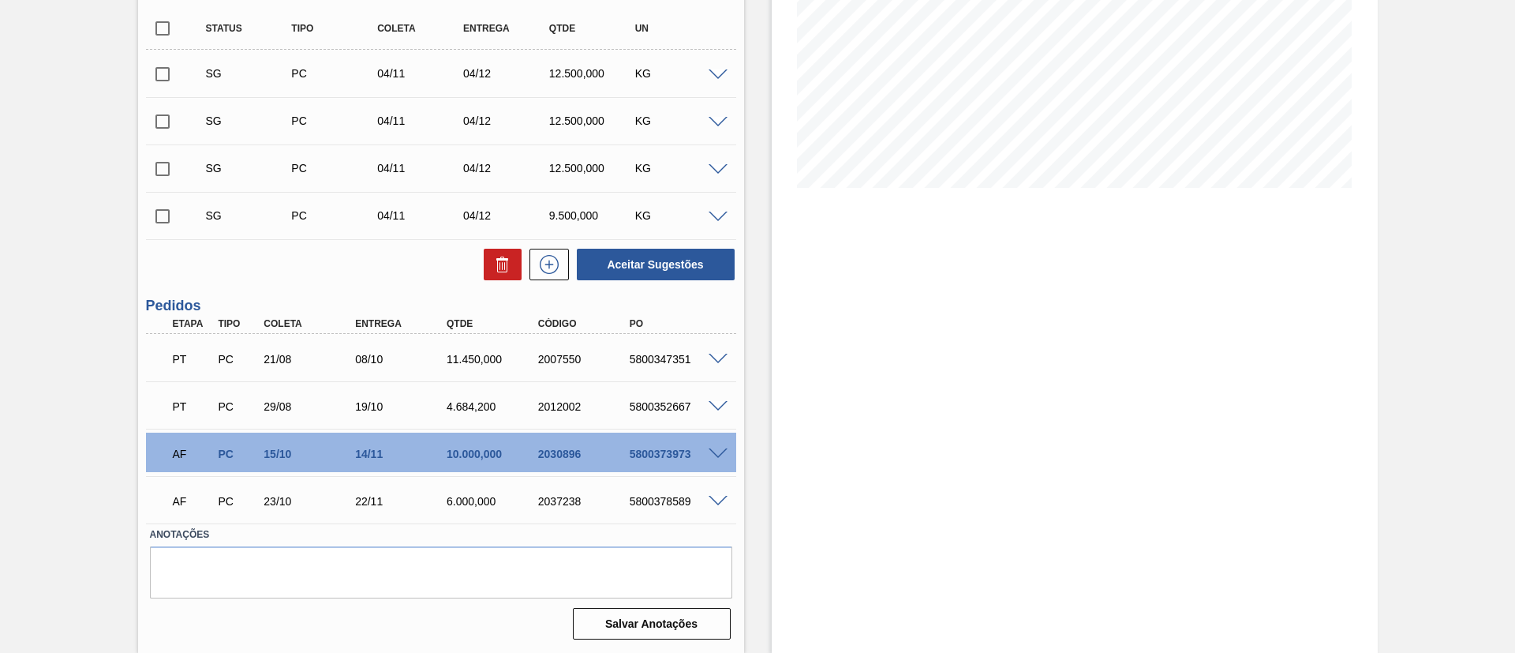
click at [715, 450] on span at bounding box center [718, 454] width 19 height 12
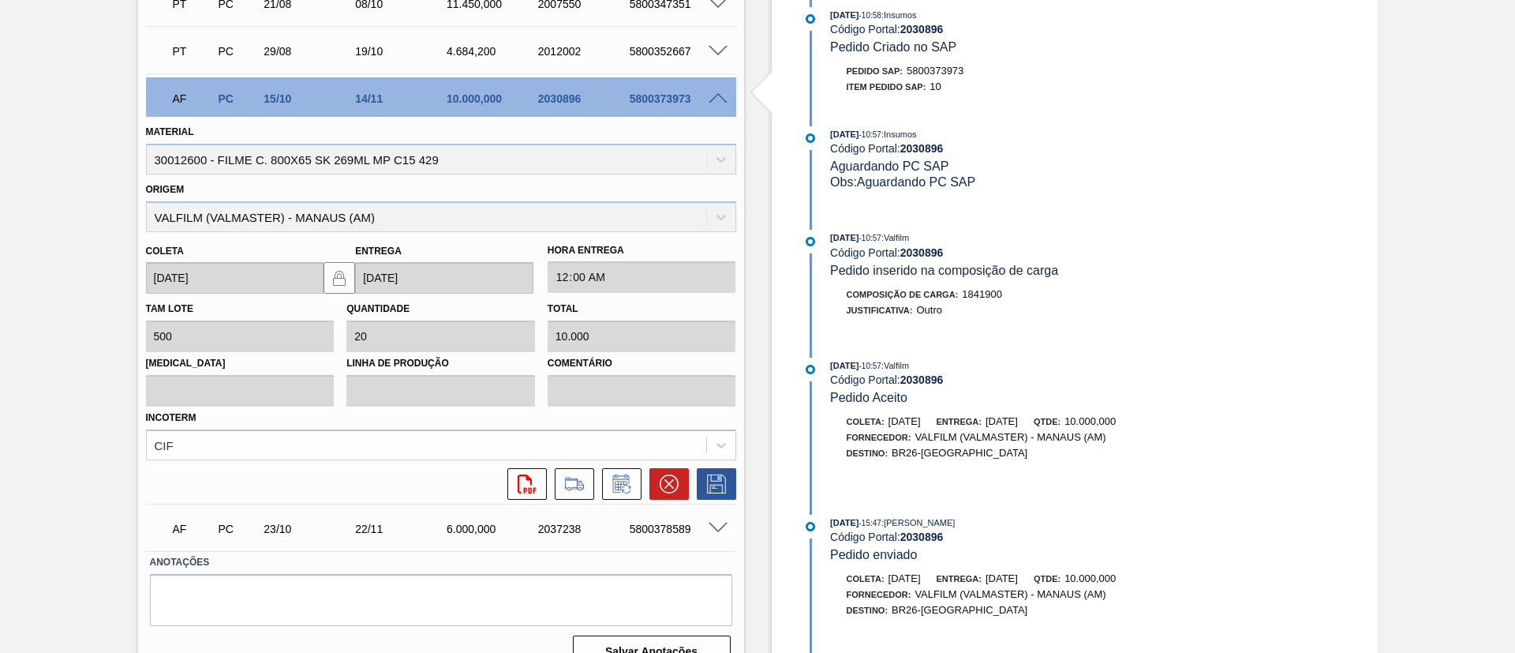
drag, startPoint x: 330, startPoint y: 468, endPoint x: 309, endPoint y: 463, distance: 22.0
click at [329, 468] on div "svg{fill:#ff0000}" at bounding box center [441, 484] width 590 height 32
click at [305, 455] on div "CIF" at bounding box center [441, 444] width 590 height 31
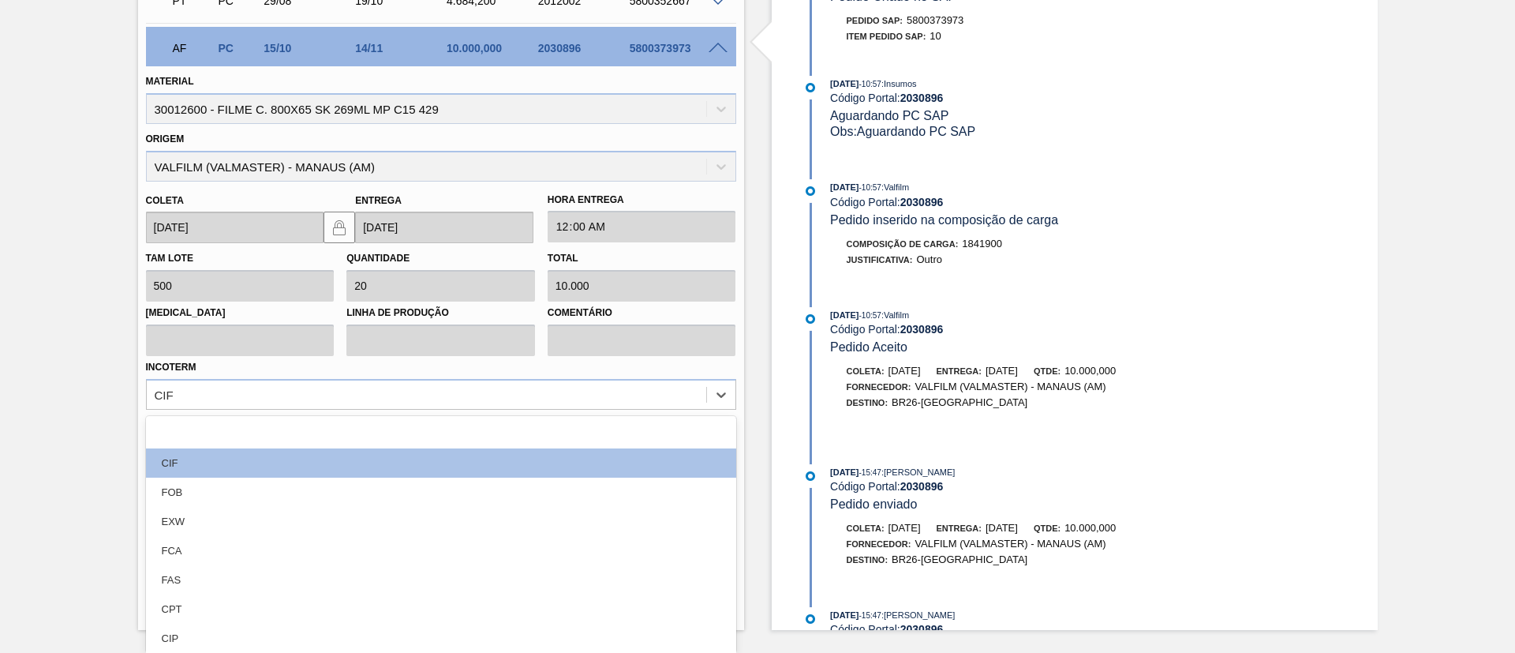
drag, startPoint x: 264, startPoint y: 485, endPoint x: 725, endPoint y: 483, distance: 460.1
click at [266, 485] on div "FOB" at bounding box center [441, 492] width 590 height 29
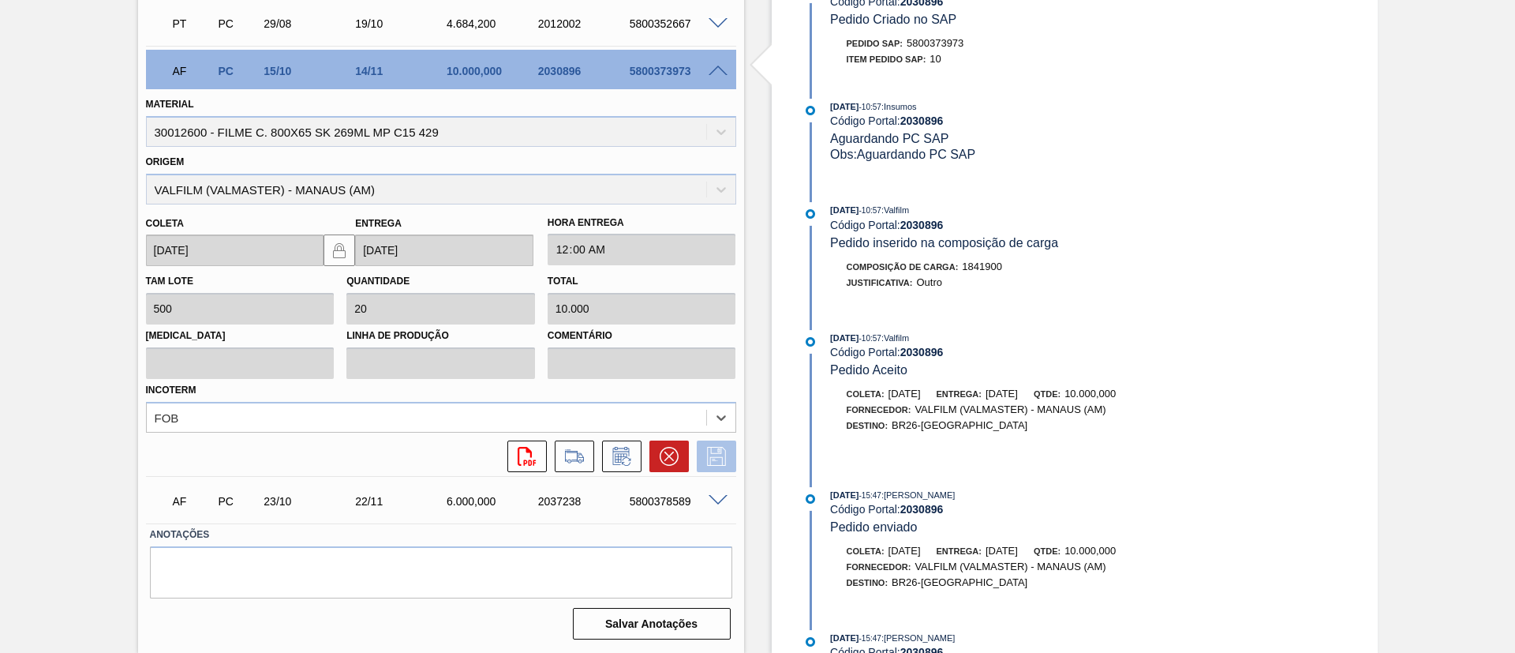
click at [707, 459] on icon at bounding box center [716, 456] width 25 height 19
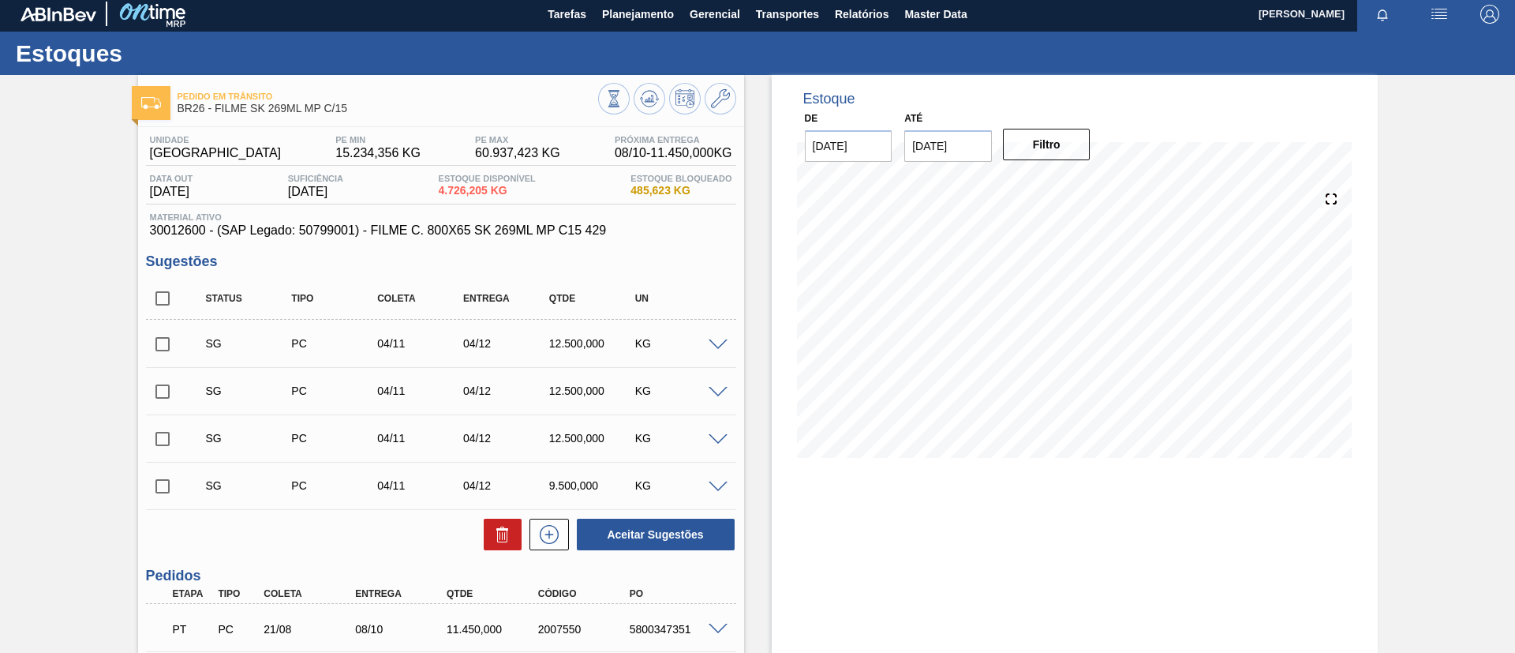
scroll to position [0, 0]
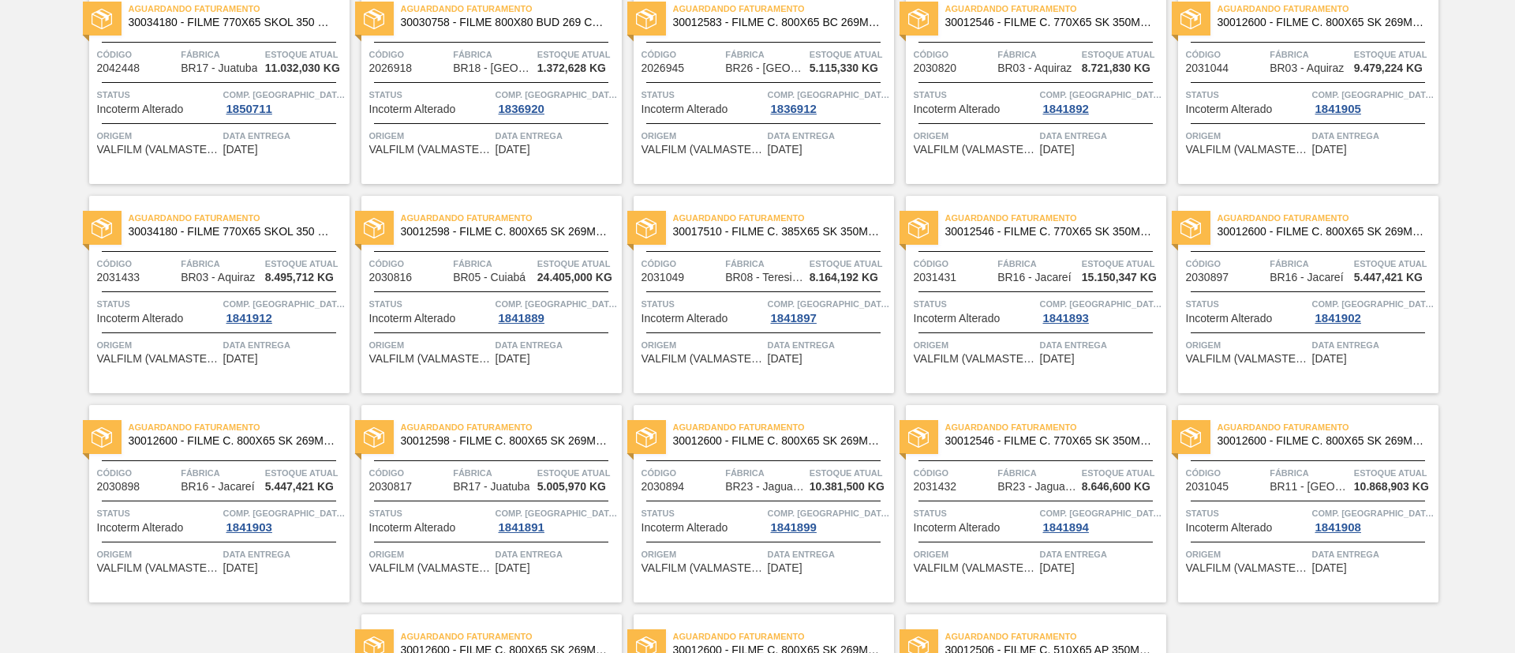
scroll to position [572, 0]
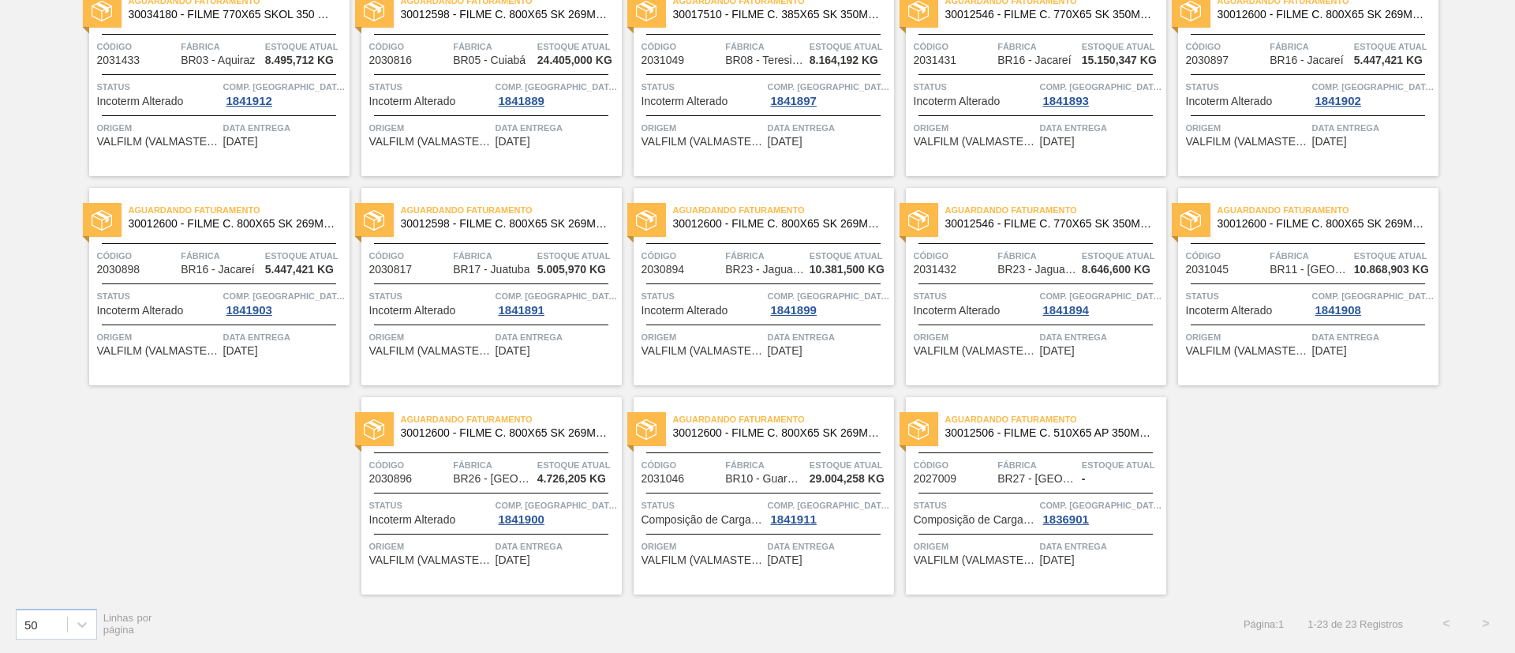
click at [785, 429] on span "30012600 - FILME C. 800X65 SK 269ML MP C15 429" at bounding box center [777, 433] width 208 height 12
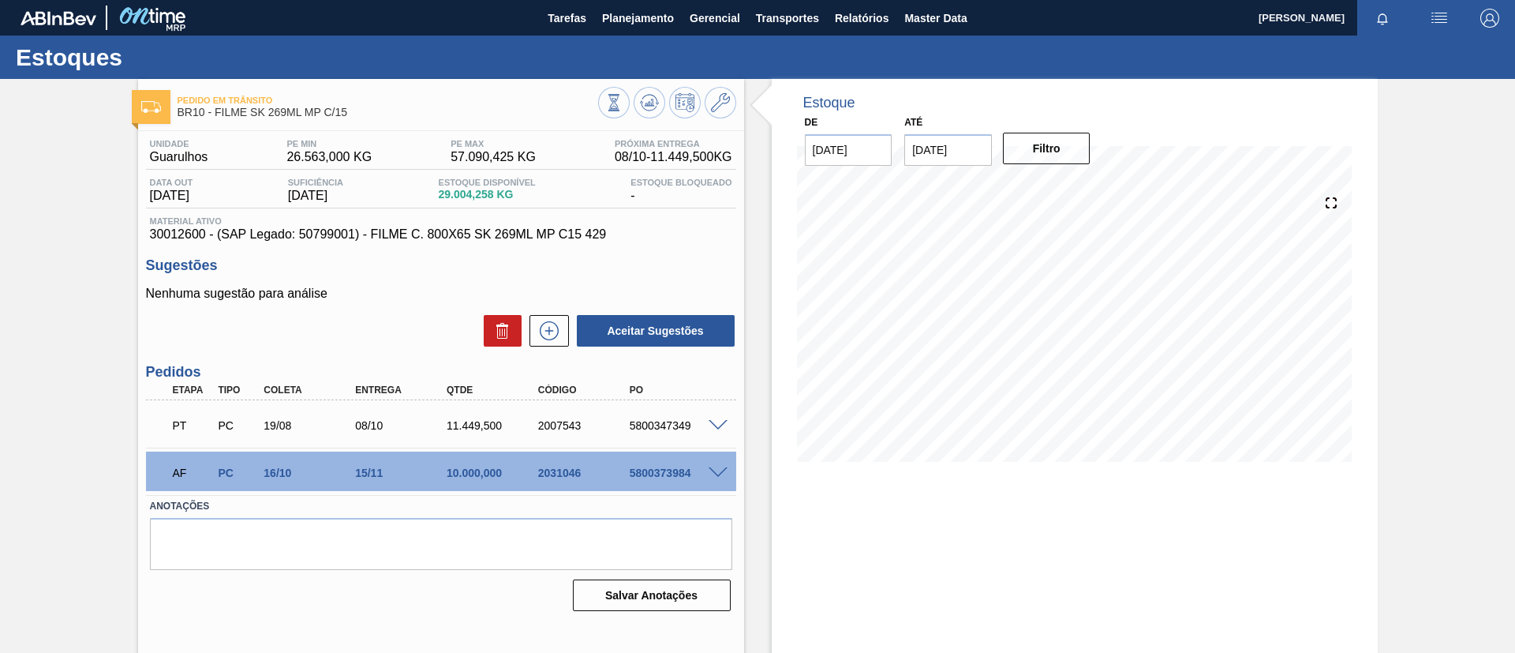
click at [714, 468] on span at bounding box center [718, 473] width 19 height 12
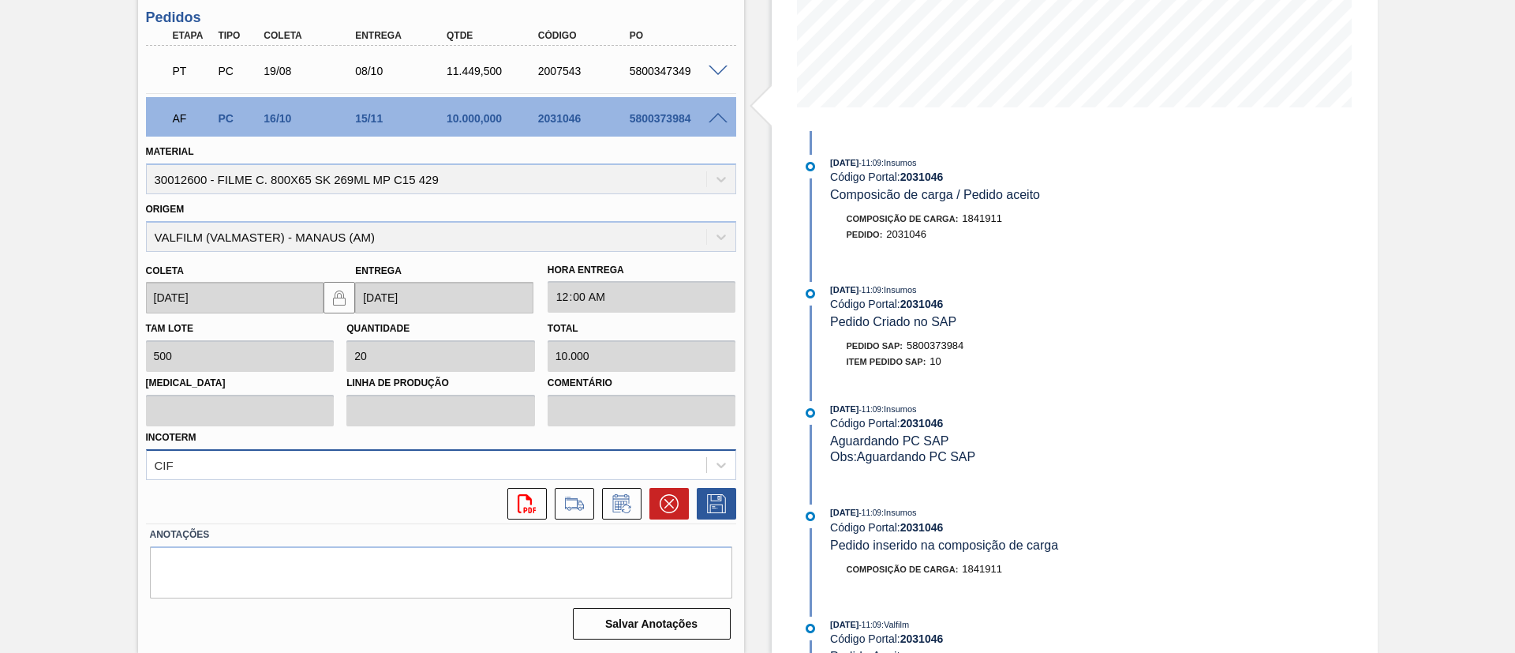
click at [279, 468] on div "CIF" at bounding box center [441, 464] width 590 height 31
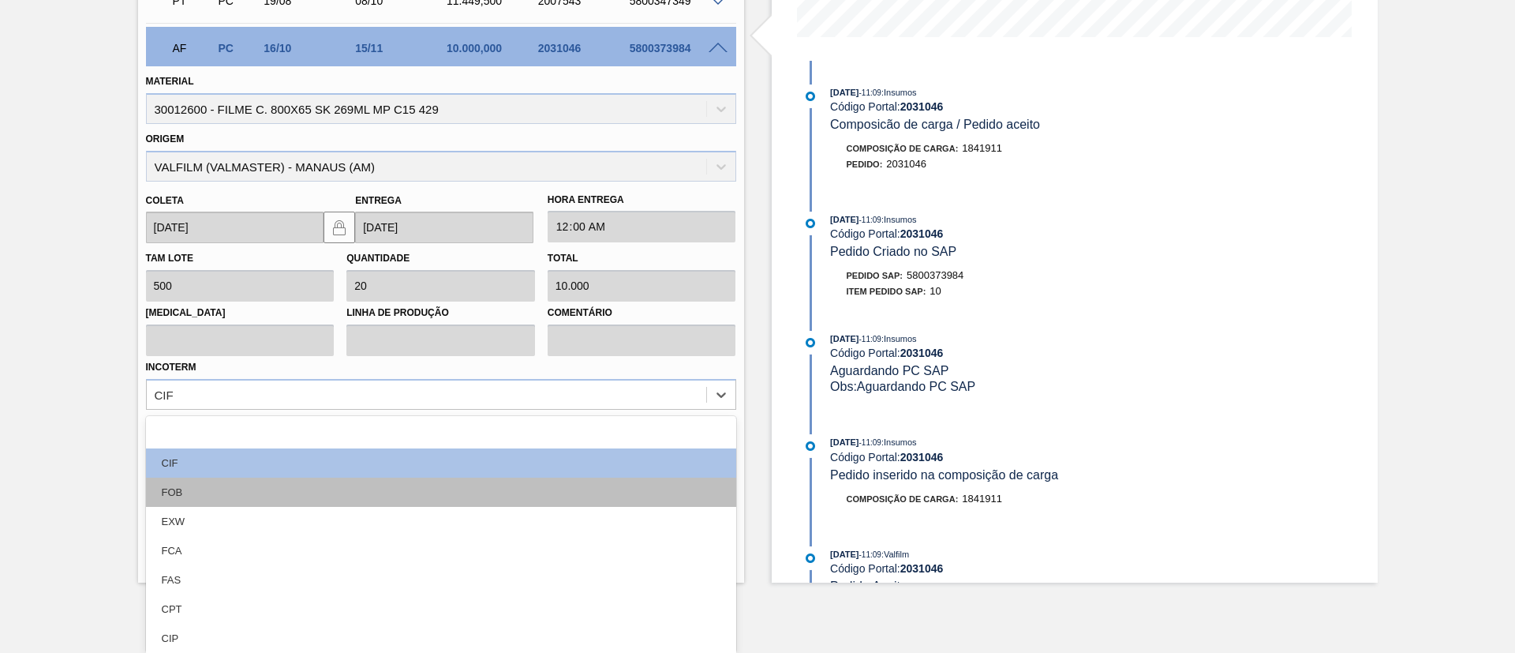
click at [267, 485] on div "FOB" at bounding box center [441, 492] width 590 height 29
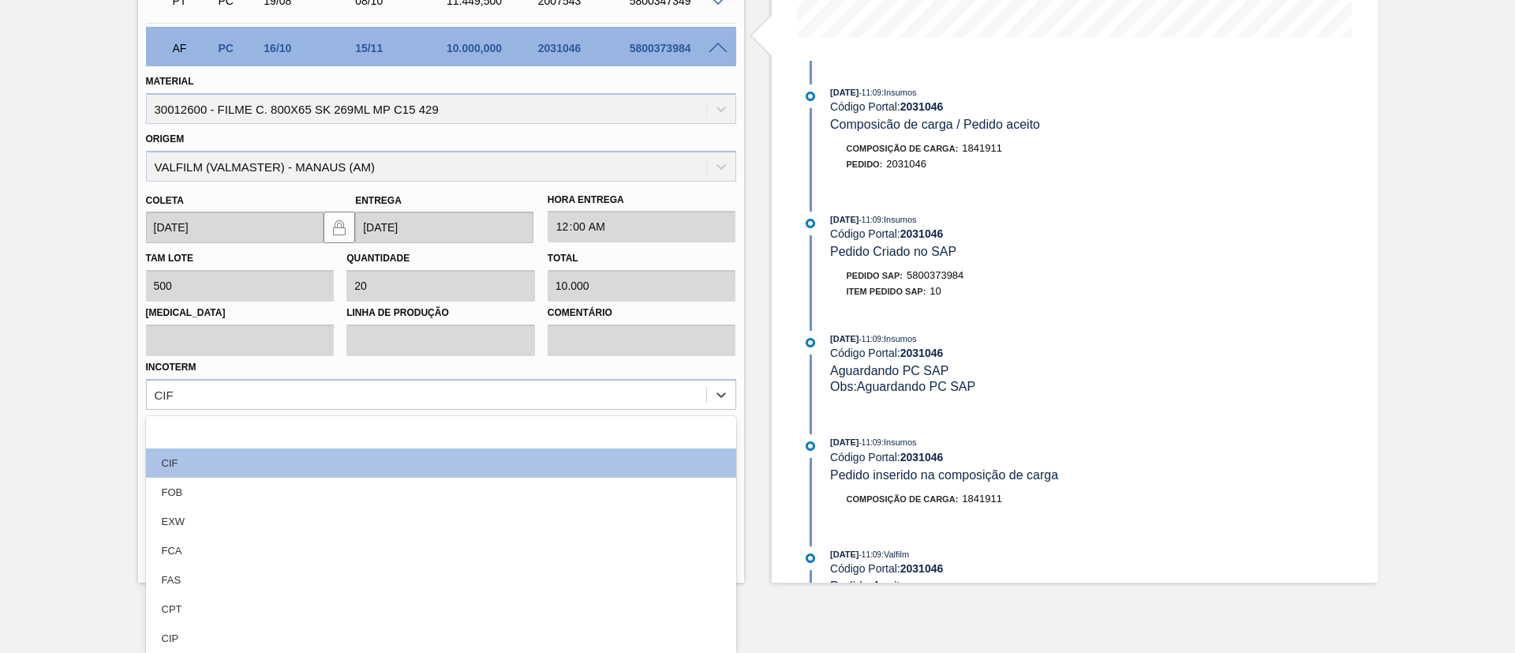
scroll to position [354, 0]
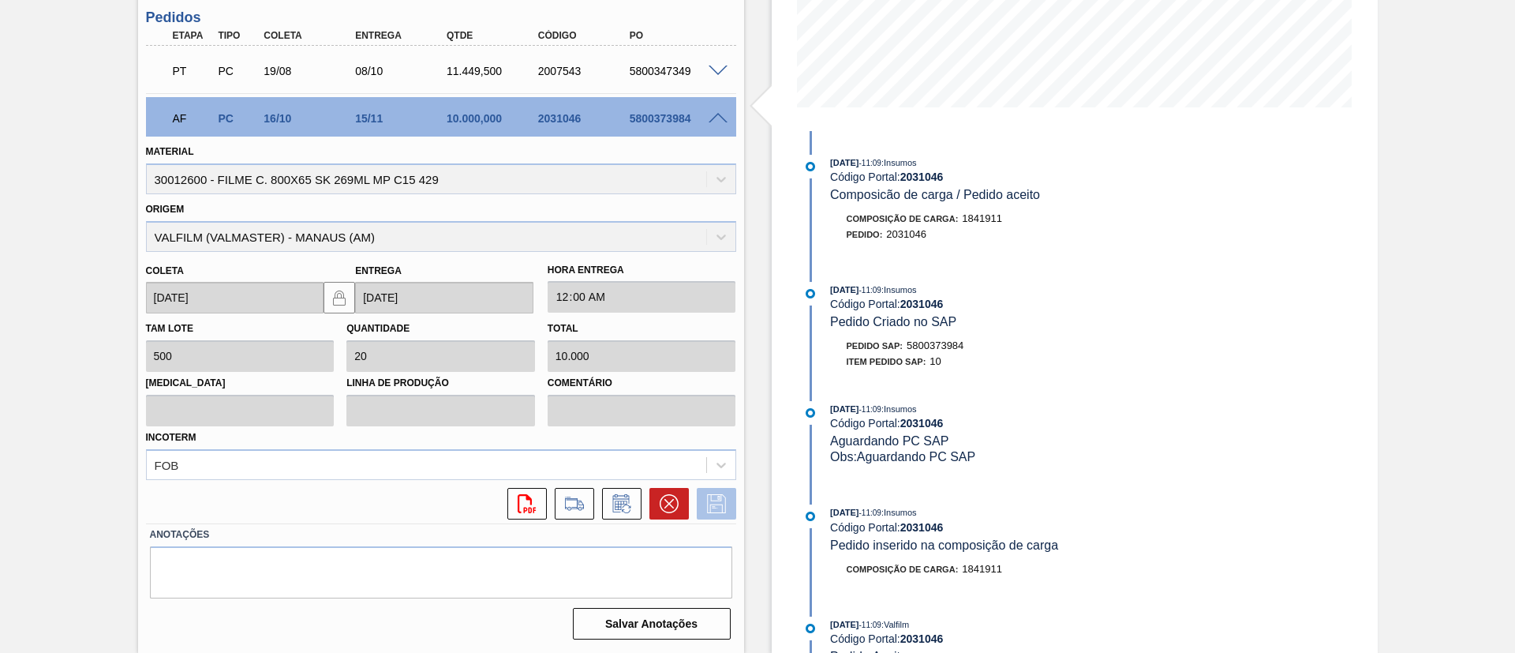
click at [715, 500] on icon at bounding box center [716, 503] width 25 height 19
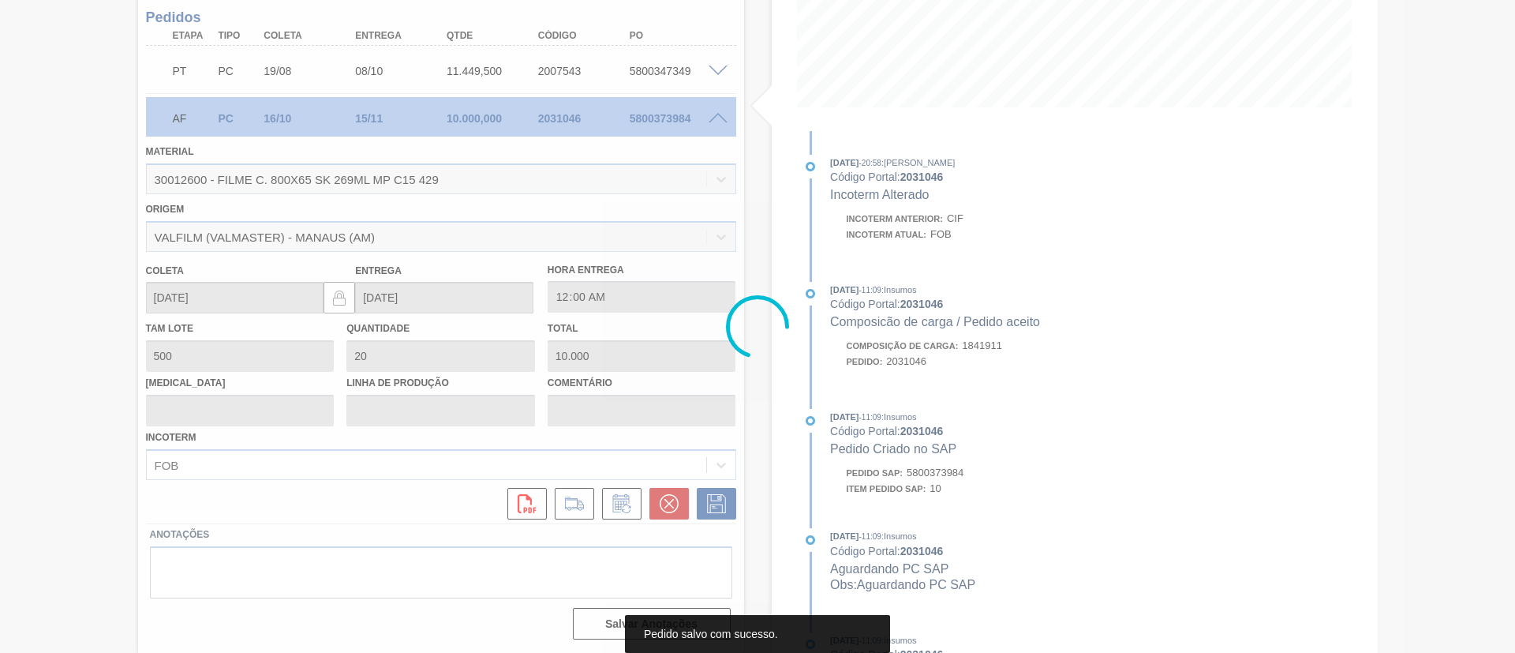
scroll to position [26, 0]
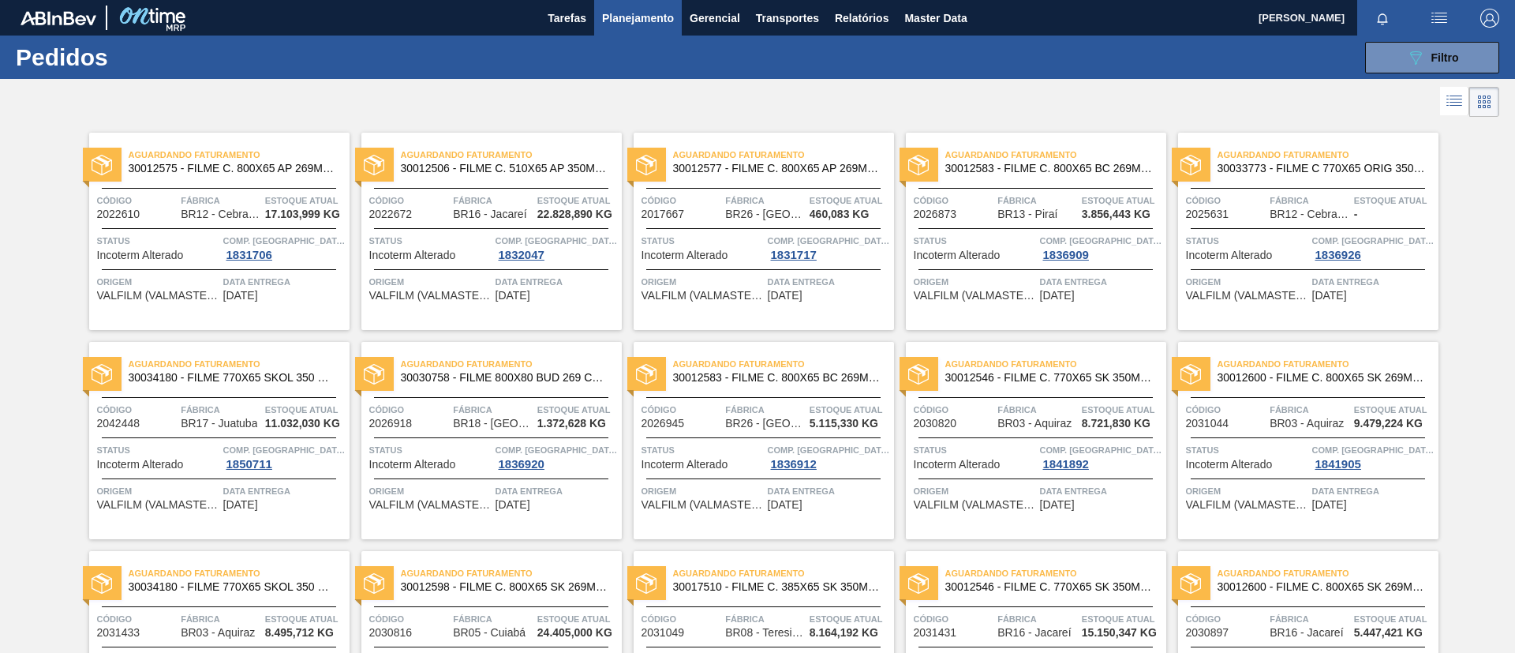
scroll to position [572, 0]
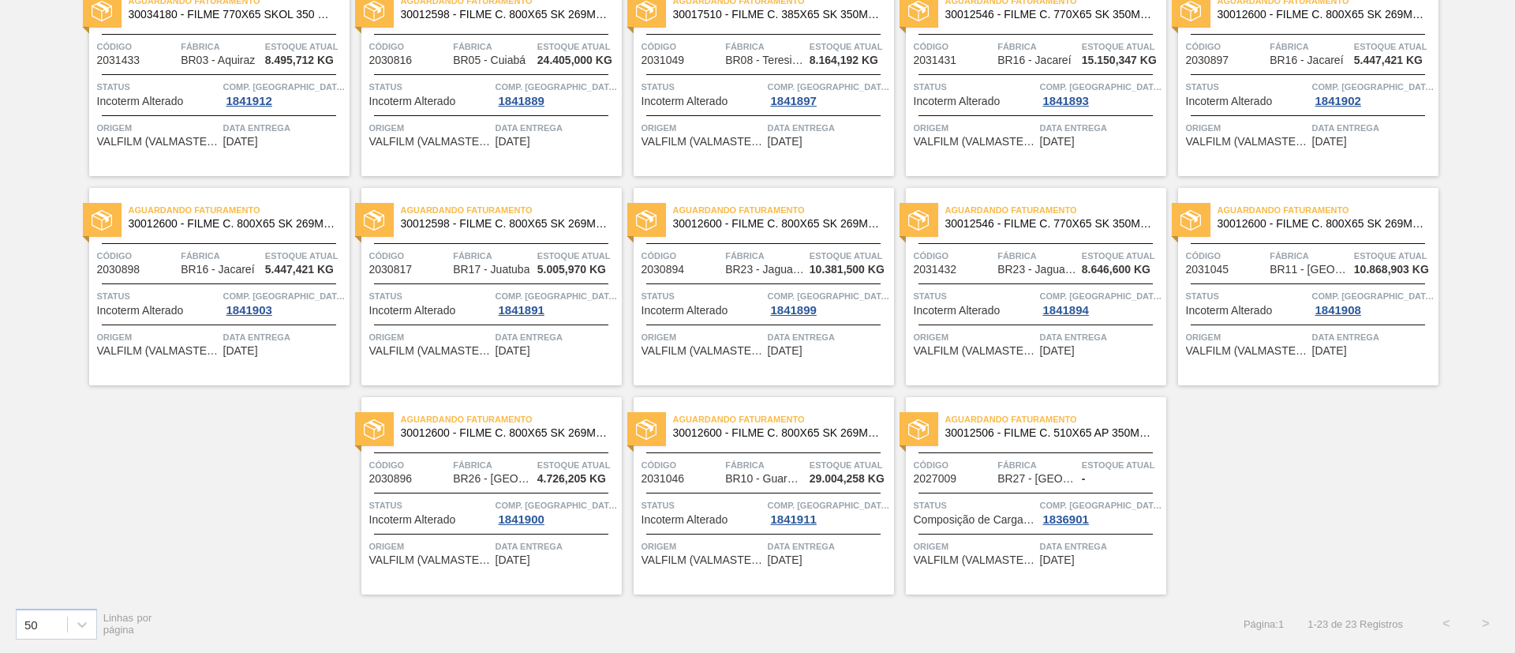
click at [1090, 444] on div "Aguardando Faturamento 30012506 - FILME C. 510X65 AP 350ML MP C18 429" at bounding box center [1036, 427] width 260 height 36
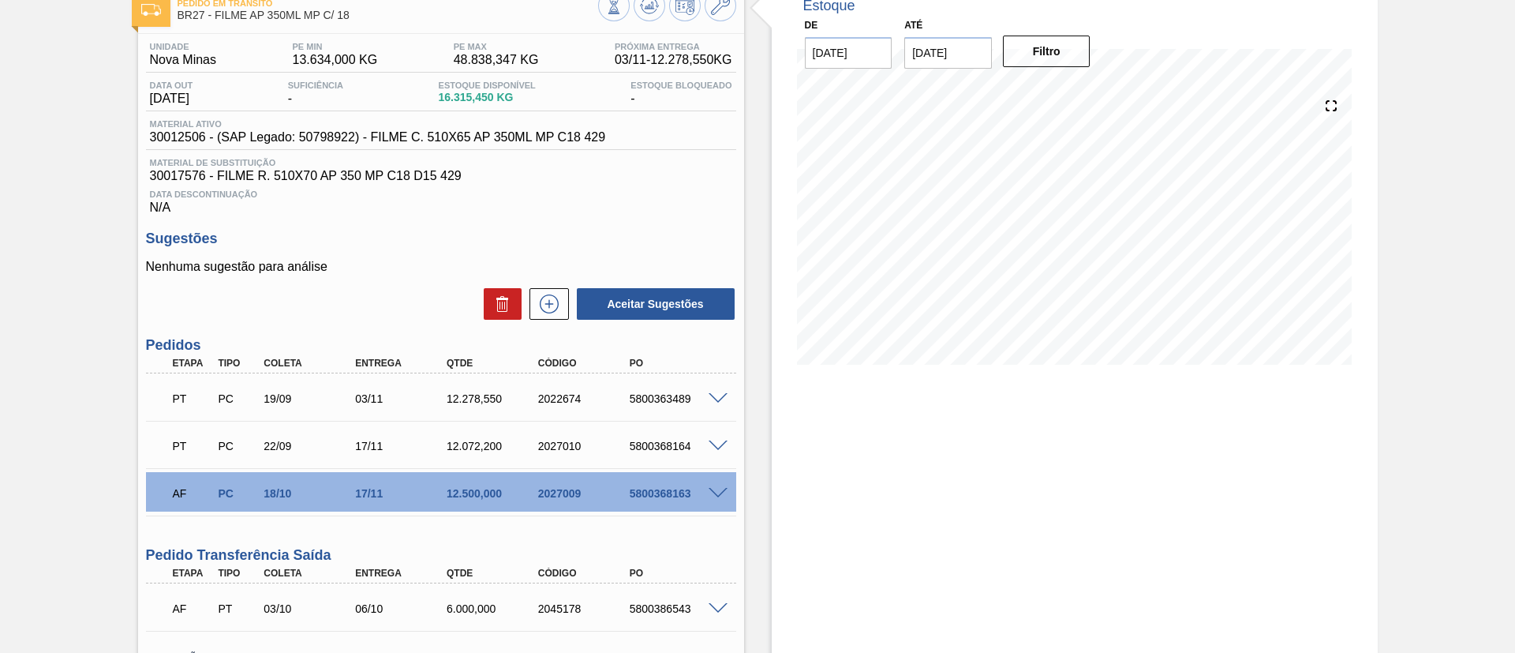
scroll to position [220, 0]
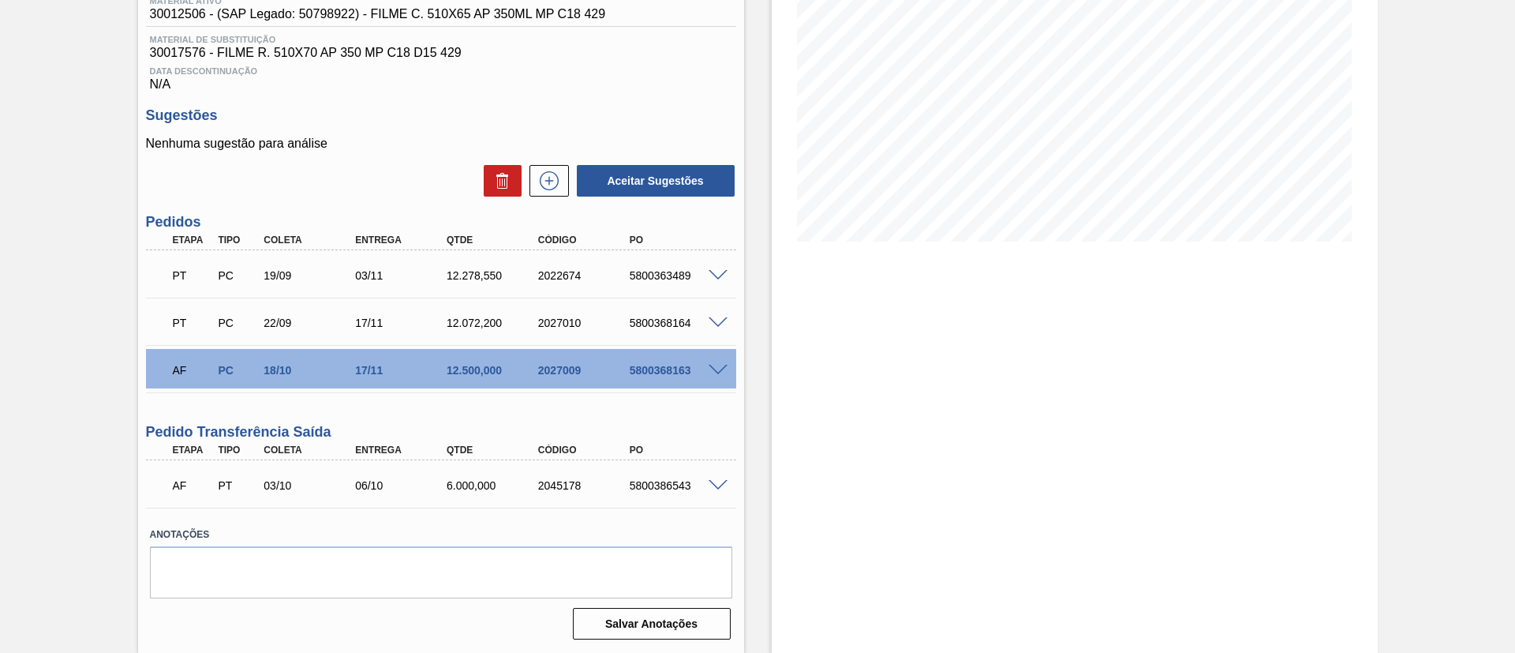
click at [713, 373] on span at bounding box center [718, 371] width 19 height 12
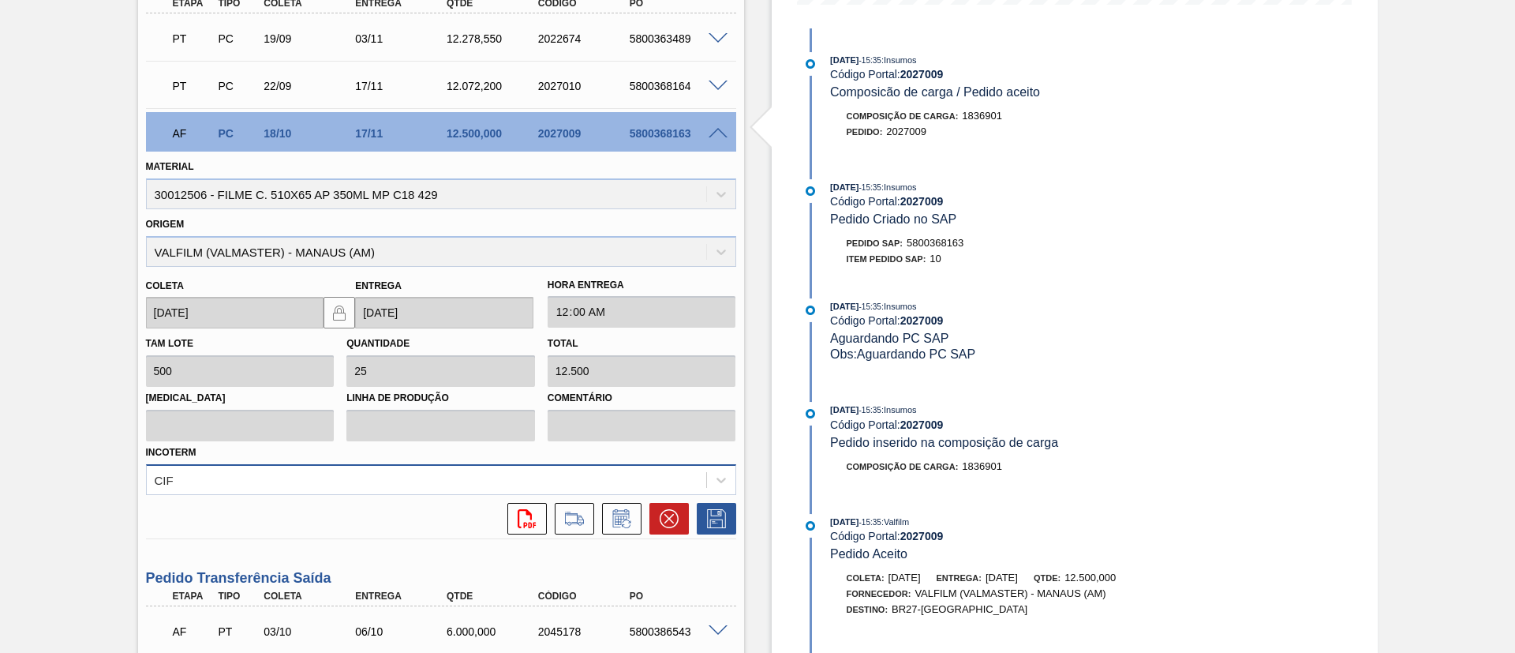
click at [241, 477] on div "CIF" at bounding box center [441, 479] width 590 height 31
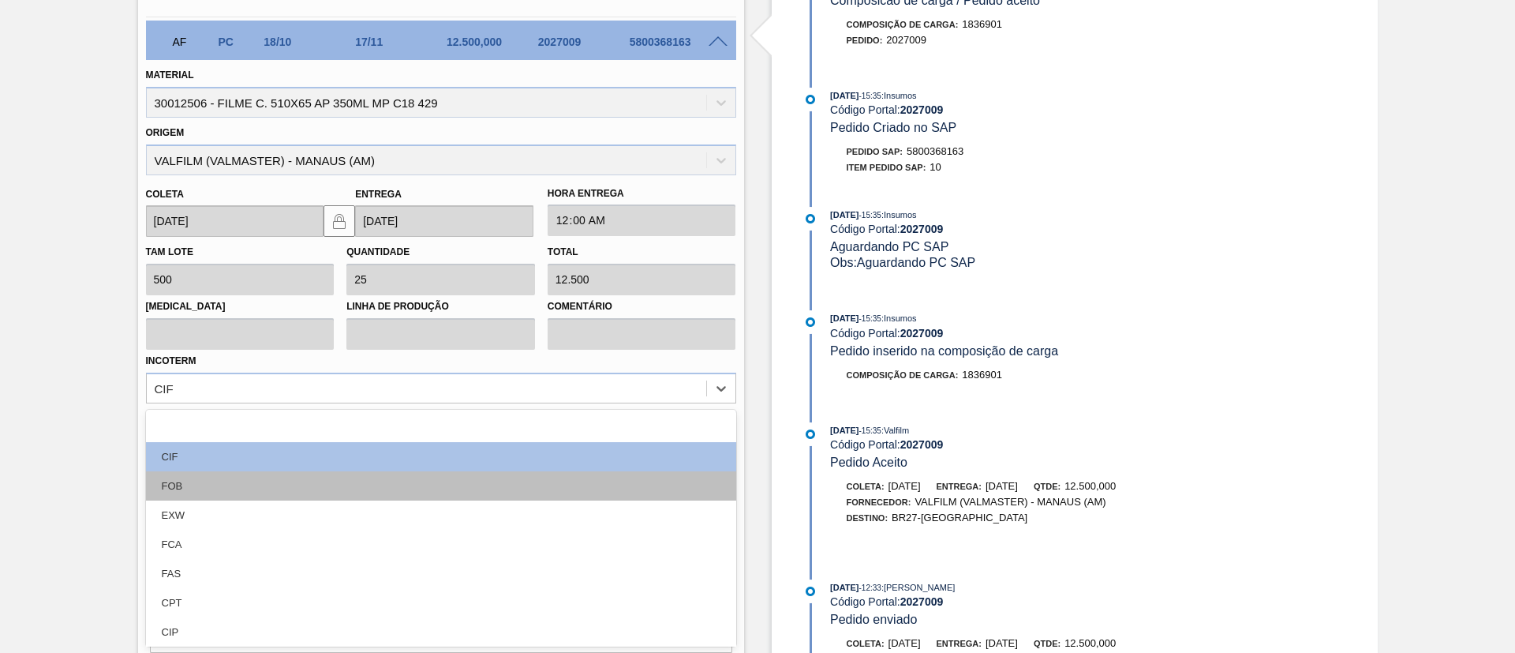
click at [238, 476] on div "FOB" at bounding box center [441, 485] width 590 height 29
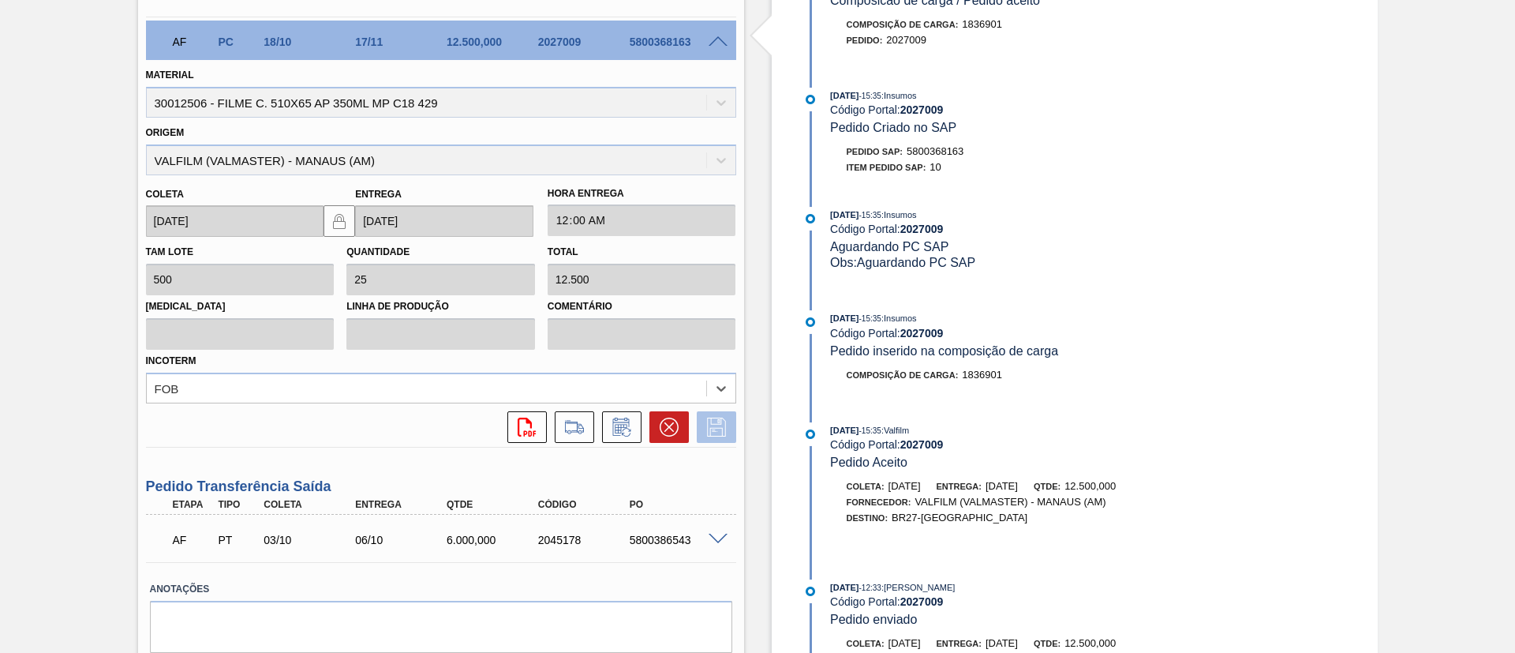
click at [725, 435] on icon at bounding box center [716, 427] width 25 height 19
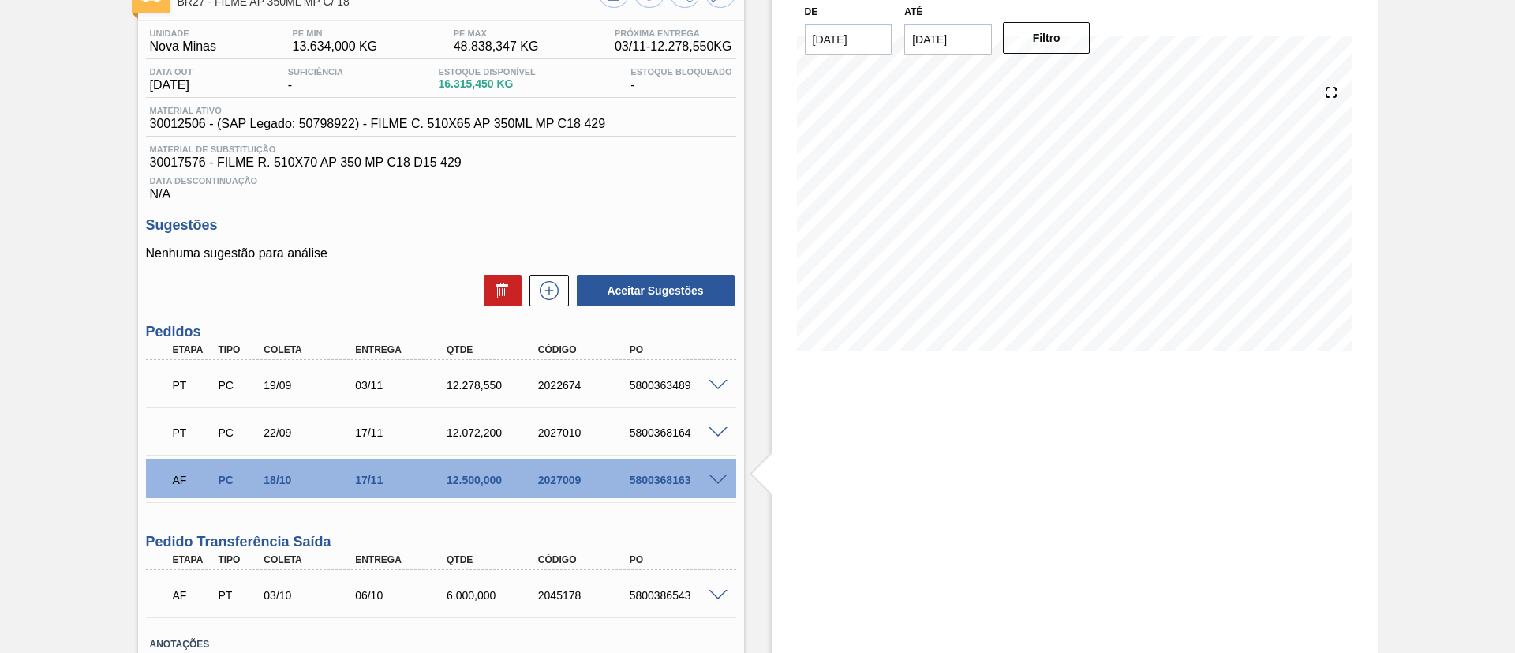
scroll to position [0, 0]
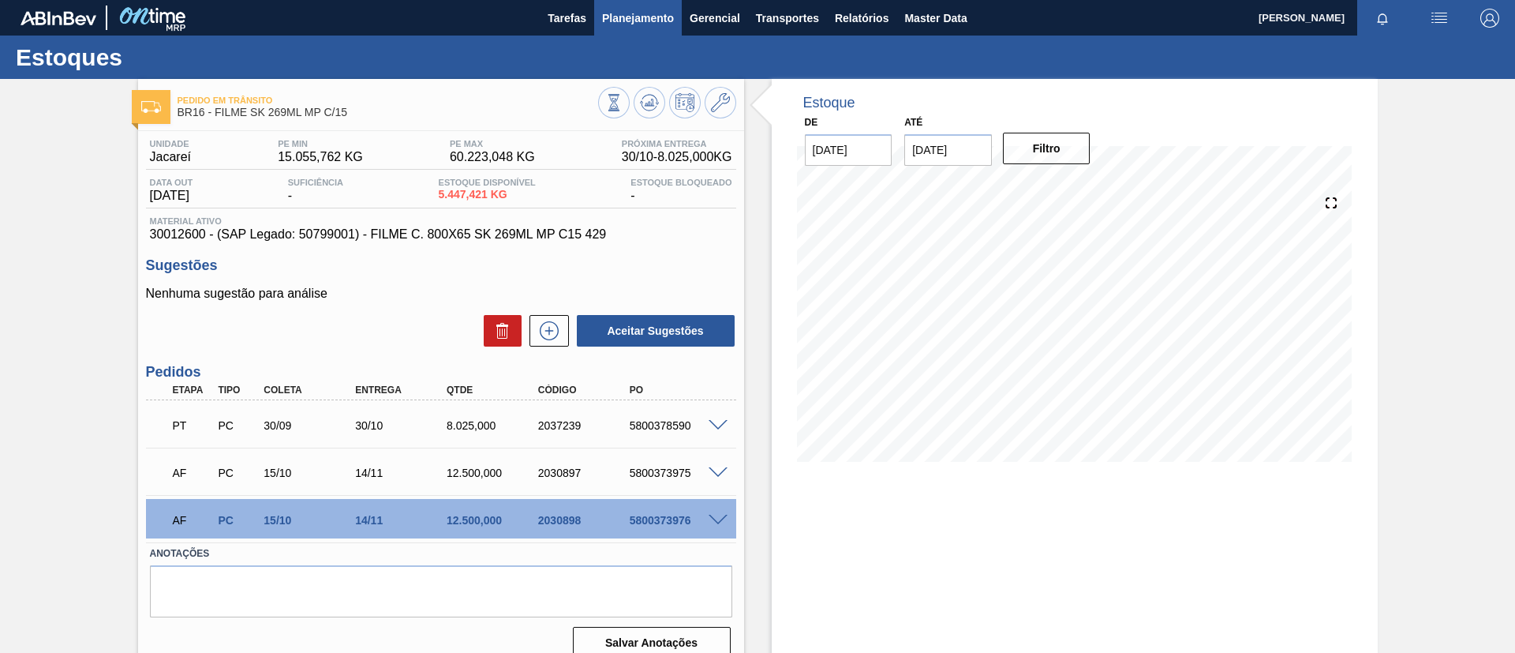
click at [625, 16] on span "Planejamento" at bounding box center [638, 18] width 72 height 19
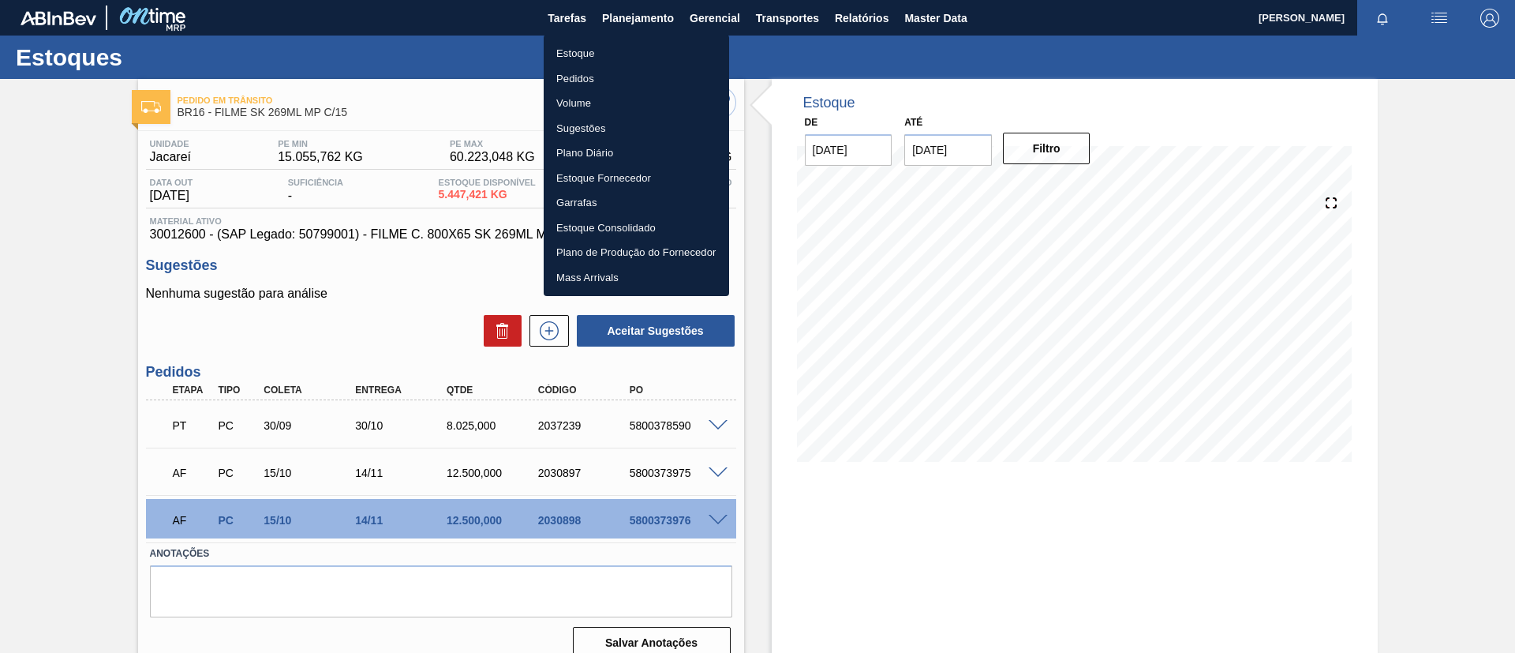
click at [608, 70] on li "Pedidos" at bounding box center [636, 78] width 185 height 25
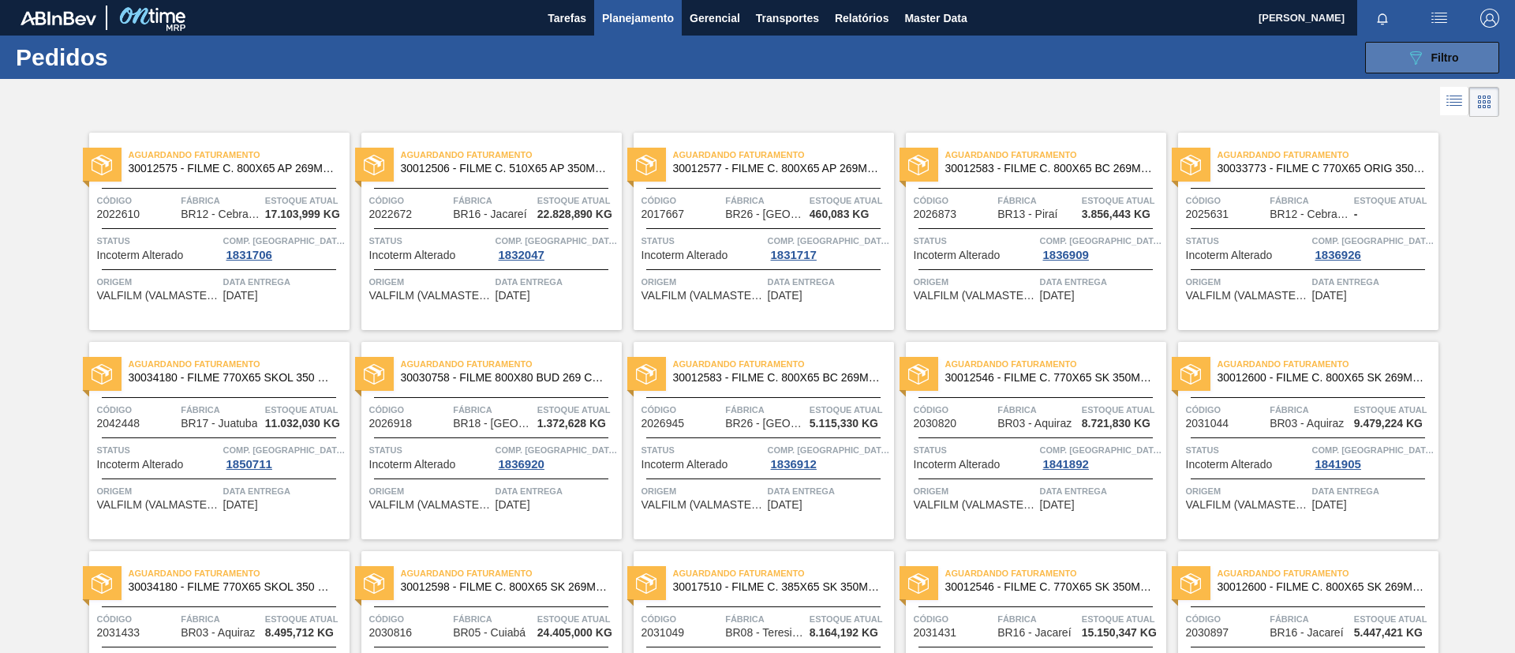
click at [1451, 68] on button "089F7B8B-B2A5-4AFE-B5C0-19BA573D28AC Filtro" at bounding box center [1432, 58] width 134 height 32
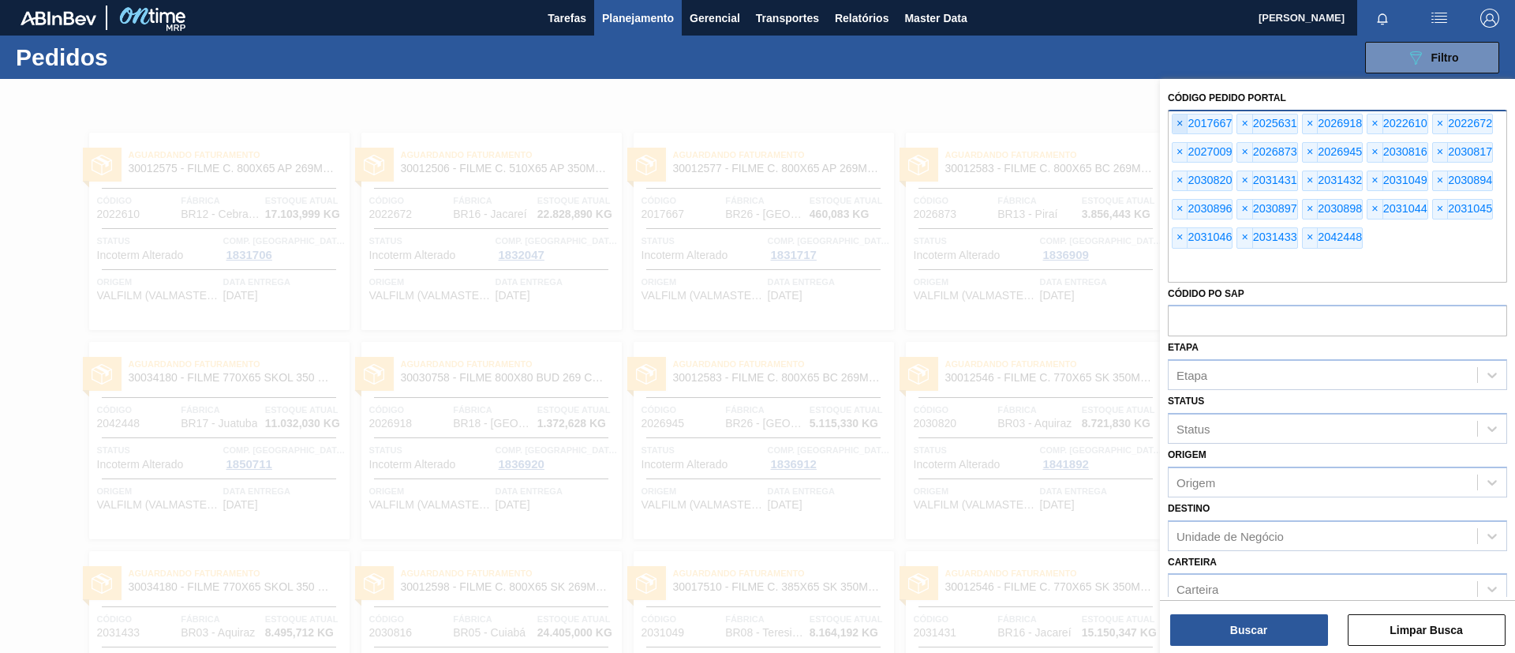
click at [1174, 119] on span "×" at bounding box center [1180, 123] width 15 height 19
click at [1174, 118] on span "×" at bounding box center [1180, 123] width 15 height 19
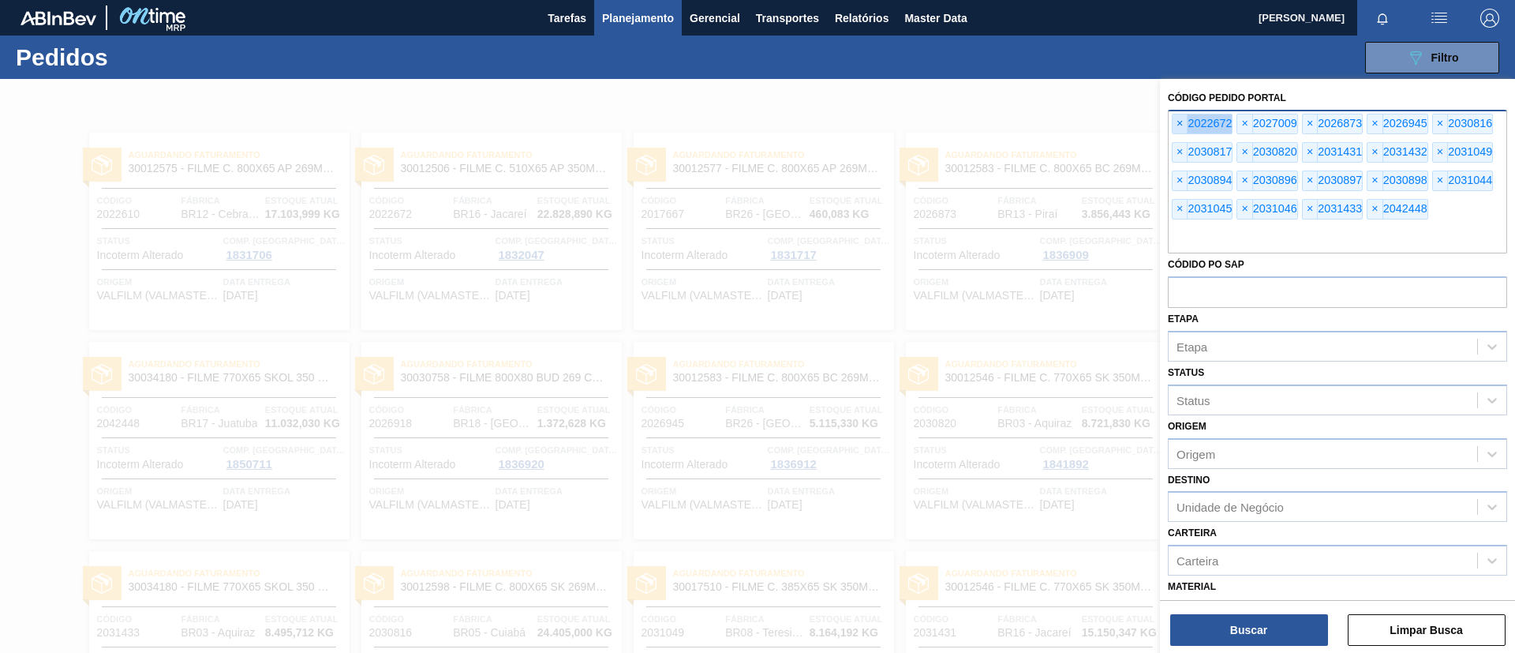
click at [1174, 118] on span "×" at bounding box center [1180, 123] width 15 height 19
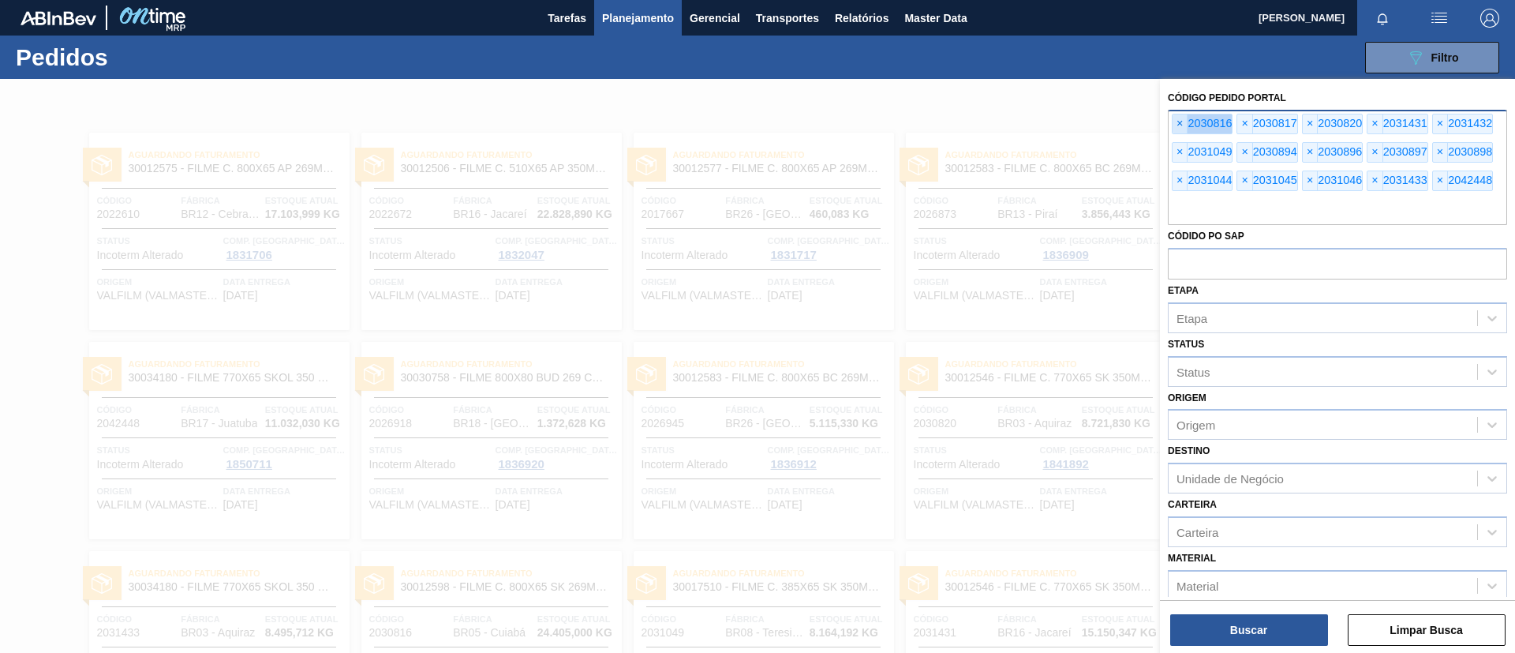
click at [1174, 118] on span "×" at bounding box center [1180, 123] width 15 height 19
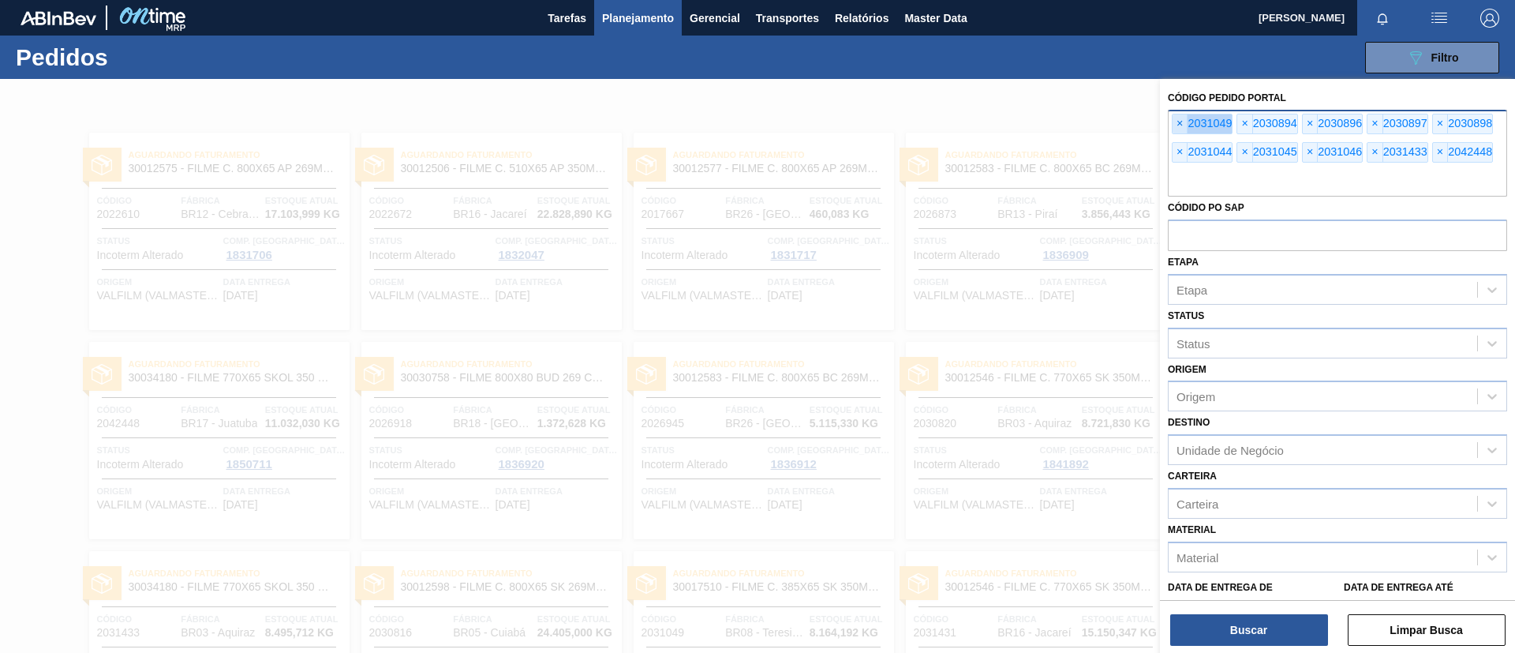
click at [1174, 118] on span "×" at bounding box center [1180, 123] width 15 height 19
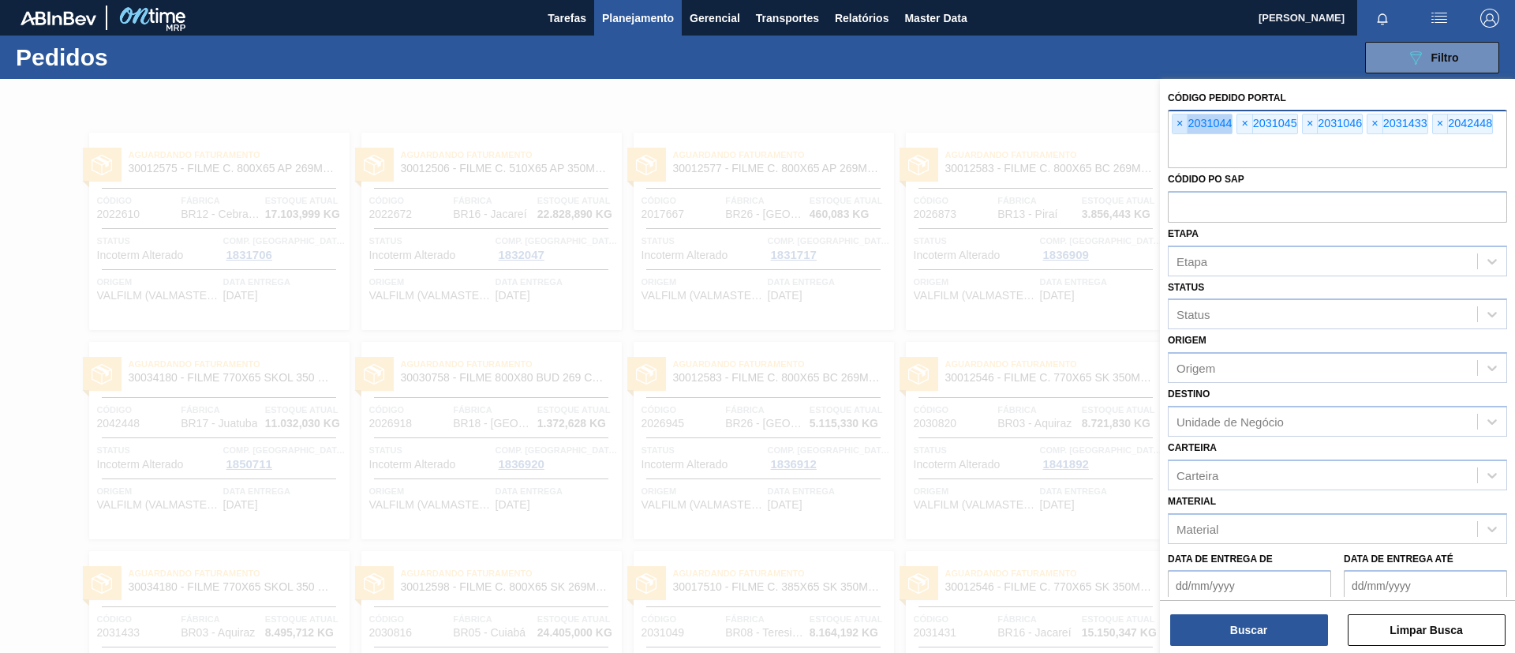
click at [1174, 118] on span "×" at bounding box center [1180, 123] width 15 height 19
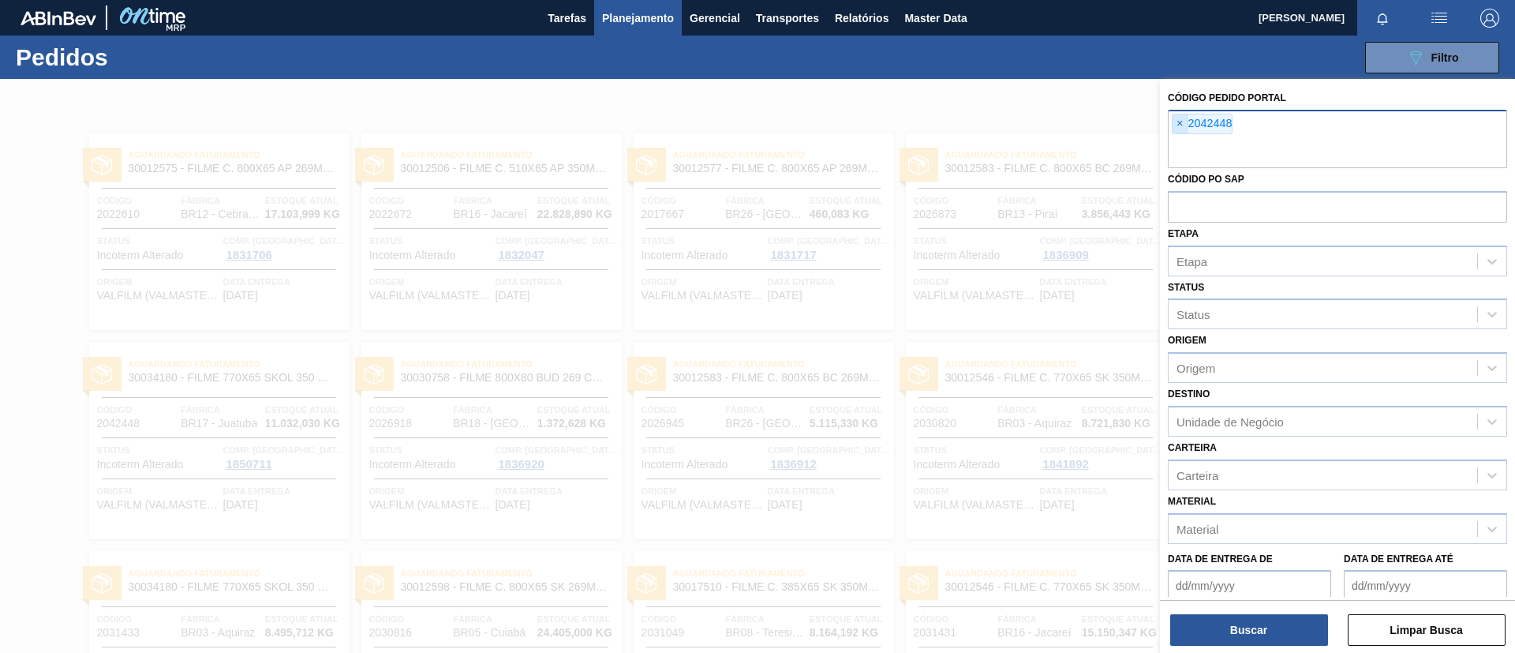
click at [1174, 138] on input "text" at bounding box center [1337, 153] width 339 height 30
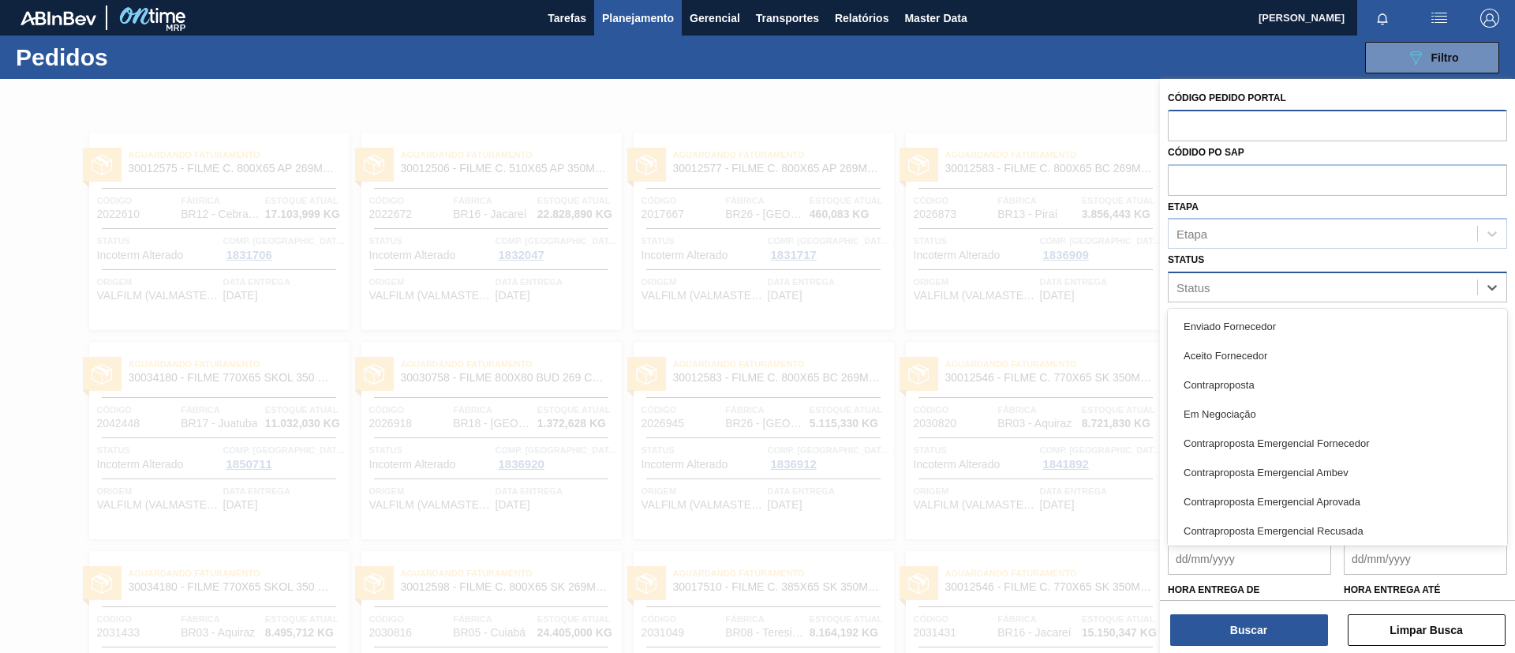
click at [1249, 293] on div "Status" at bounding box center [1323, 287] width 309 height 23
type input "neg"
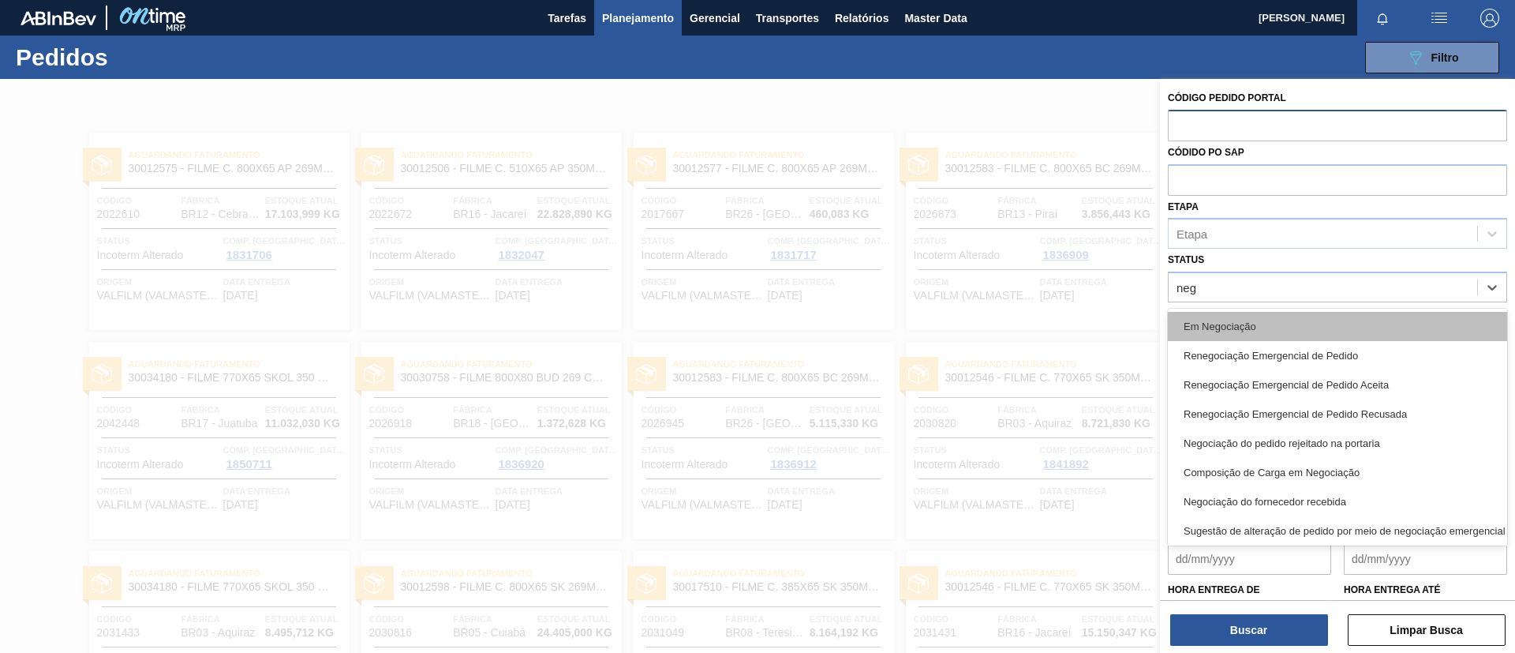
click at [1279, 316] on div "Em Negociação" at bounding box center [1337, 326] width 339 height 29
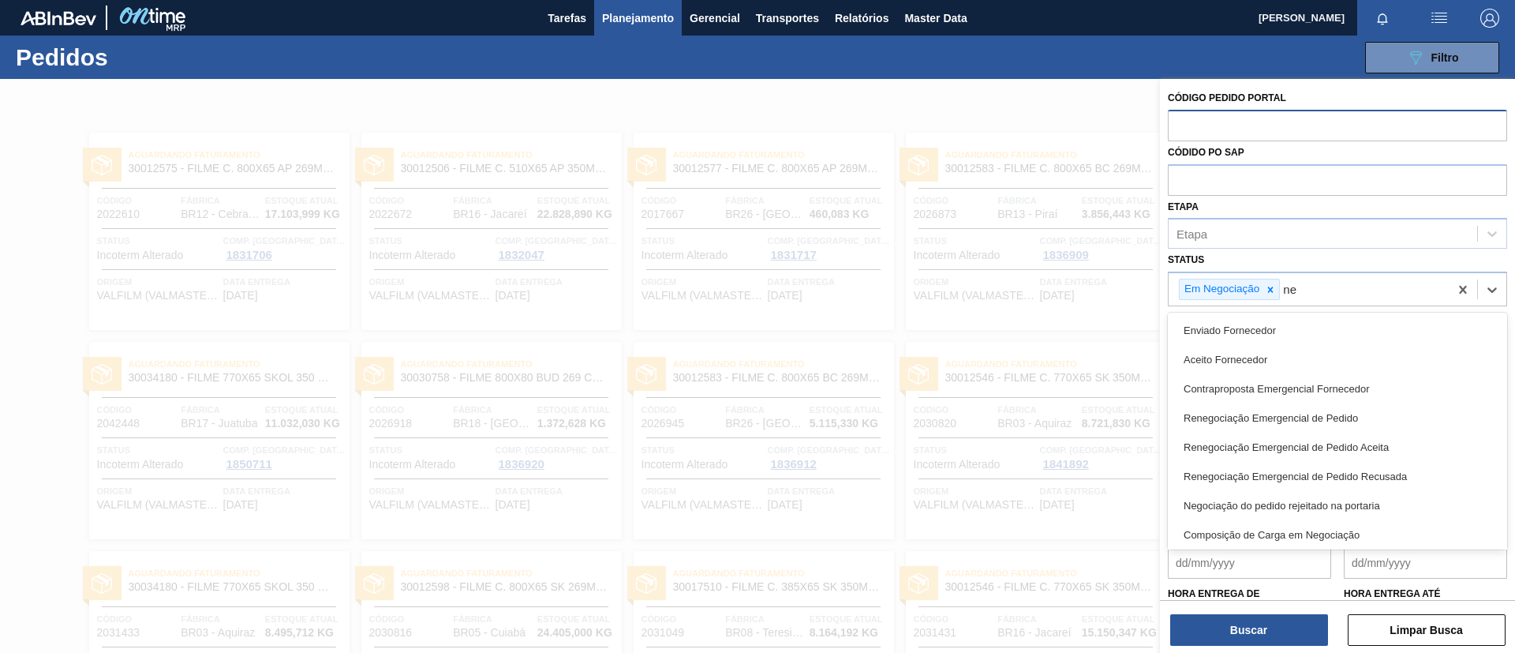
type input "neg"
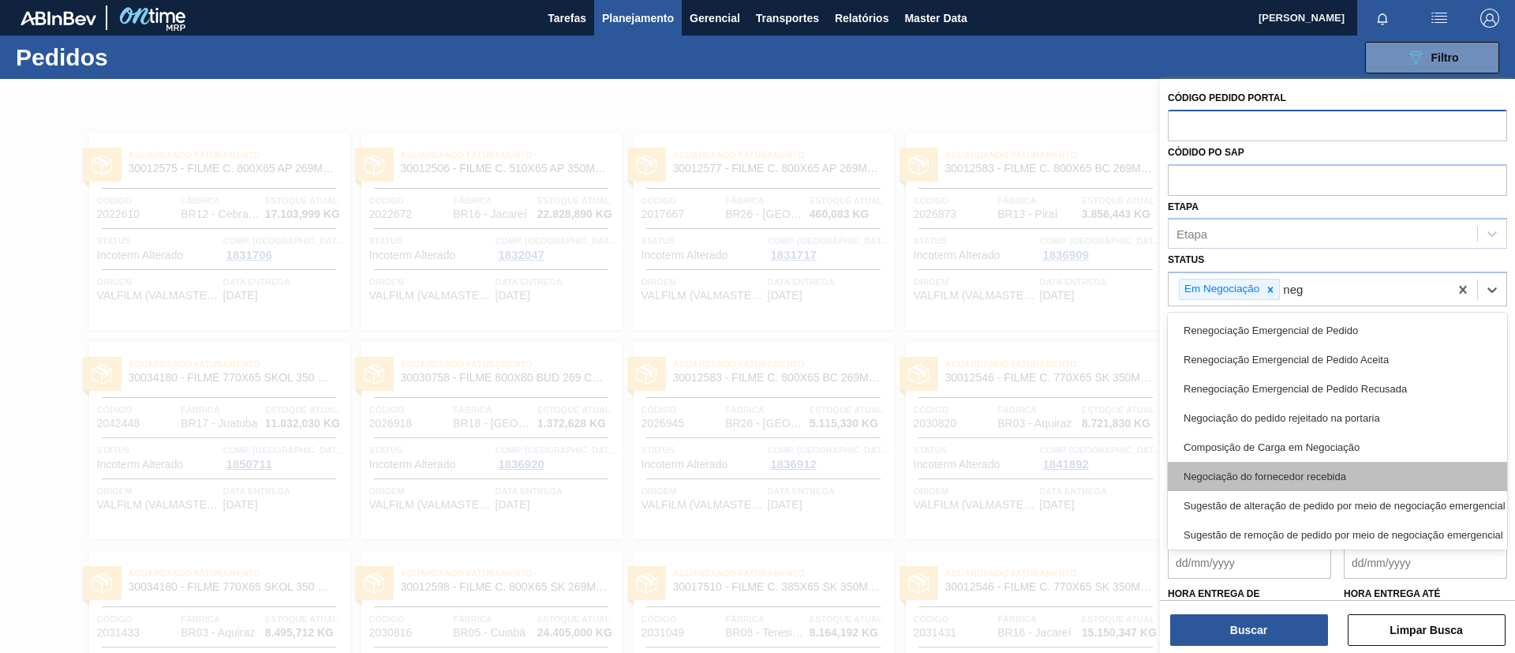
scroll to position [51, 0]
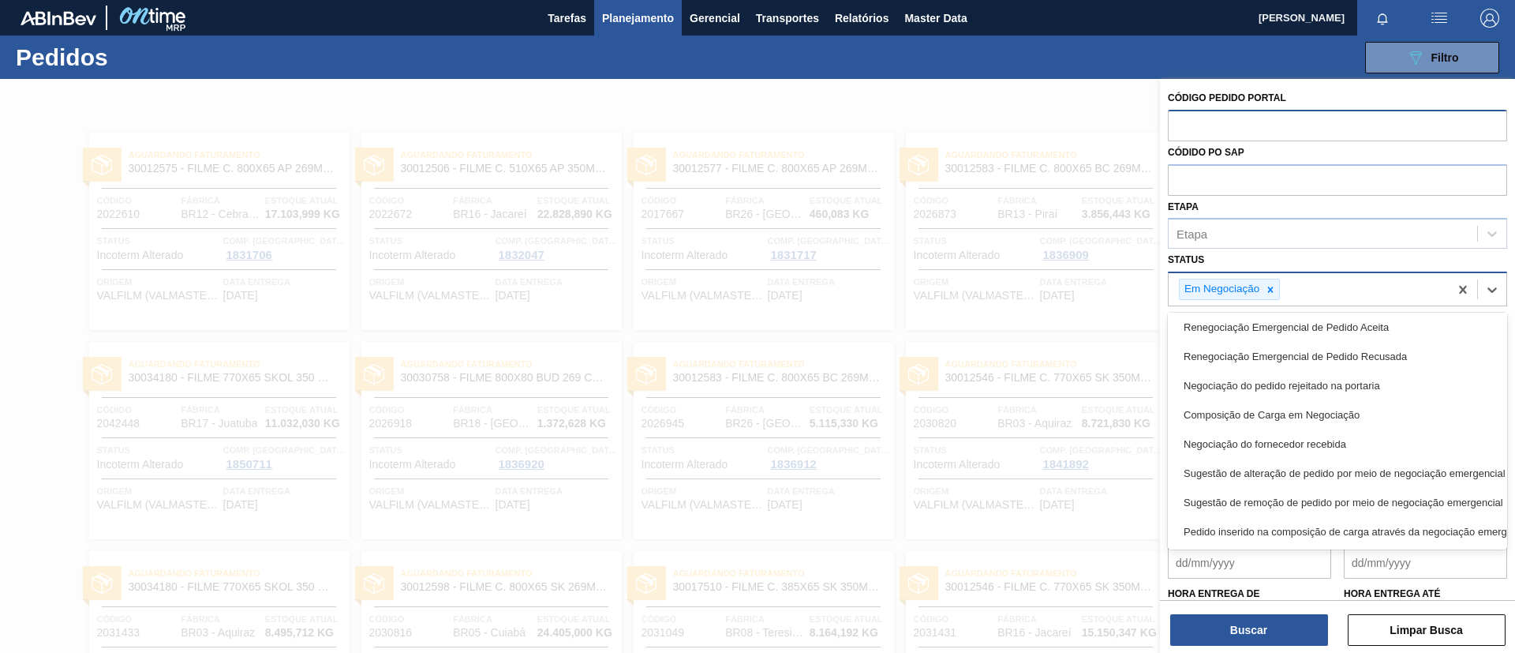
click at [1358, 291] on div "Em Negociação neg" at bounding box center [1309, 289] width 280 height 32
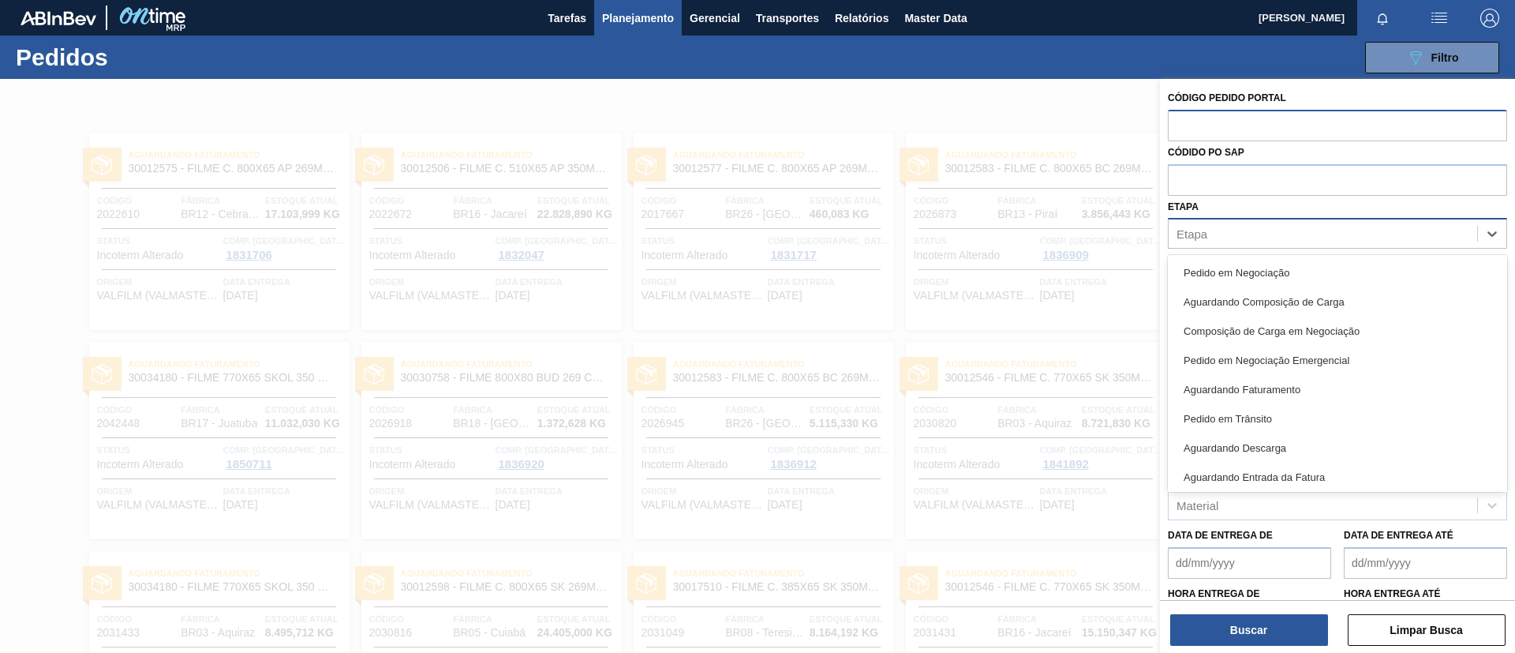
click at [1244, 233] on div "Etapa" at bounding box center [1323, 234] width 309 height 23
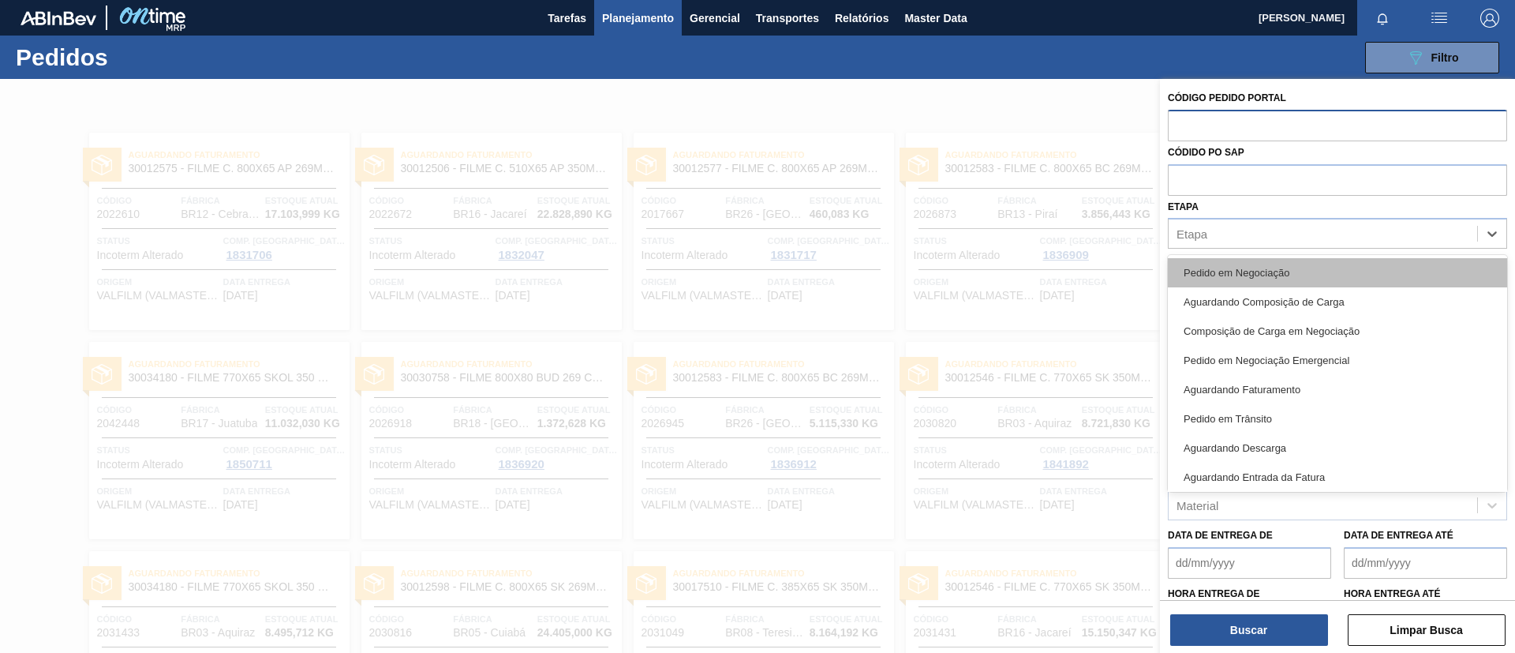
click at [1276, 259] on div "Pedido em Negociação" at bounding box center [1337, 272] width 339 height 29
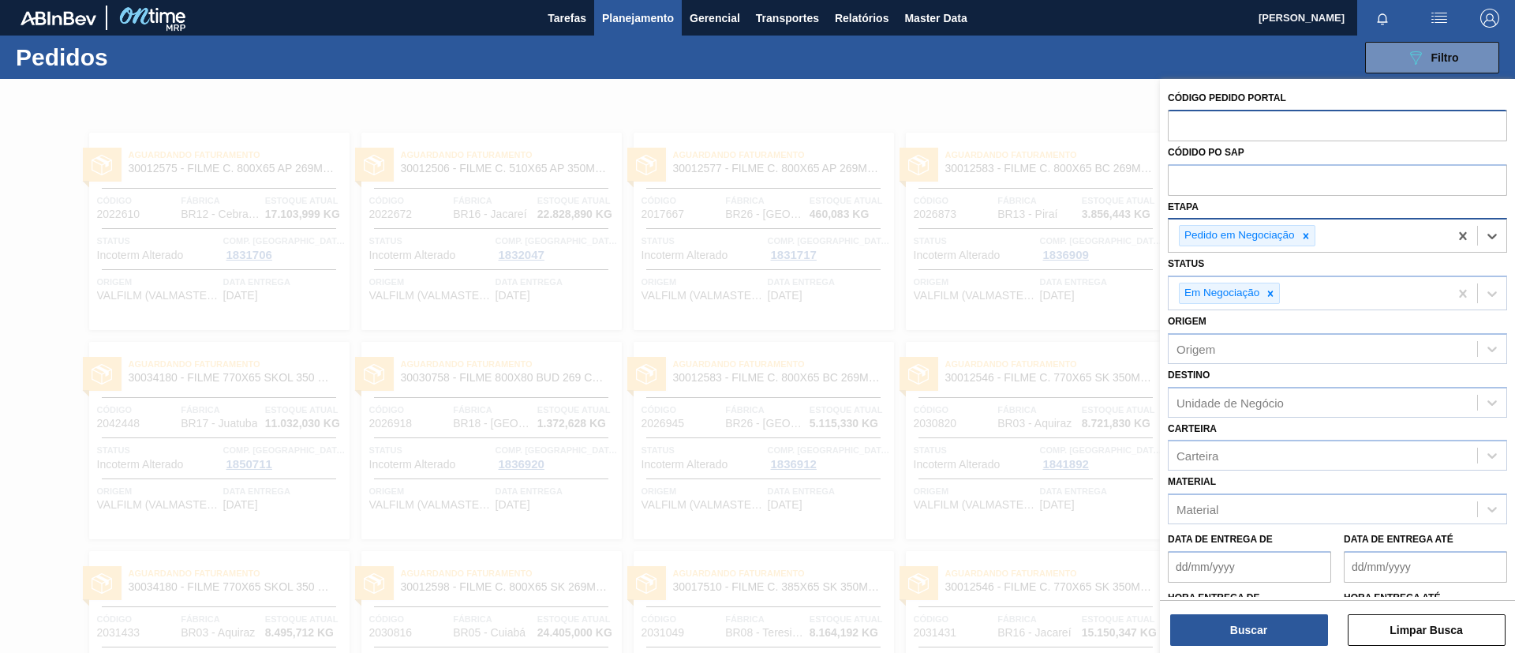
drag, startPoint x: 1275, startPoint y: 287, endPoint x: 1354, endPoint y: 248, distance: 88.2
click at [1275, 289] on icon at bounding box center [1270, 293] width 11 height 11
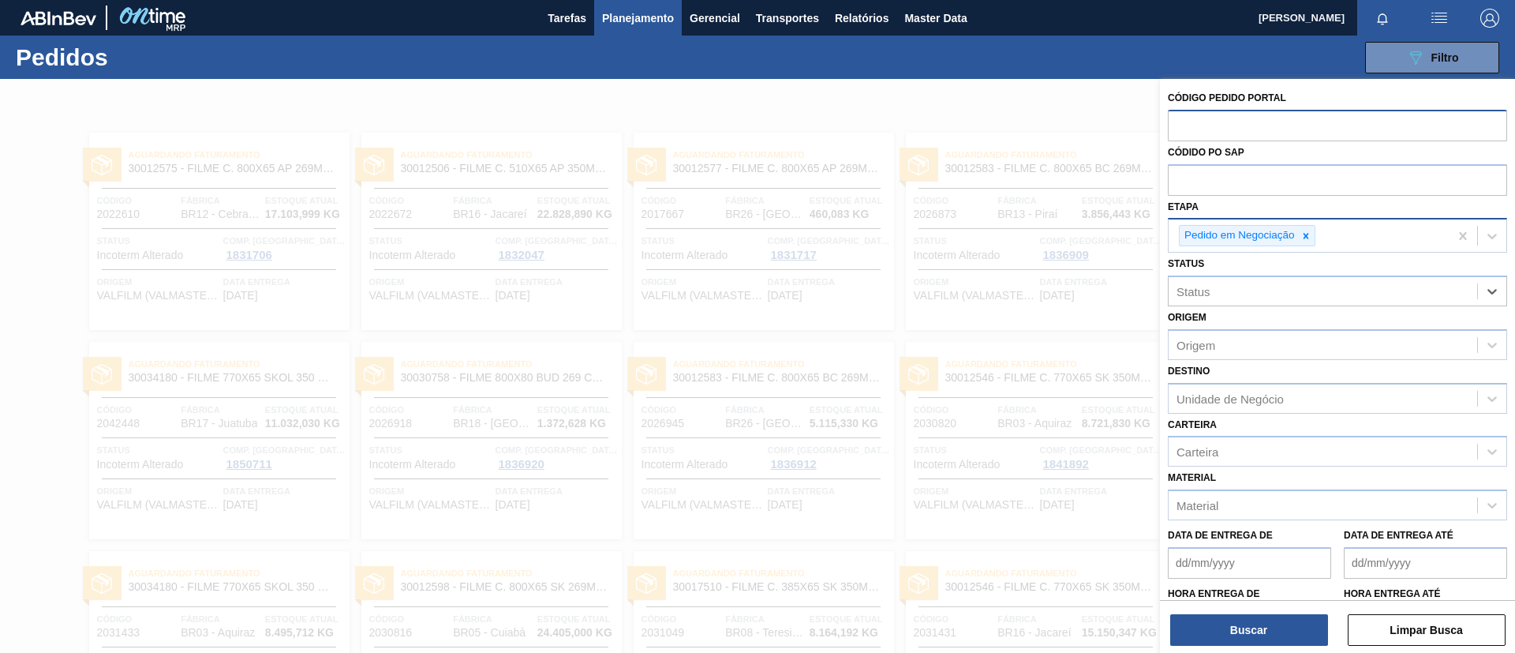
click at [1354, 247] on div "Pedido em Negociação" at bounding box center [1309, 235] width 280 height 32
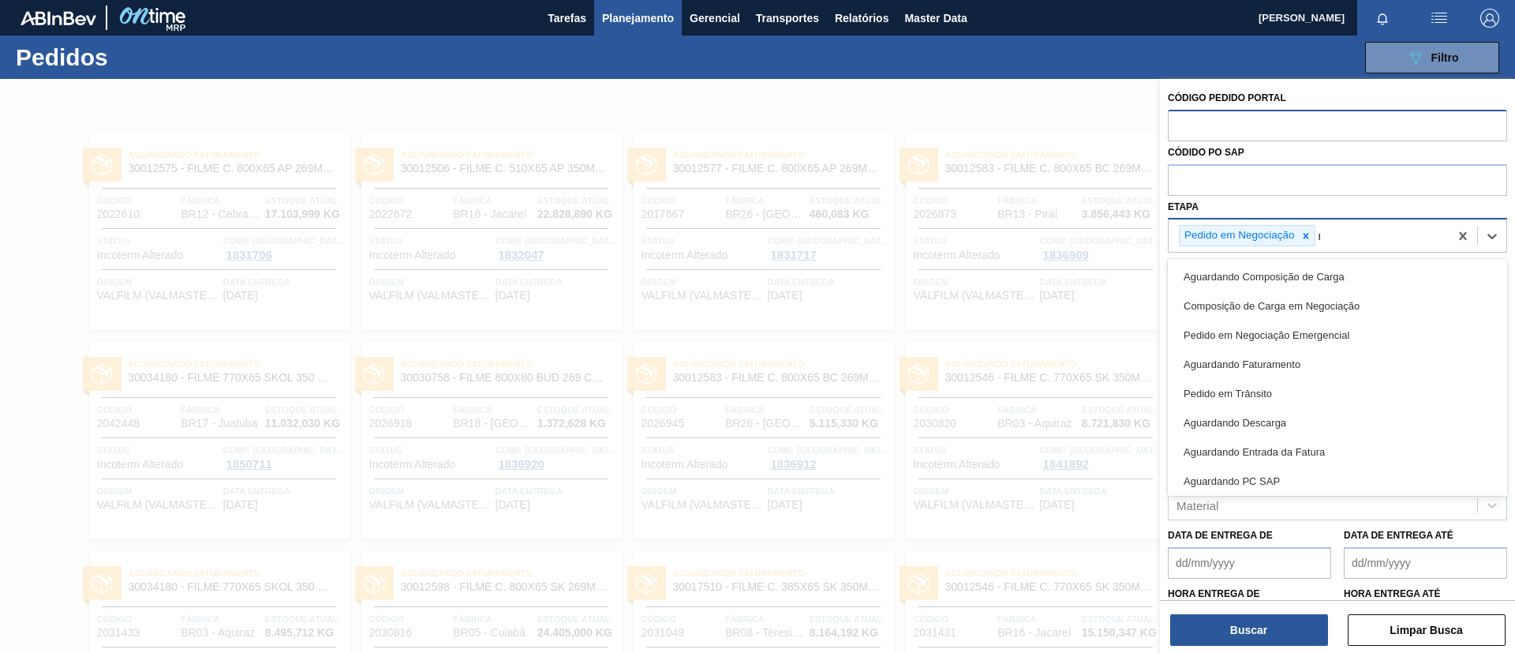
type input "re"
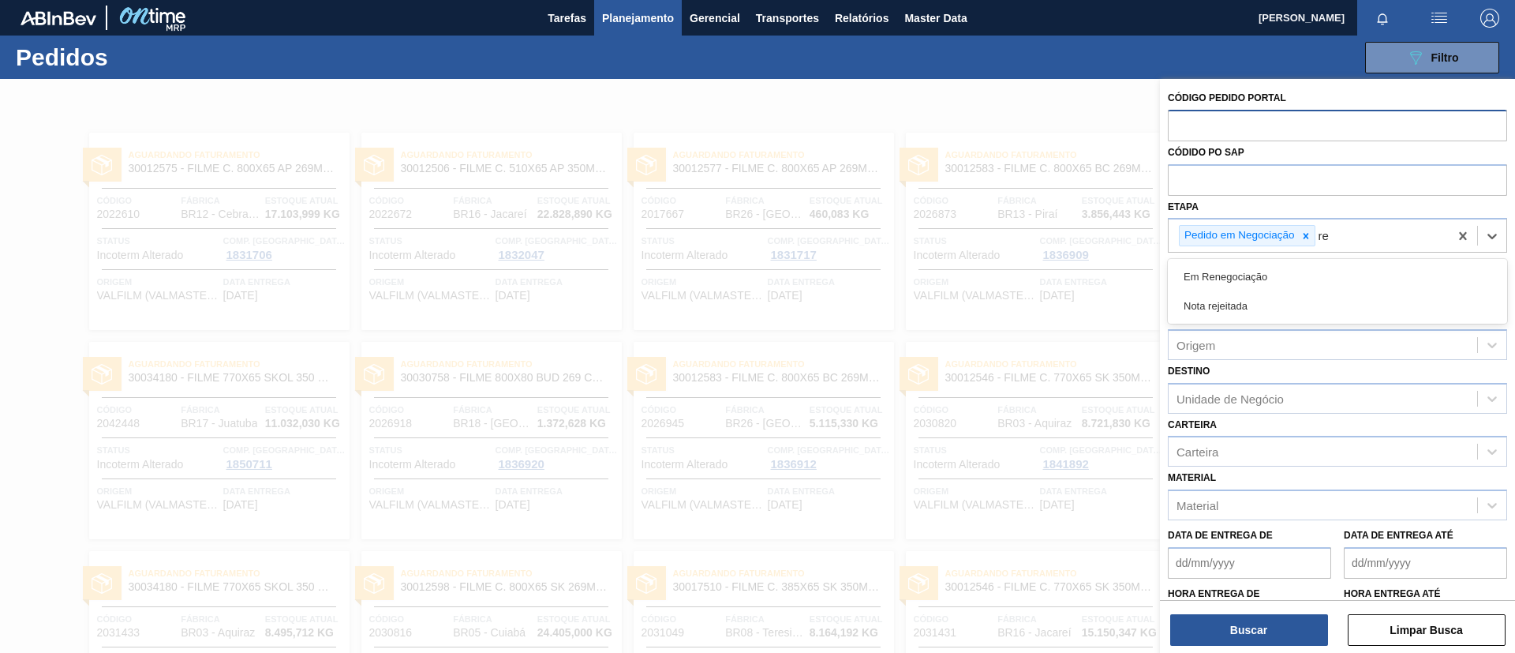
click at [1344, 287] on div "Em Renegociação" at bounding box center [1337, 276] width 339 height 29
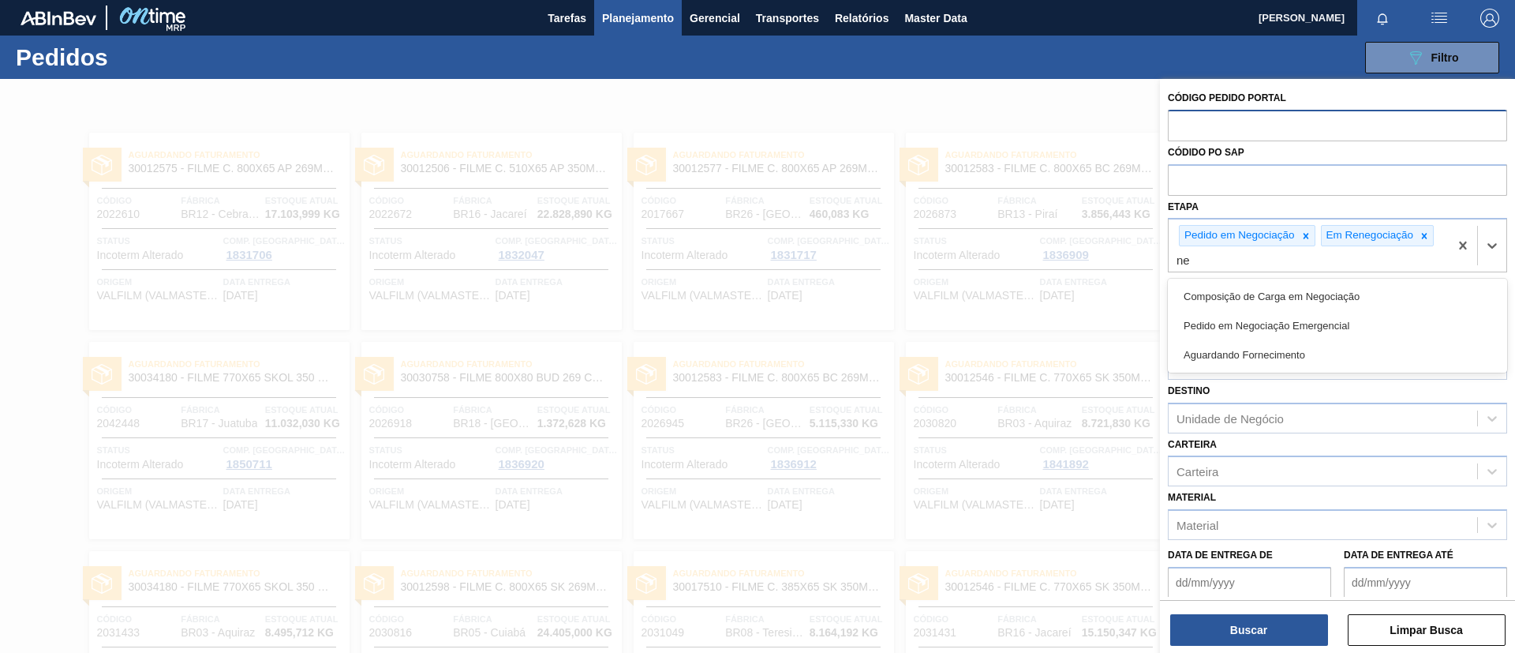
type input "neg"
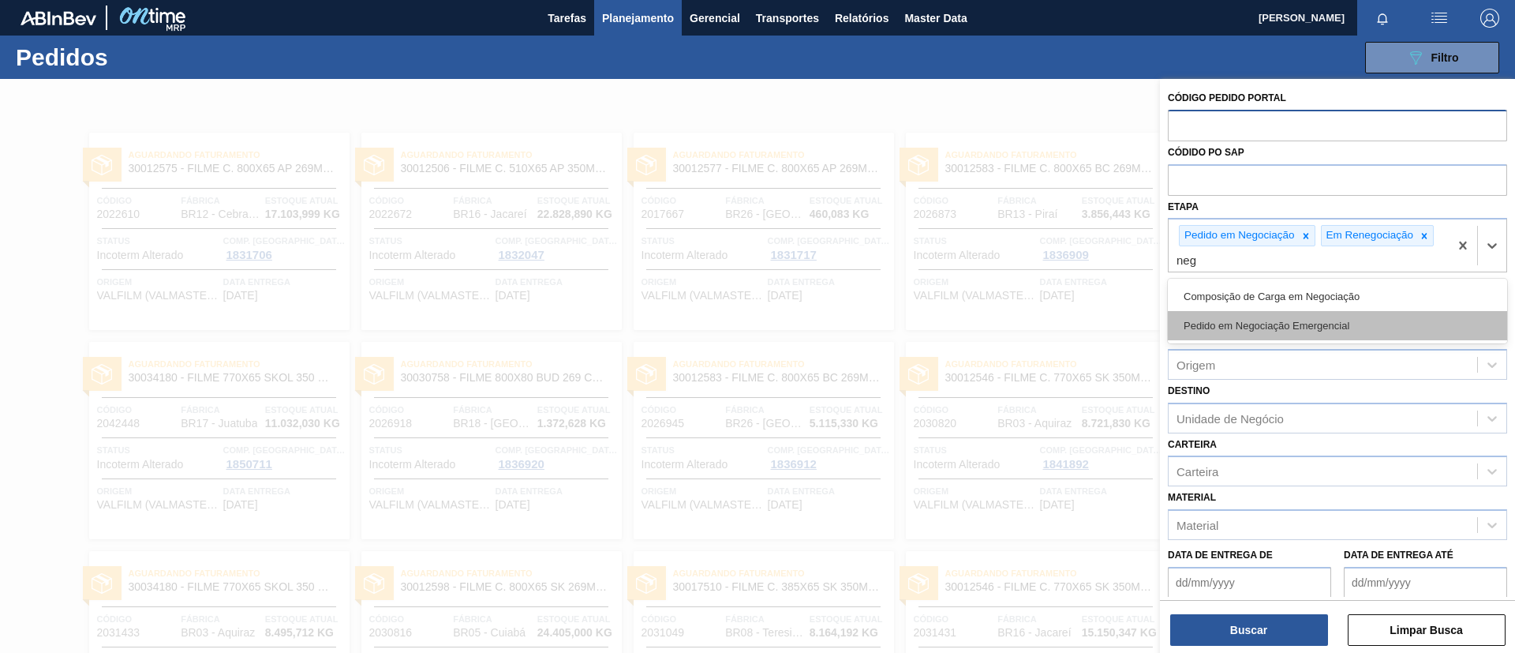
click at [1351, 324] on div "Pedido em Negociação Emergencial" at bounding box center [1337, 325] width 339 height 29
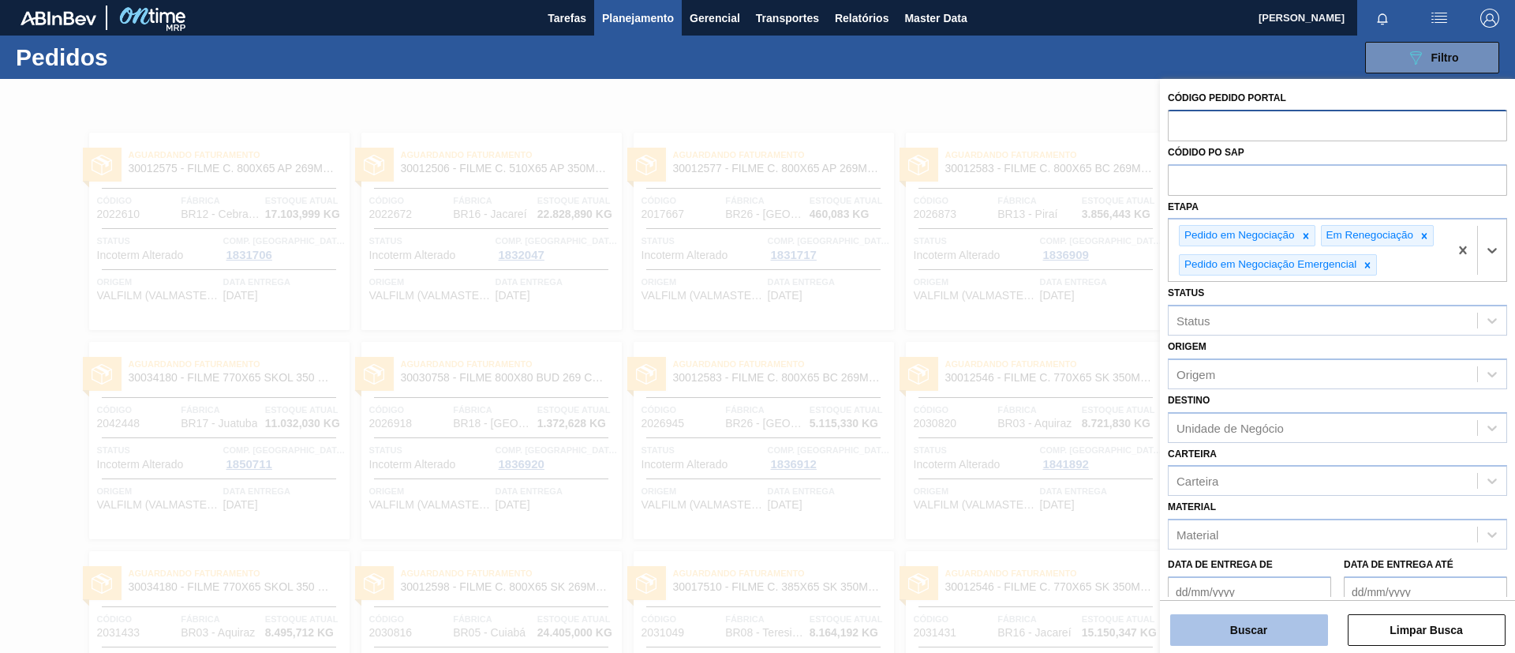
click at [1253, 633] on button "Buscar" at bounding box center [1249, 630] width 158 height 32
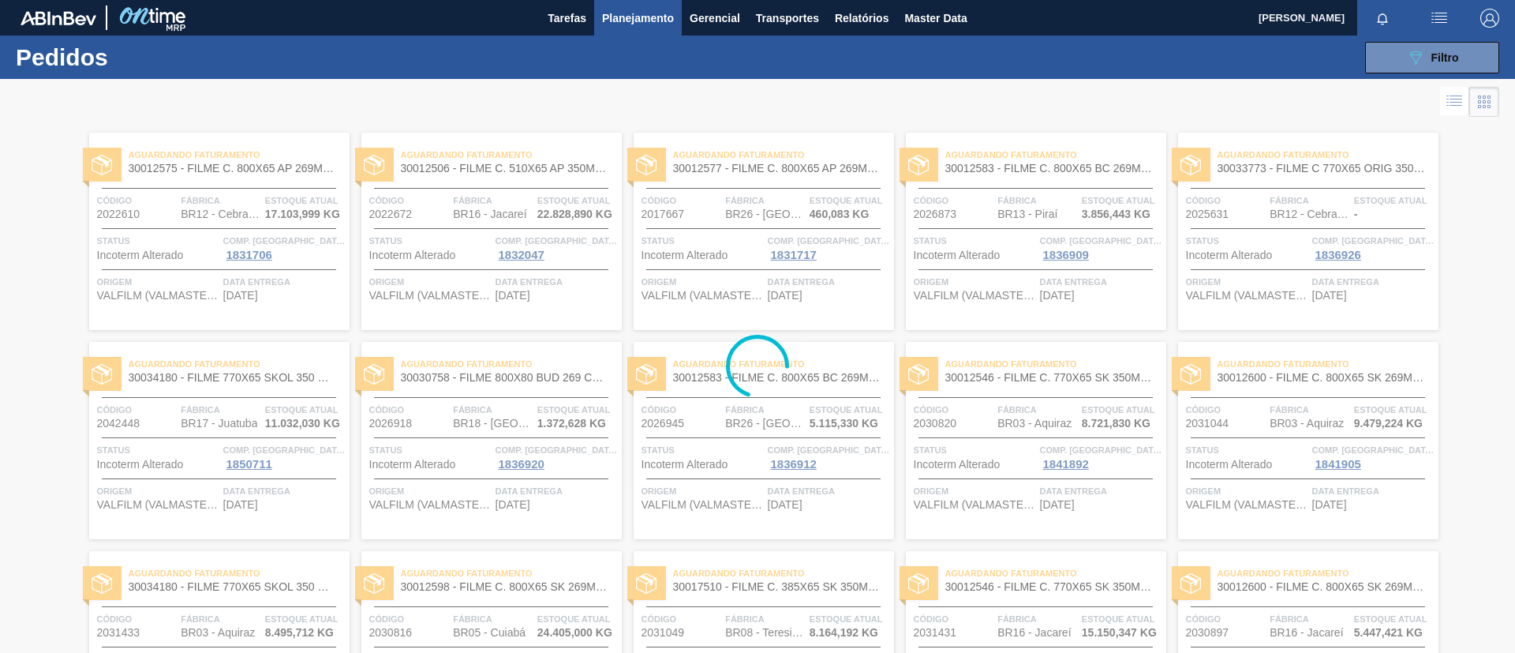
drag, startPoint x: 1167, startPoint y: 555, endPoint x: 97, endPoint y: 391, distance: 1081.9
click at [97, 391] on div at bounding box center [757, 366] width 1515 height 574
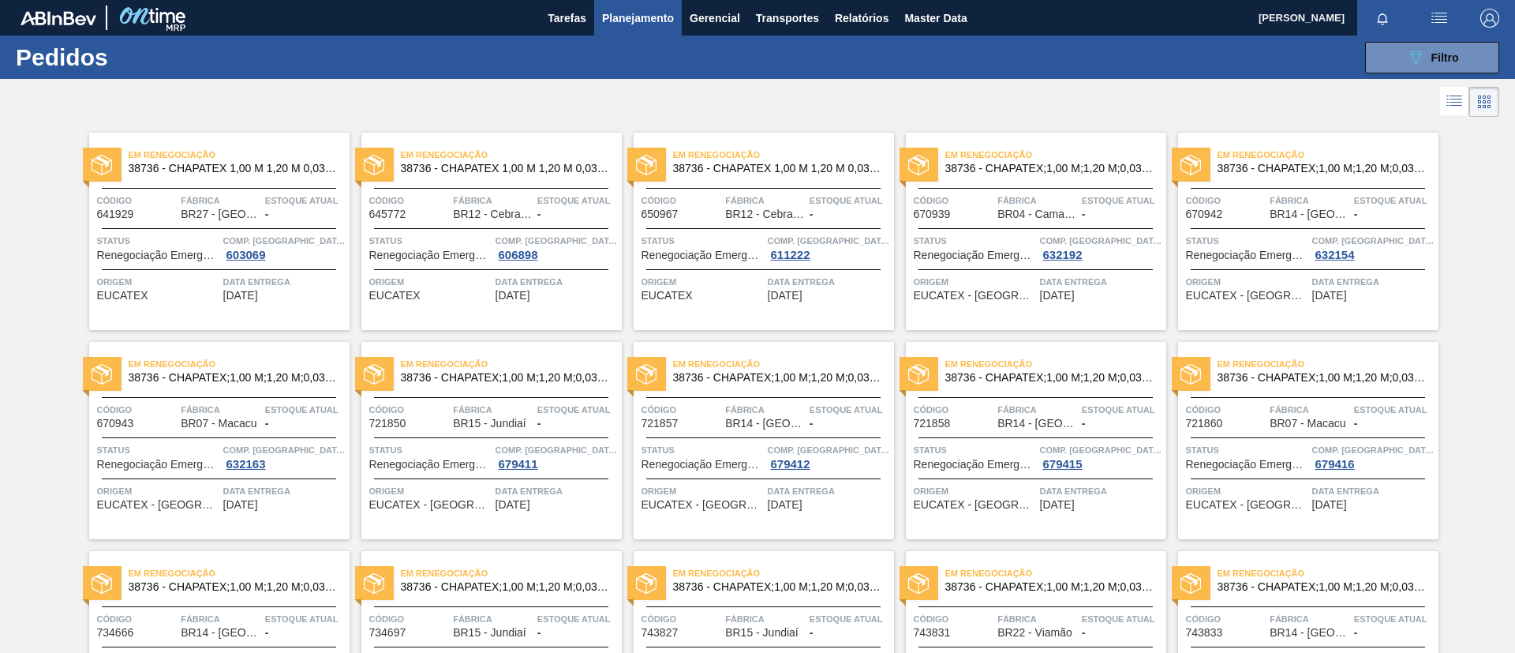
click at [1399, 58] on button "089F7B8B-B2A5-4AFE-B5C0-19BA573D28AC Filtro" at bounding box center [1432, 58] width 134 height 32
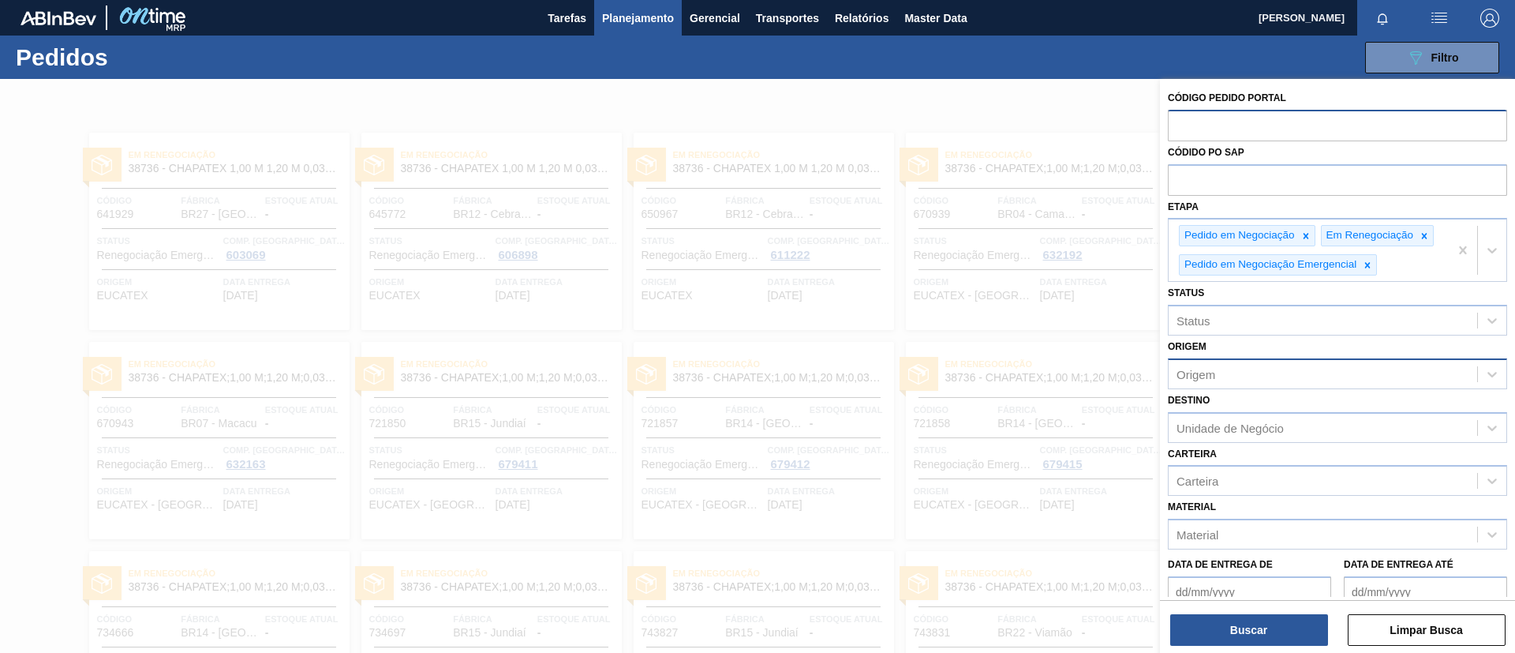
click at [1275, 369] on div "Origem" at bounding box center [1323, 373] width 309 height 23
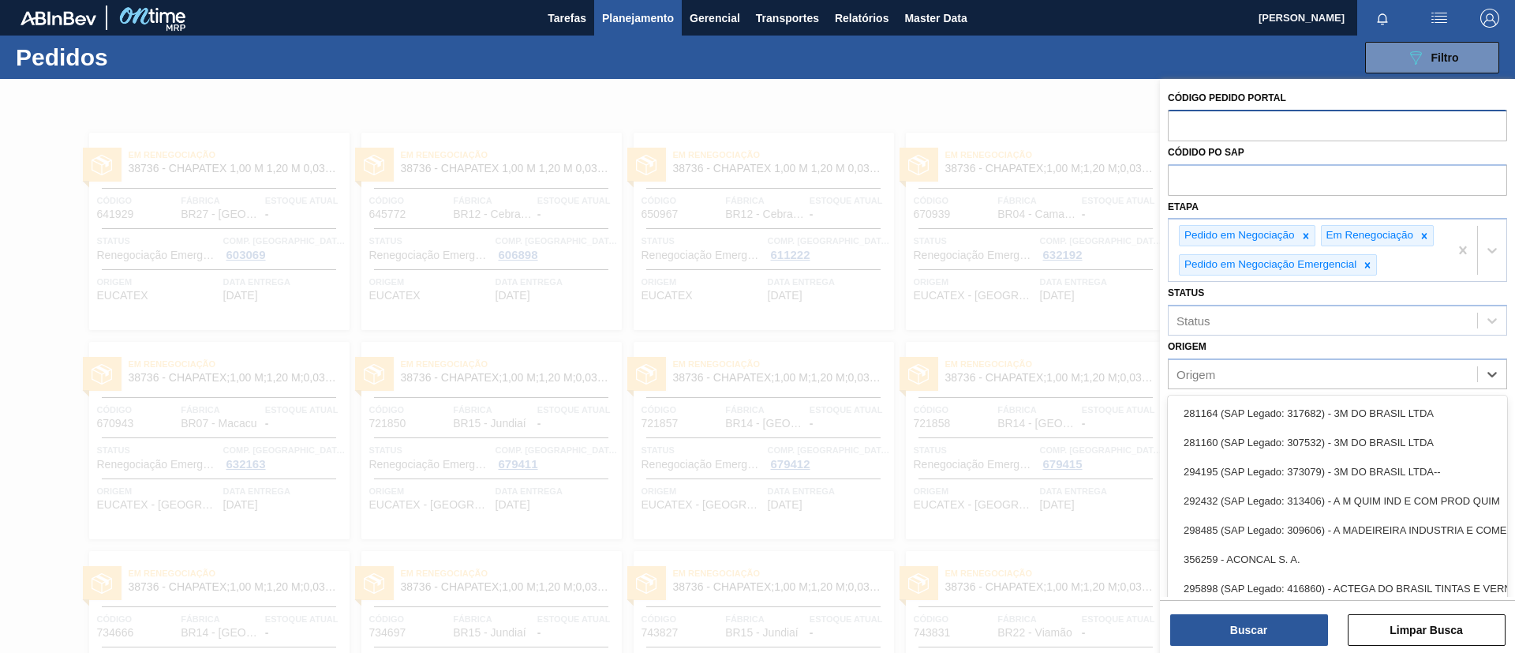
click at [1284, 346] on div "Origem option 281164 (SAP Legado: 317682) - 3M DO BRASIL LTDA focused, 1 of 101…" at bounding box center [1337, 362] width 339 height 54
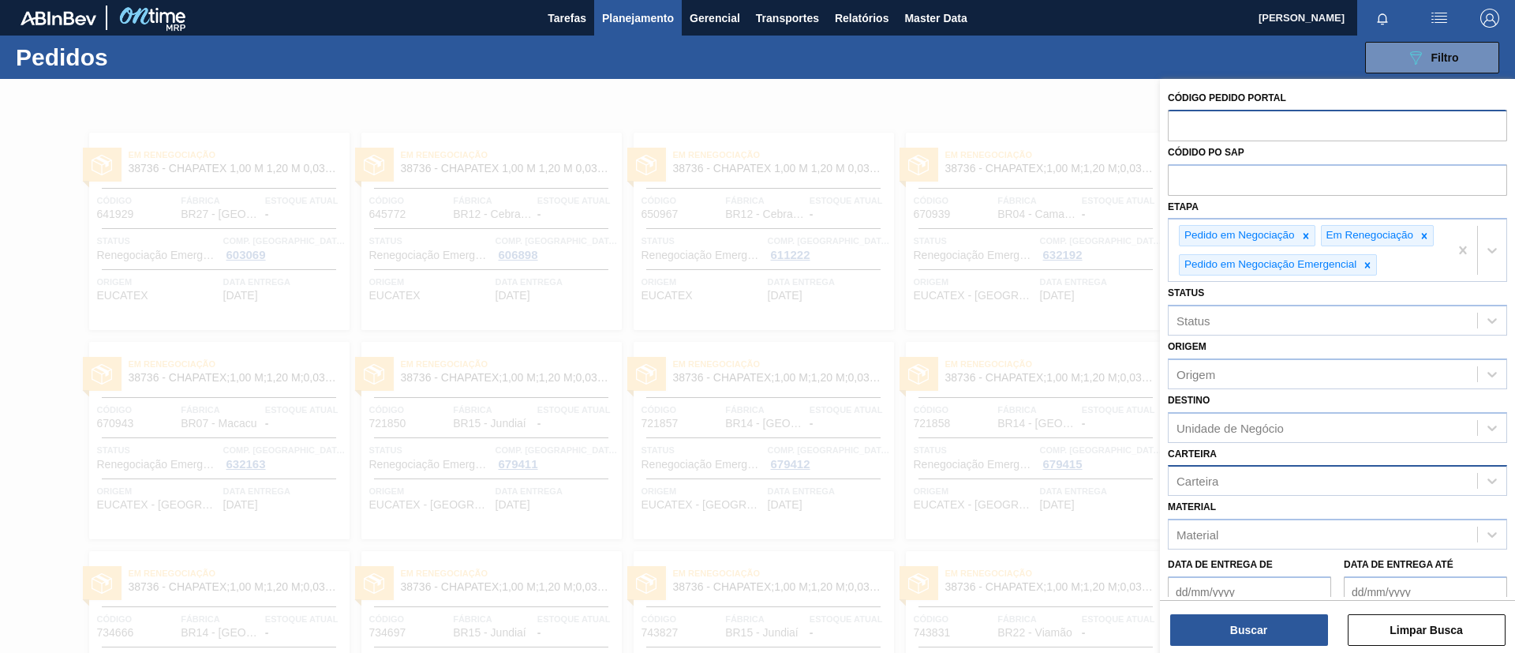
click at [1293, 472] on div "Carteira" at bounding box center [1323, 481] width 309 height 23
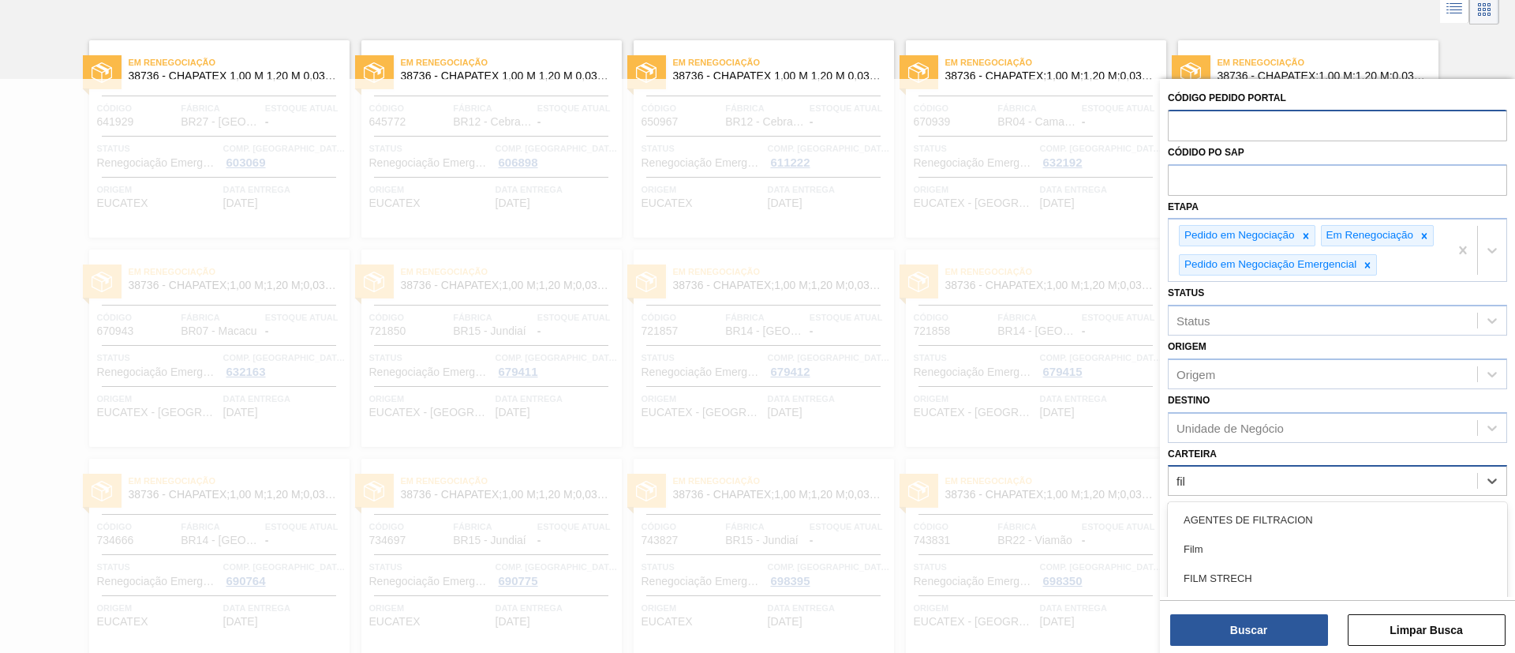
type input "filme"
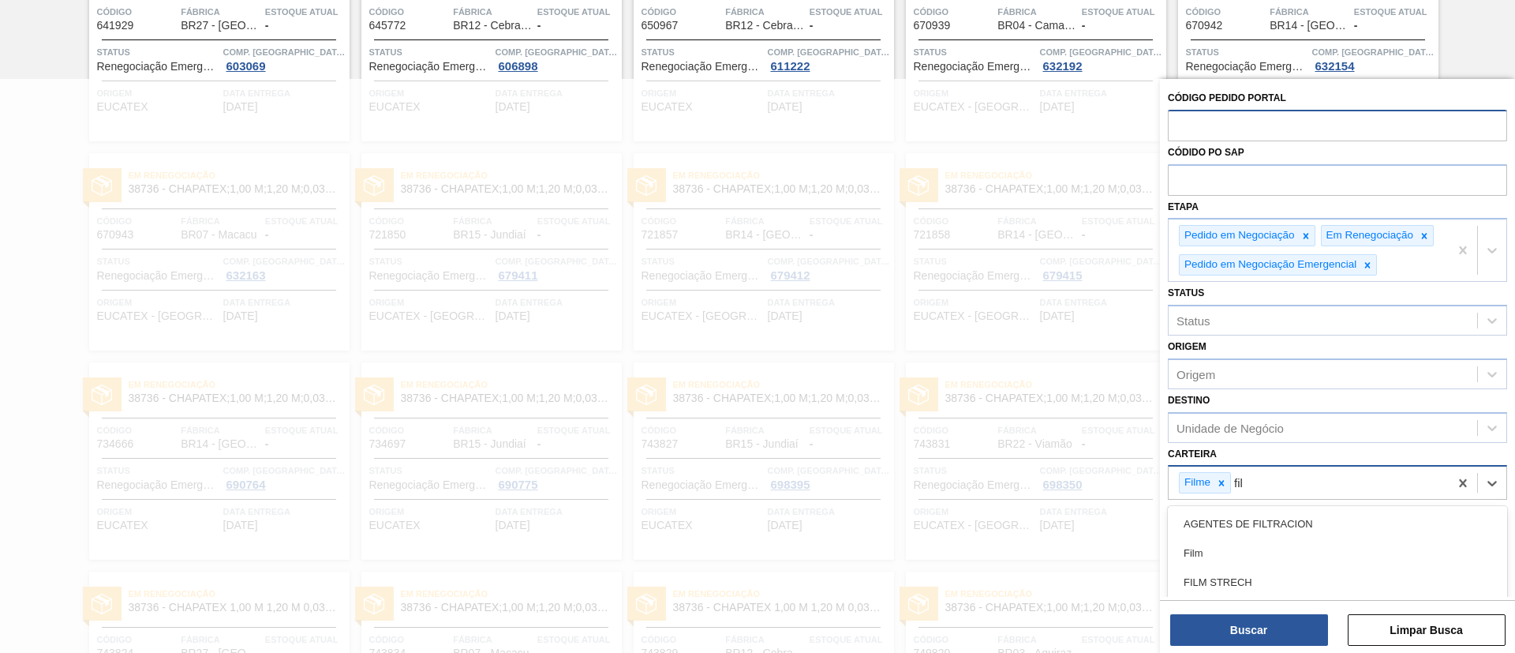
type input "filme"
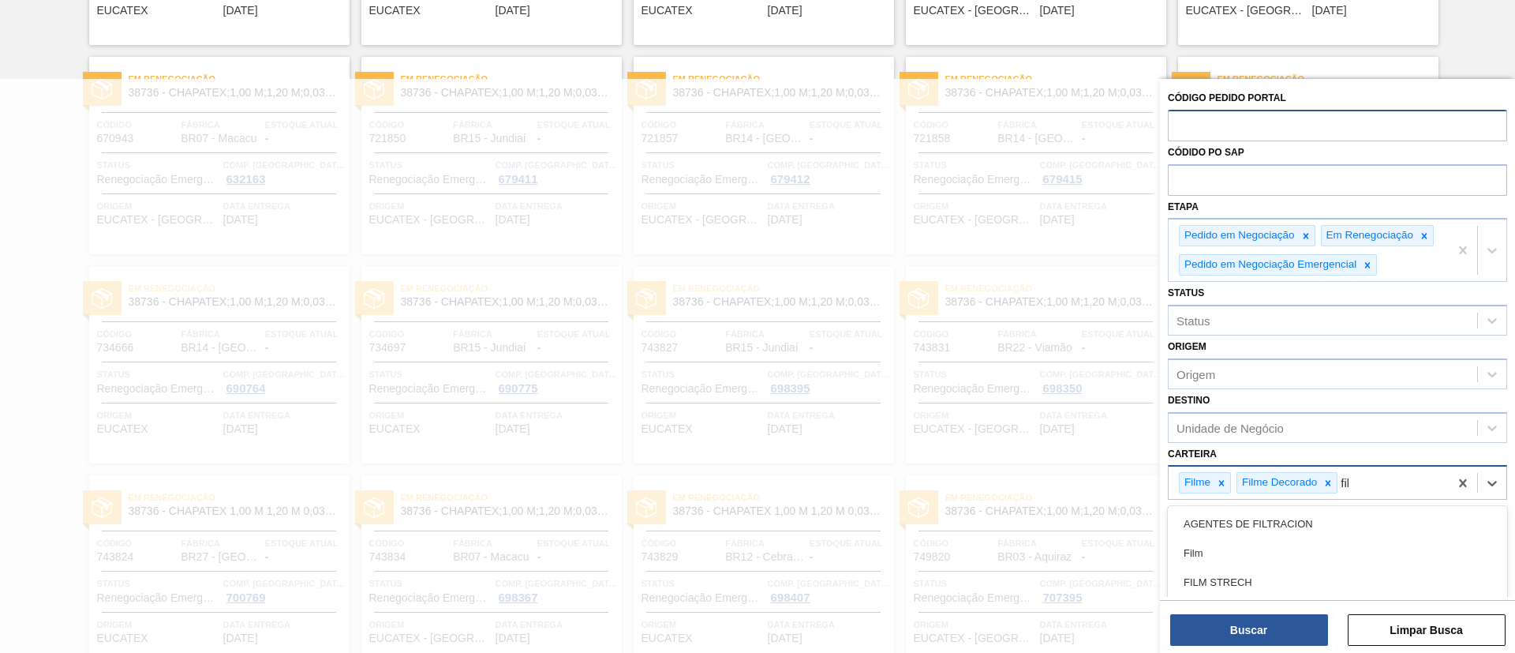
type input "filme"
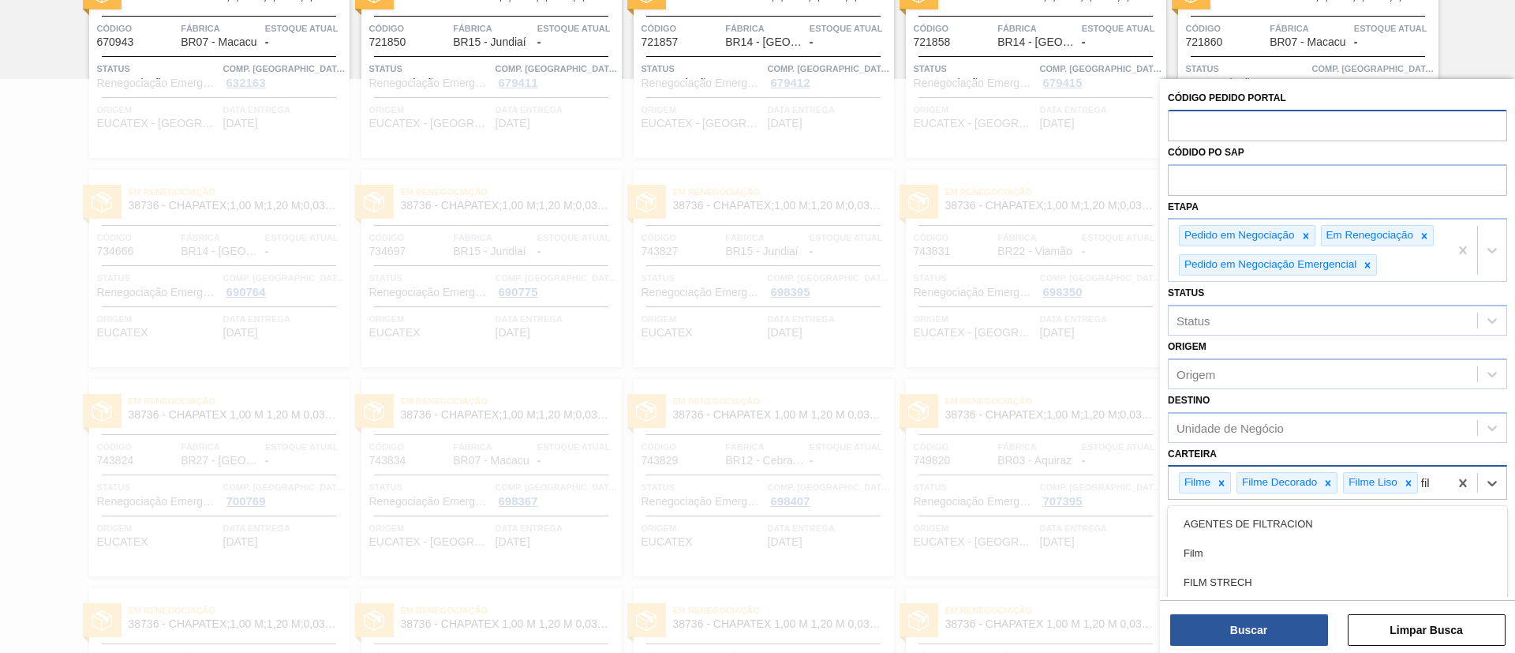
type input "filme"
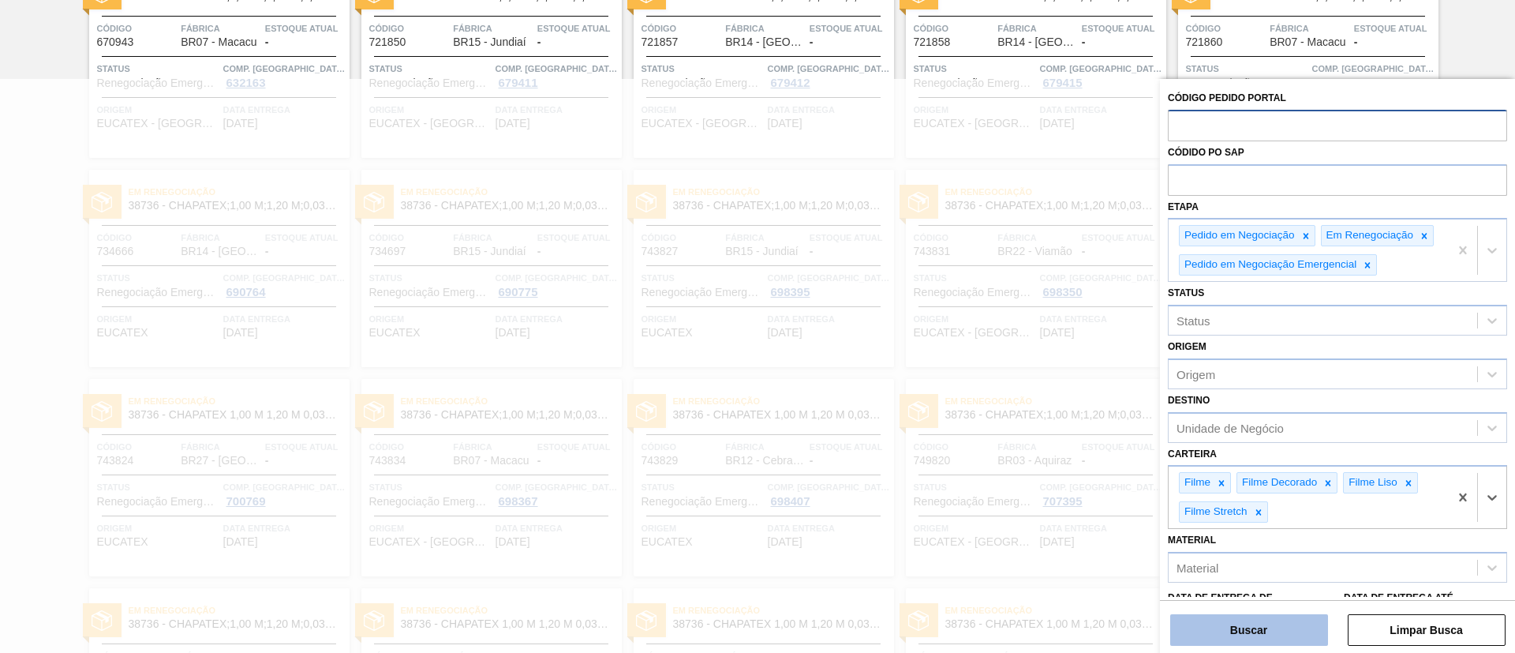
click at [1288, 617] on button "Buscar" at bounding box center [1249, 630] width 158 height 32
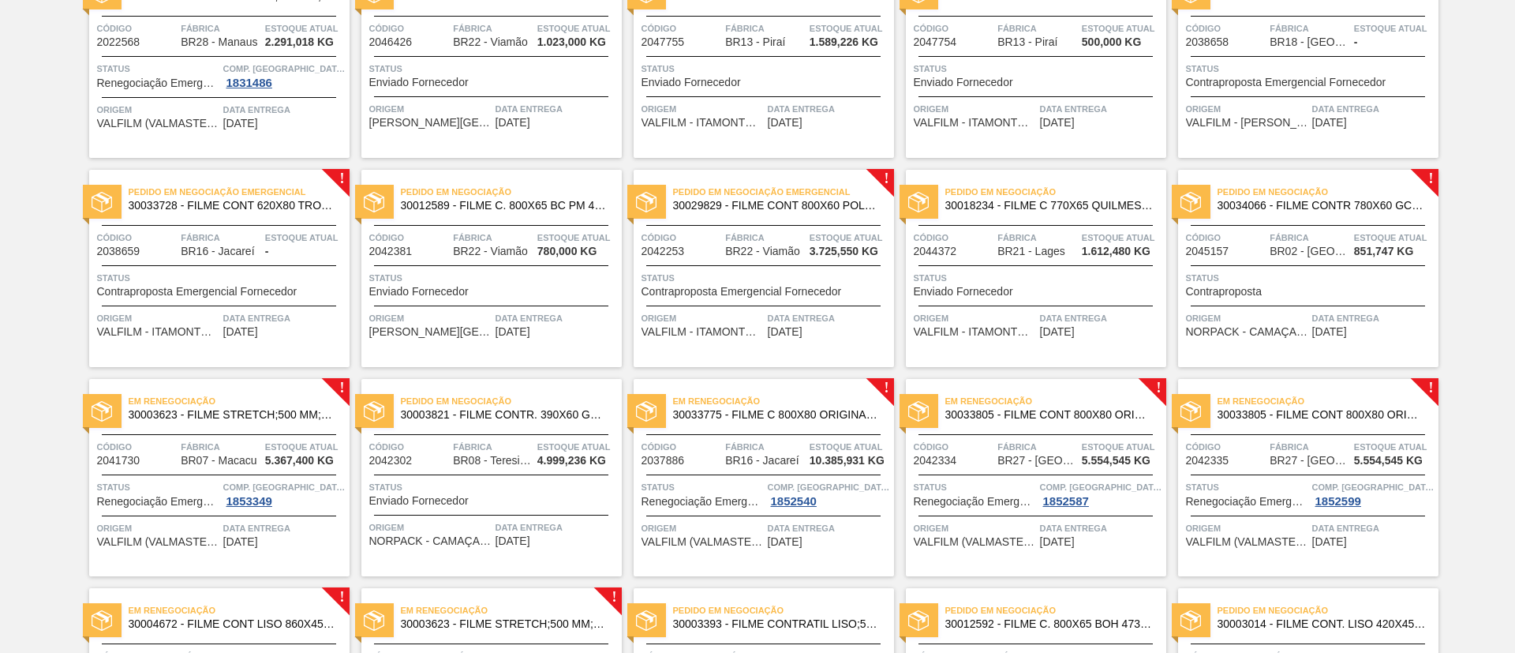
scroll to position [0, 0]
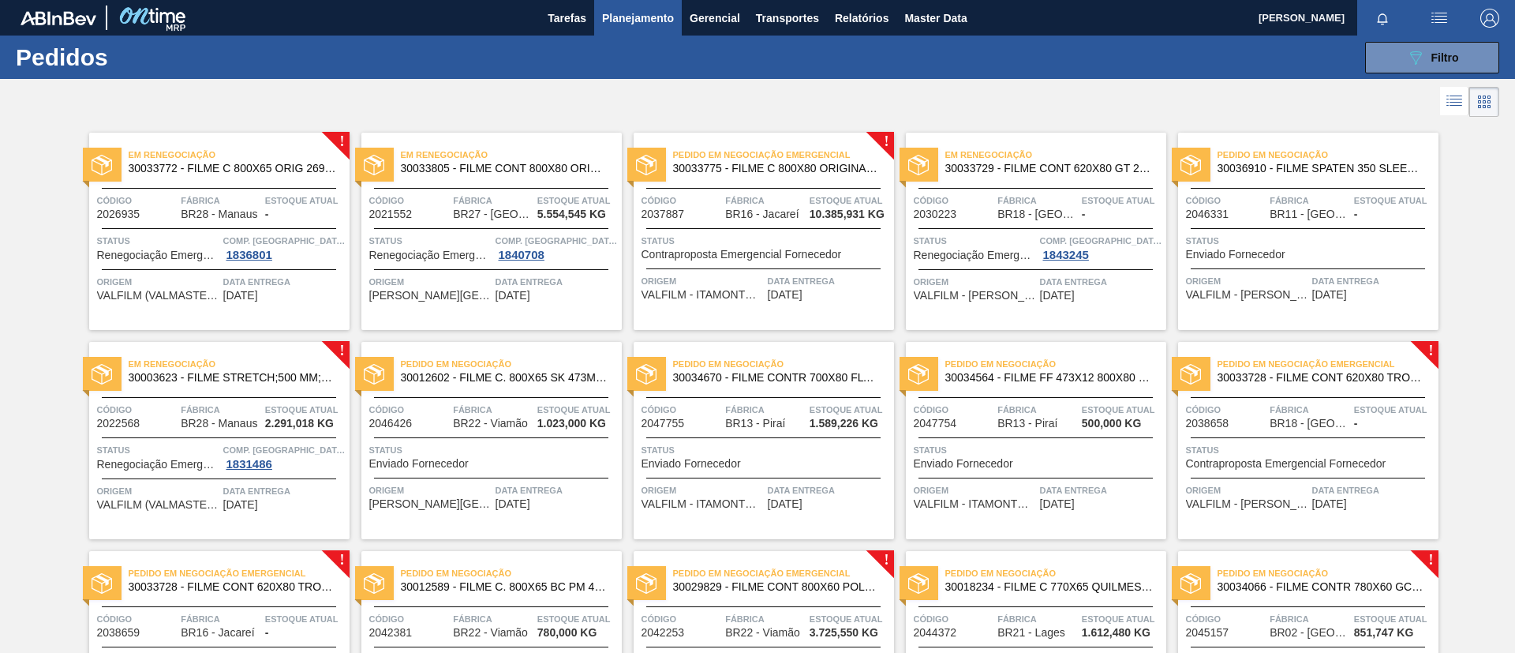
click at [311, 171] on span "30033772 - FILME C 800X65 ORIG 269ML C15 NIV24" at bounding box center [233, 169] width 208 height 12
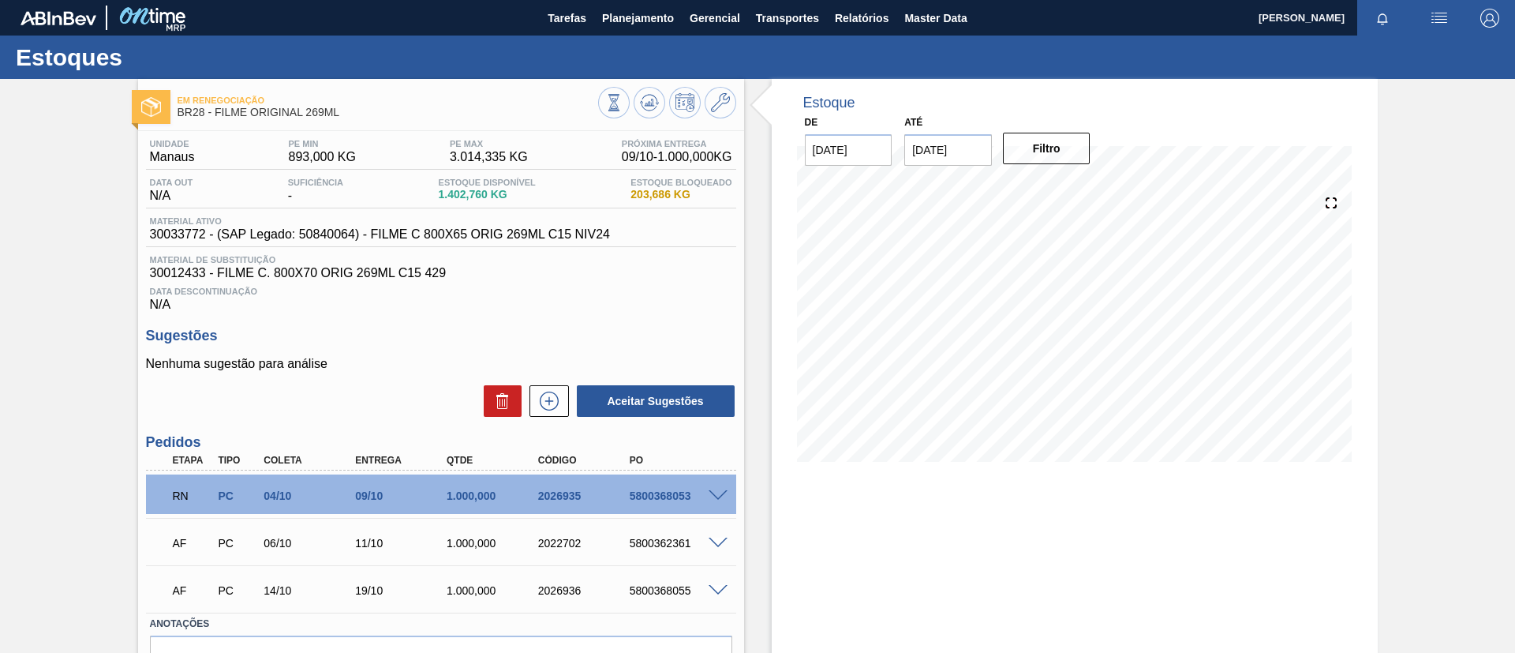
click at [725, 495] on span at bounding box center [718, 496] width 19 height 12
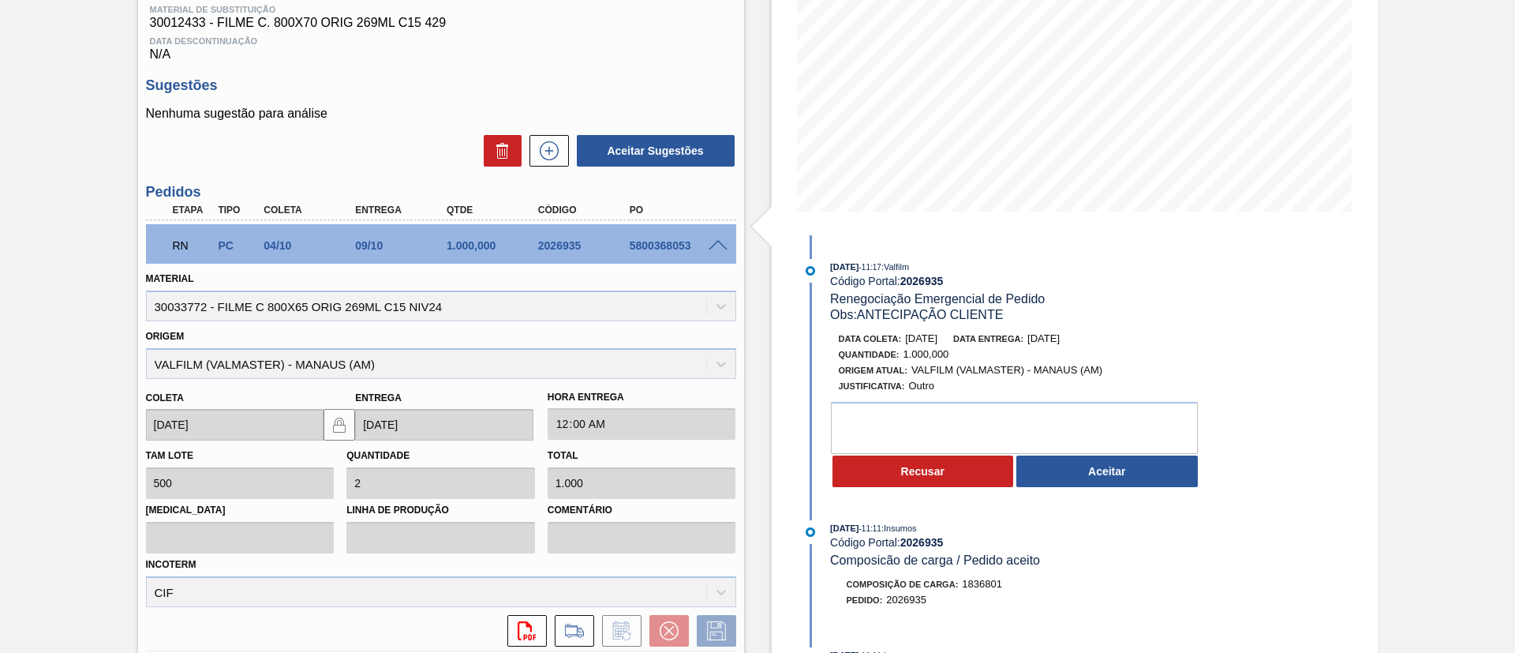
scroll to position [355, 0]
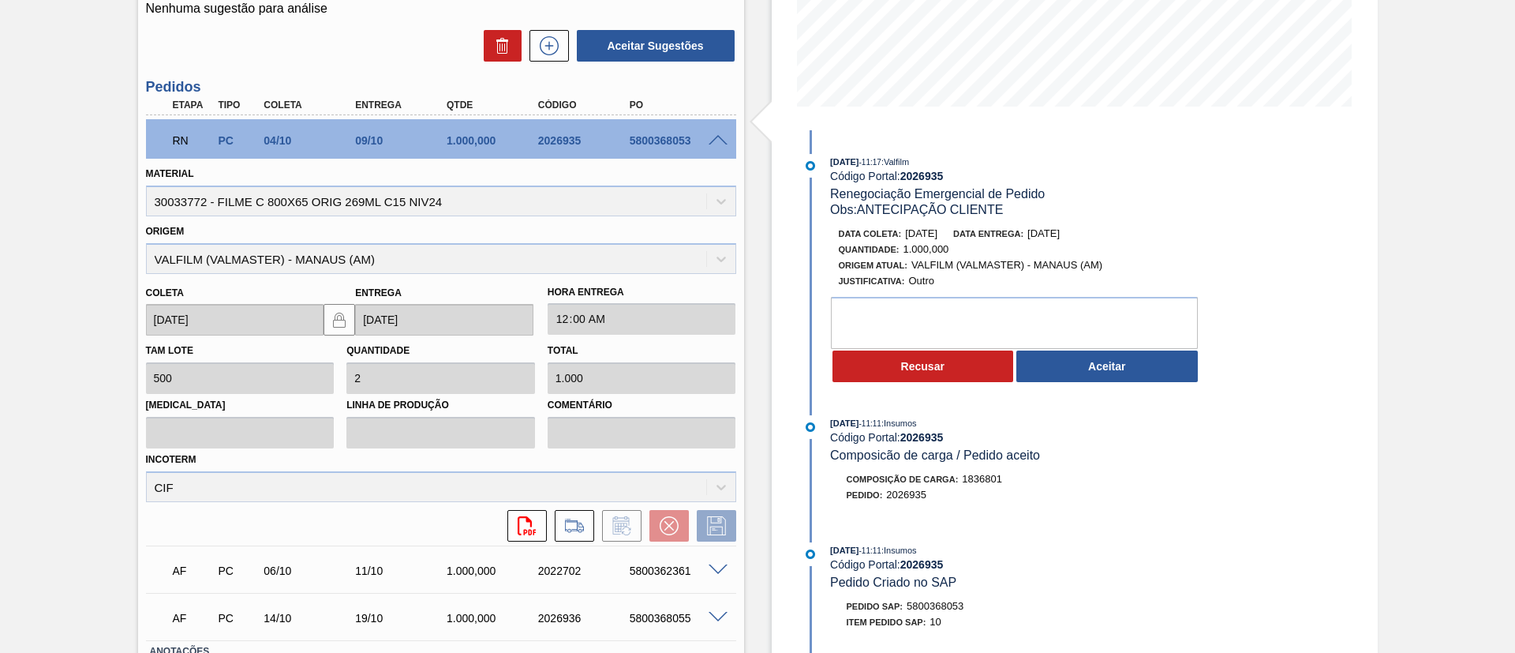
click at [1123, 395] on div "03/10/2025 - 11:17 : Valfilm Código Portal: 2026935 Renegociação Emergencial de…" at bounding box center [1003, 449] width 406 height 639
click at [1142, 367] on button "Aceitar" at bounding box center [1108, 366] width 182 height 32
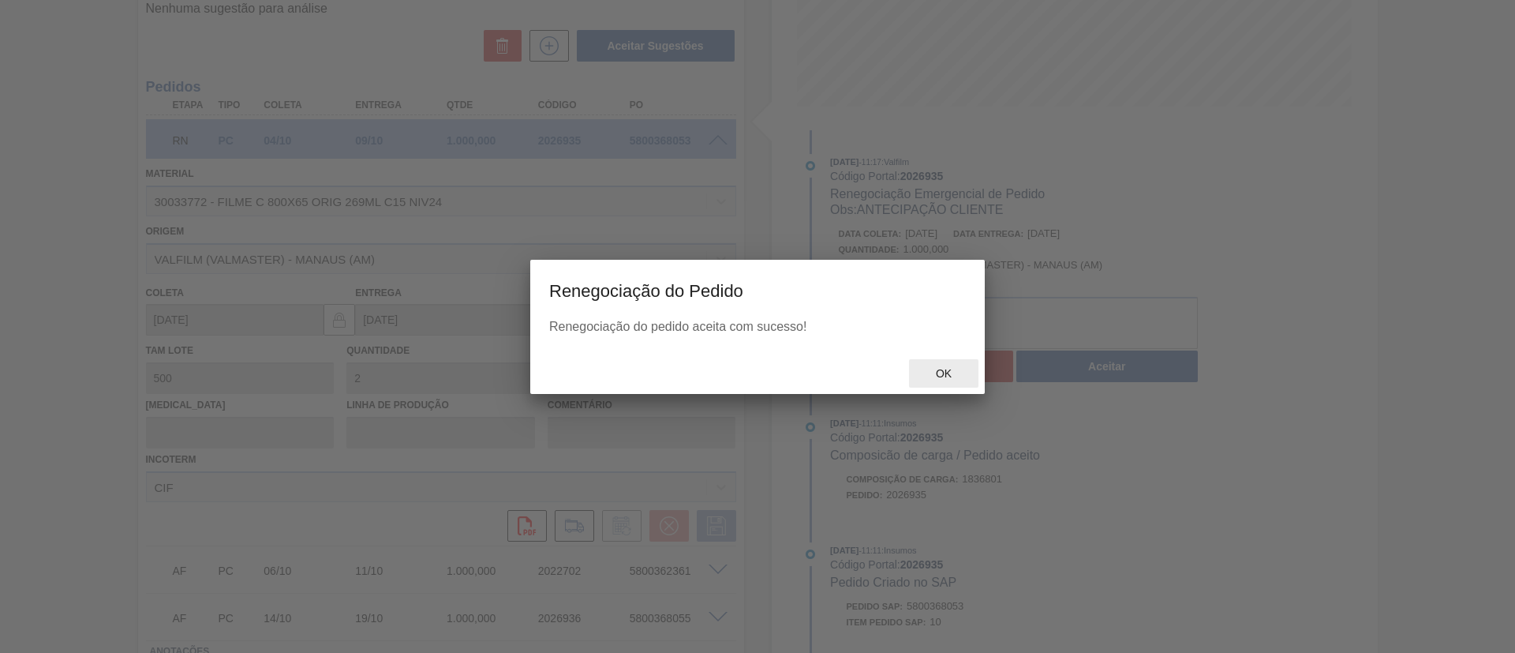
click at [934, 365] on div "Ok" at bounding box center [943, 373] width 69 height 29
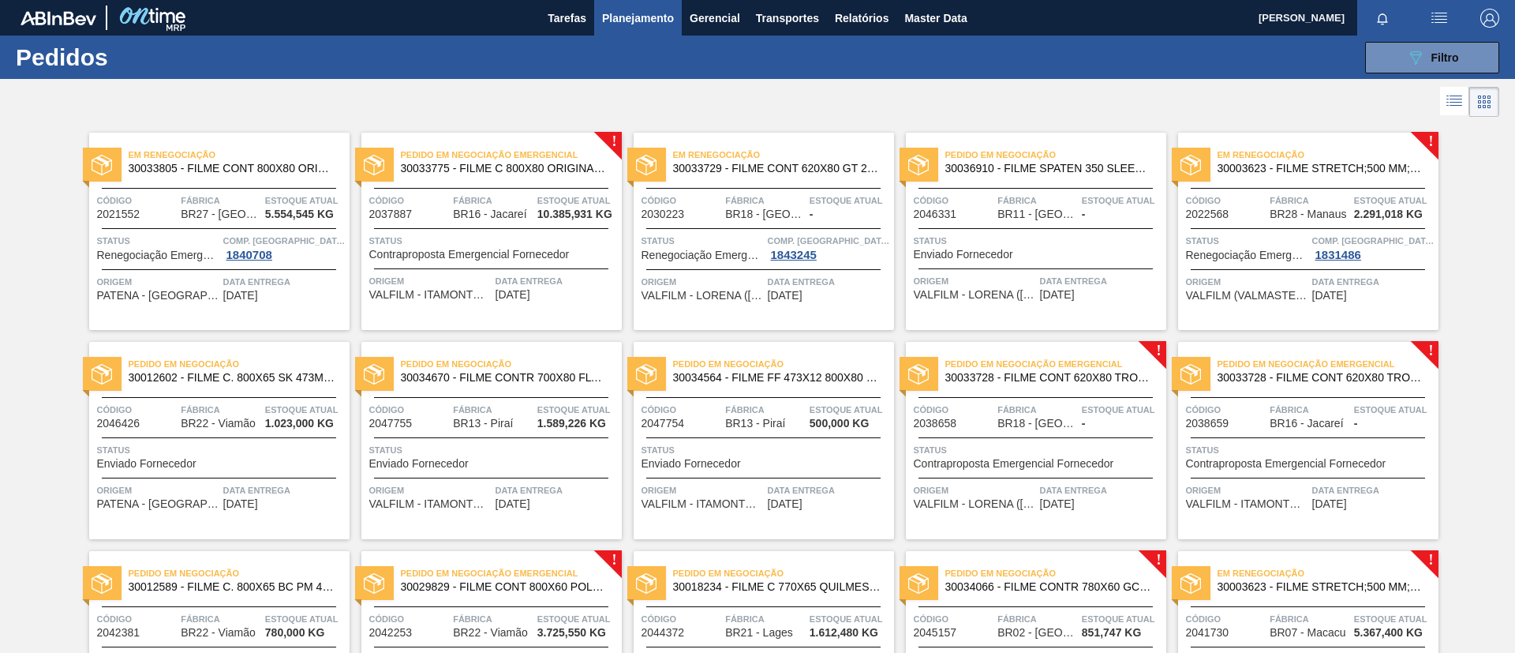
click at [565, 170] on span "30033775 - FILME C 800X80 ORIGINAL MP 269ML" at bounding box center [505, 169] width 208 height 12
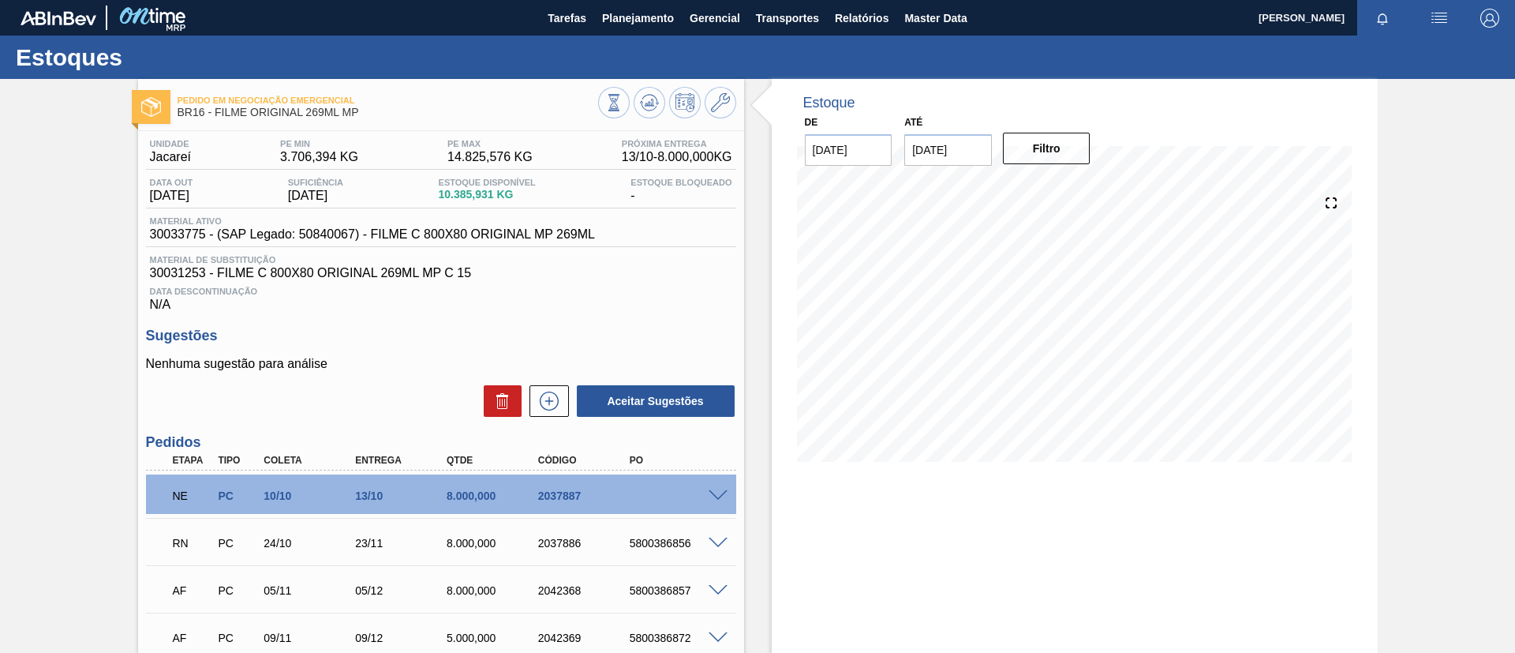
click at [721, 494] on span at bounding box center [718, 496] width 19 height 12
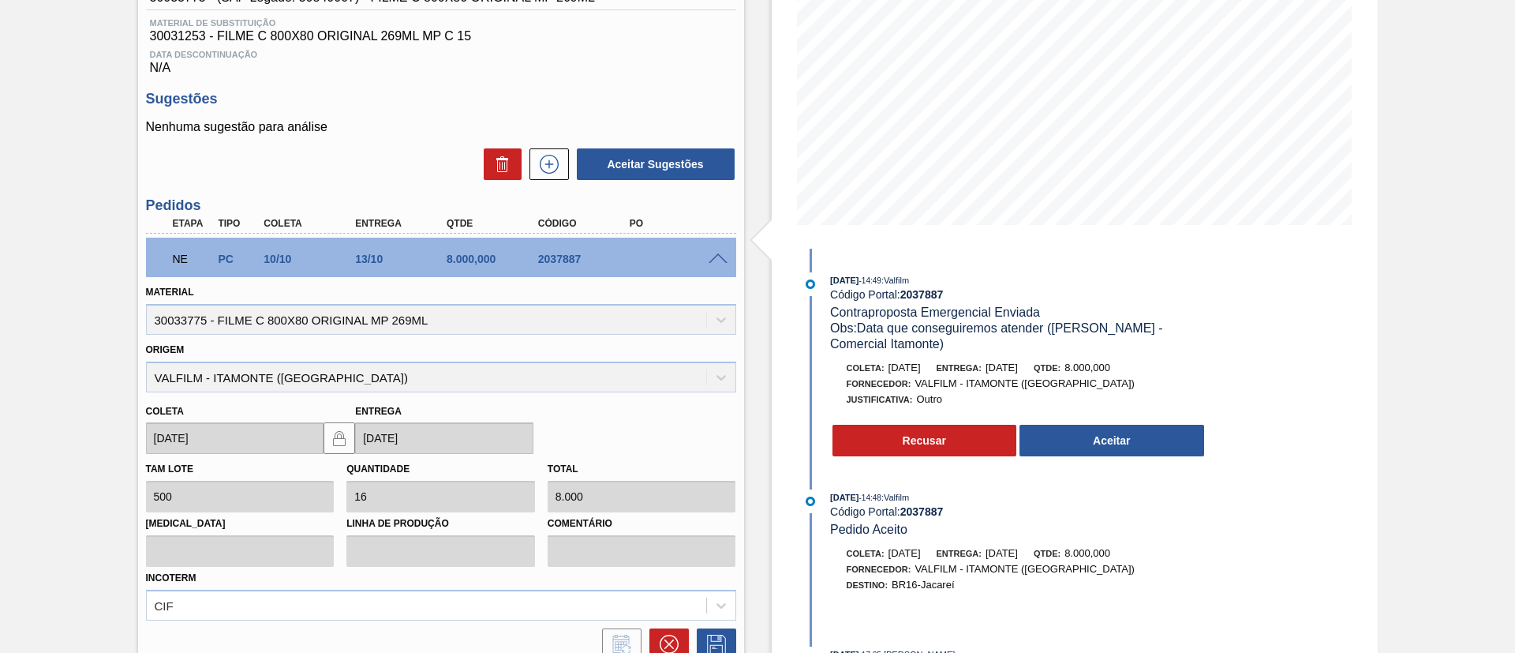
scroll to position [355, 0]
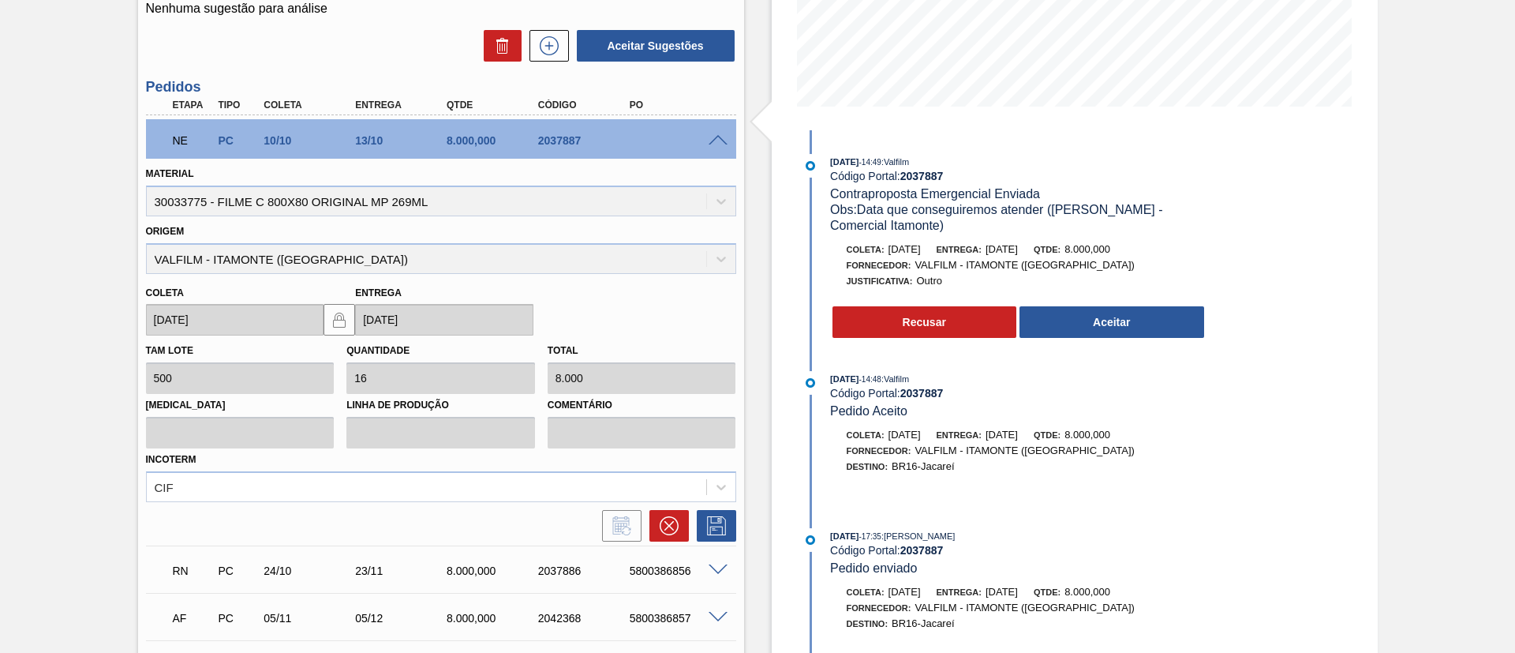
click at [710, 565] on span at bounding box center [718, 570] width 19 height 12
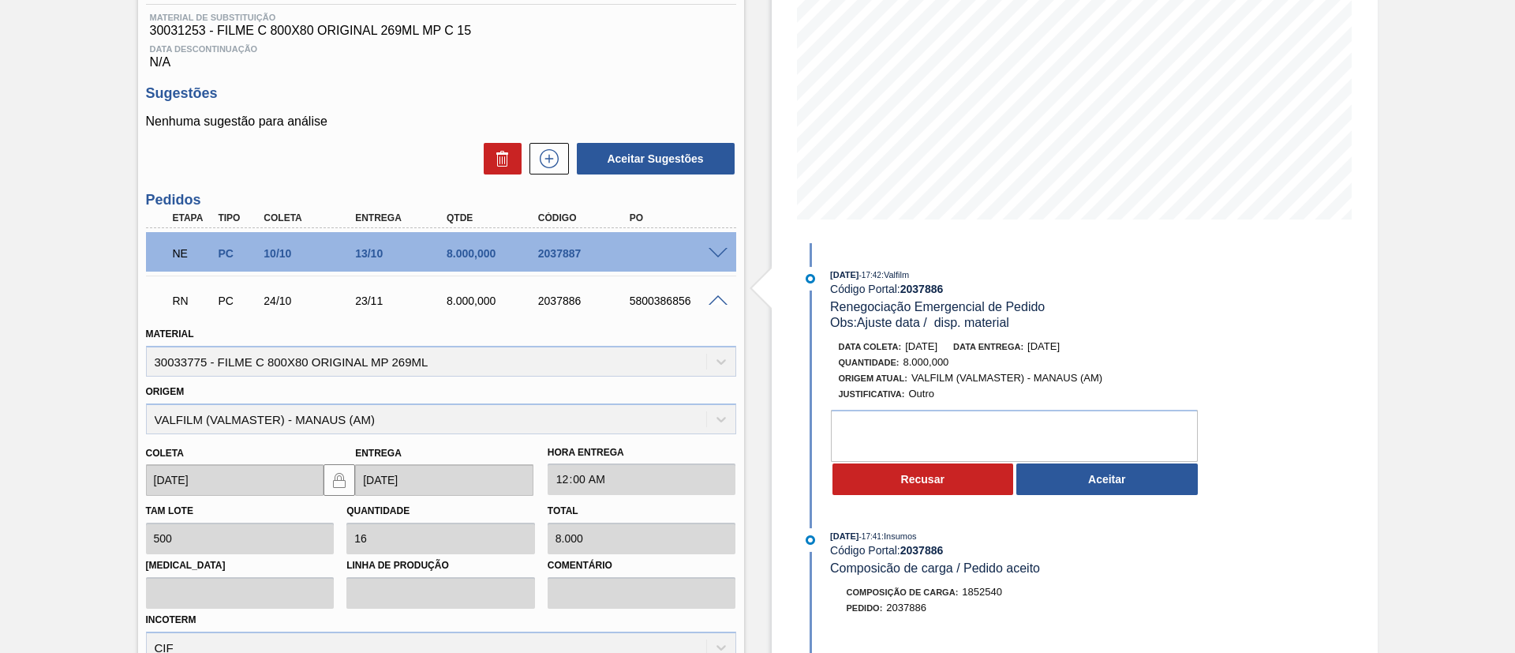
scroll to position [237, 0]
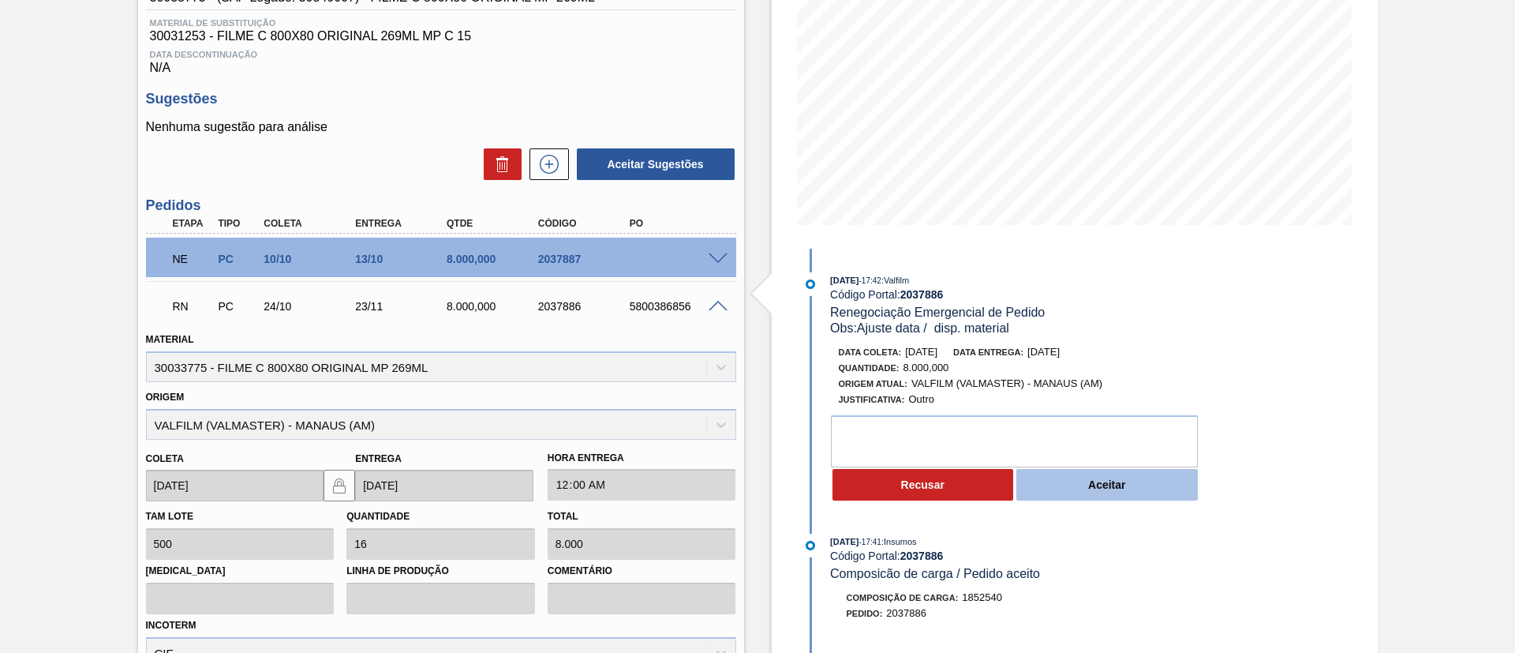
click at [1092, 473] on button "Aceitar" at bounding box center [1108, 485] width 182 height 32
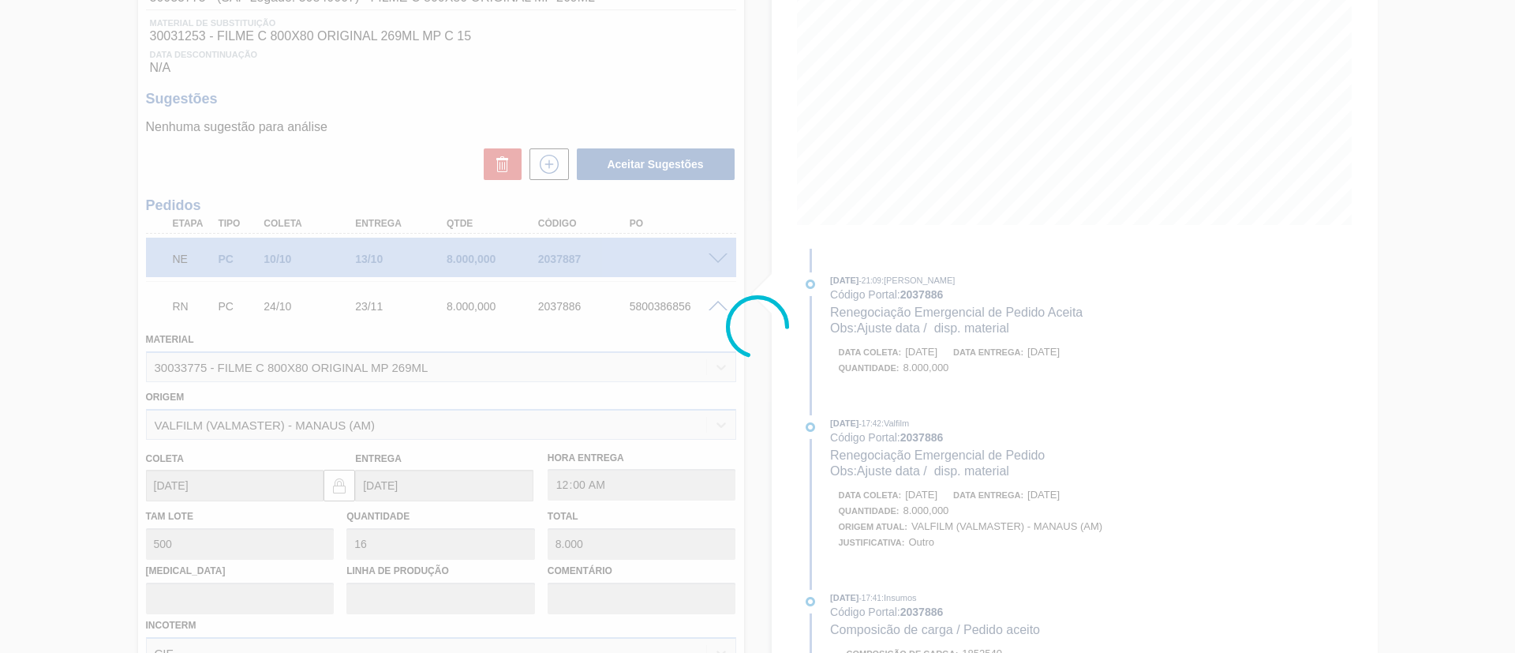
click at [946, 369] on div at bounding box center [757, 326] width 1515 height 653
type input "Ajuste data / disp. material"
type input "[DATE]"
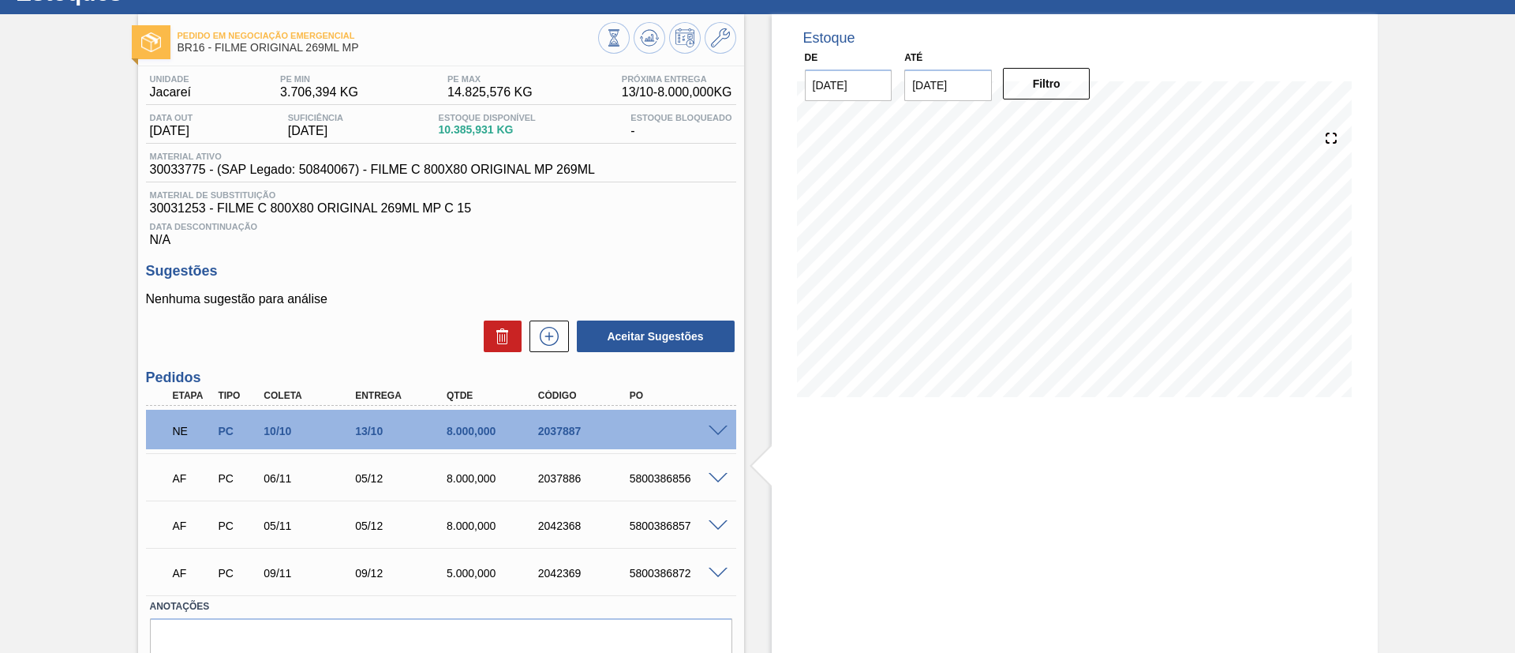
scroll to position [0, 0]
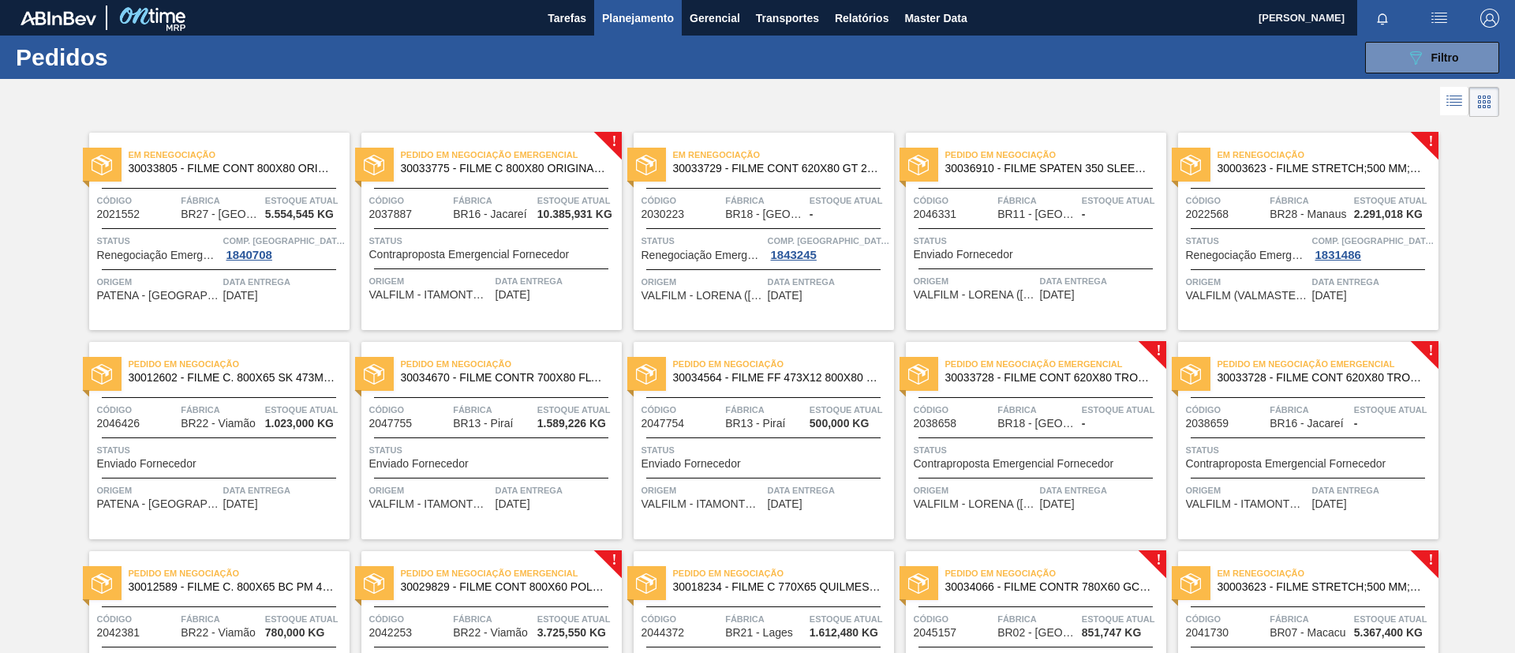
scroll to position [118, 0]
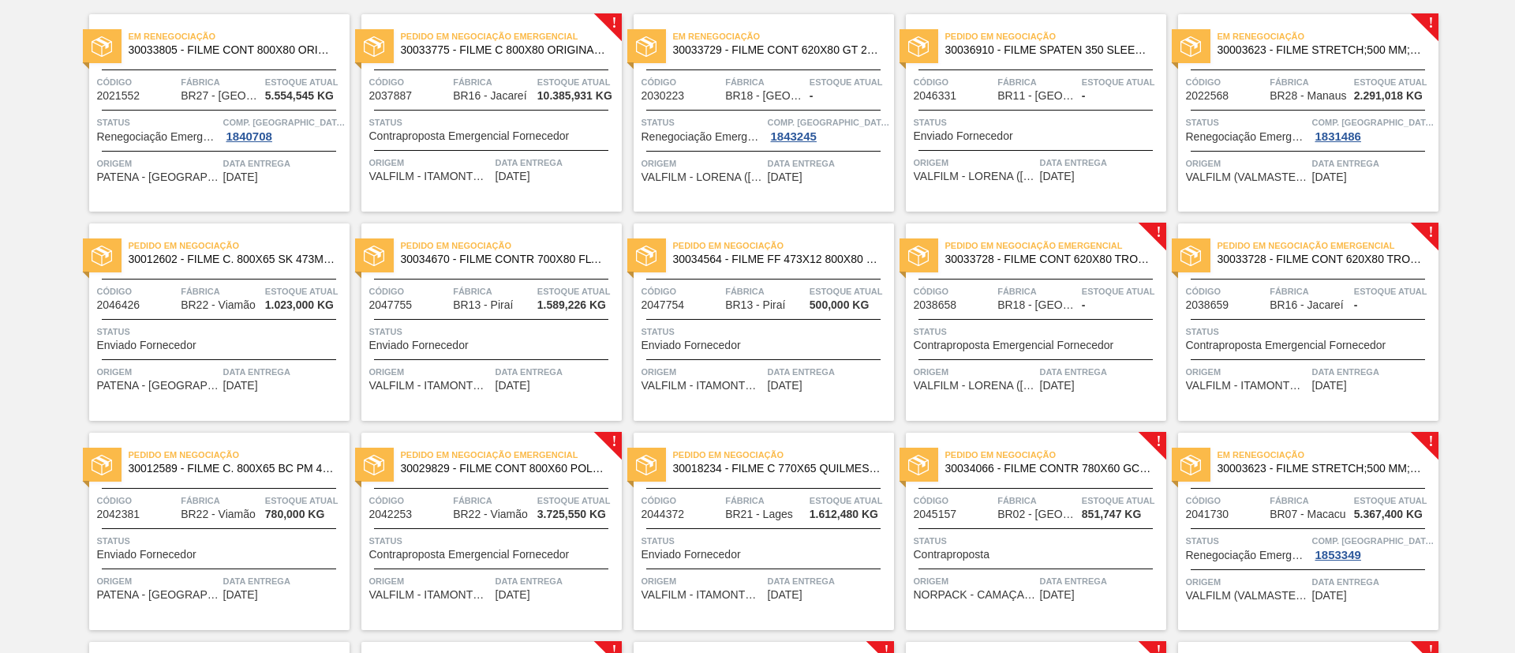
click at [1358, 54] on span "30003623 - FILME STRETCH;500 MM;23 MICRA;;HISTRETCH" at bounding box center [1322, 50] width 208 height 12
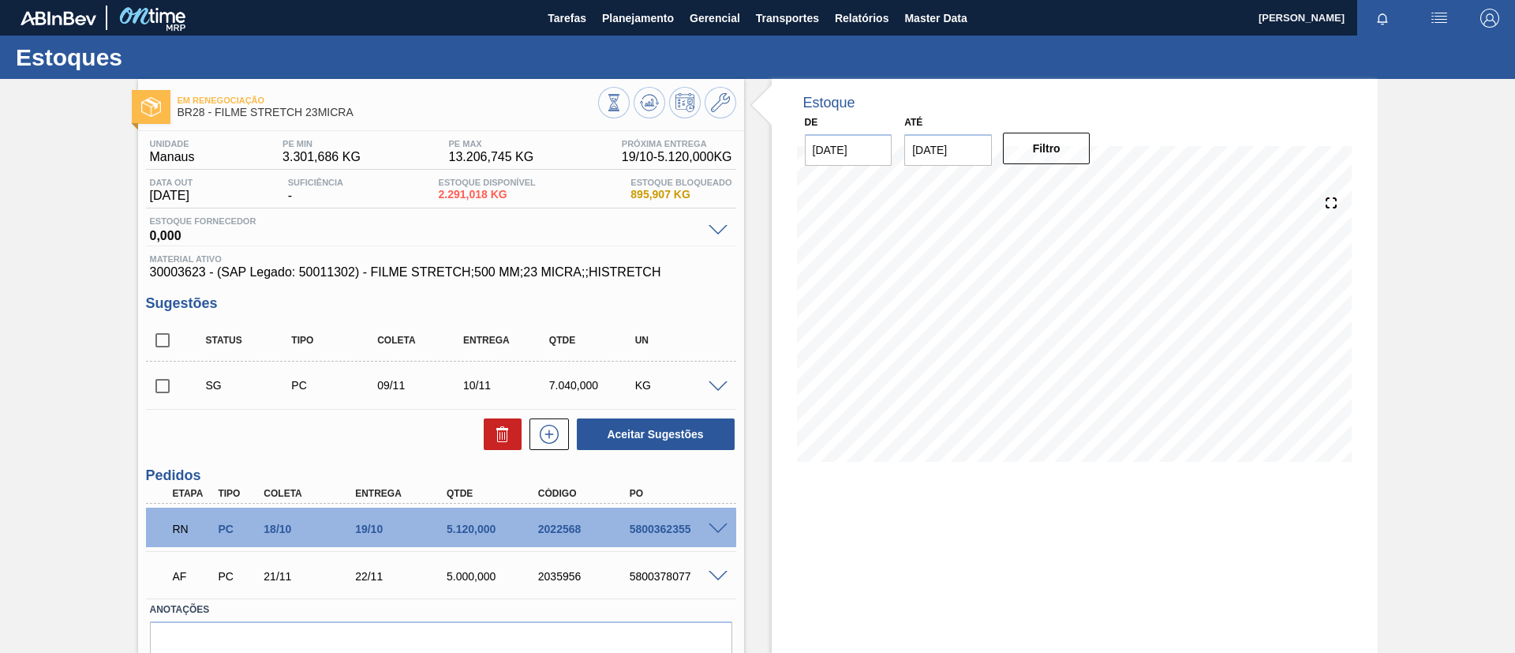
click at [724, 536] on div "RN PC 18/10 19/10 5.120,000 2022568 5800362355" at bounding box center [441, 526] width 590 height 39
click at [725, 544] on div "RN PC 18/10 19/10 5.120,000 2022568 5800362355" at bounding box center [441, 526] width 590 height 39
click at [725, 545] on div "RN PC 18/10 19/10 5.120,000 2022568 5800362355" at bounding box center [441, 526] width 590 height 39
click at [710, 526] on span at bounding box center [718, 529] width 19 height 12
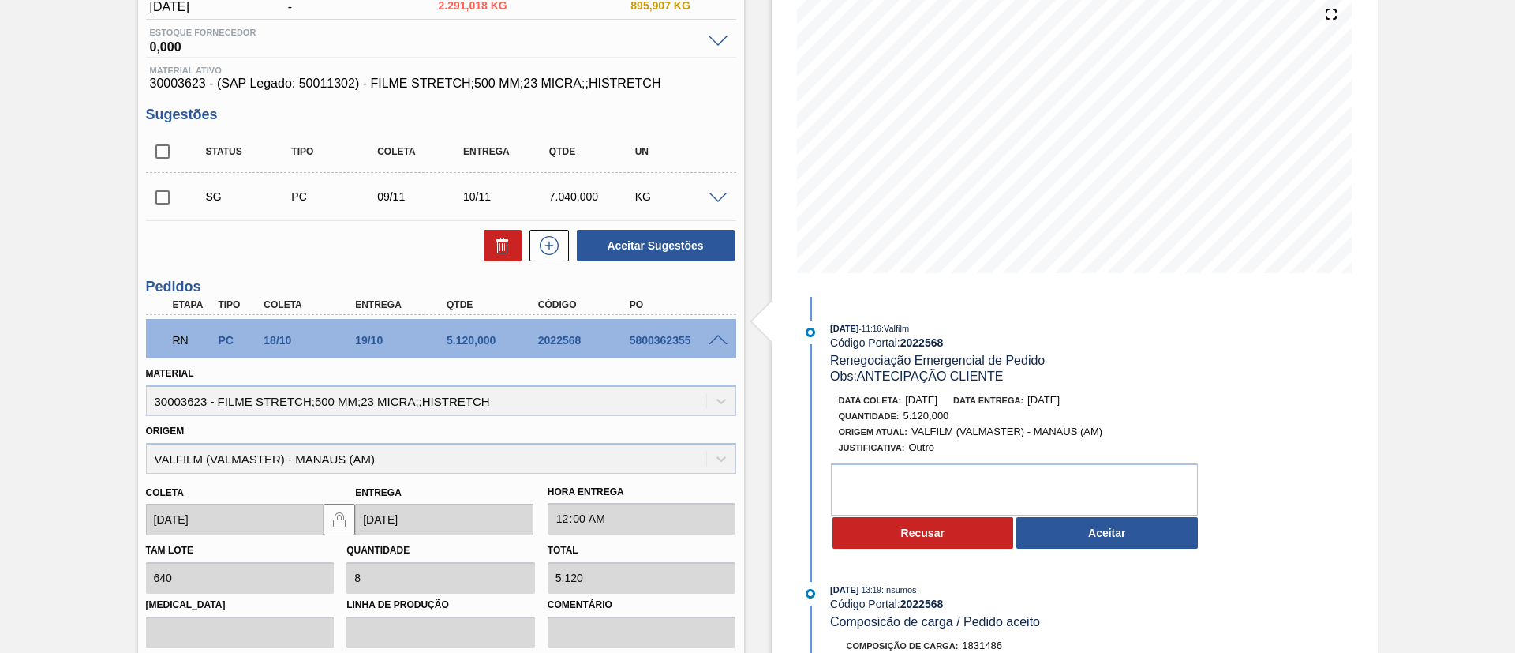
scroll to position [355, 0]
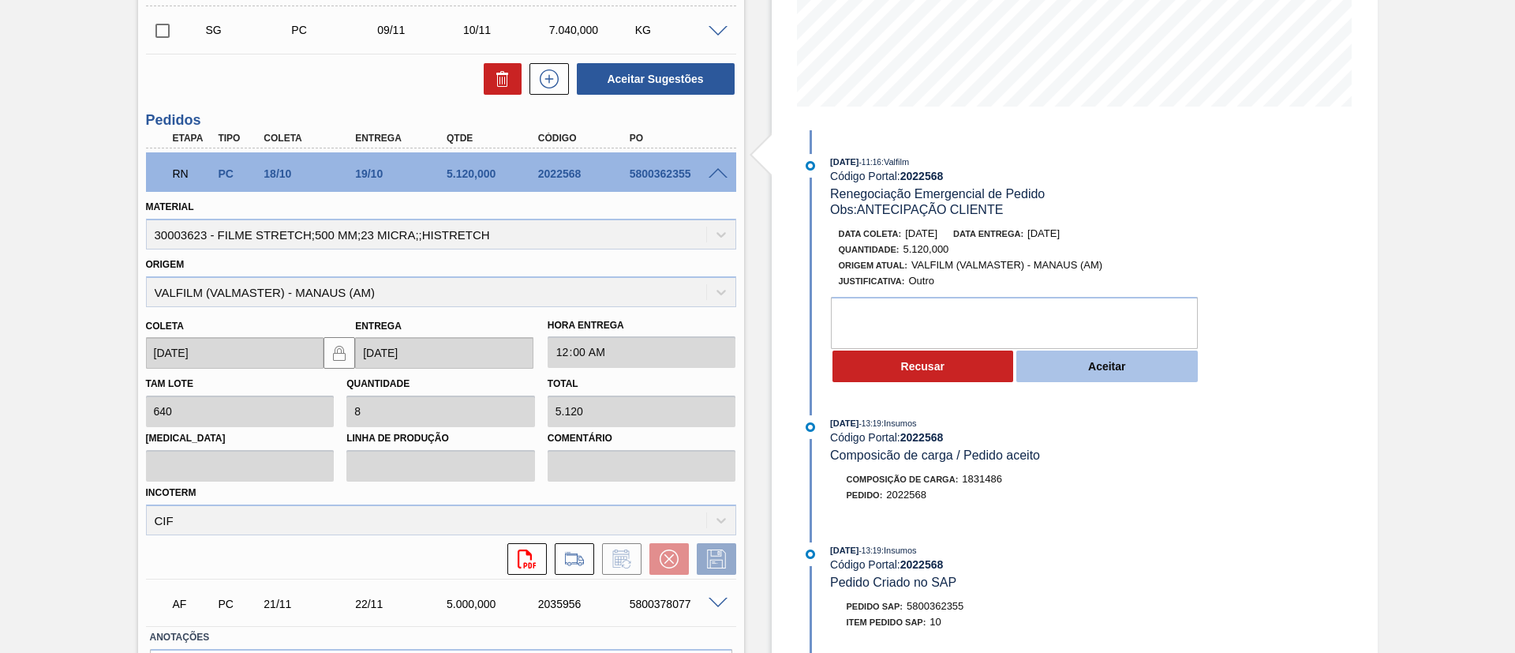
click at [1093, 371] on button "Aceitar" at bounding box center [1108, 366] width 182 height 32
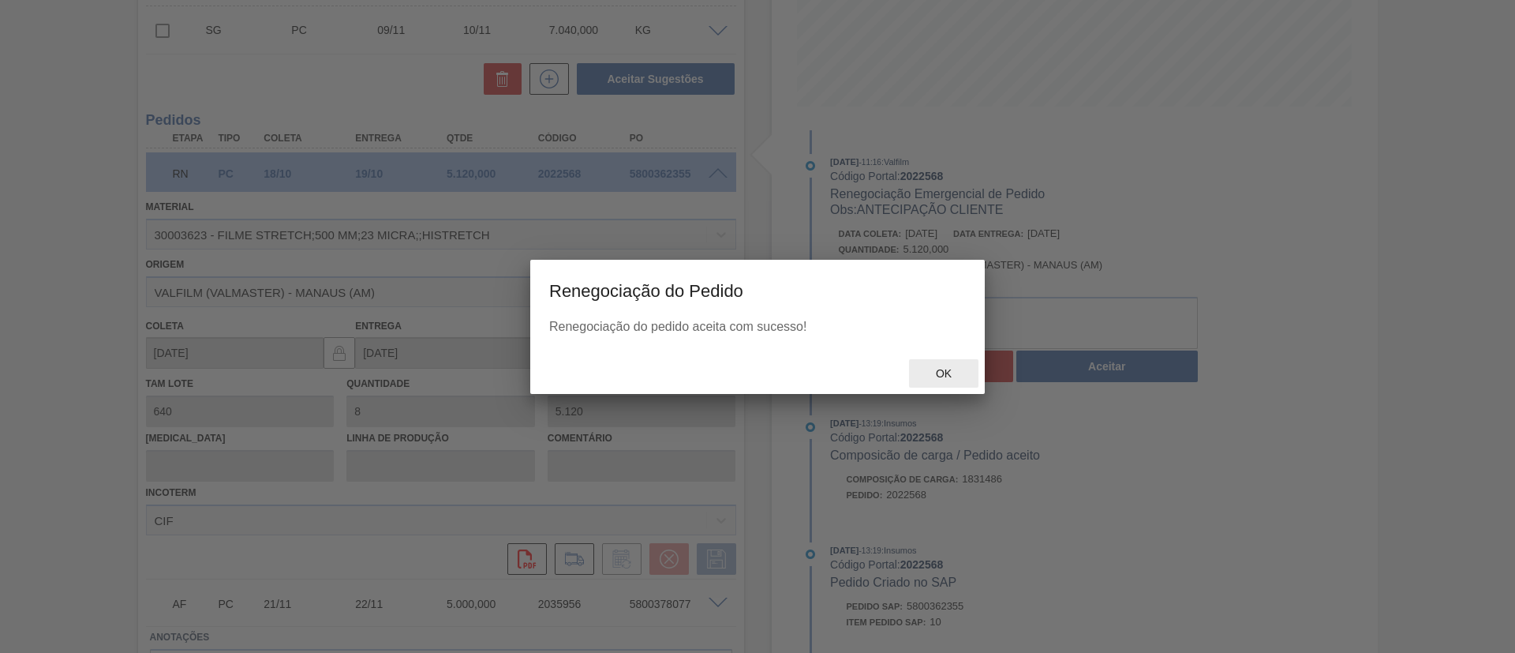
click at [938, 384] on div "Ok" at bounding box center [943, 373] width 69 height 29
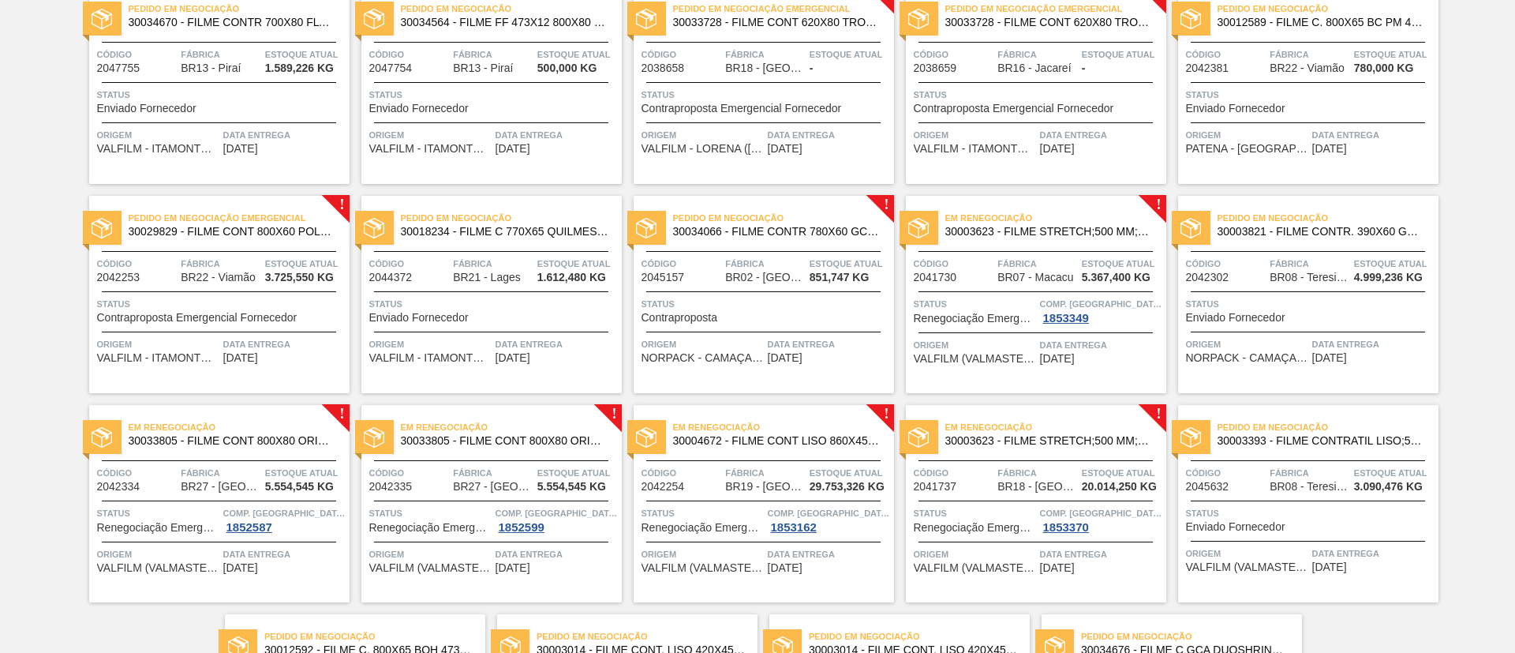
scroll to position [118, 0]
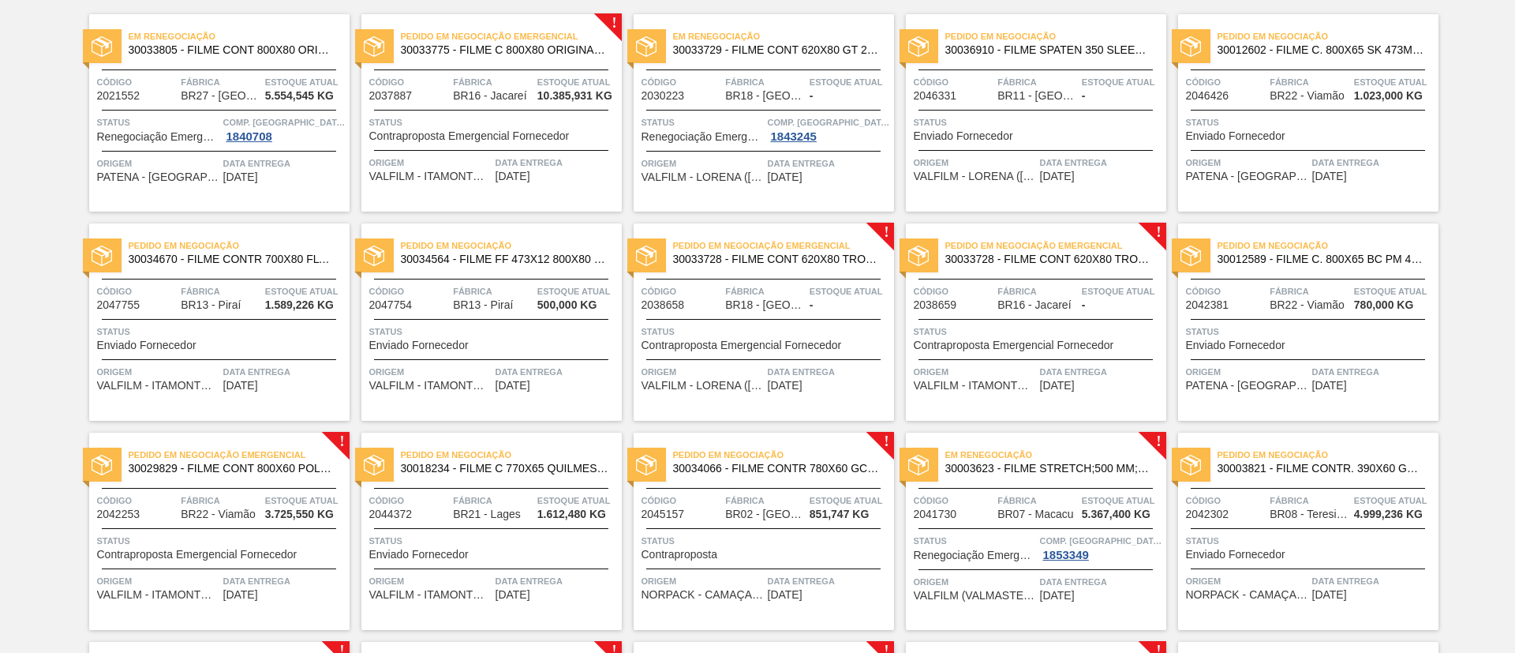
click at [256, 473] on span "30029829 - FILME CONT 800X60 POLAR 473 C12 429" at bounding box center [233, 469] width 208 height 12
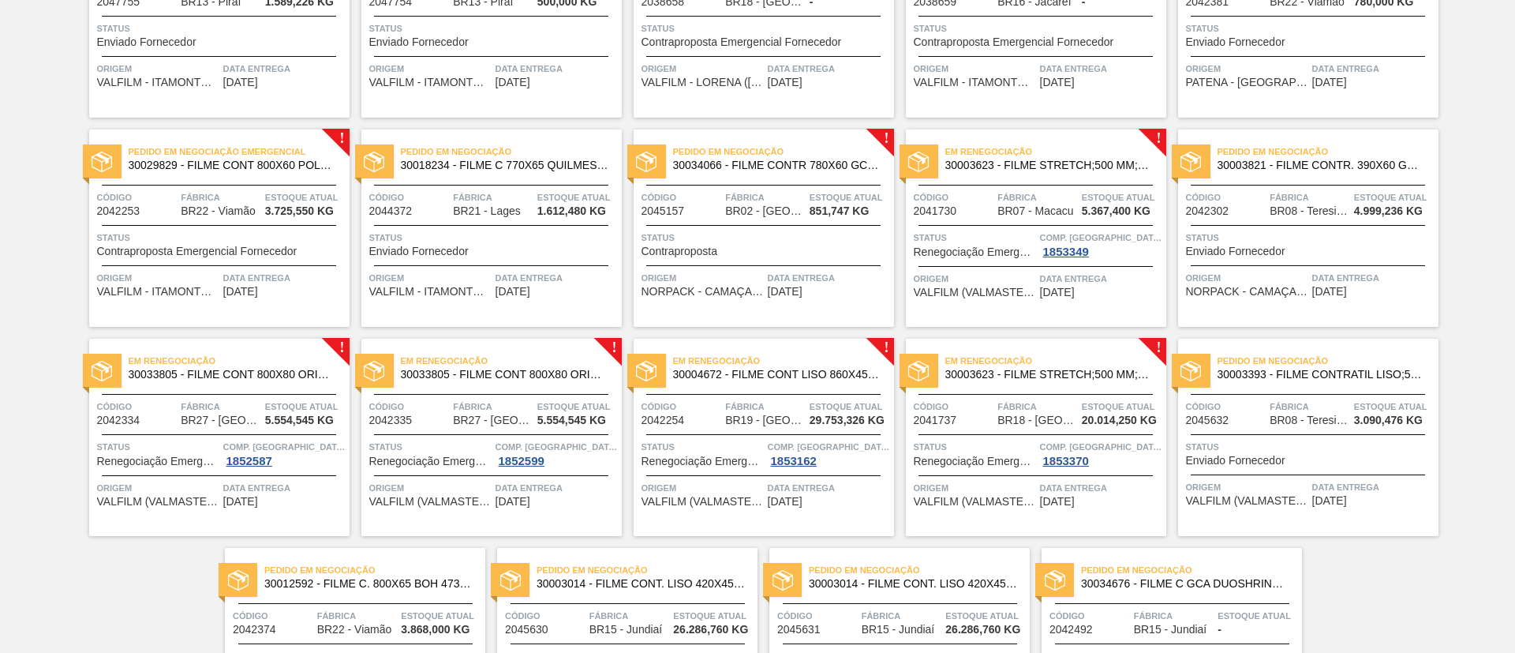
scroll to position [335, 0]
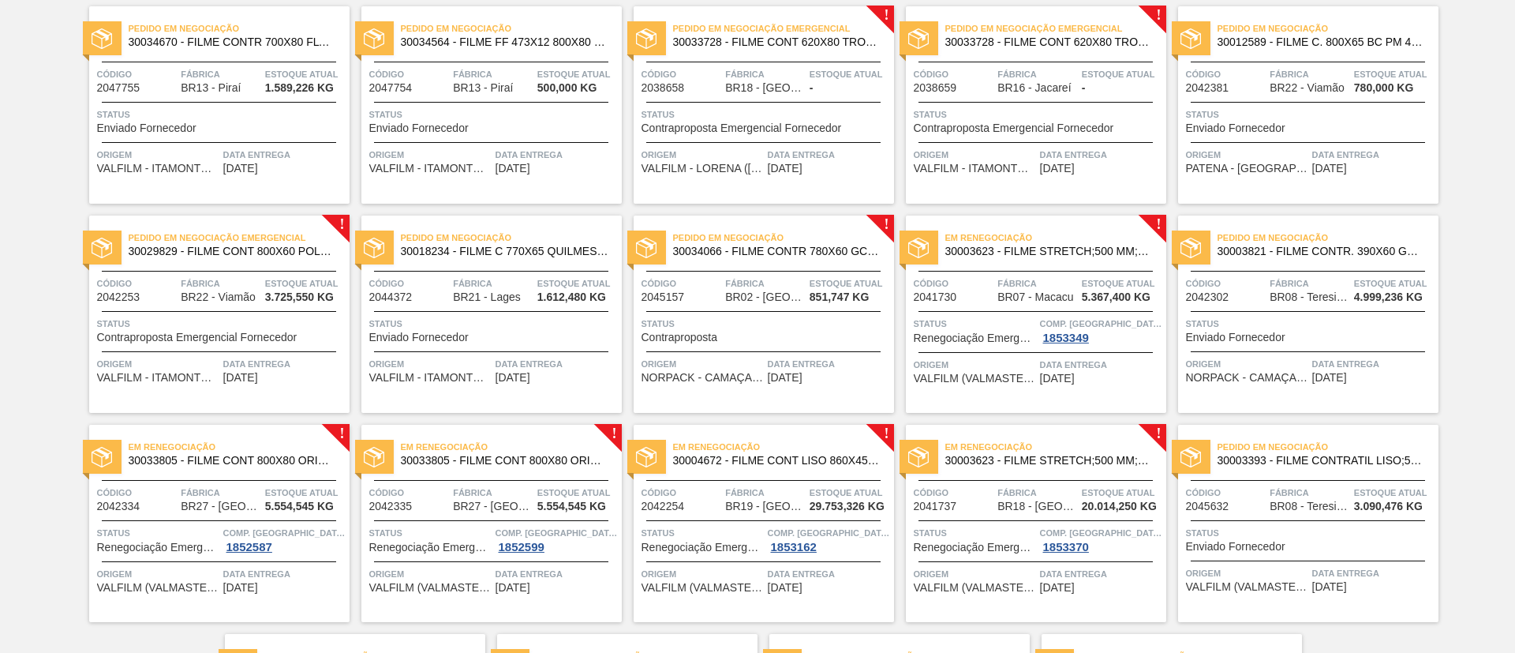
click at [248, 252] on span "30029829 - FILME CONT 800X60 POLAR 473 C12 429" at bounding box center [233, 251] width 208 height 12
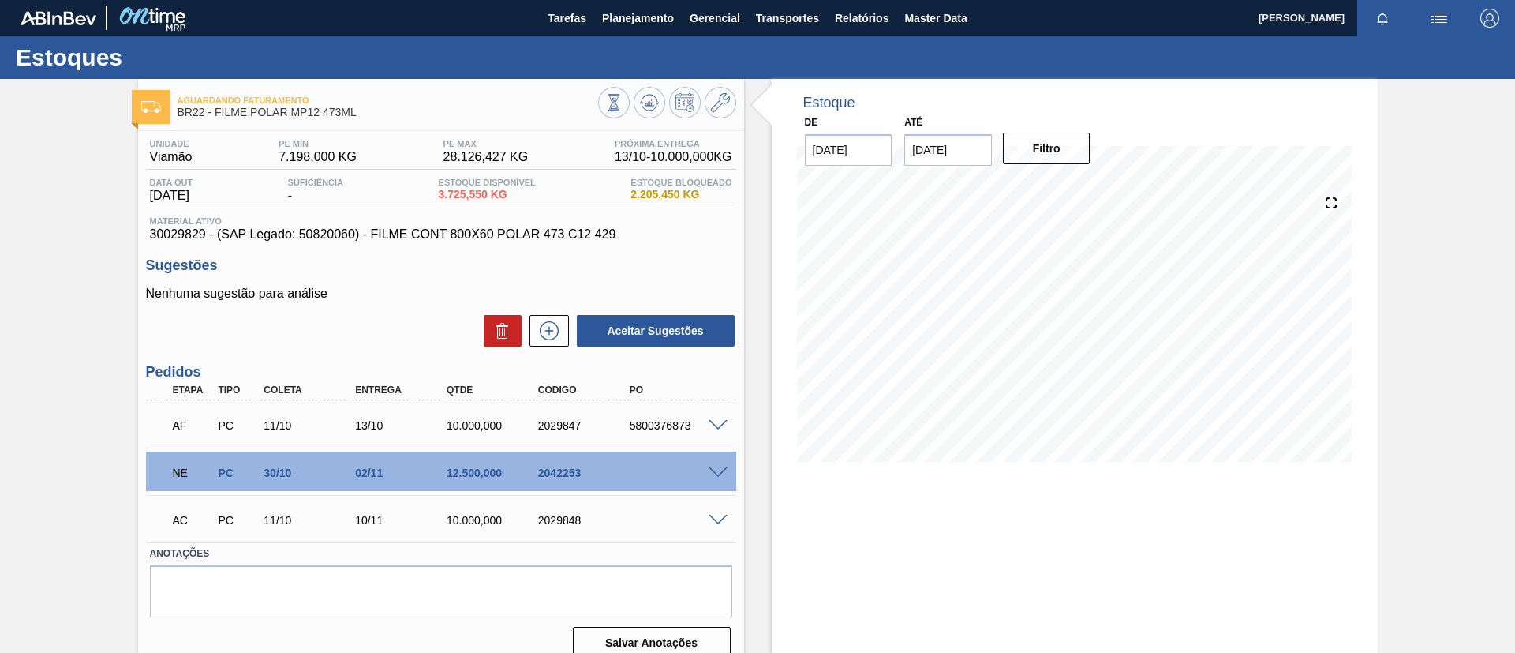
click at [719, 468] on span at bounding box center [718, 473] width 19 height 12
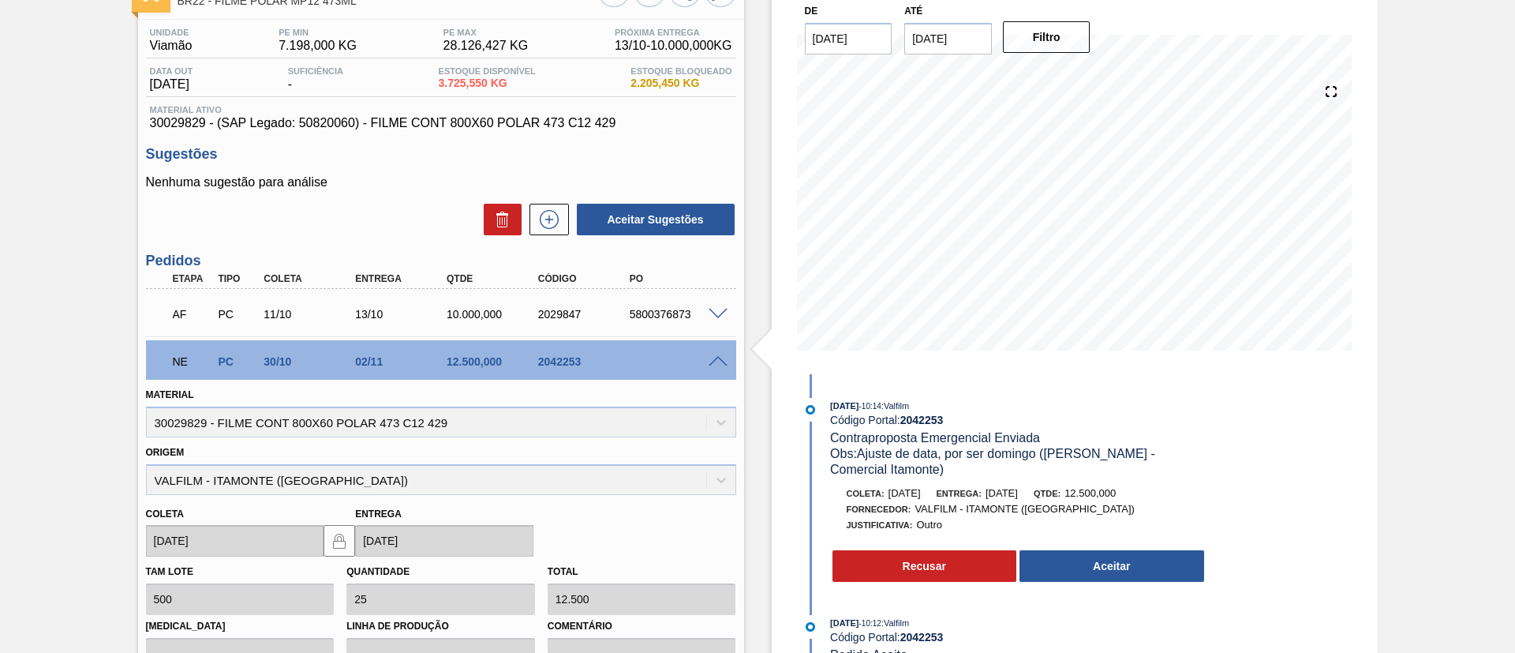
scroll to position [237, 0]
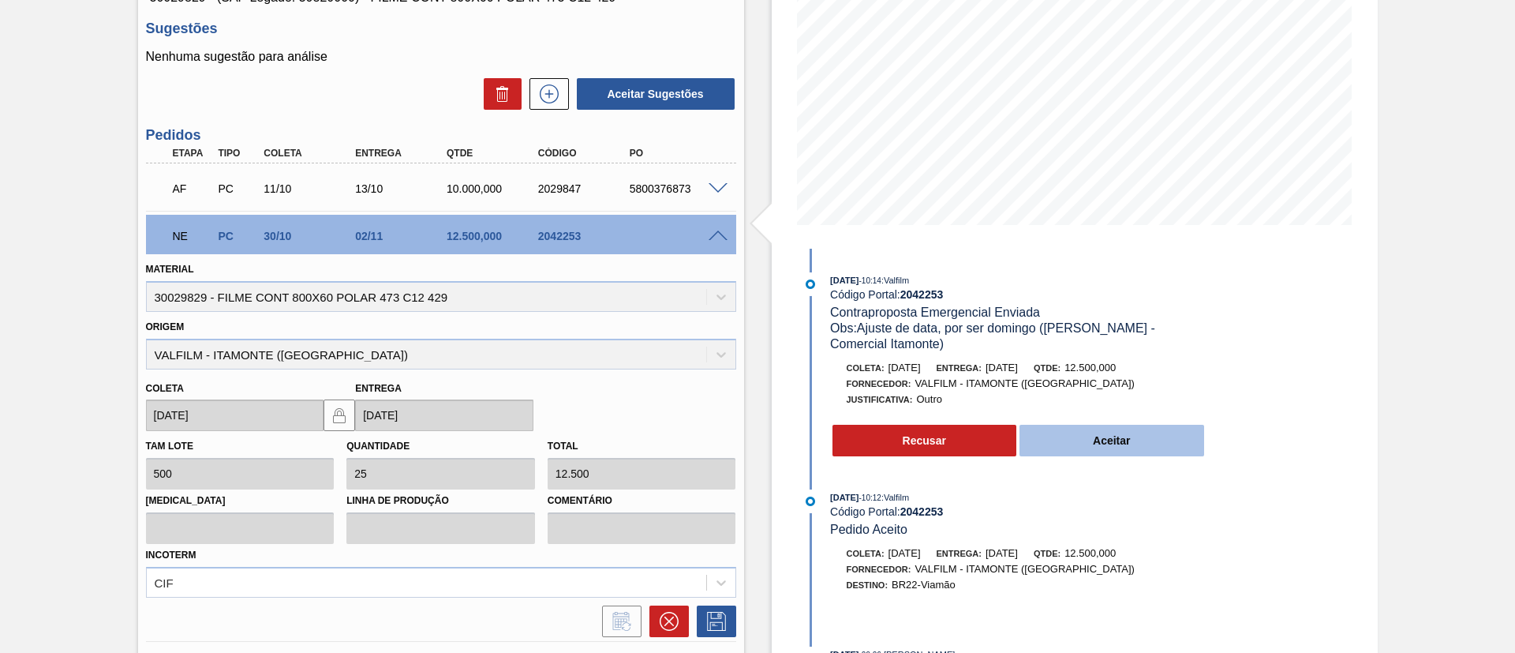
click at [1103, 452] on button "Aceitar" at bounding box center [1112, 441] width 185 height 32
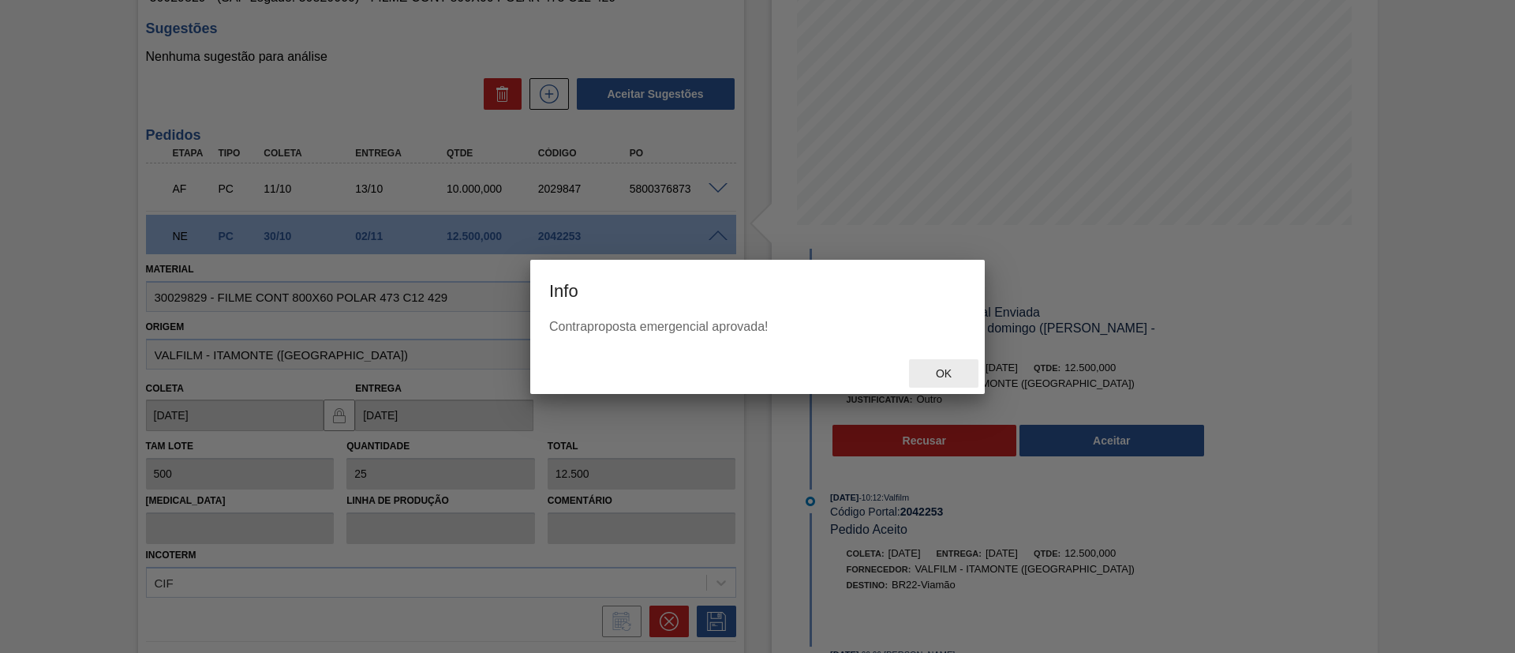
click at [925, 367] on span "Ok" at bounding box center [943, 373] width 41 height 13
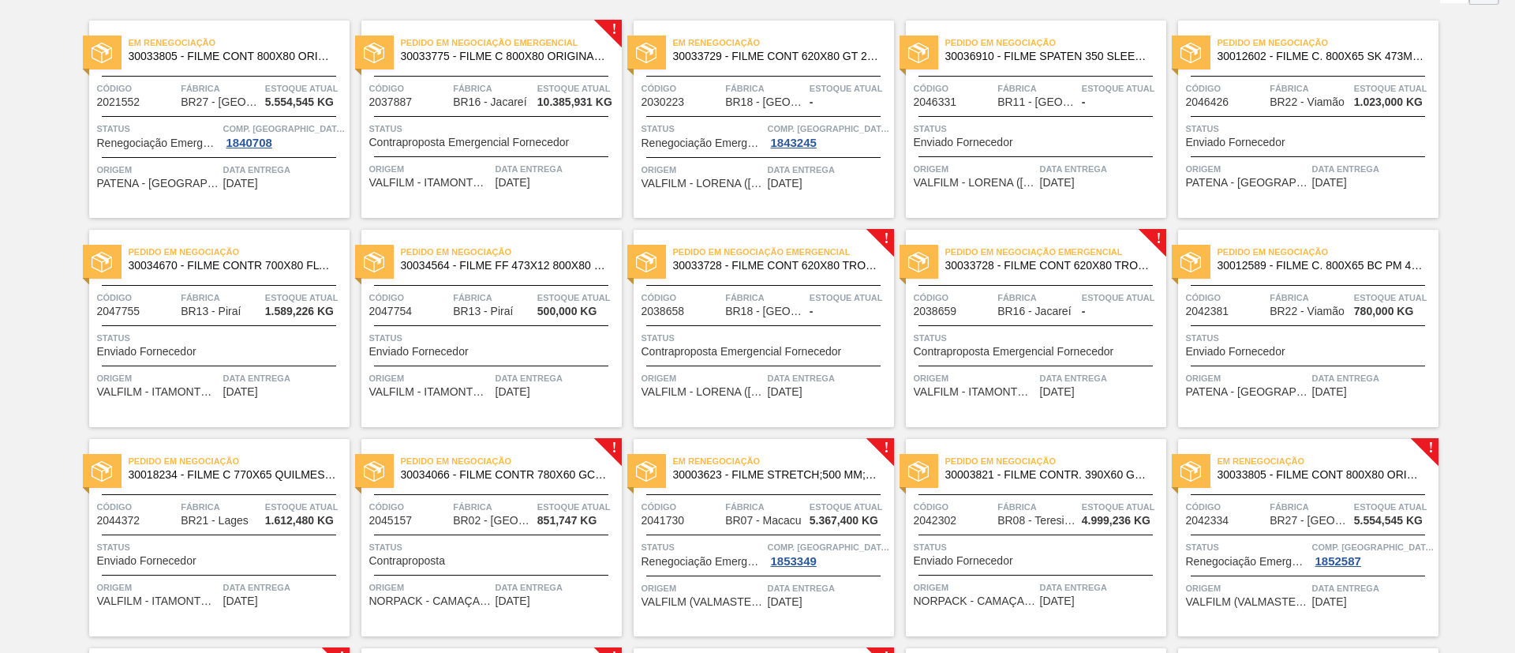
scroll to position [237, 0]
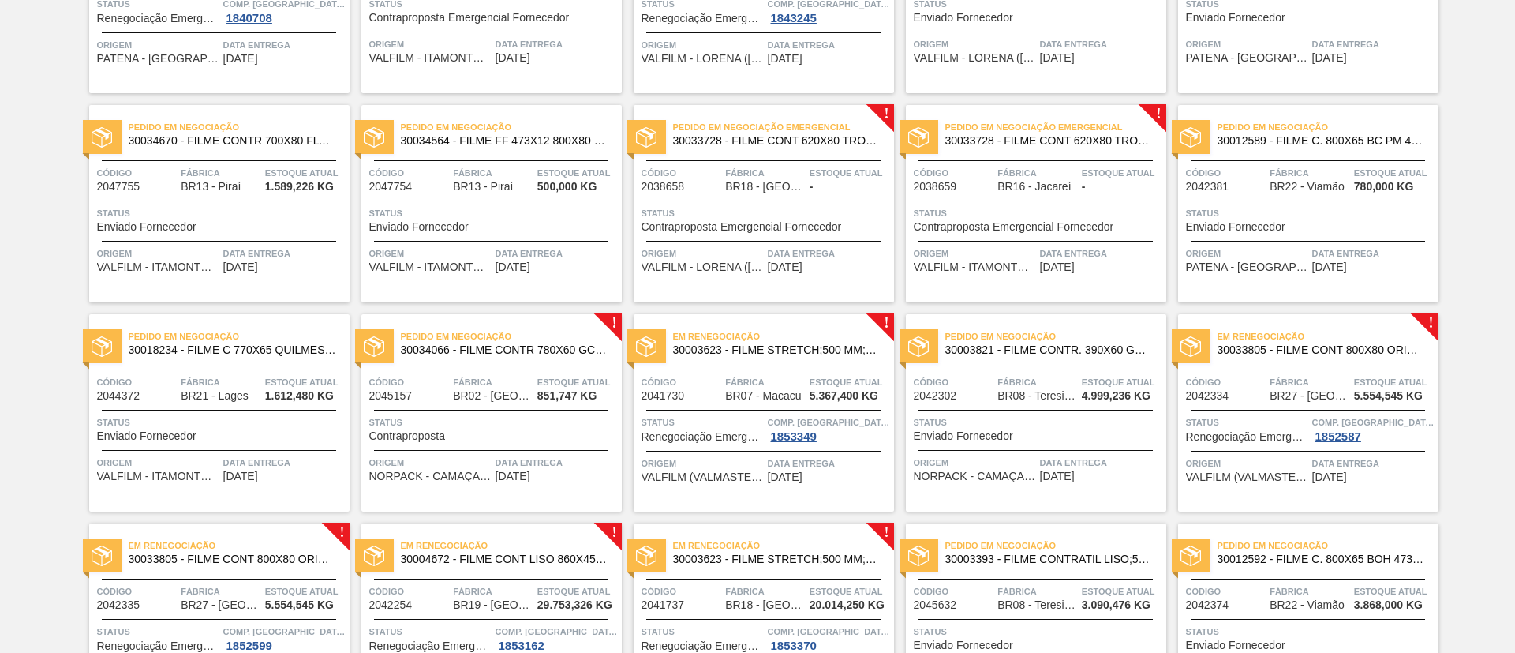
click at [579, 353] on span "30034066 - FILME CONTR 780X60 GCA LT350 MP NIV24" at bounding box center [505, 350] width 208 height 12
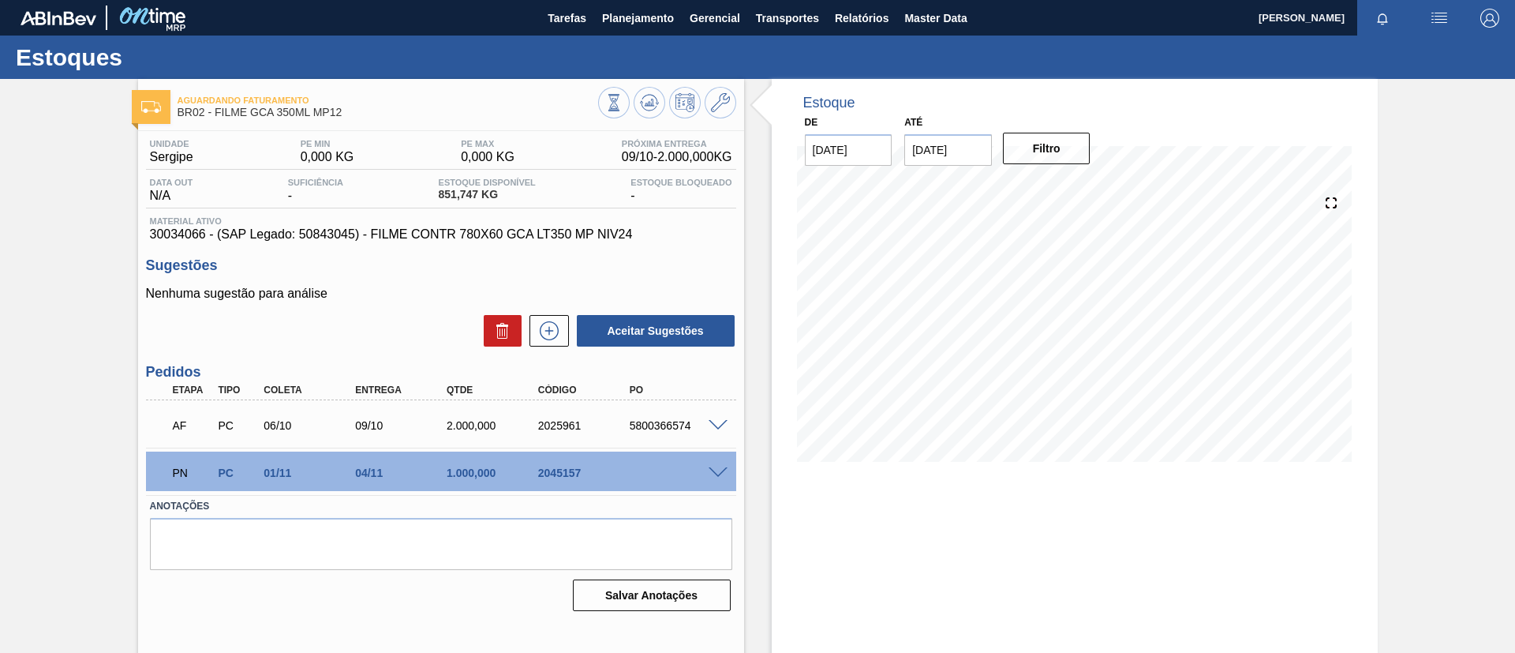
click at [725, 470] on span at bounding box center [718, 473] width 19 height 12
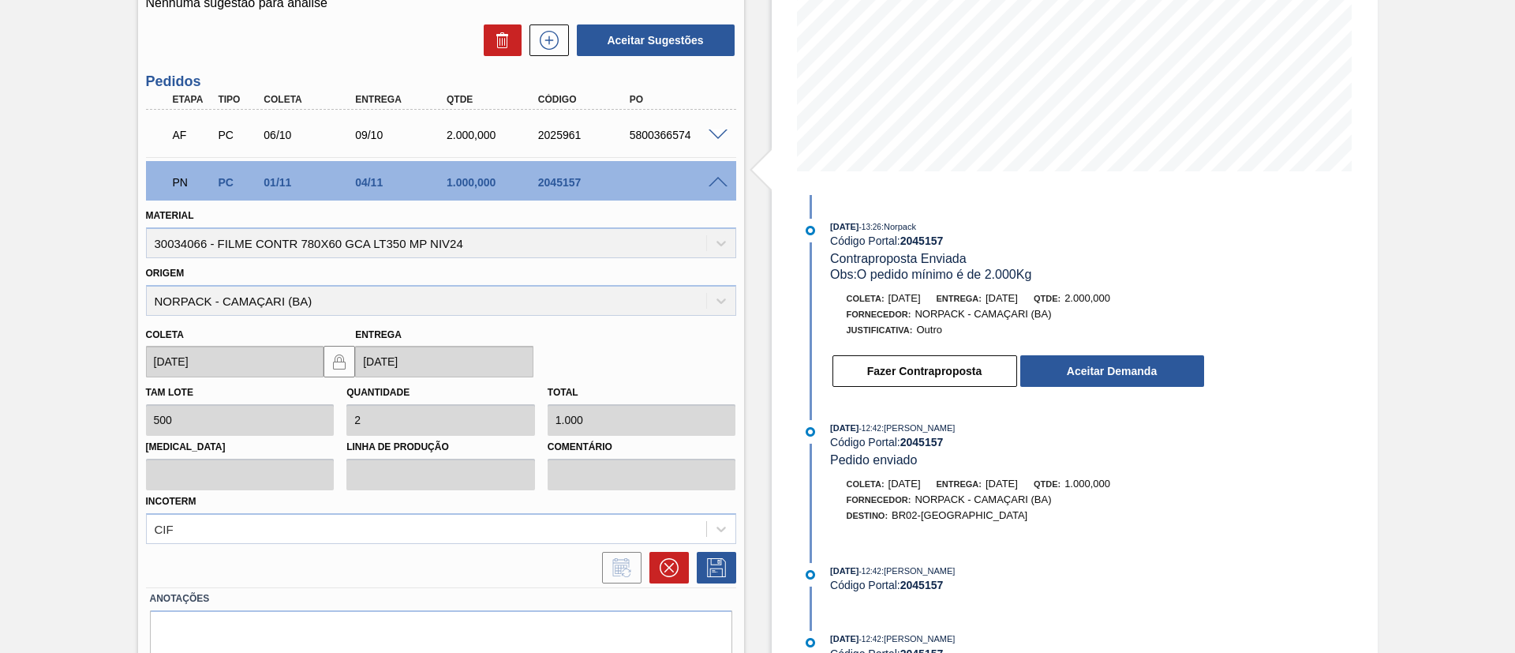
scroll to position [118, 0]
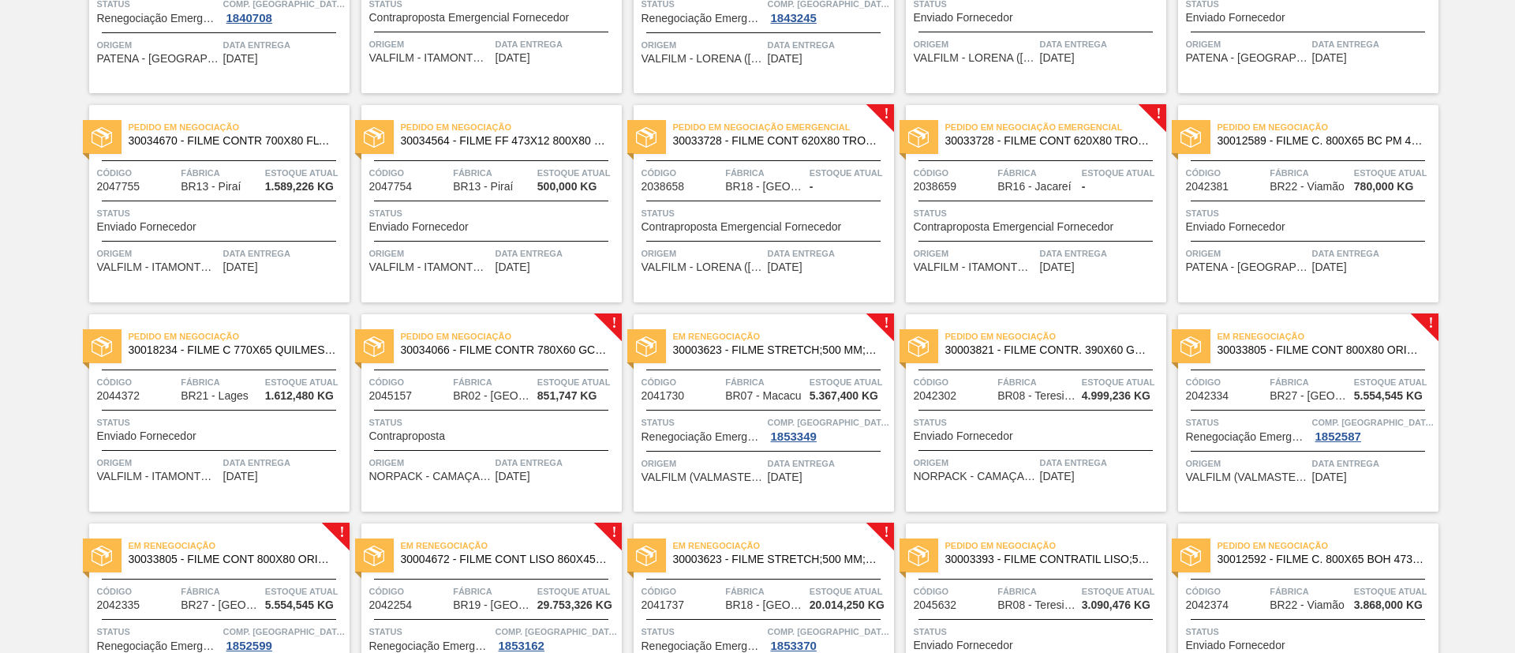
scroll to position [355, 0]
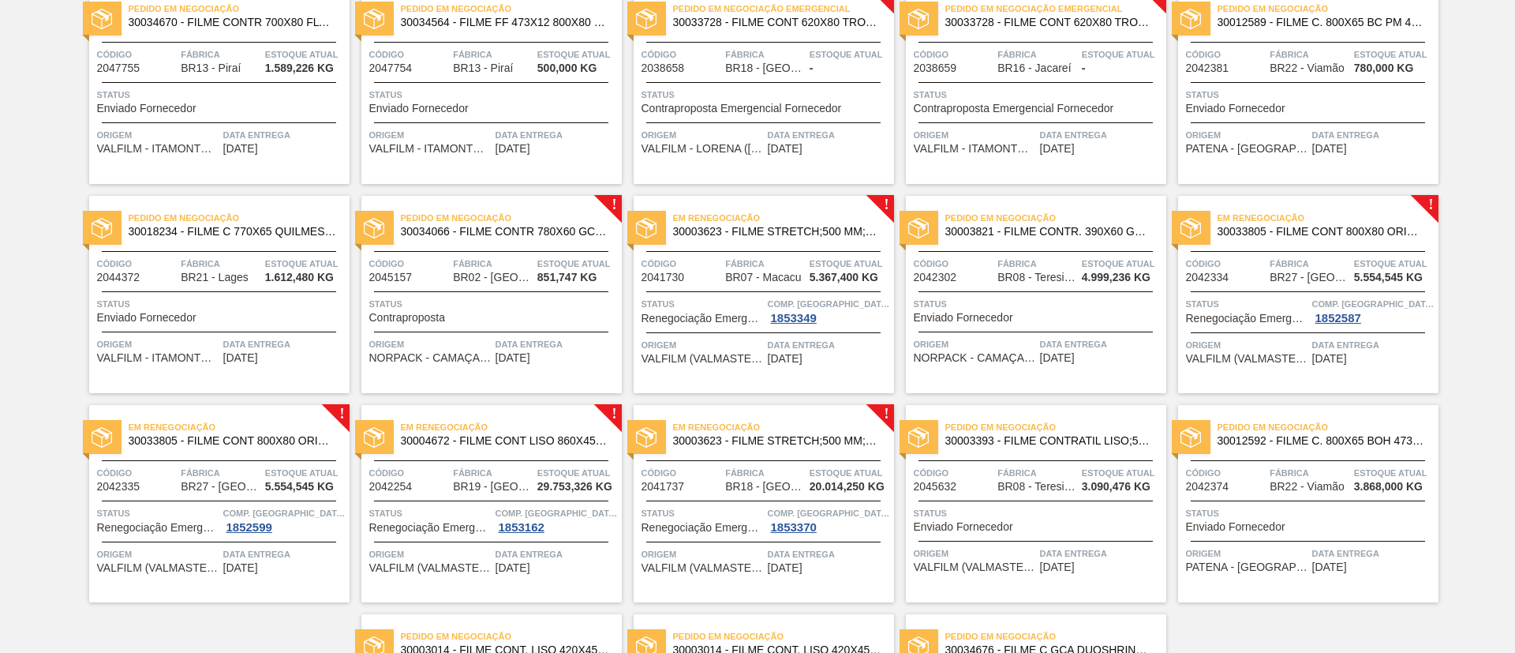
click at [852, 227] on span "30003623 - FILME STRETCH;500 MM;23 MICRA;;HISTRETCH" at bounding box center [777, 232] width 208 height 12
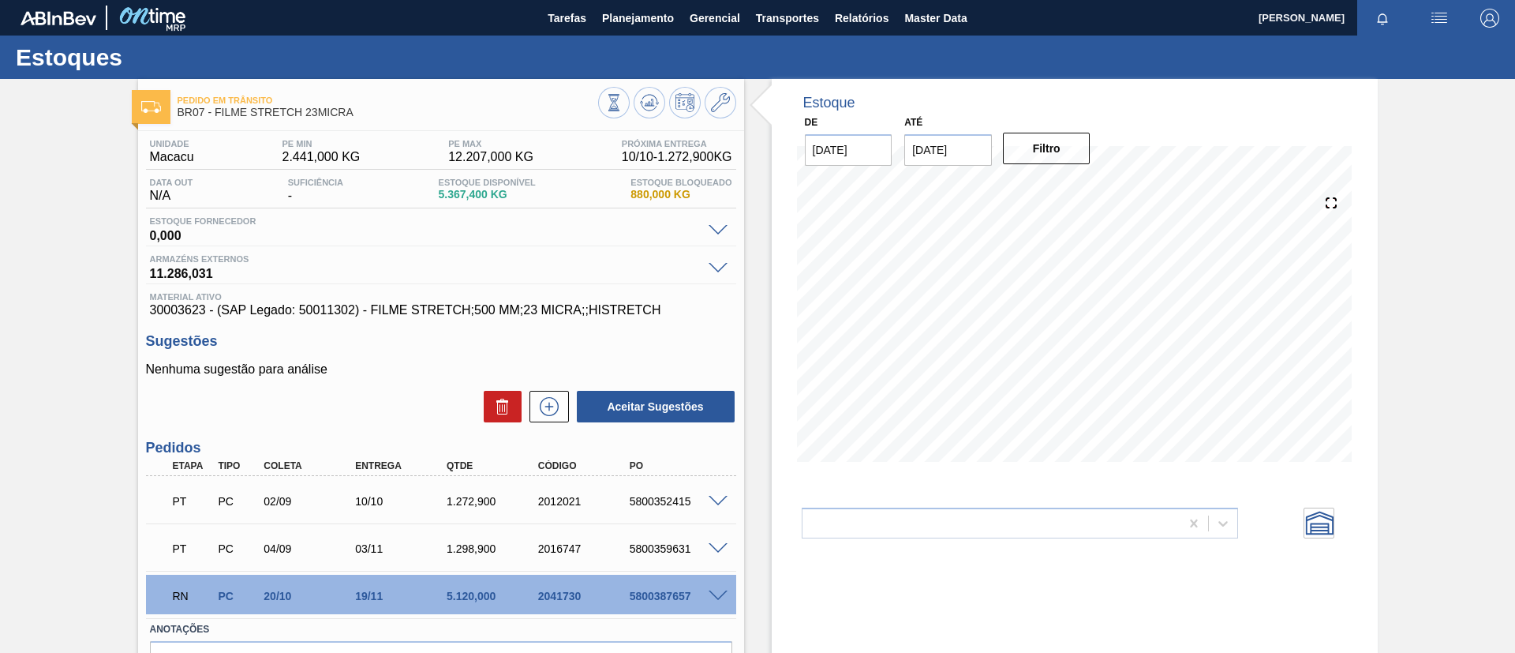
click at [721, 599] on span at bounding box center [718, 596] width 19 height 12
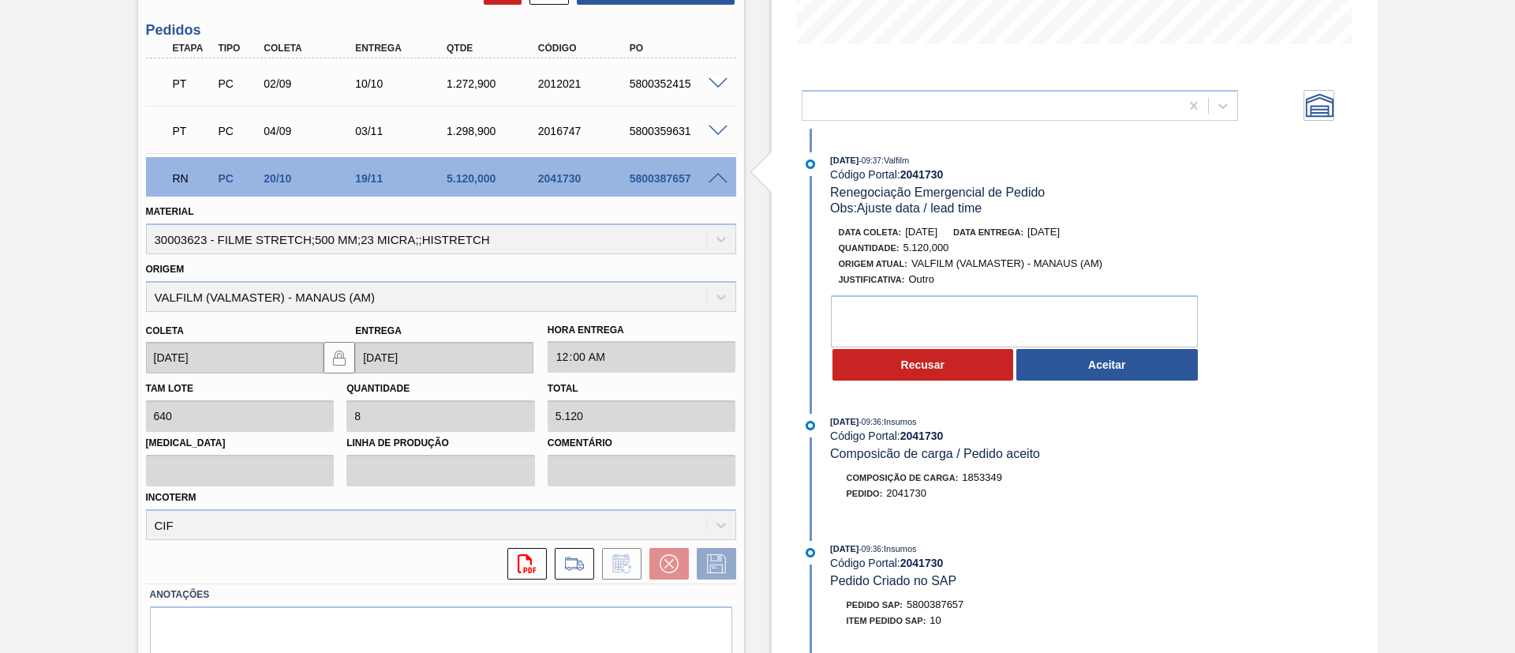
scroll to position [474, 0]
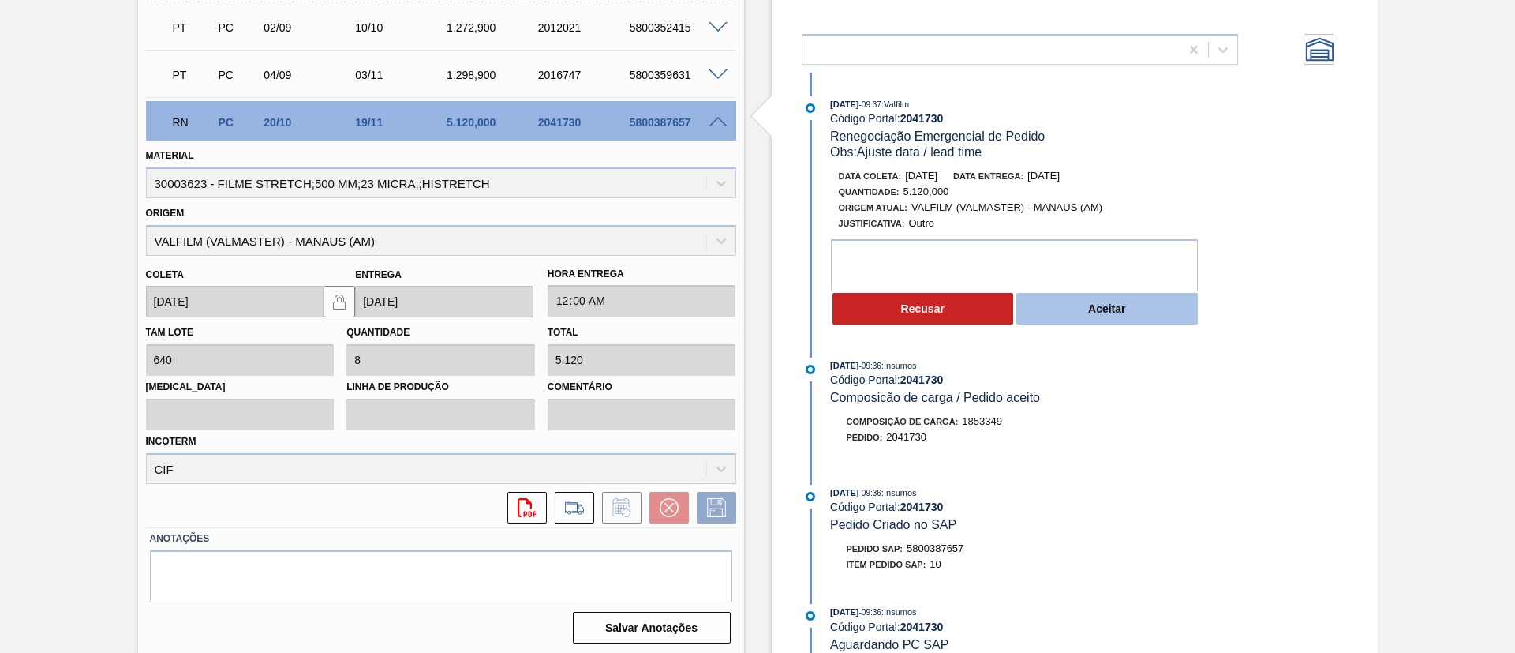
click at [1118, 309] on button "Aceitar" at bounding box center [1108, 309] width 182 height 32
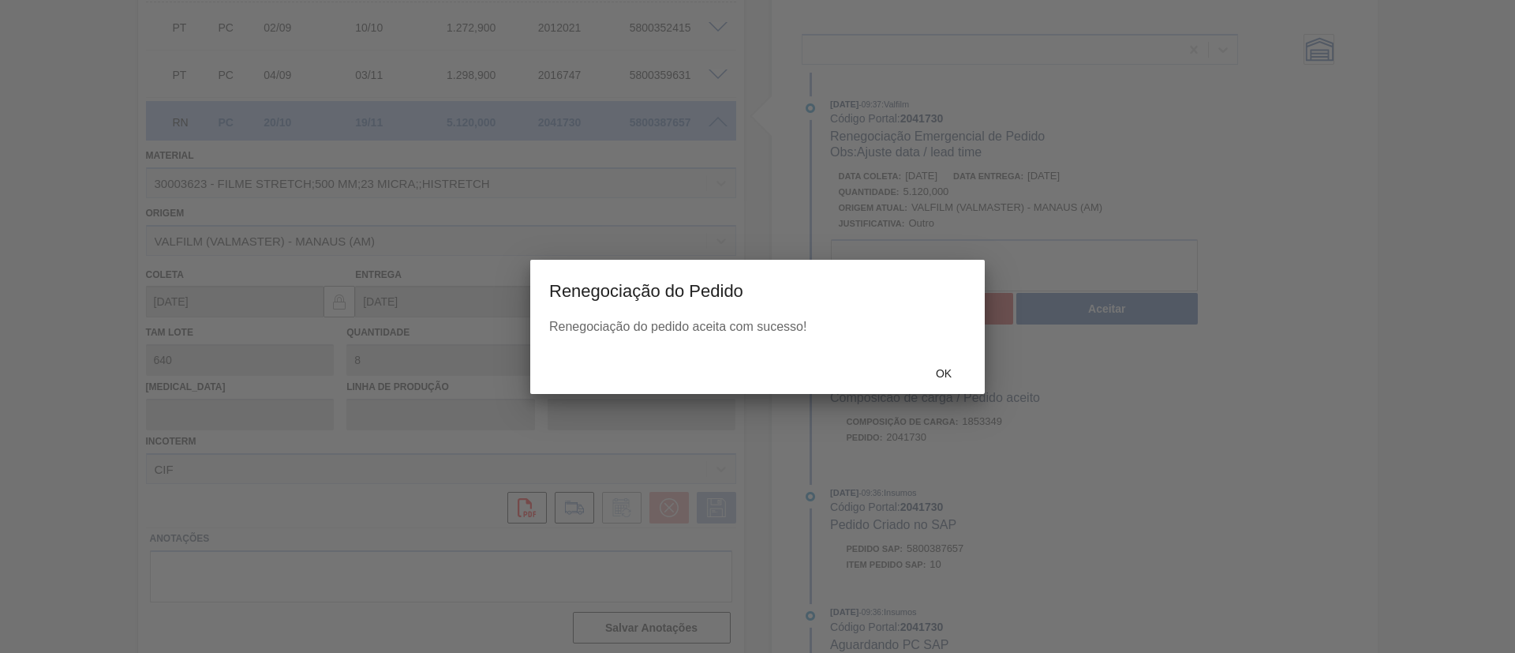
click at [940, 380] on div "Ok" at bounding box center [943, 373] width 69 height 29
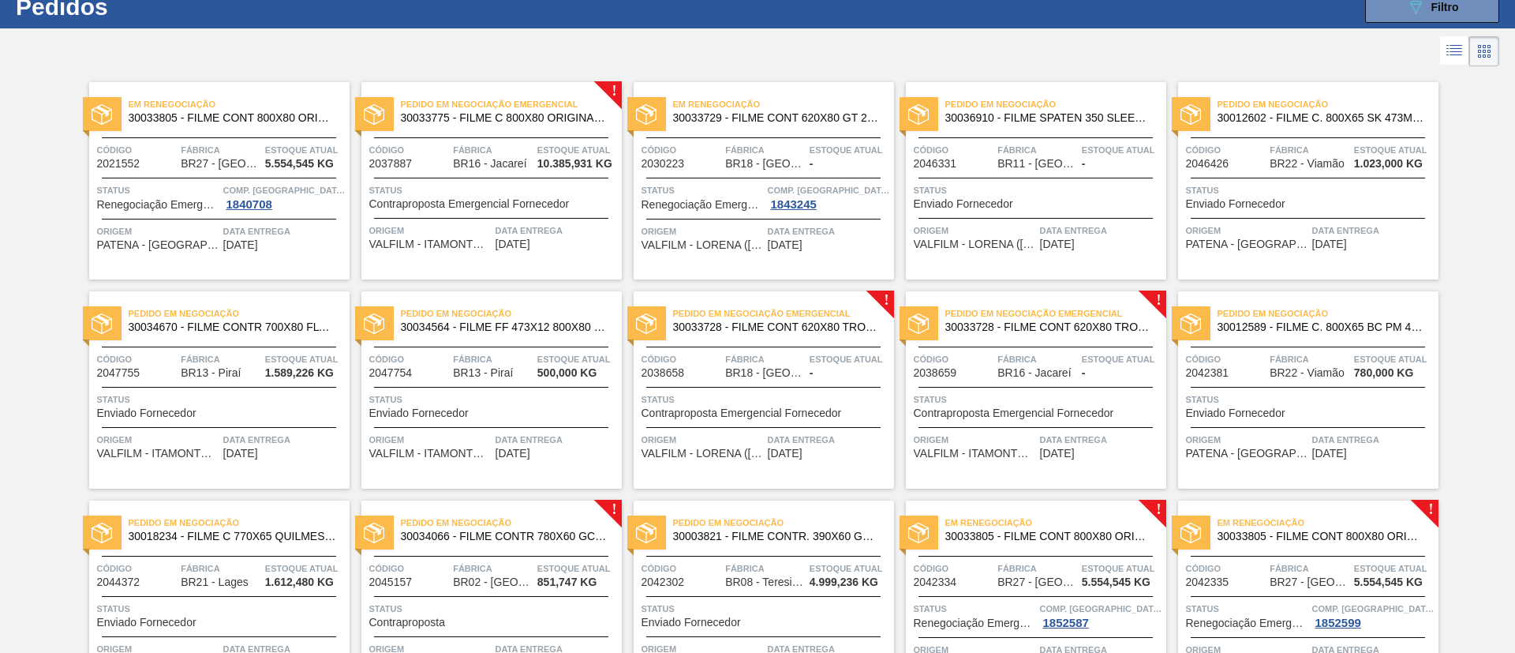
scroll to position [474, 0]
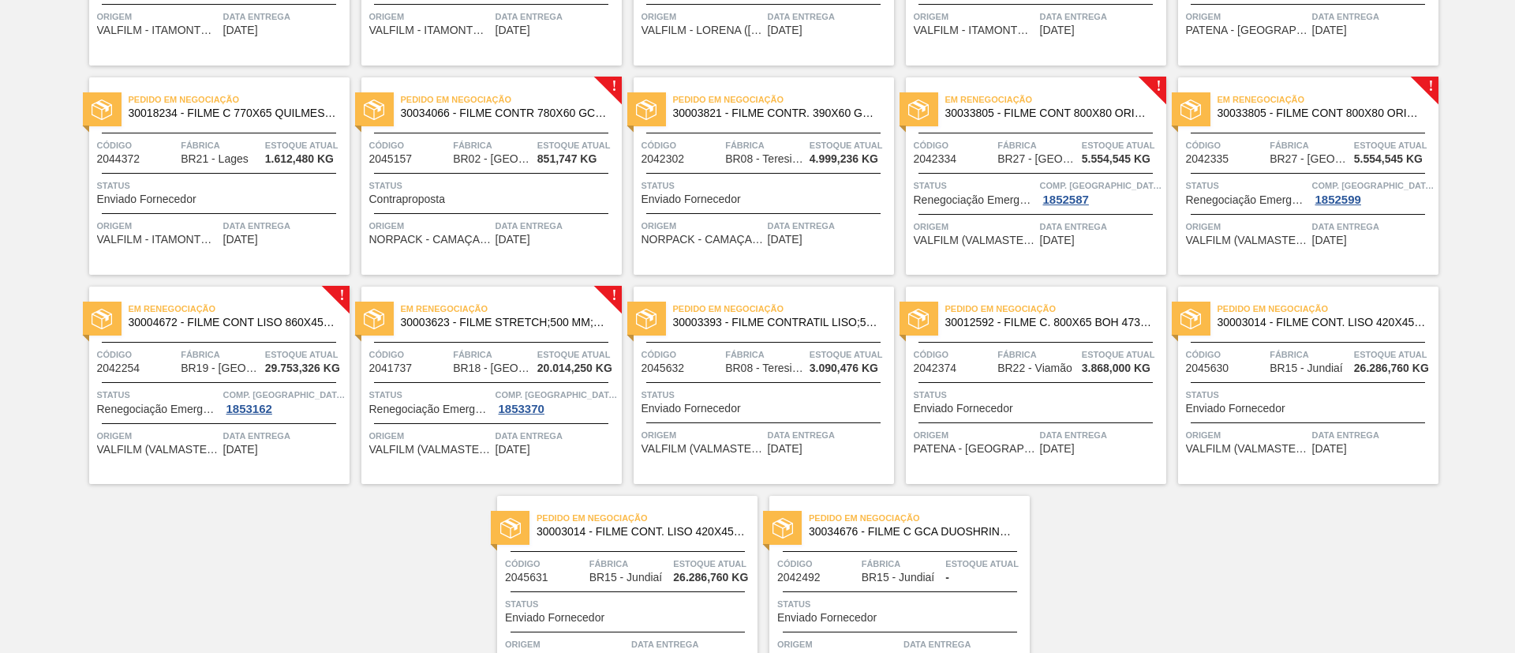
click at [1098, 113] on span "30033805 - FILME CONT 800X80 ORIG 473 MP C12 429" at bounding box center [1050, 113] width 208 height 12
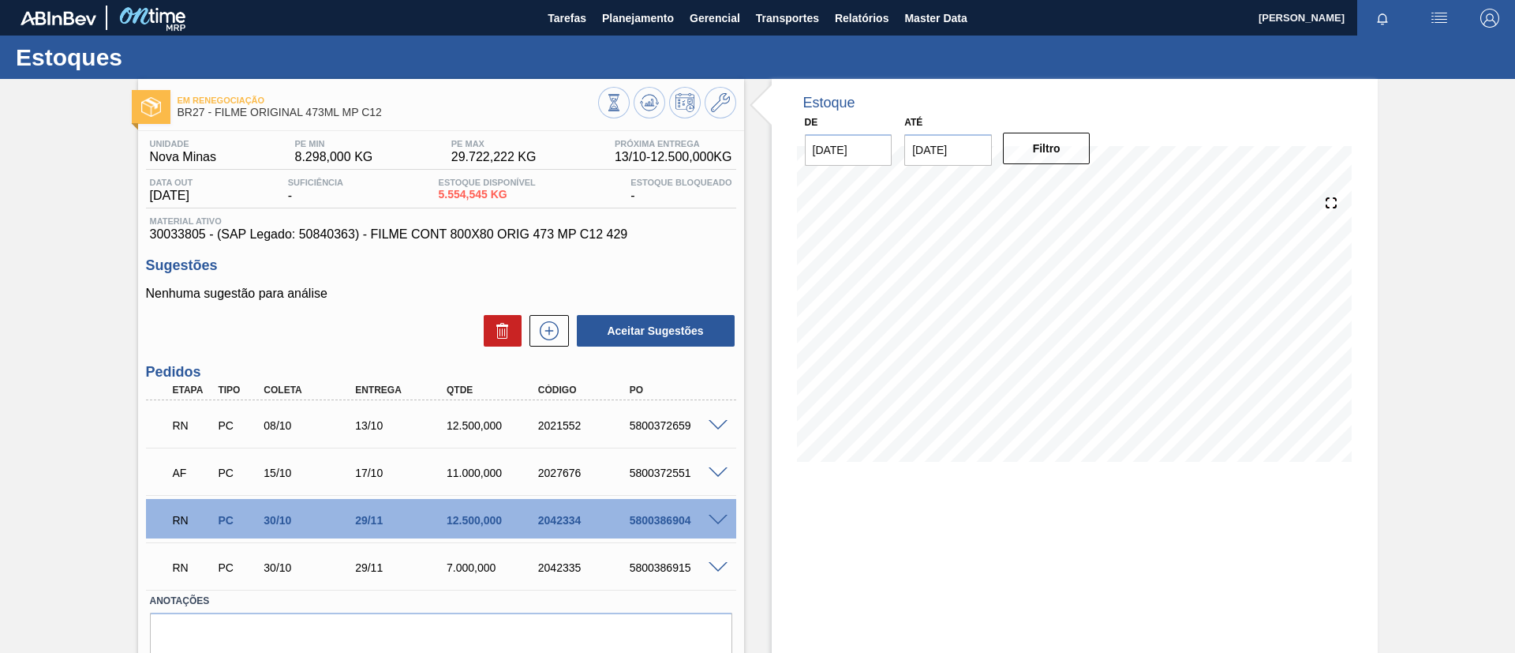
click at [718, 525] on div "5800386904" at bounding box center [677, 520] width 103 height 13
click at [721, 519] on span at bounding box center [718, 521] width 19 height 12
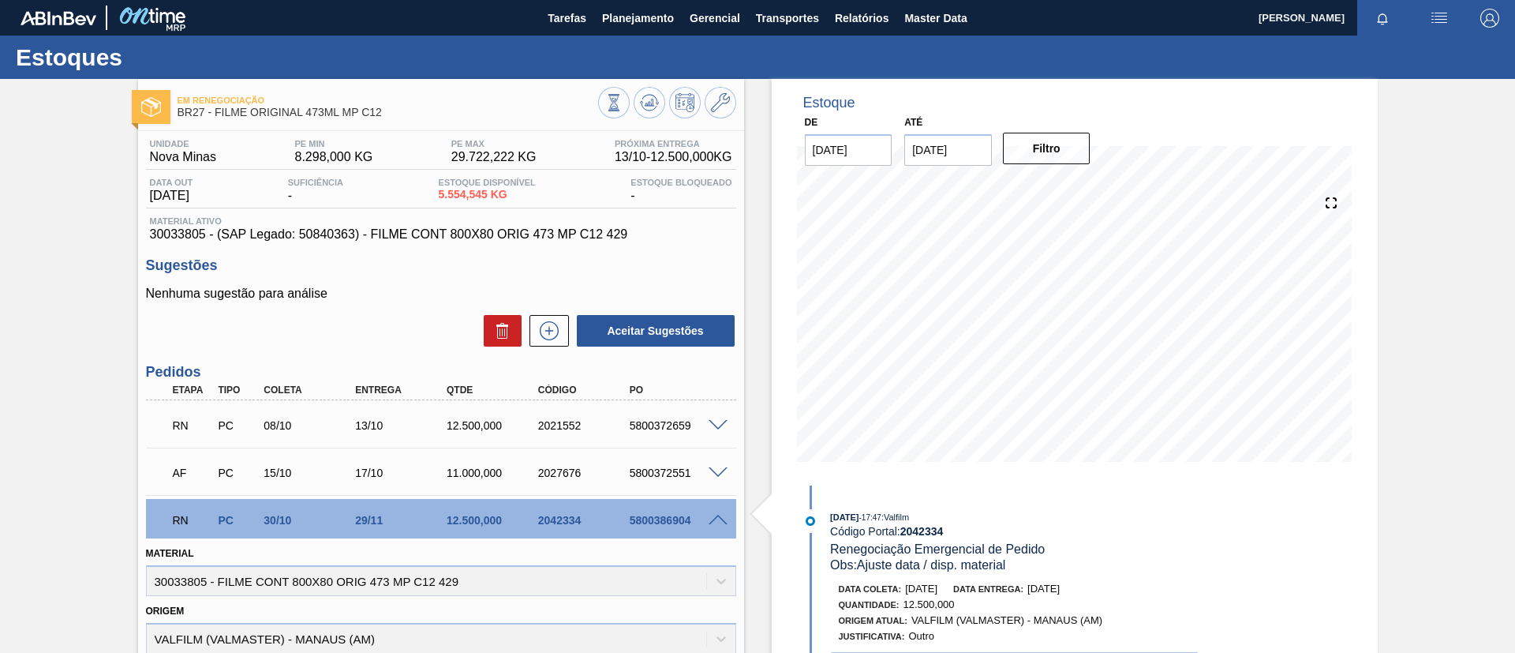
scroll to position [118, 0]
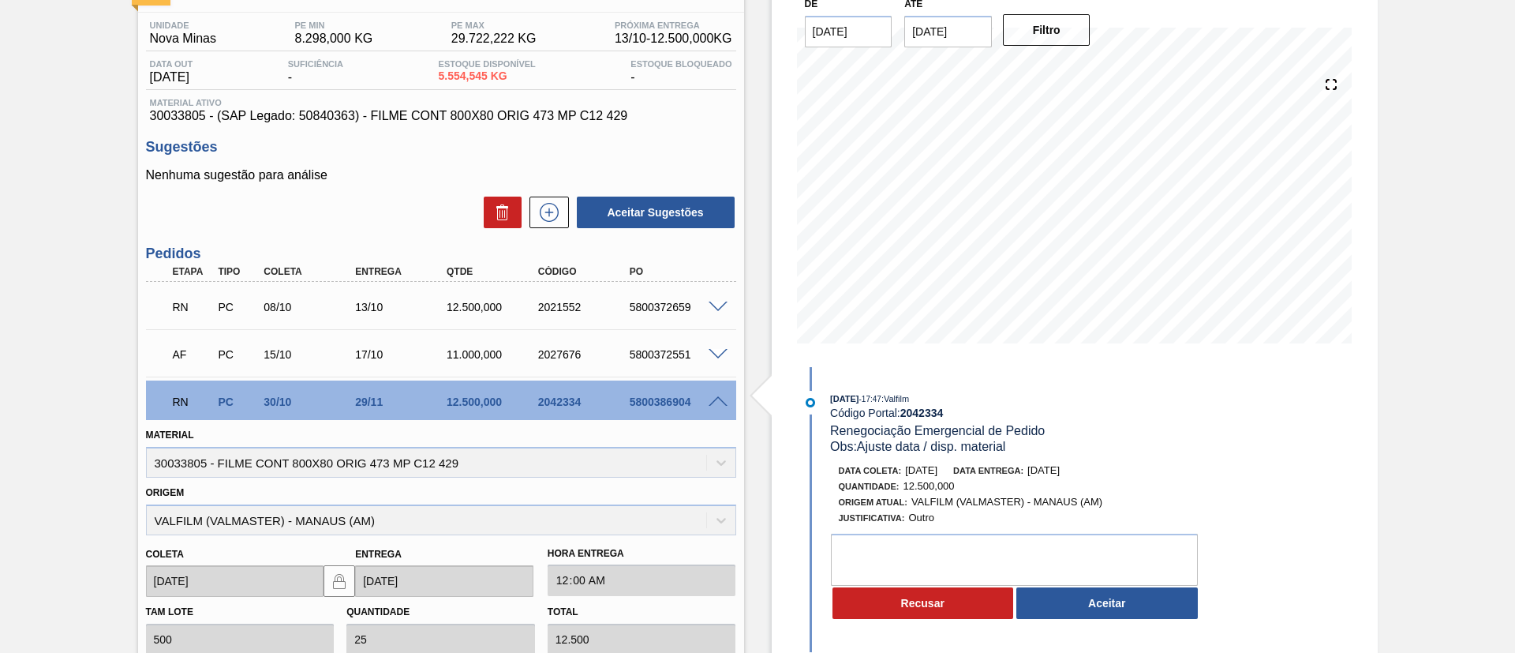
click at [711, 308] on span at bounding box center [718, 307] width 19 height 12
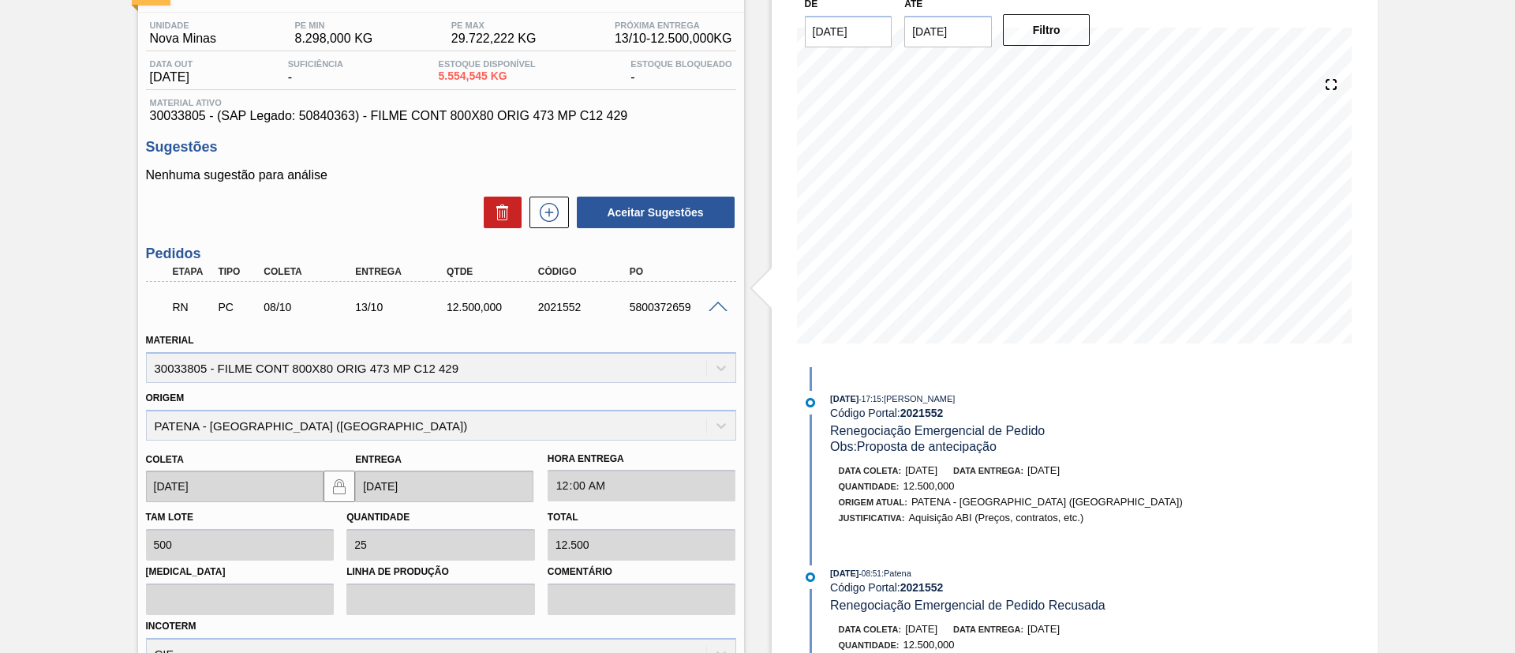
click at [711, 304] on span at bounding box center [718, 307] width 19 height 12
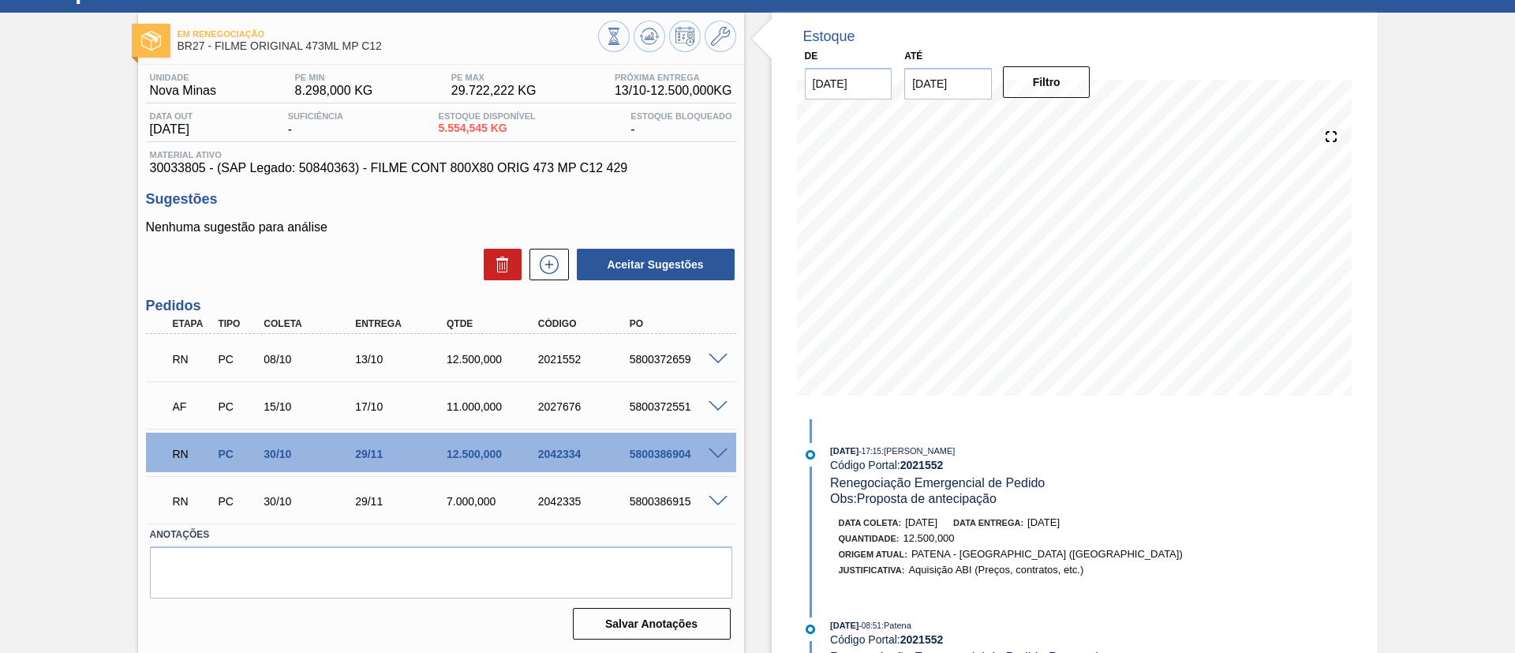
click at [721, 447] on div at bounding box center [721, 453] width 32 height 12
click at [719, 444] on div "RN PC 30/10 29/11 12.500,000 2042334 5800386904" at bounding box center [441, 452] width 590 height 39
click at [712, 454] on span at bounding box center [718, 454] width 19 height 12
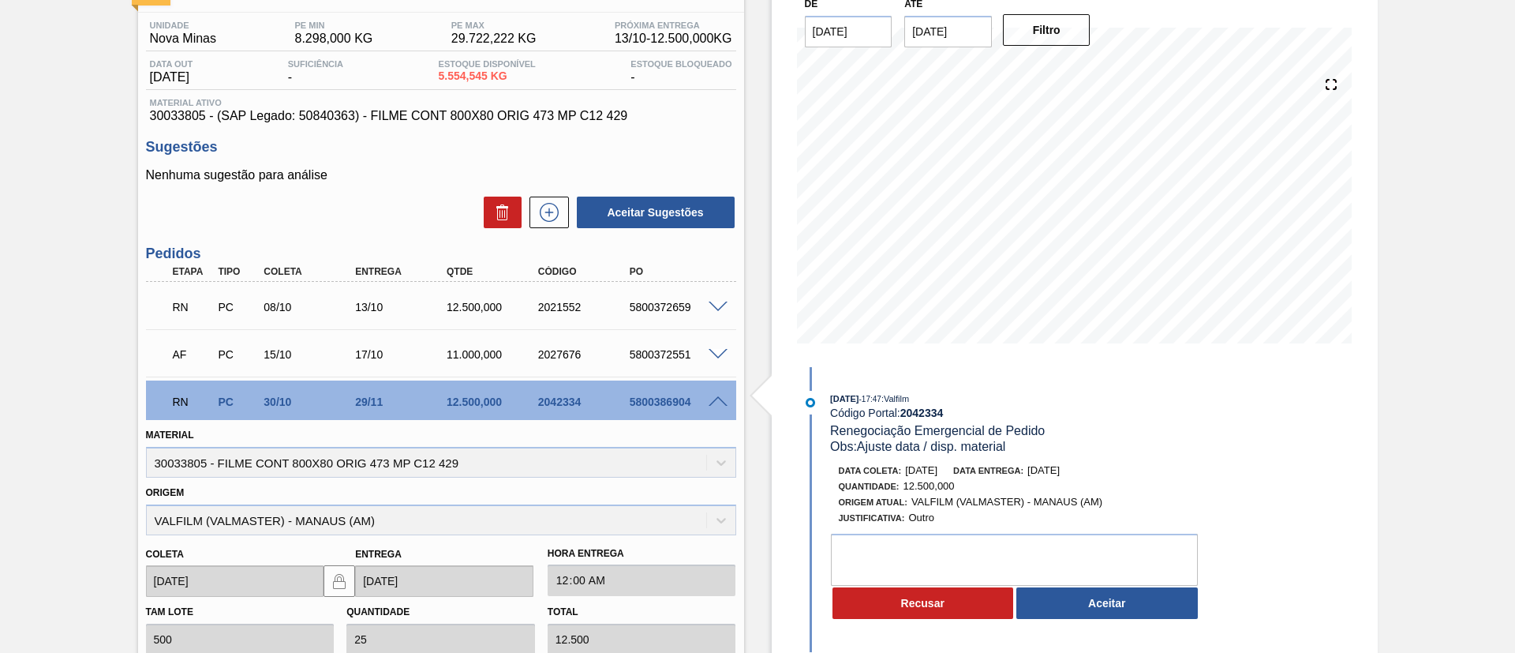
scroll to position [237, 0]
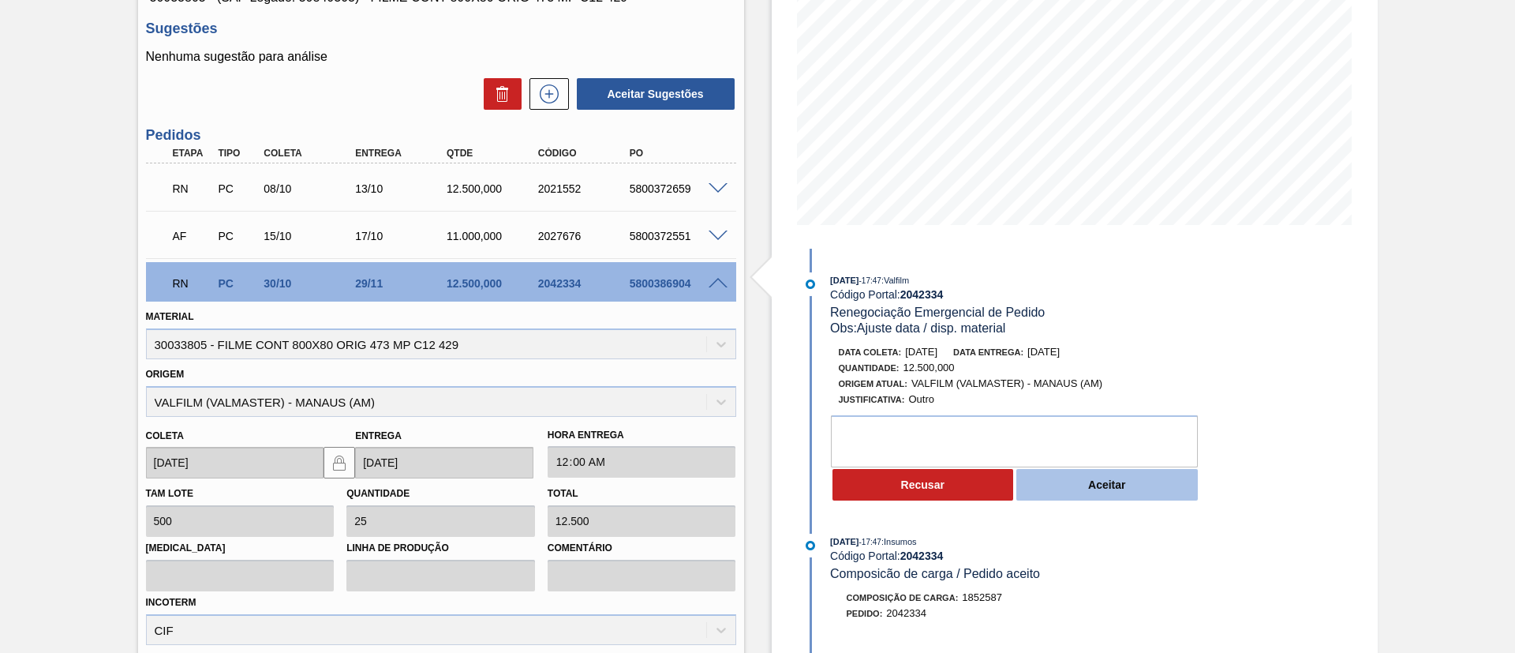
click at [1098, 496] on button "Aceitar" at bounding box center [1108, 485] width 182 height 32
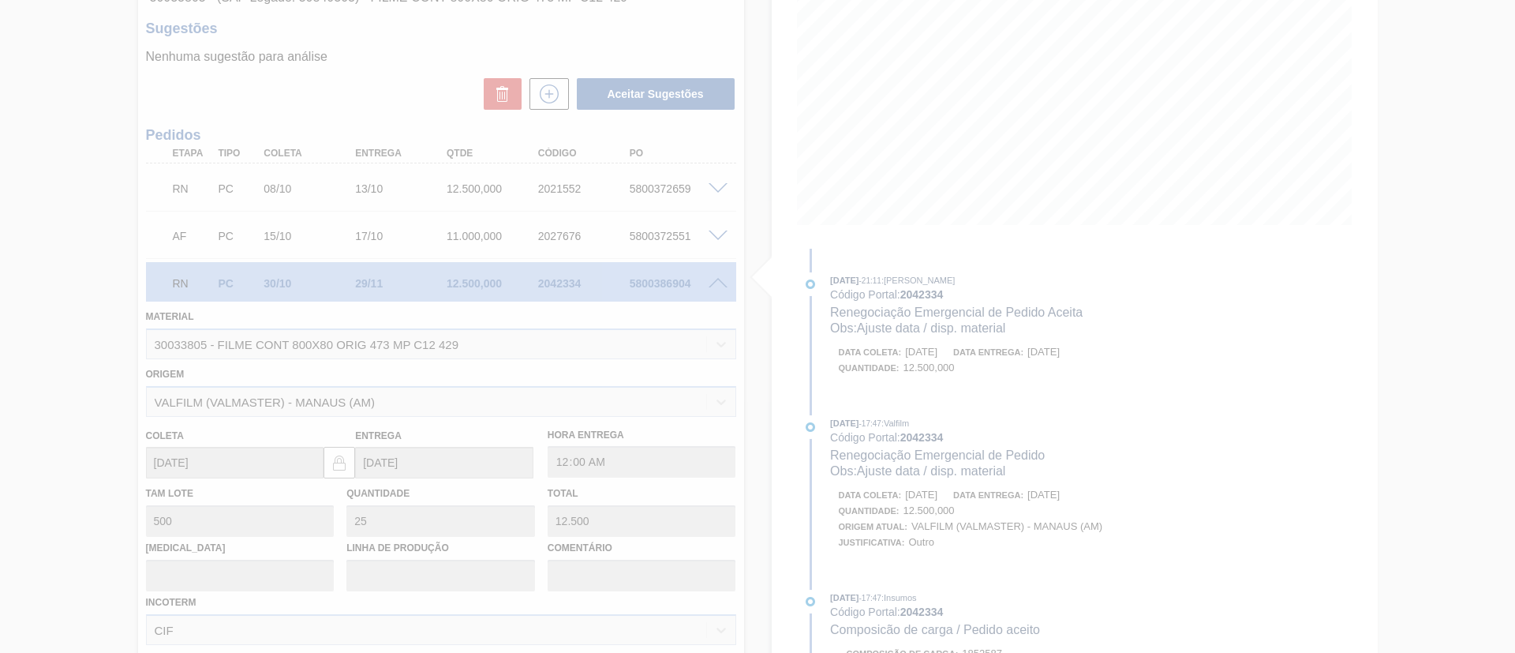
type input "Ajuste data / disp. material"
type input "[DATE]"
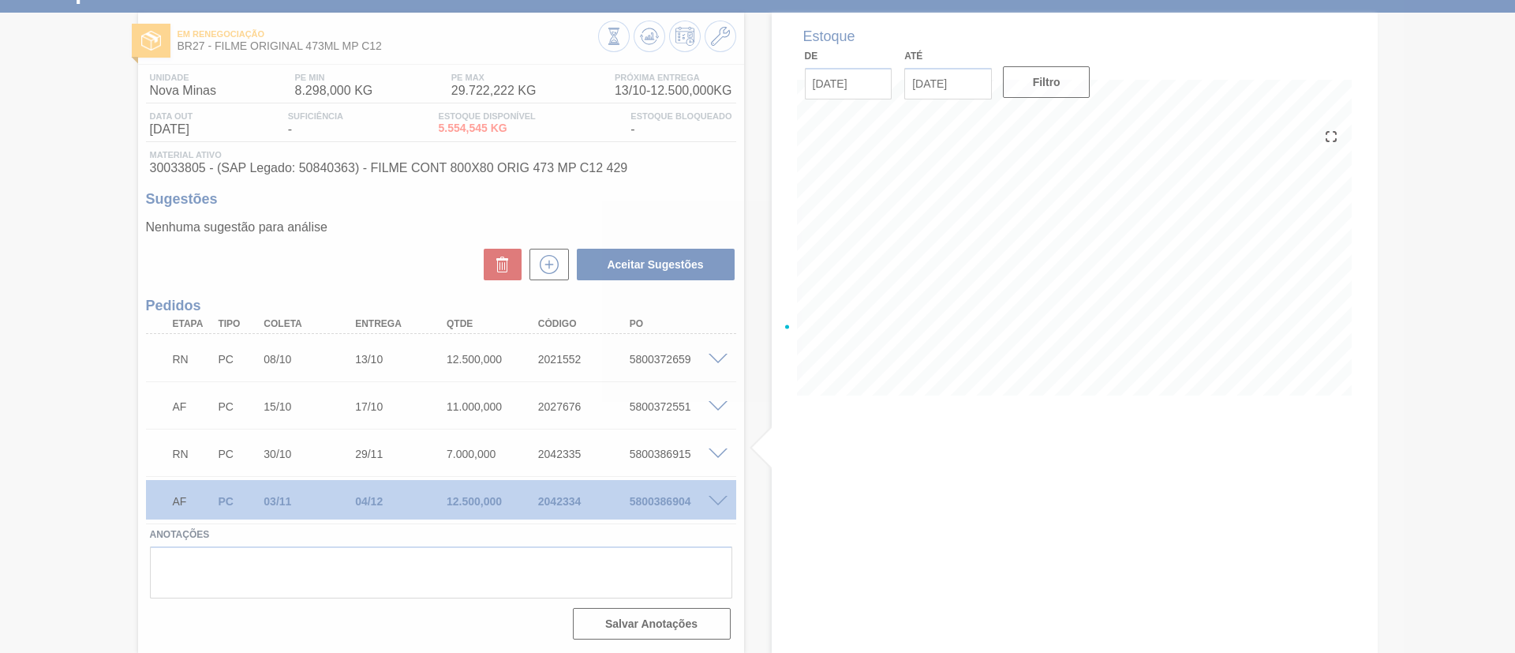
scroll to position [66, 0]
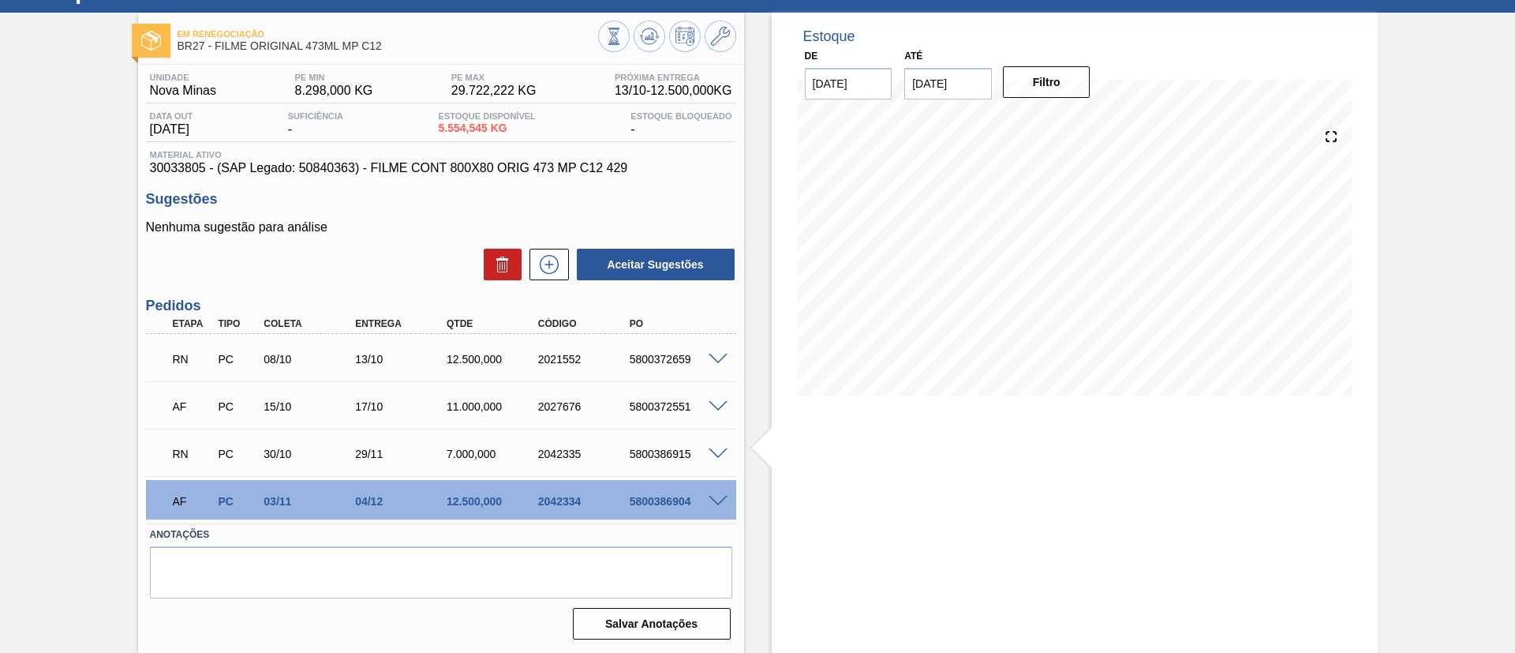
click at [713, 447] on div at bounding box center [721, 453] width 32 height 12
click at [705, 447] on div at bounding box center [721, 453] width 32 height 12
click at [713, 455] on span at bounding box center [718, 454] width 19 height 12
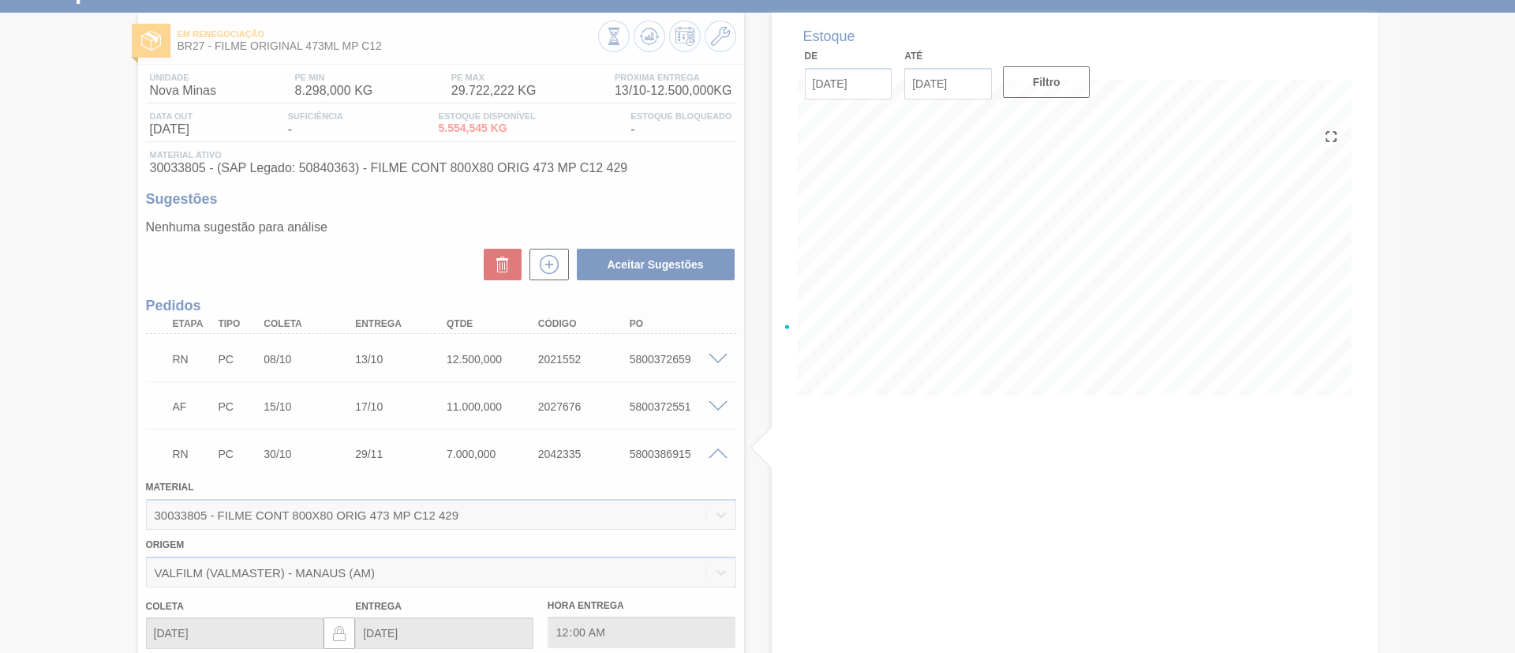
scroll to position [237, 0]
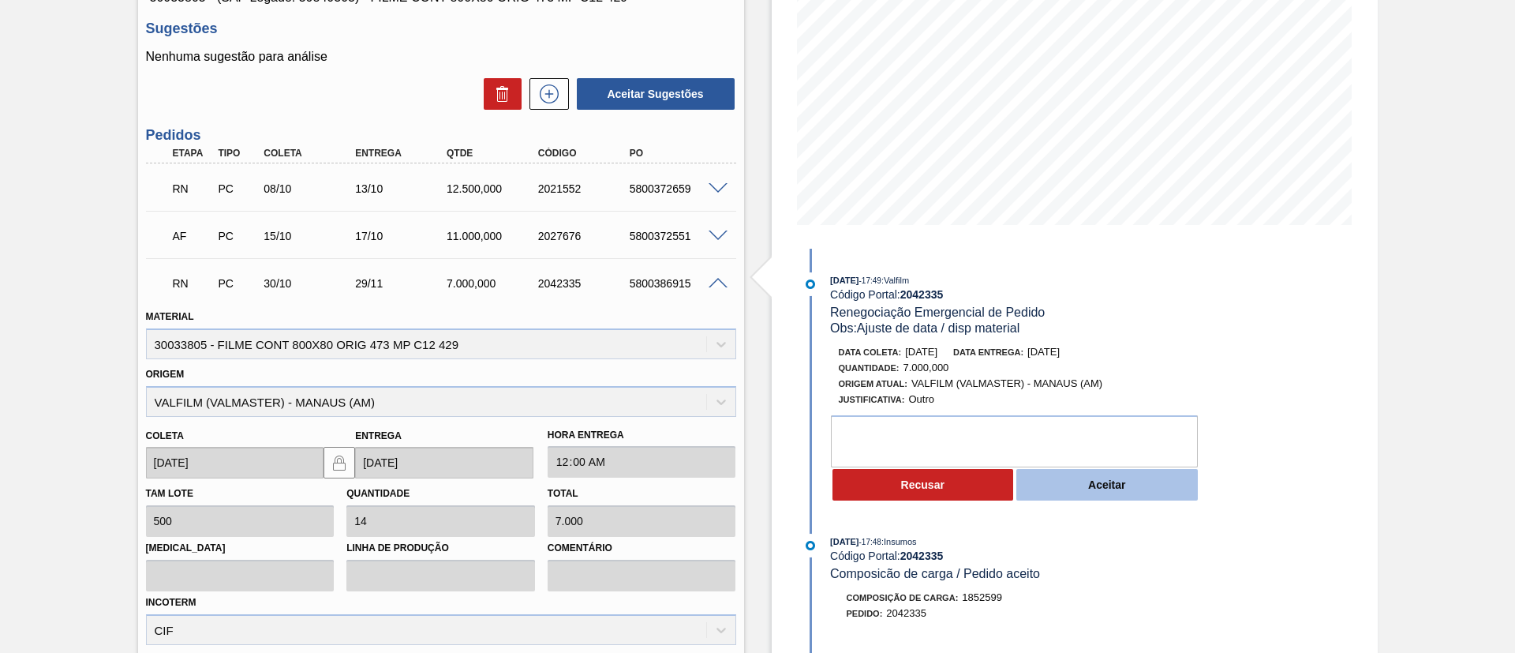
click at [1065, 473] on button "Aceitar" at bounding box center [1108, 485] width 182 height 32
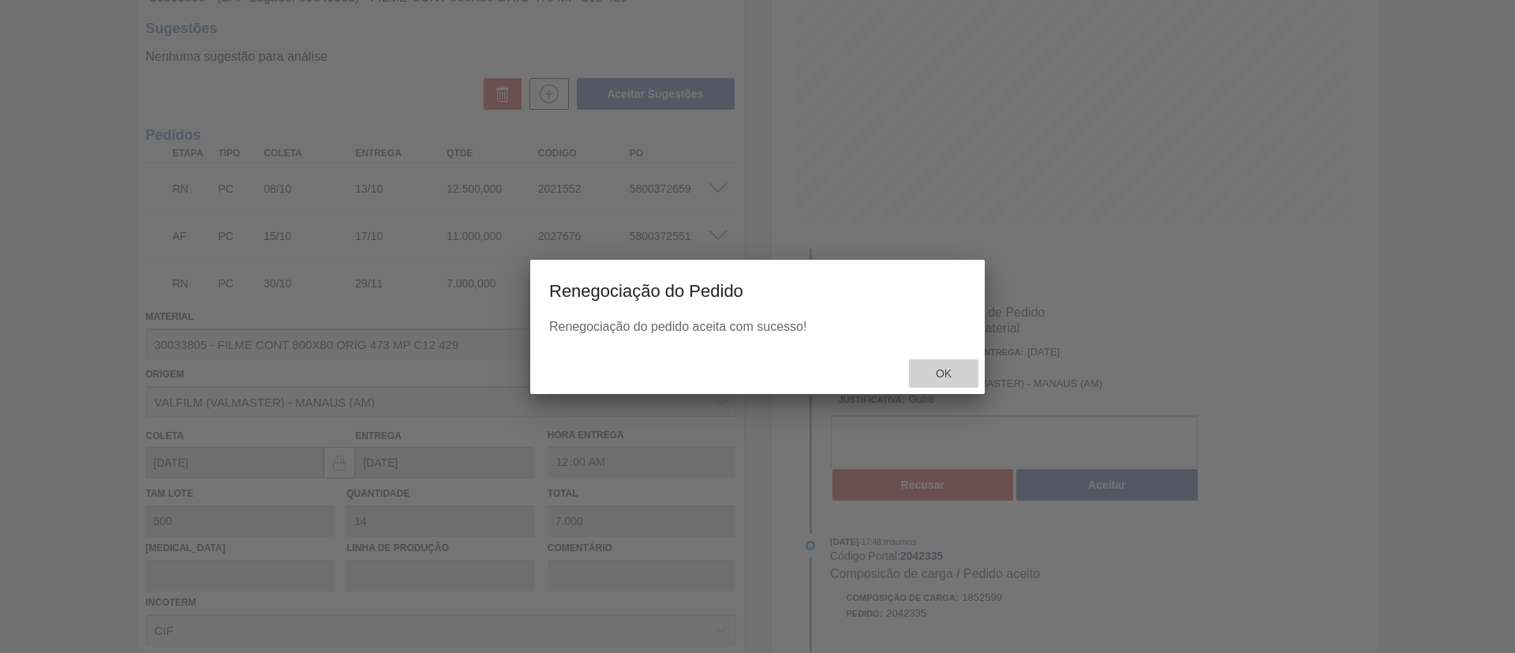
click at [942, 367] on span "Ok" at bounding box center [943, 373] width 41 height 13
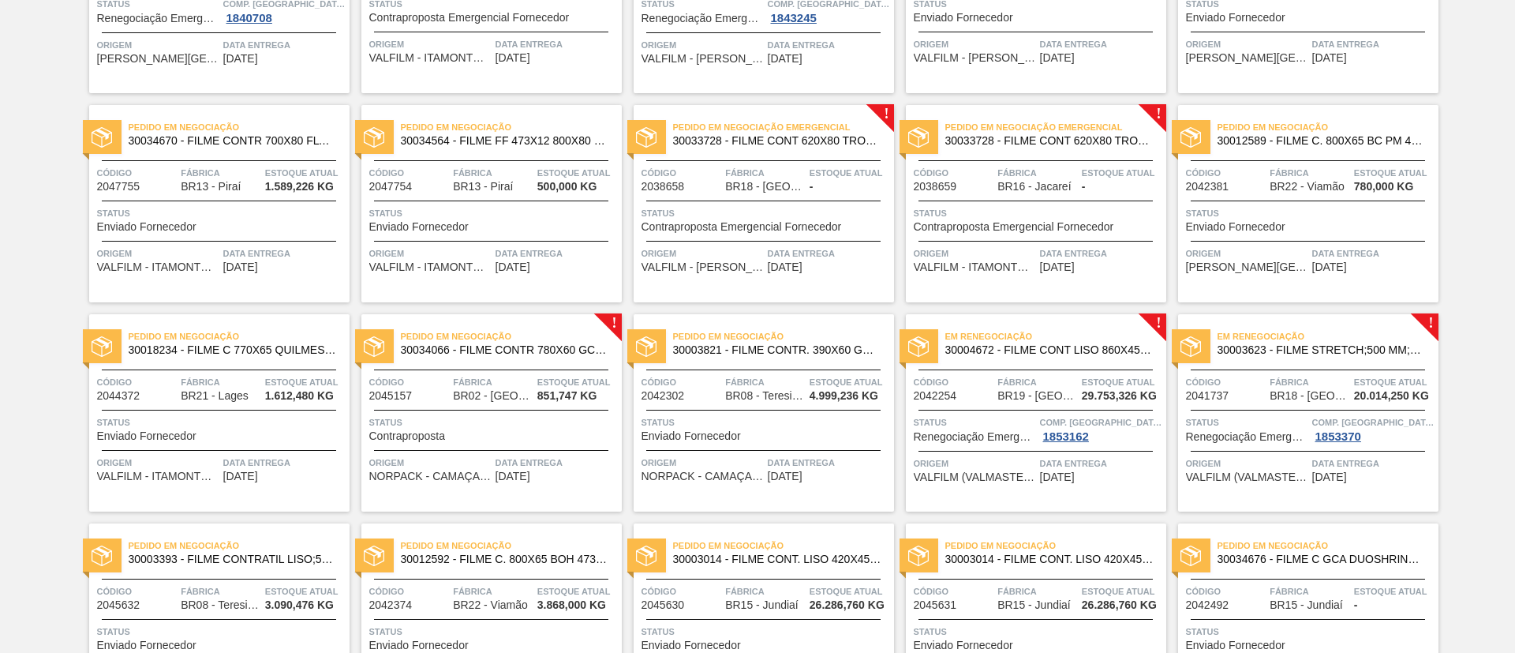
scroll to position [355, 0]
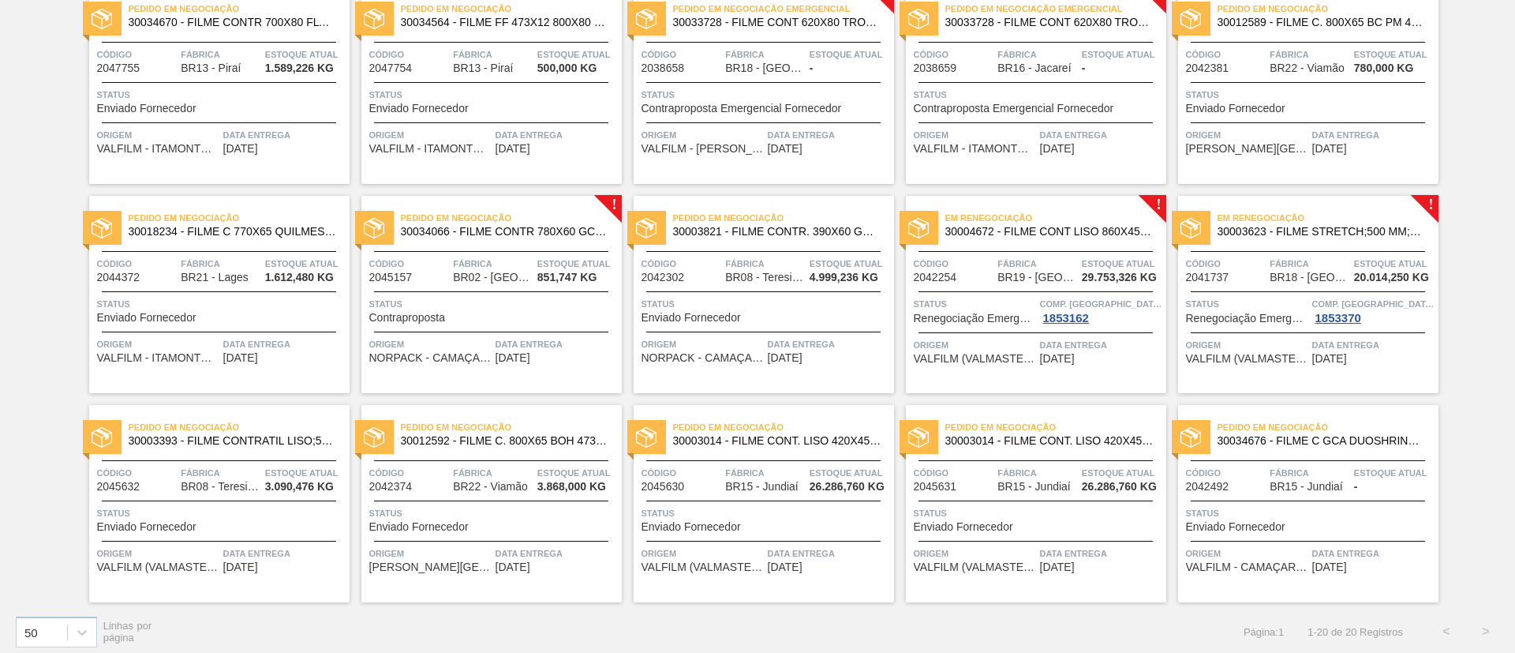
click at [1092, 230] on span "30004672 - FILME CONT LISO 860X45 MICRAS" at bounding box center [1050, 232] width 208 height 12
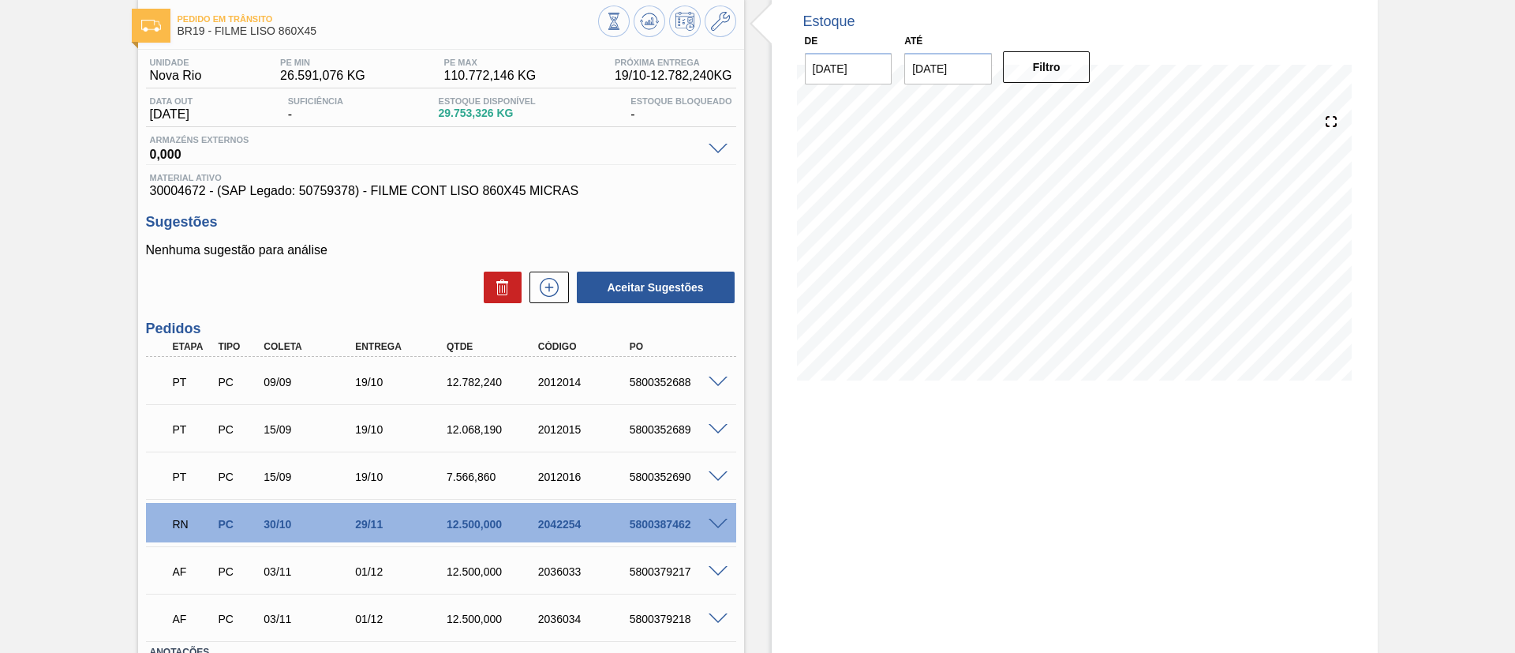
scroll to position [118, 0]
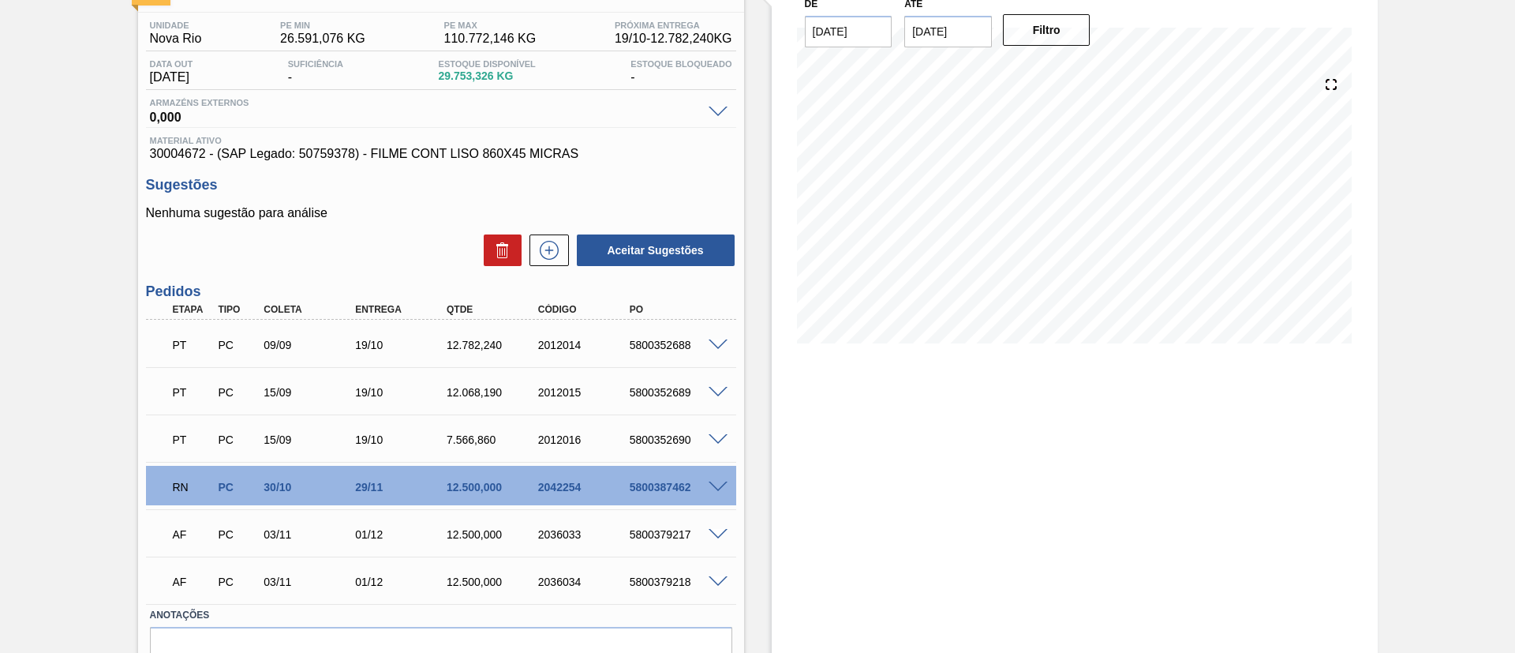
click at [717, 486] on span at bounding box center [718, 487] width 19 height 12
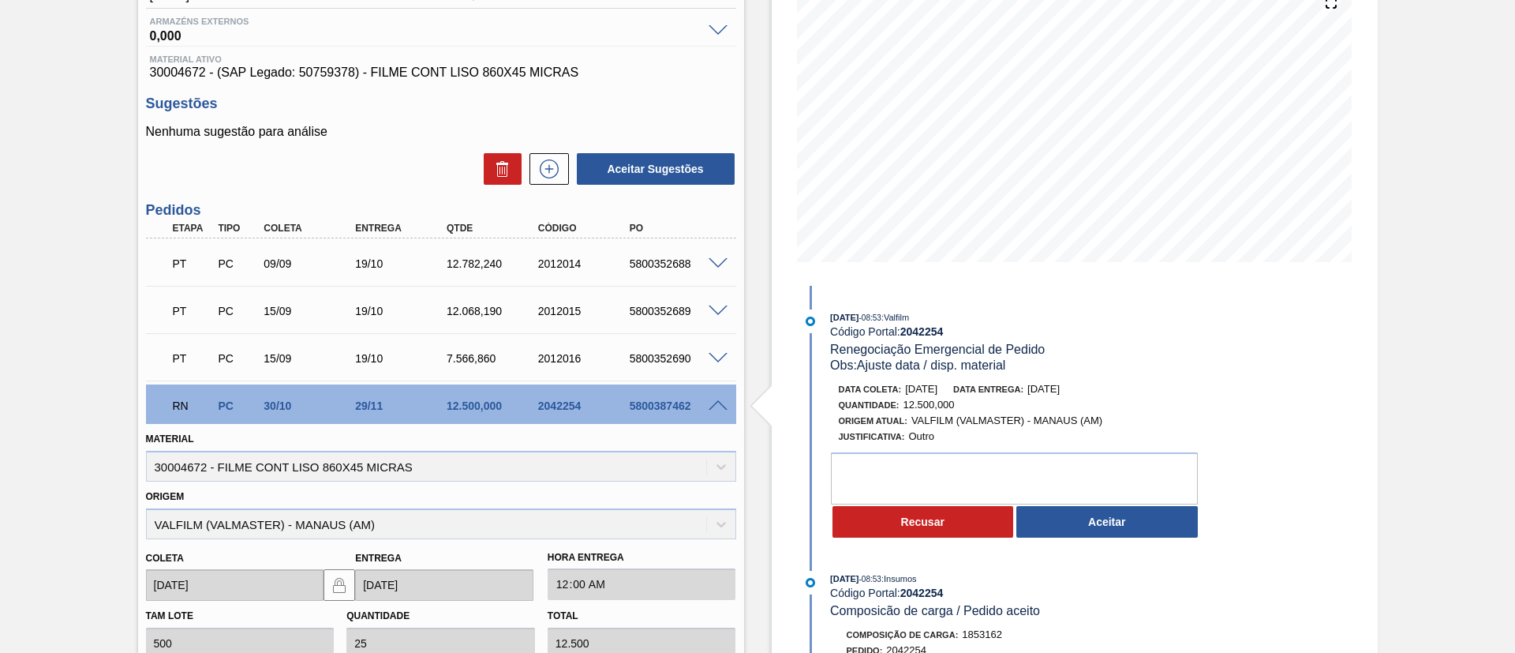
scroll to position [237, 0]
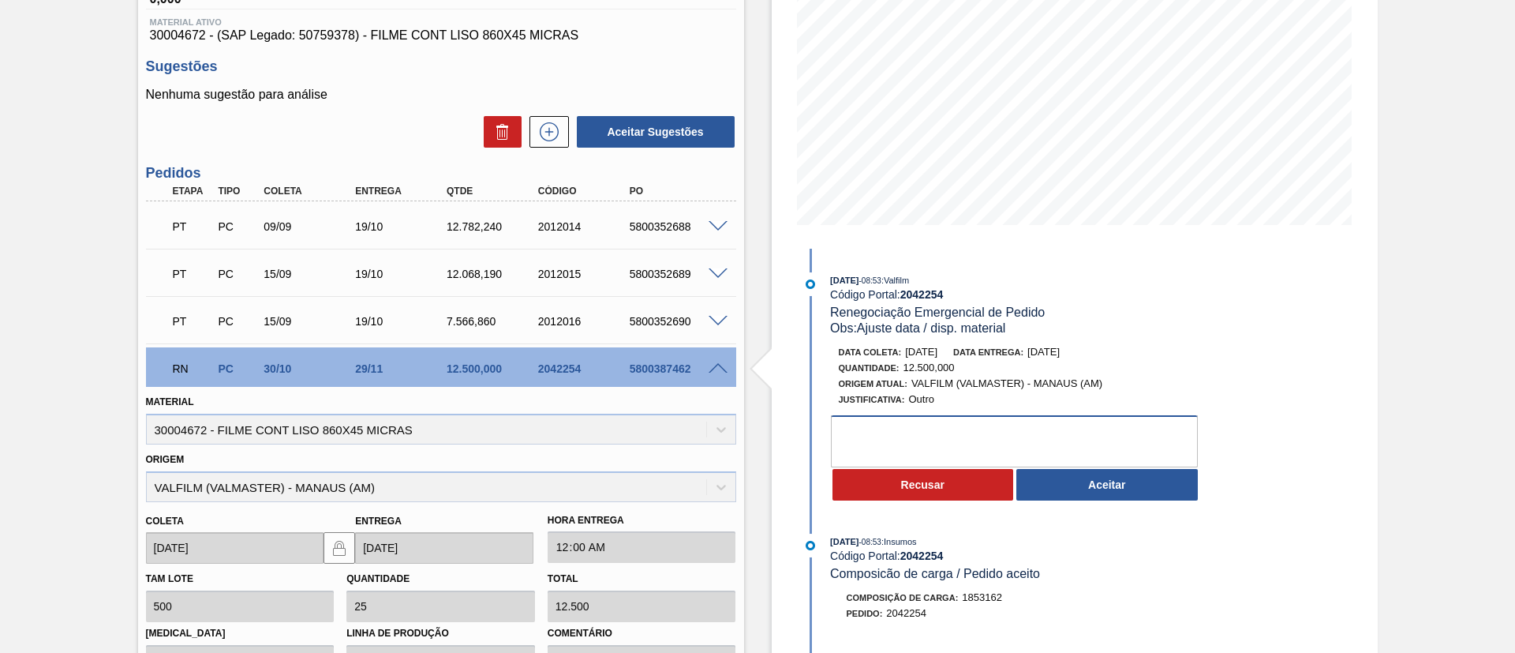
click at [1074, 463] on textarea at bounding box center [1014, 441] width 367 height 52
click at [1086, 478] on button "Aceitar" at bounding box center [1108, 485] width 182 height 32
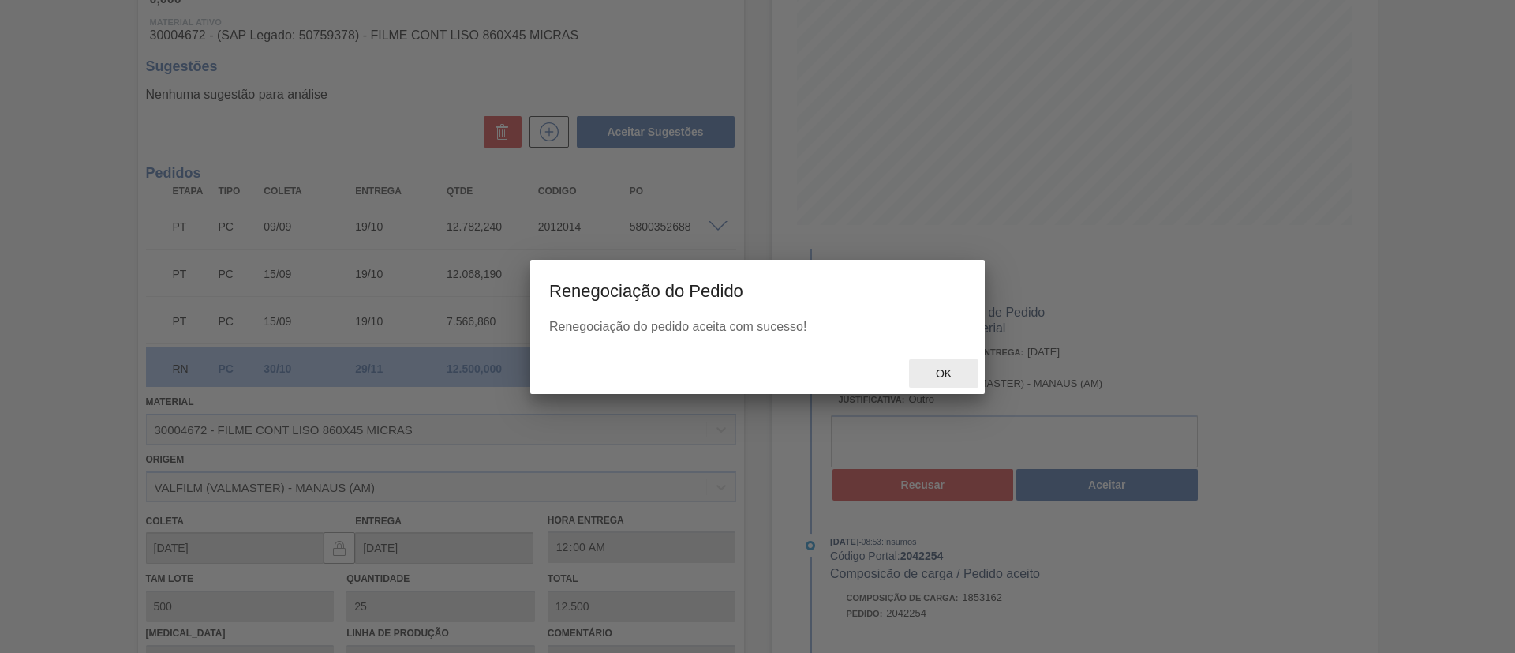
click at [960, 375] on div "Ok" at bounding box center [943, 373] width 69 height 29
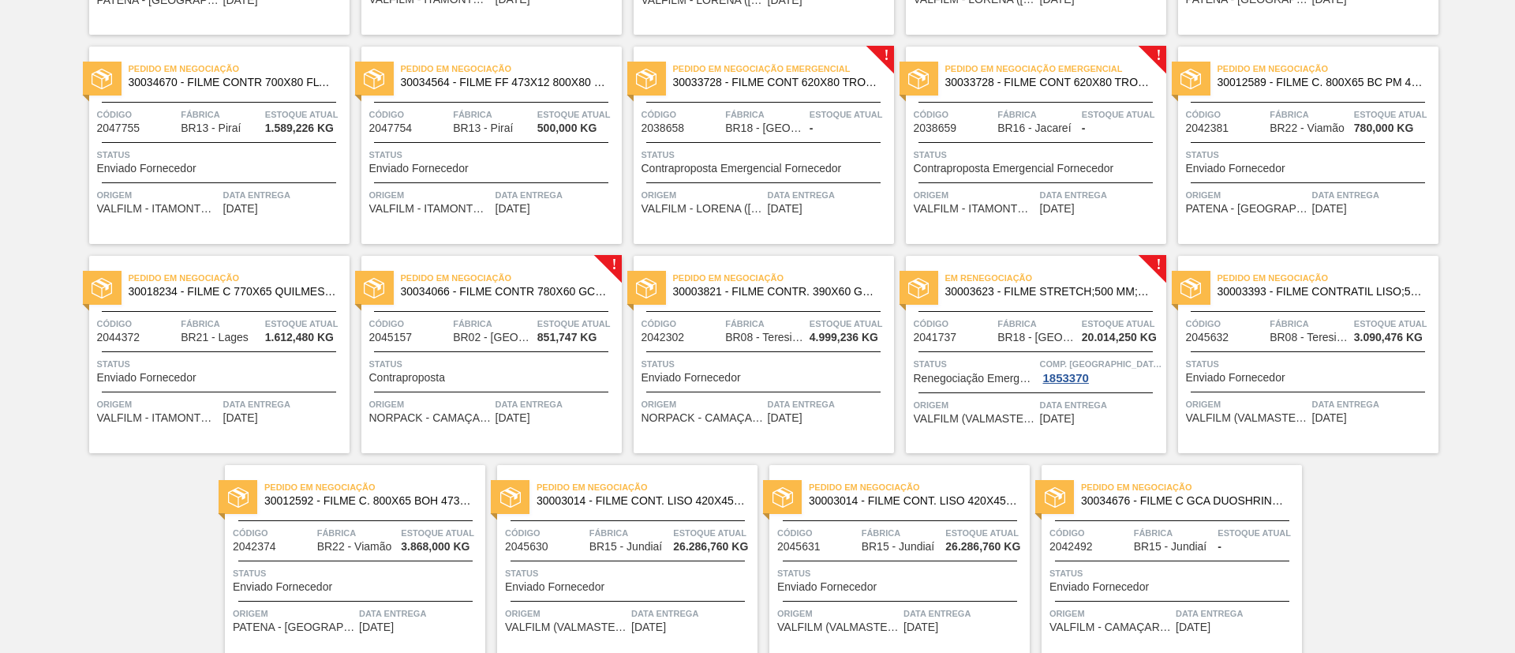
scroll to position [355, 0]
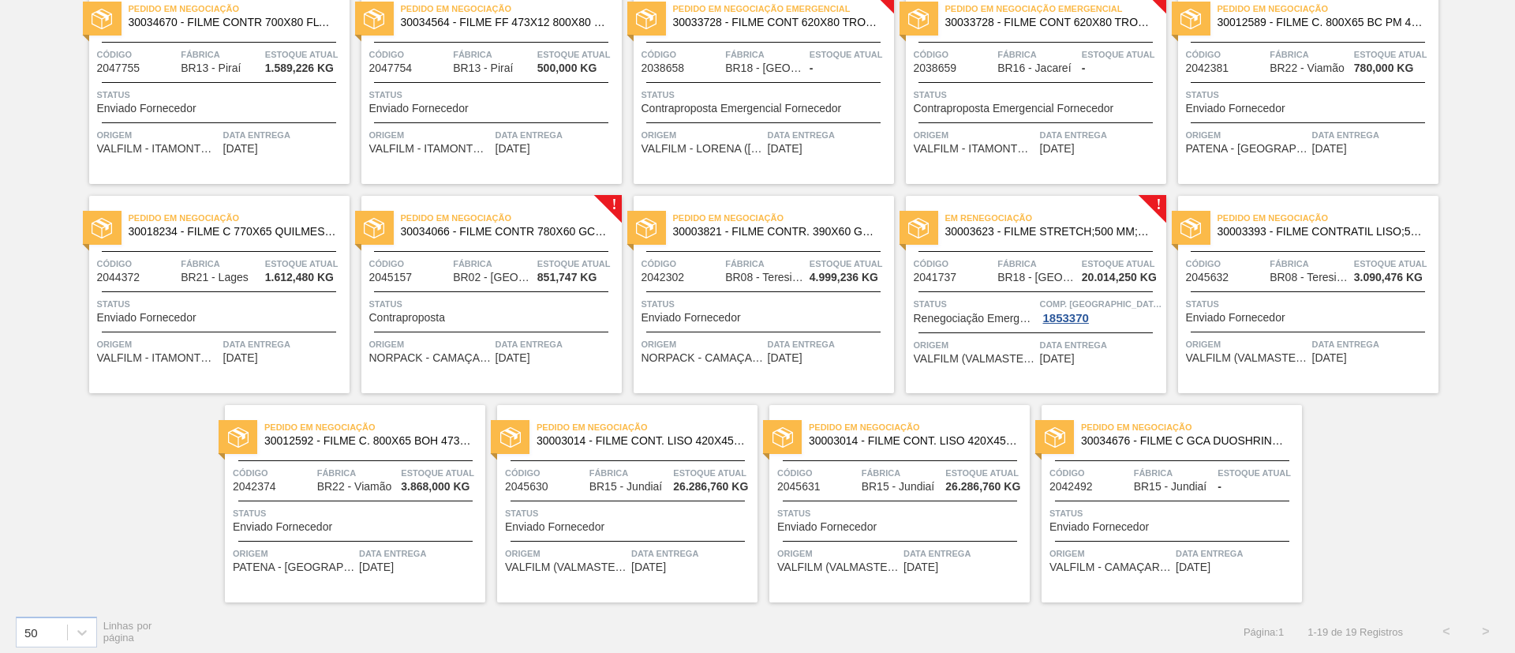
click at [1062, 233] on span "30003623 - FILME STRETCH;500 MM;23 MICRA;;HISTRETCH" at bounding box center [1050, 232] width 208 height 12
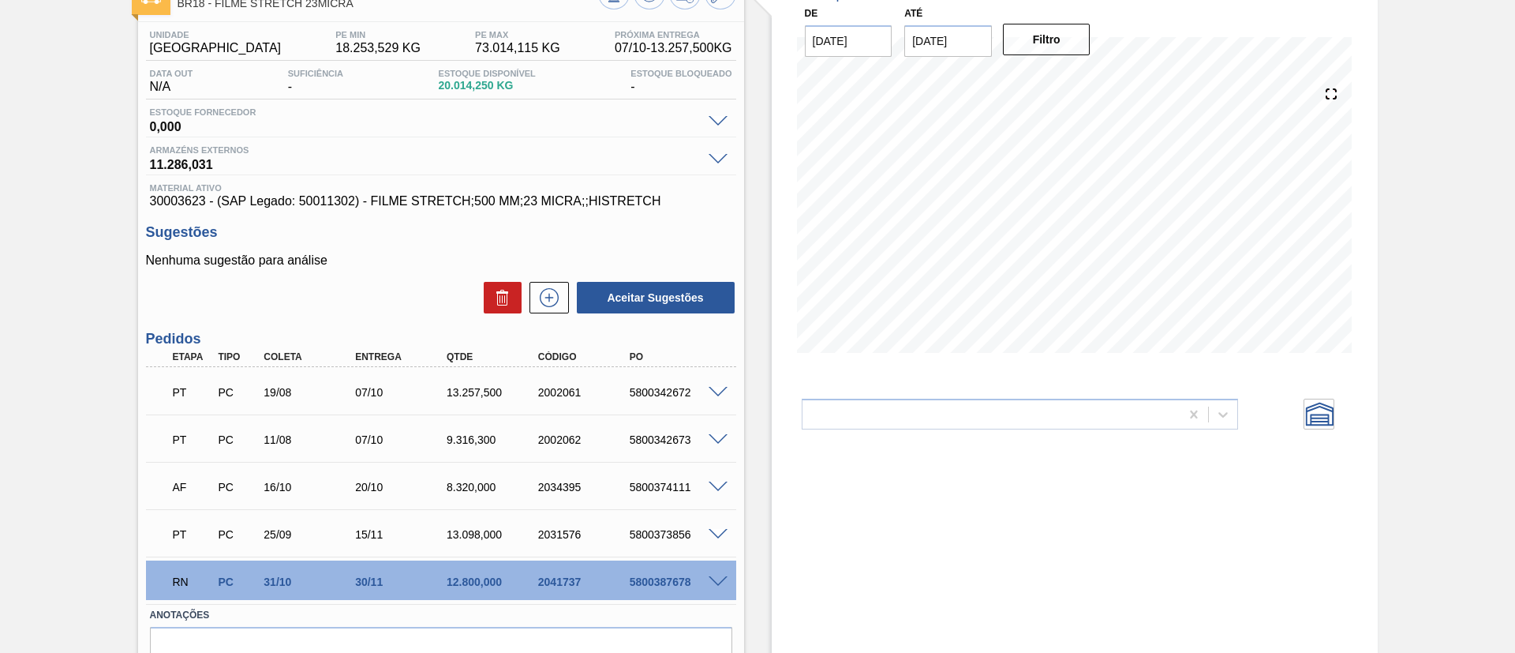
scroll to position [189, 0]
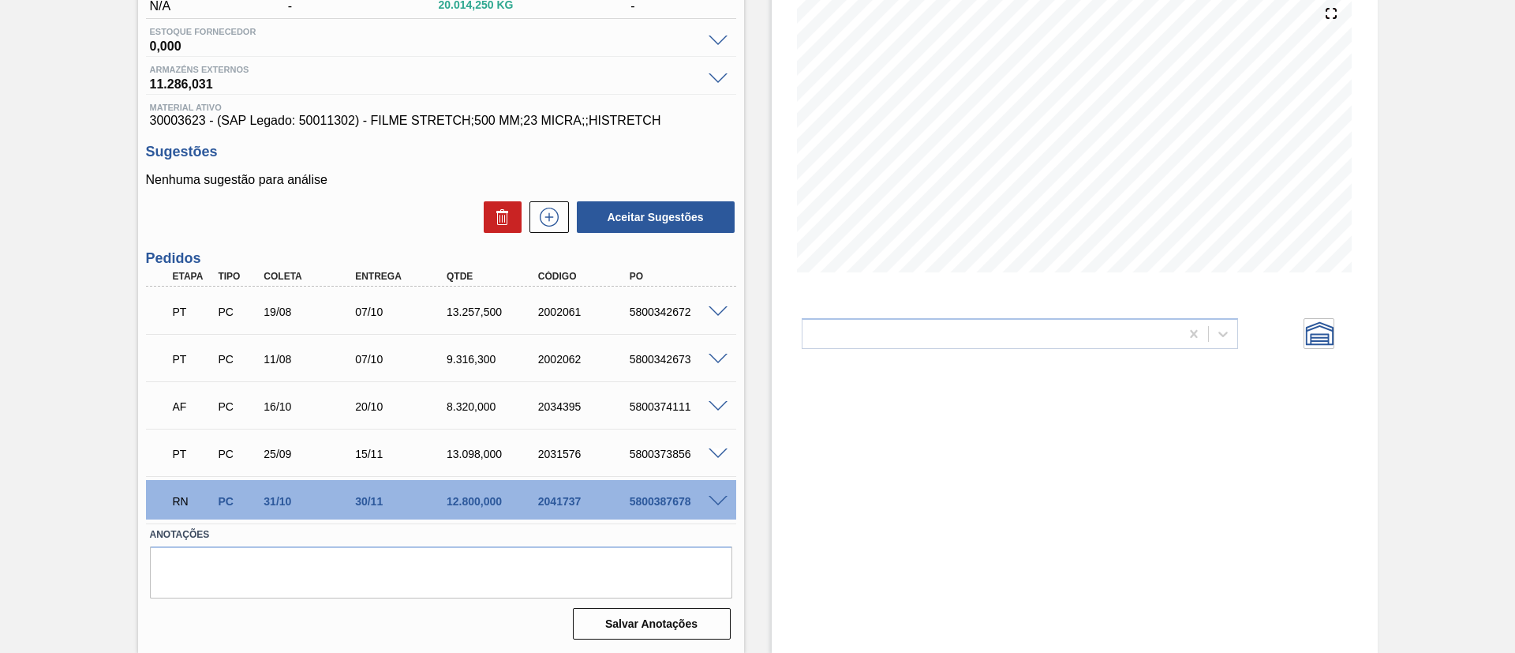
click at [720, 493] on div "RN PC 31/10 30/11 12.800,000 2041737 5800387678" at bounding box center [441, 499] width 590 height 39
click at [717, 494] on div at bounding box center [721, 500] width 32 height 12
click at [719, 504] on span at bounding box center [718, 502] width 19 height 12
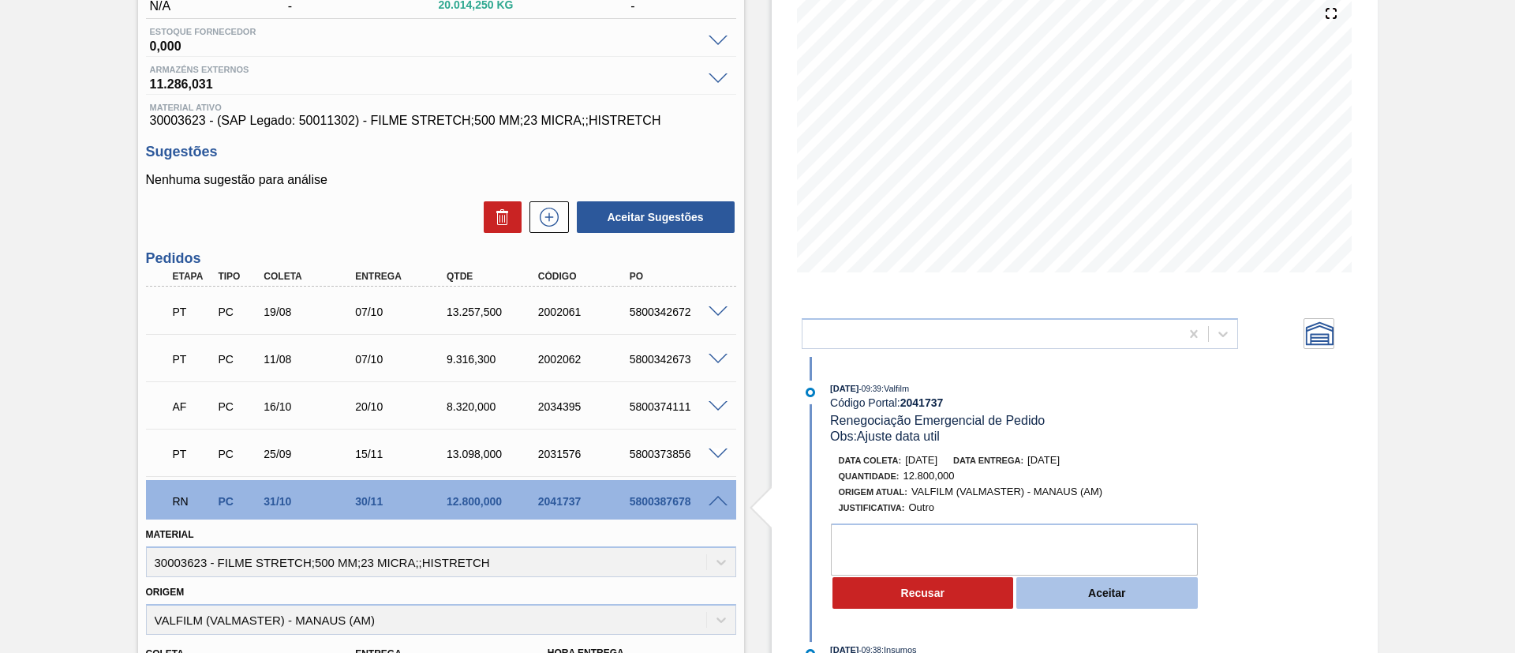
click at [1101, 579] on button "Aceitar" at bounding box center [1108, 593] width 182 height 32
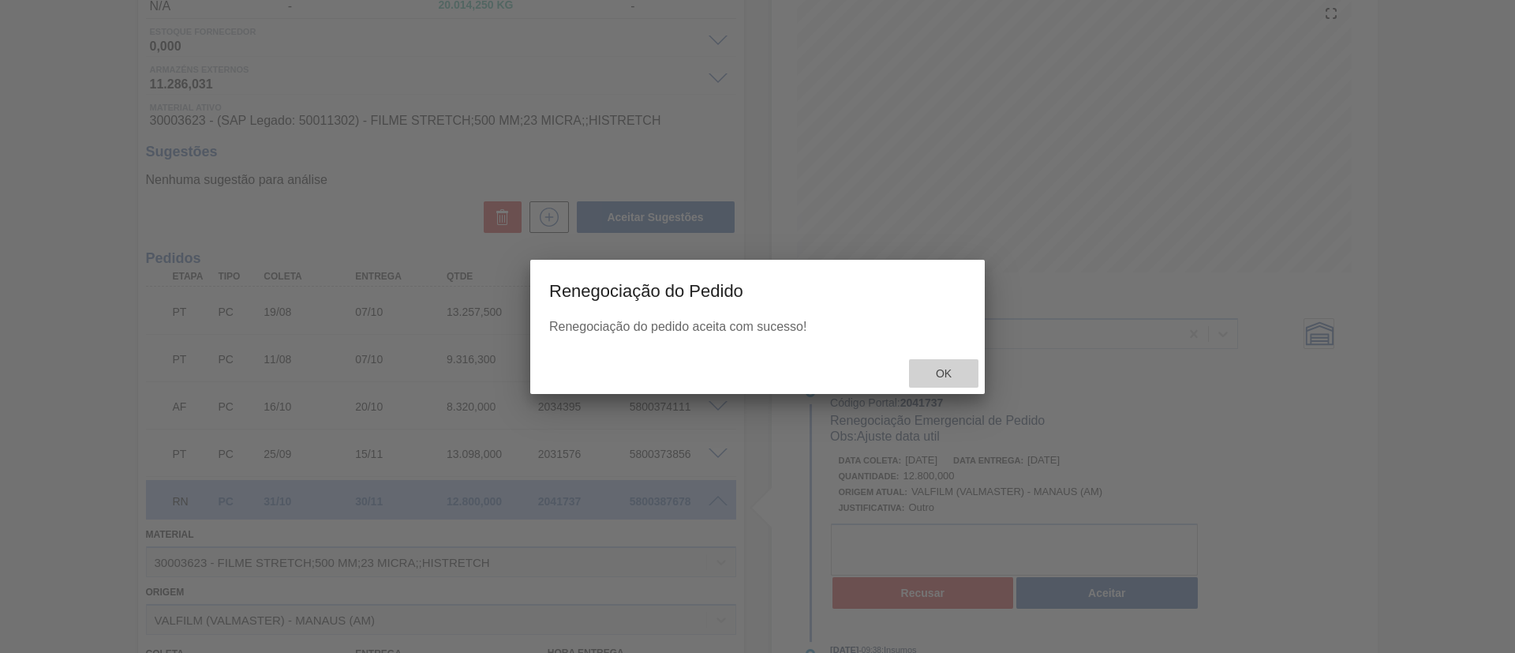
click at [961, 365] on div "Ok" at bounding box center [943, 373] width 69 height 29
